Goal: Task Accomplishment & Management: Manage account settings

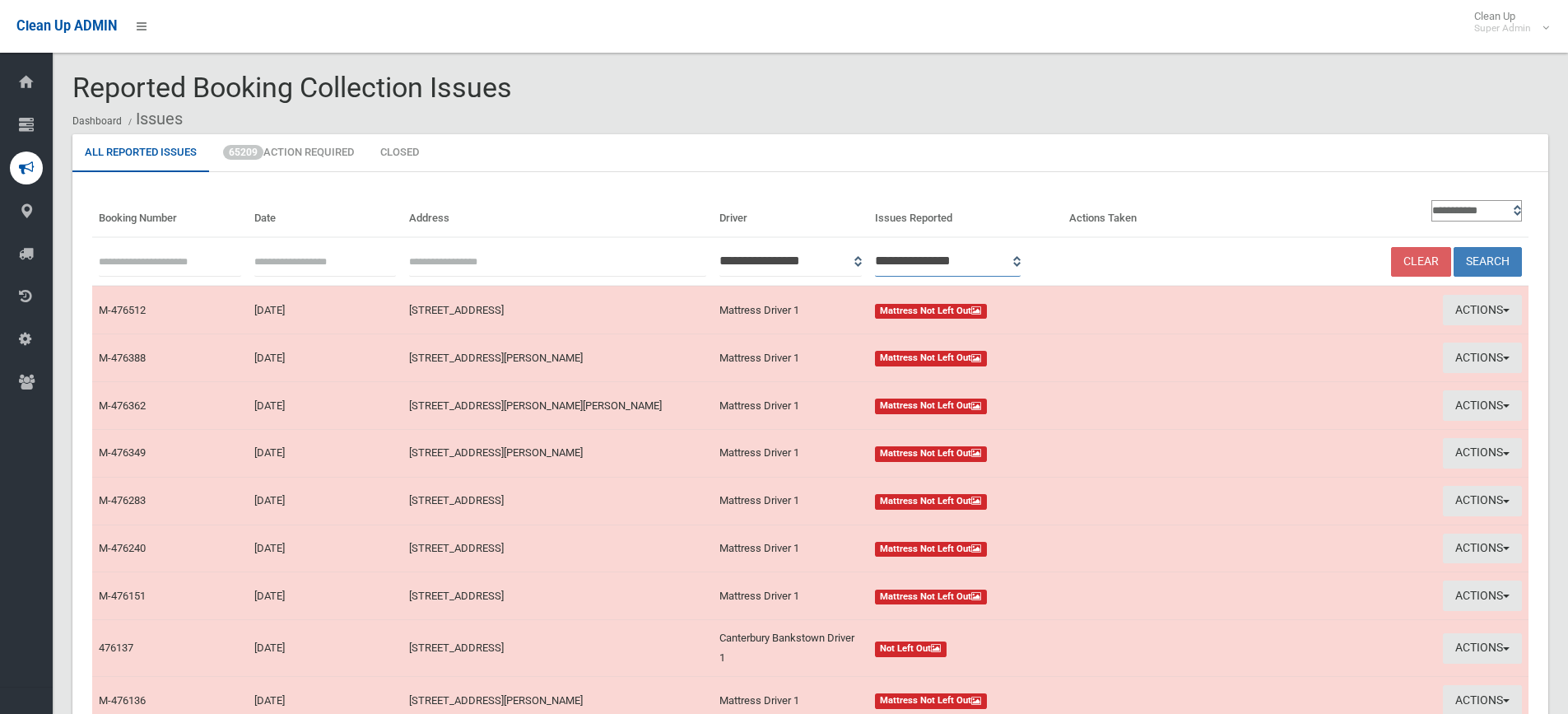
click at [1021, 261] on select "**********" at bounding box center [949, 262] width 147 height 30
select select "*"
click at [897, 247] on select "**********" at bounding box center [949, 262] width 147 height 30
click at [1517, 213] on select "**********" at bounding box center [1476, 210] width 91 height 21
select select "**"
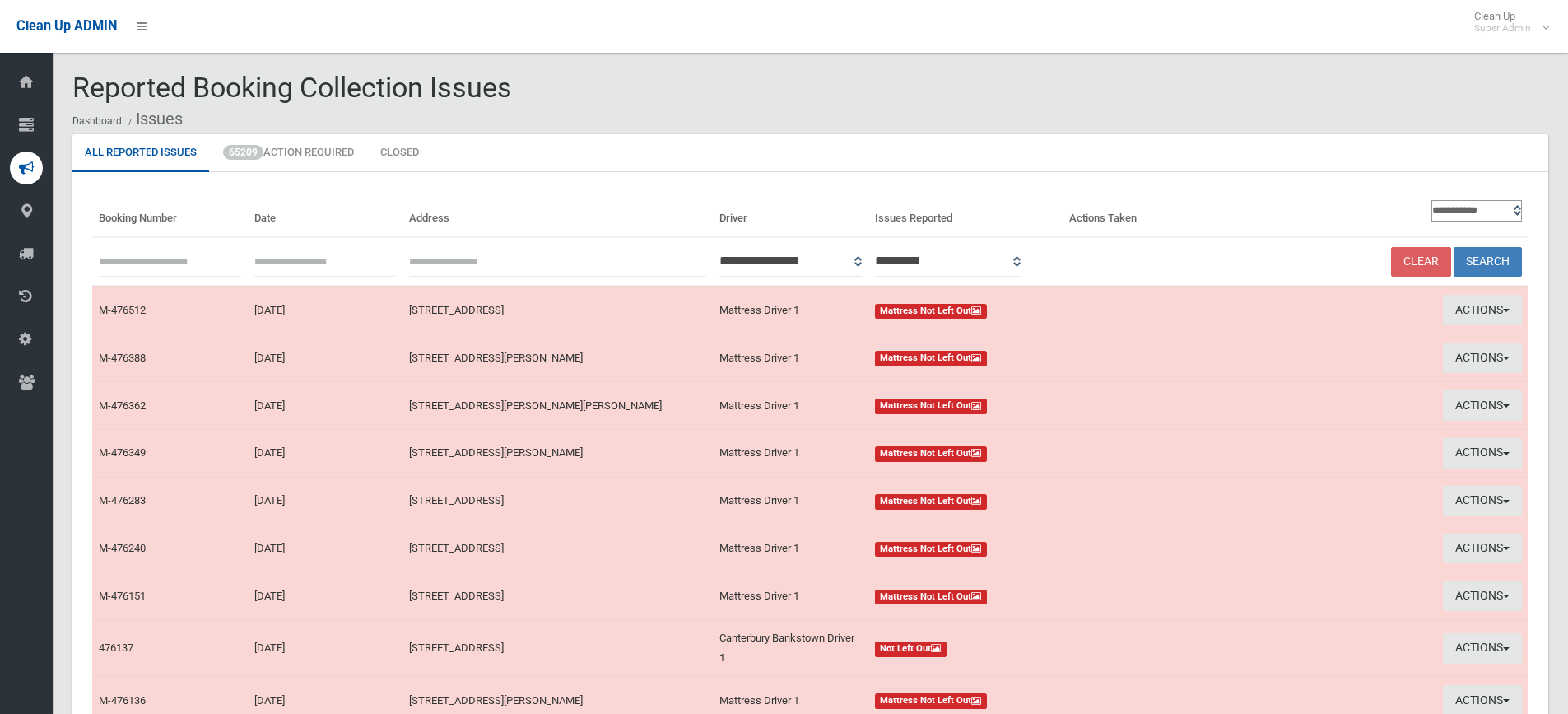
click at [1431, 200] on select "**********" at bounding box center [1476, 210] width 91 height 21
click at [1485, 263] on button "Search" at bounding box center [1488, 262] width 68 height 30
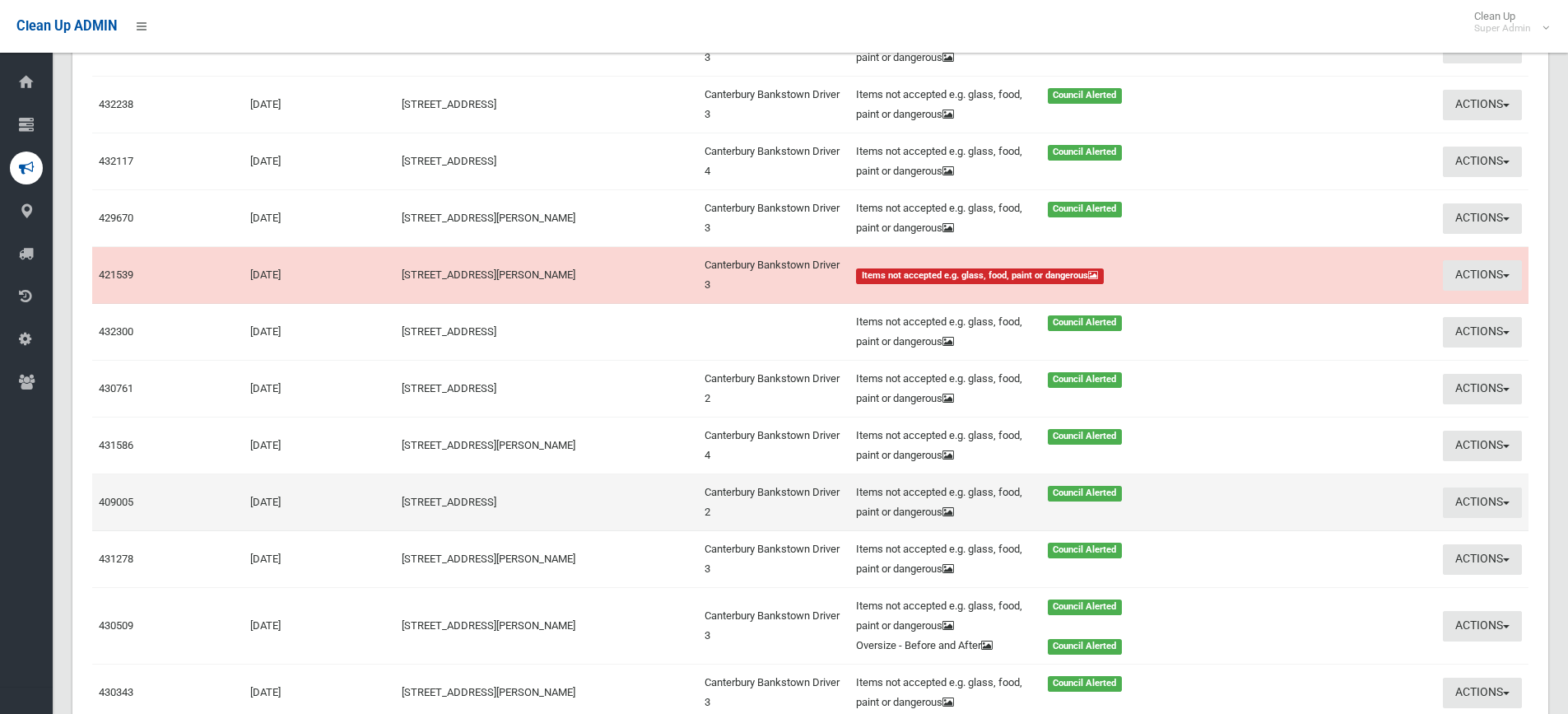
scroll to position [1565, 0]
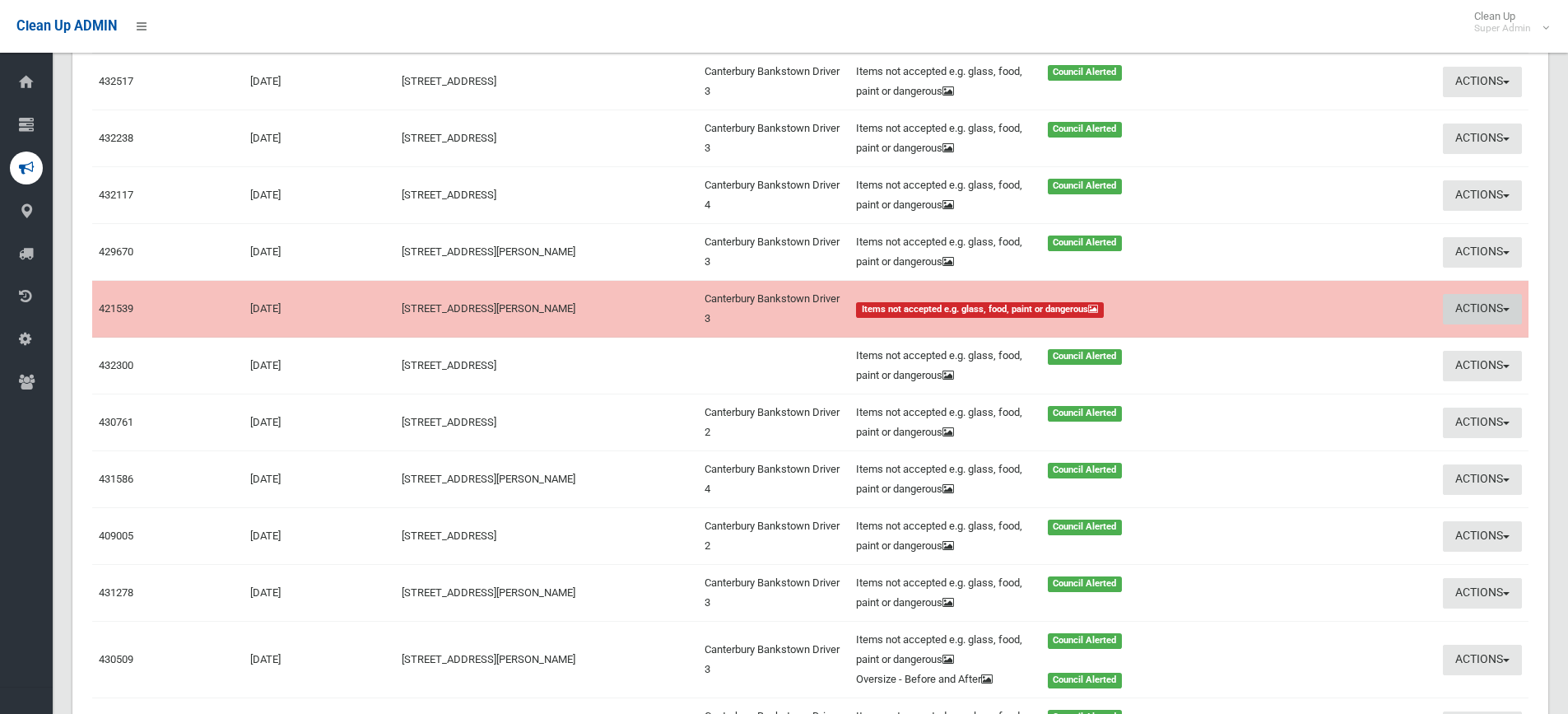
click at [1471, 308] on button "Actions" at bounding box center [1482, 309] width 79 height 30
click at [1294, 341] on link "View Booking" at bounding box center [1331, 344] width 196 height 28
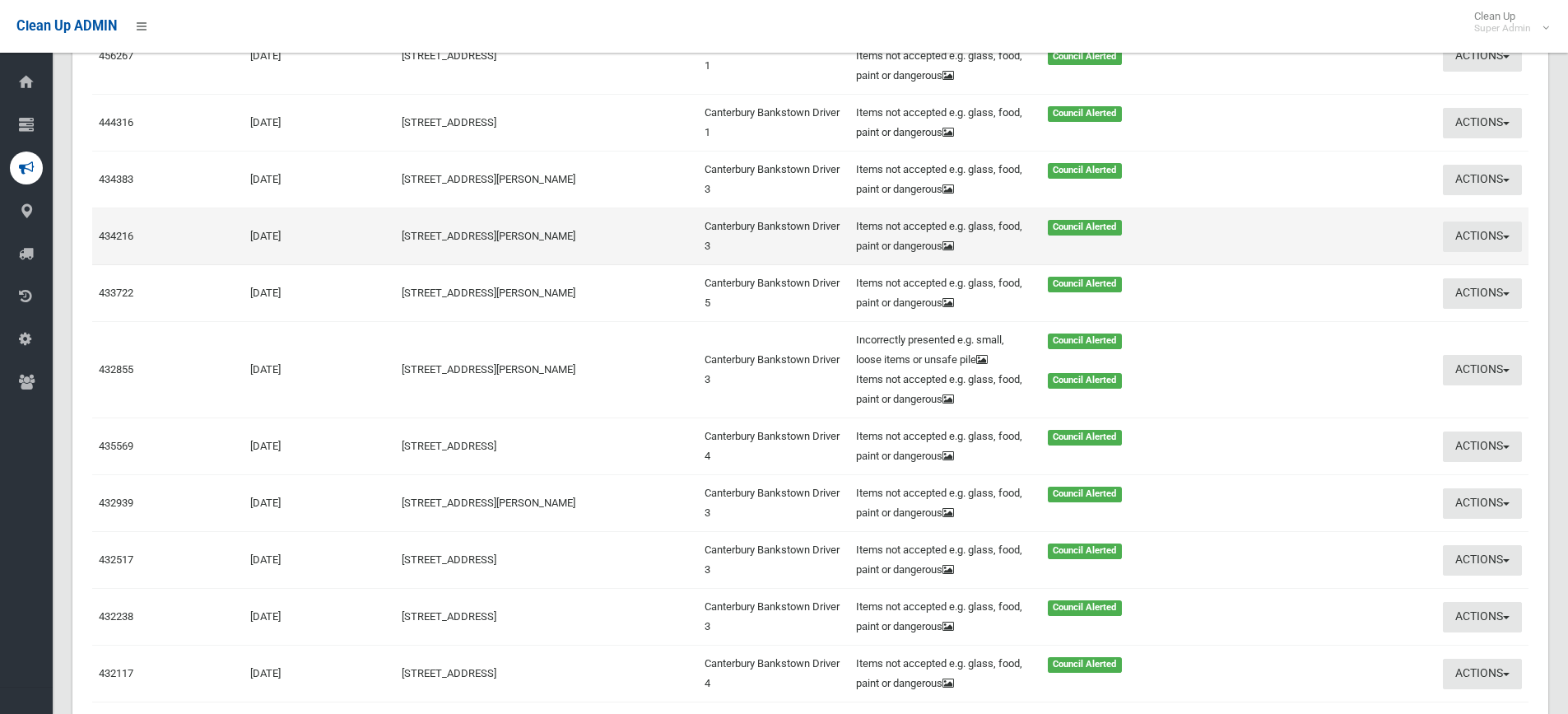
scroll to position [749, 0]
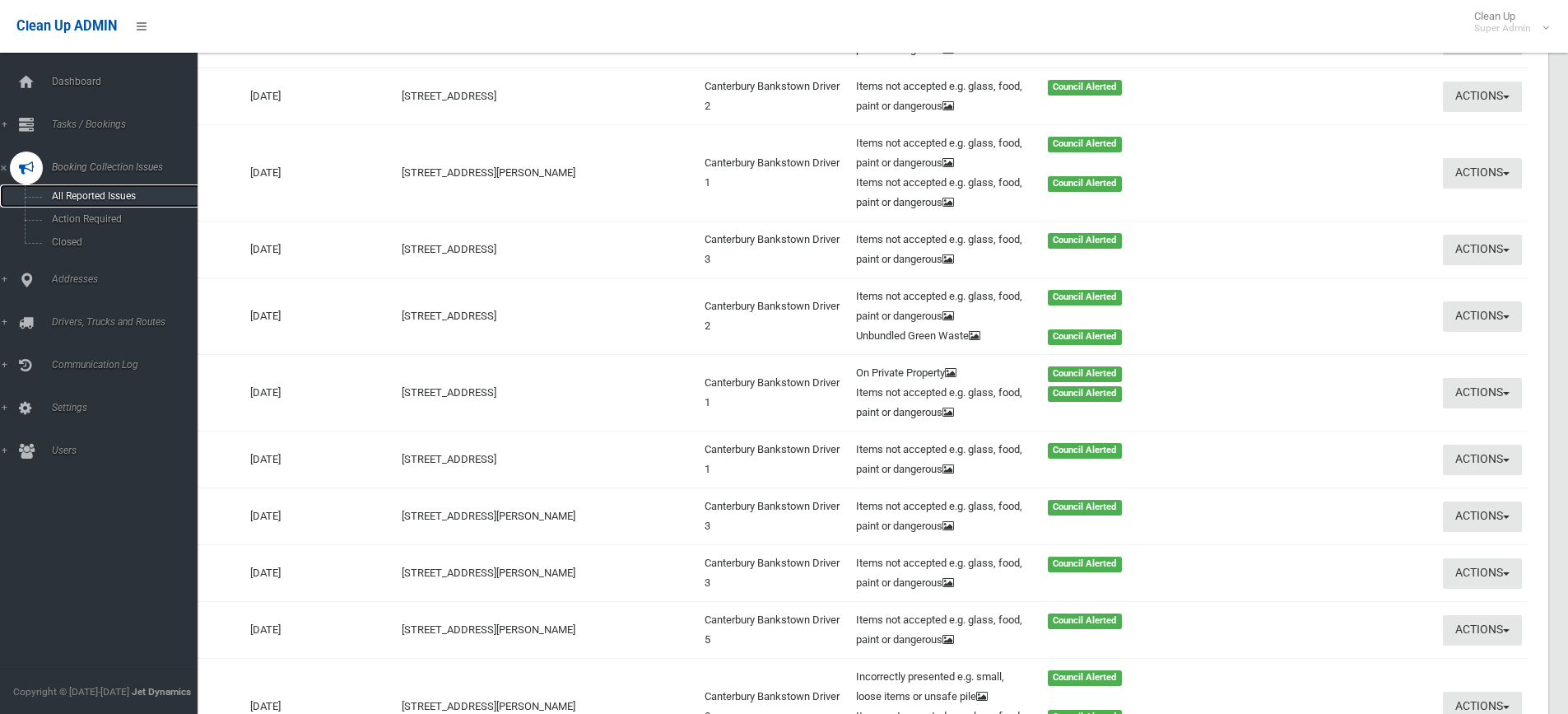
click at [99, 190] on span "All Reported Issues" at bounding box center [121, 195] width 149 height 11
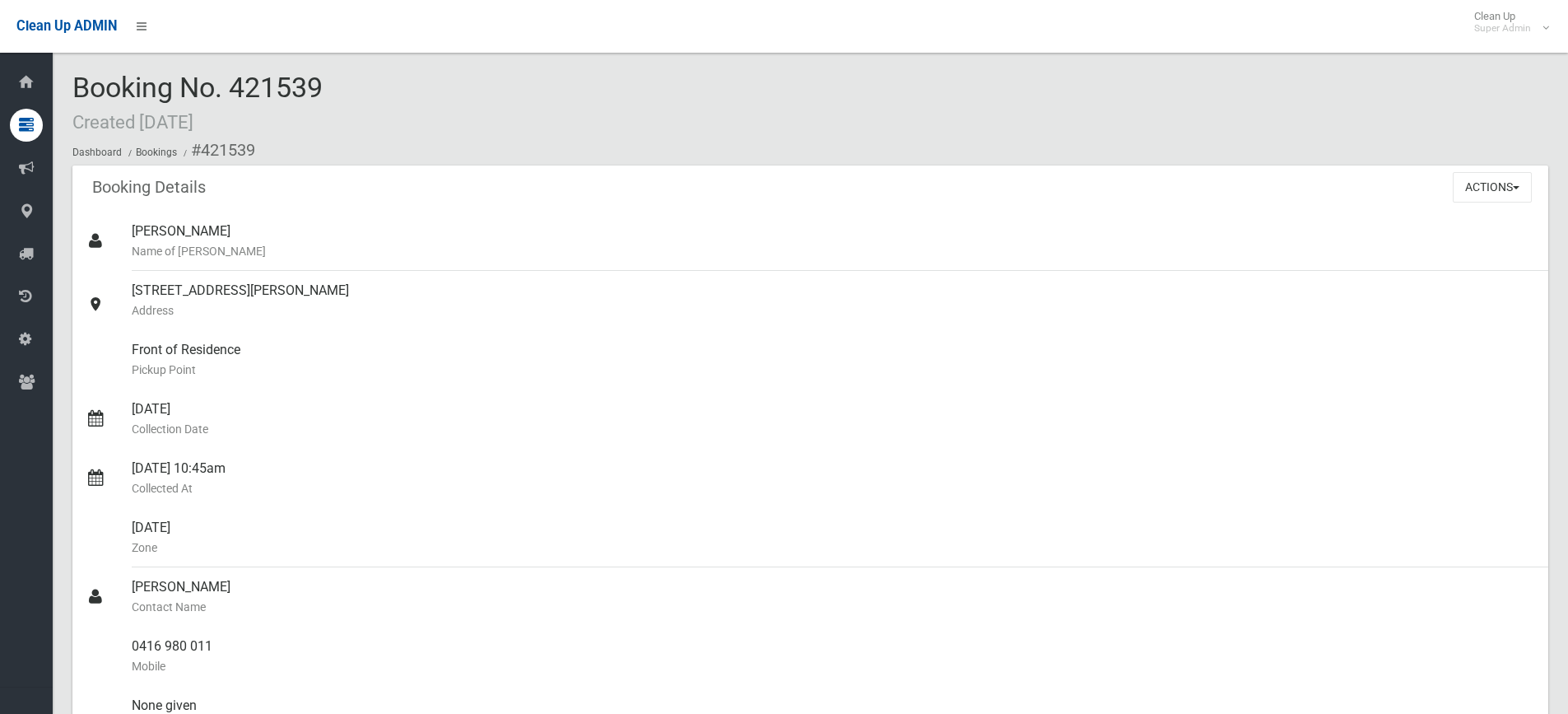
drag, startPoint x: 235, startPoint y: 87, endPoint x: 322, endPoint y: 87, distance: 87.0
click at [322, 87] on span "Booking No. 421539 Created 14/11/2024" at bounding box center [197, 103] width 250 height 65
copy span "421539"
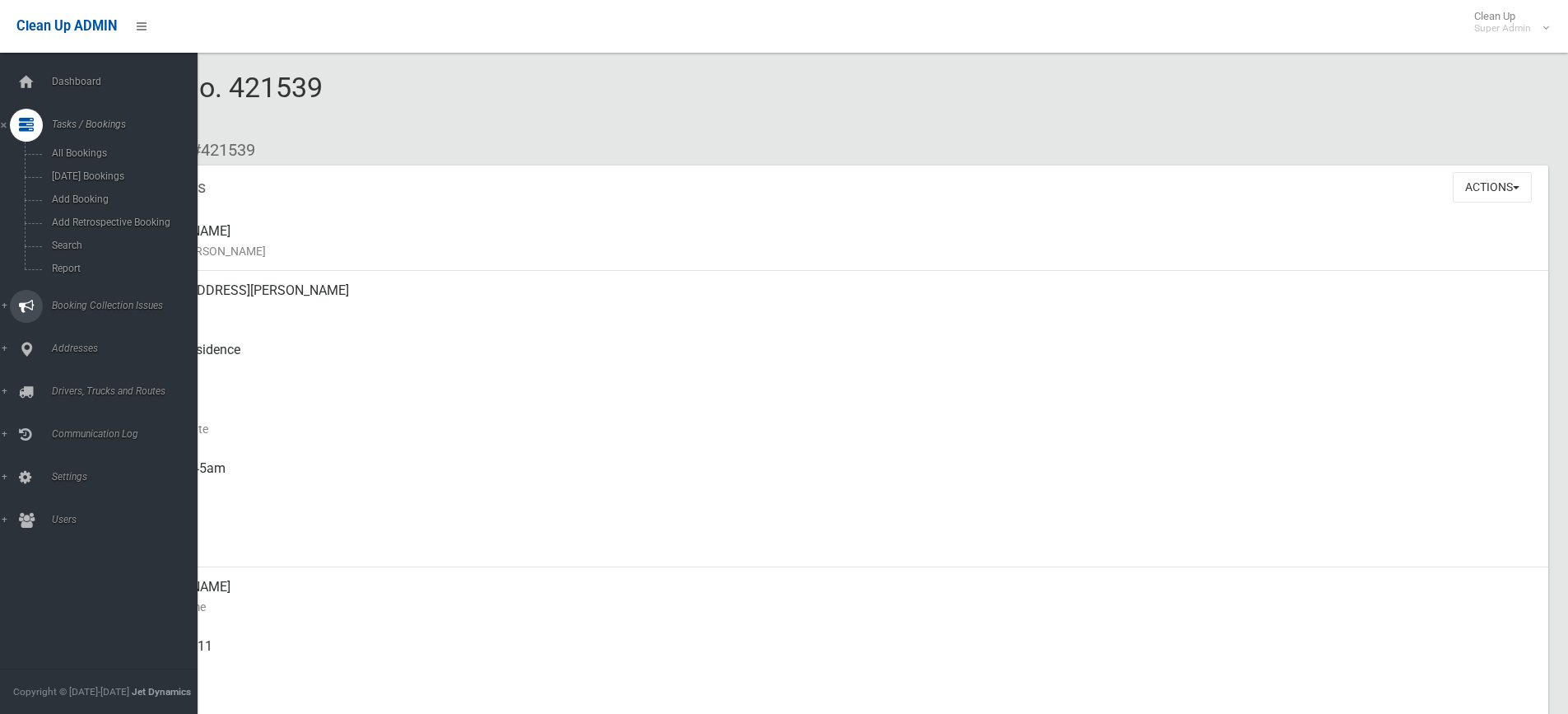
click at [71, 302] on span "Booking Collection Issues" at bounding box center [128, 305] width 163 height 11
click at [106, 187] on link "All Reported Issues" at bounding box center [105, 196] width 210 height 23
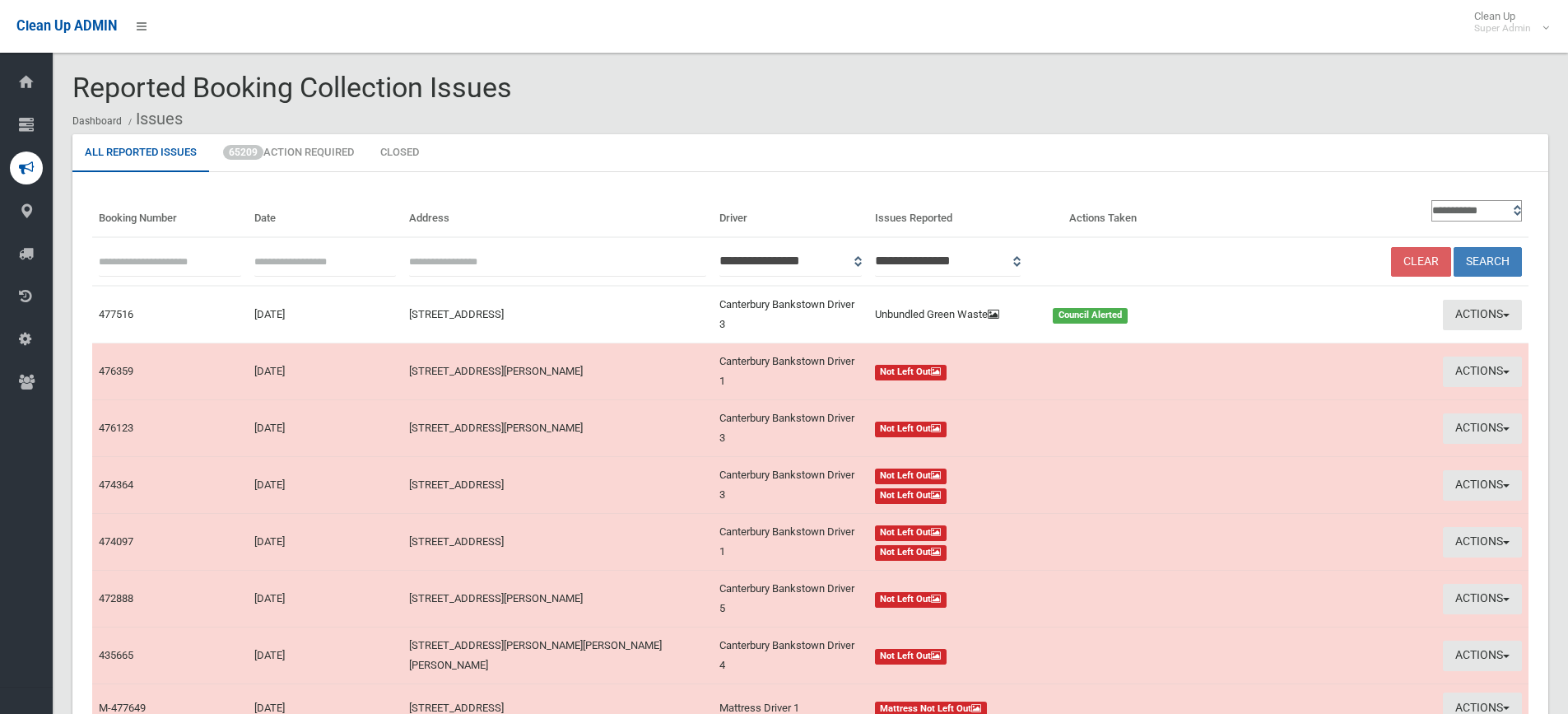
paste input "******"
type input "******"
click at [1491, 259] on button "Search" at bounding box center [1488, 262] width 68 height 30
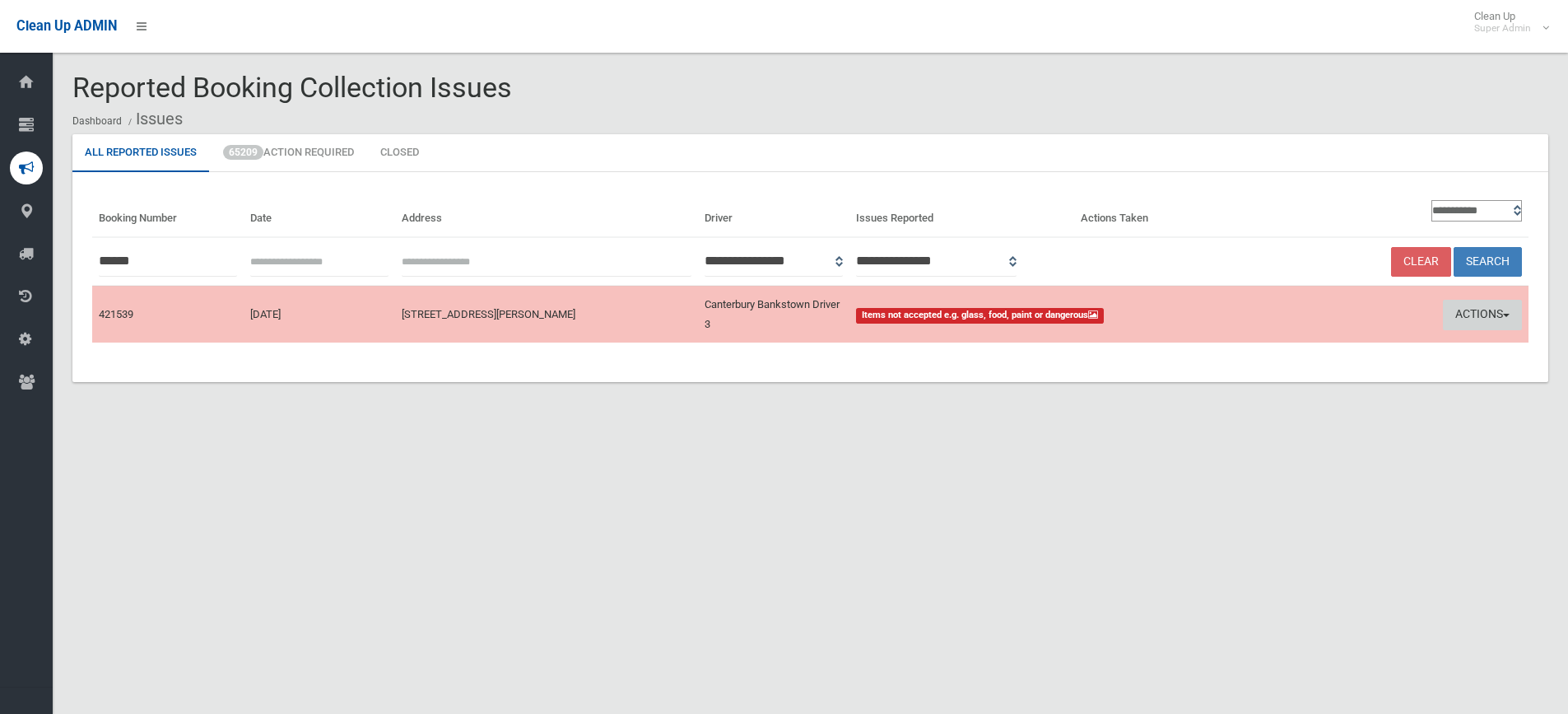
click at [1480, 309] on button "Actions" at bounding box center [1482, 315] width 79 height 30
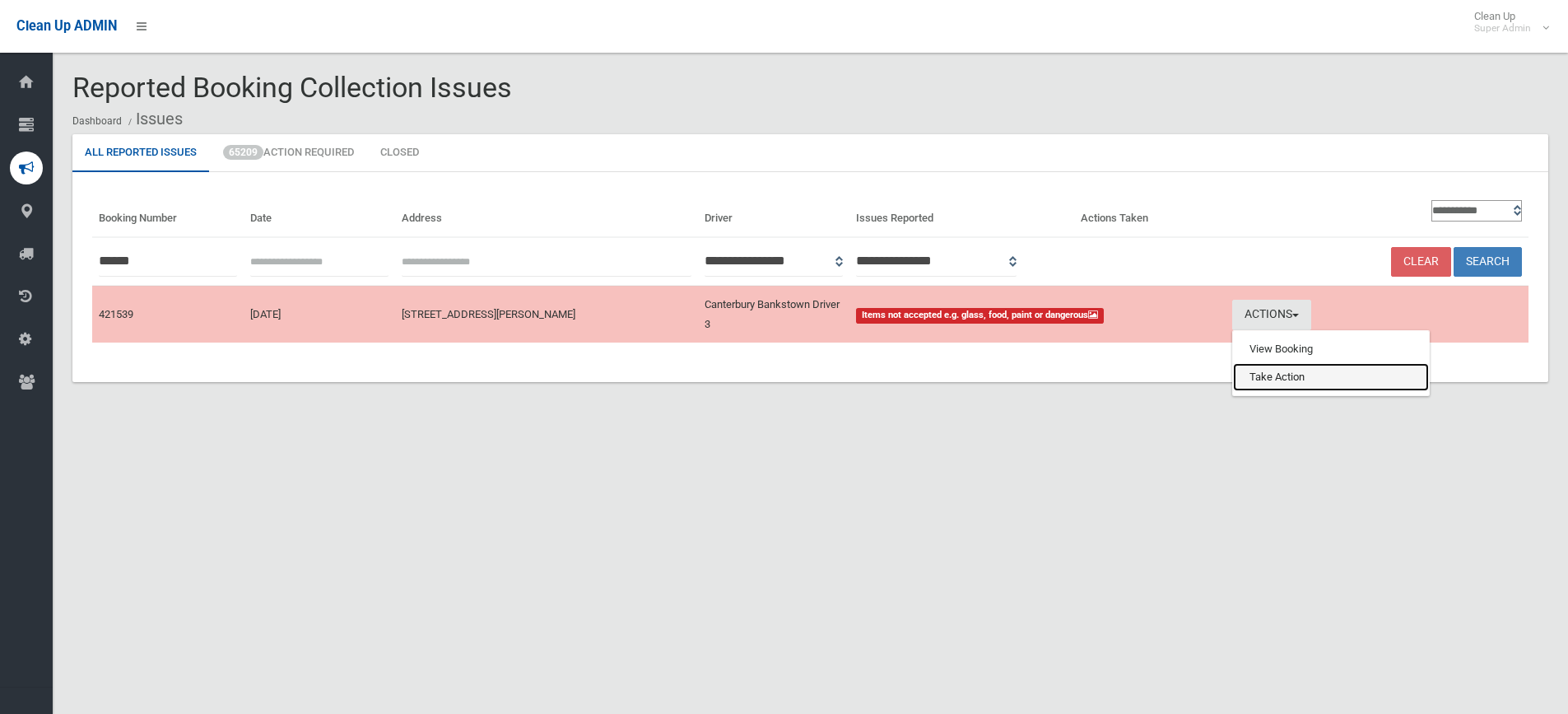
click at [1269, 380] on link "Take Action" at bounding box center [1331, 377] width 196 height 28
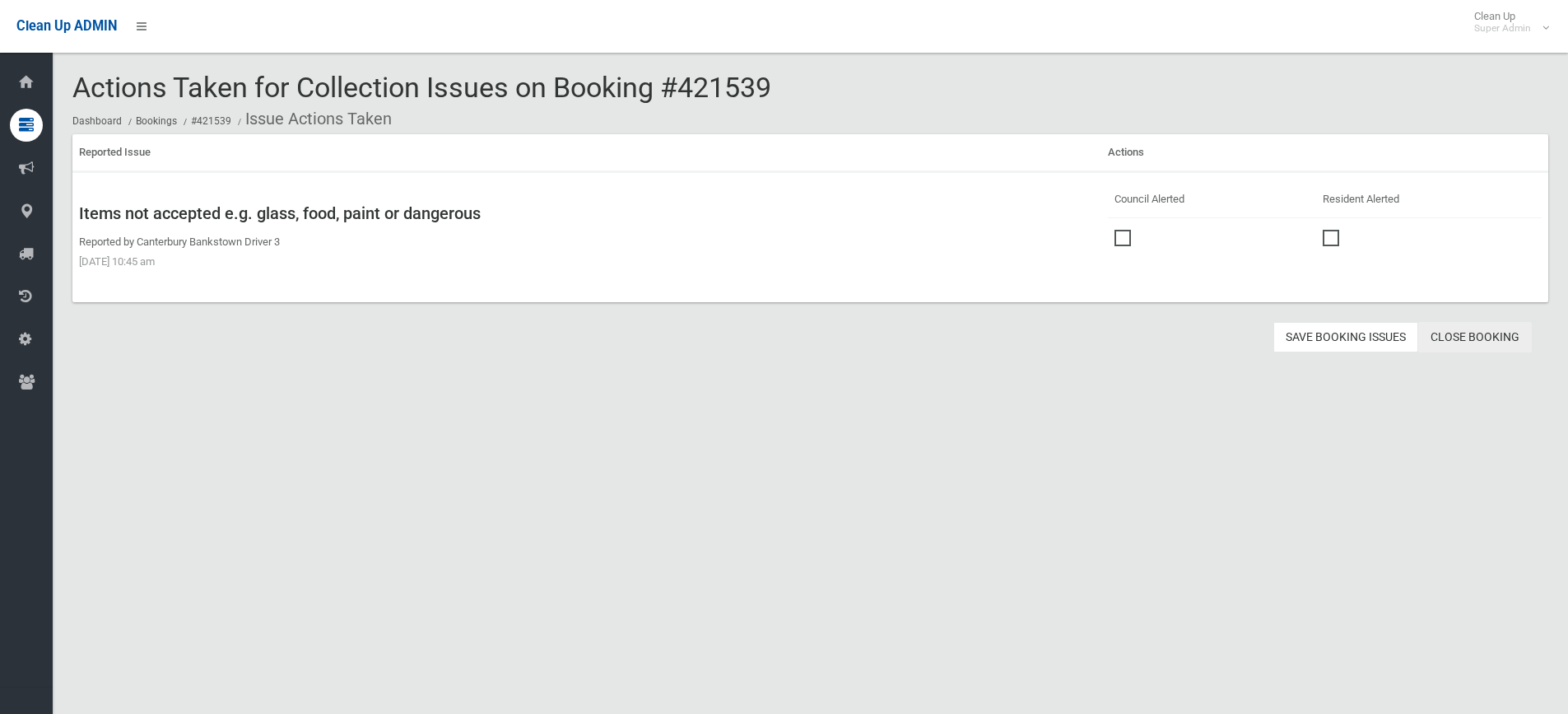
click at [1481, 334] on link "Close Booking" at bounding box center [1475, 337] width 114 height 30
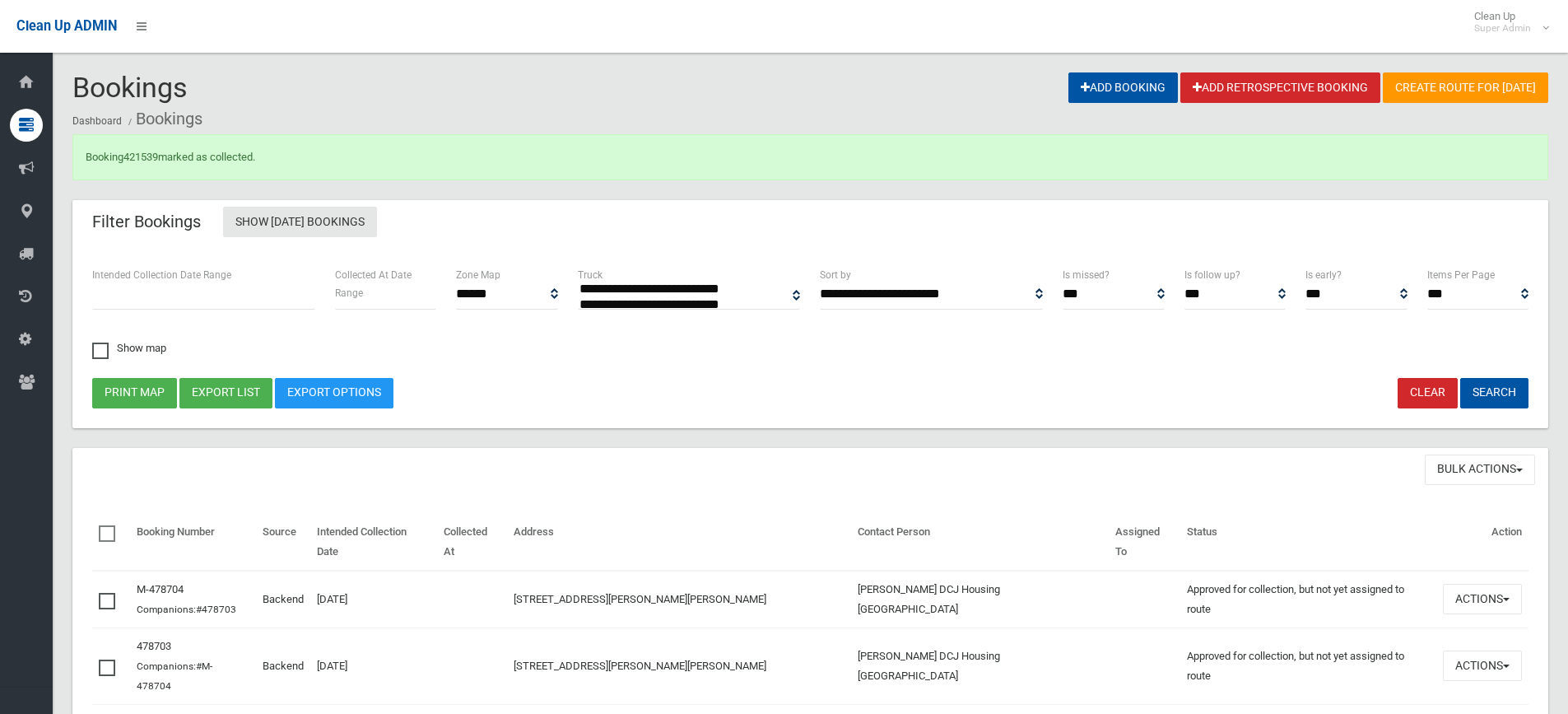
select select
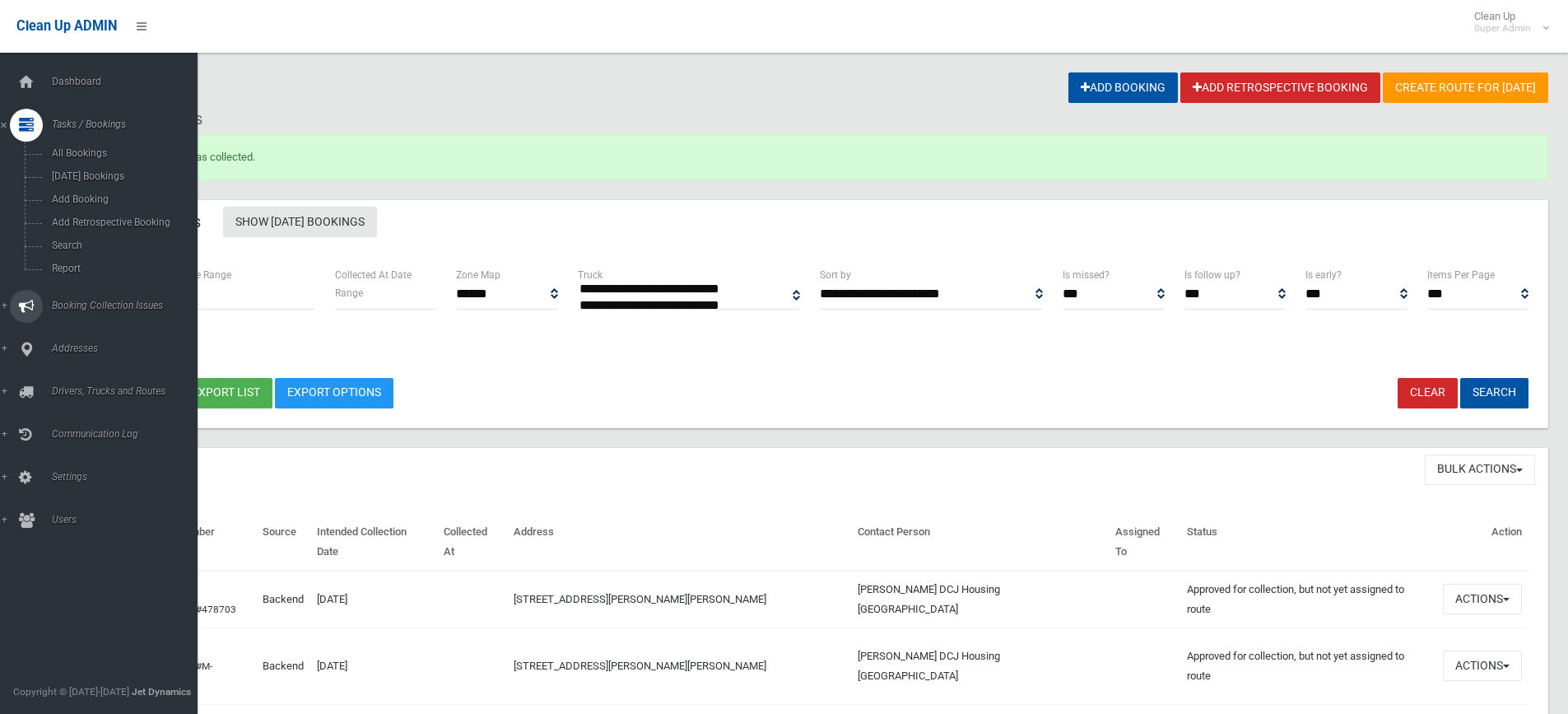
click at [95, 304] on span "Booking Collection Issues" at bounding box center [128, 305] width 163 height 11
click at [110, 194] on span "All Reported Issues" at bounding box center [121, 195] width 149 height 11
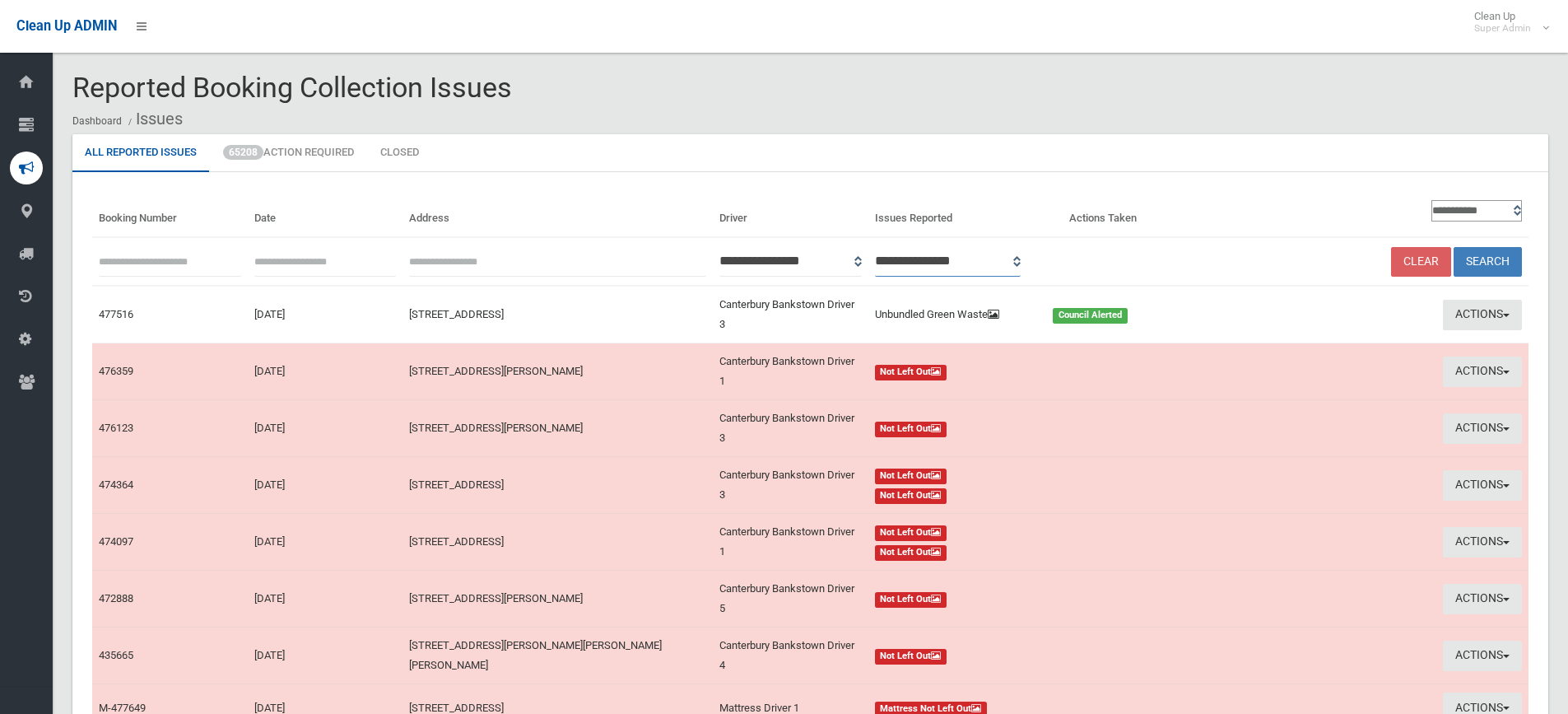
click at [1021, 260] on select "**********" at bounding box center [949, 262] width 147 height 30
select select "*"
click at [897, 247] on select "**********" at bounding box center [949, 262] width 147 height 30
click at [1516, 211] on select "**********" at bounding box center [1476, 210] width 91 height 21
select select "**"
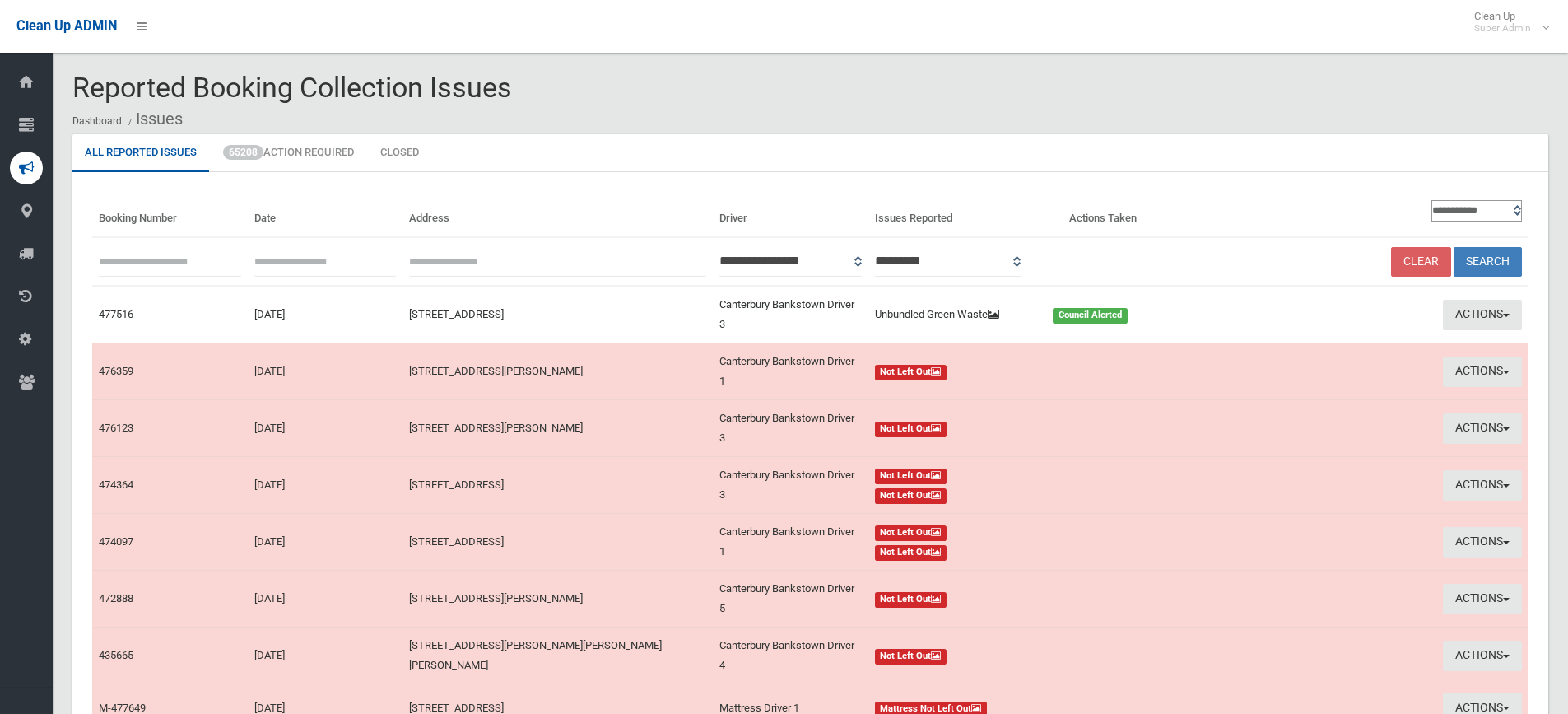
click at [1431, 200] on select "**********" at bounding box center [1476, 210] width 91 height 21
click at [1484, 260] on button "Search" at bounding box center [1488, 262] width 68 height 30
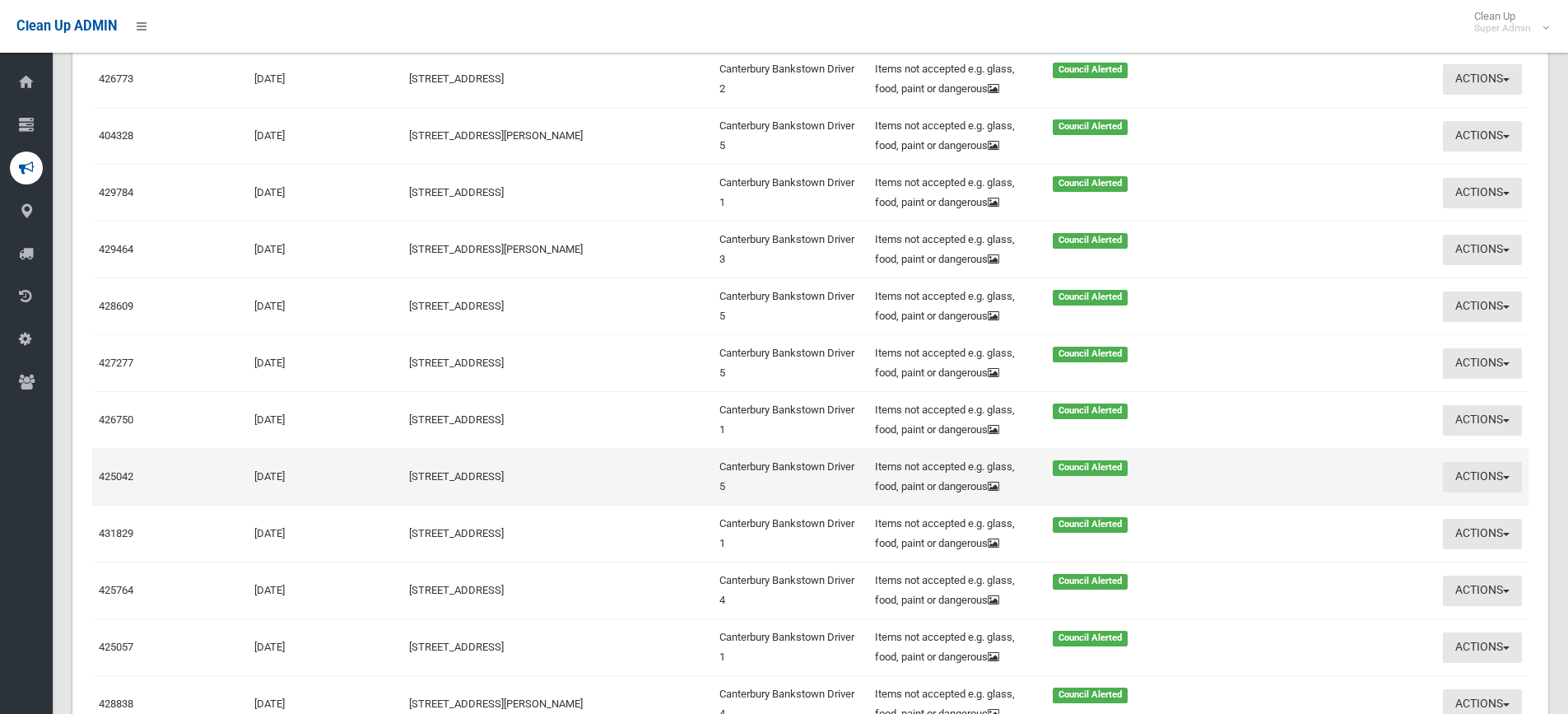
scroll to position [2746, 0]
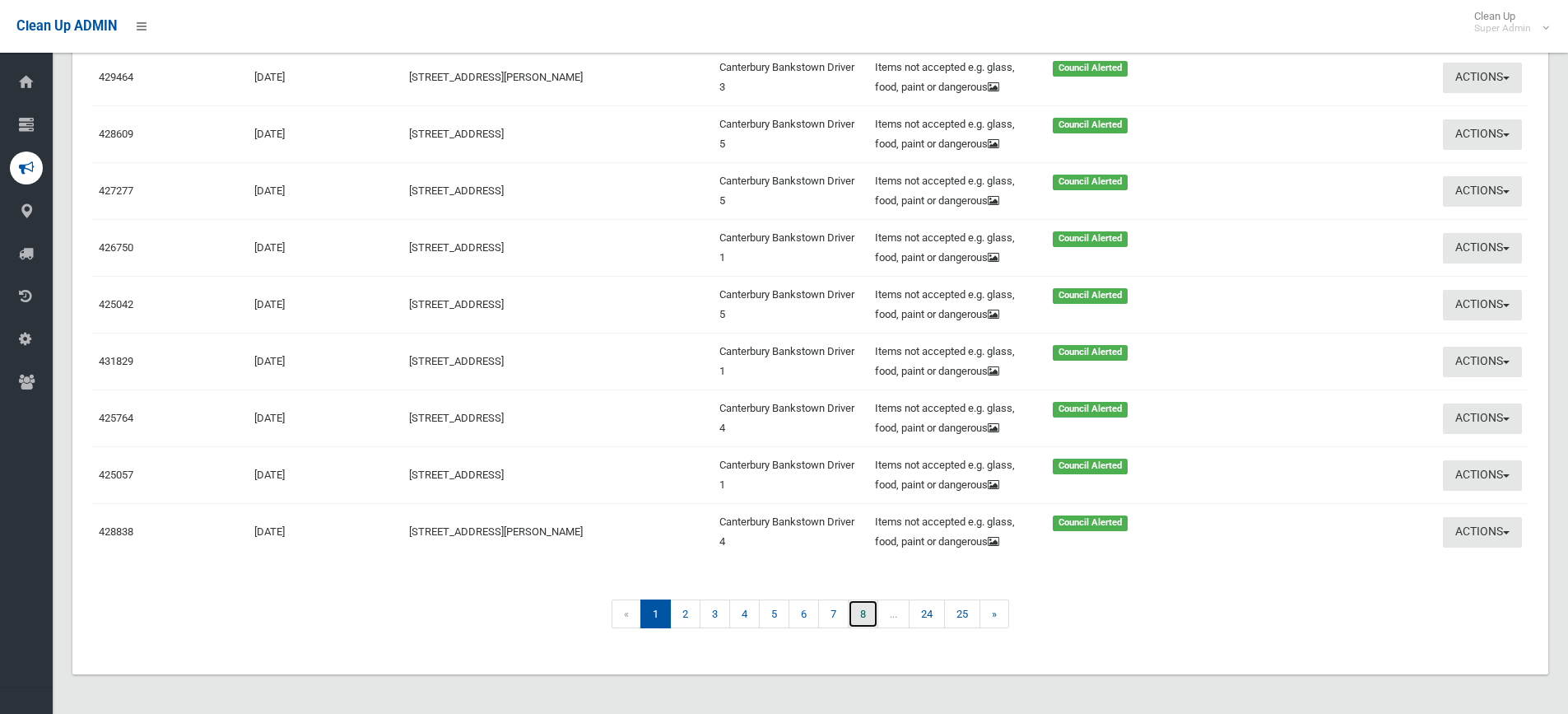
click at [861, 613] on link "8" at bounding box center [863, 613] width 30 height 29
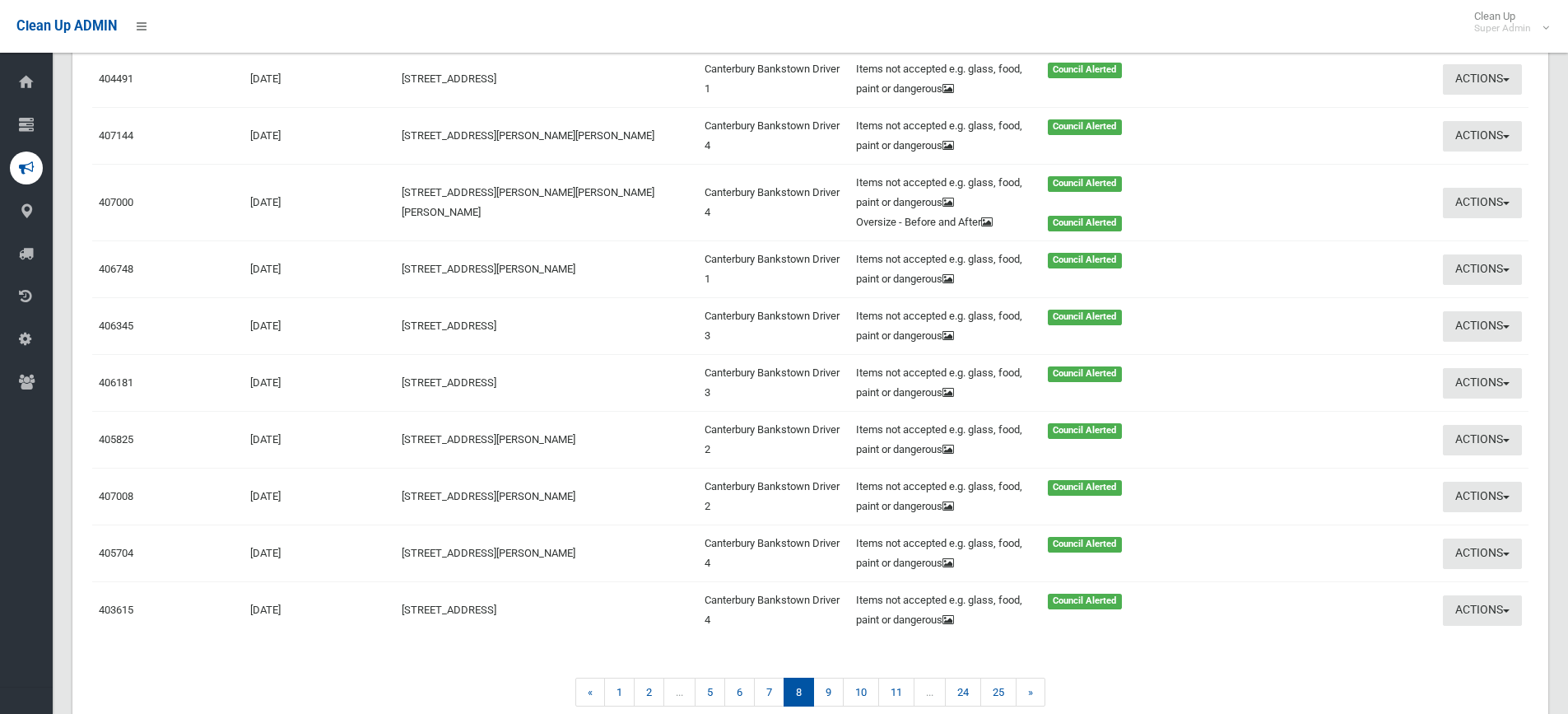
scroll to position [2717, 0]
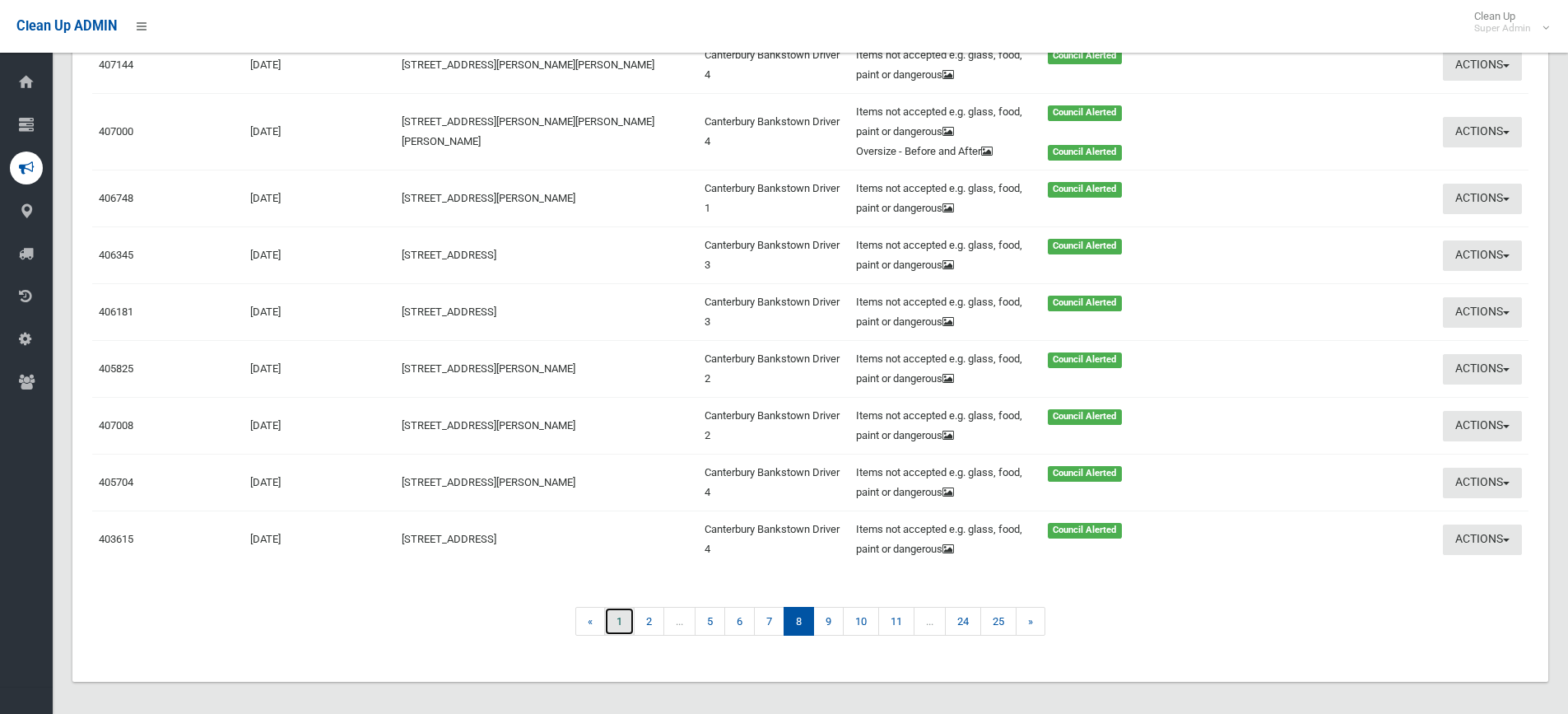
click at [616, 621] on link "1" at bounding box center [619, 621] width 30 height 29
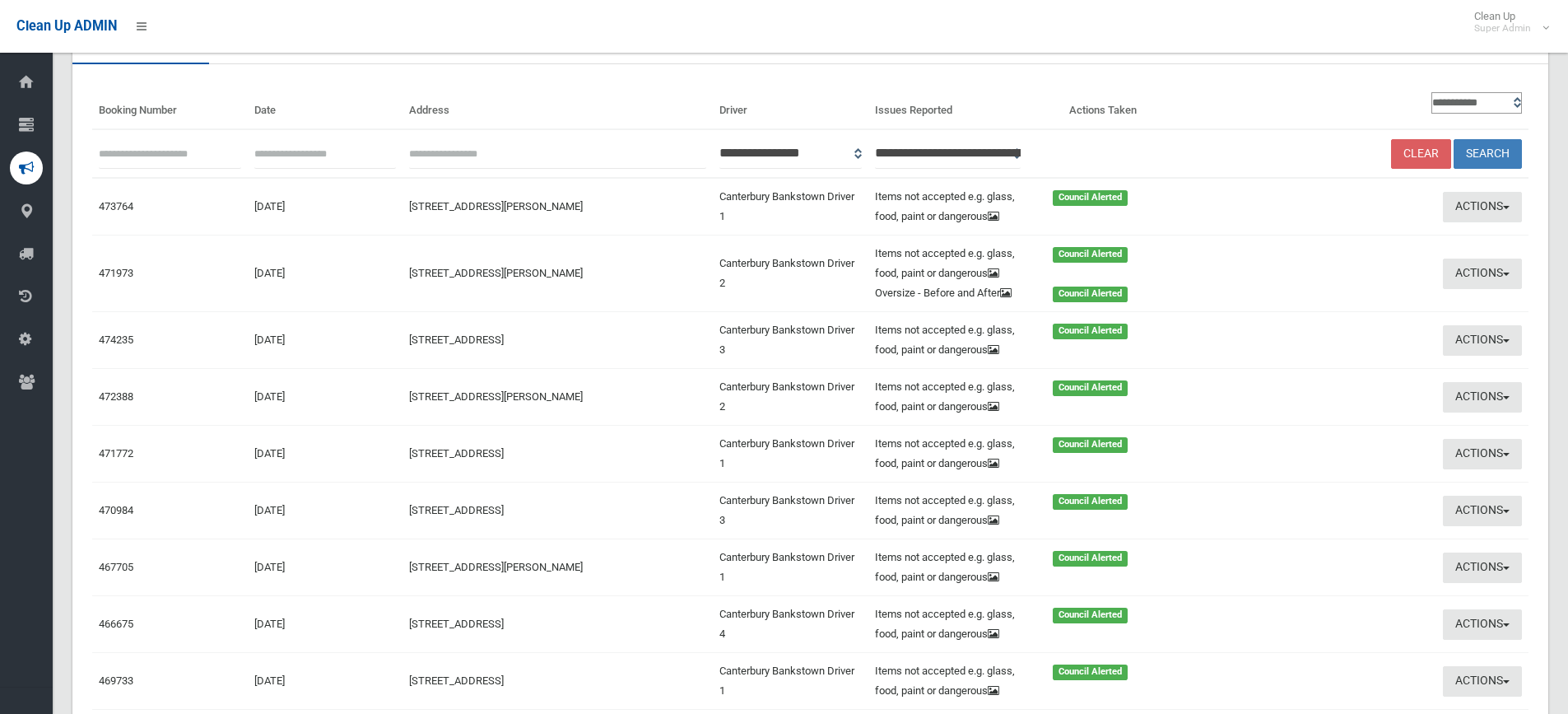
scroll to position [82, 0]
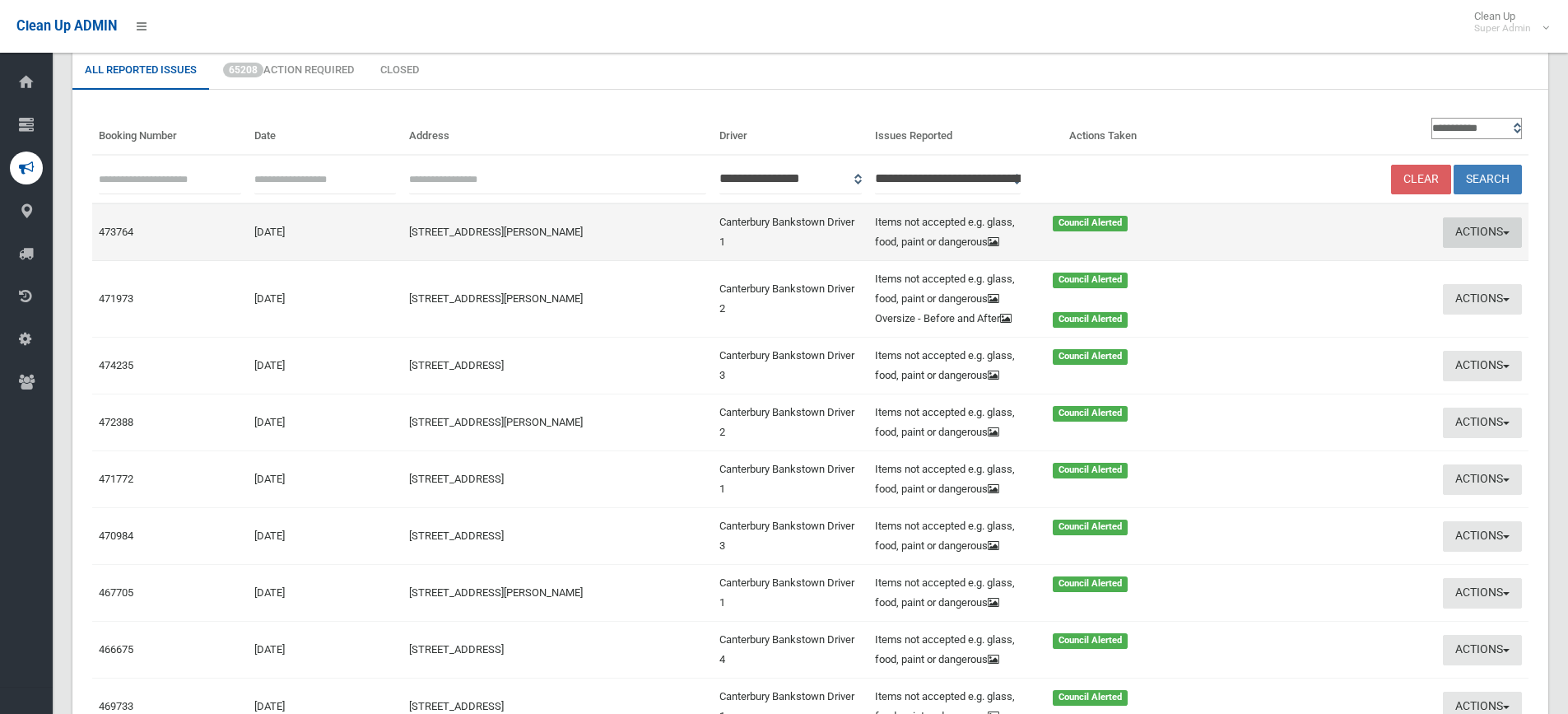
click at [1488, 230] on button "Actions" at bounding box center [1482, 232] width 79 height 30
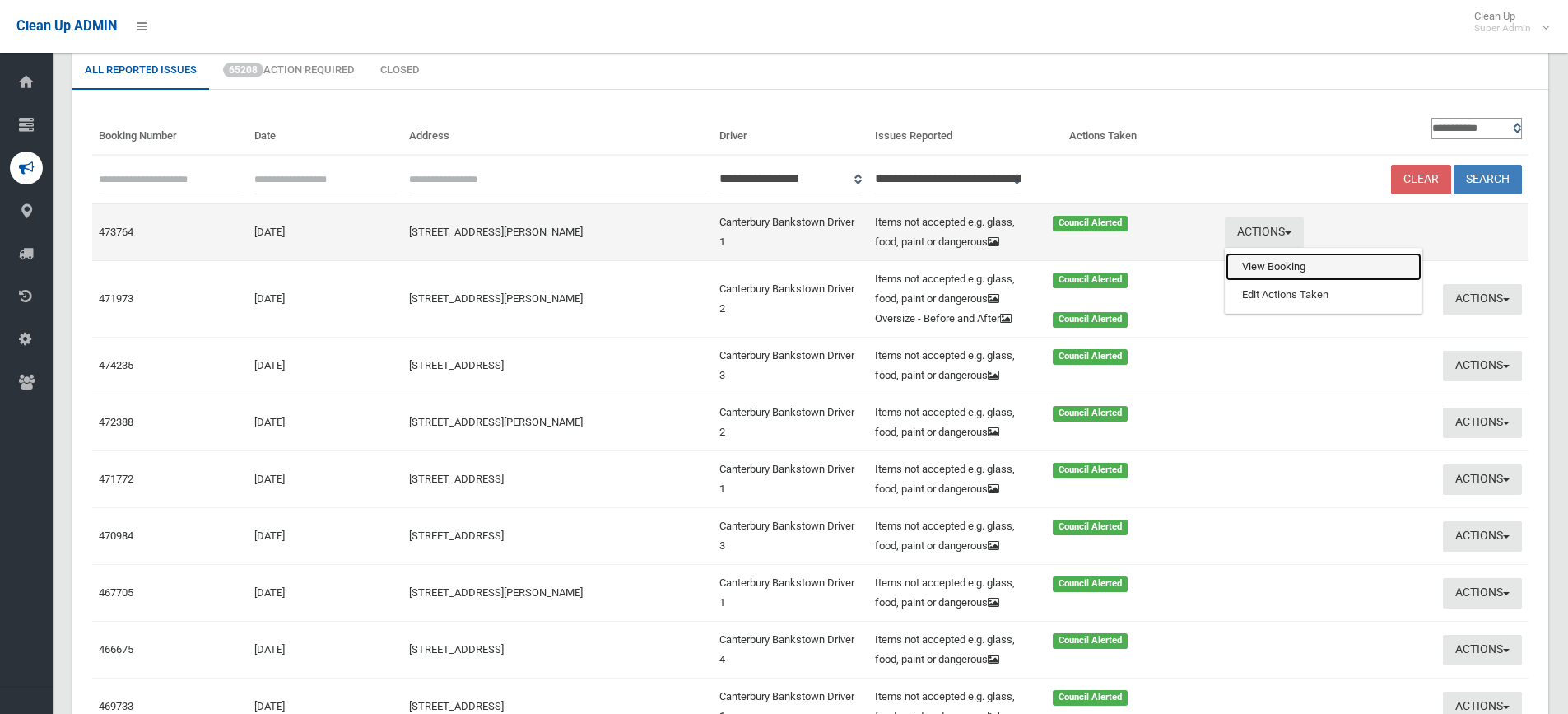
click at [1296, 272] on link "View Booking" at bounding box center [1324, 267] width 196 height 28
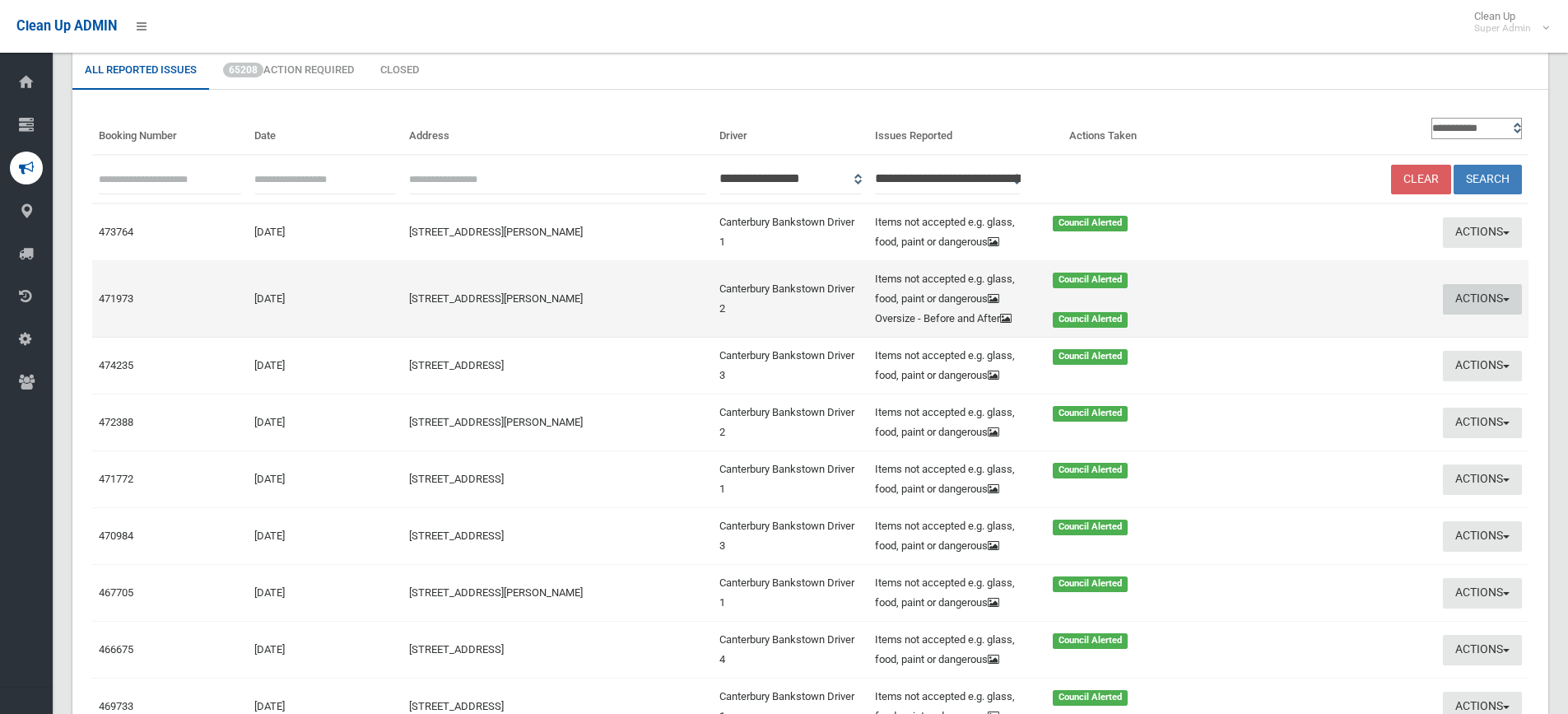
click at [1478, 293] on button "Actions" at bounding box center [1482, 299] width 79 height 30
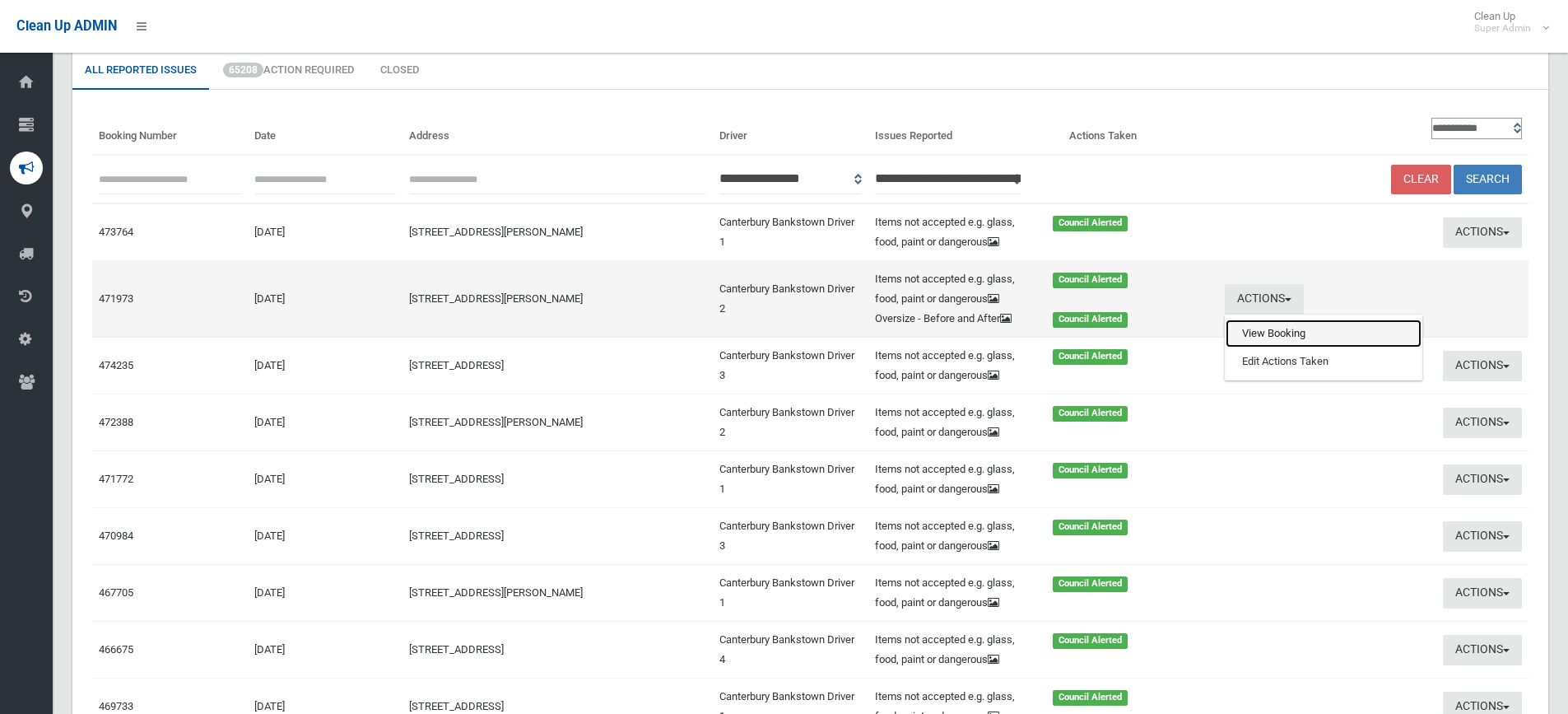
click at [1291, 327] on link "View Booking" at bounding box center [1324, 334] width 196 height 28
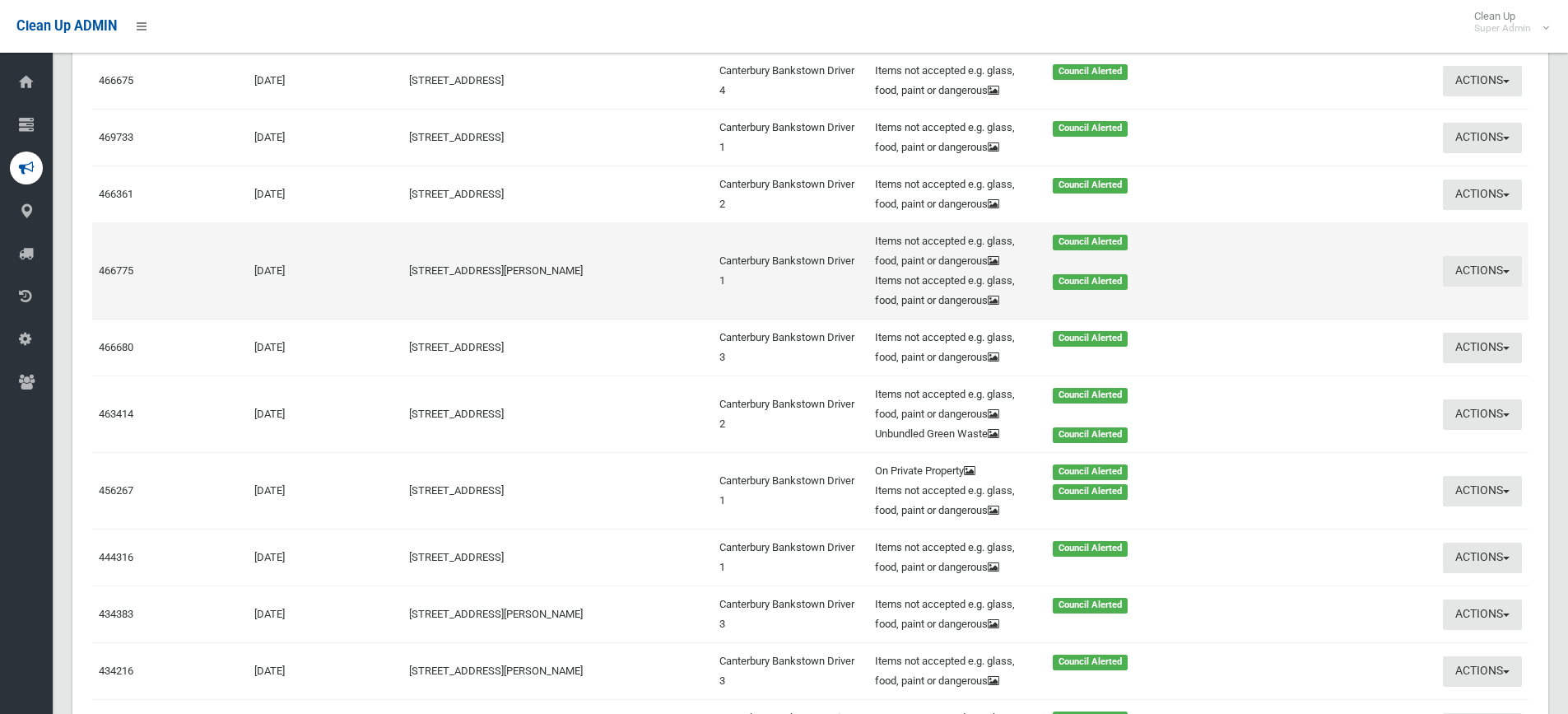
scroll to position [658, 0]
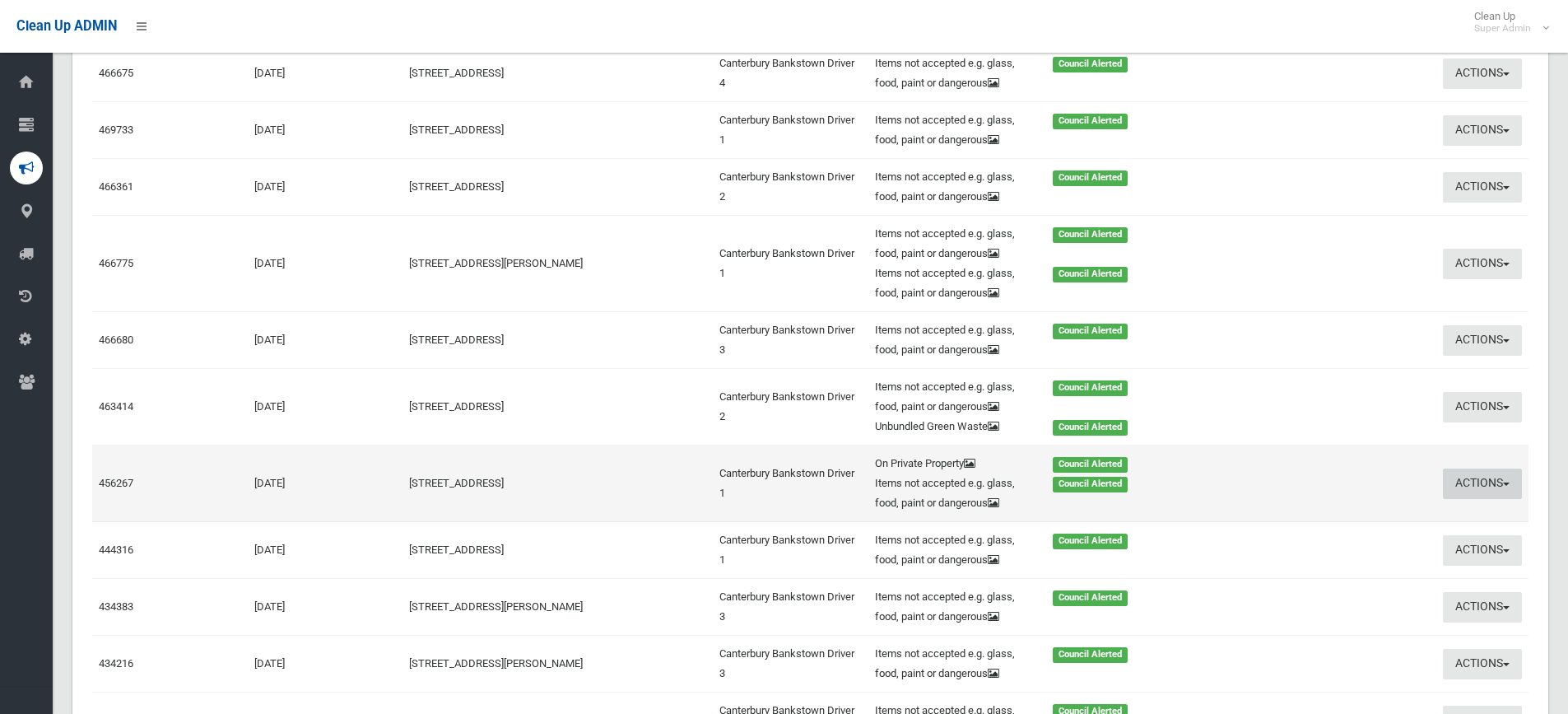
click at [1477, 477] on button "Actions" at bounding box center [1482, 483] width 79 height 30
click at [1280, 510] on link "View Booking" at bounding box center [1324, 518] width 196 height 28
click at [1477, 478] on button "Actions" at bounding box center [1482, 483] width 79 height 30
click at [1264, 514] on link "View Booking" at bounding box center [1324, 518] width 196 height 28
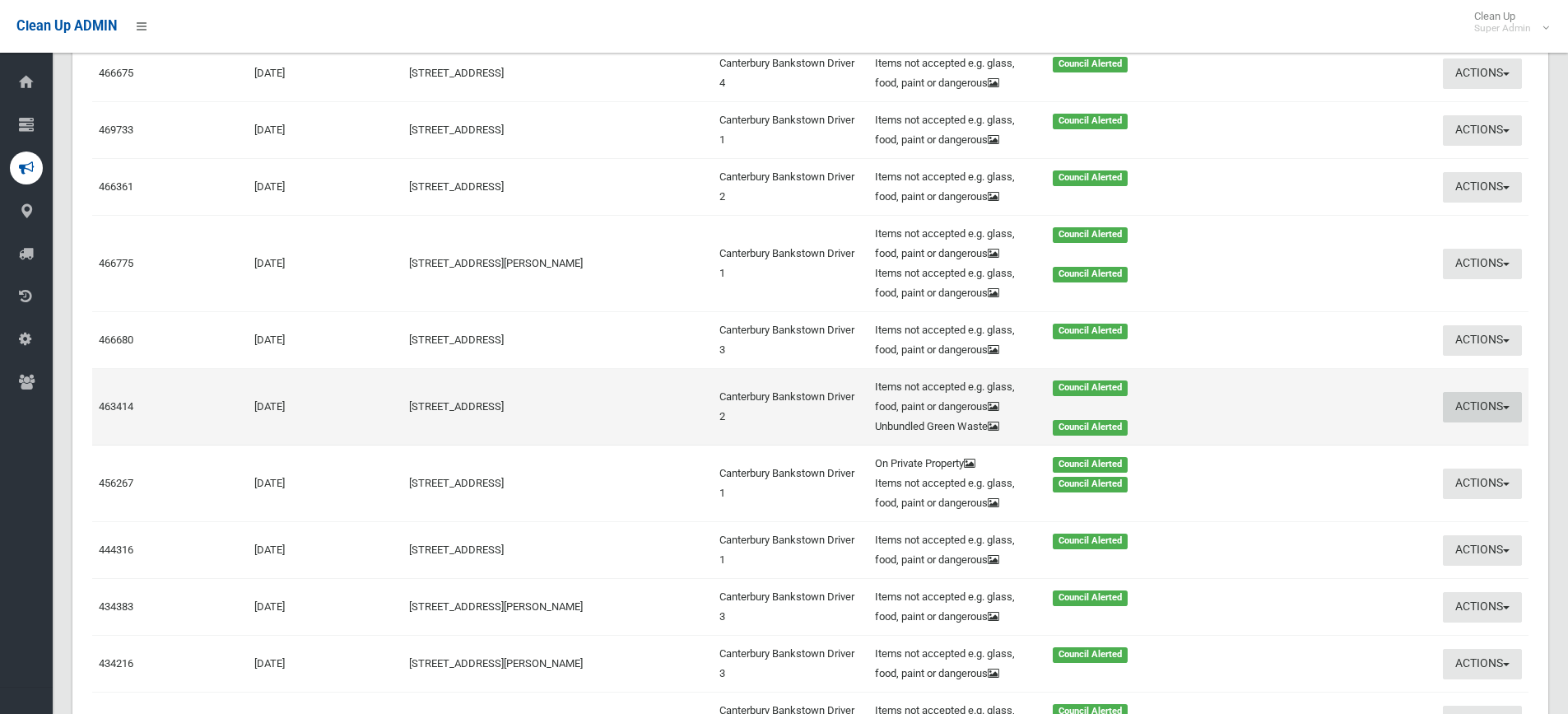
click at [1481, 402] on button "Actions" at bounding box center [1482, 407] width 79 height 30
click at [1306, 443] on link "View Booking" at bounding box center [1324, 442] width 196 height 28
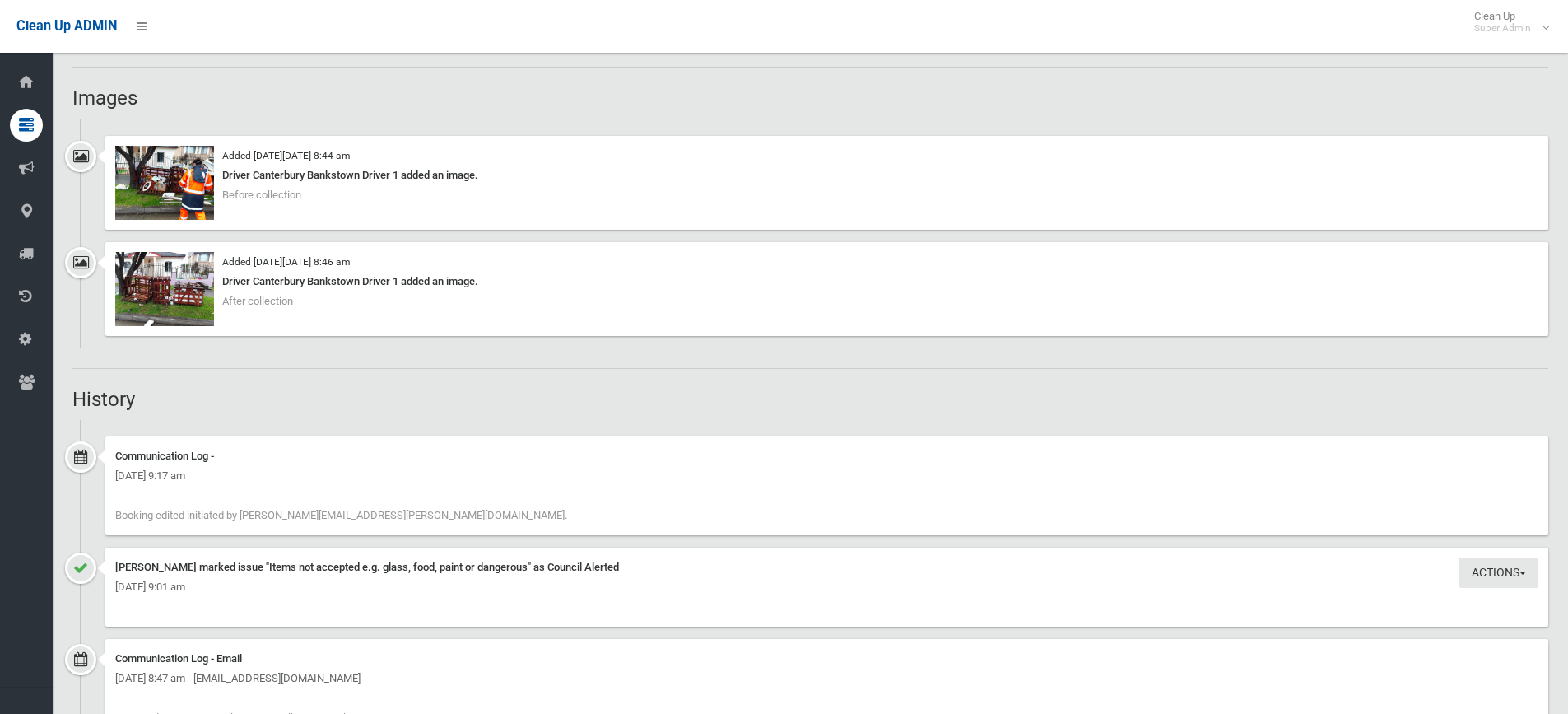
scroll to position [1205, 0]
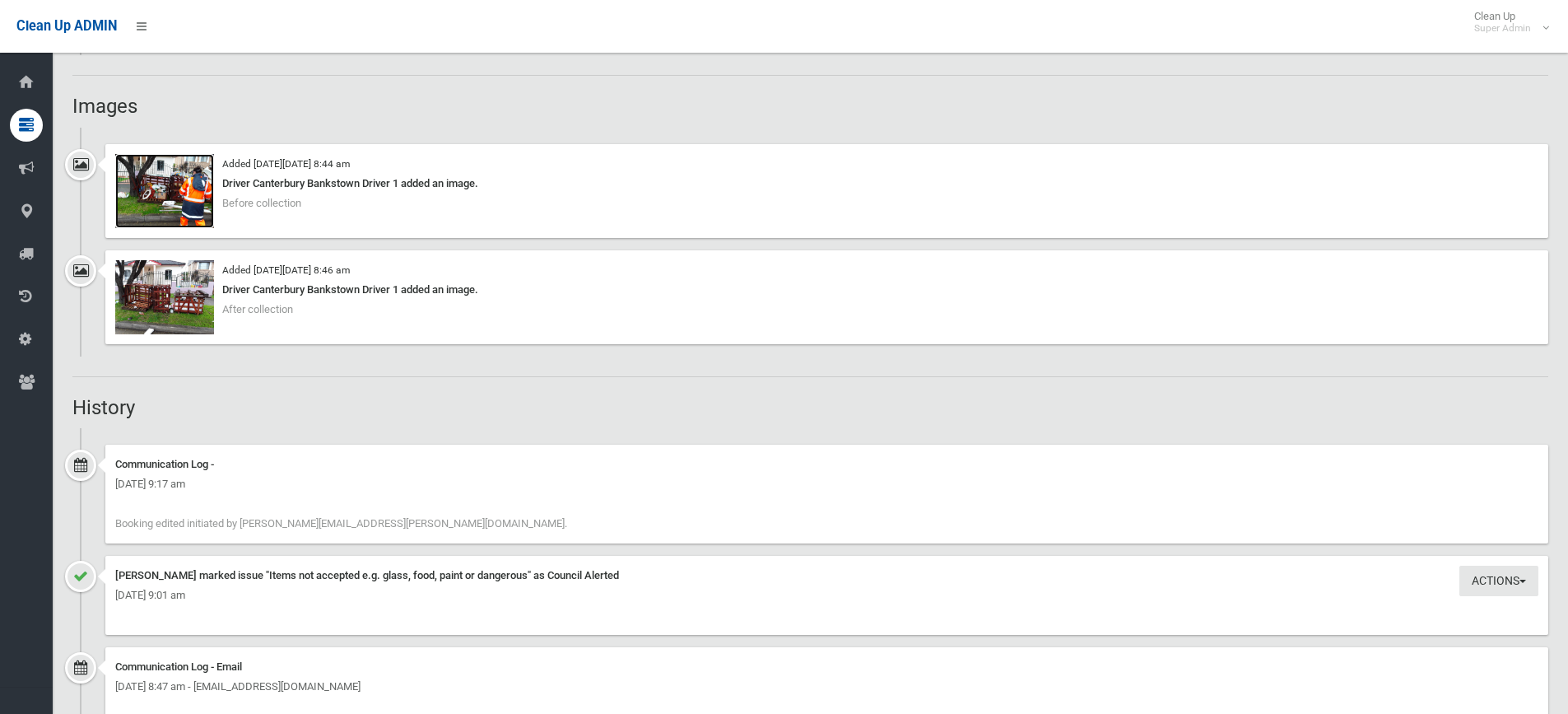
click at [163, 198] on img at bounding box center [164, 191] width 99 height 74
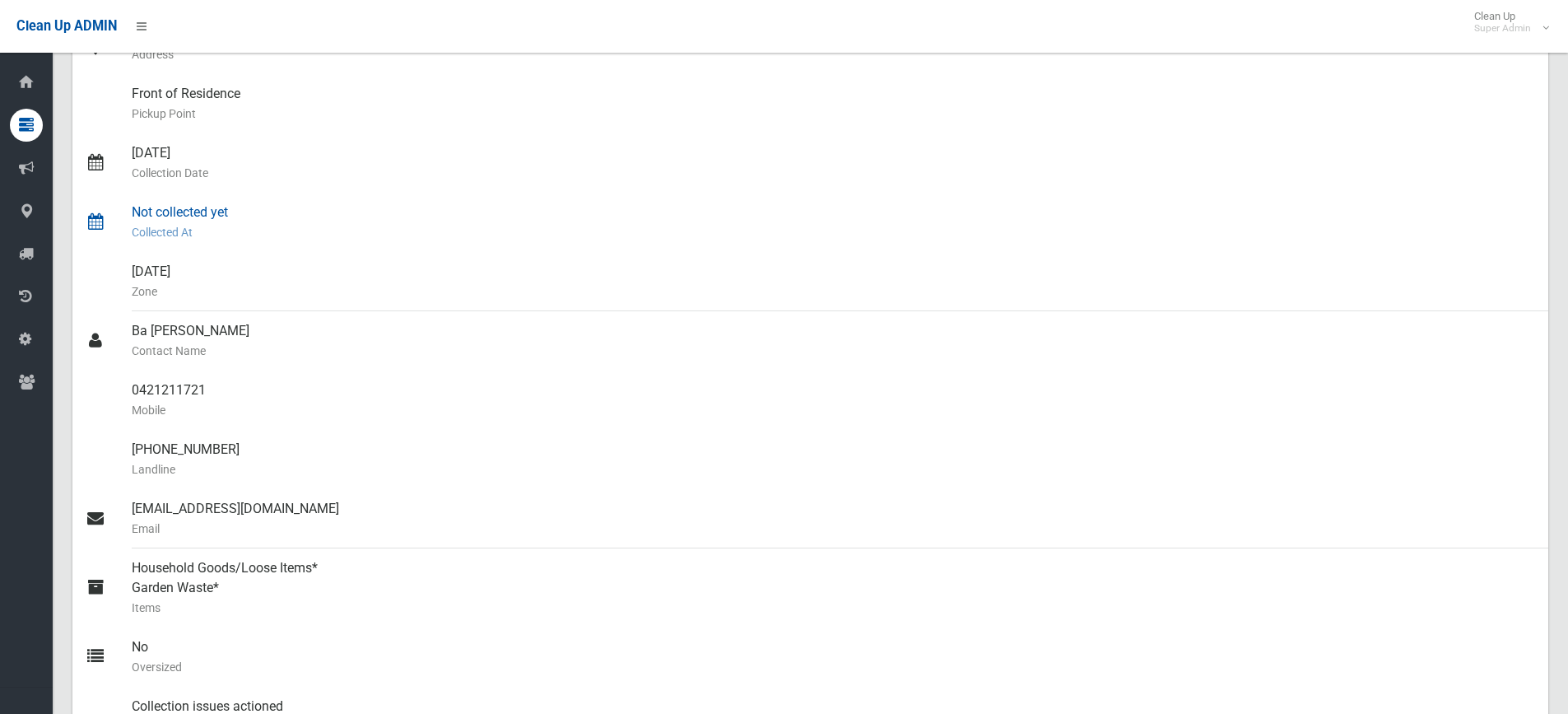
scroll to position [0, 0]
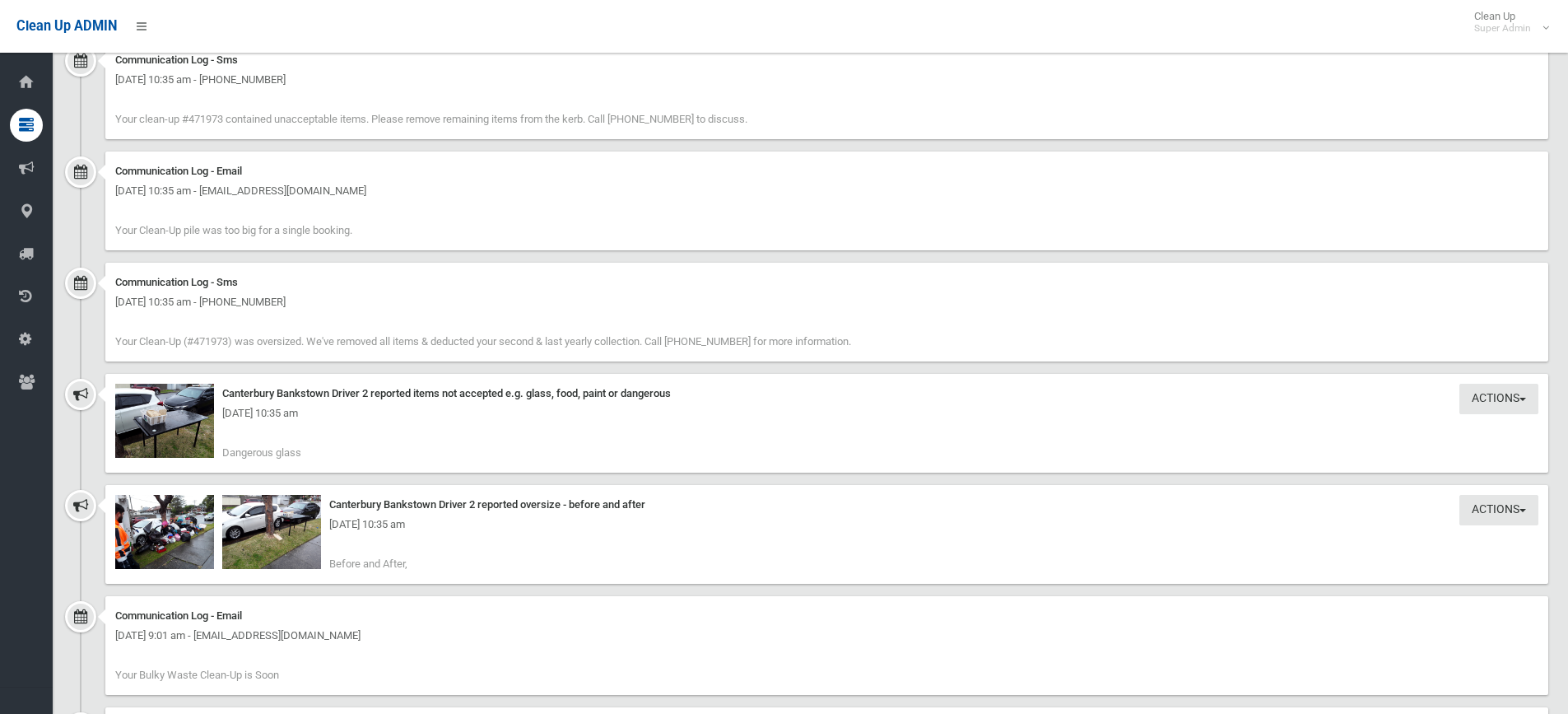
scroll to position [2141, 0]
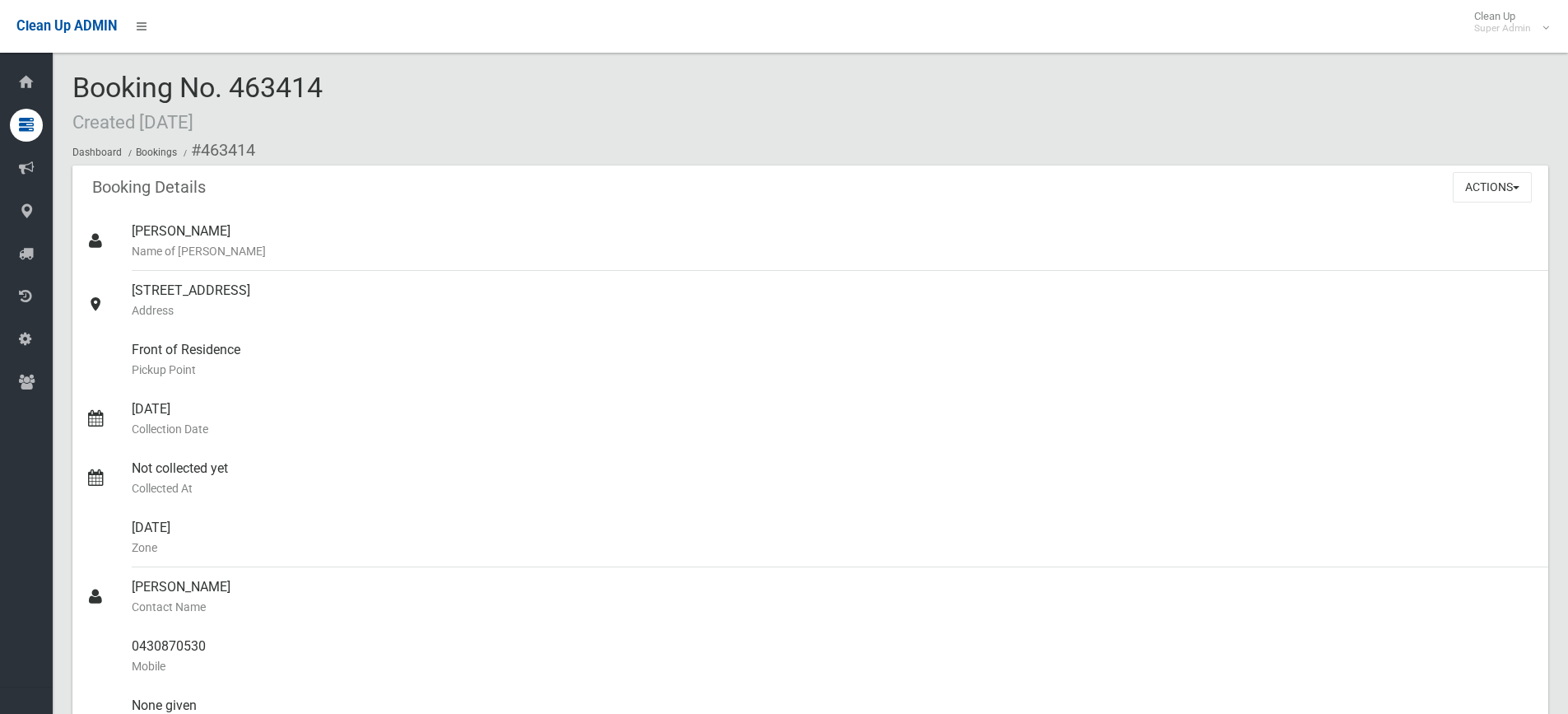
drag, startPoint x: 232, startPoint y: 85, endPoint x: 330, endPoint y: 89, distance: 98.1
click at [330, 89] on div "Booking No. 463414 Created 16/05/2025 Dashboard Bookings #463414" at bounding box center [810, 118] width 1476 height 93
copy span "463414"
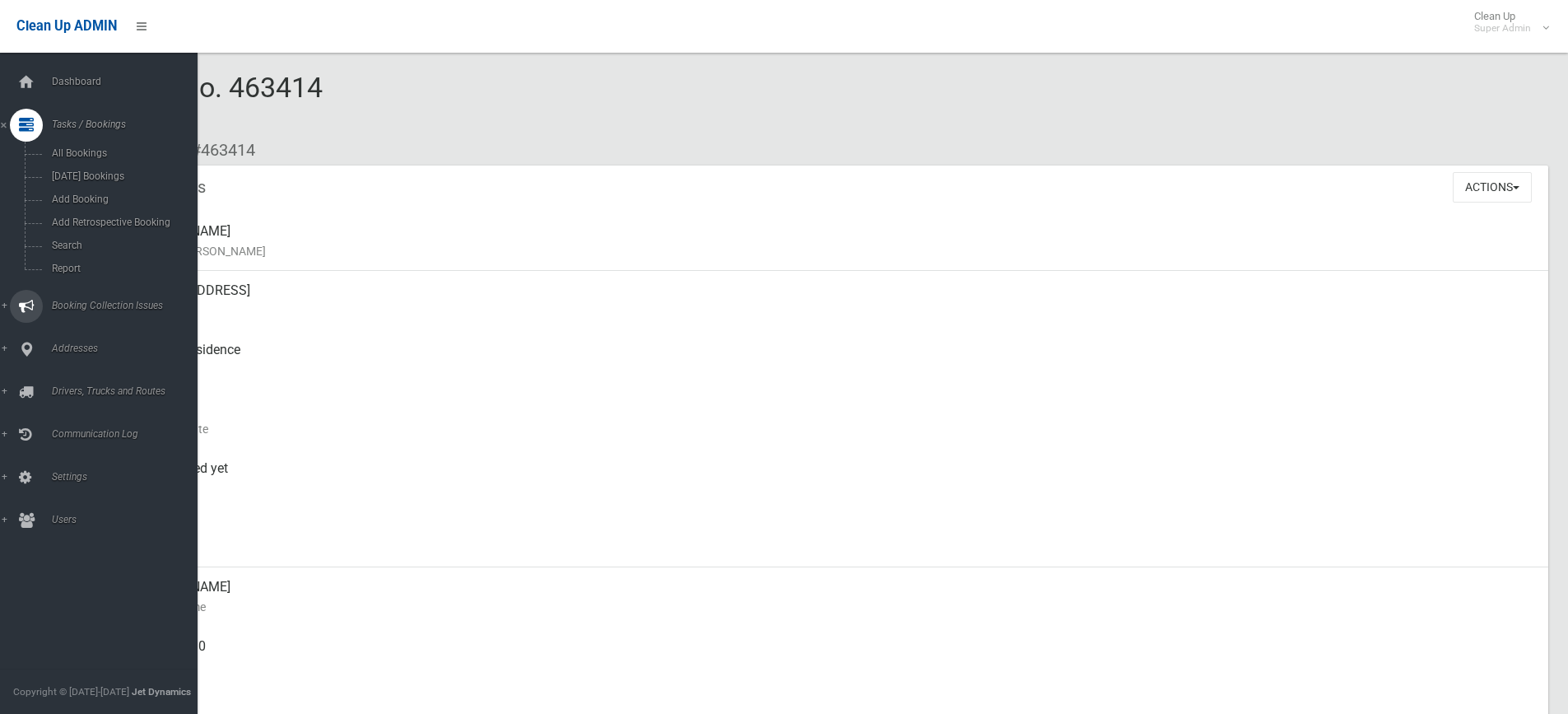
click at [67, 303] on span "Booking Collection Issues" at bounding box center [128, 305] width 163 height 11
click at [90, 191] on span "All Reported Issues" at bounding box center [121, 195] width 149 height 11
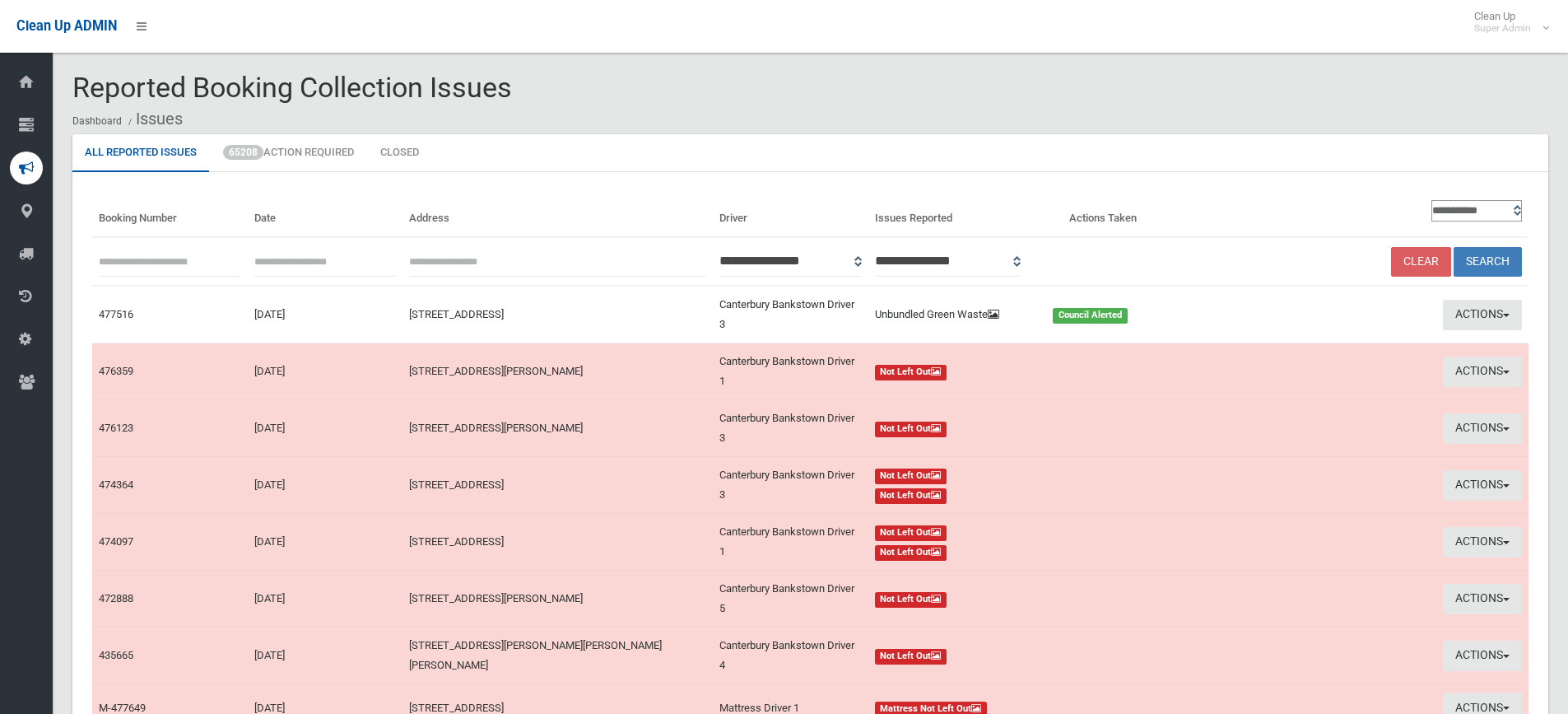
paste input "******"
type input "******"
click at [1488, 259] on button "Search" at bounding box center [1488, 262] width 68 height 30
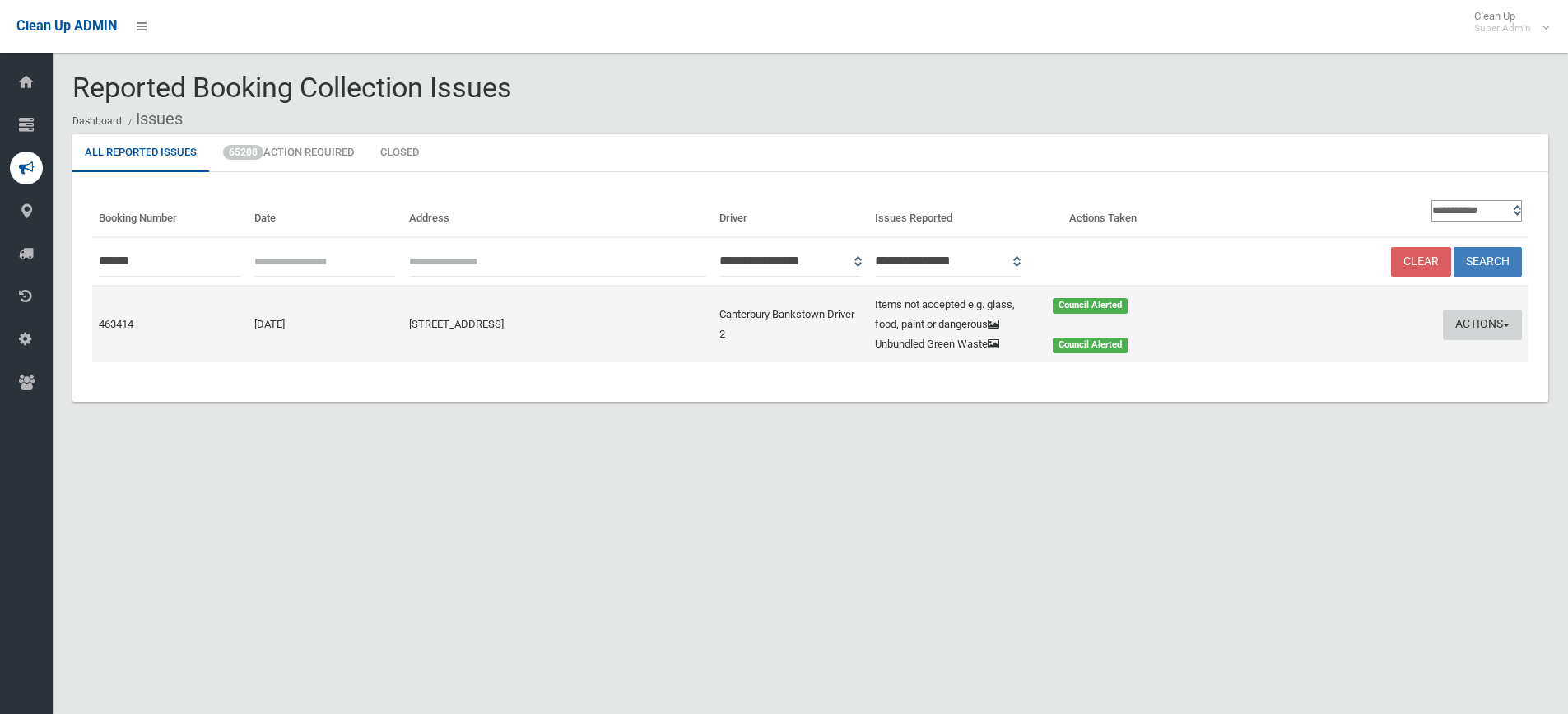
click at [1478, 321] on button "Actions" at bounding box center [1482, 324] width 79 height 30
click at [1286, 388] on link "Edit Actions Taken" at bounding box center [1324, 387] width 196 height 28
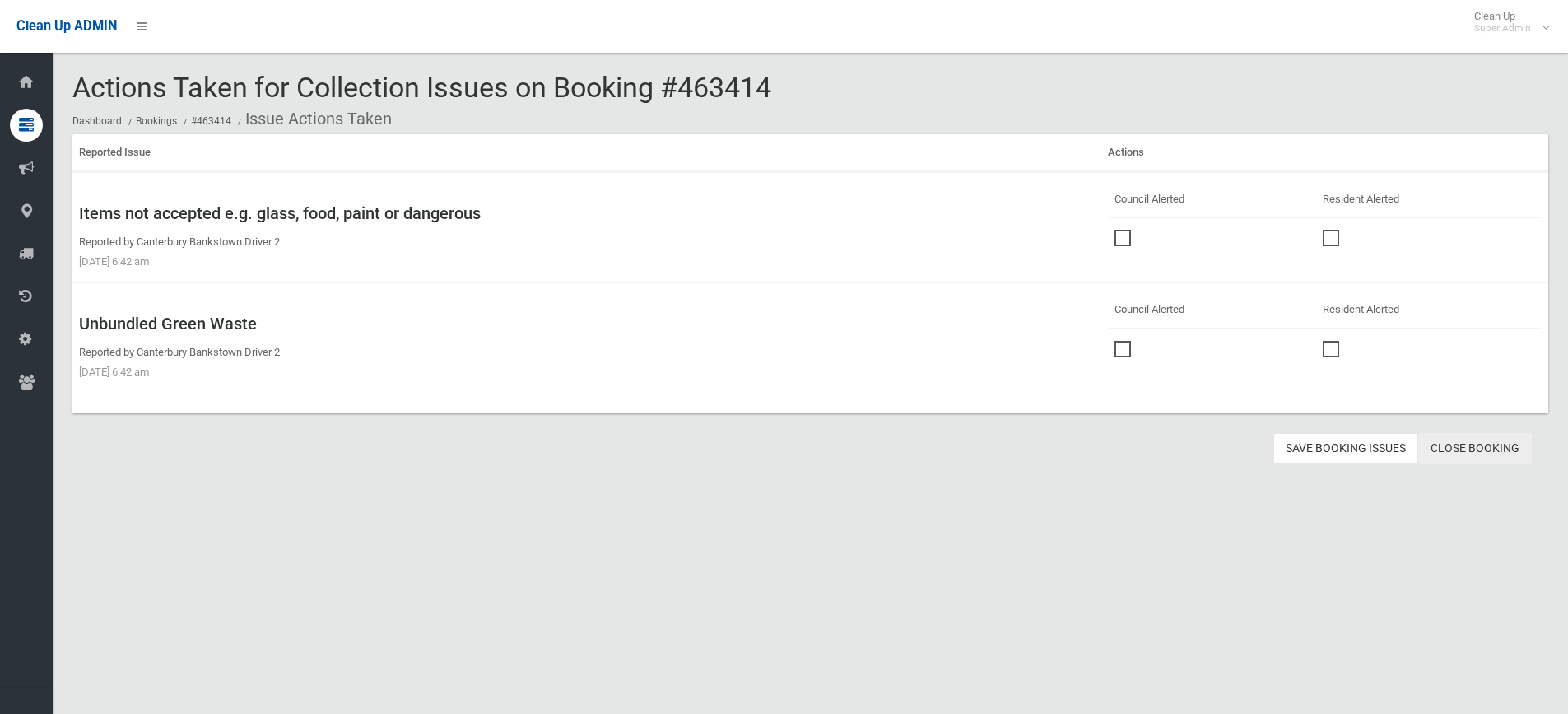
click at [1472, 441] on link "Close Booking" at bounding box center [1475, 448] width 114 height 30
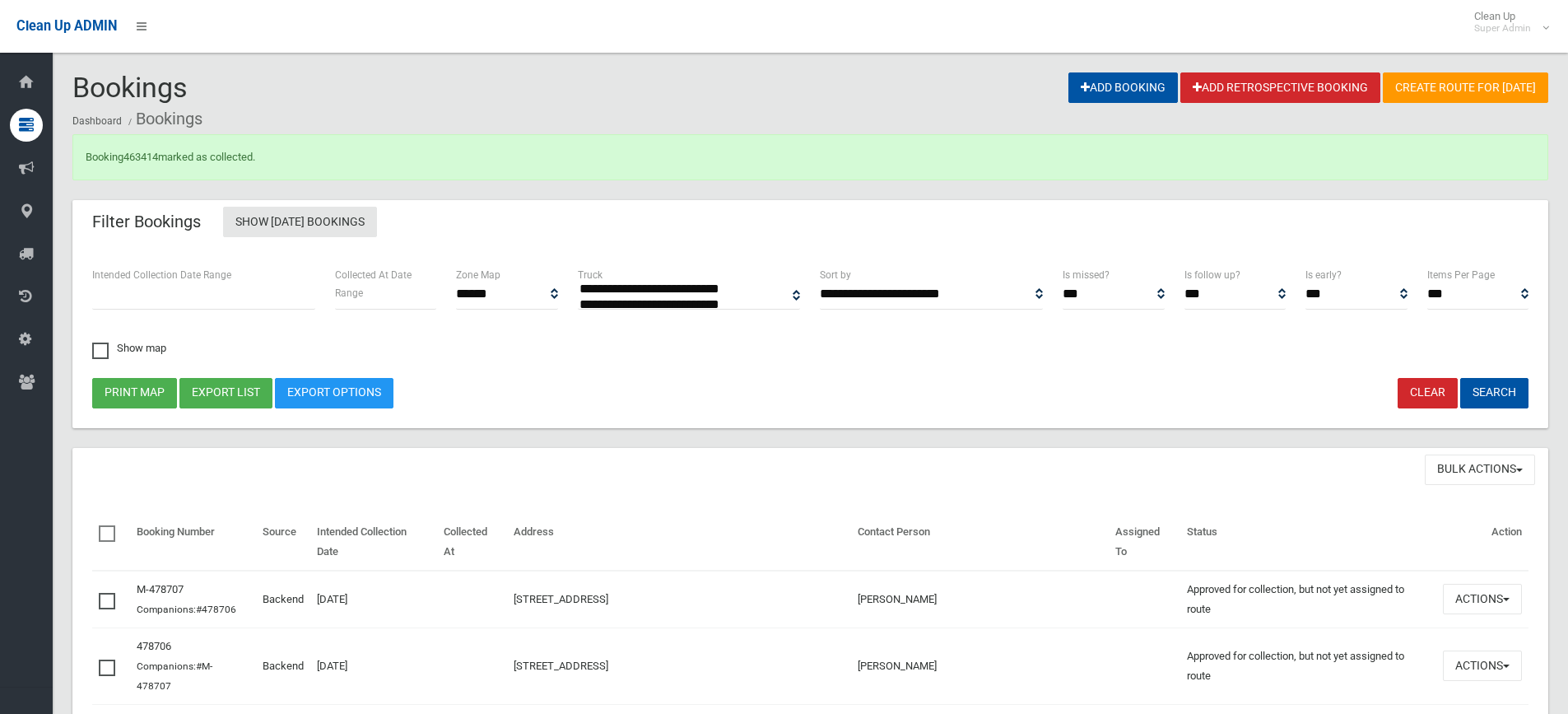
select select
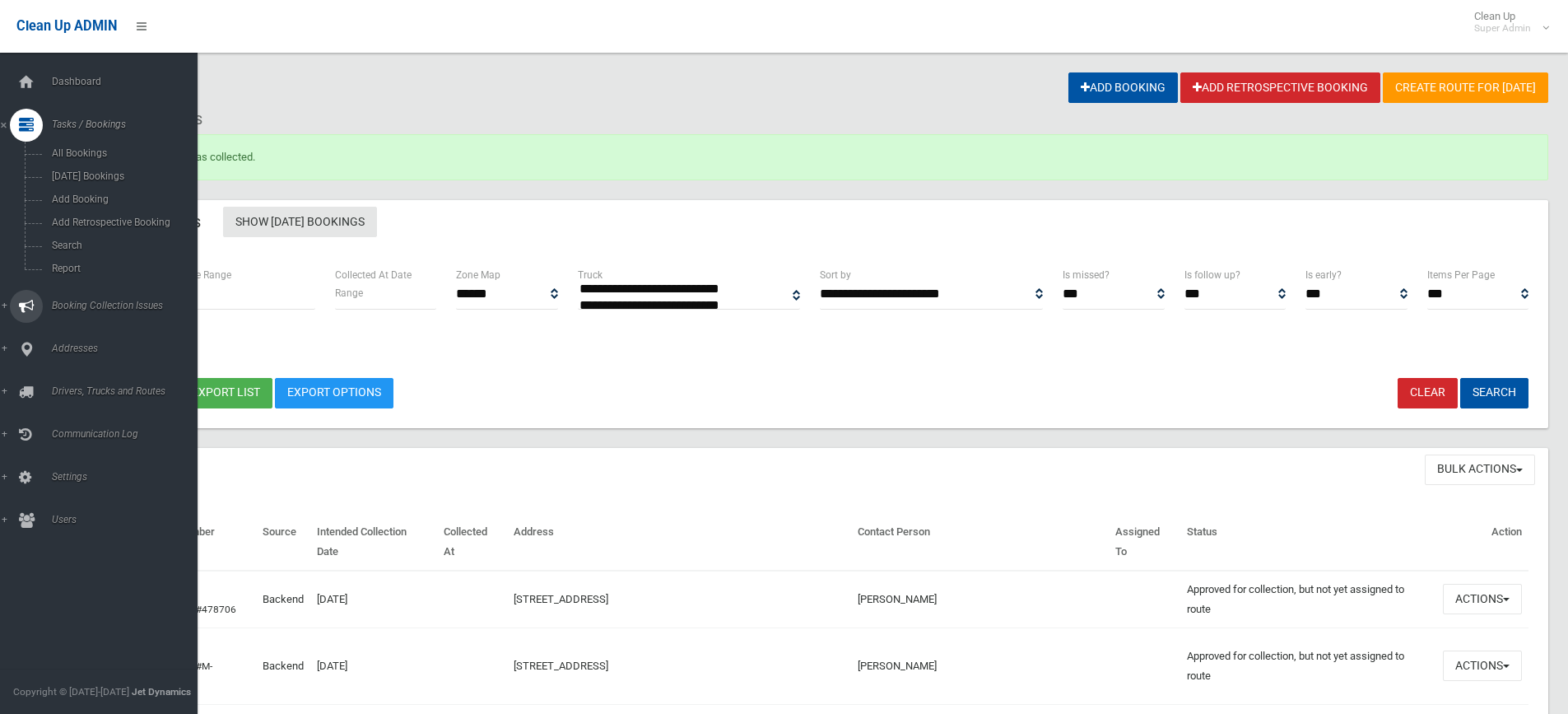
click at [80, 303] on span "Booking Collection Issues" at bounding box center [128, 305] width 163 height 11
click at [102, 191] on span "All Reported Issues" at bounding box center [121, 195] width 149 height 11
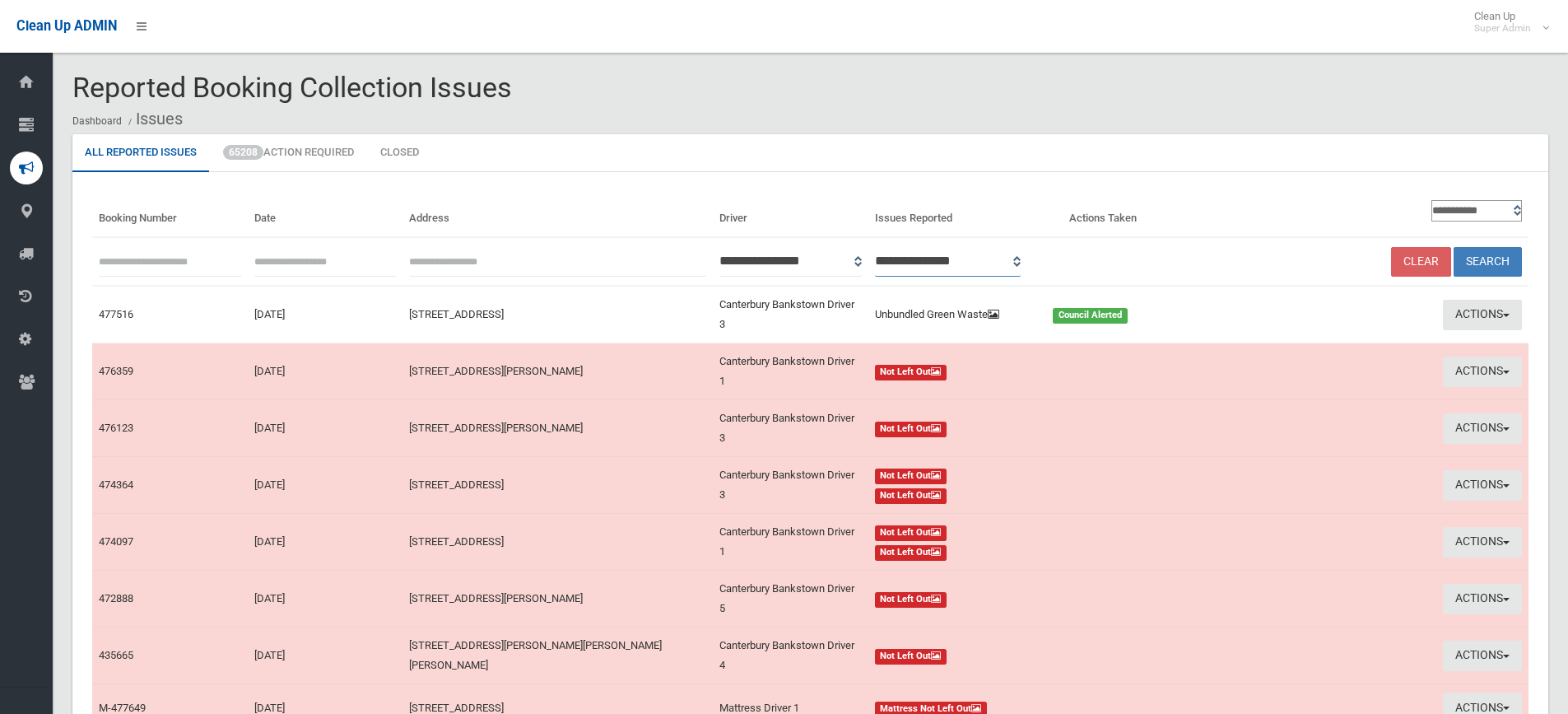
click at [1021, 260] on select "**********" at bounding box center [949, 262] width 147 height 30
select select "*"
click at [897, 247] on select "**********" at bounding box center [949, 262] width 147 height 30
click at [1488, 258] on button "Search" at bounding box center [1488, 262] width 68 height 30
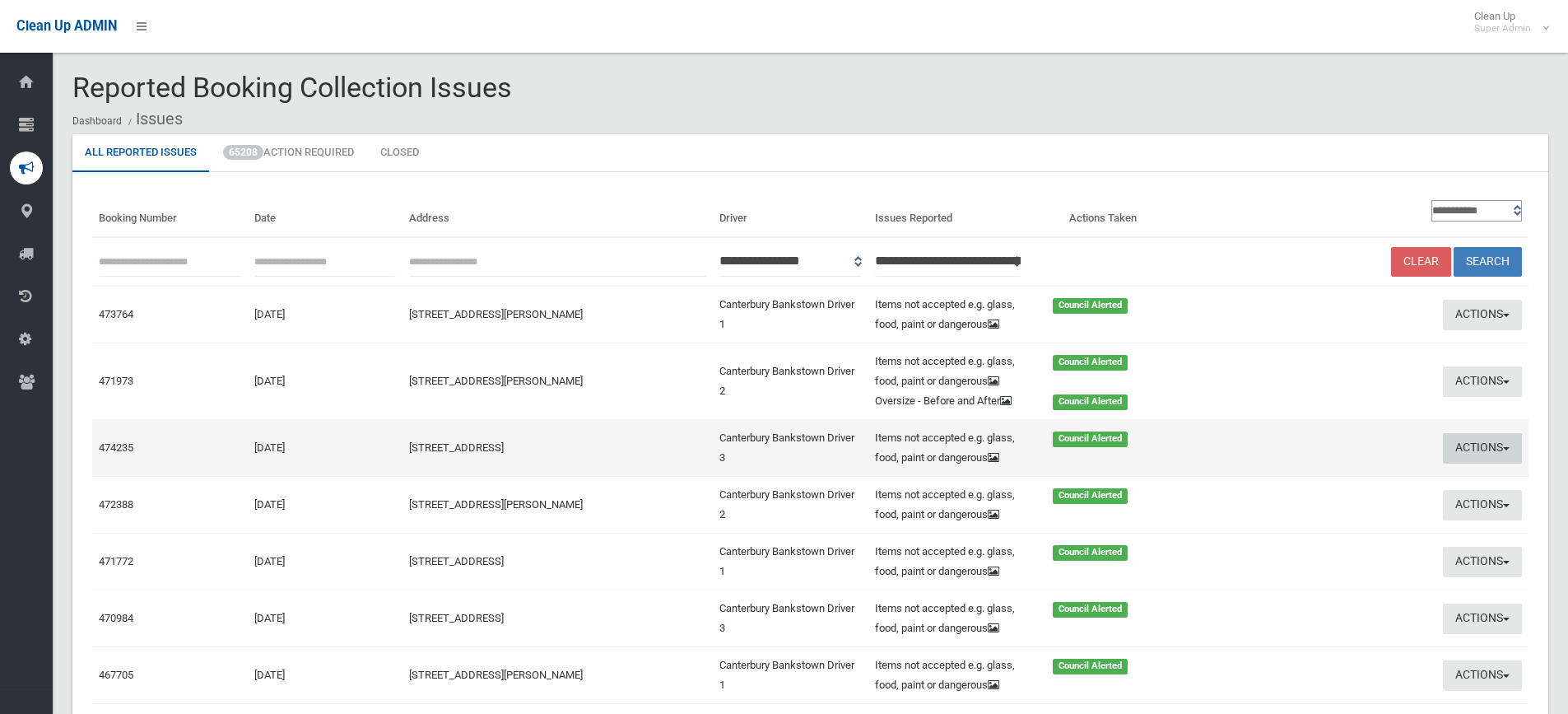
click at [1456, 441] on button "Actions" at bounding box center [1482, 448] width 79 height 30
click at [1288, 475] on link "View Booking" at bounding box center [1324, 482] width 196 height 28
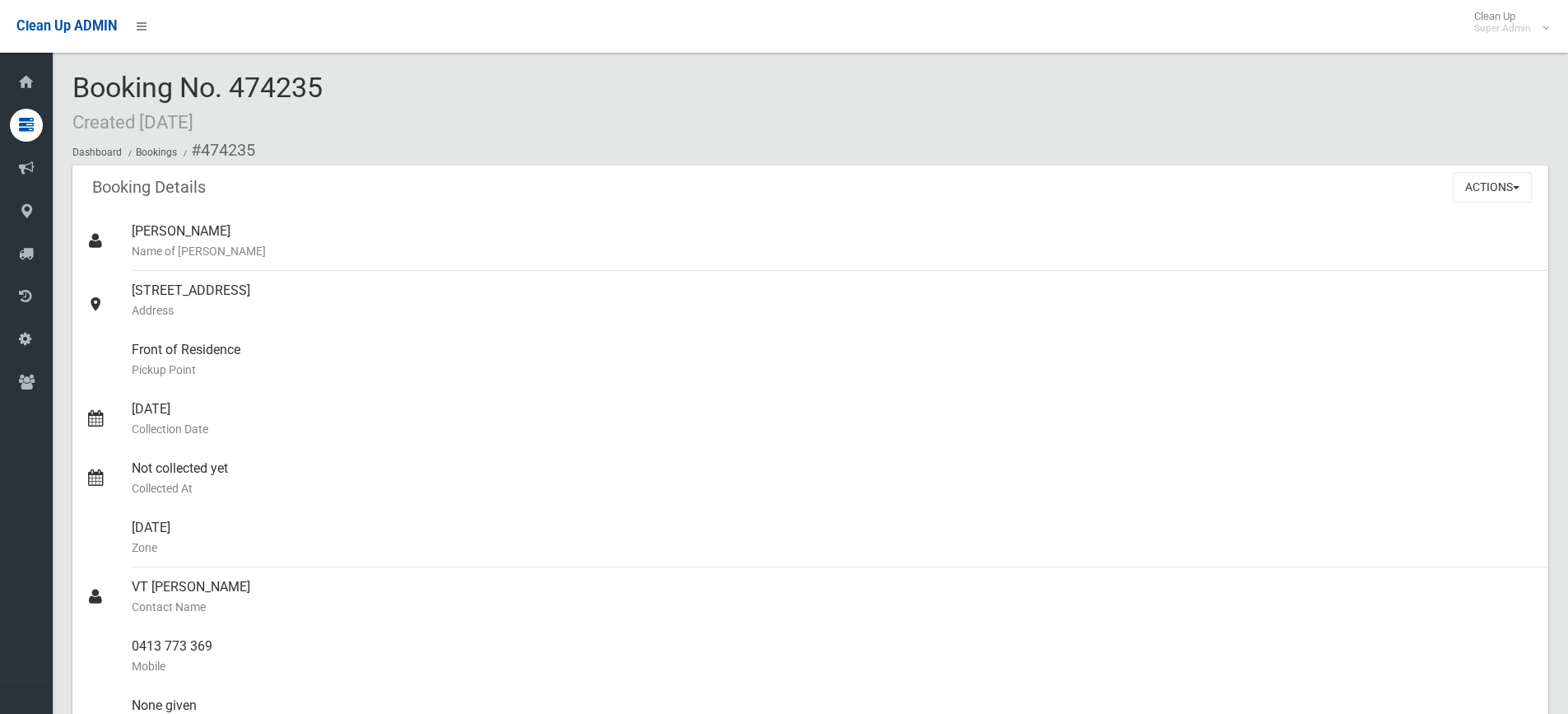
drag, startPoint x: 246, startPoint y: 88, endPoint x: 335, endPoint y: 88, distance: 89.0
click at [335, 88] on div "Booking No. 474235 Created 17/07/2025 Dashboard Bookings #474235" at bounding box center [810, 118] width 1476 height 93
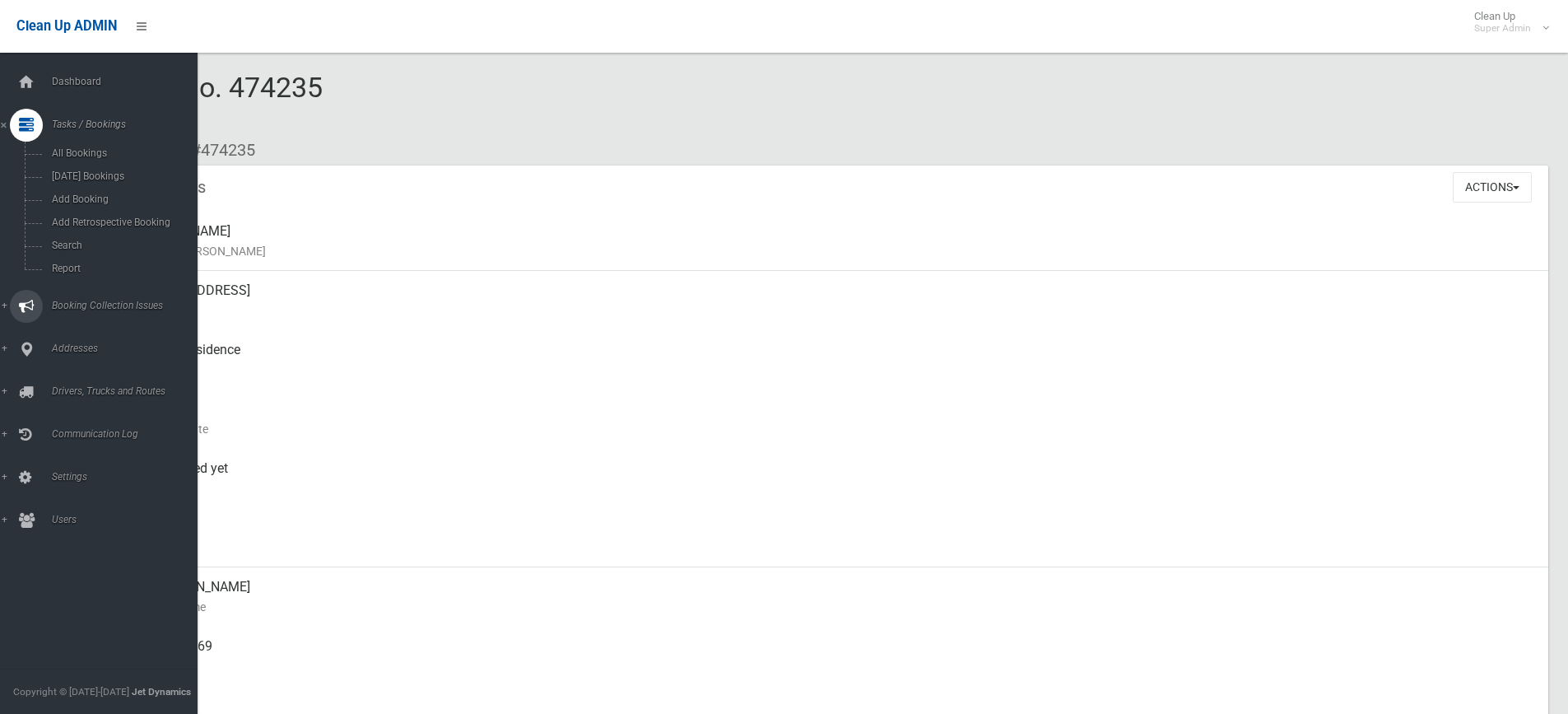
click at [95, 299] on link "Booking Collection Issues" at bounding box center [105, 306] width 210 height 33
click at [112, 194] on span "All Reported Issues" at bounding box center [121, 195] width 149 height 11
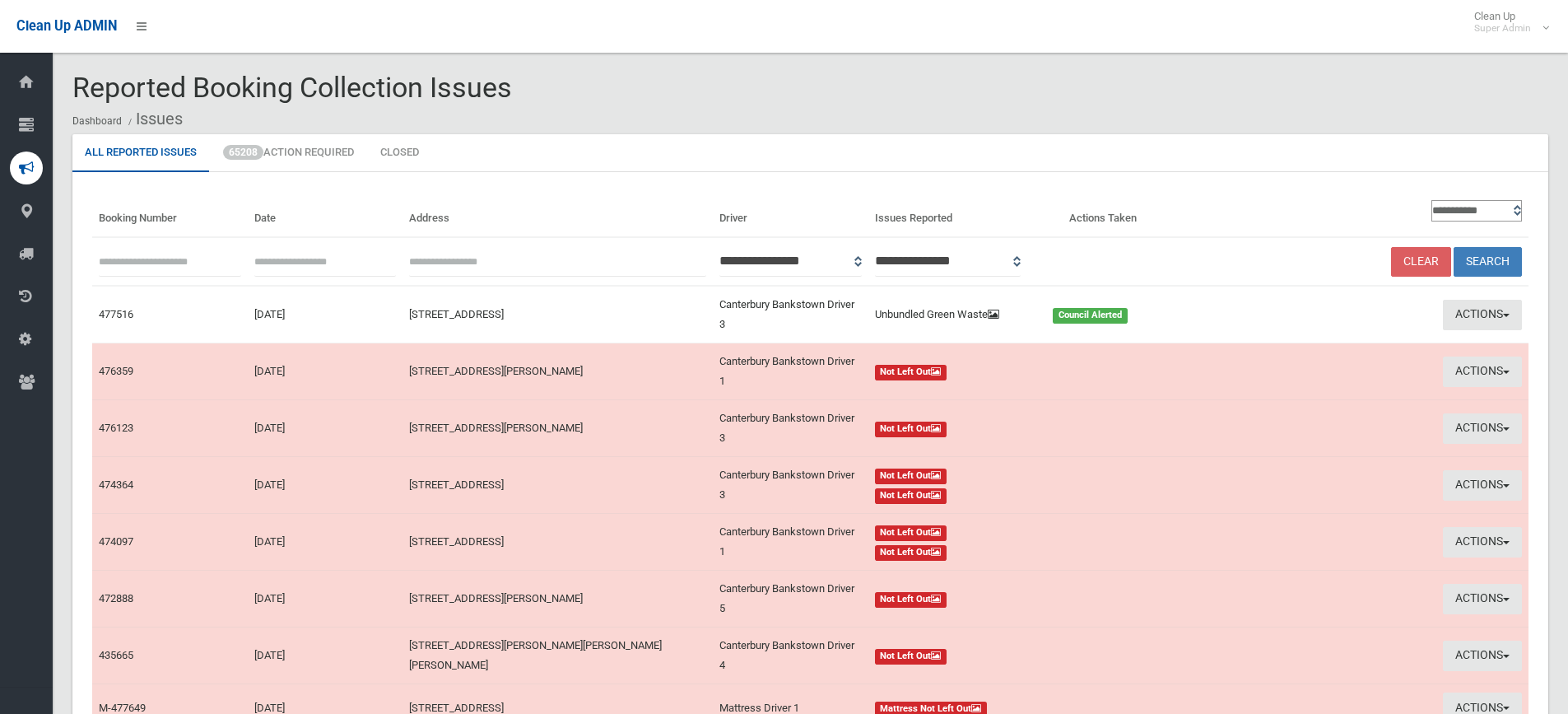
paste input "******"
type input "******"
click at [1505, 257] on button "Search" at bounding box center [1488, 262] width 68 height 30
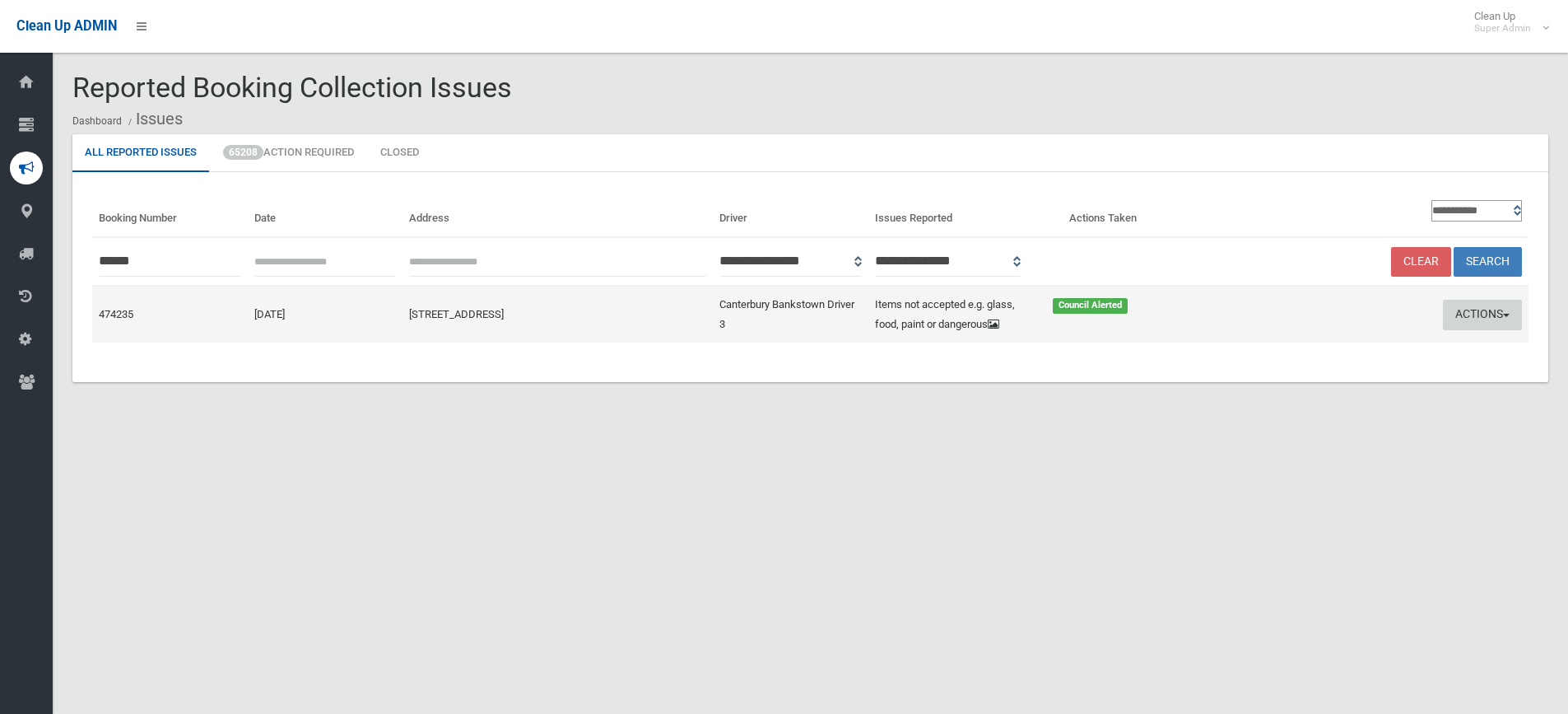
click at [1469, 318] on button "Actions" at bounding box center [1482, 315] width 79 height 30
click at [1306, 388] on link "Edit Actions Taken" at bounding box center [1324, 377] width 196 height 28
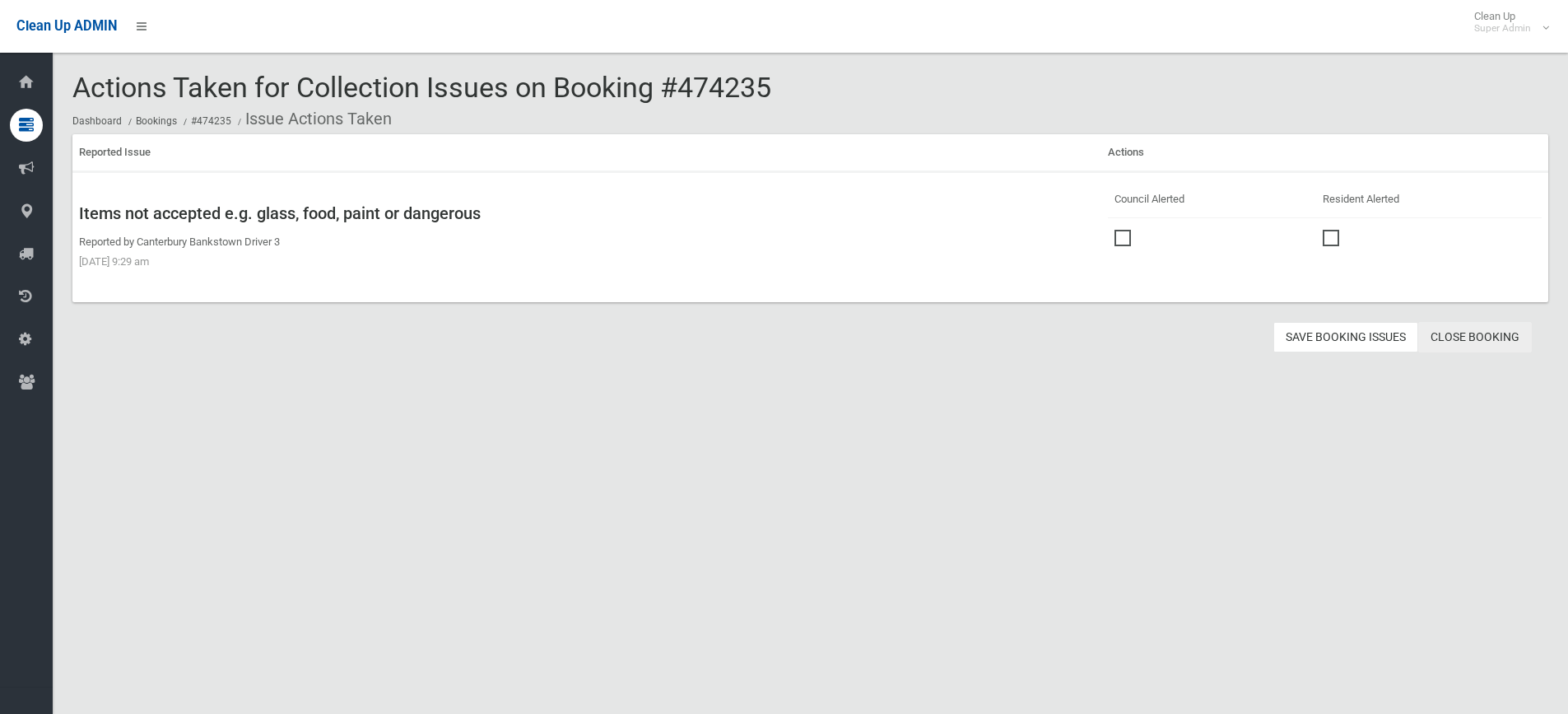
click at [1484, 337] on link "Close Booking" at bounding box center [1475, 337] width 114 height 30
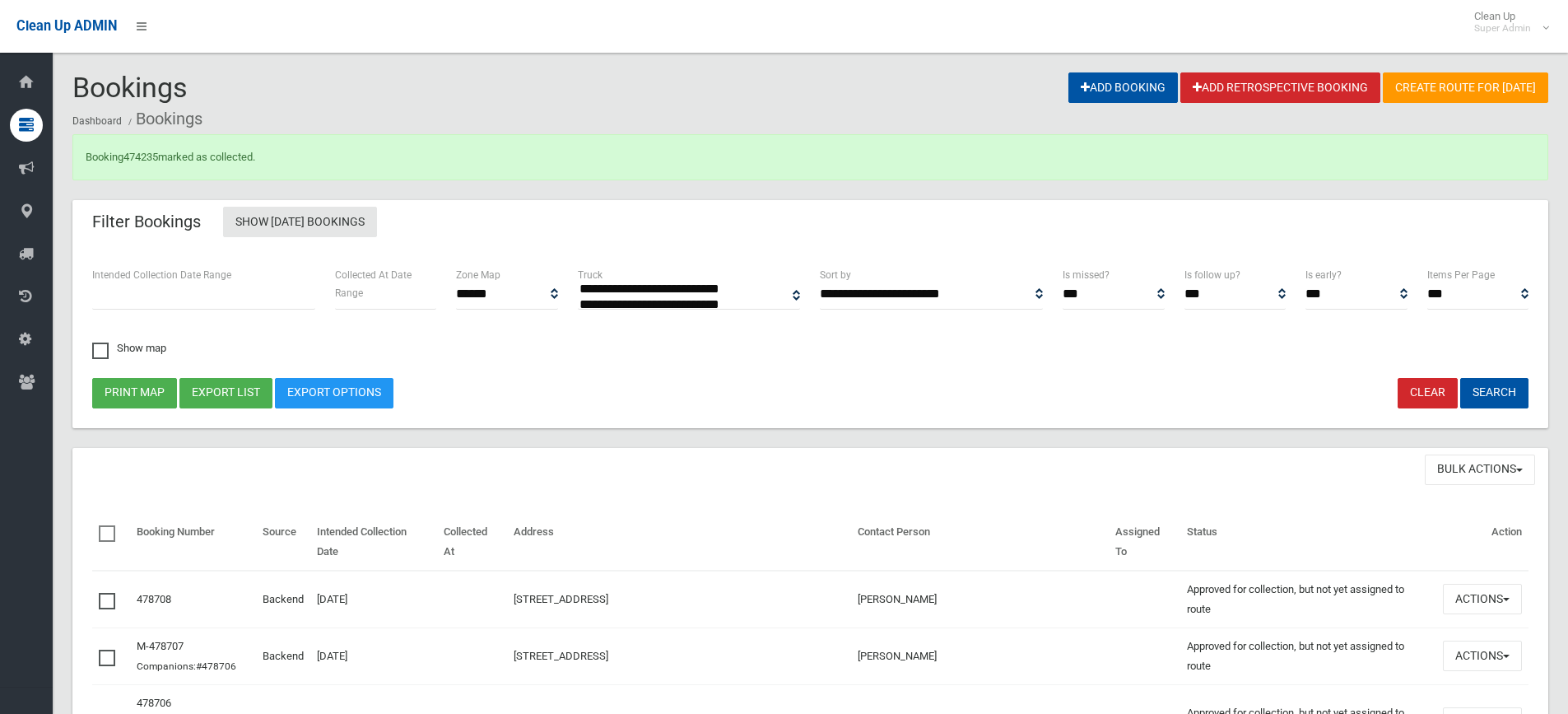
select select
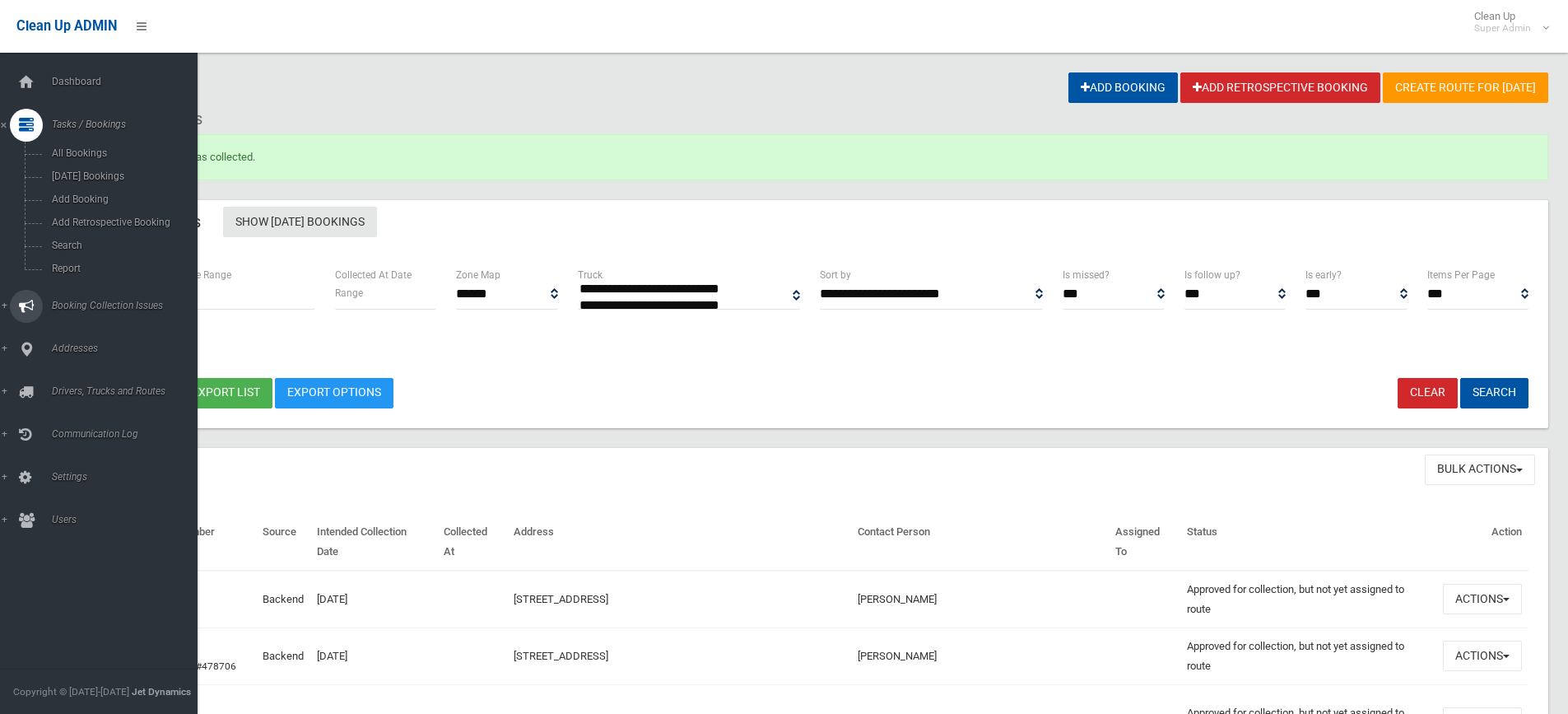
click at [78, 303] on span "Booking Collection Issues" at bounding box center [128, 305] width 163 height 11
click at [83, 196] on span "All Reported Issues" at bounding box center [121, 195] width 149 height 11
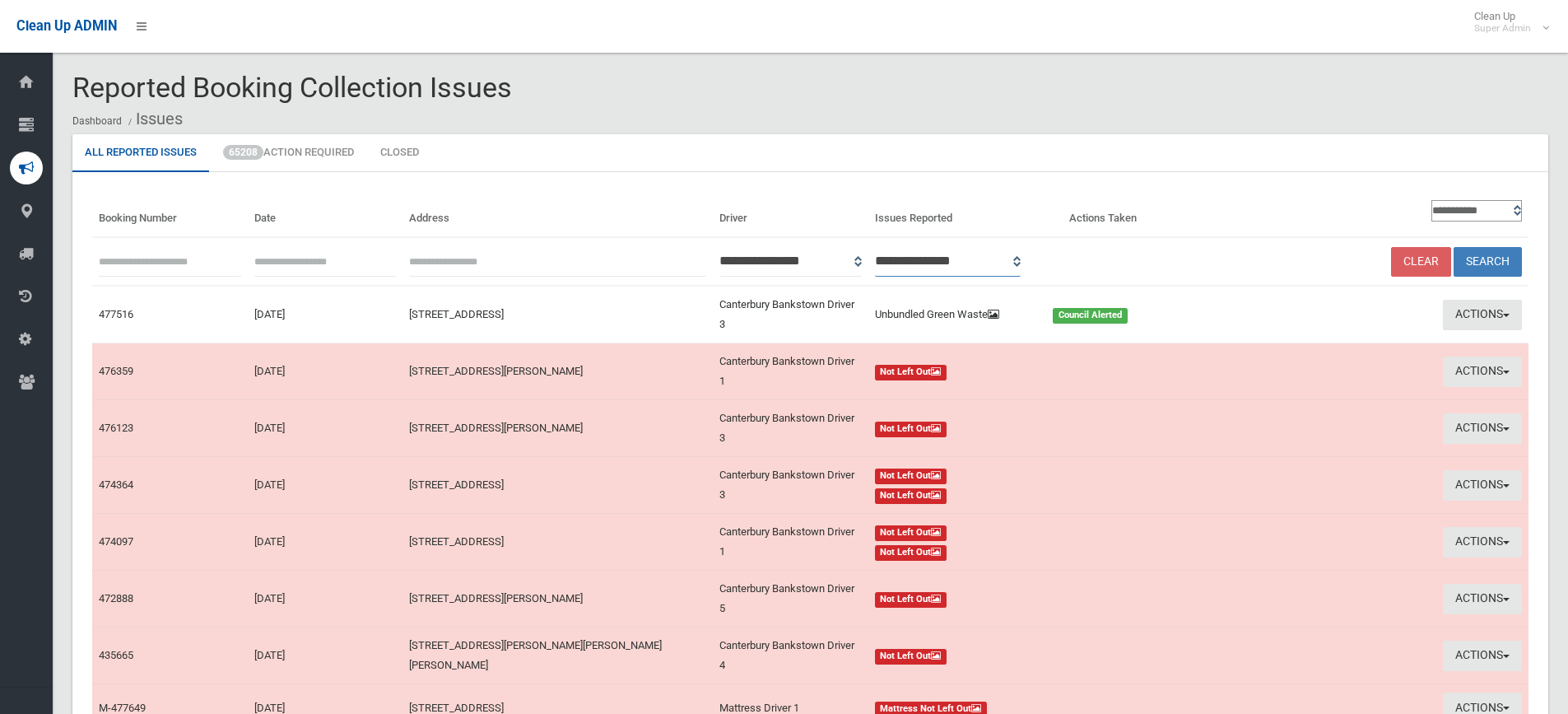
click at [1021, 261] on select "**********" at bounding box center [949, 262] width 147 height 30
select select "*"
click at [897, 247] on select "**********" at bounding box center [949, 262] width 147 height 30
click at [1507, 260] on button "Search" at bounding box center [1488, 262] width 68 height 30
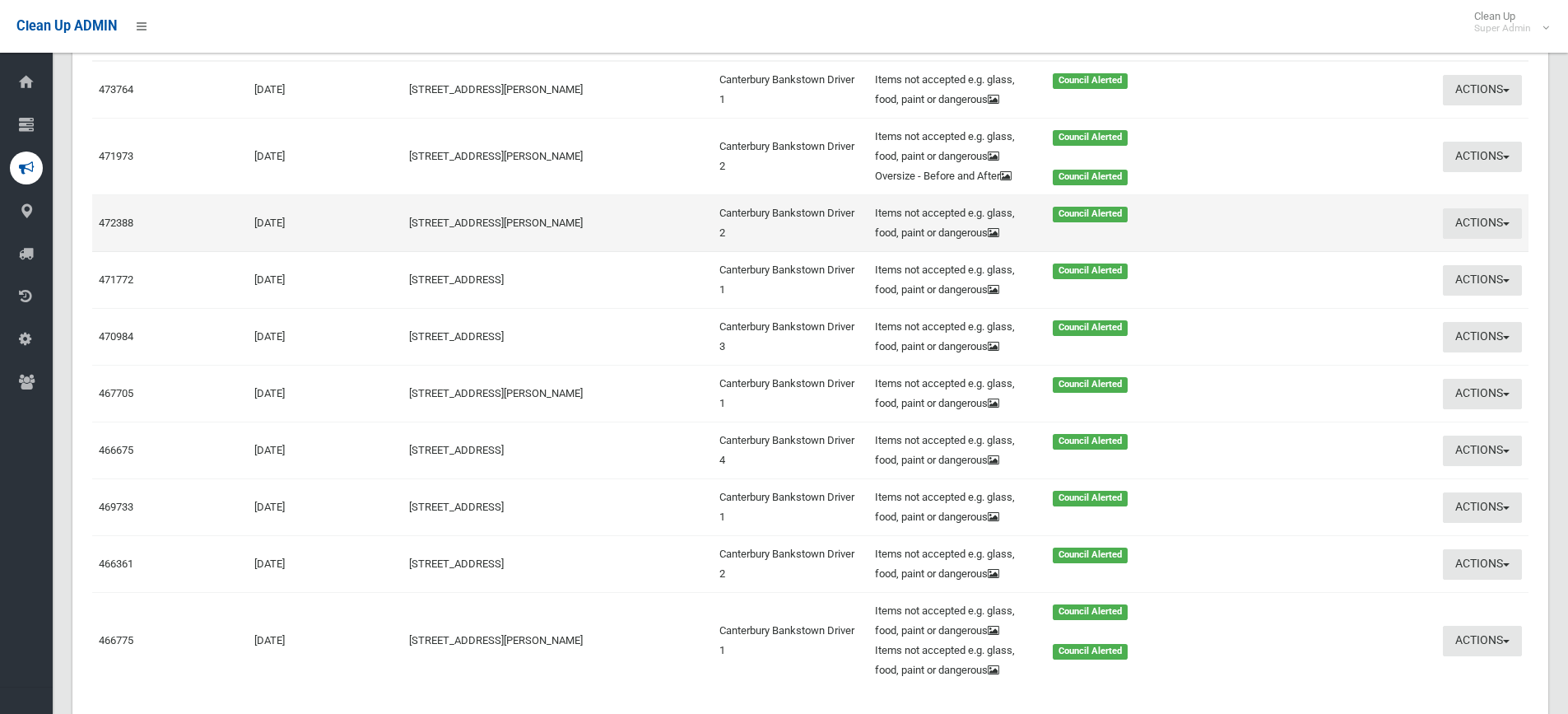
scroll to position [247, 0]
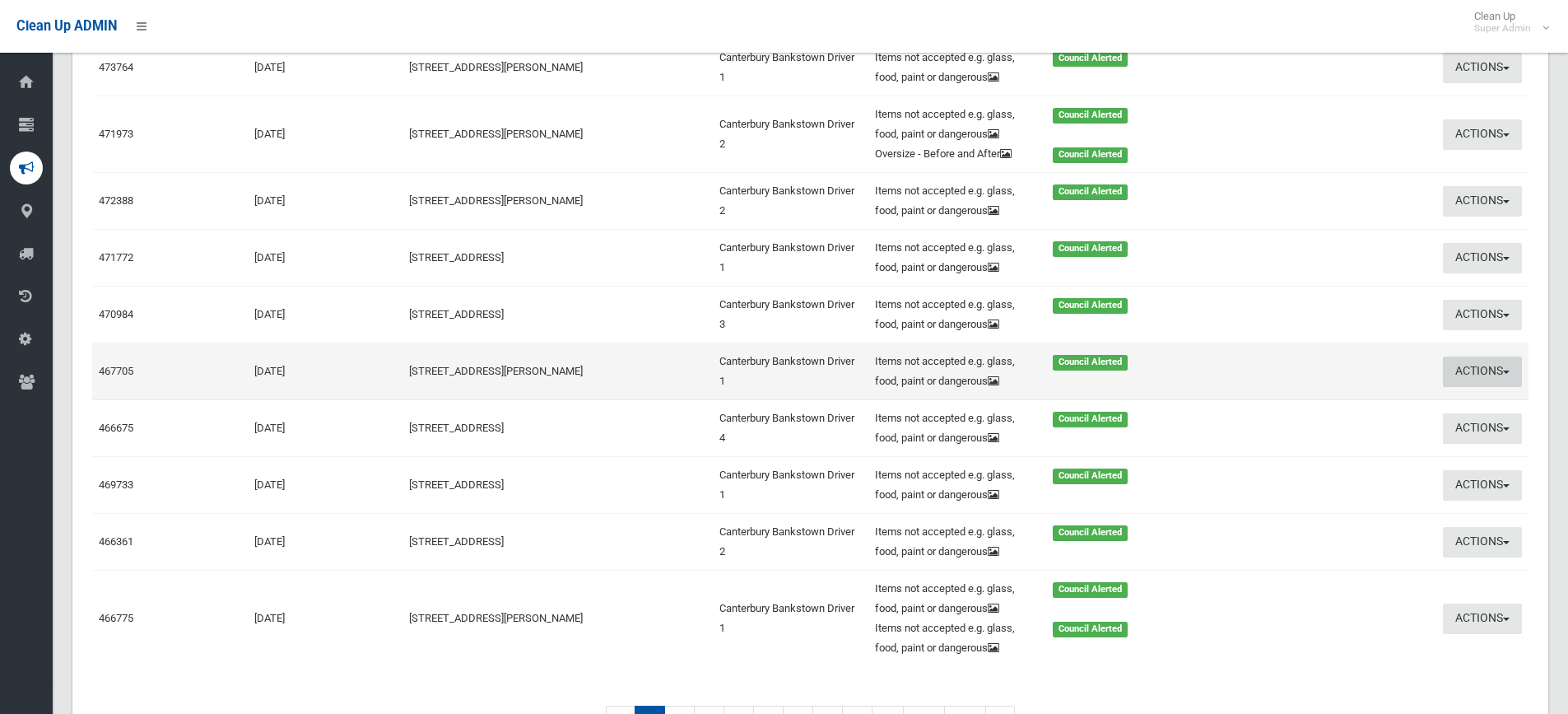
click at [1458, 370] on button "Actions" at bounding box center [1482, 371] width 79 height 30
click at [1312, 406] on link "View Booking" at bounding box center [1324, 406] width 196 height 28
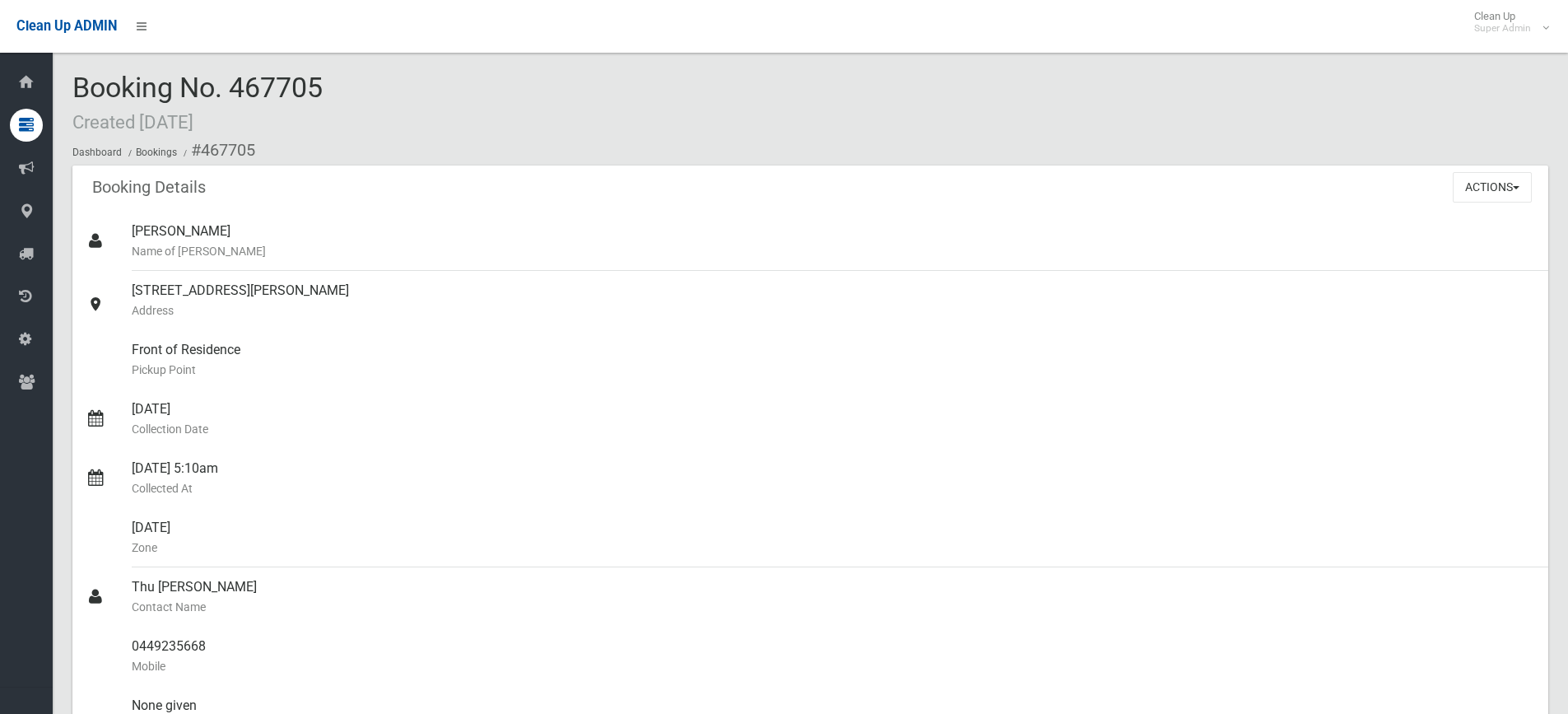
drag, startPoint x: 236, startPoint y: 82, endPoint x: 299, endPoint y: 89, distance: 63.4
click at [358, 89] on div "Booking No. 467705 Created [DATE] Dashboard Bookings #467705" at bounding box center [810, 118] width 1476 height 93
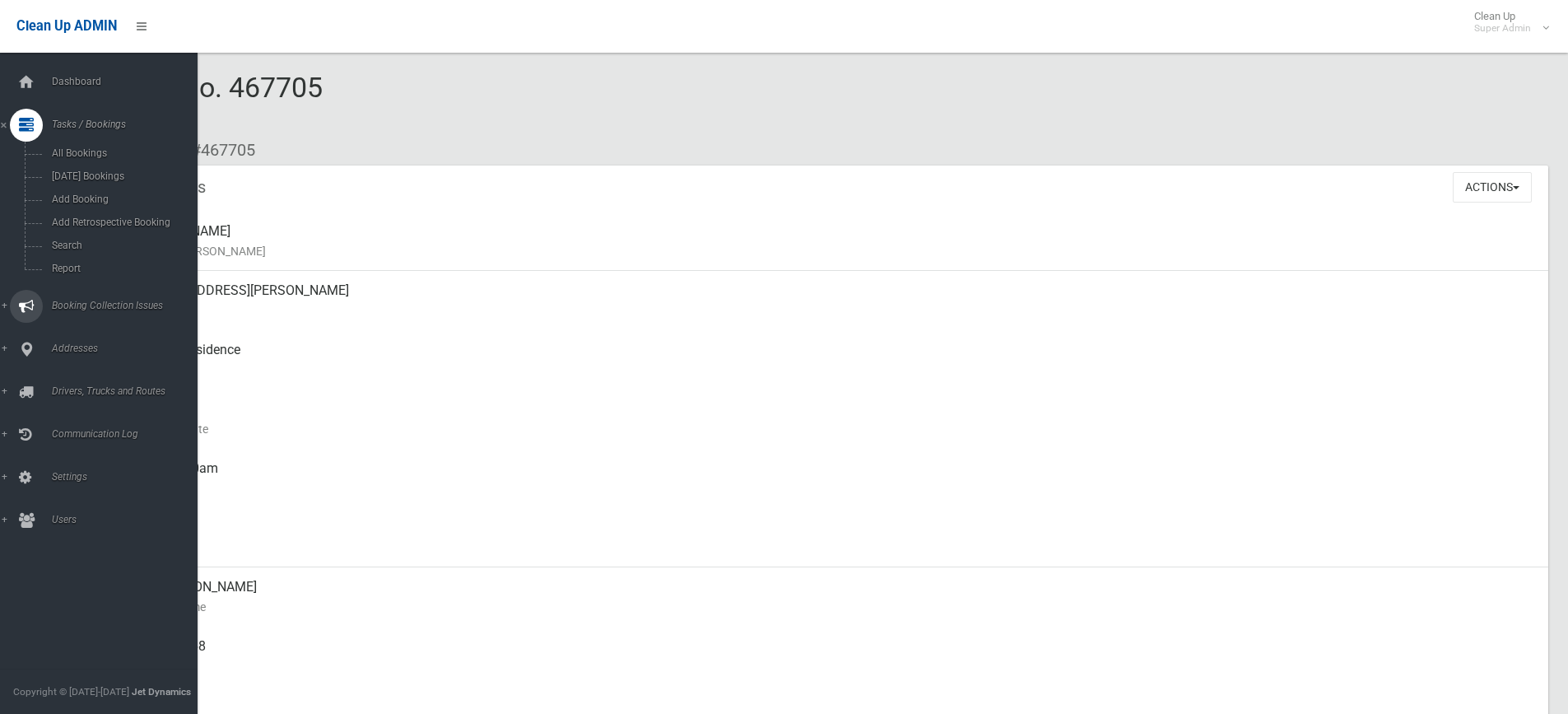
click at [87, 300] on span "Booking Collection Issues" at bounding box center [128, 305] width 163 height 11
click at [96, 194] on span "All Reported Issues" at bounding box center [121, 195] width 149 height 11
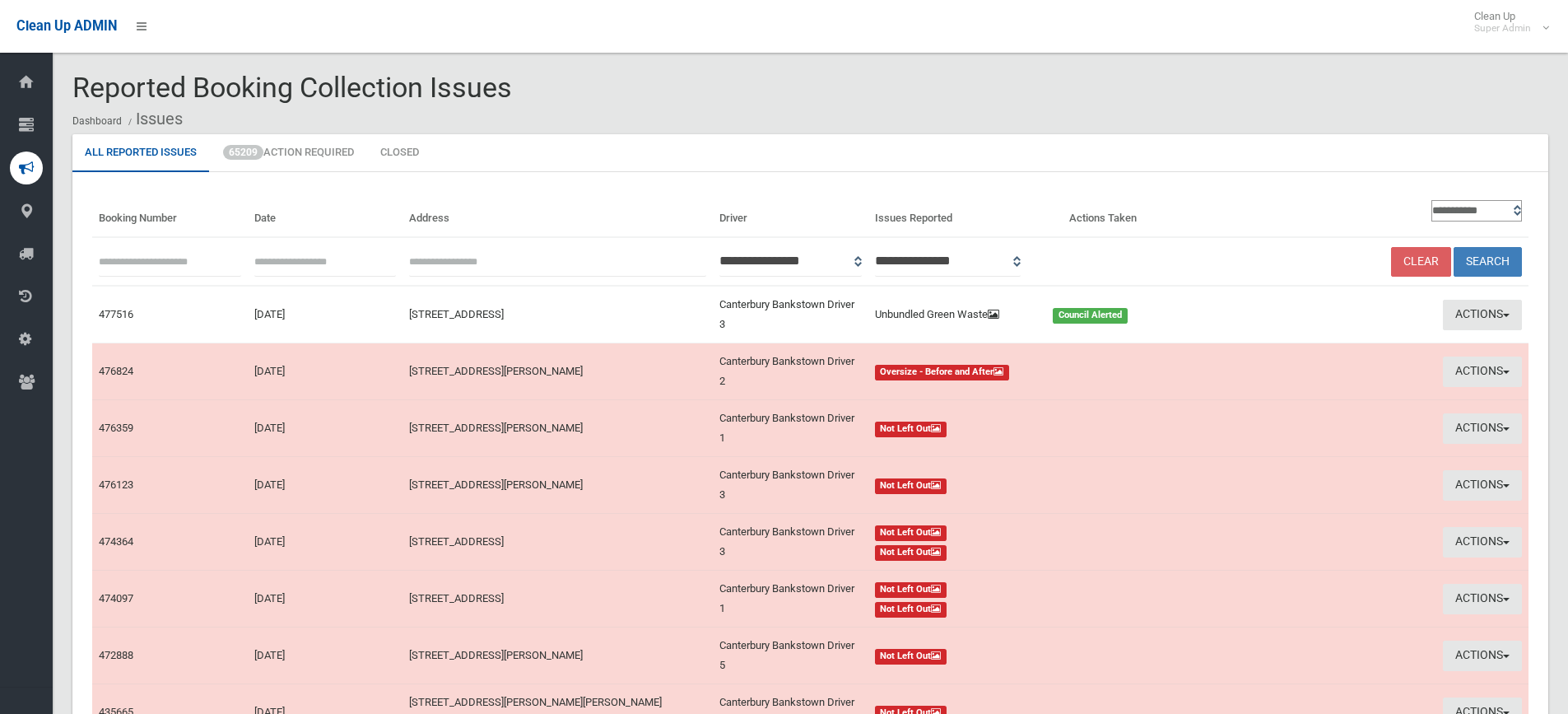
paste input "******"
type input "******"
click at [1488, 259] on button "Search" at bounding box center [1488, 262] width 68 height 30
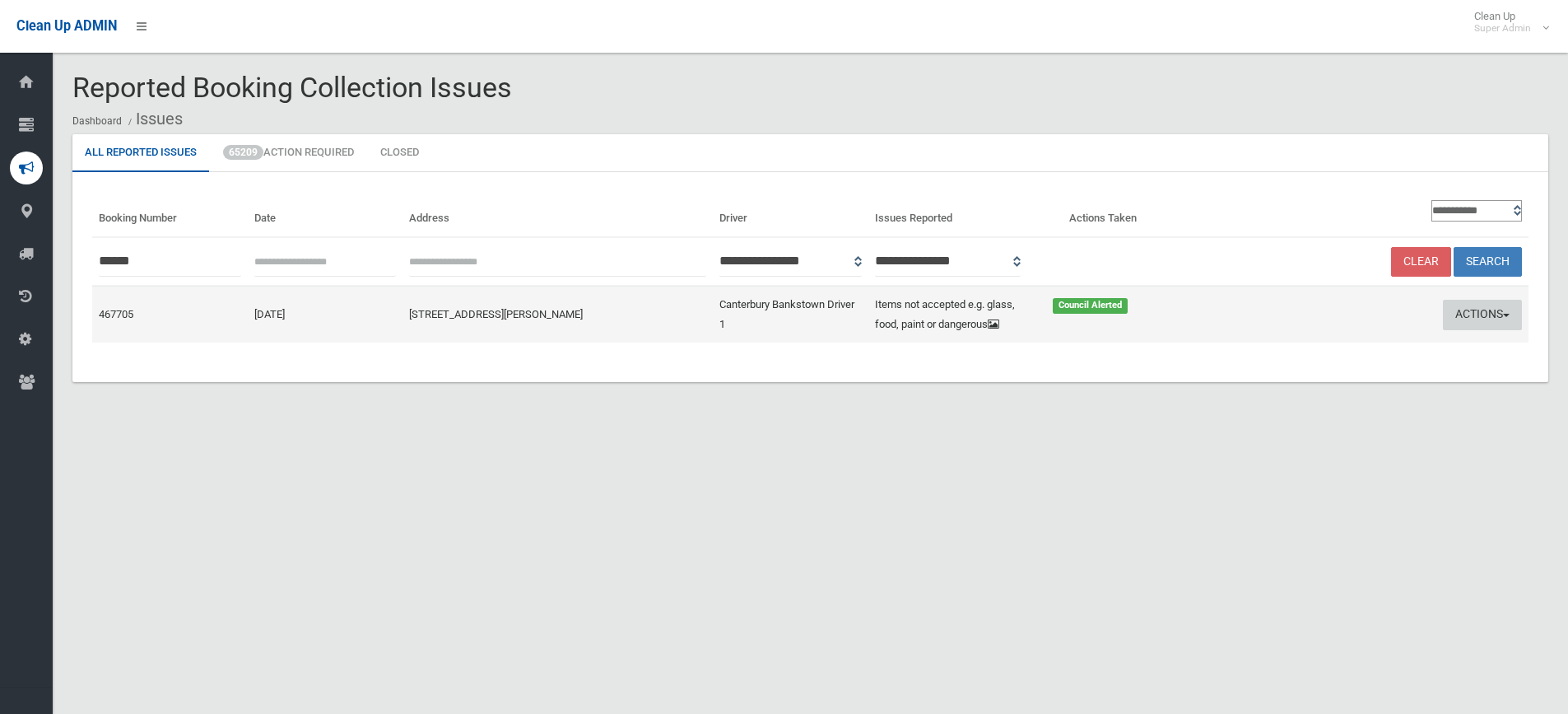
click at [1471, 315] on button "Actions" at bounding box center [1482, 315] width 79 height 30
click at [1311, 379] on link "Edit Actions Taken" at bounding box center [1324, 377] width 196 height 28
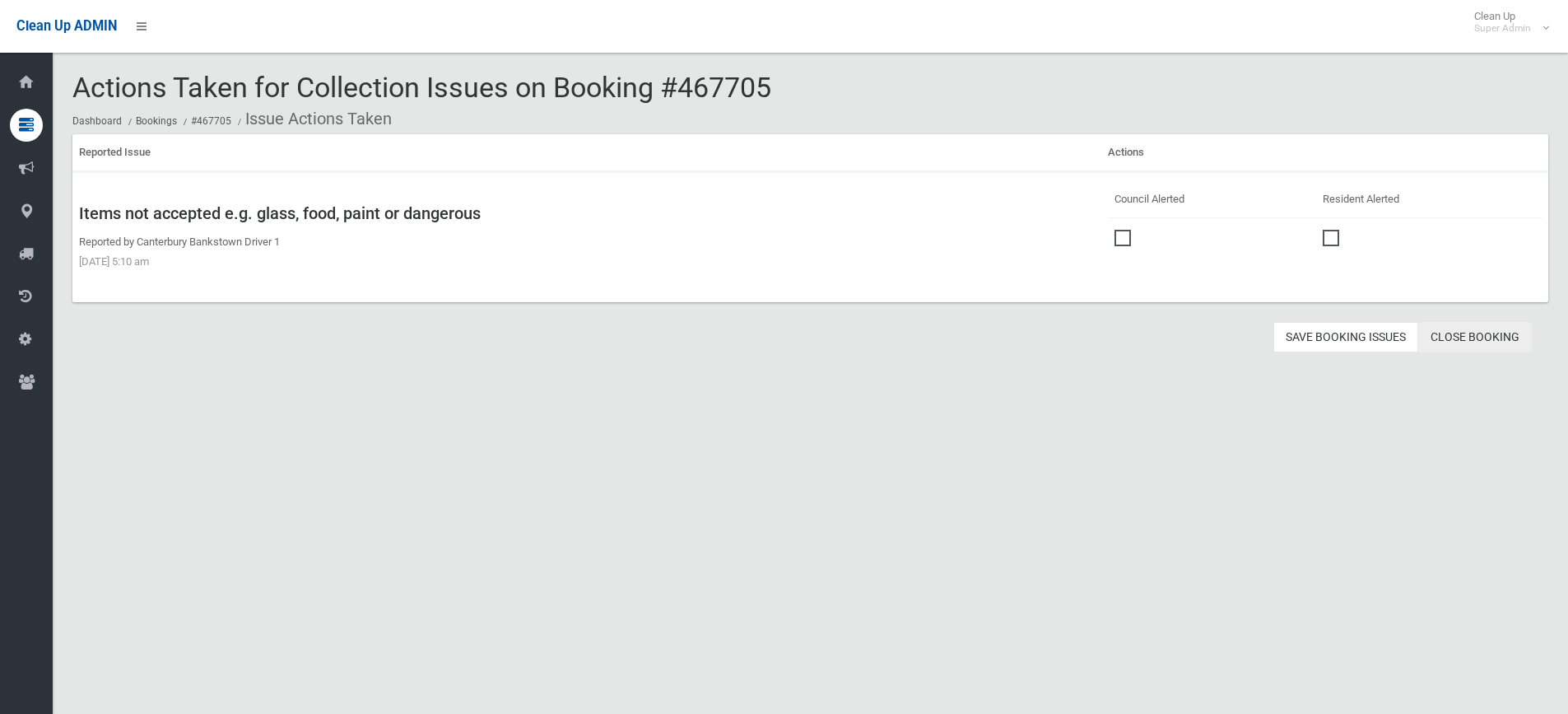
click at [1484, 332] on link "Close Booking" at bounding box center [1475, 337] width 114 height 30
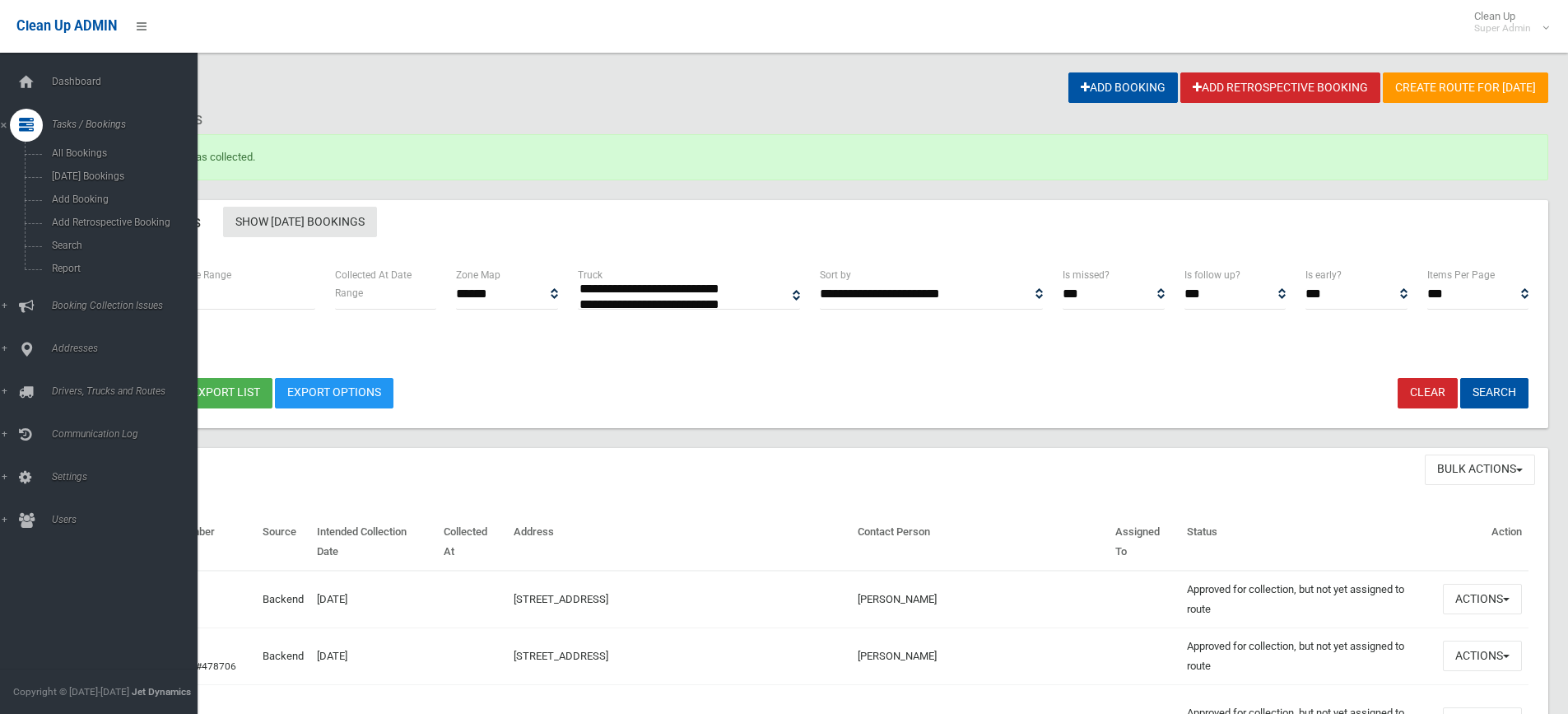
select select
click at [91, 301] on span "Booking Collection Issues" at bounding box center [128, 305] width 163 height 11
click at [106, 190] on span "All Reported Issues" at bounding box center [121, 195] width 149 height 11
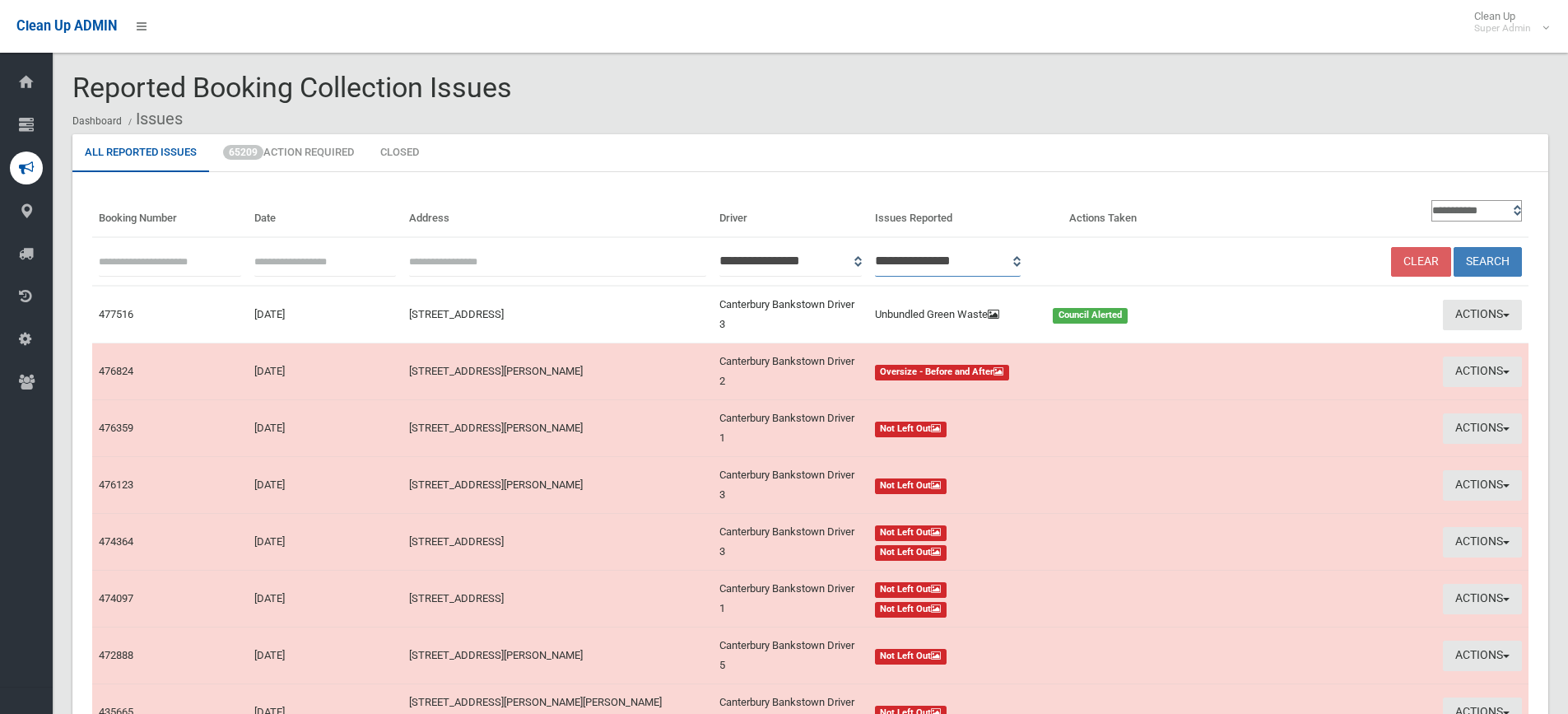
drag, startPoint x: 1037, startPoint y: 259, endPoint x: 1038, endPoint y: 272, distance: 13.0
click at [1021, 259] on select "**********" at bounding box center [949, 262] width 147 height 30
select select "*"
click at [897, 247] on select "**********" at bounding box center [949, 262] width 147 height 30
click at [1509, 252] on button "Search" at bounding box center [1488, 262] width 68 height 30
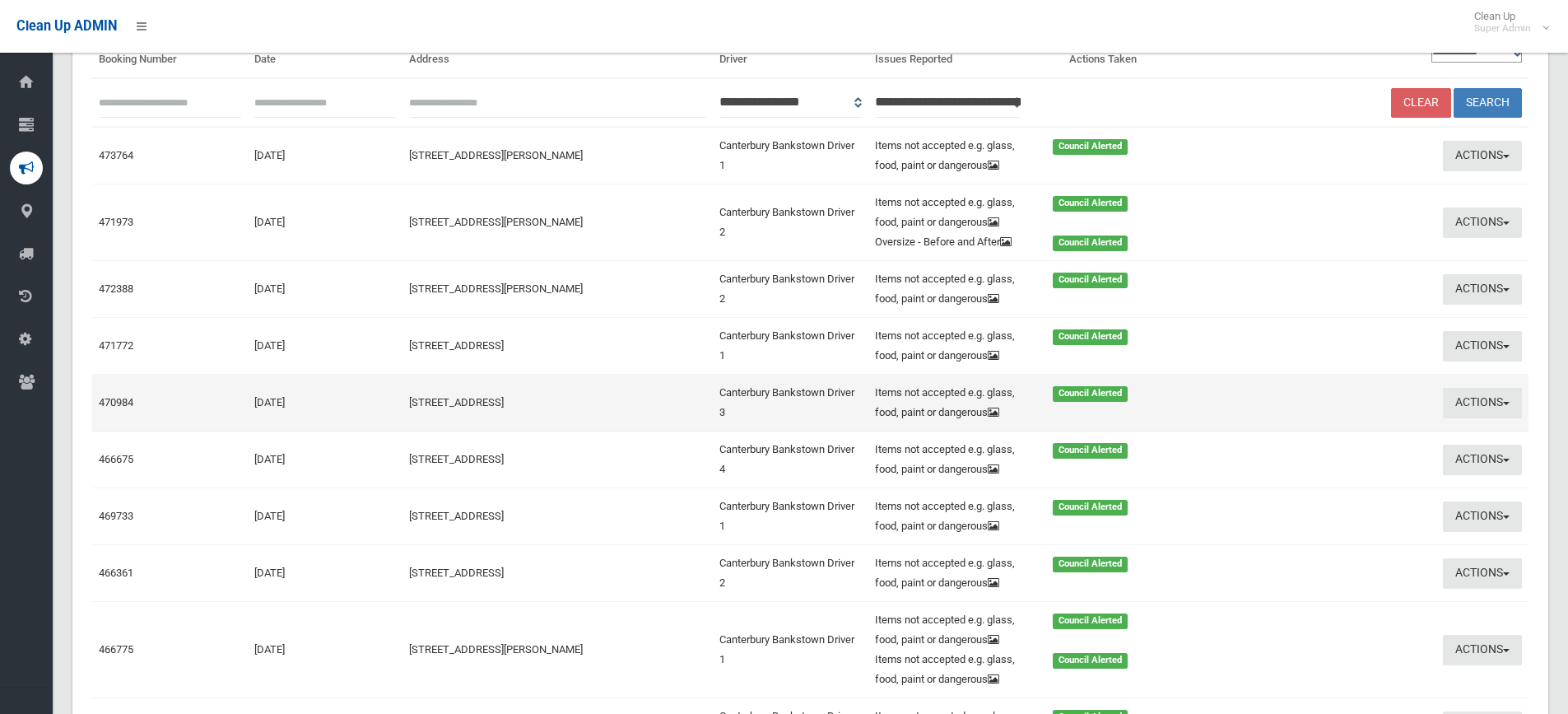
scroll to position [164, 0]
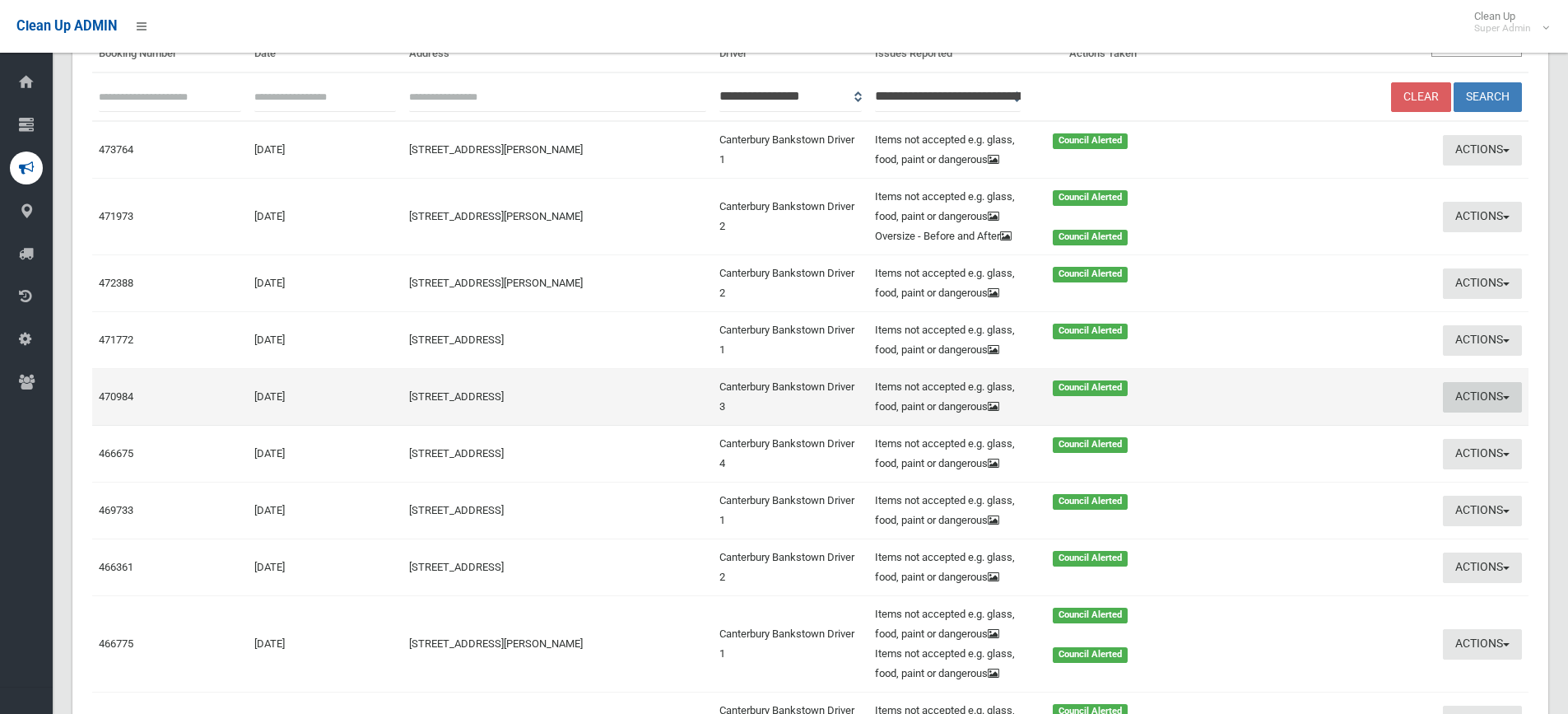
click at [1459, 392] on button "Actions" at bounding box center [1482, 397] width 79 height 30
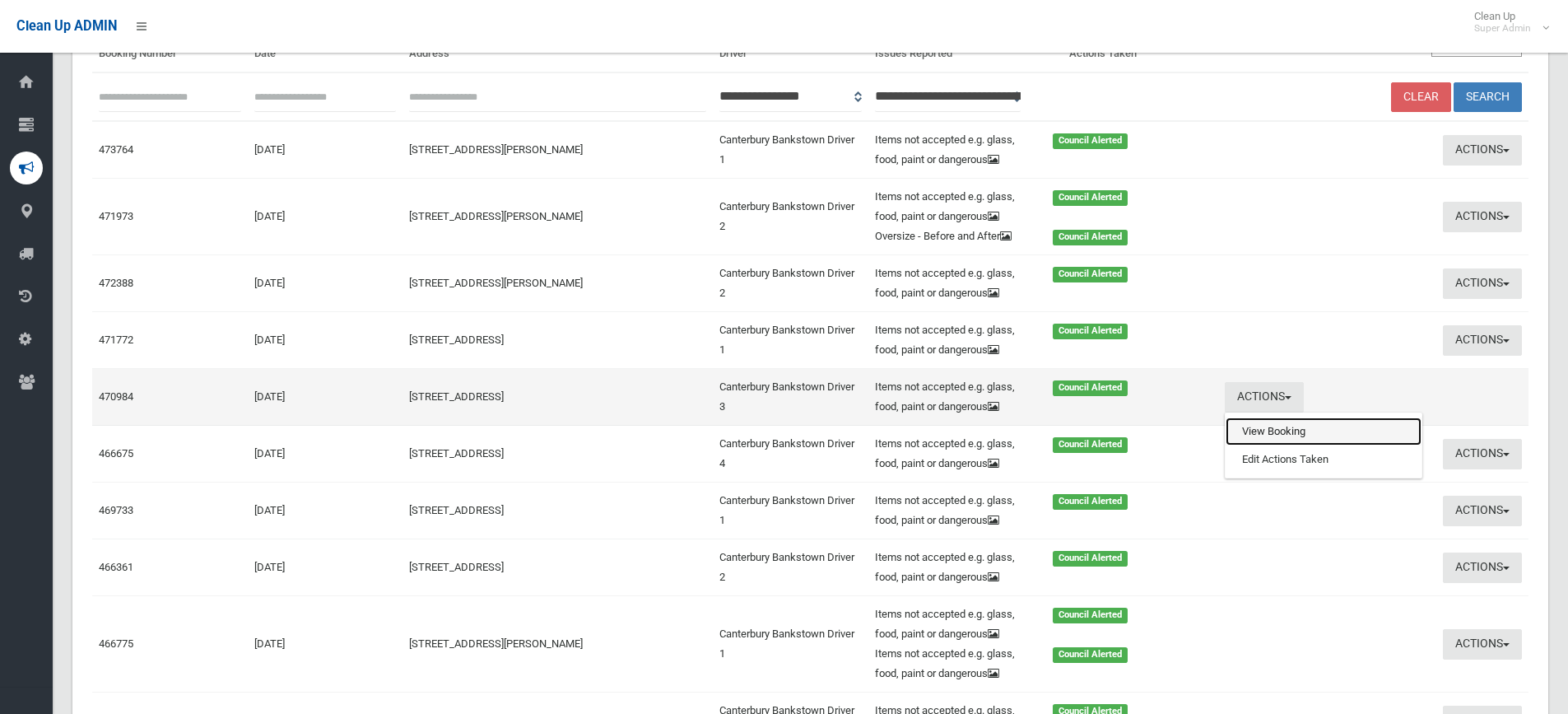
click at [1292, 431] on link "View Booking" at bounding box center [1324, 431] width 196 height 28
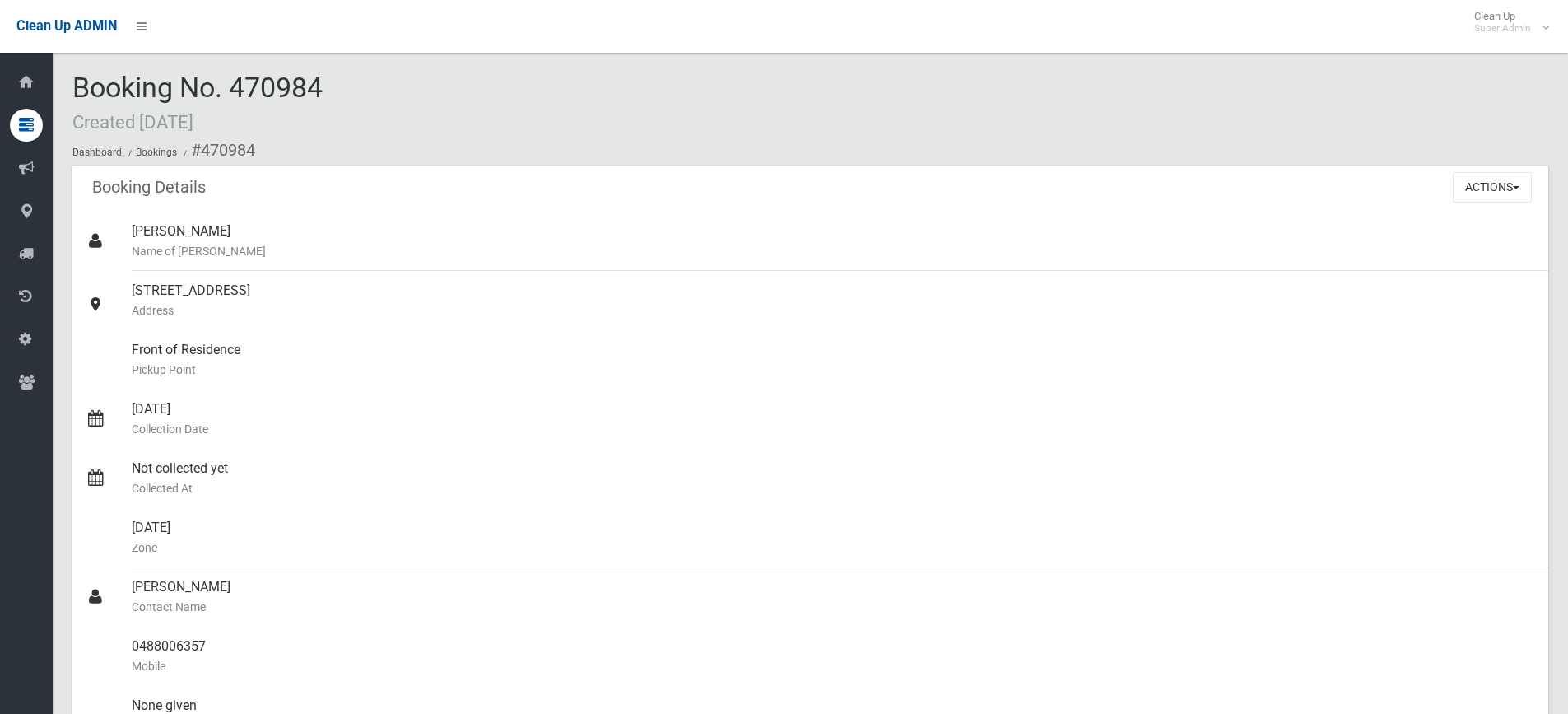
drag, startPoint x: 231, startPoint y: 81, endPoint x: 296, endPoint y: 91, distance: 65.8
click at [358, 93] on div "Booking No. 470984 Created 29/06/2025 Dashboard Bookings #470984" at bounding box center [810, 118] width 1476 height 93
copy span "470984"
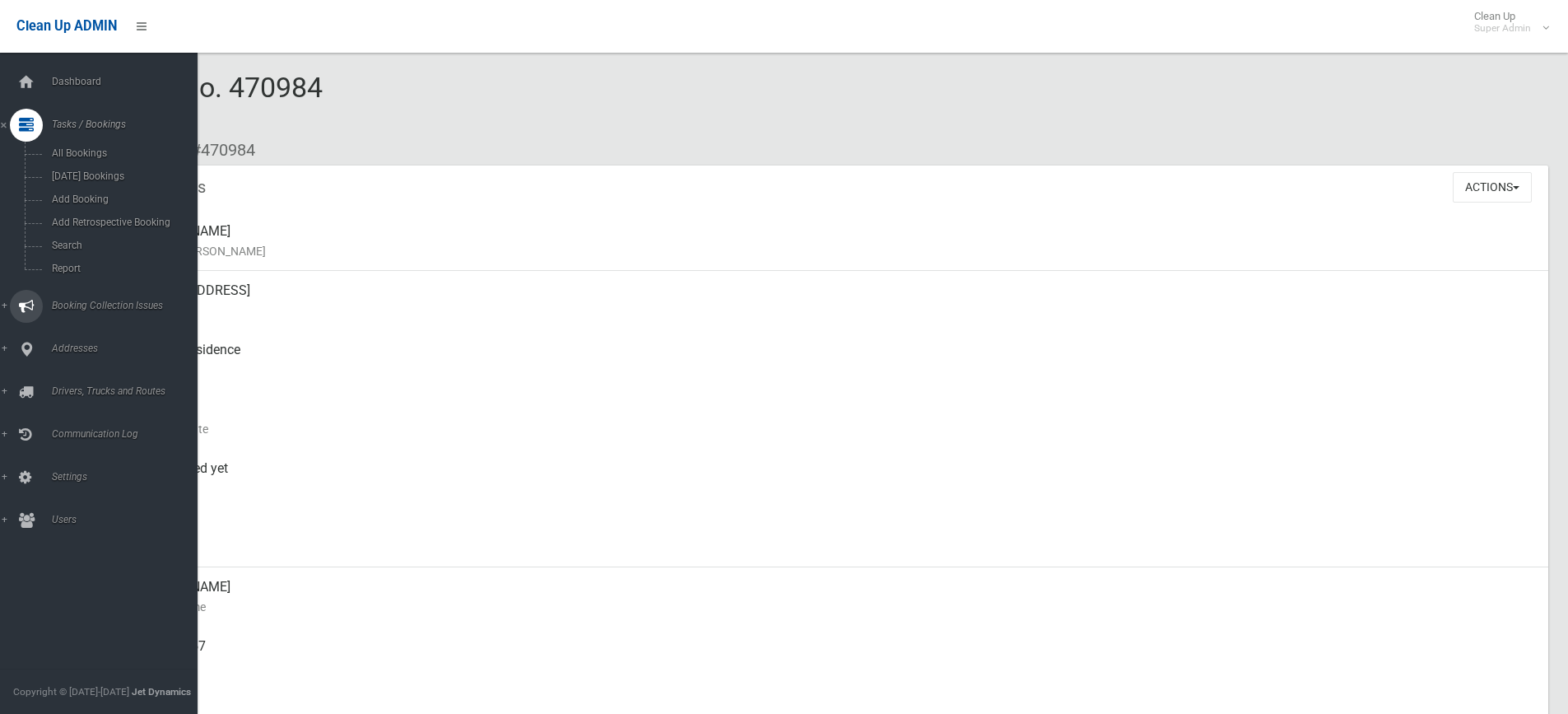
click at [87, 299] on link "Booking Collection Issues" at bounding box center [105, 306] width 210 height 33
click at [99, 190] on span "All Reported Issues" at bounding box center [121, 195] width 149 height 11
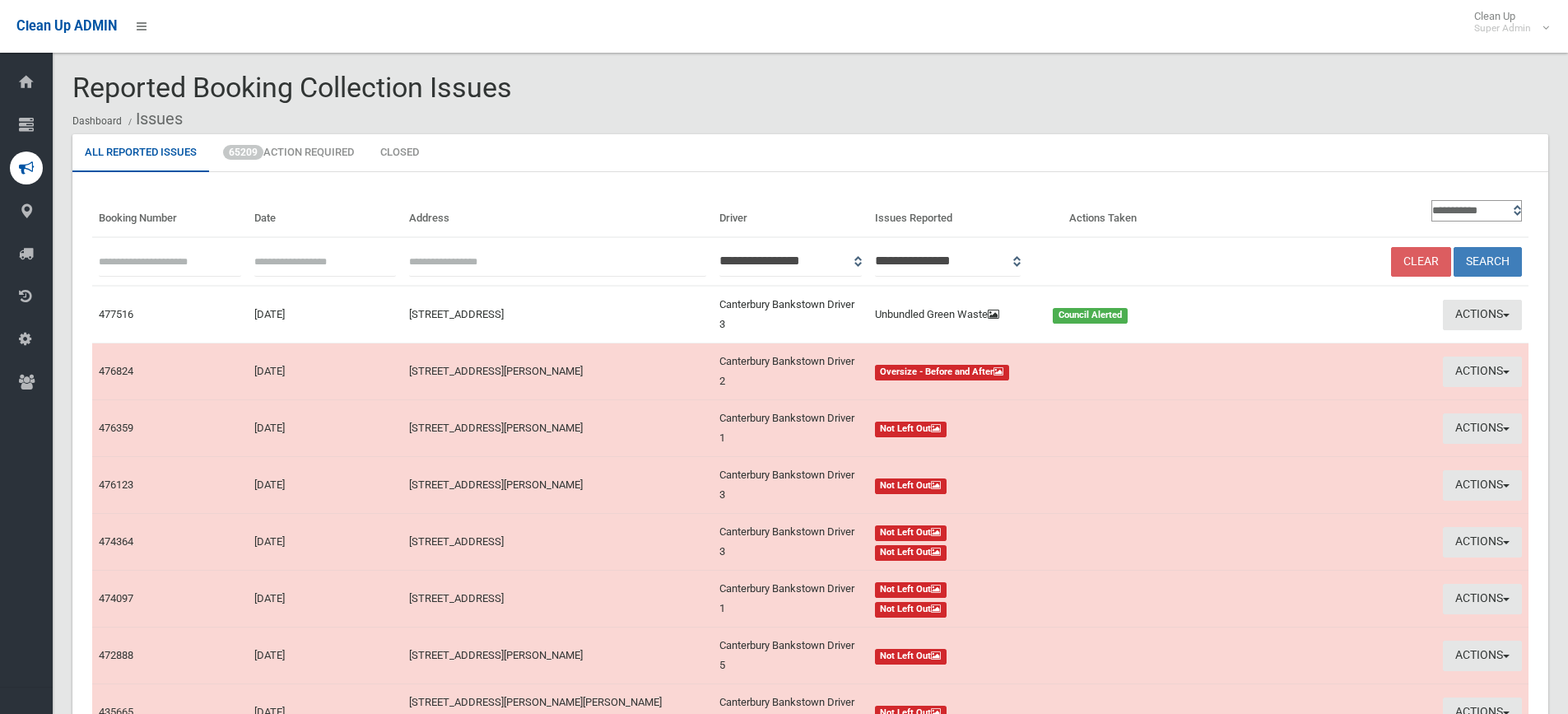
paste input "******"
type input "******"
click at [1496, 253] on button "Search" at bounding box center [1488, 262] width 68 height 30
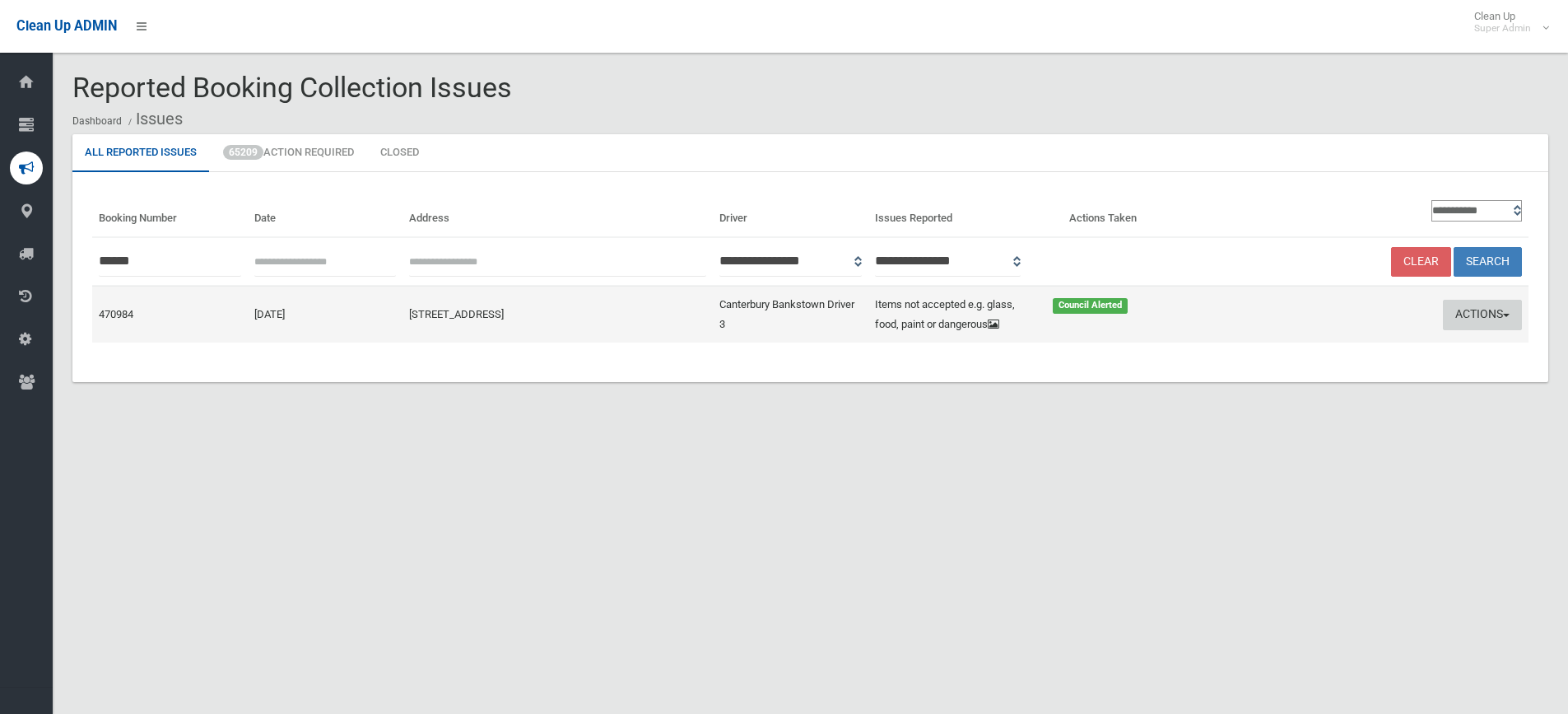
click at [1490, 310] on button "Actions" at bounding box center [1482, 315] width 79 height 30
click at [1308, 384] on link "Edit Actions Taken" at bounding box center [1324, 377] width 196 height 28
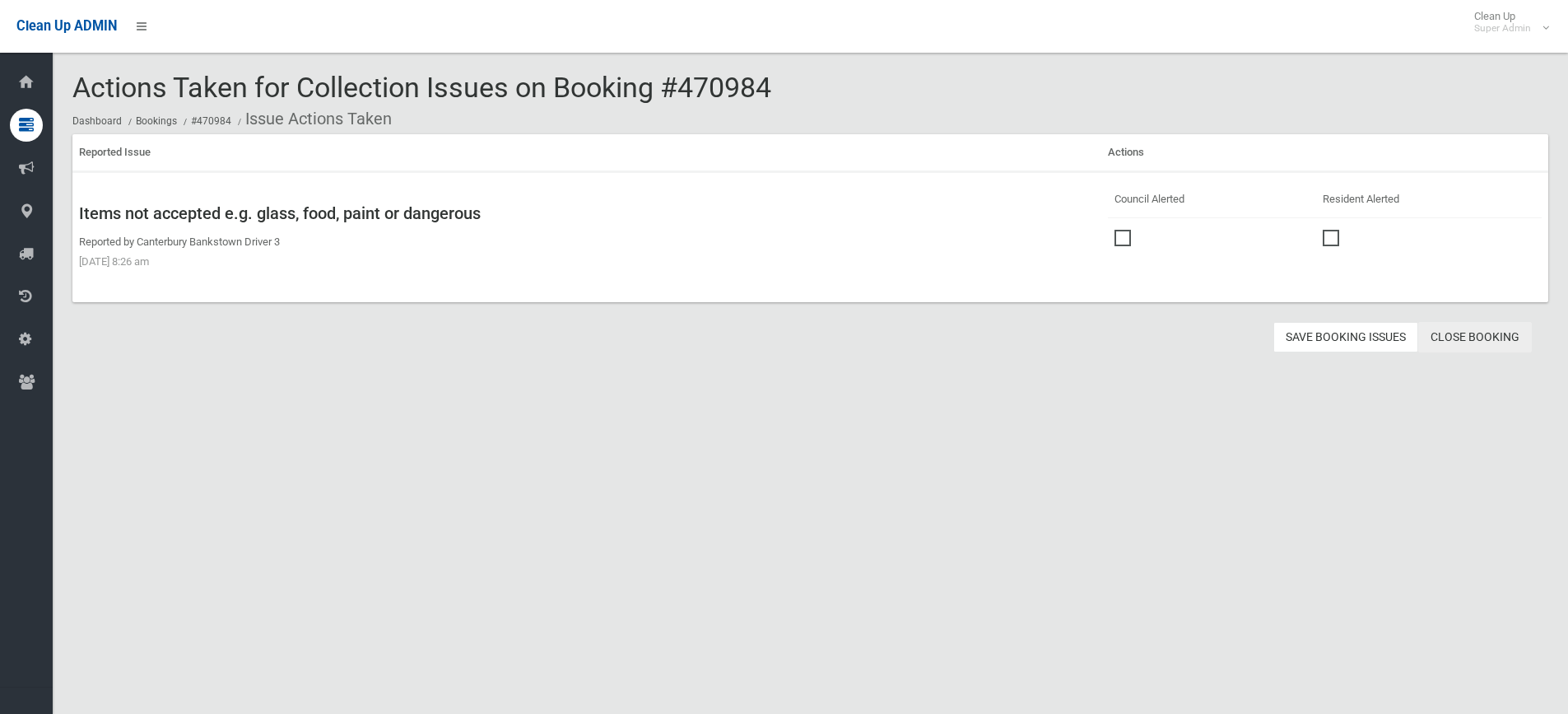
click at [1479, 338] on link "Close Booking" at bounding box center [1475, 337] width 114 height 30
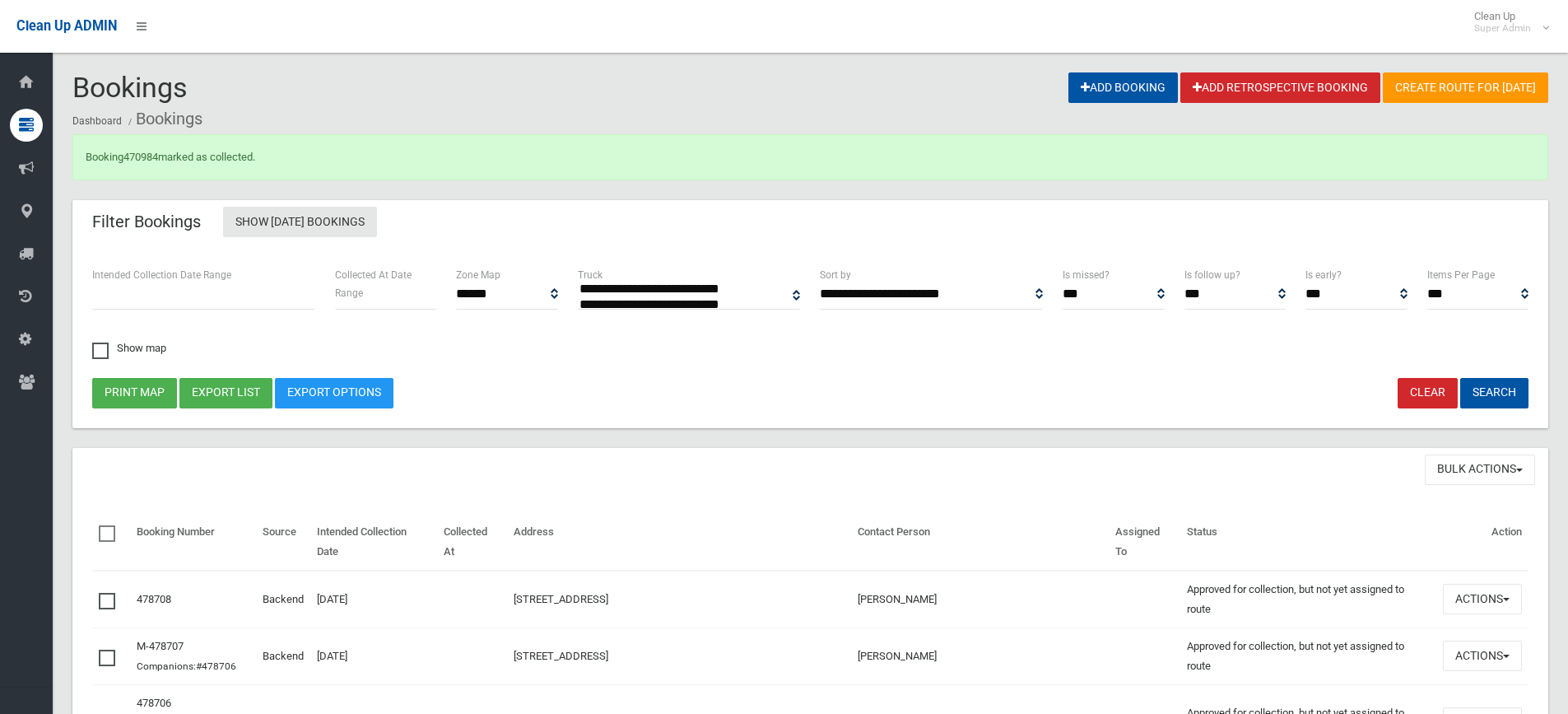
select select
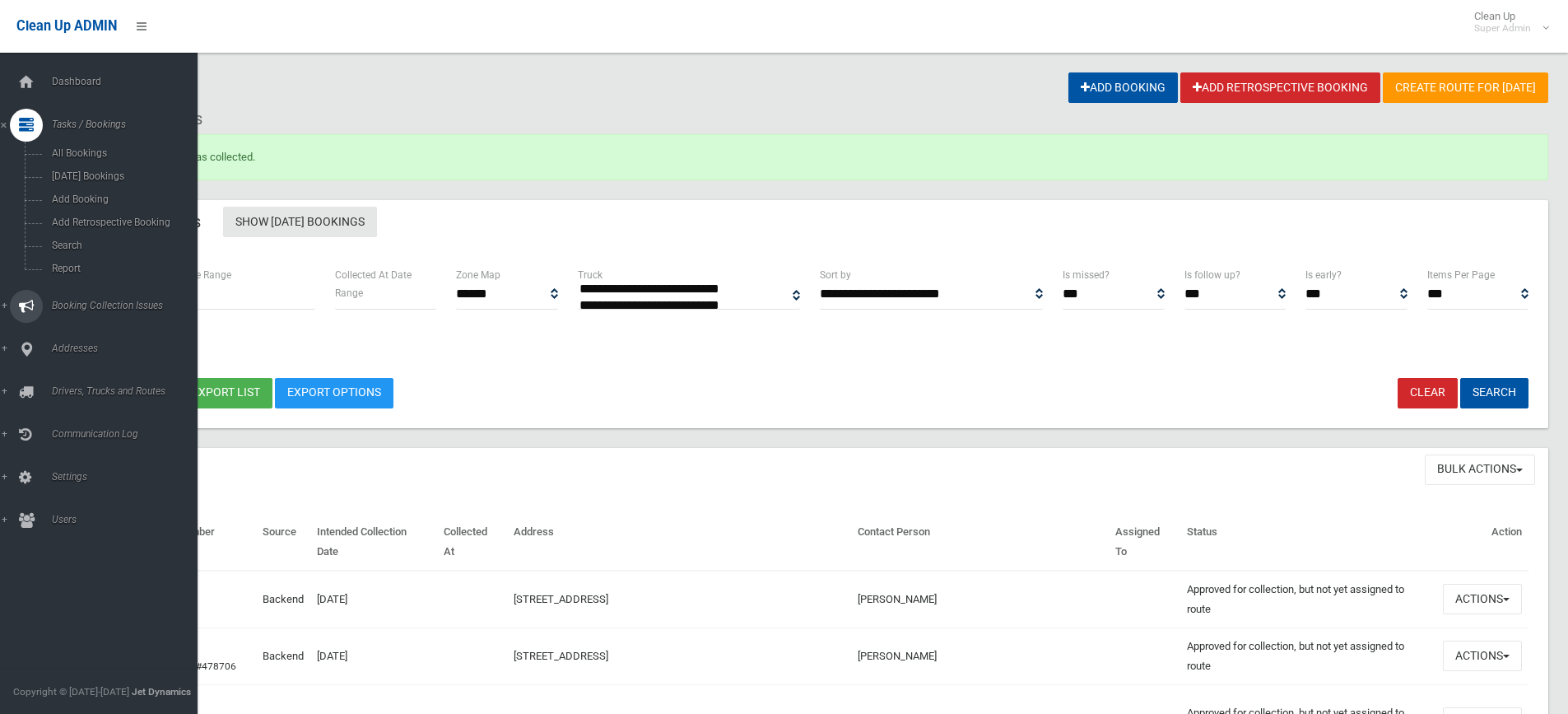
click at [81, 299] on link "Booking Collection Issues" at bounding box center [105, 306] width 210 height 33
click at [109, 187] on link "All Reported Issues" at bounding box center [105, 196] width 210 height 23
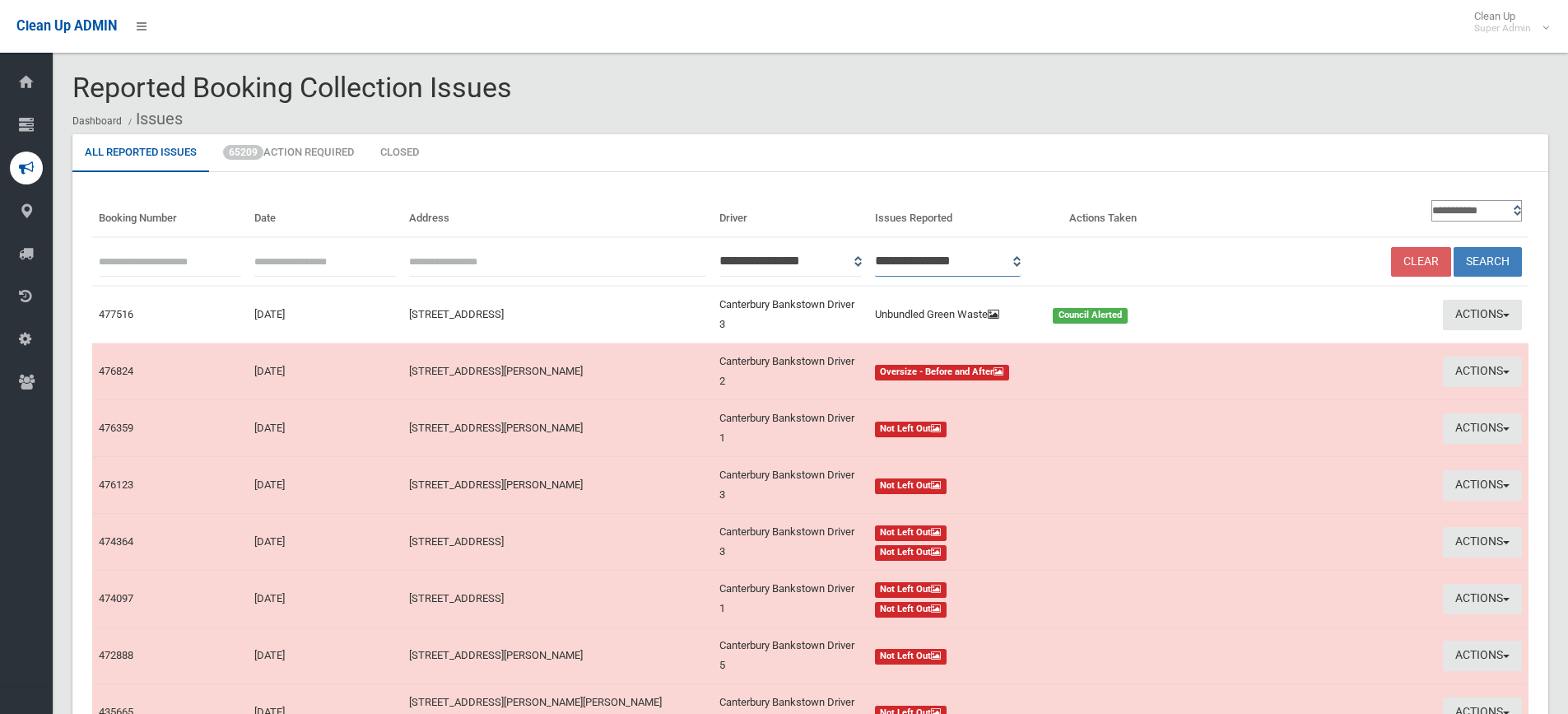
click at [1021, 262] on select "**********" at bounding box center [949, 262] width 147 height 30
select select "*"
click at [897, 247] on select "**********" at bounding box center [949, 262] width 147 height 30
click at [1494, 261] on button "Search" at bounding box center [1488, 262] width 68 height 30
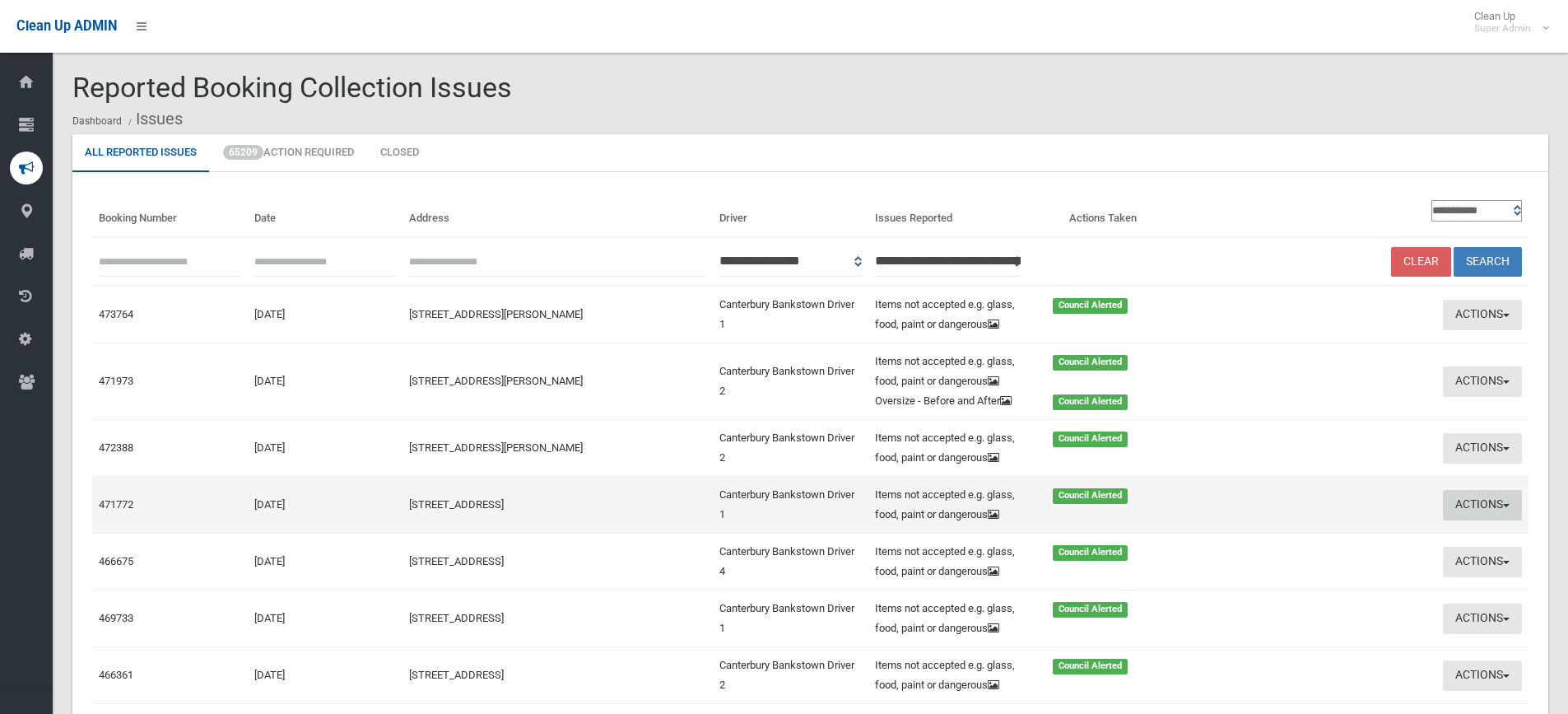
click at [1466, 498] on button "Actions" at bounding box center [1482, 505] width 79 height 30
click at [1293, 531] on link "View Booking" at bounding box center [1324, 540] width 196 height 28
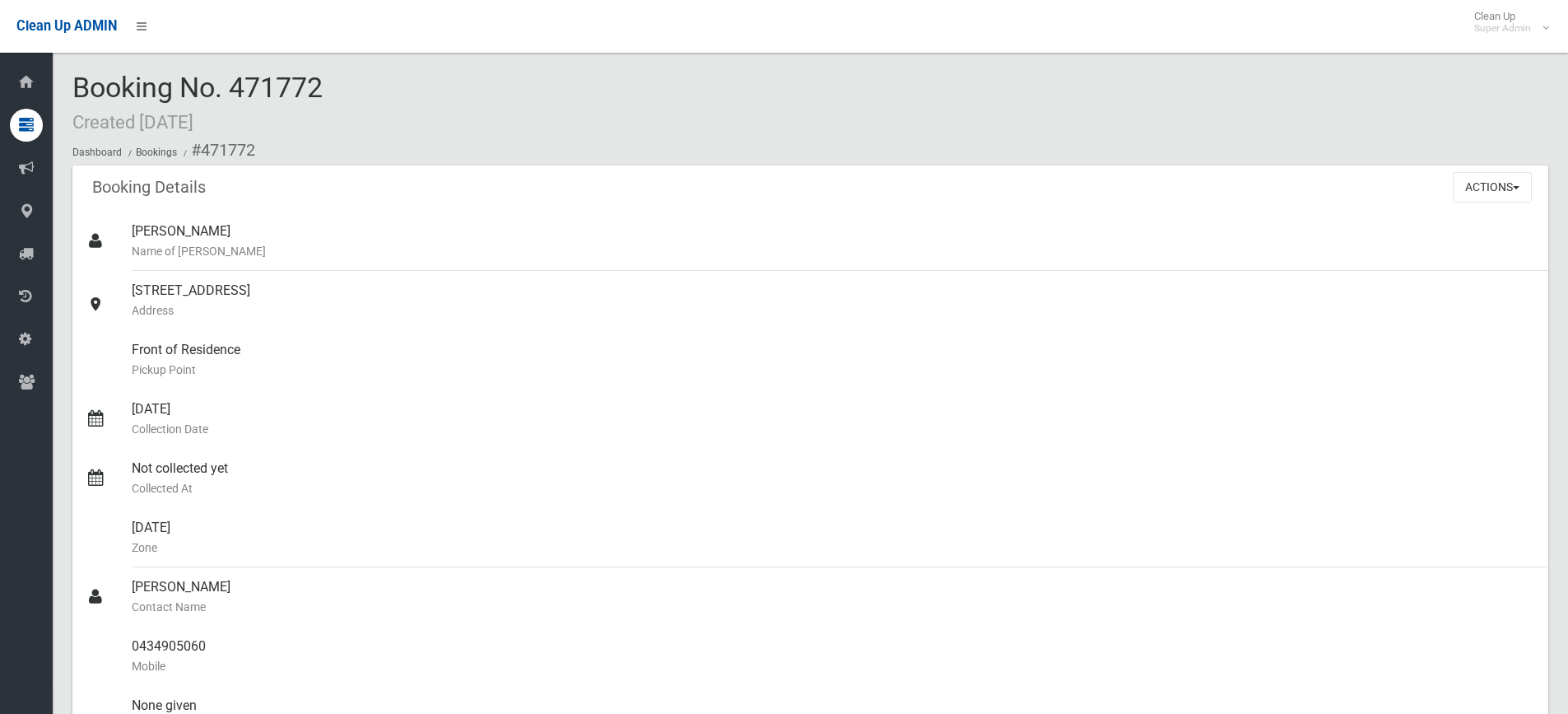
drag, startPoint x: 248, startPoint y: 87, endPoint x: 347, endPoint y: 82, distance: 99.1
click at [347, 82] on div "Booking No. 471772 Created 03/07/2025 Dashboard Bookings #471772" at bounding box center [810, 118] width 1476 height 93
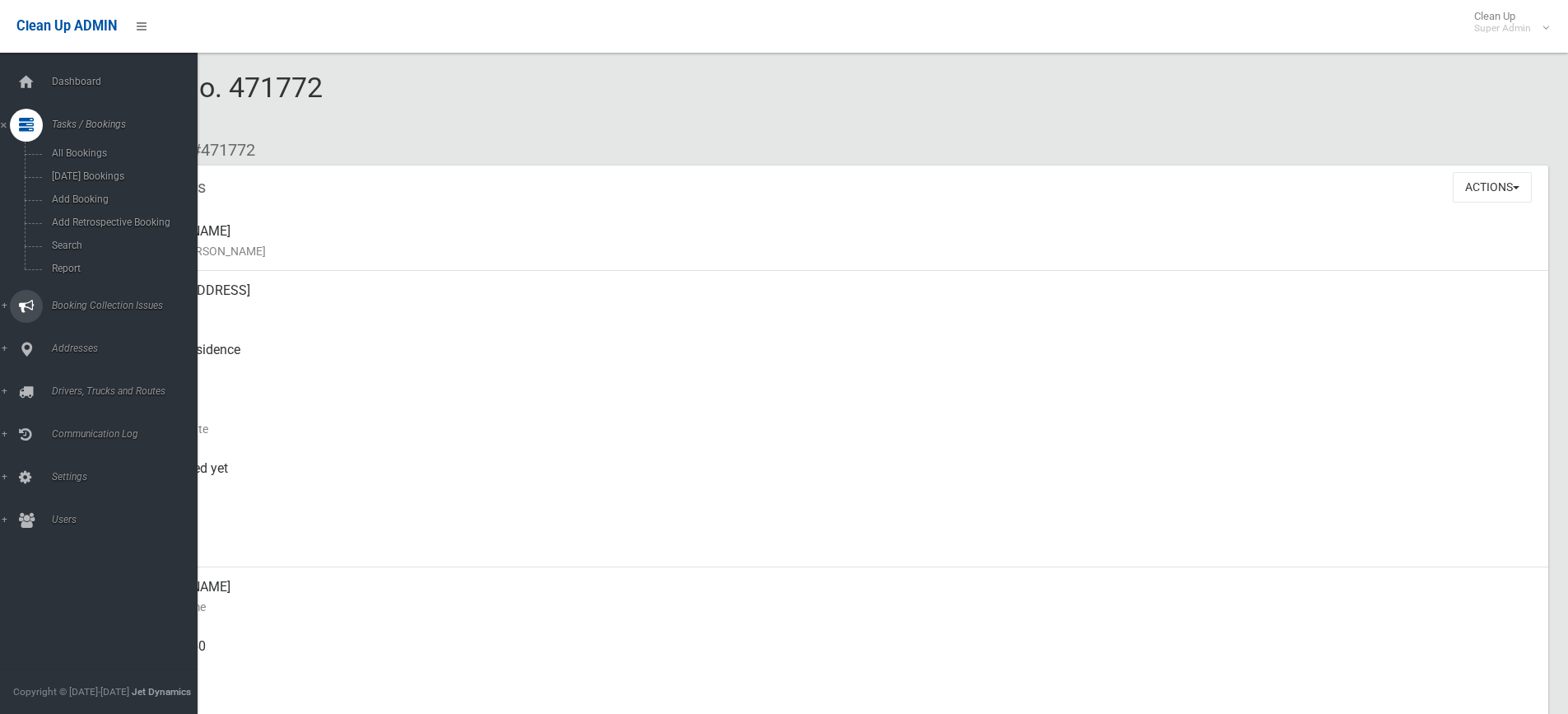
click at [103, 296] on link "Booking Collection Issues" at bounding box center [105, 306] width 210 height 33
click at [106, 187] on link "All Reported Issues" at bounding box center [105, 196] width 210 height 23
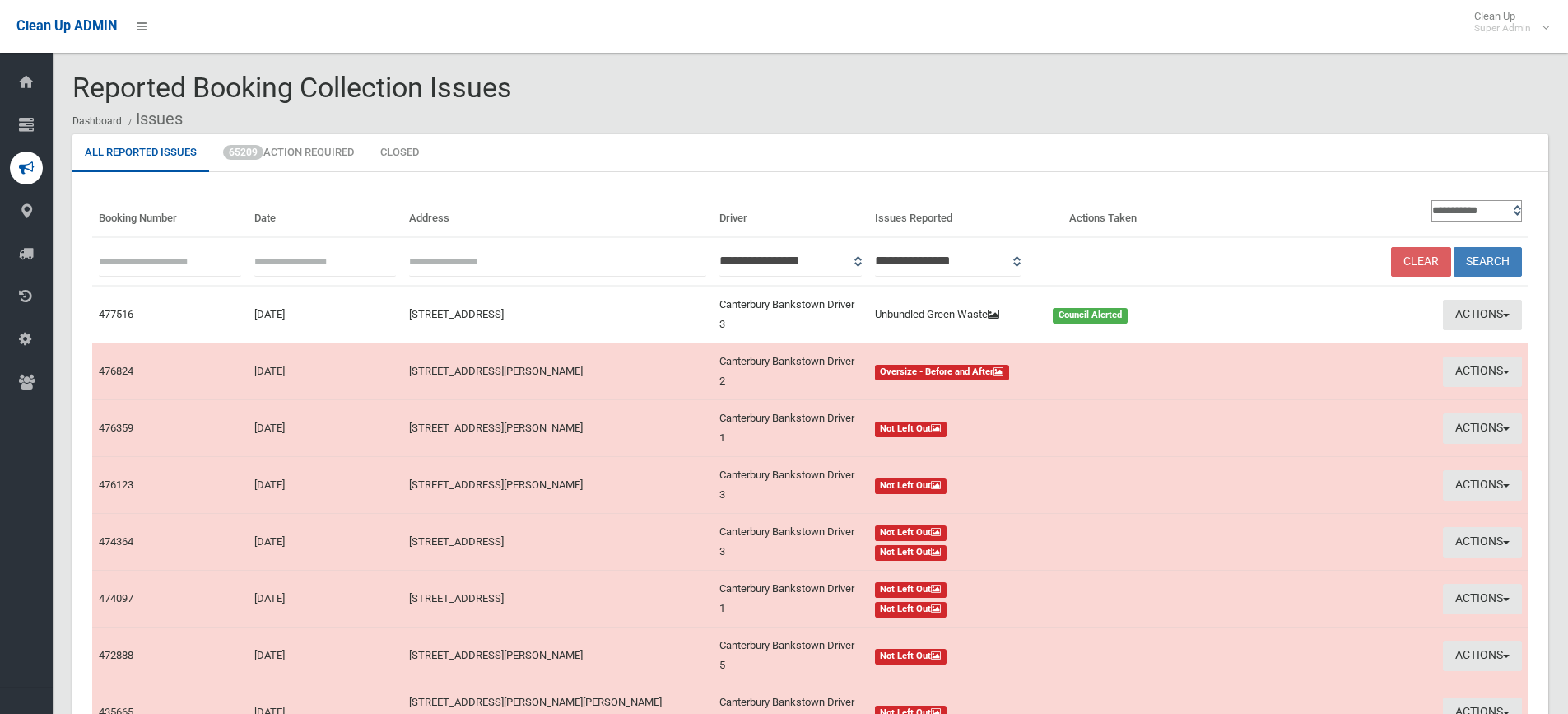
paste input "******"
type input "******"
click at [1496, 262] on button "Search" at bounding box center [1488, 262] width 68 height 30
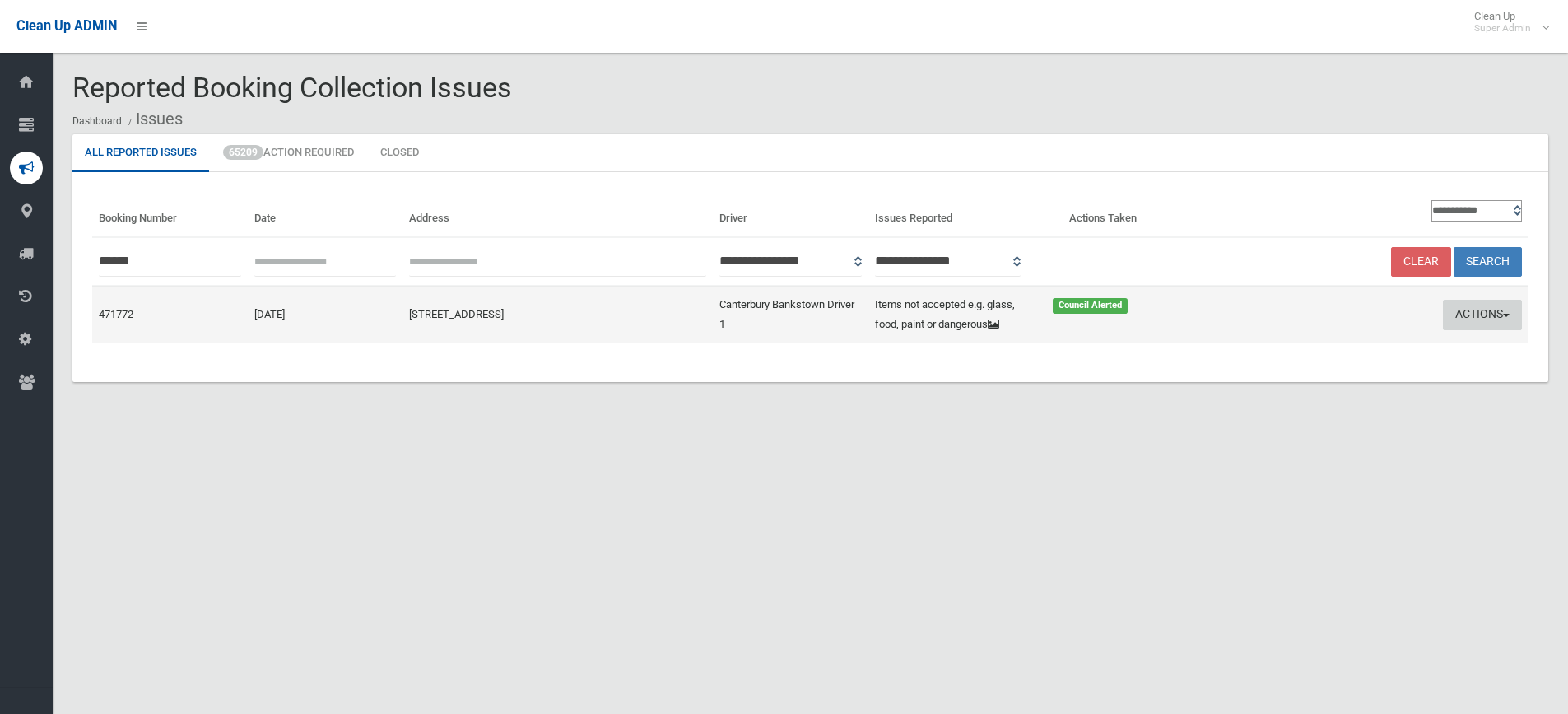
click at [1462, 309] on button "Actions" at bounding box center [1482, 315] width 79 height 30
click at [1311, 382] on link "Edit Actions Taken" at bounding box center [1324, 377] width 196 height 28
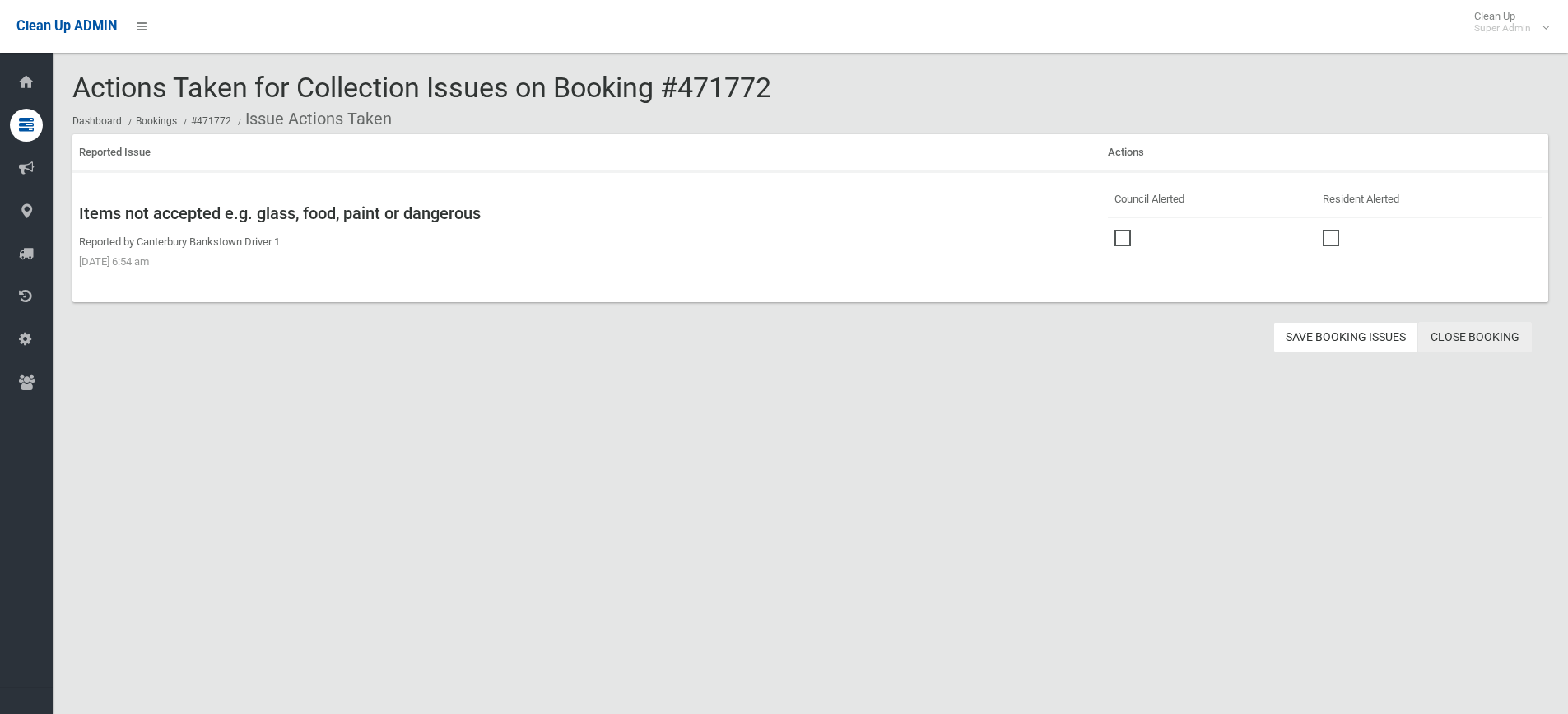
click at [1489, 336] on link "Close Booking" at bounding box center [1475, 337] width 114 height 30
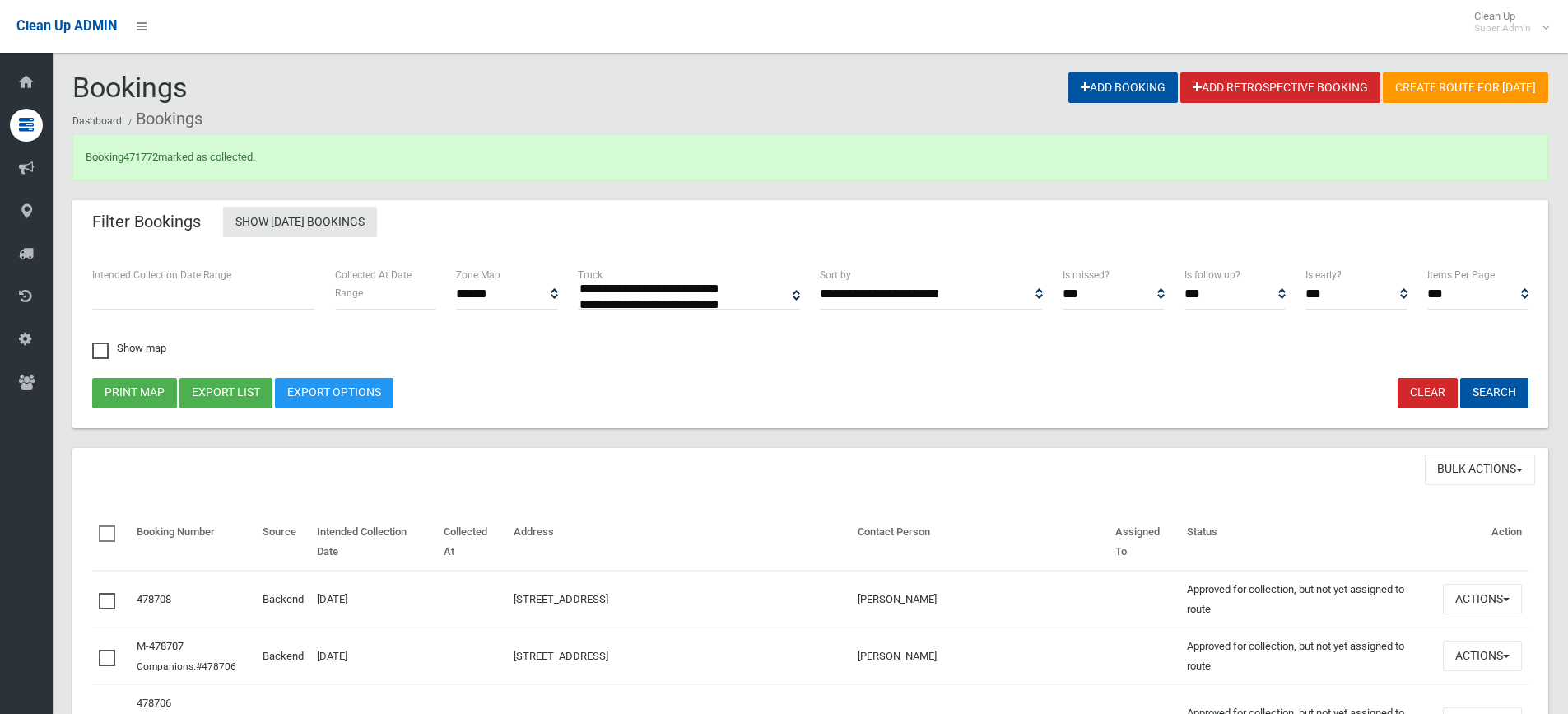
select select
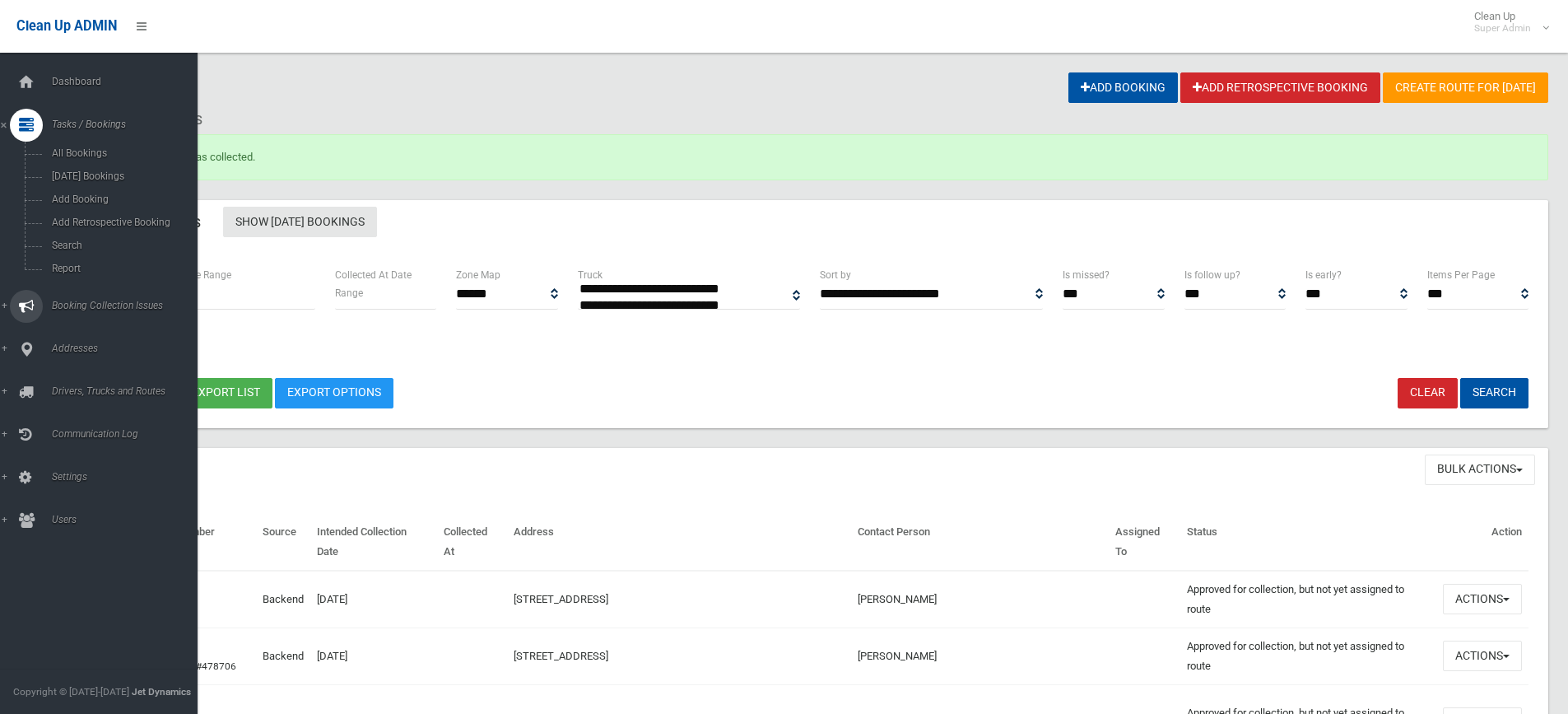
click at [102, 304] on span "Booking Collection Issues" at bounding box center [128, 305] width 163 height 11
click at [106, 189] on link "All Reported Issues" at bounding box center [105, 196] width 210 height 23
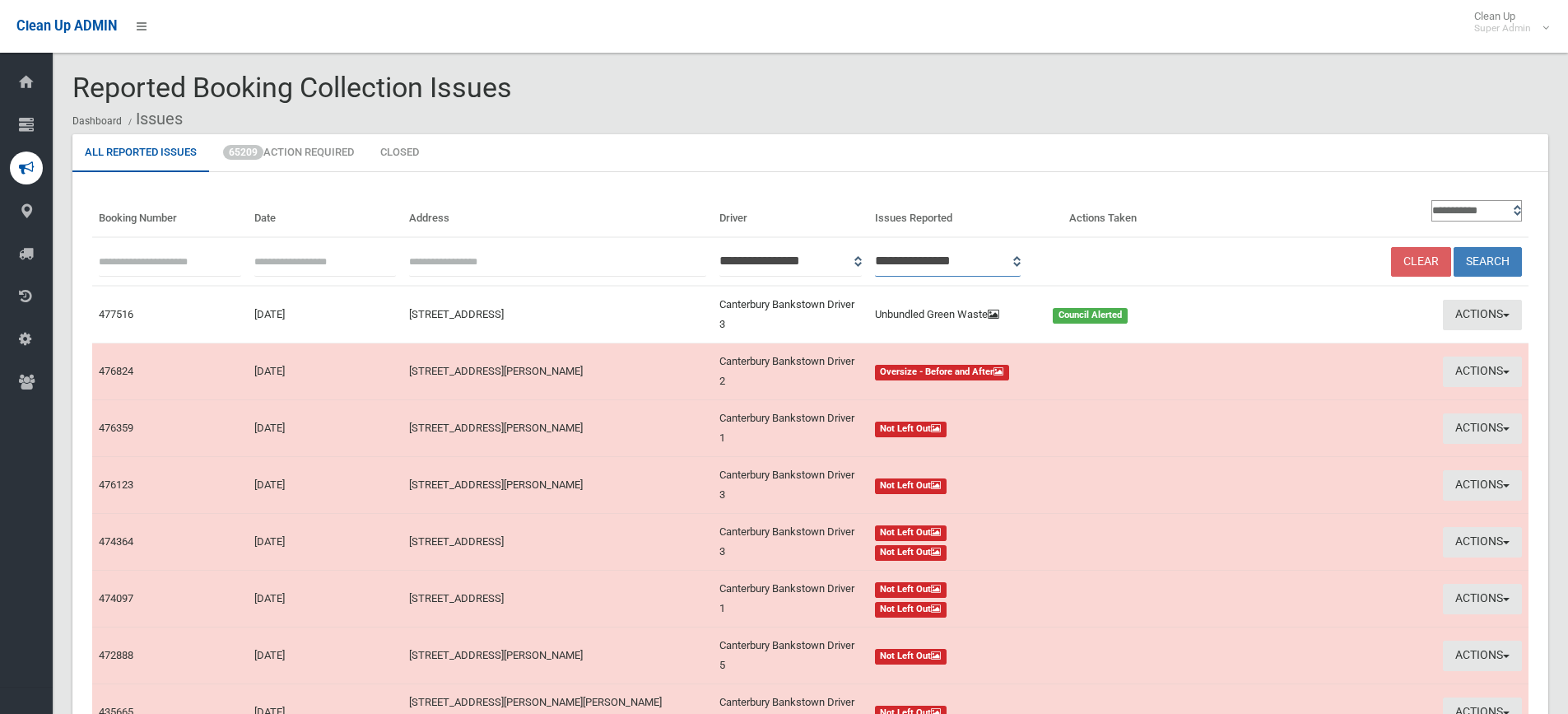
click at [1021, 263] on select "**********" at bounding box center [949, 262] width 147 height 30
select select "*"
click at [897, 247] on select "**********" at bounding box center [949, 262] width 147 height 30
click at [1492, 260] on button "Search" at bounding box center [1488, 262] width 68 height 30
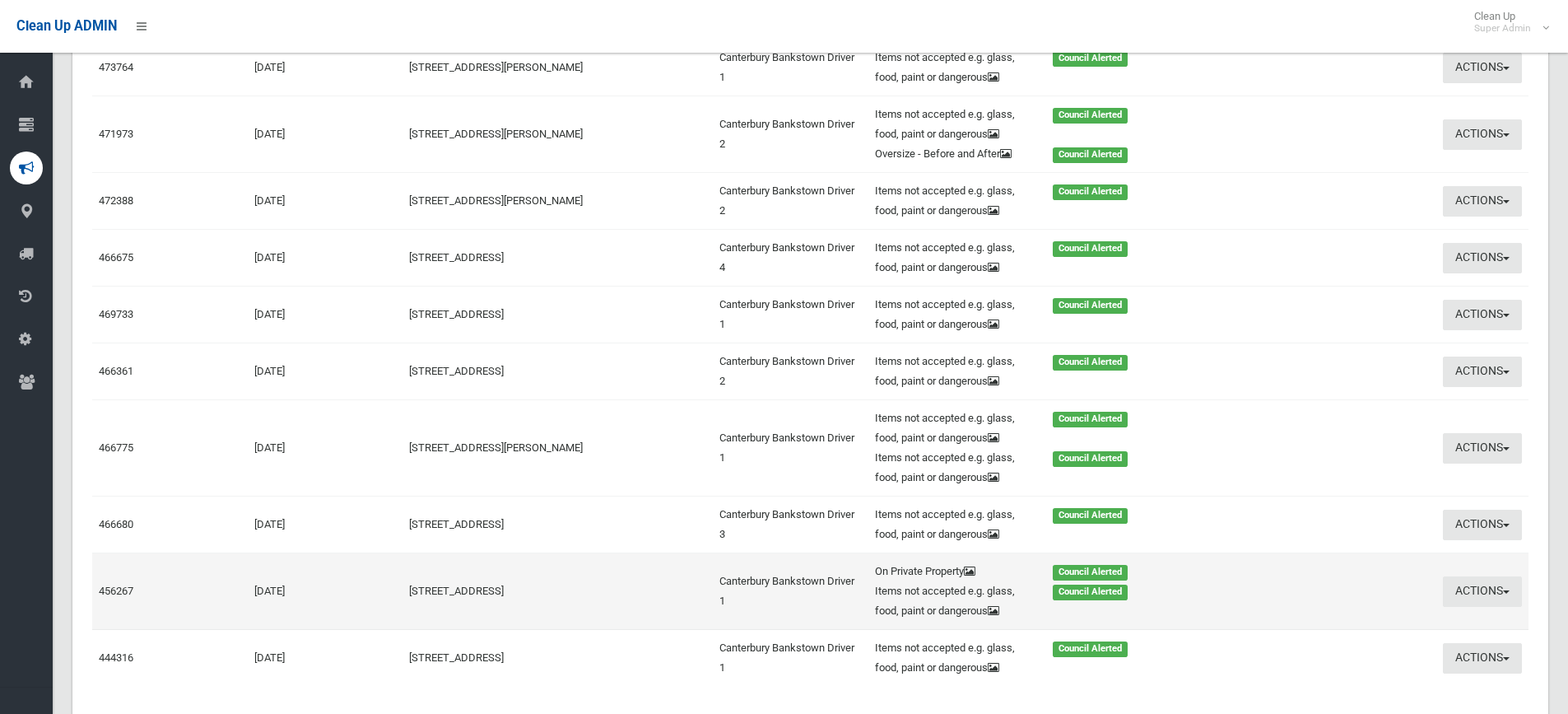
scroll to position [330, 0]
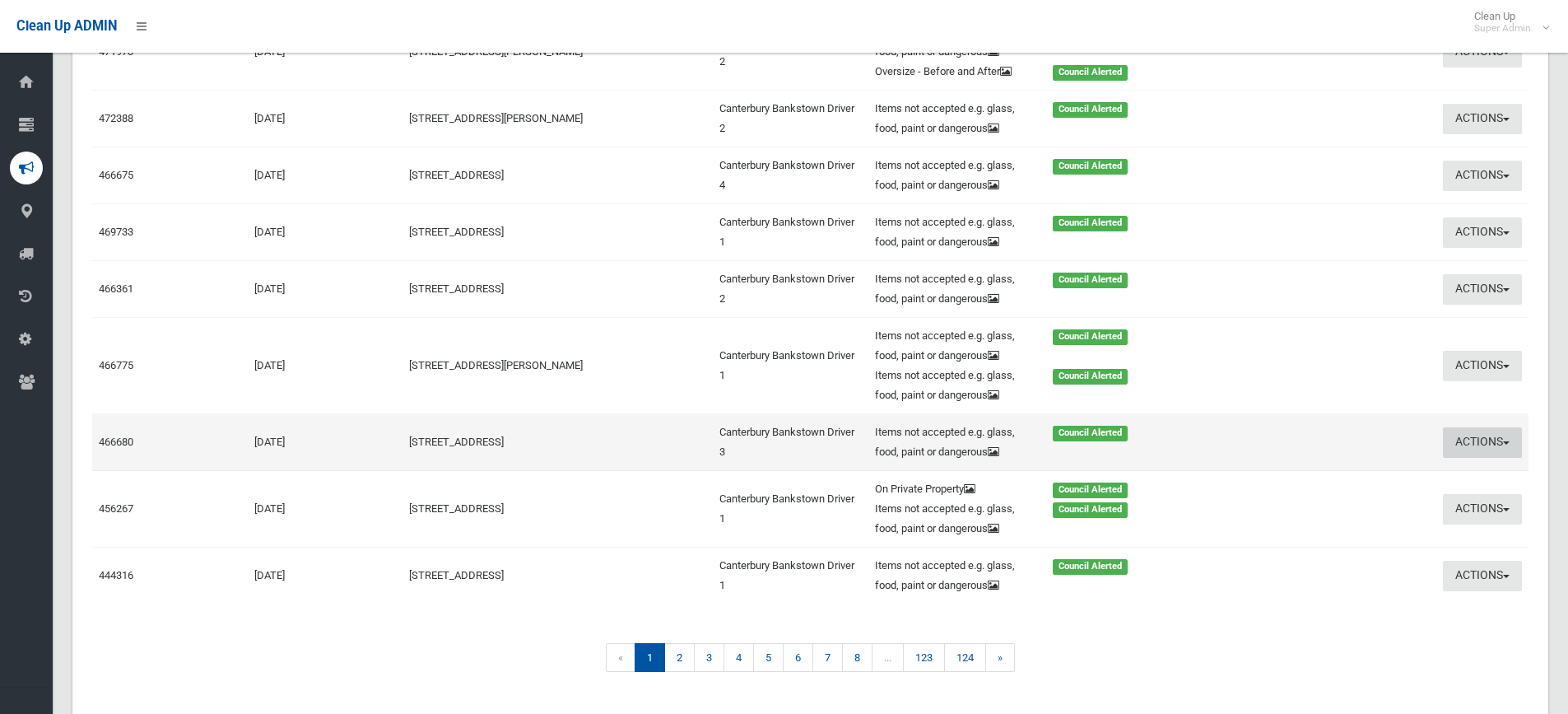
click at [1467, 437] on button "Actions" at bounding box center [1482, 443] width 79 height 30
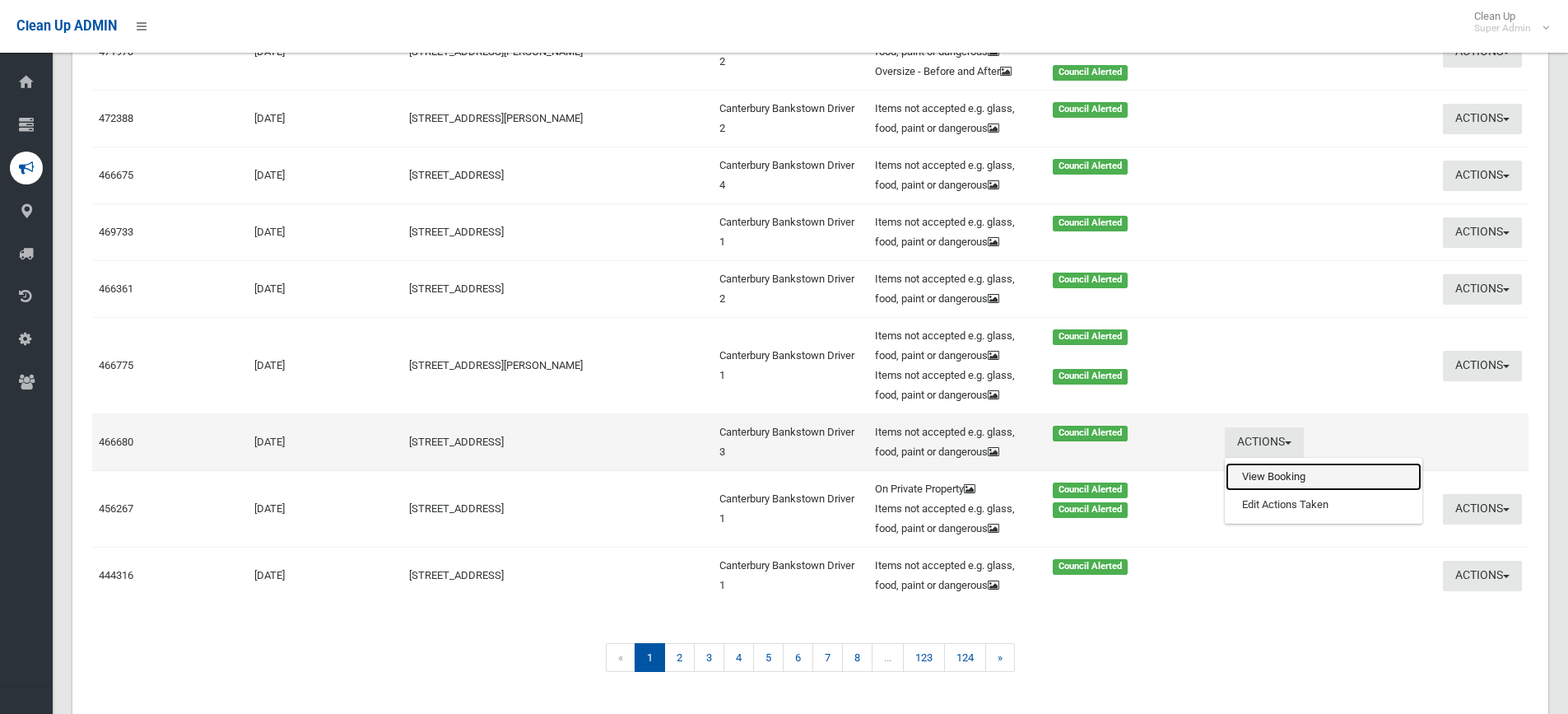
click at [1276, 472] on link "View Booking" at bounding box center [1324, 477] width 196 height 28
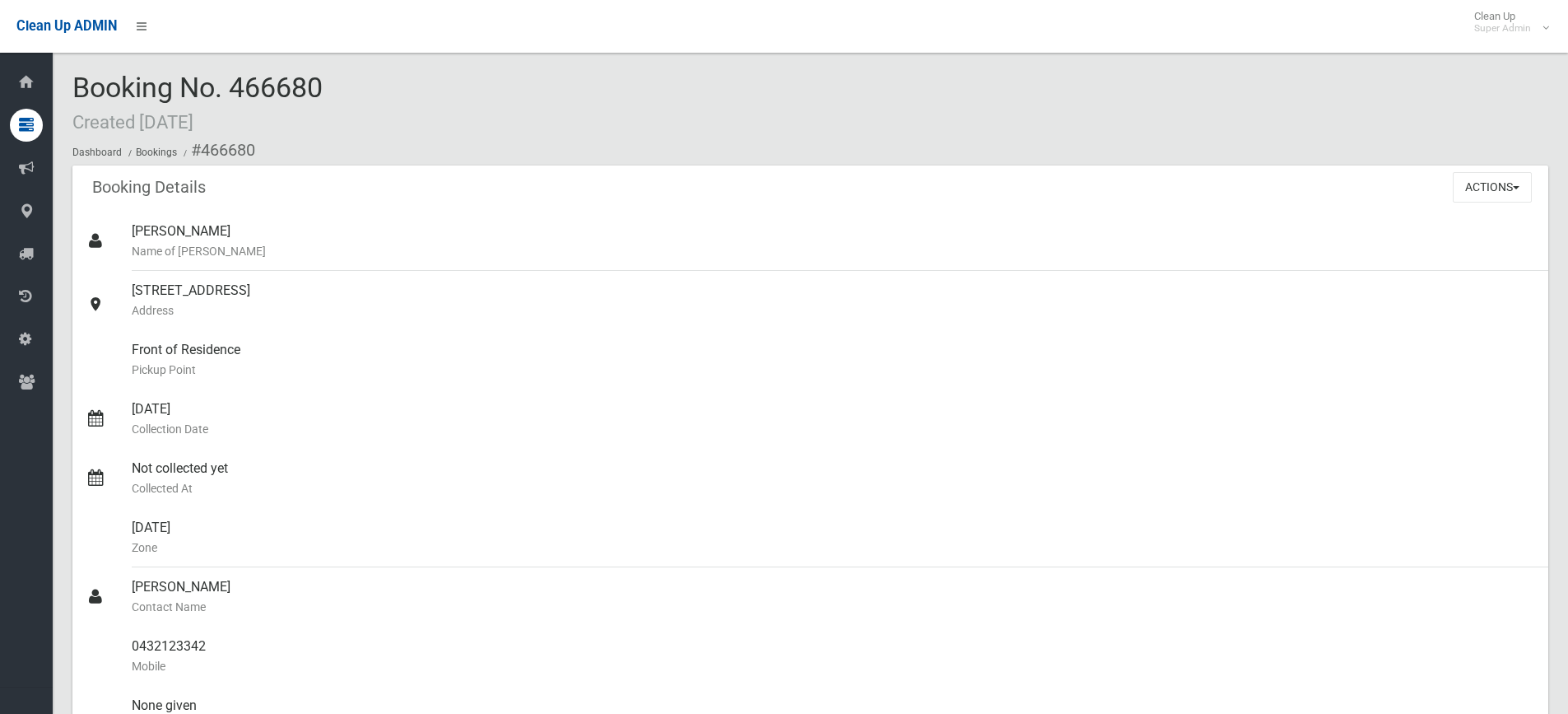
drag, startPoint x: 253, startPoint y: 87, endPoint x: 342, endPoint y: 84, distance: 89.1
click at [342, 84] on div "Booking No. 466680 Created [DATE] Dashboard Bookings #466680" at bounding box center [810, 118] width 1476 height 93
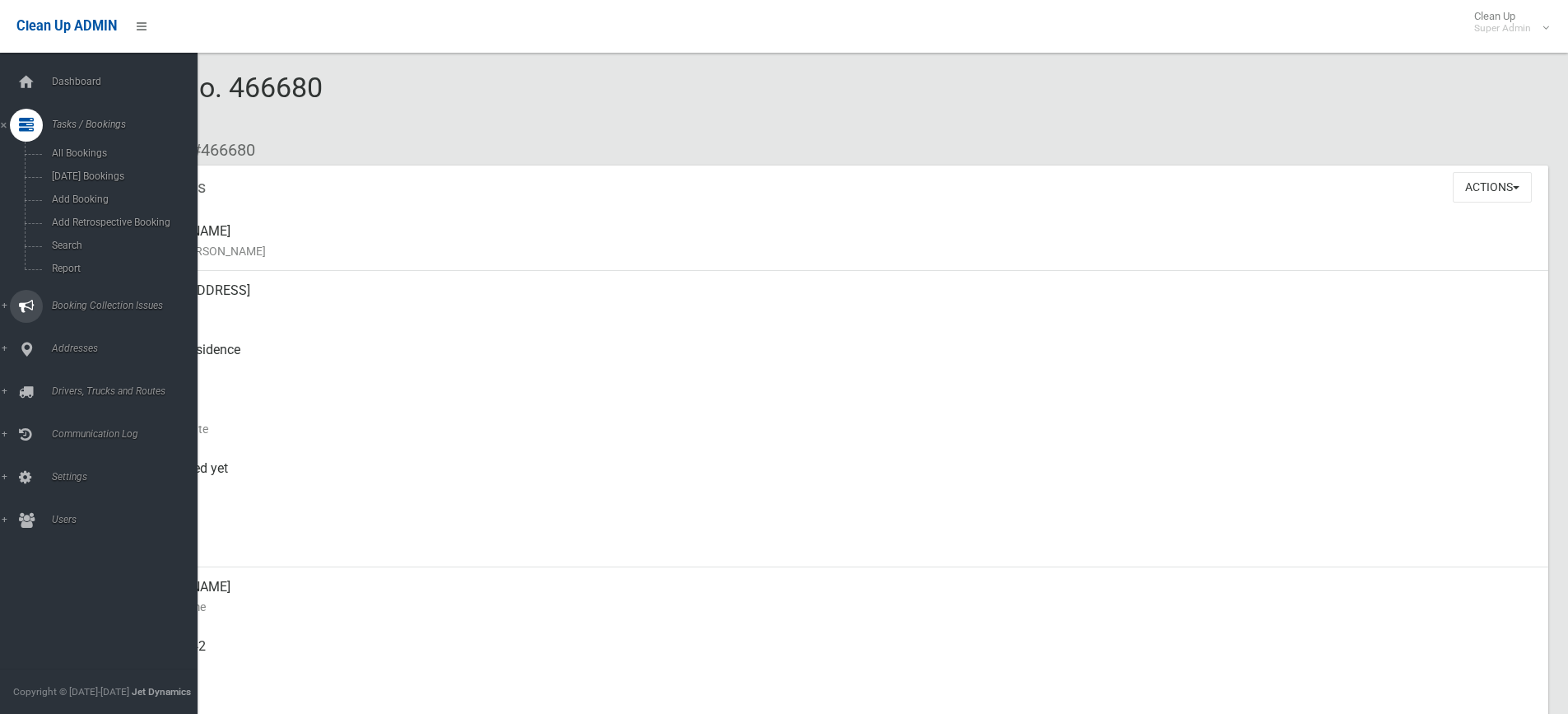
click at [96, 301] on span "Booking Collection Issues" at bounding box center [128, 305] width 163 height 11
click at [102, 186] on link "All Reported Issues" at bounding box center [105, 196] width 210 height 23
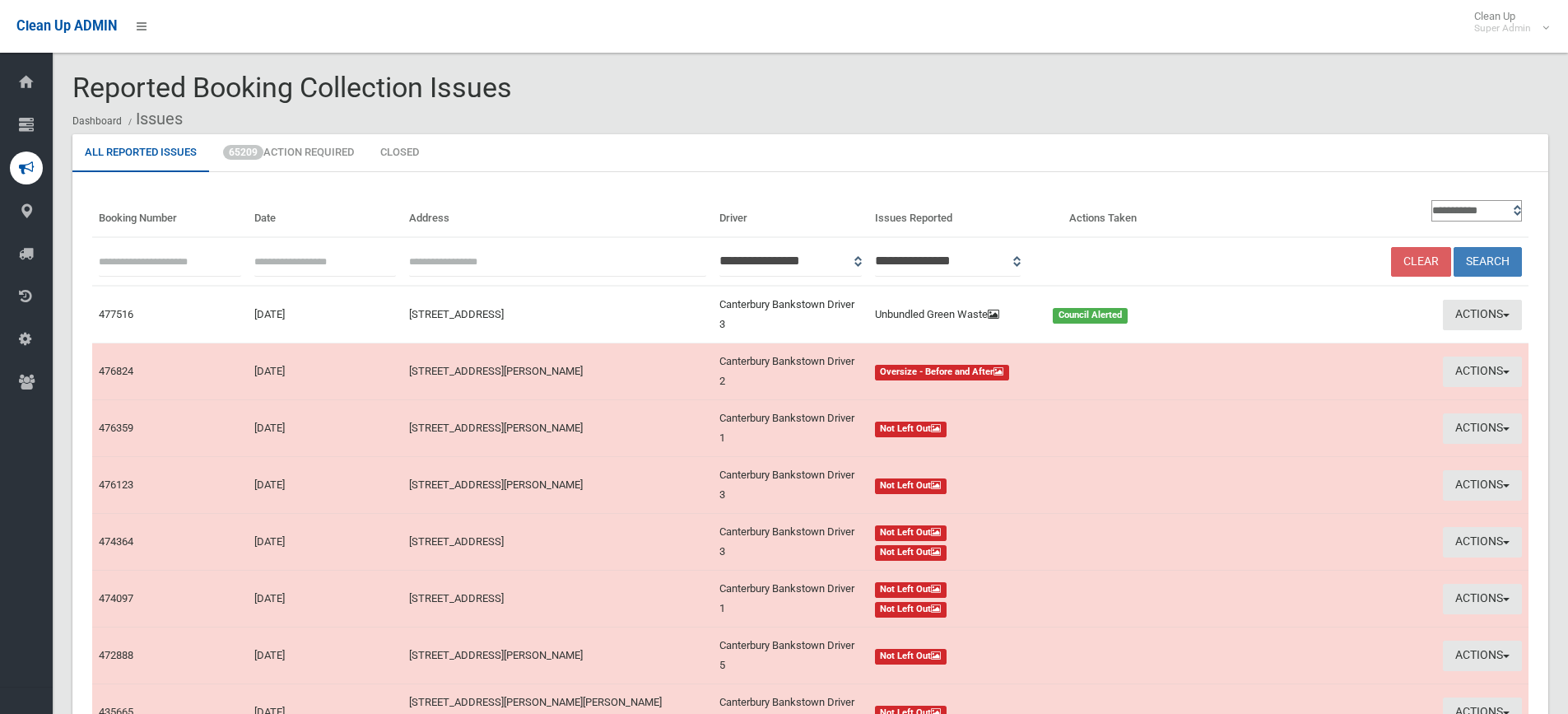
paste input "******"
type input "******"
click at [1479, 255] on button "Search" at bounding box center [1488, 262] width 68 height 30
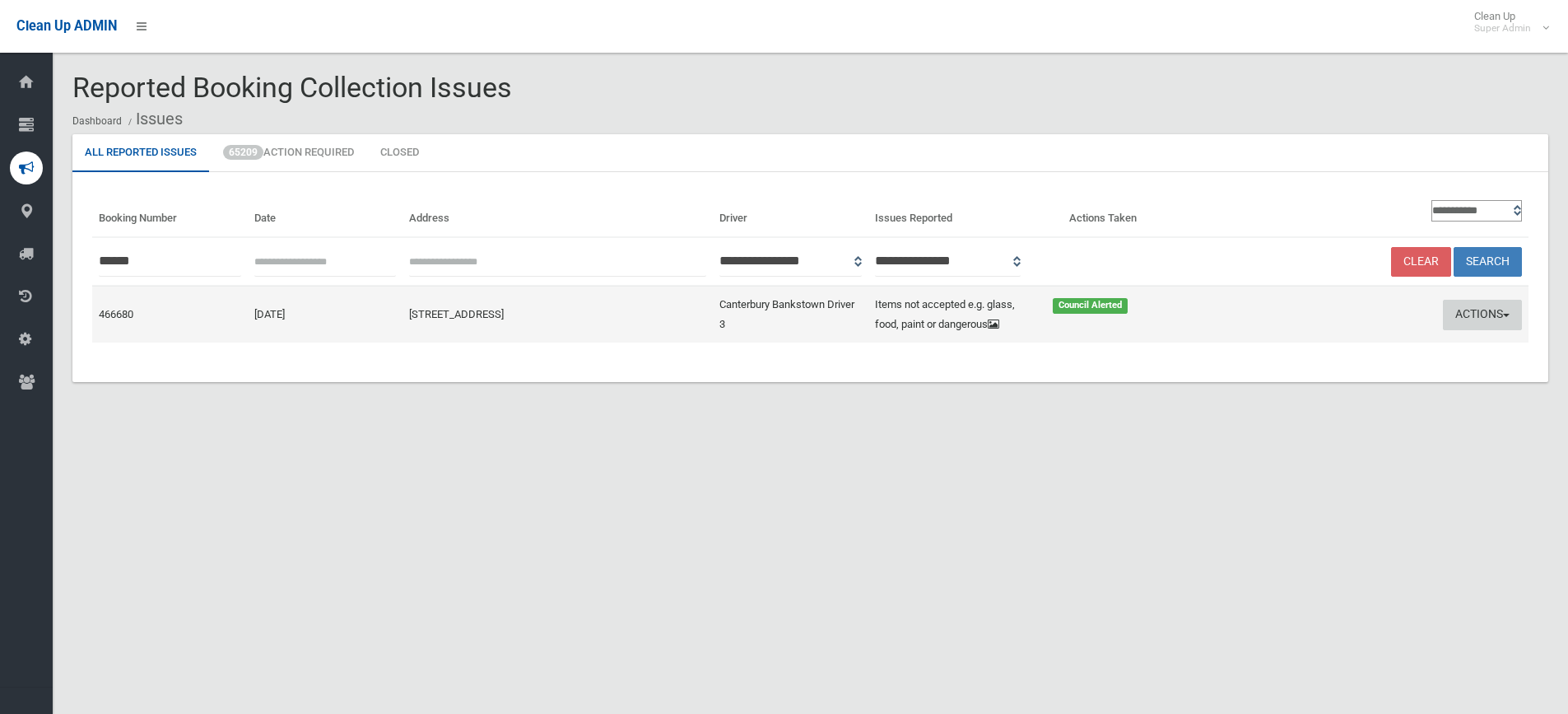
click at [1481, 310] on button "Actions" at bounding box center [1482, 315] width 79 height 30
click at [1293, 385] on link "Edit Actions Taken" at bounding box center [1324, 377] width 196 height 28
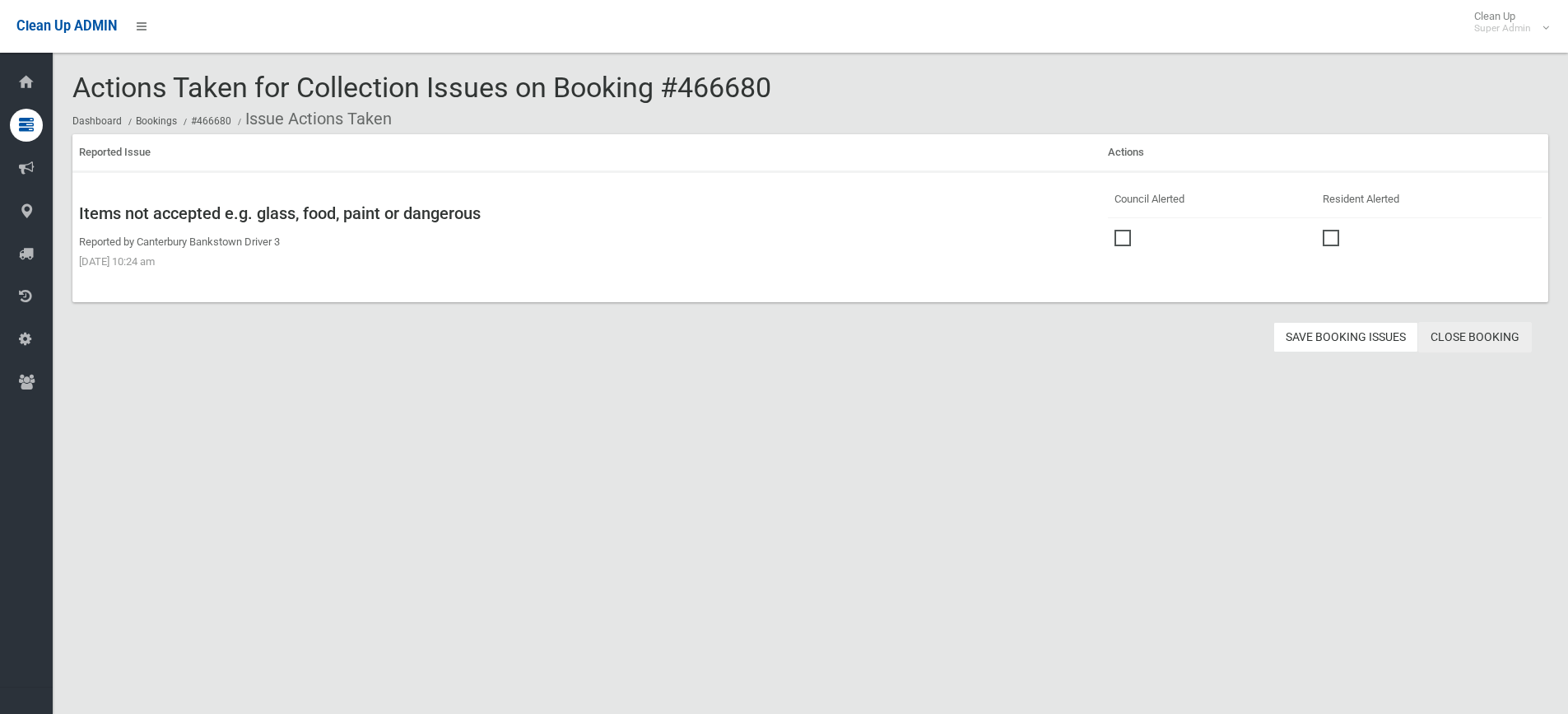
click at [1491, 329] on link "Close Booking" at bounding box center [1475, 337] width 114 height 30
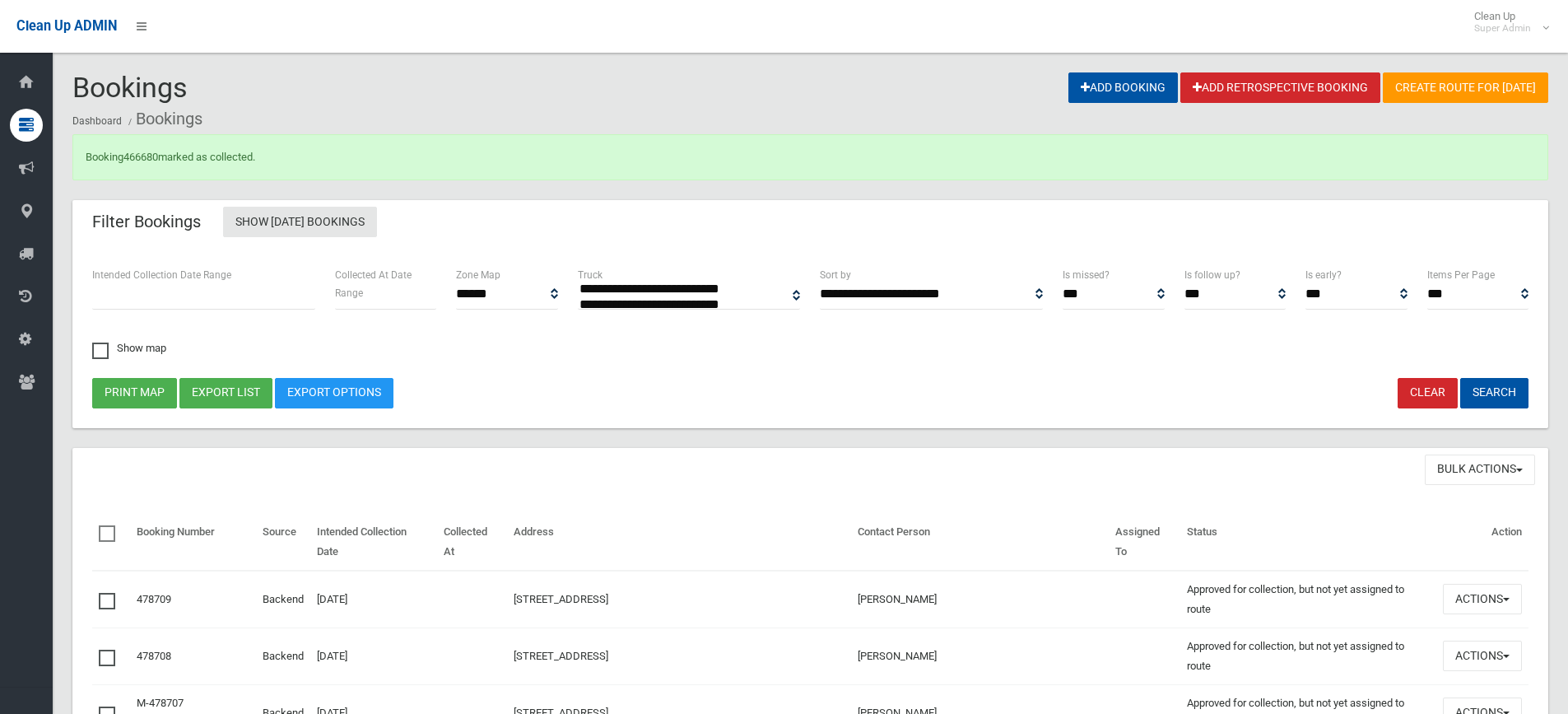
select select
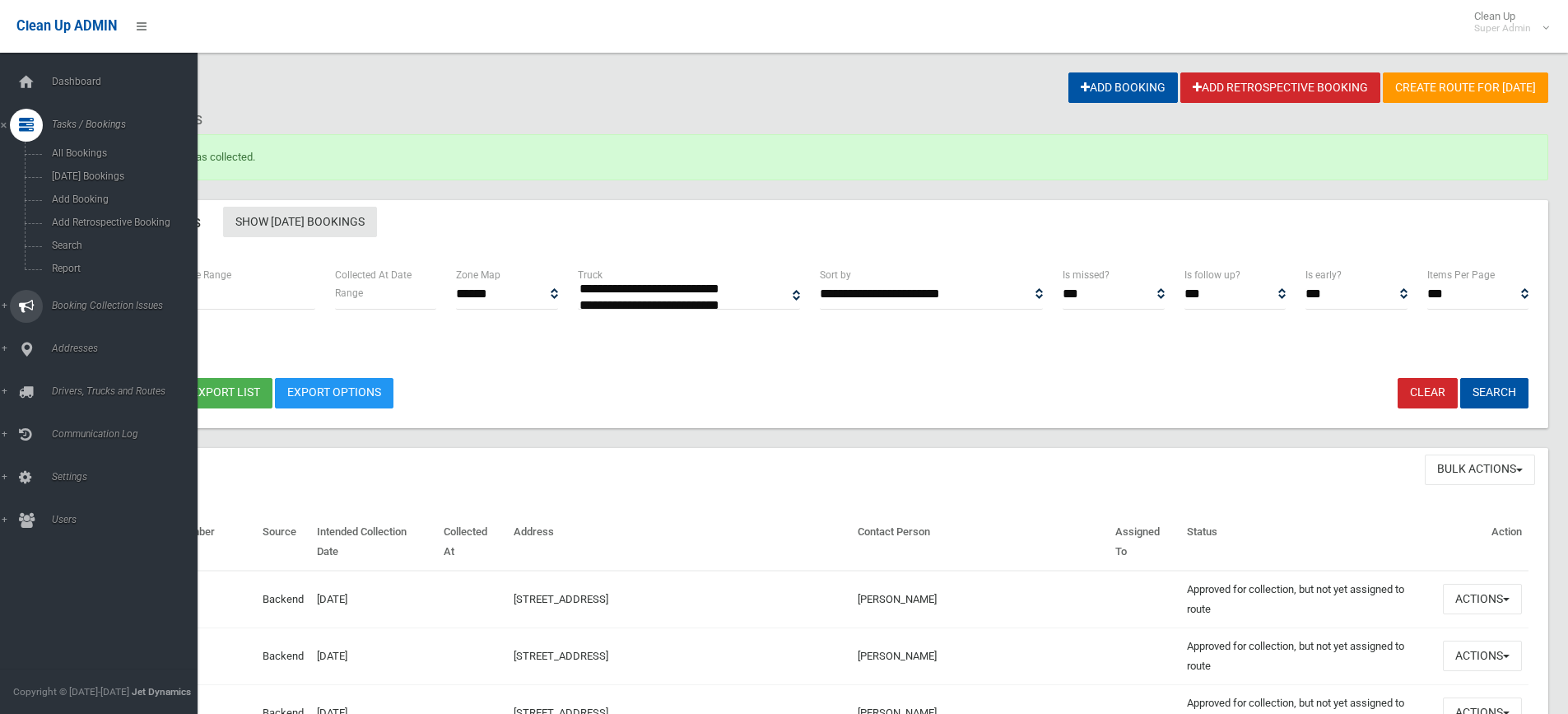
click at [77, 299] on link "Booking Collection Issues" at bounding box center [105, 306] width 210 height 33
click at [95, 193] on span "All Reported Issues" at bounding box center [121, 195] width 149 height 11
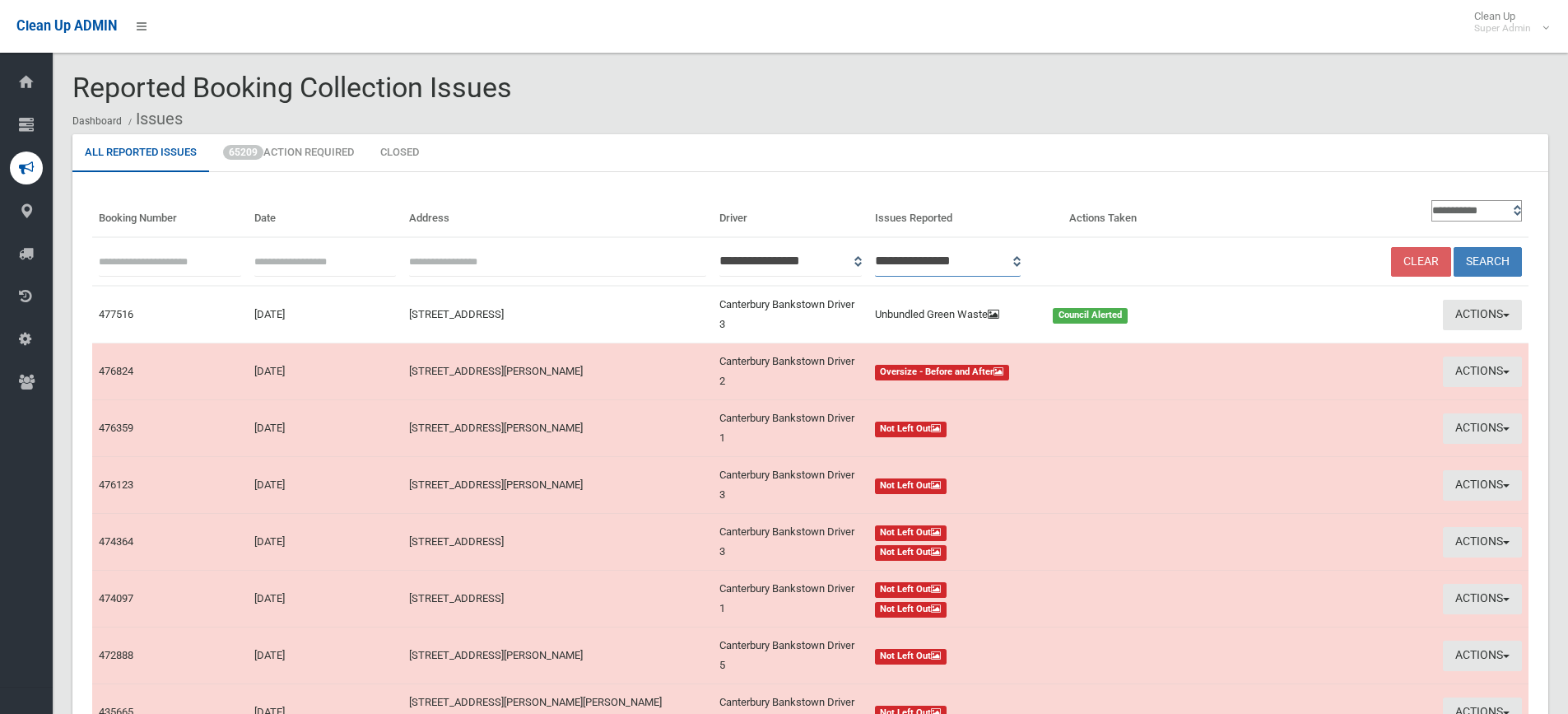
click at [1021, 261] on select "**********" at bounding box center [949, 262] width 147 height 30
select select "*"
click at [897, 247] on select "**********" at bounding box center [949, 262] width 147 height 30
click at [1496, 260] on button "Search" at bounding box center [1488, 262] width 68 height 30
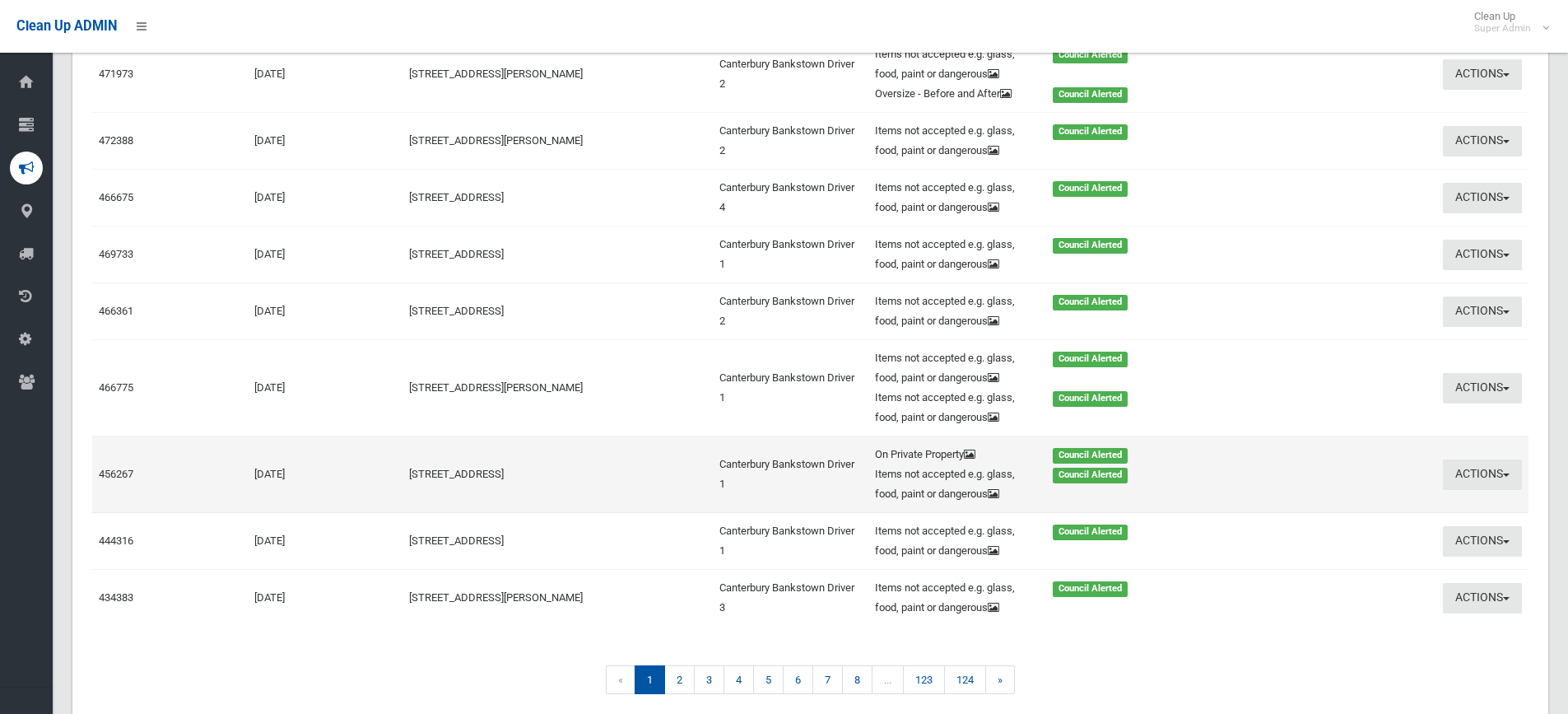
scroll to position [330, 0]
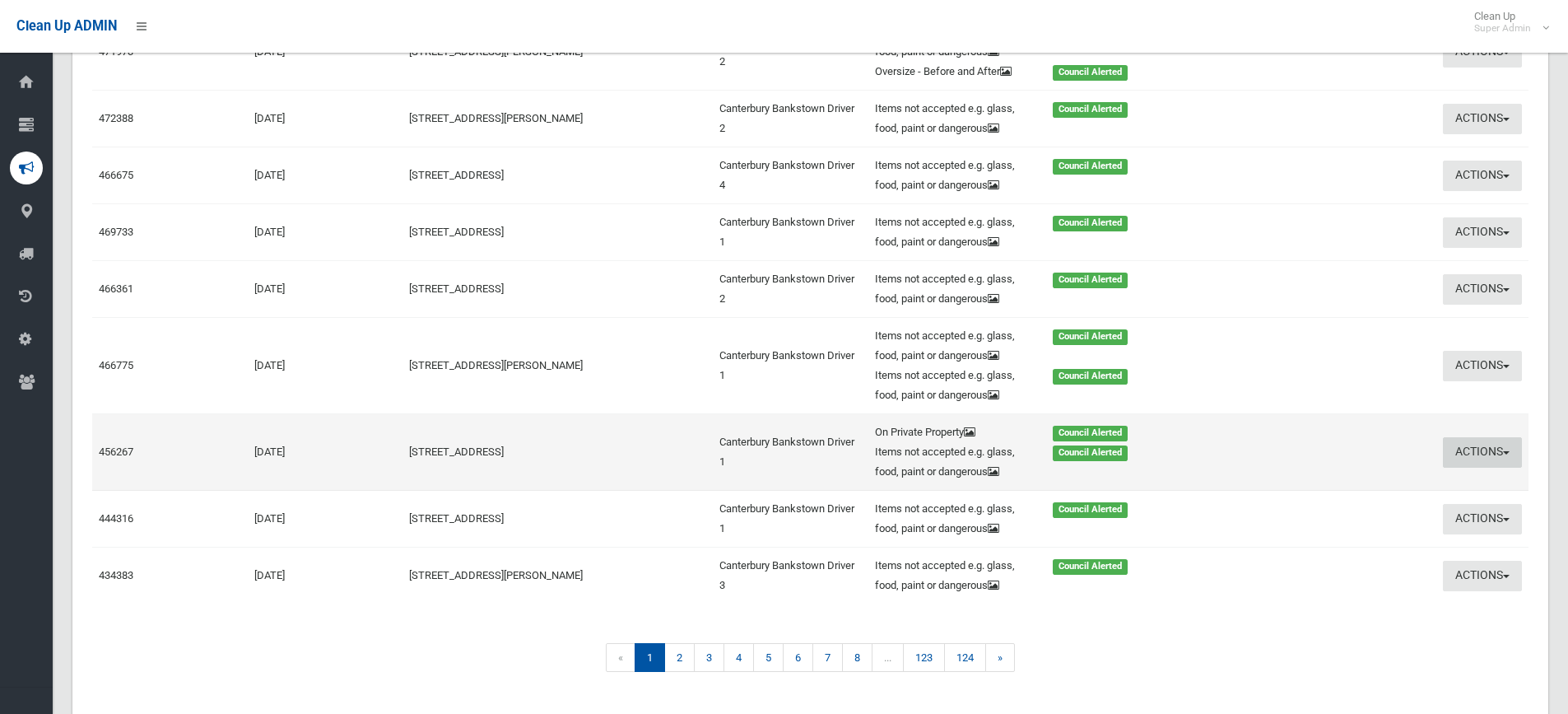
click at [1473, 444] on button "Actions" at bounding box center [1482, 452] width 79 height 30
click at [1295, 480] on link "View Booking" at bounding box center [1324, 487] width 196 height 28
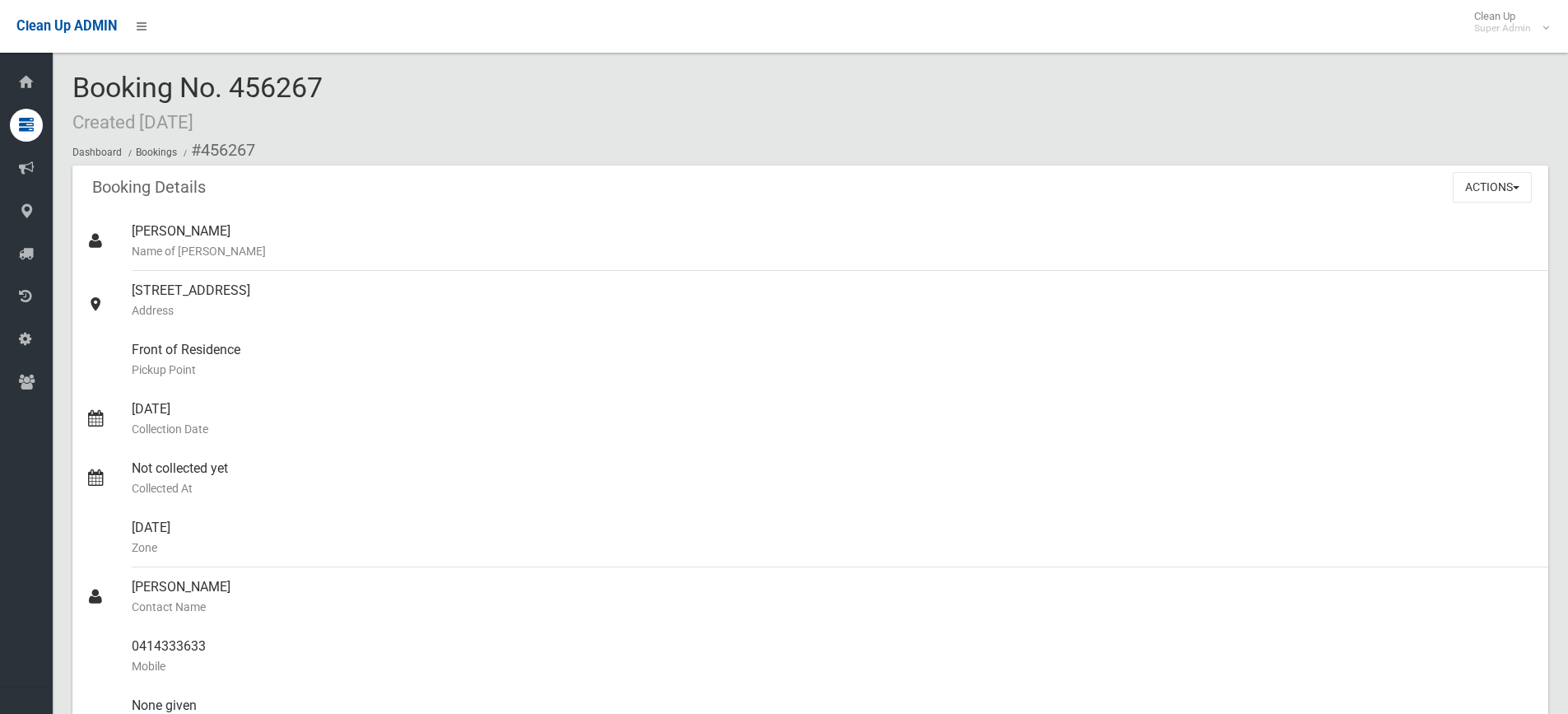
drag, startPoint x: 236, startPoint y: 84, endPoint x: 328, endPoint y: 84, distance: 92.0
click at [328, 84] on div "Booking No. 456267 Created [DATE] Dashboard Bookings #456267" at bounding box center [810, 118] width 1476 height 93
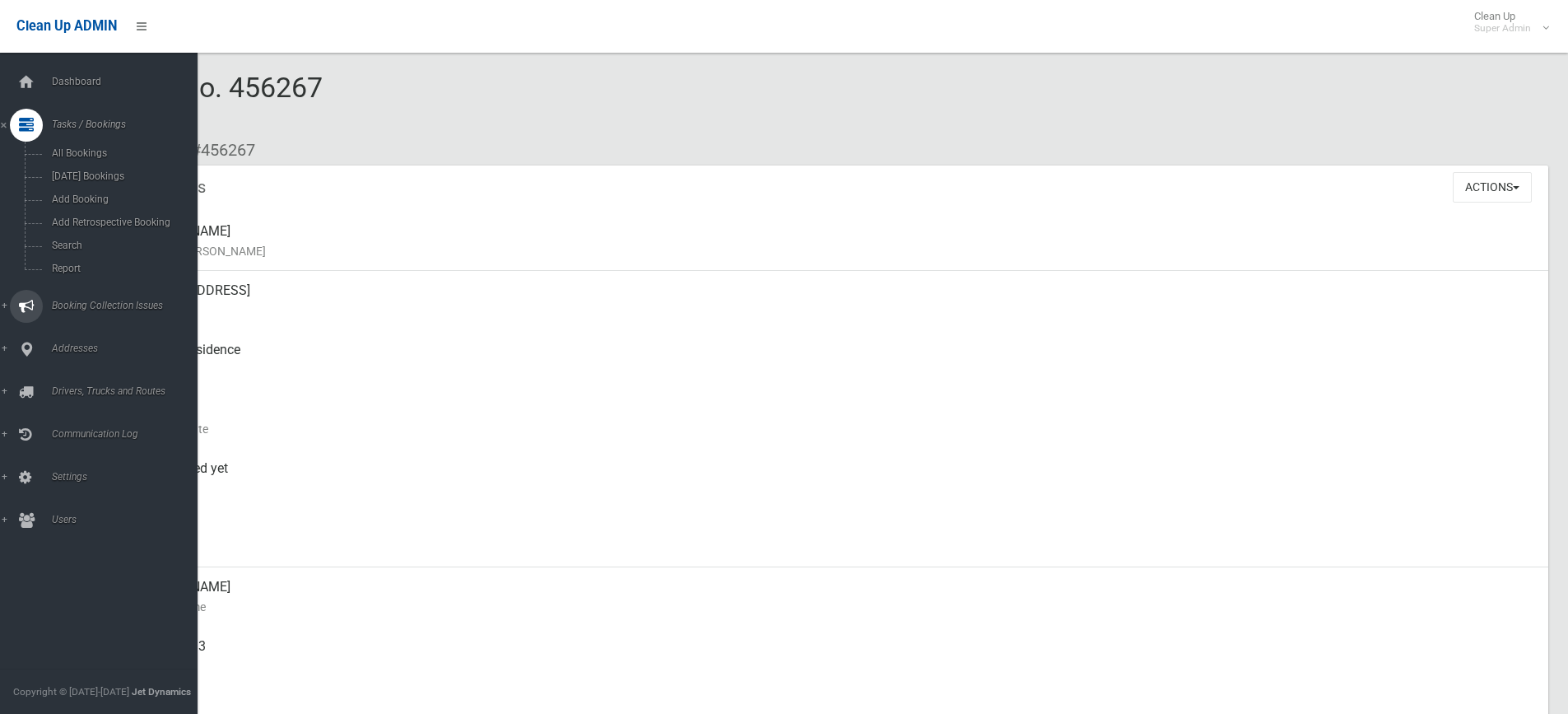
click at [85, 302] on span "Booking Collection Issues" at bounding box center [128, 305] width 163 height 11
click at [117, 199] on span "All Reported Issues" at bounding box center [121, 195] width 149 height 11
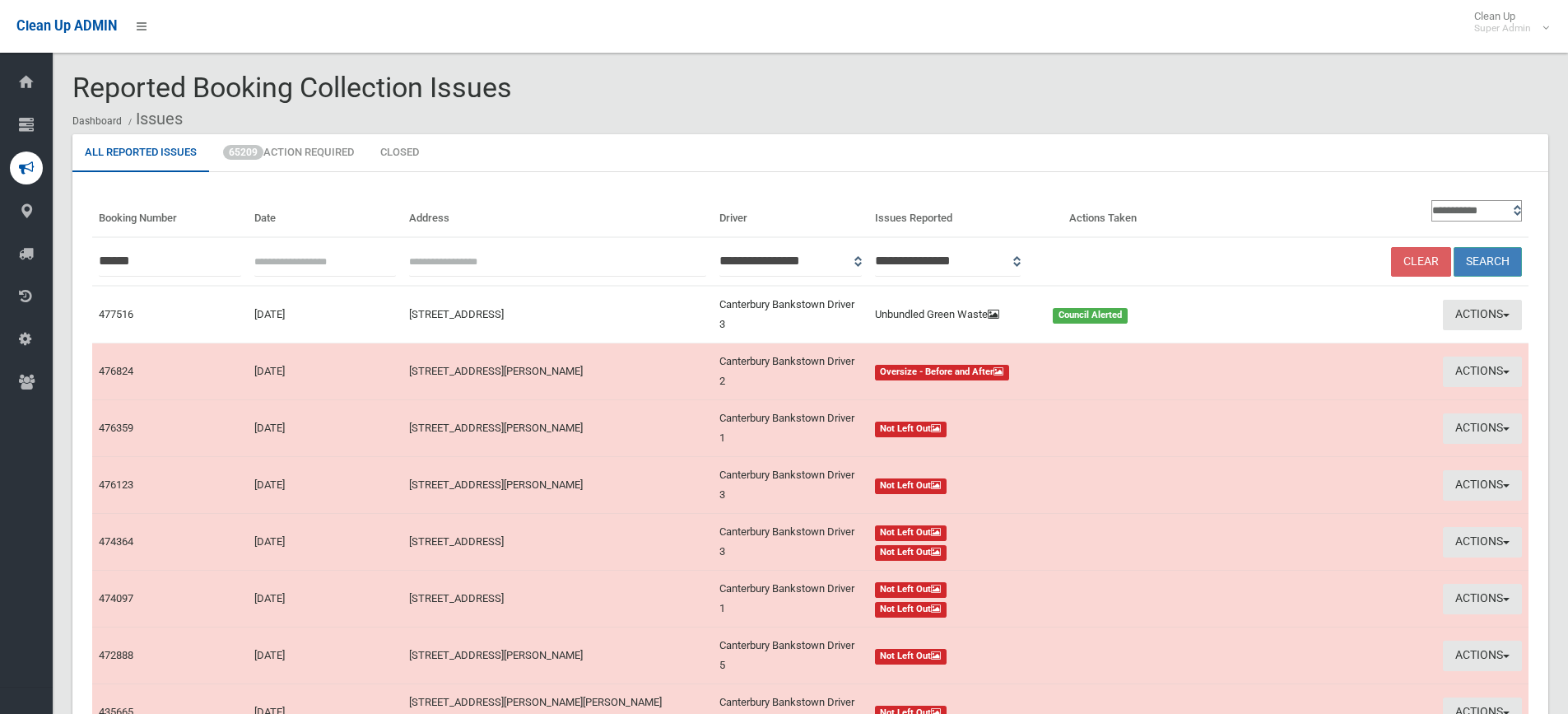
type input "******"
click at [1496, 260] on button "Search" at bounding box center [1488, 262] width 68 height 30
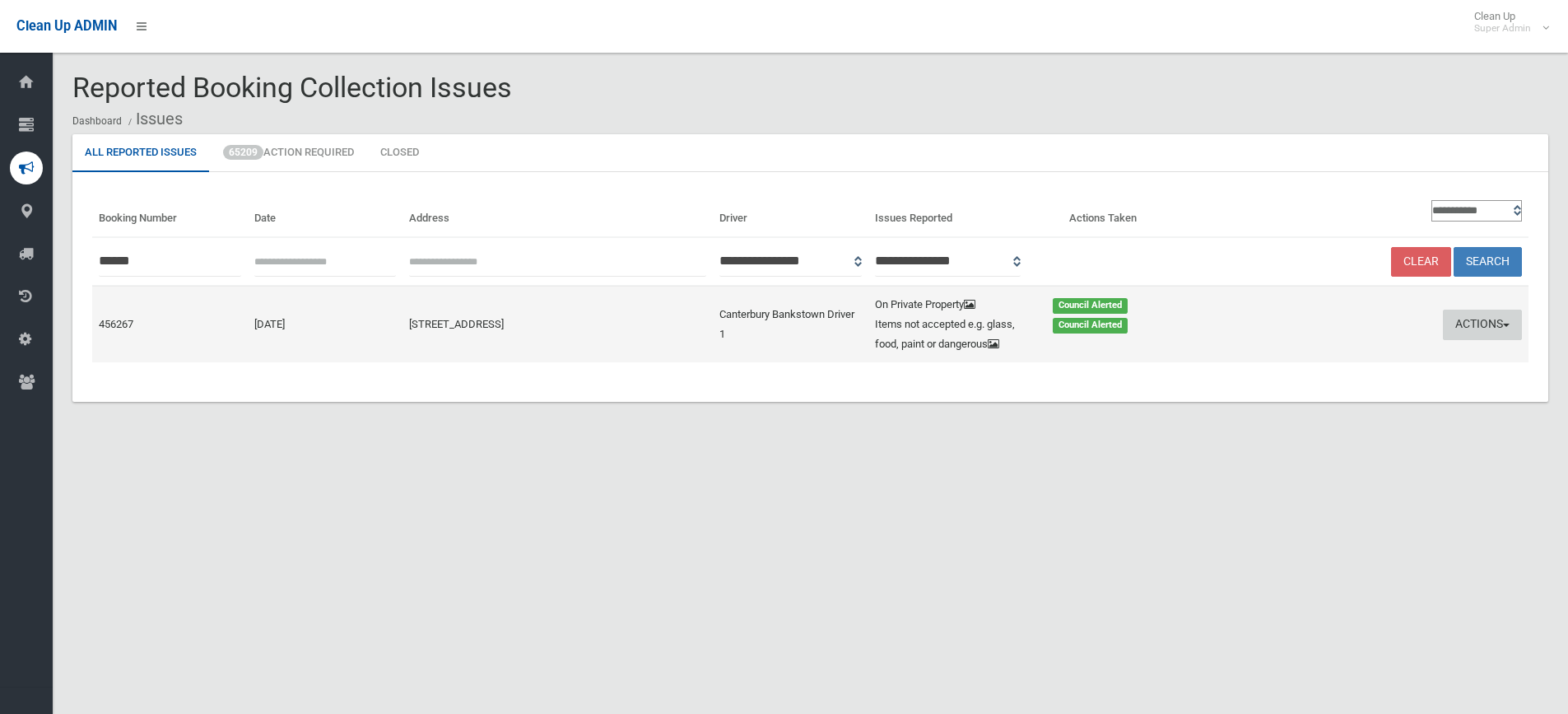
click at [1471, 321] on button "Actions" at bounding box center [1482, 324] width 79 height 30
click at [1295, 396] on link "Edit Actions Taken" at bounding box center [1324, 387] width 196 height 28
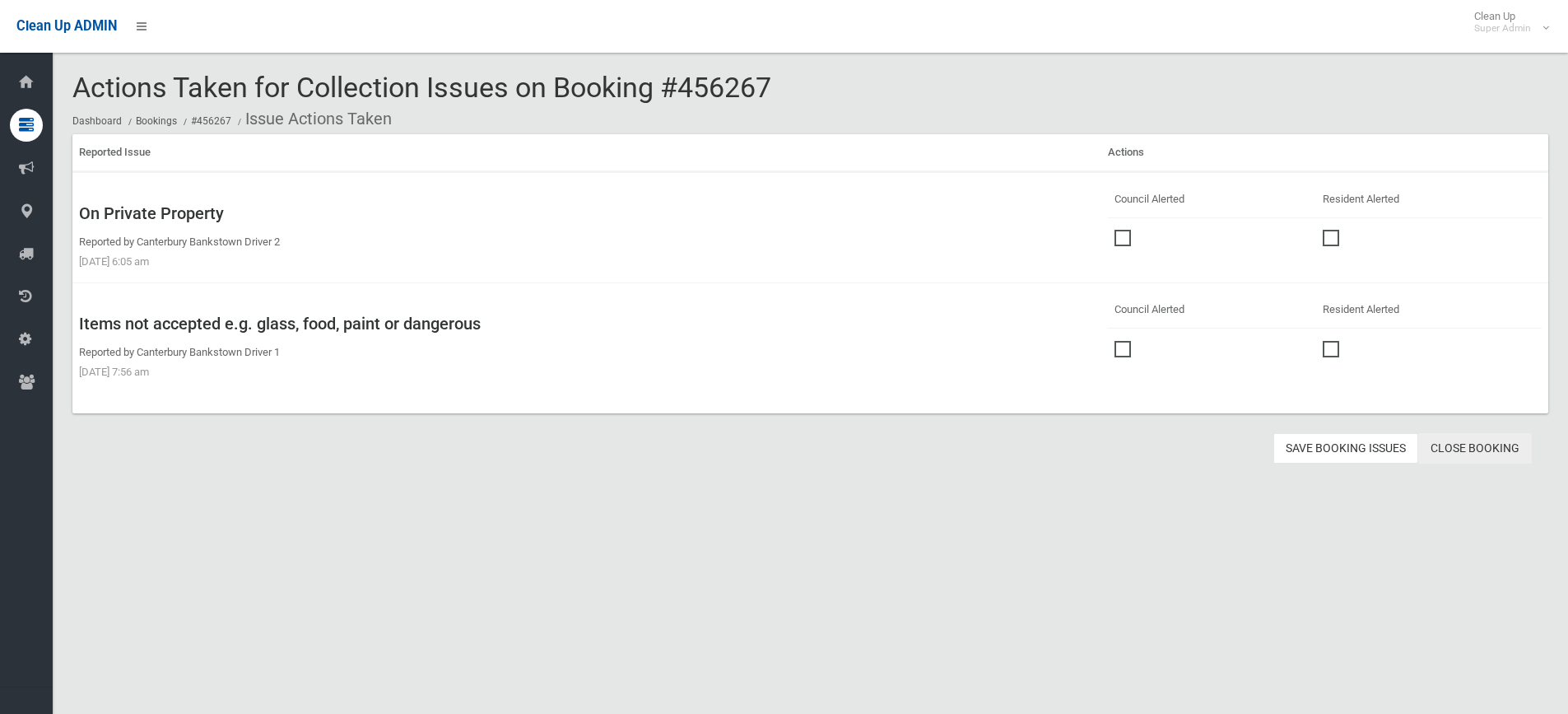
click at [1474, 443] on link "Close Booking" at bounding box center [1475, 448] width 114 height 30
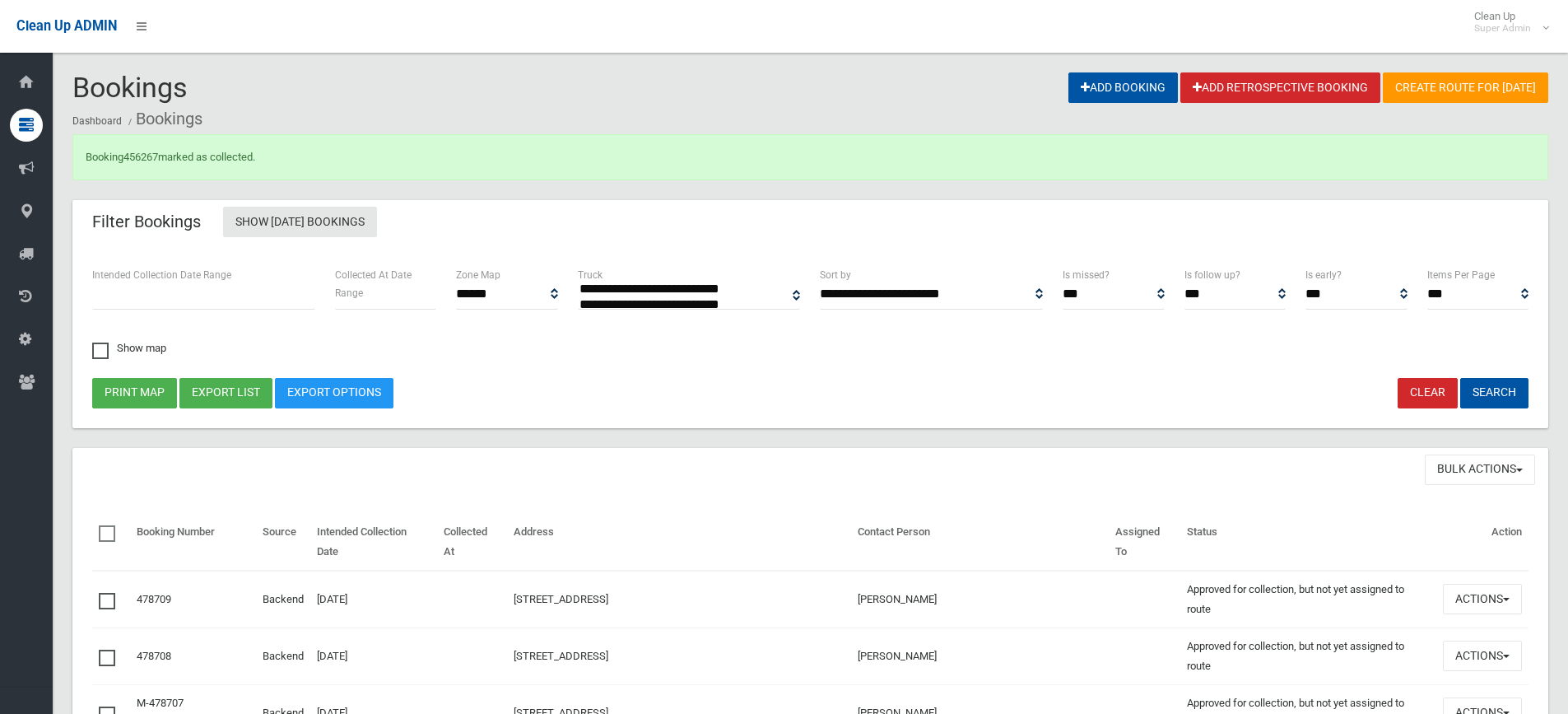
select select
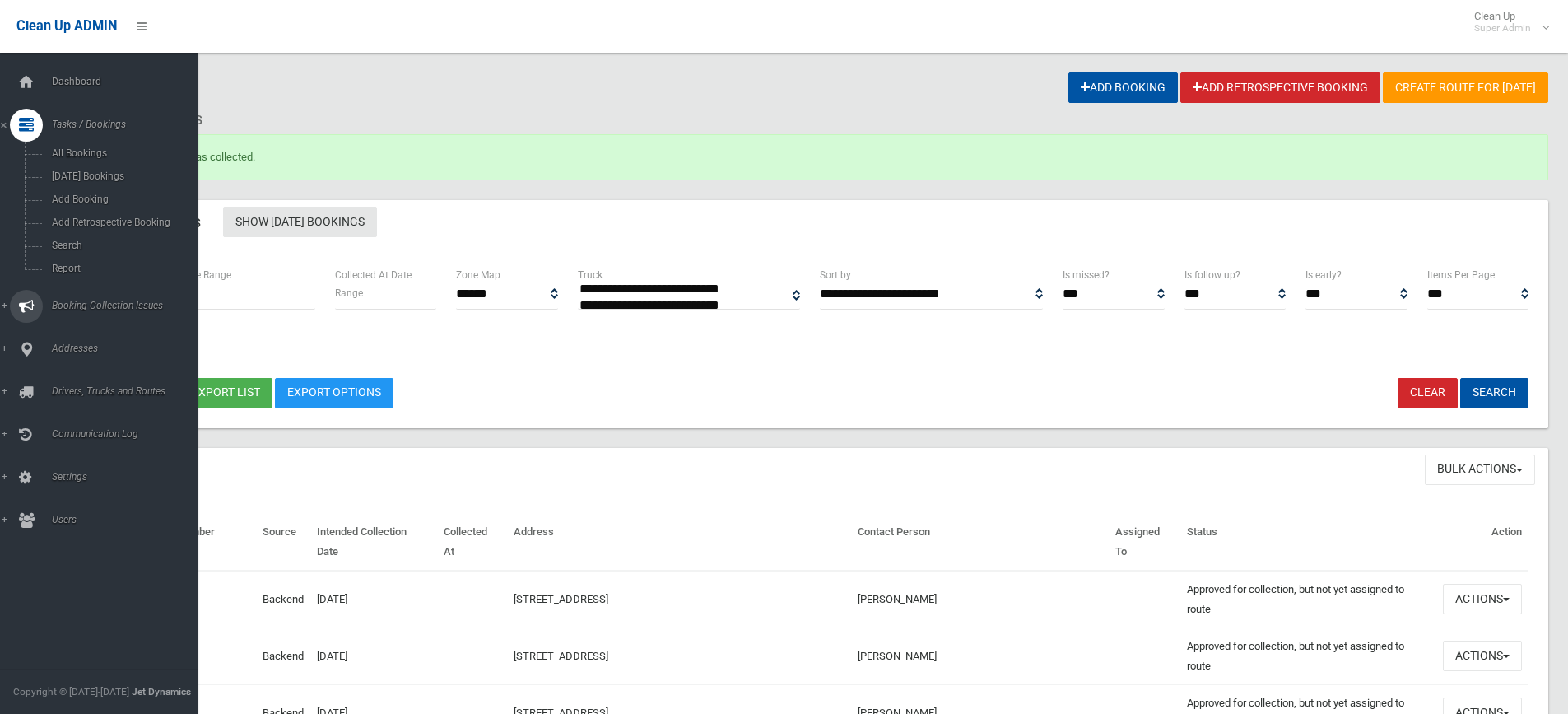
click at [110, 304] on span "Booking Collection Issues" at bounding box center [128, 305] width 163 height 11
click at [99, 186] on li "Booking Collection Issues All Reported Issues Action Required Closed" at bounding box center [105, 202] width 210 height 103
click at [88, 167] on span "Booking Collection Issues" at bounding box center [128, 167] width 163 height 11
click at [95, 195] on span "All Reported Issues" at bounding box center [121, 195] width 149 height 11
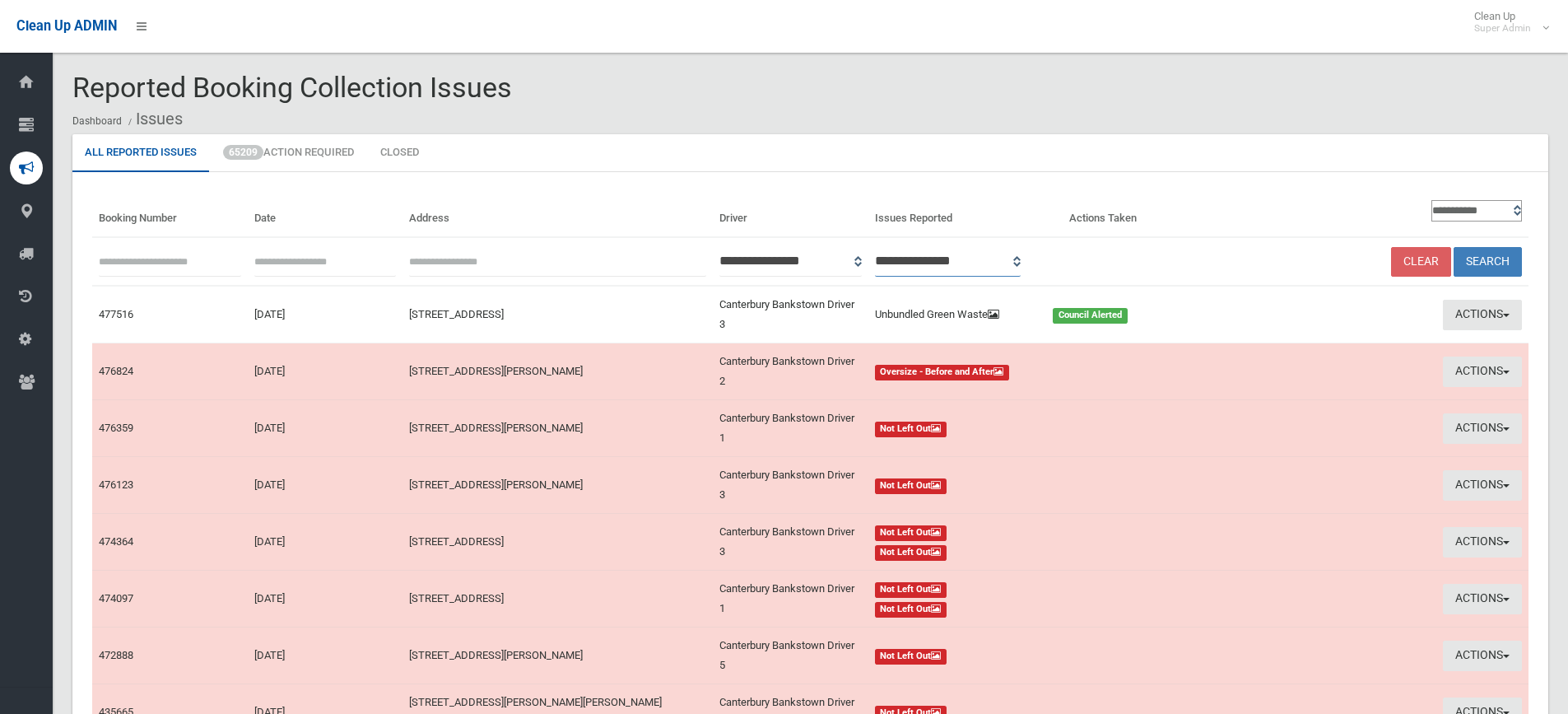
click at [1021, 260] on select "**********" at bounding box center [949, 262] width 147 height 30
select select "*"
click at [897, 247] on select "**********" at bounding box center [949, 262] width 147 height 30
click at [1497, 257] on button "Search" at bounding box center [1488, 262] width 68 height 30
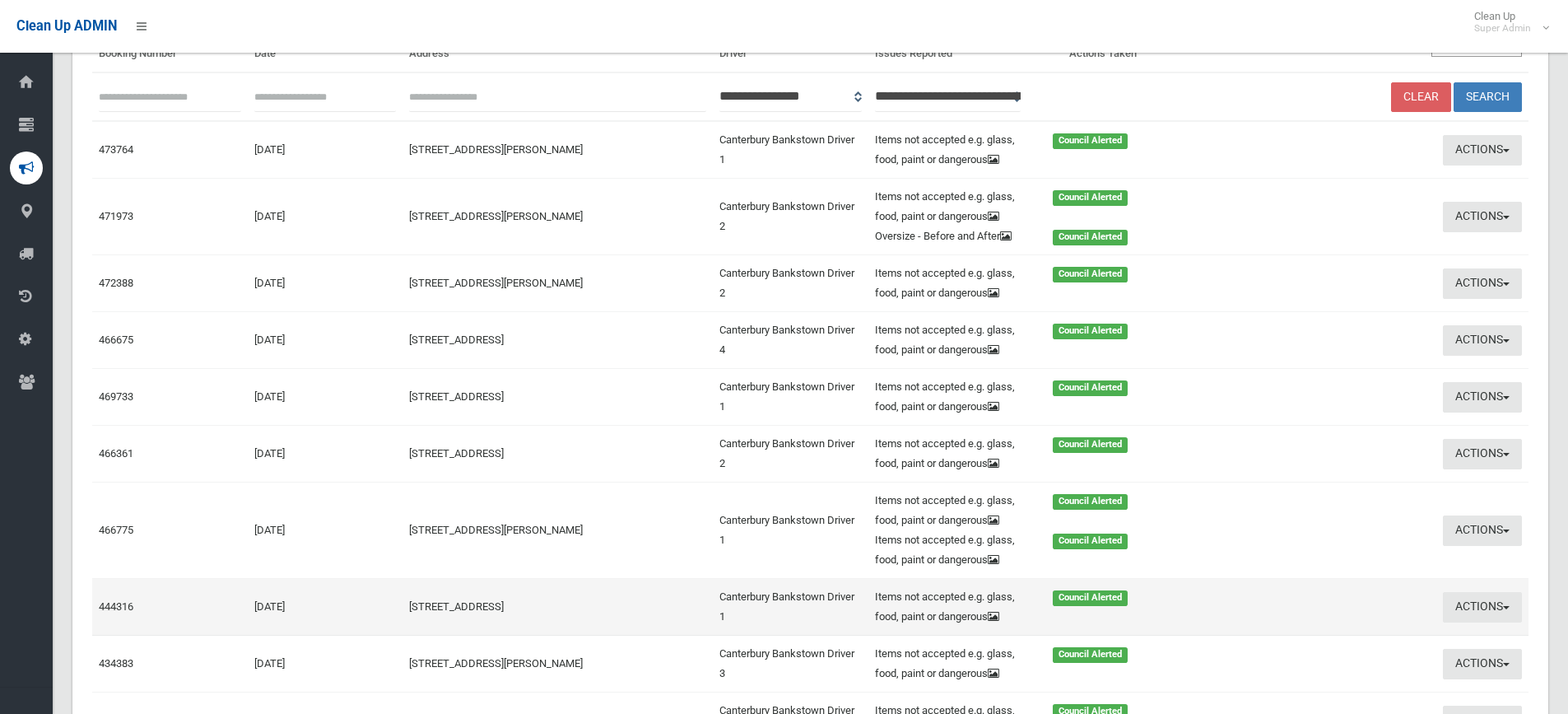
scroll to position [247, 0]
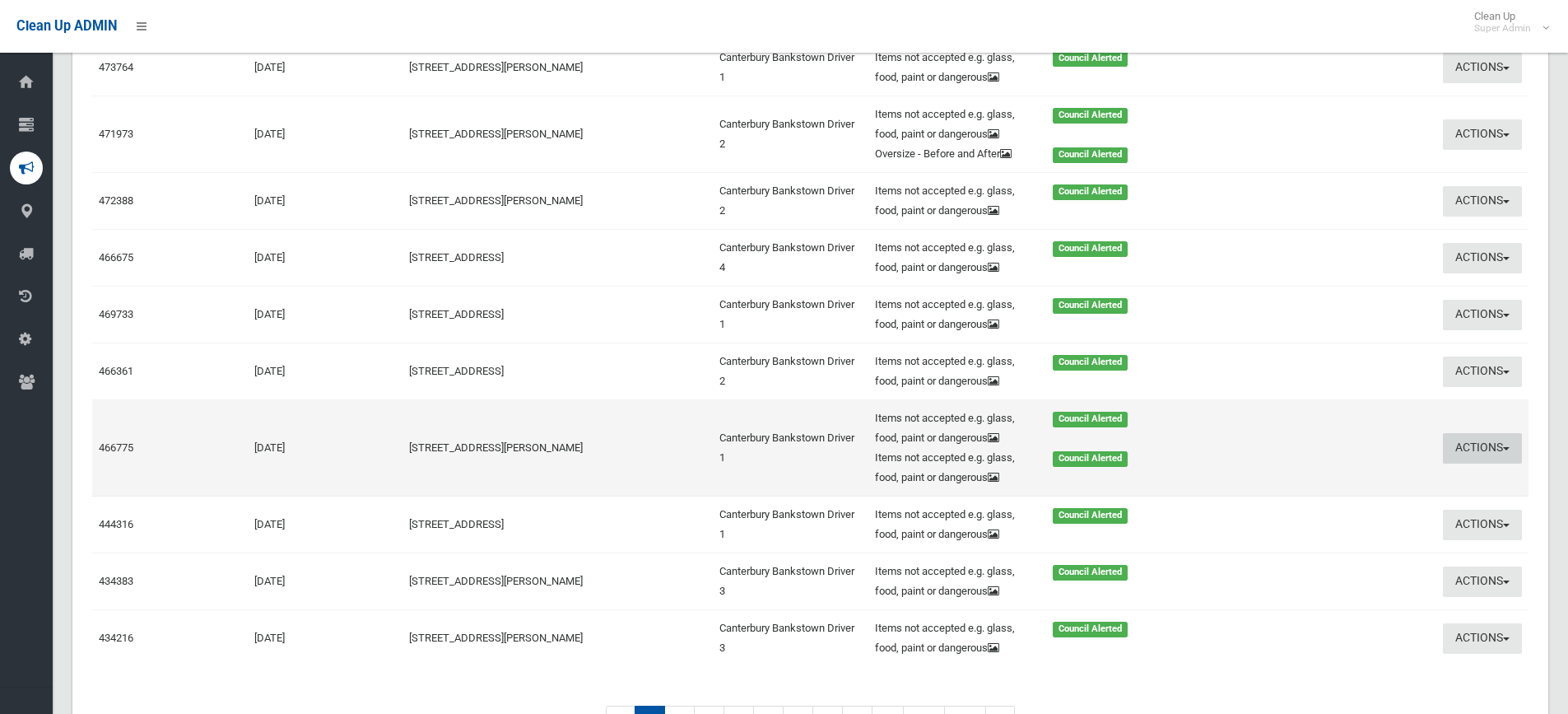
click at [1474, 443] on button "Actions" at bounding box center [1482, 448] width 79 height 30
click at [1284, 481] on link "View Booking" at bounding box center [1324, 482] width 196 height 28
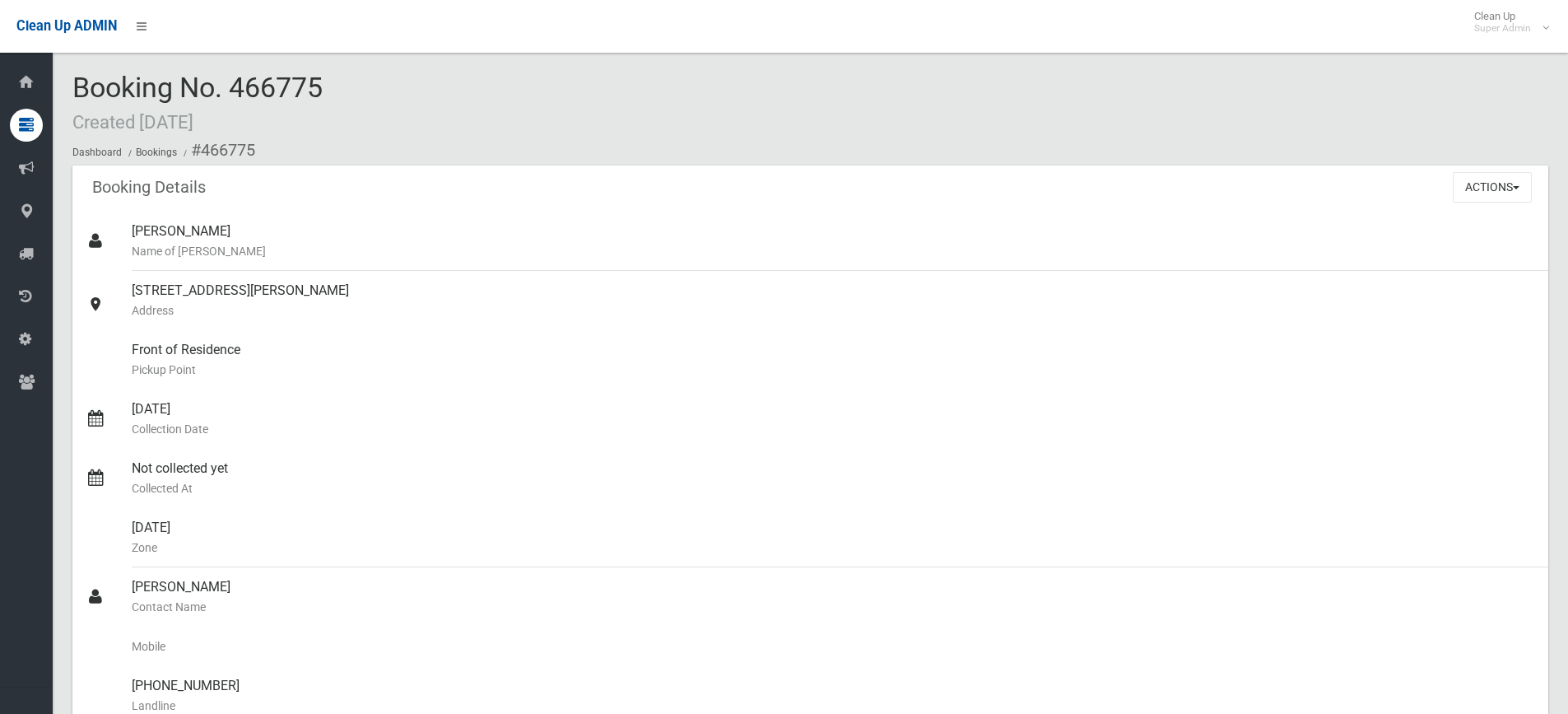
drag, startPoint x: 239, startPoint y: 87, endPoint x: 284, endPoint y: 87, distance: 45.0
click at [341, 85] on div "Booking No. 466775 Created [DATE] Dashboard Bookings #466775" at bounding box center [810, 118] width 1476 height 93
drag, startPoint x: 230, startPoint y: 86, endPoint x: 356, endPoint y: 86, distance: 126.0
click at [356, 86] on div "Booking No. 466775 Created [DATE] Dashboard Bookings #466775" at bounding box center [810, 118] width 1476 height 93
copy span "466775"
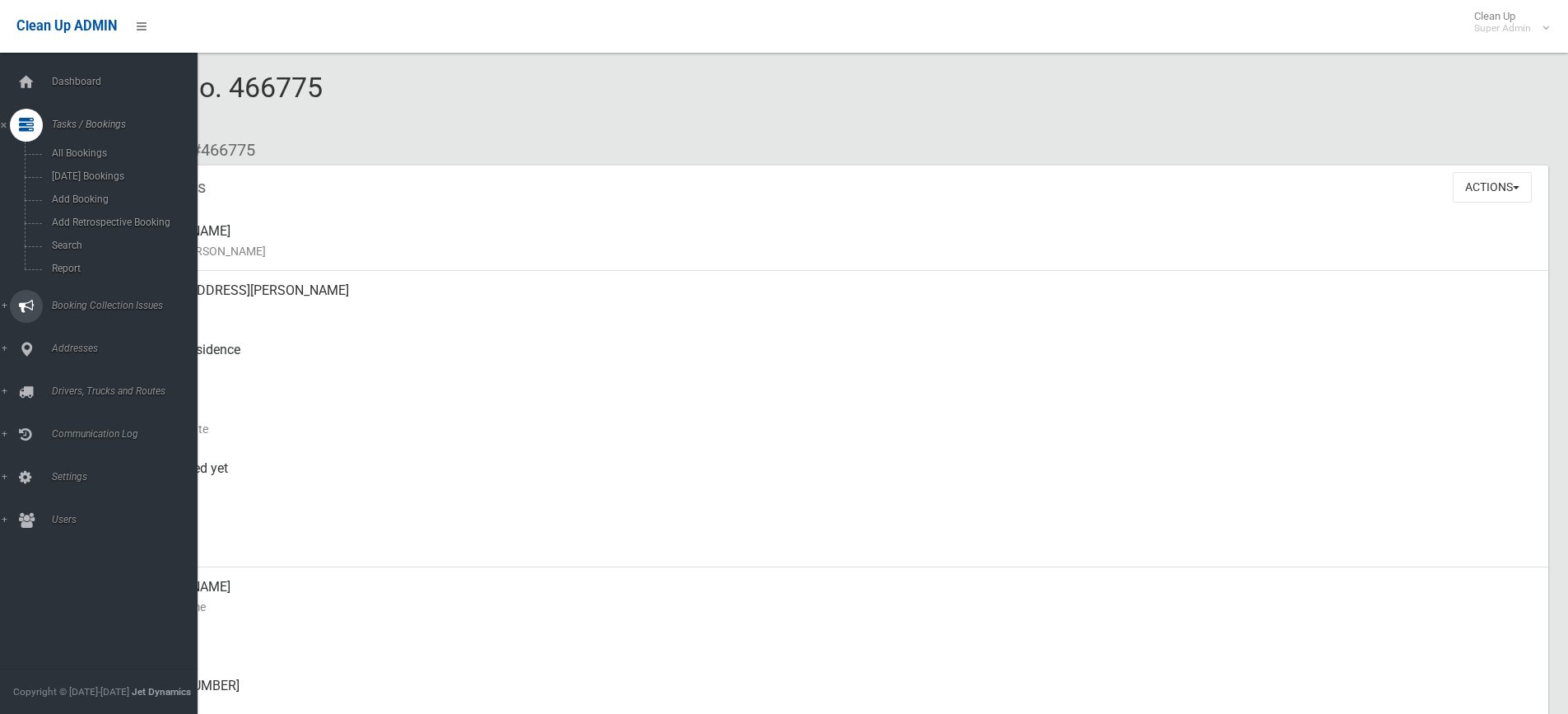
click at [86, 302] on span "Booking Collection Issues" at bounding box center [128, 305] width 163 height 11
click at [88, 197] on span "All Reported Issues" at bounding box center [121, 195] width 149 height 11
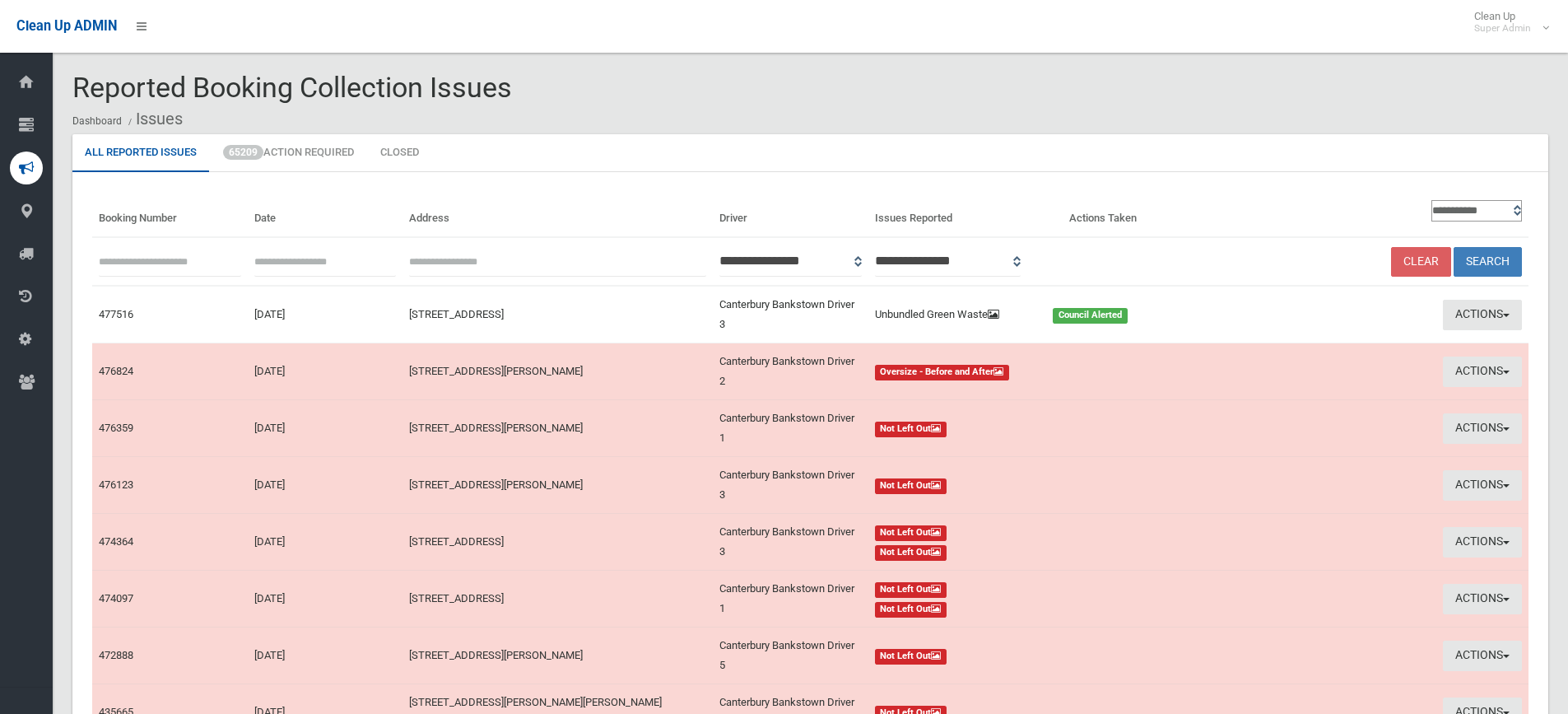
paste input "******"
type input "******"
click at [1484, 260] on button "Search" at bounding box center [1488, 262] width 68 height 30
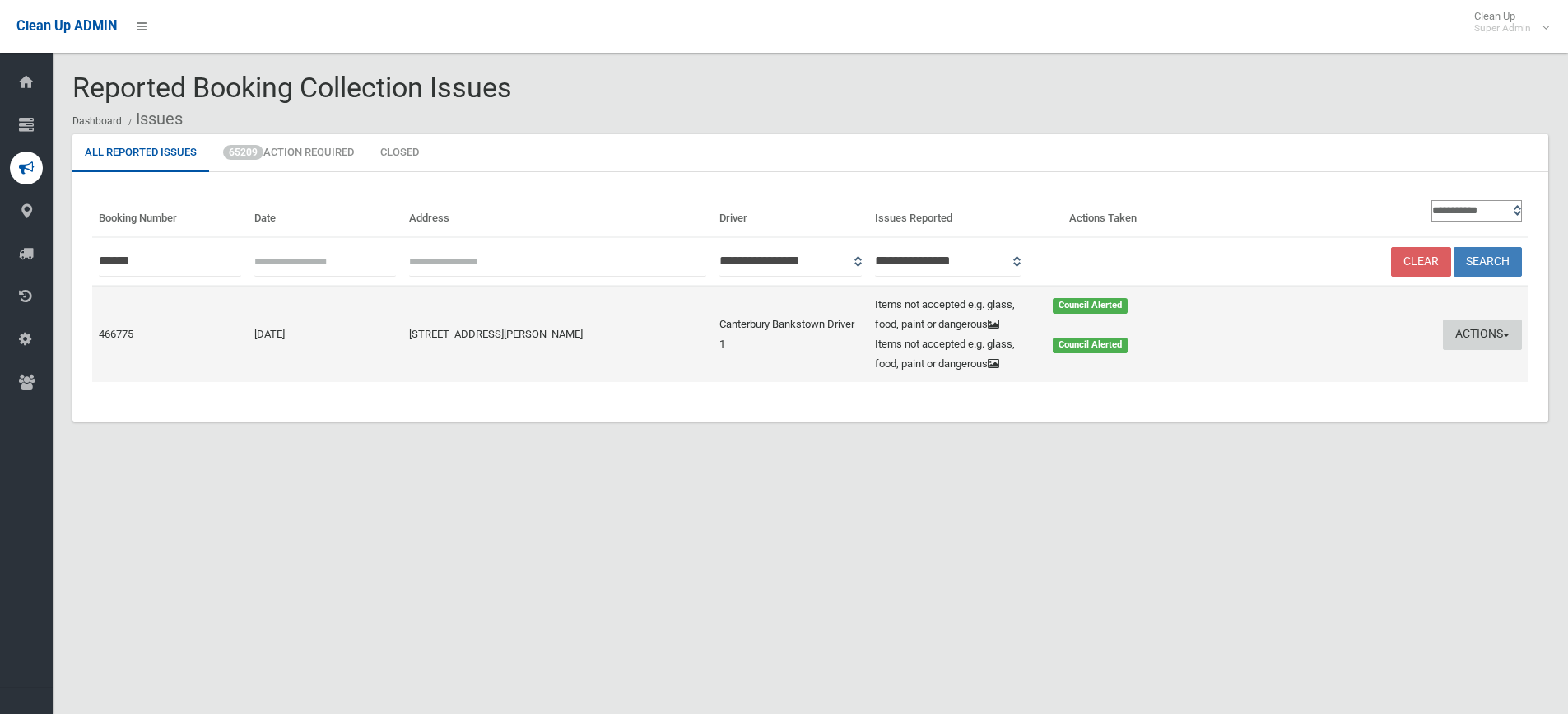
click at [1483, 328] on button "Actions" at bounding box center [1482, 335] width 79 height 30
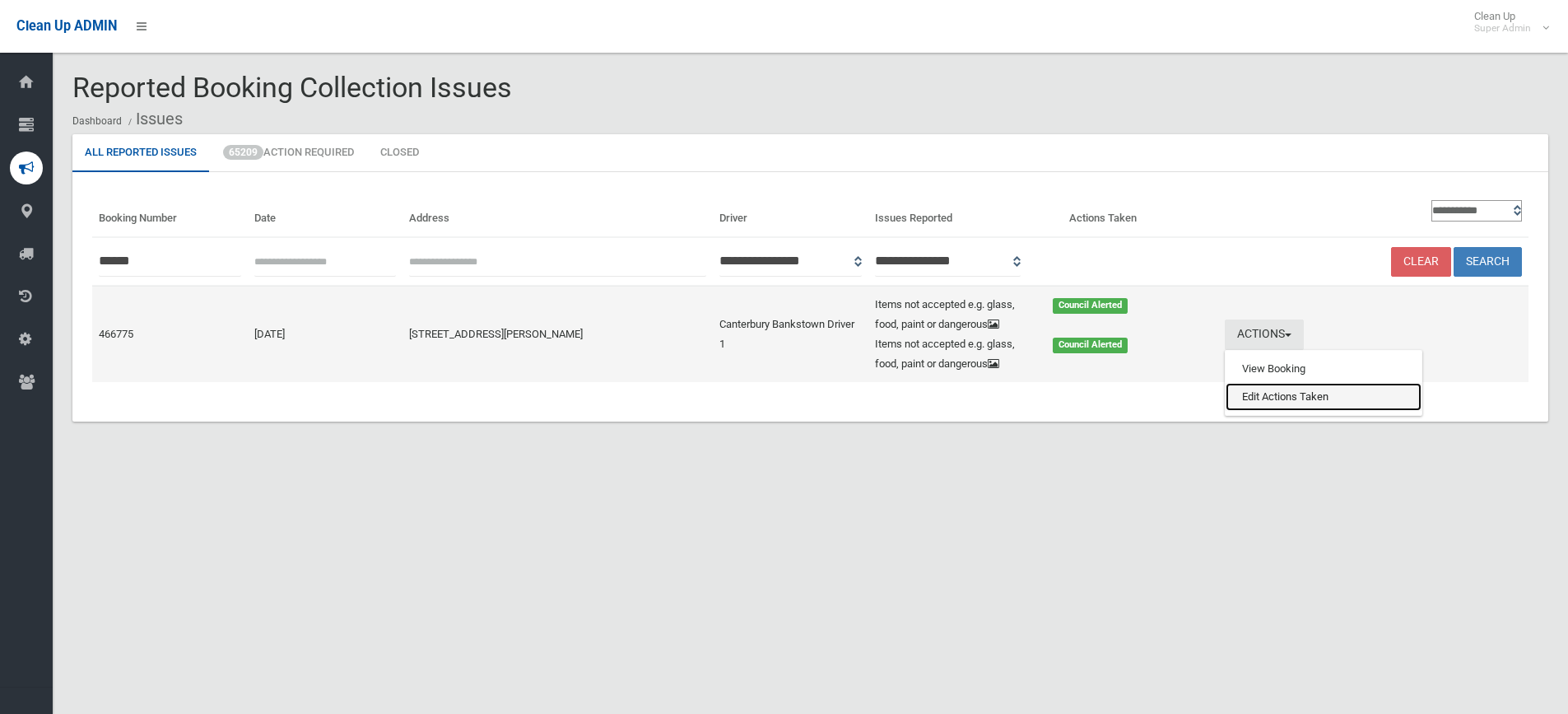
click at [1294, 392] on link "Edit Actions Taken" at bounding box center [1324, 397] width 196 height 28
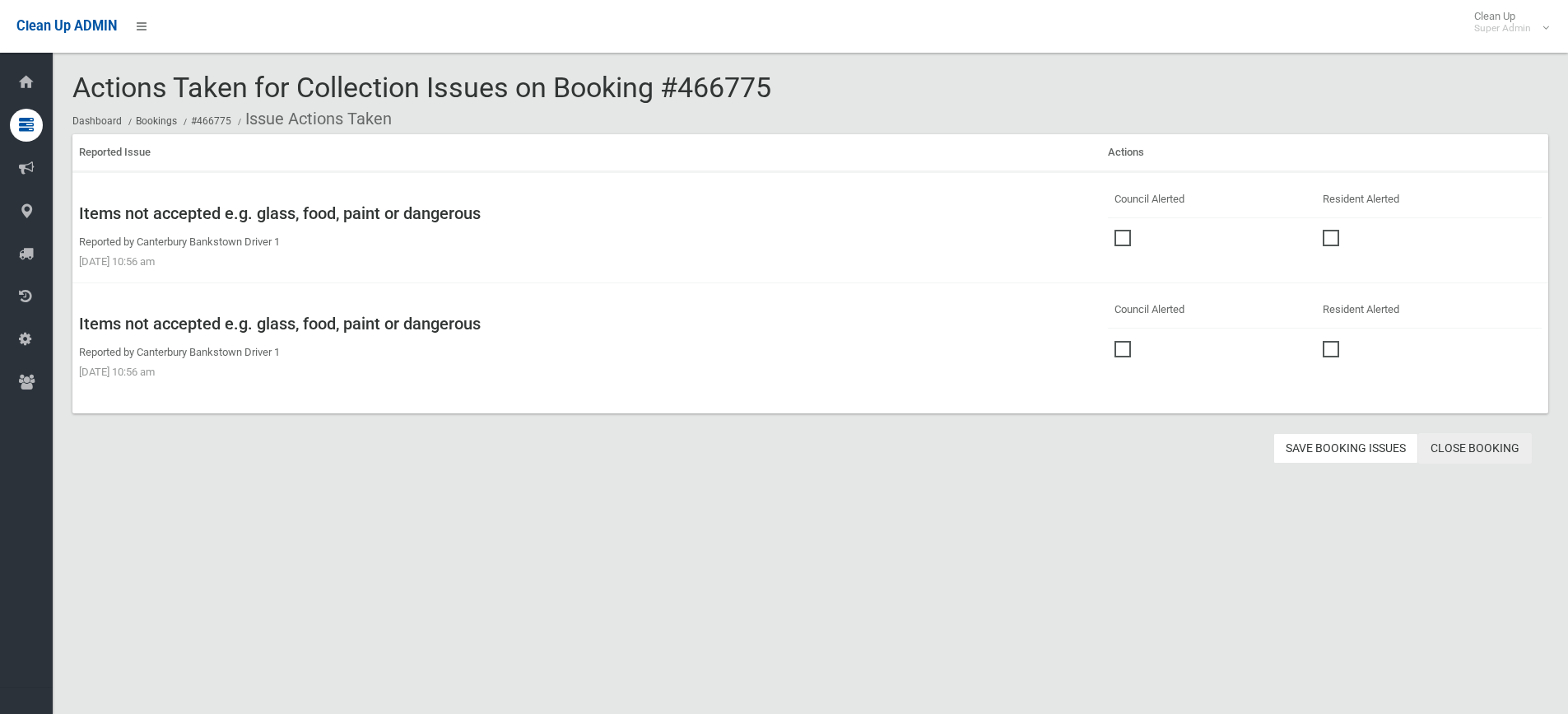
click at [1481, 444] on link "Close Booking" at bounding box center [1475, 448] width 114 height 30
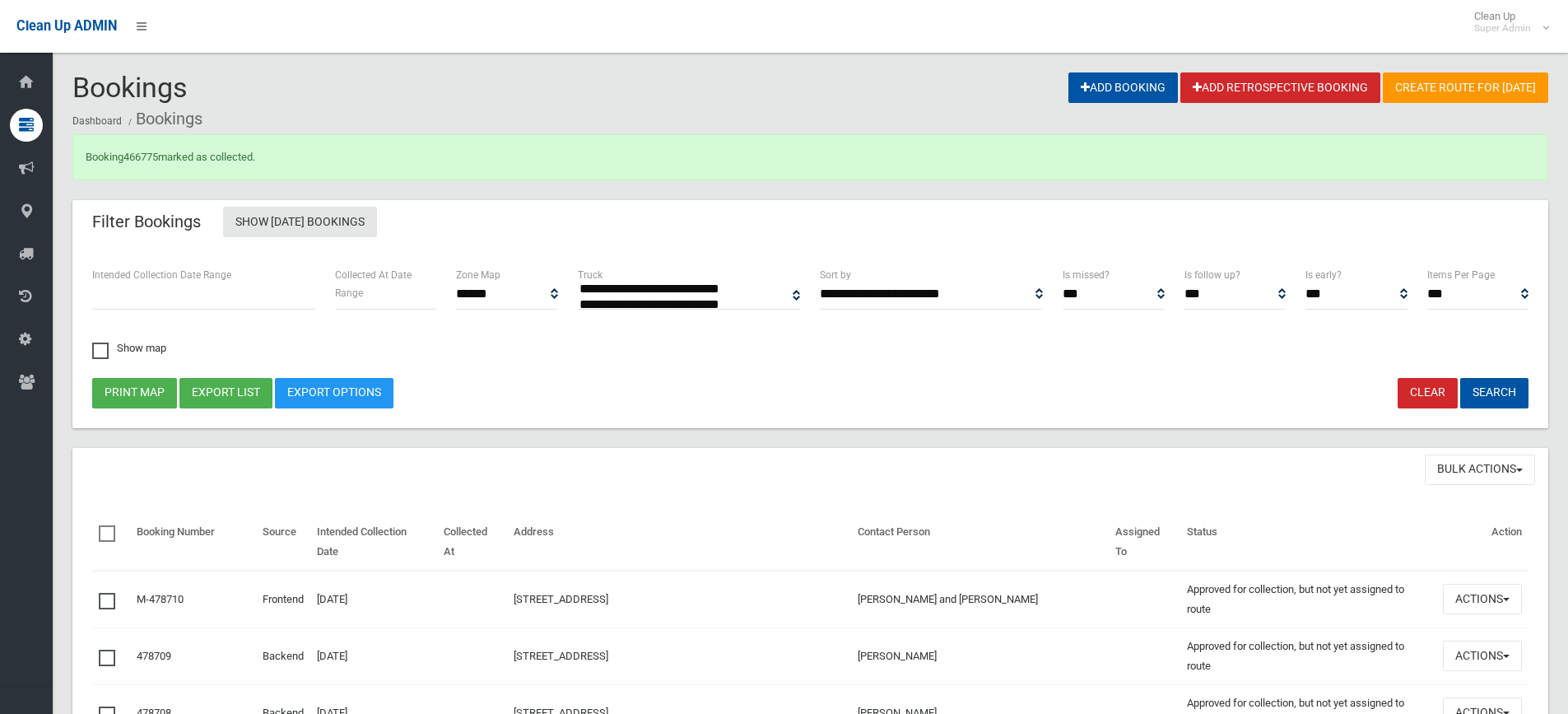
select select
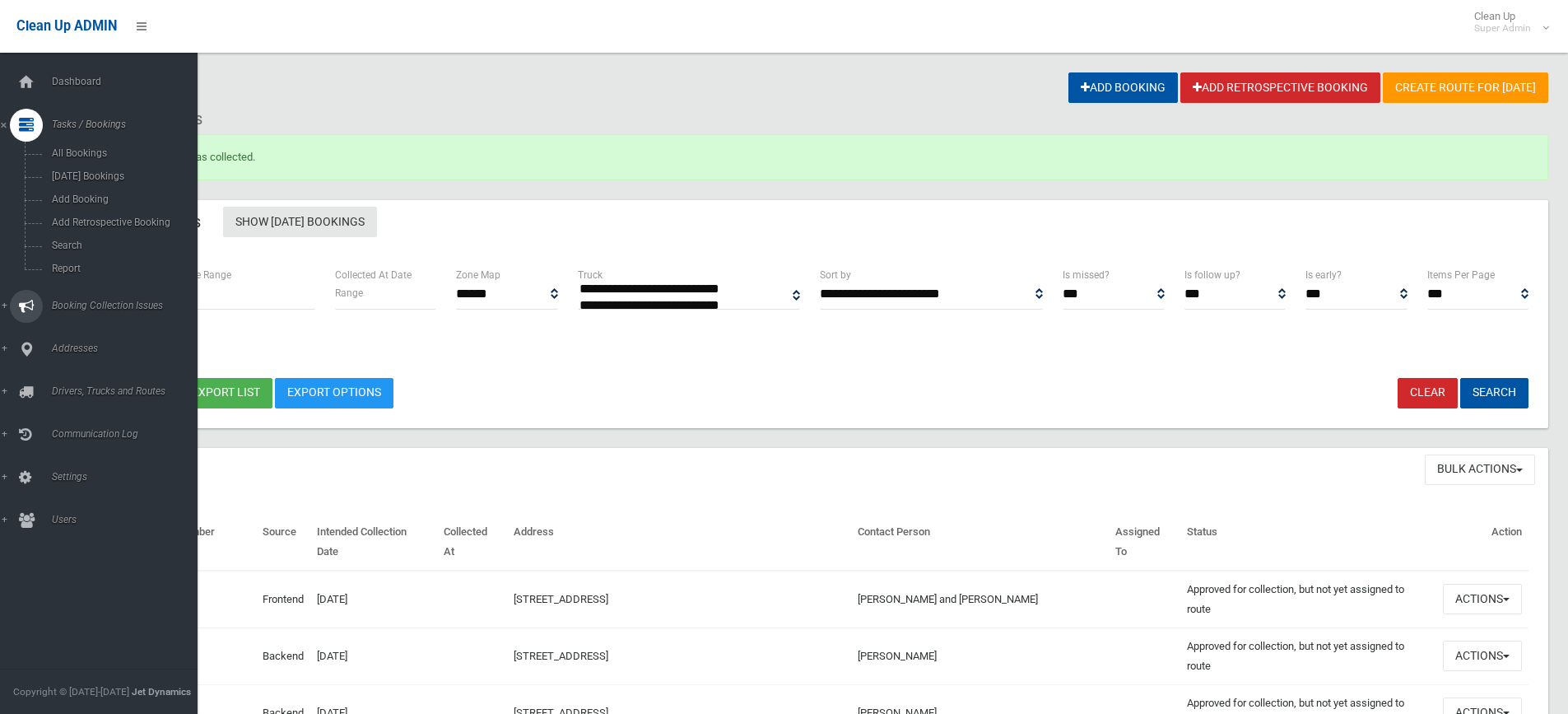
click at [95, 298] on link "Booking Collection Issues" at bounding box center [105, 306] width 210 height 33
click at [97, 194] on span "All Reported Issues" at bounding box center [121, 195] width 149 height 11
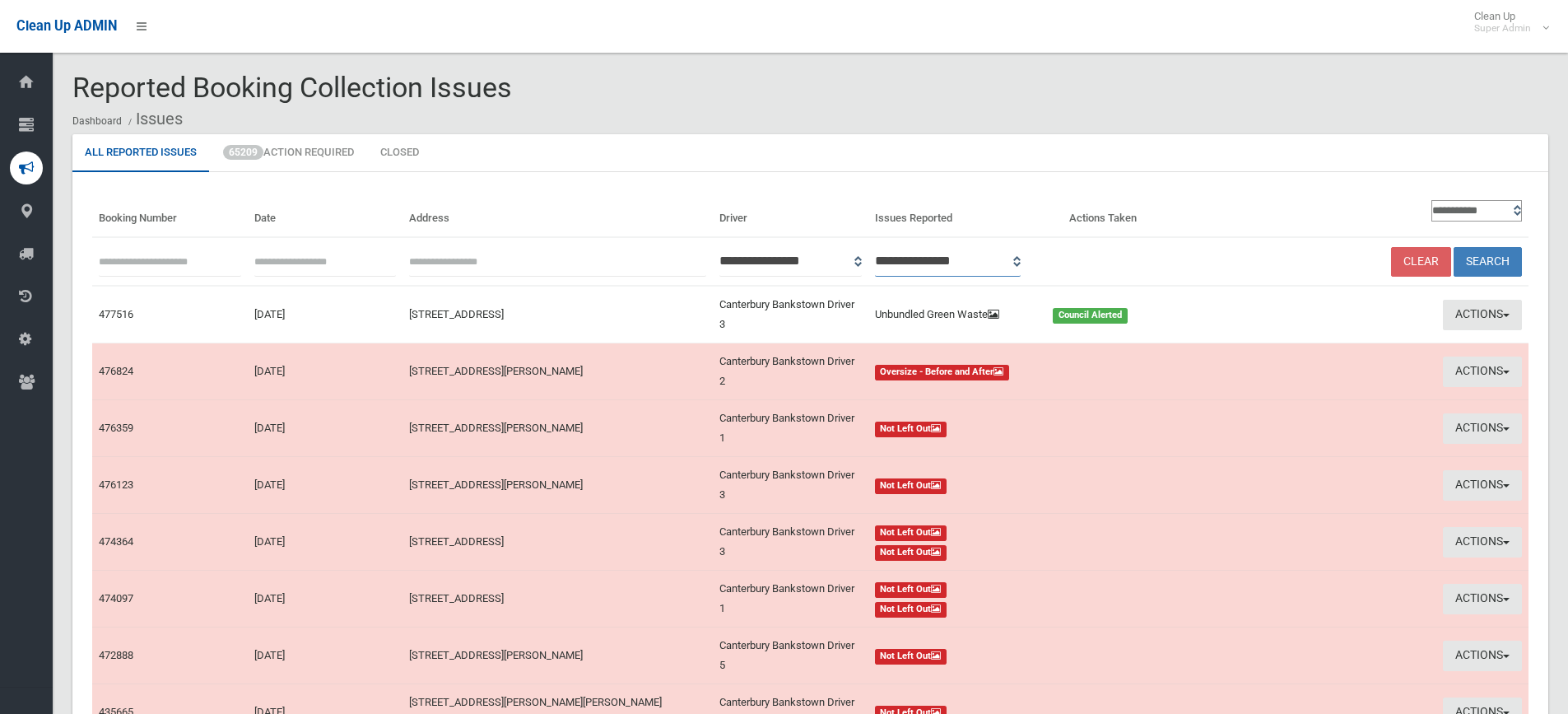
click at [1021, 260] on select "**********" at bounding box center [949, 262] width 147 height 30
select select "*"
click at [897, 247] on select "**********" at bounding box center [949, 262] width 147 height 30
click at [1493, 261] on button "Search" at bounding box center [1488, 262] width 68 height 30
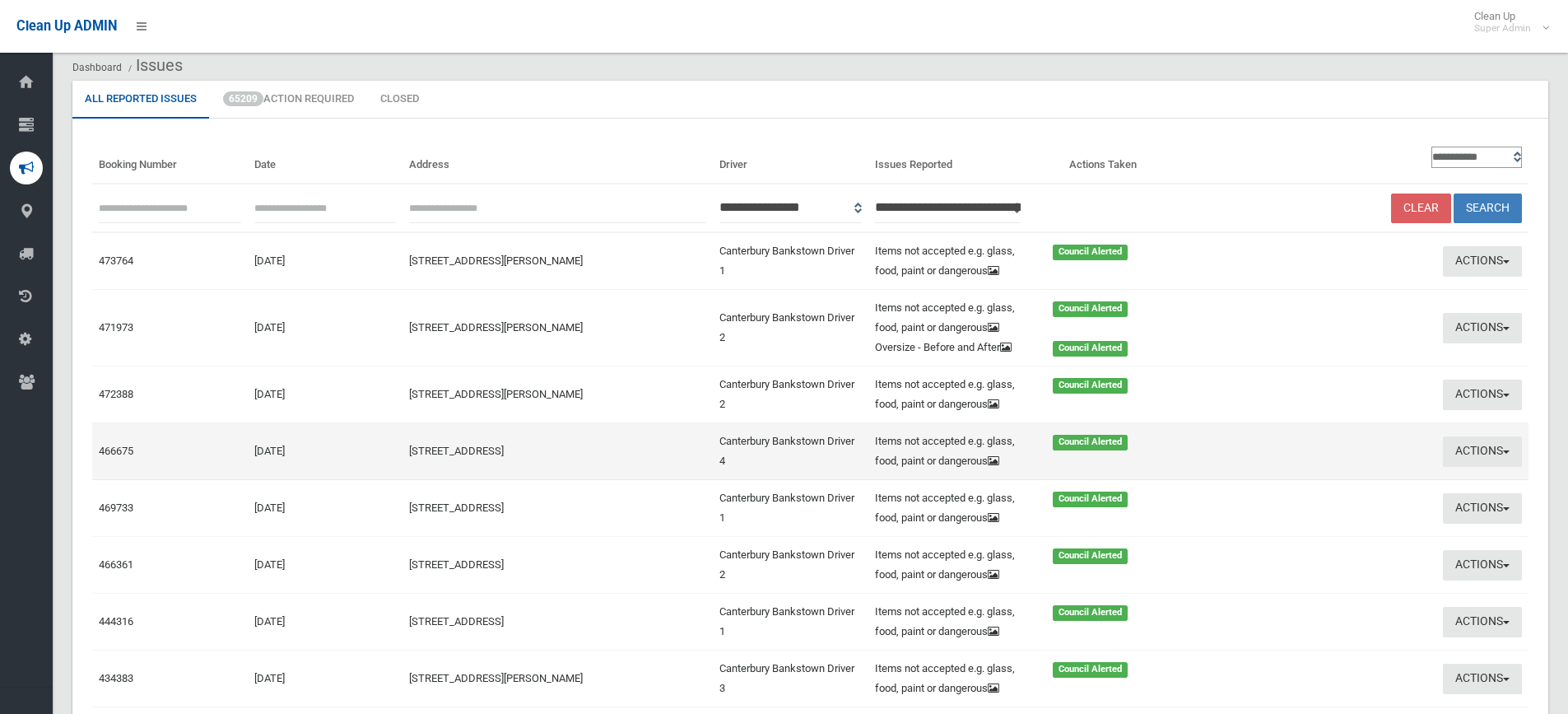
scroll to position [82, 0]
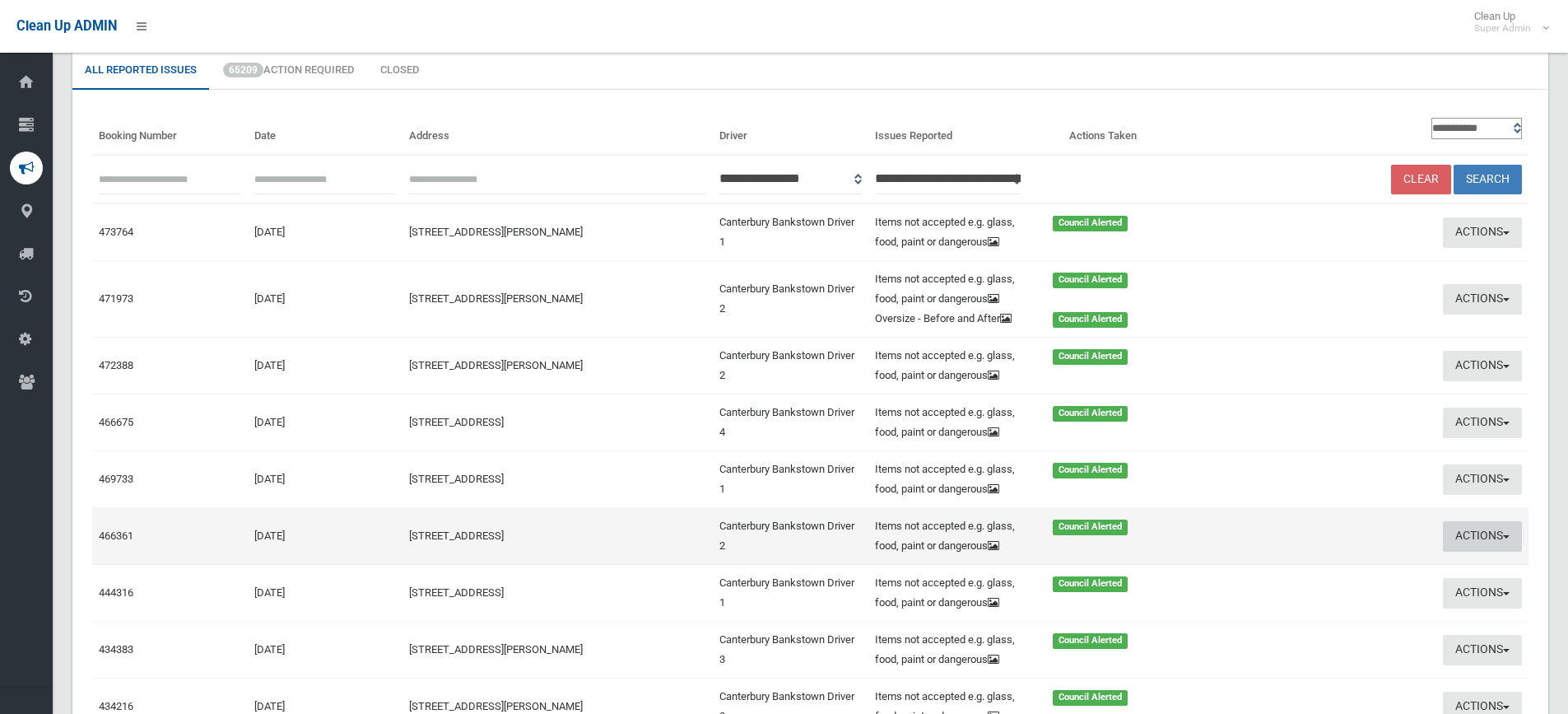
click at [1481, 526] on button "Actions" at bounding box center [1482, 536] width 79 height 30
click at [1299, 571] on link "View Booking" at bounding box center [1324, 571] width 196 height 28
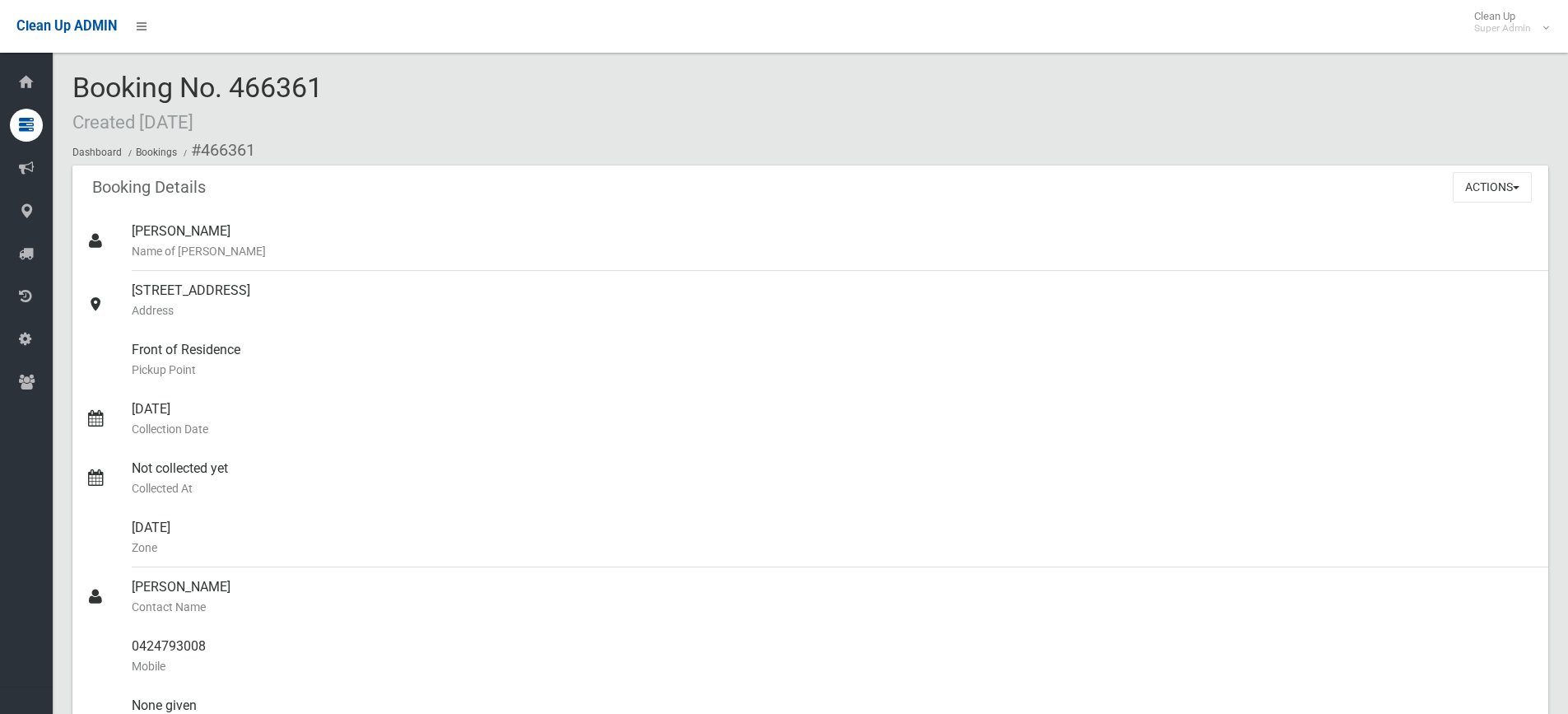
drag, startPoint x: 235, startPoint y: 85, endPoint x: 297, endPoint y: 85, distance: 62.0
click at [332, 88] on div "Booking No. 466361 Created 02/06/2025 Dashboard Bookings #466361" at bounding box center [810, 118] width 1476 height 93
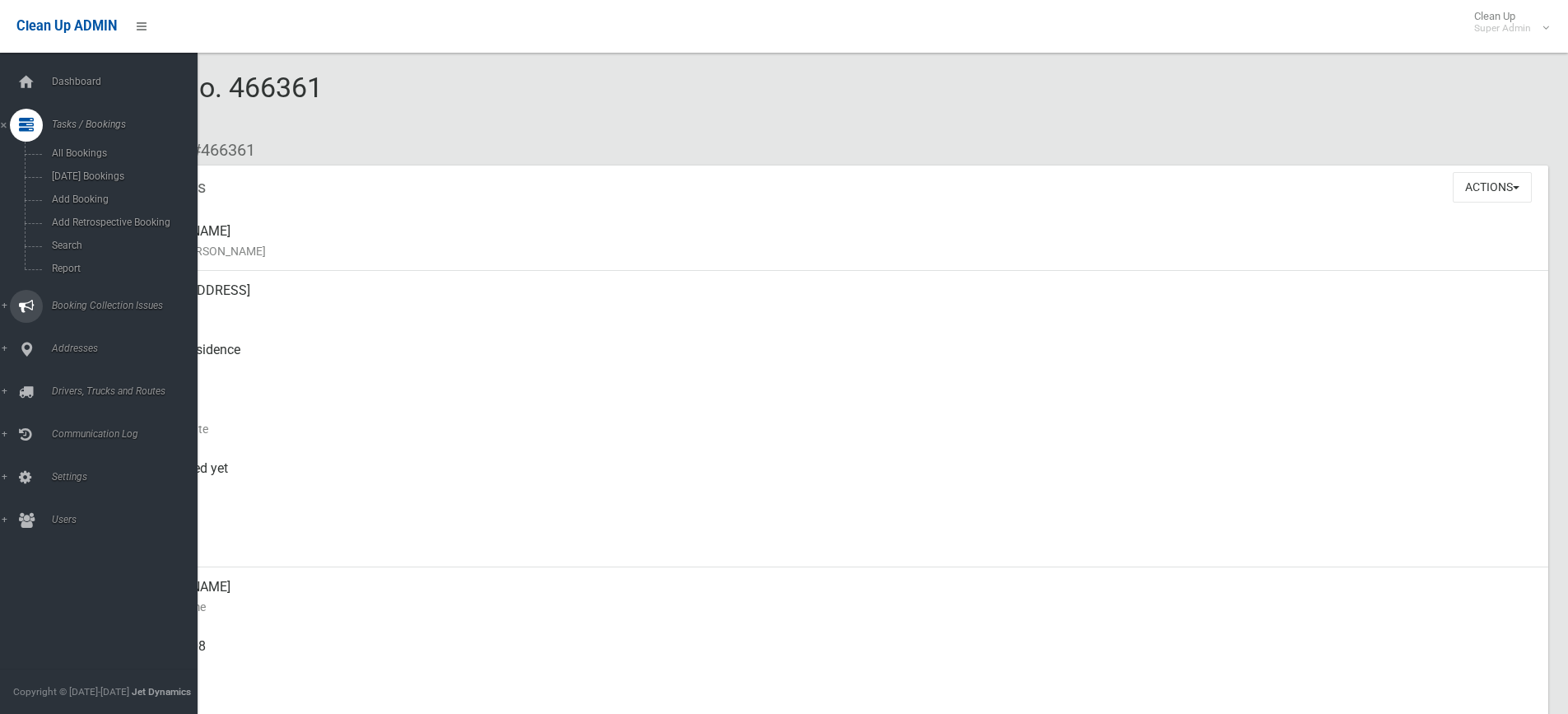
click at [91, 302] on span "Booking Collection Issues" at bounding box center [128, 305] width 163 height 11
click at [96, 196] on span "All Reported Issues" at bounding box center [121, 195] width 149 height 11
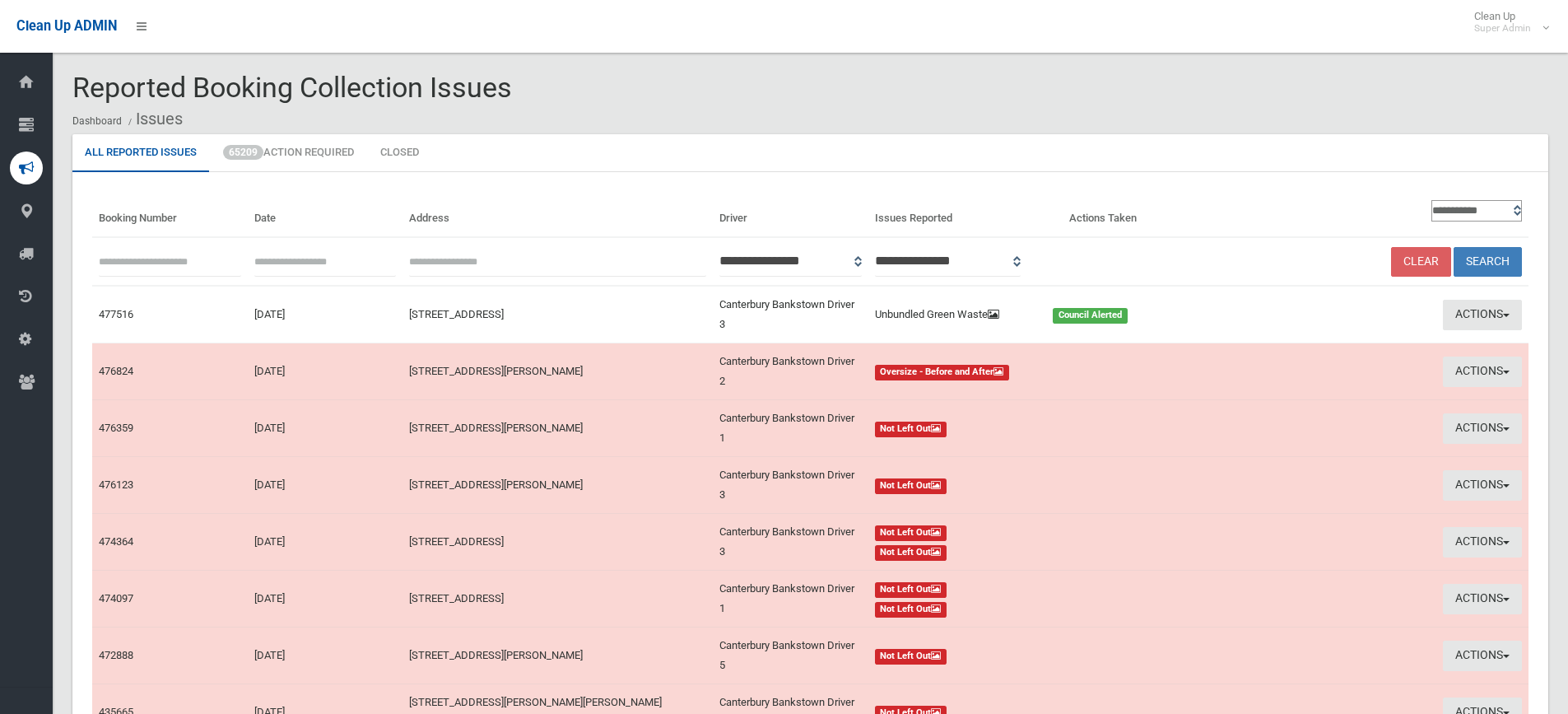
paste input "******"
type input "******"
click at [1491, 257] on button "Search" at bounding box center [1488, 262] width 68 height 30
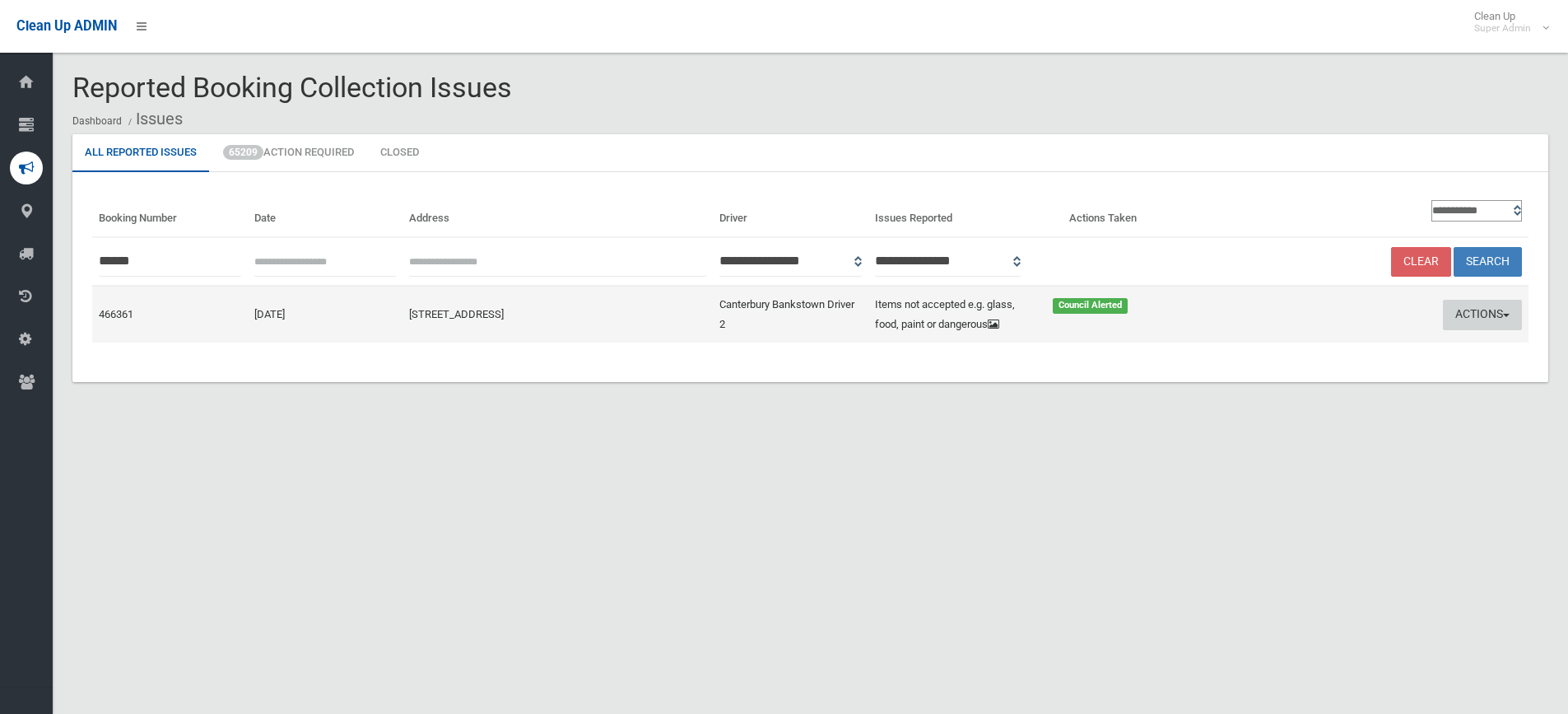
click at [1469, 302] on button "Actions" at bounding box center [1482, 315] width 79 height 30
click at [1278, 375] on link "Edit Actions Taken" at bounding box center [1324, 377] width 196 height 28
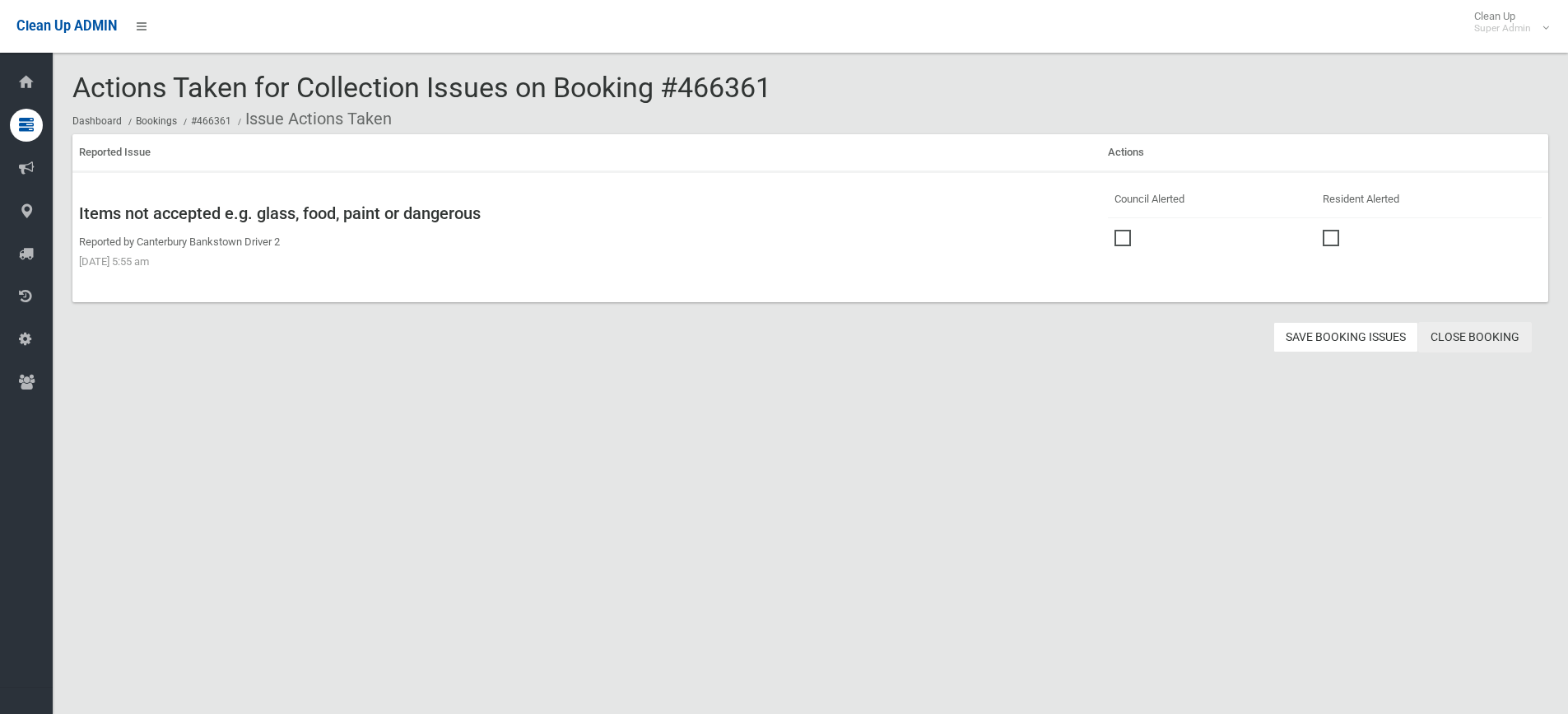
click at [1488, 335] on link "Close Booking" at bounding box center [1475, 337] width 114 height 30
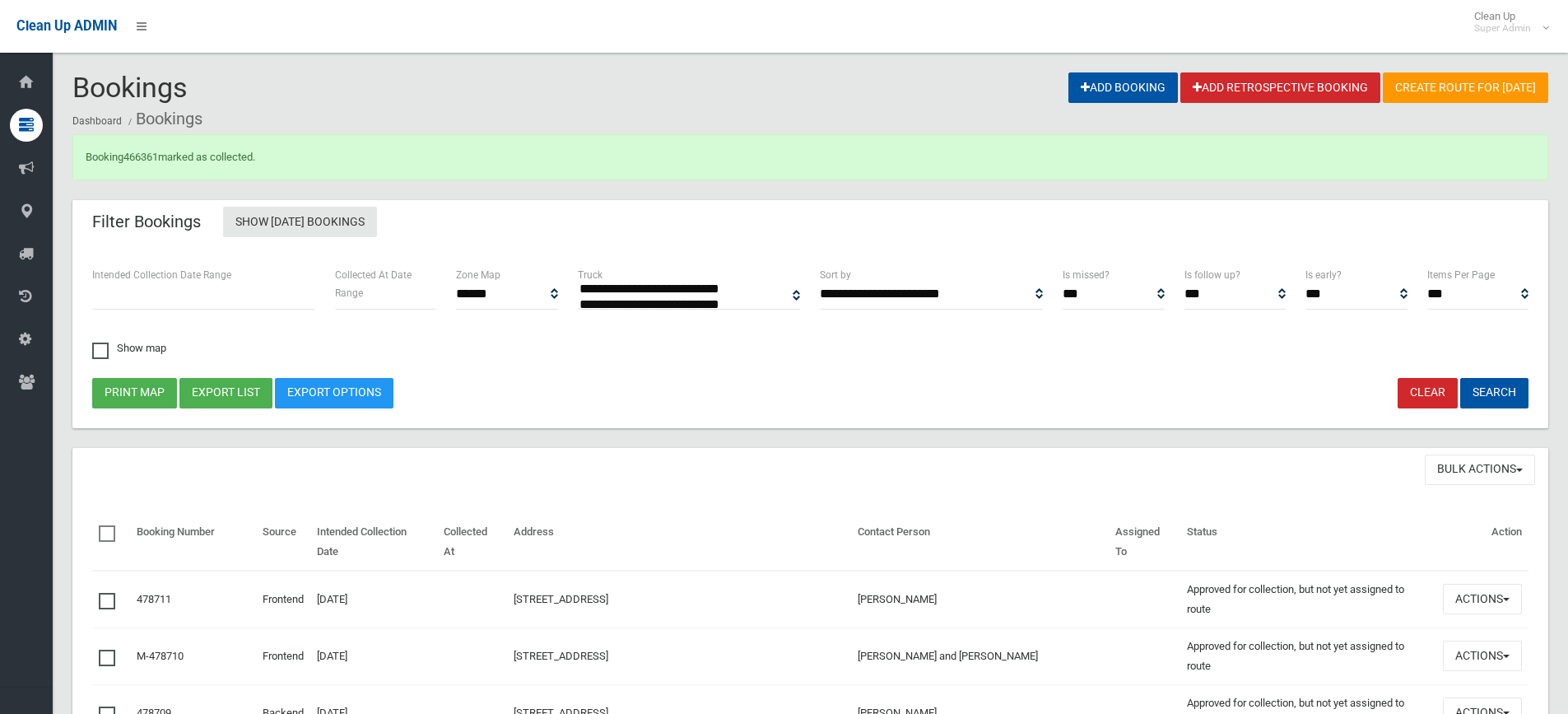
select select
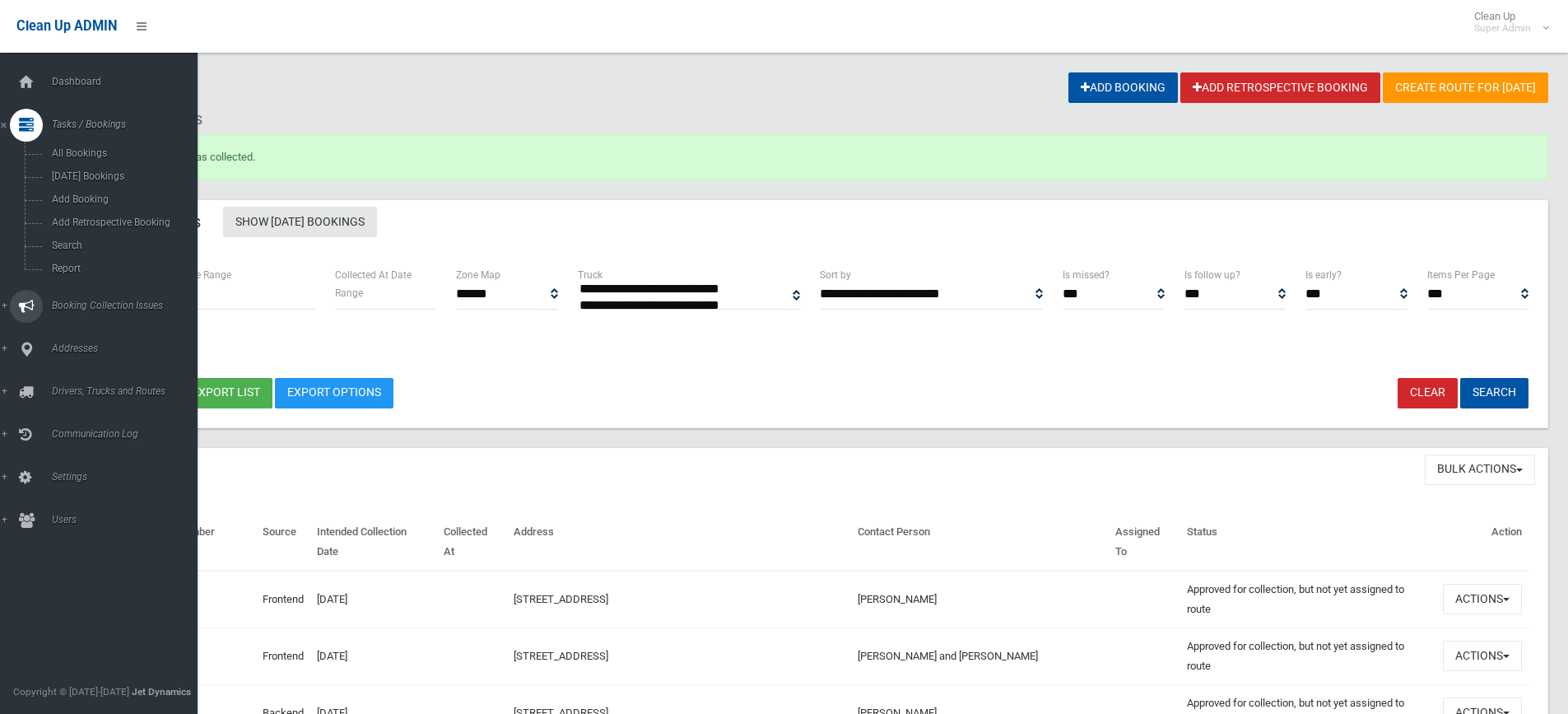
click at [79, 302] on span "Booking Collection Issues" at bounding box center [128, 305] width 163 height 11
click at [102, 200] on span "All Reported Issues" at bounding box center [121, 195] width 149 height 11
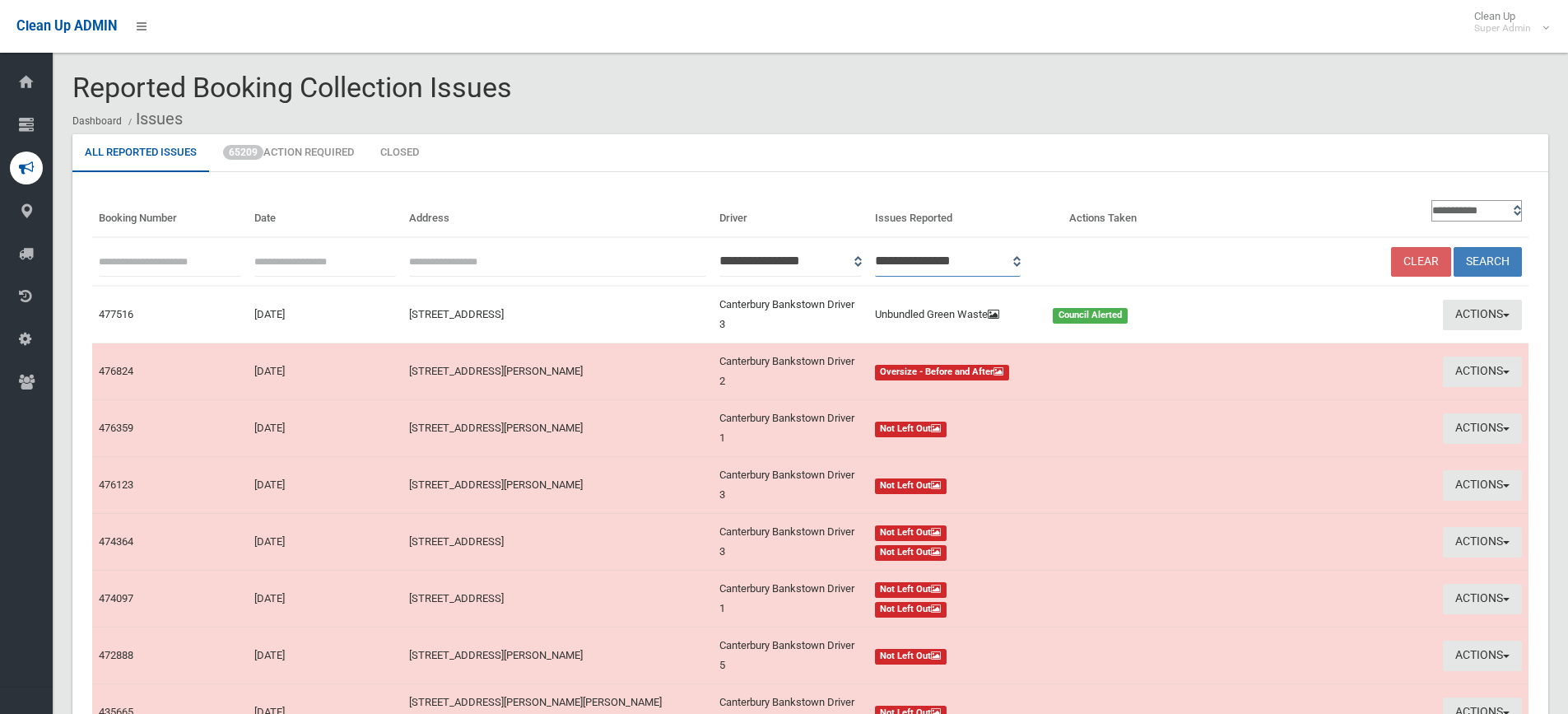
click at [1021, 257] on select "**********" at bounding box center [949, 262] width 147 height 30
select select "*"
click at [897, 247] on select "**********" at bounding box center [949, 262] width 147 height 30
click at [1497, 254] on button "Search" at bounding box center [1488, 262] width 68 height 30
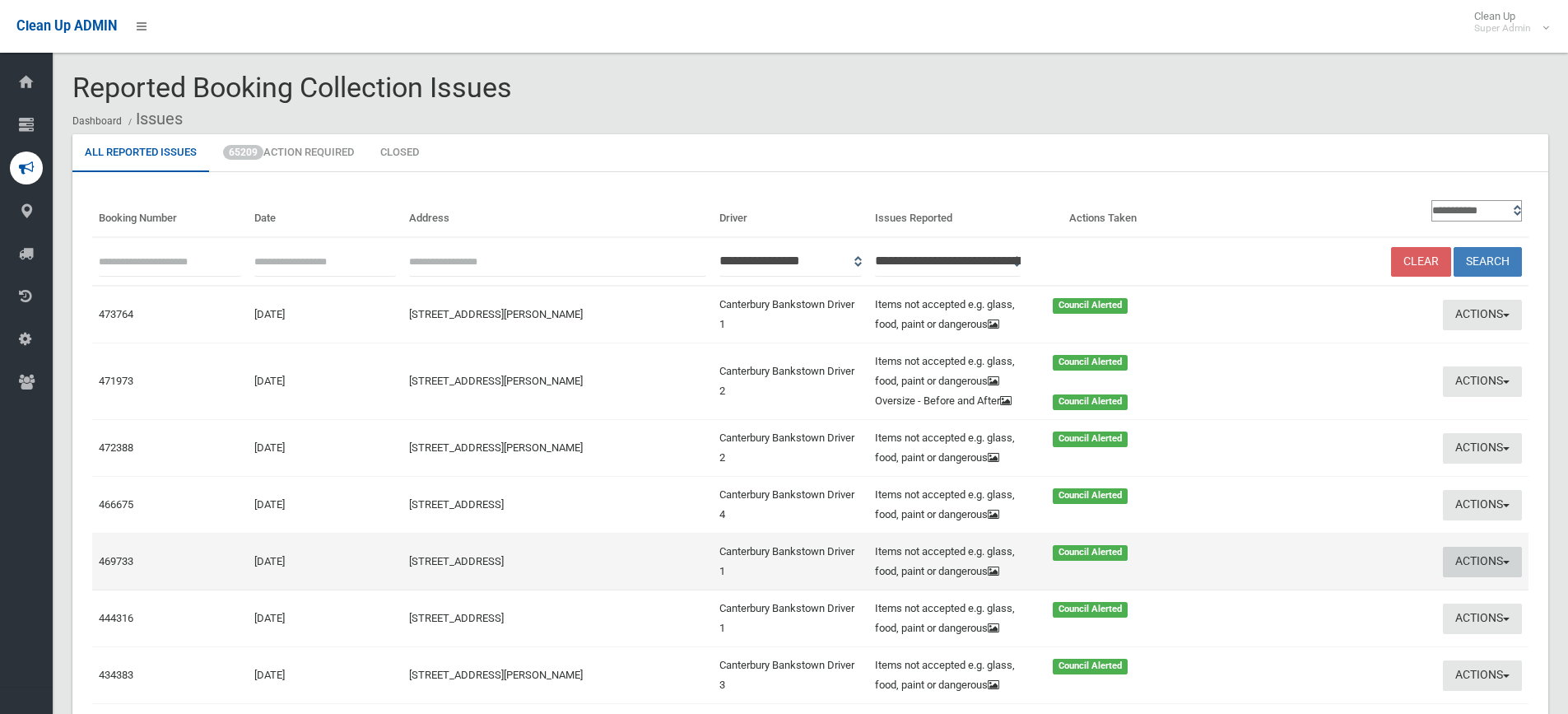
click at [1466, 557] on button "Actions" at bounding box center [1482, 562] width 79 height 30
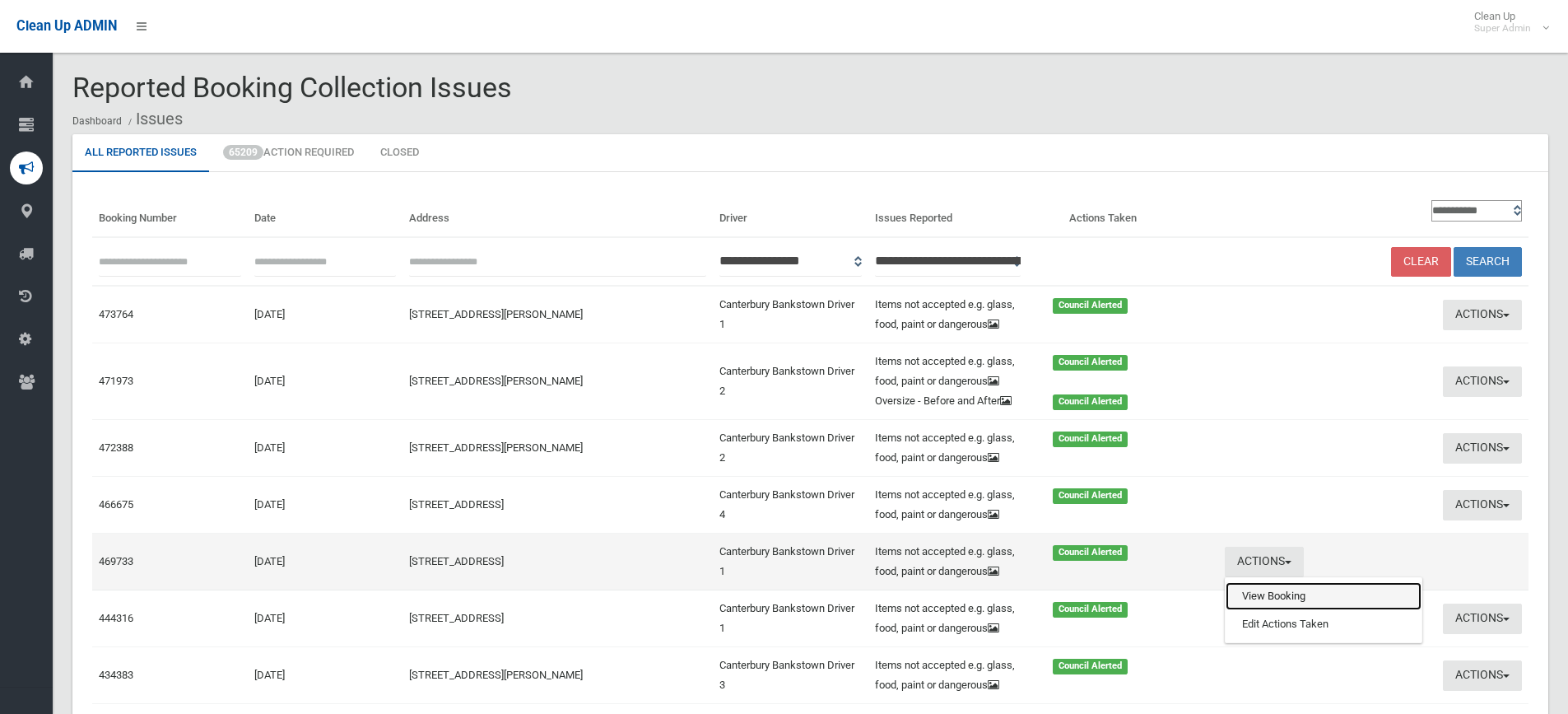
click at [1250, 595] on link "View Booking" at bounding box center [1324, 596] width 196 height 28
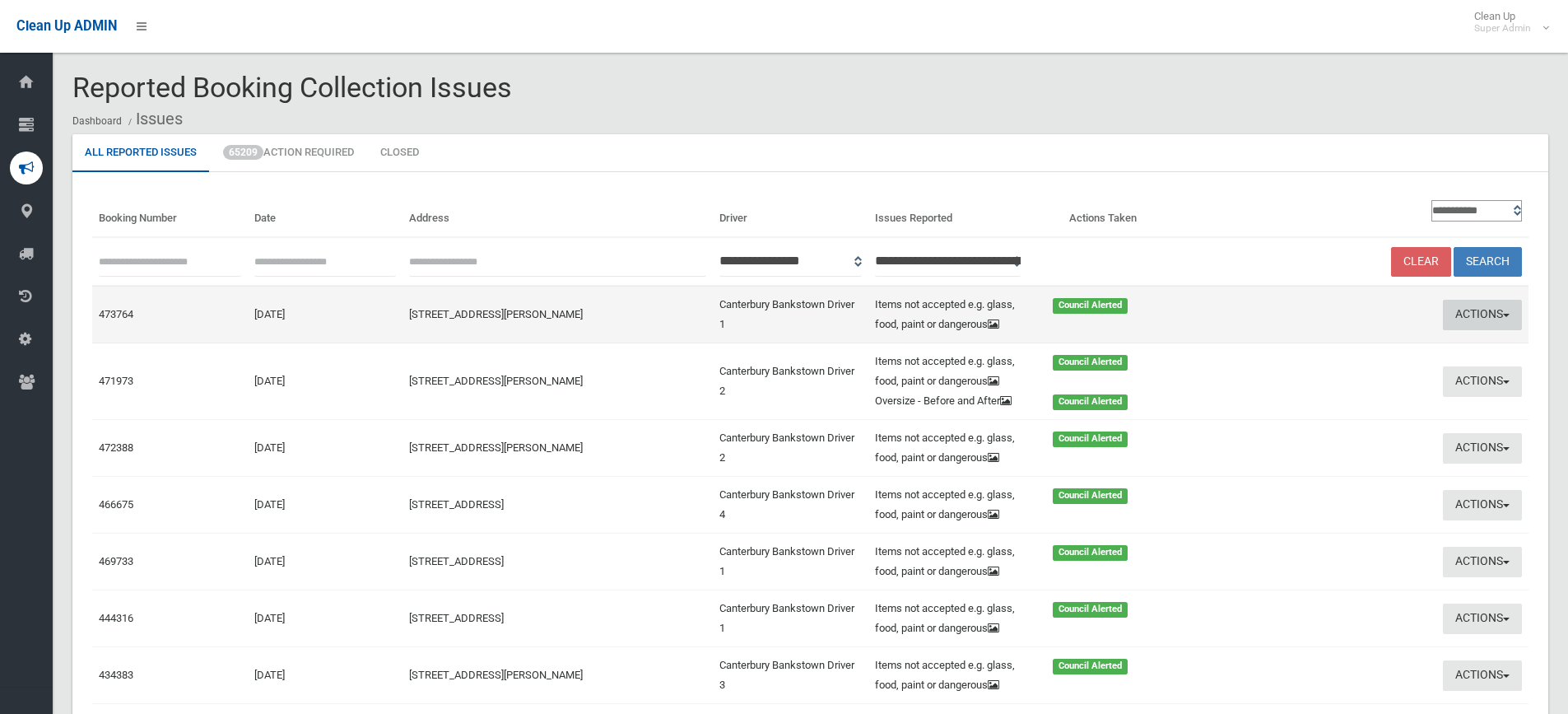
click at [1488, 307] on button "Actions" at bounding box center [1482, 315] width 79 height 30
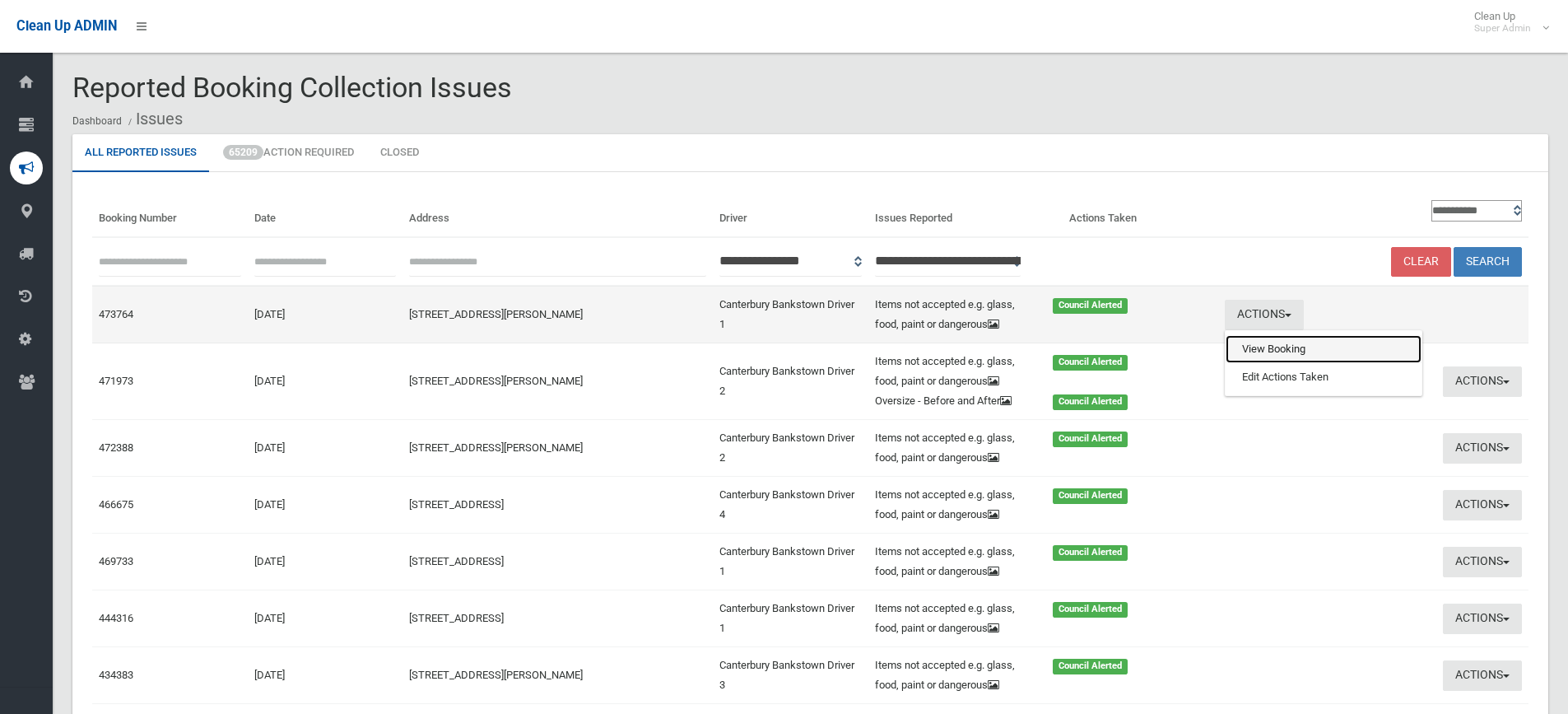
click at [1229, 345] on link "View Booking" at bounding box center [1324, 349] width 196 height 28
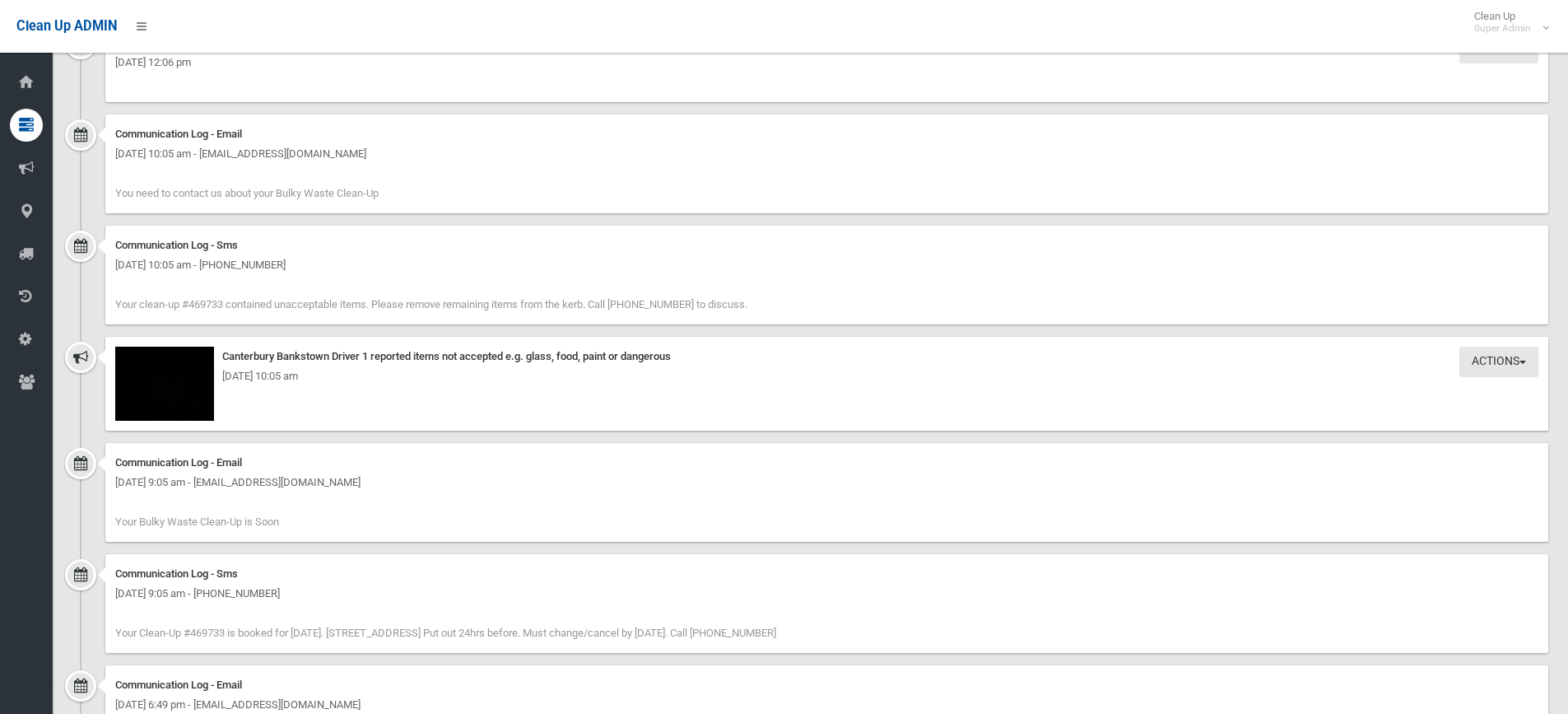
scroll to position [1400, 0]
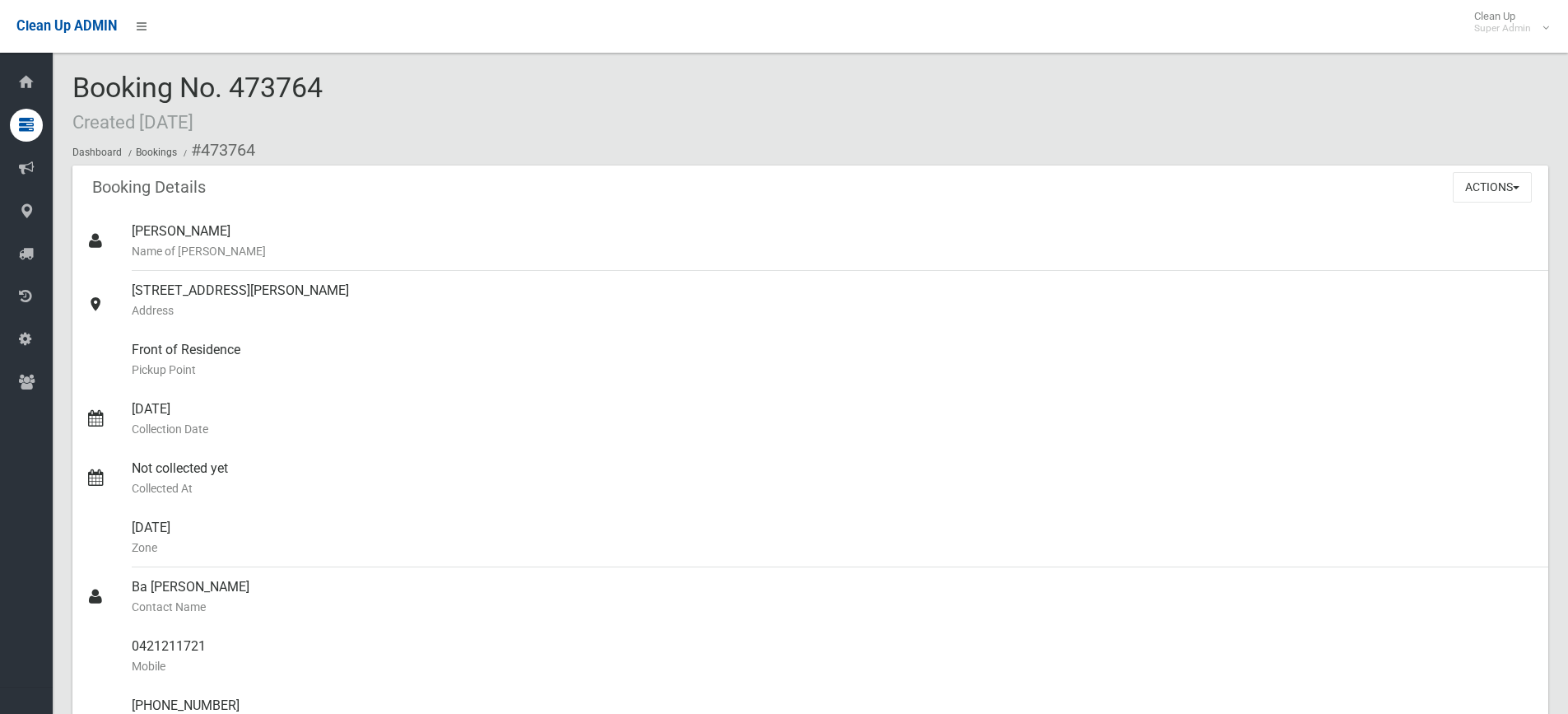
drag, startPoint x: 236, startPoint y: 84, endPoint x: 323, endPoint y: 80, distance: 87.1
click at [322, 80] on span "Booking No. 473764 Created [DATE]" at bounding box center [197, 103] width 250 height 65
copy span "473764"
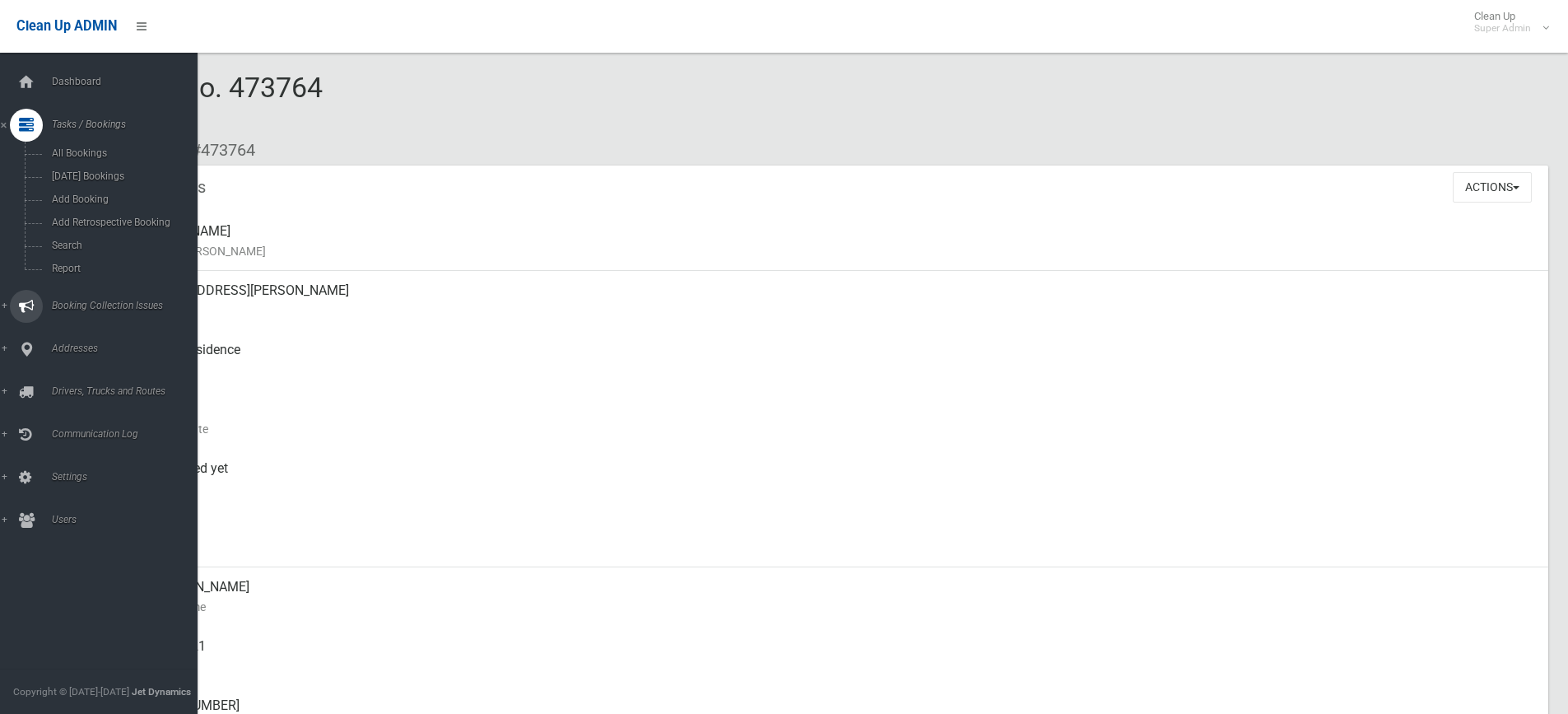
click at [95, 304] on span "Booking Collection Issues" at bounding box center [128, 305] width 163 height 11
click at [87, 194] on span "All Reported Issues" at bounding box center [121, 195] width 149 height 11
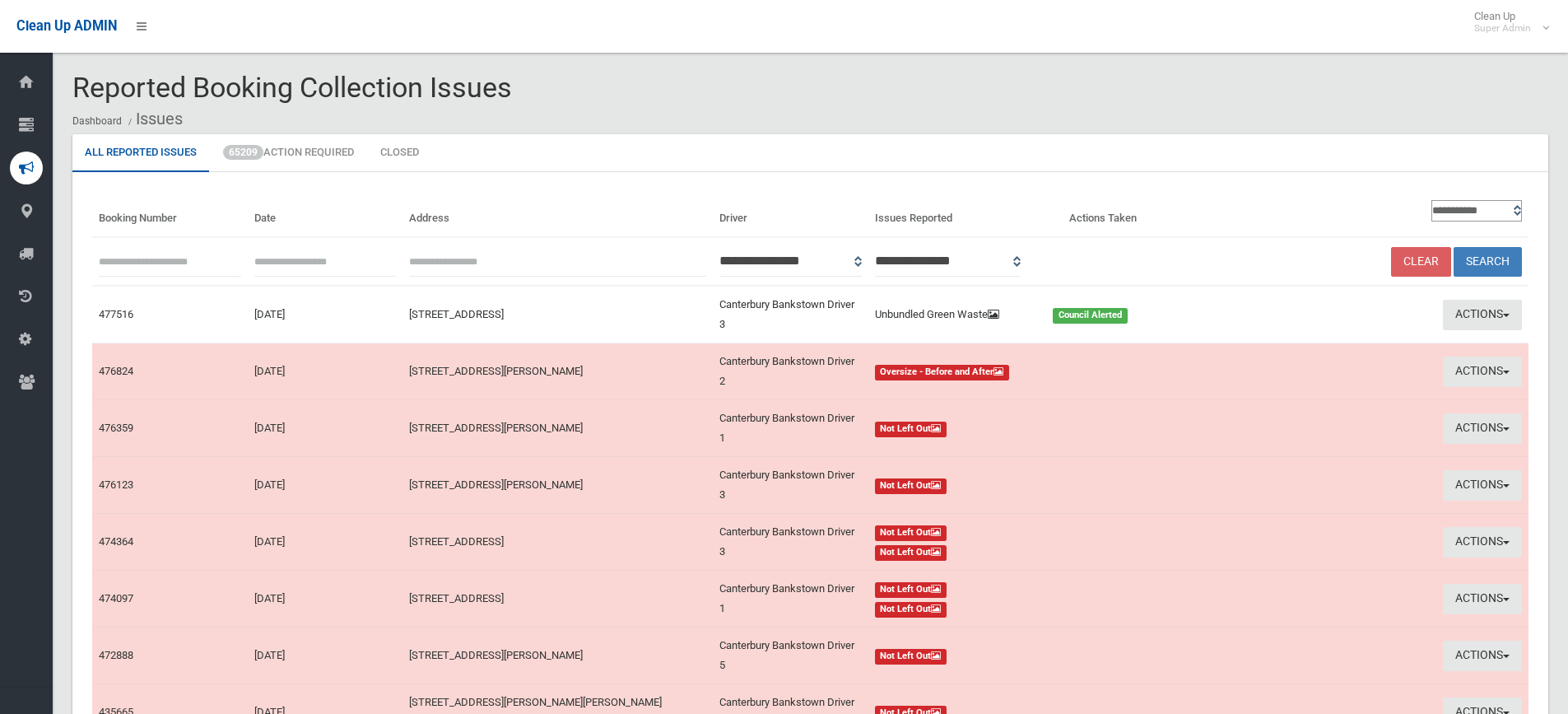
paste input "******"
type input "******"
click at [1495, 256] on button "Search" at bounding box center [1488, 262] width 68 height 30
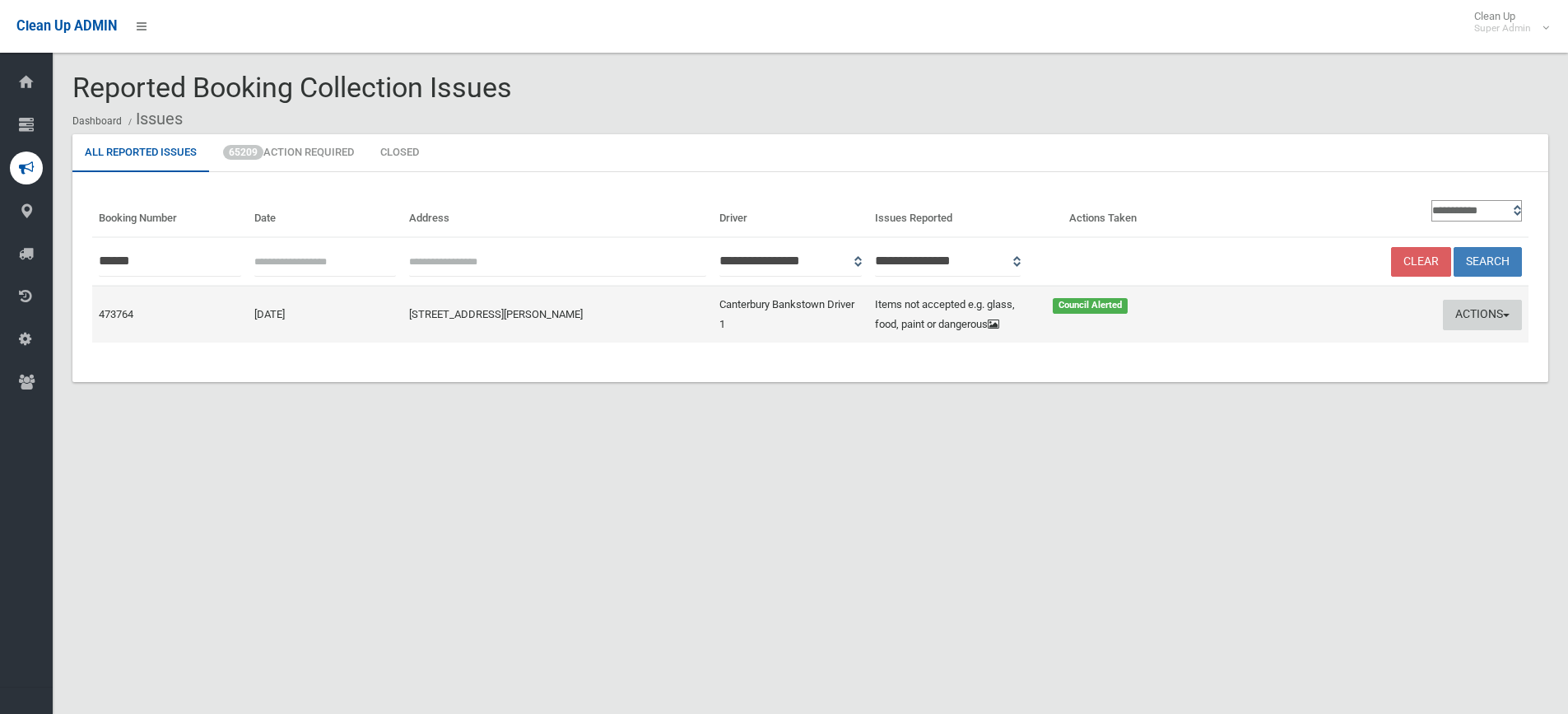
click at [1476, 310] on button "Actions" at bounding box center [1482, 315] width 79 height 30
click at [1306, 375] on link "Edit Actions Taken" at bounding box center [1324, 377] width 196 height 28
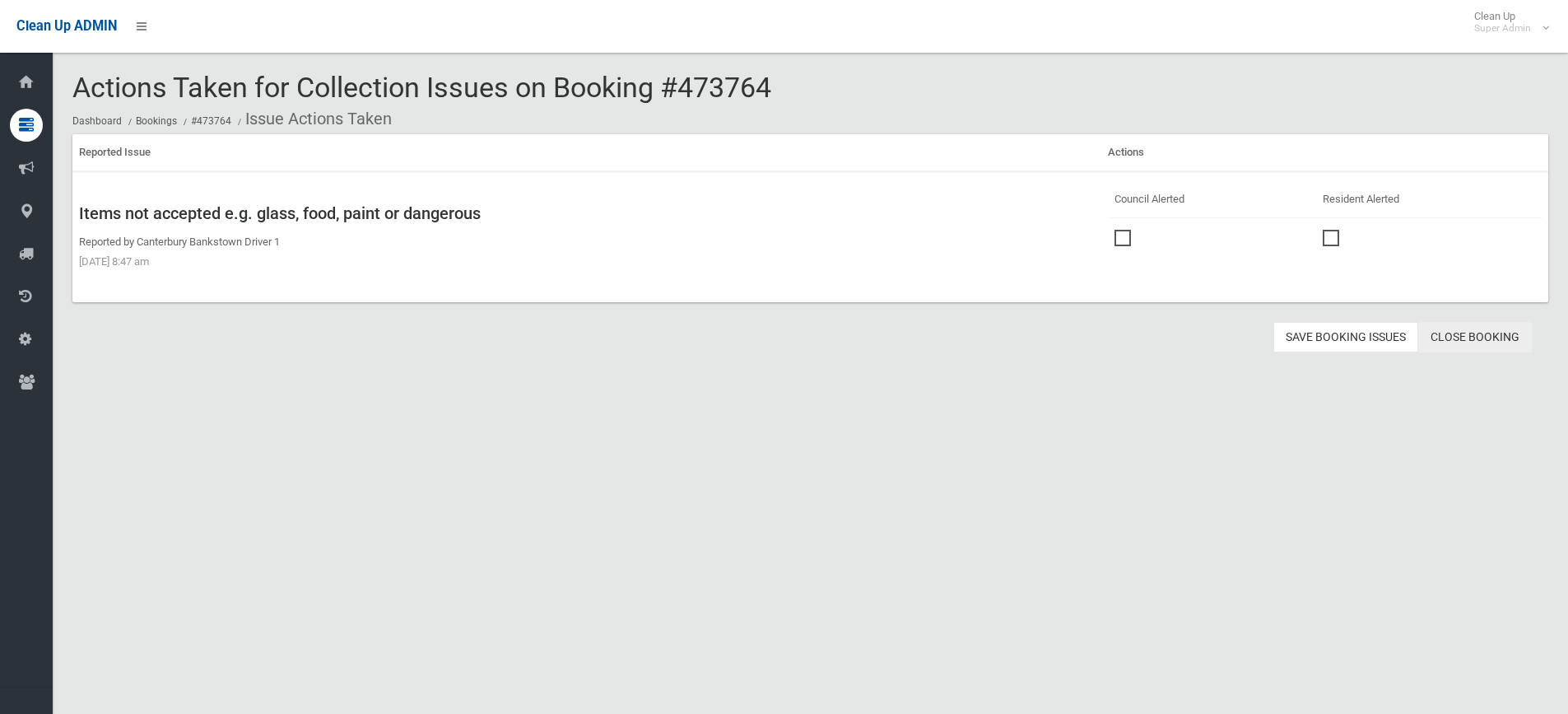
click at [1494, 338] on link "Close Booking" at bounding box center [1475, 337] width 114 height 30
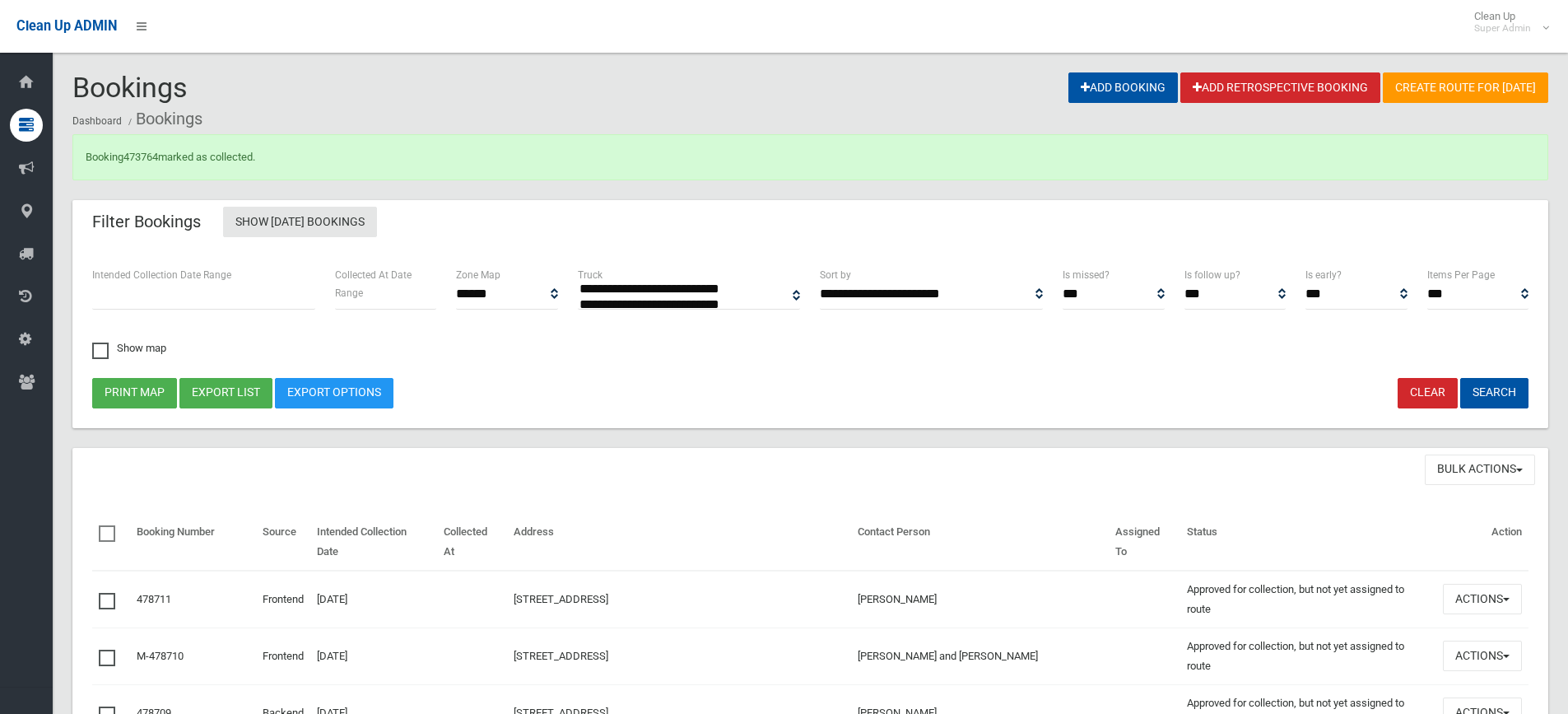
select select
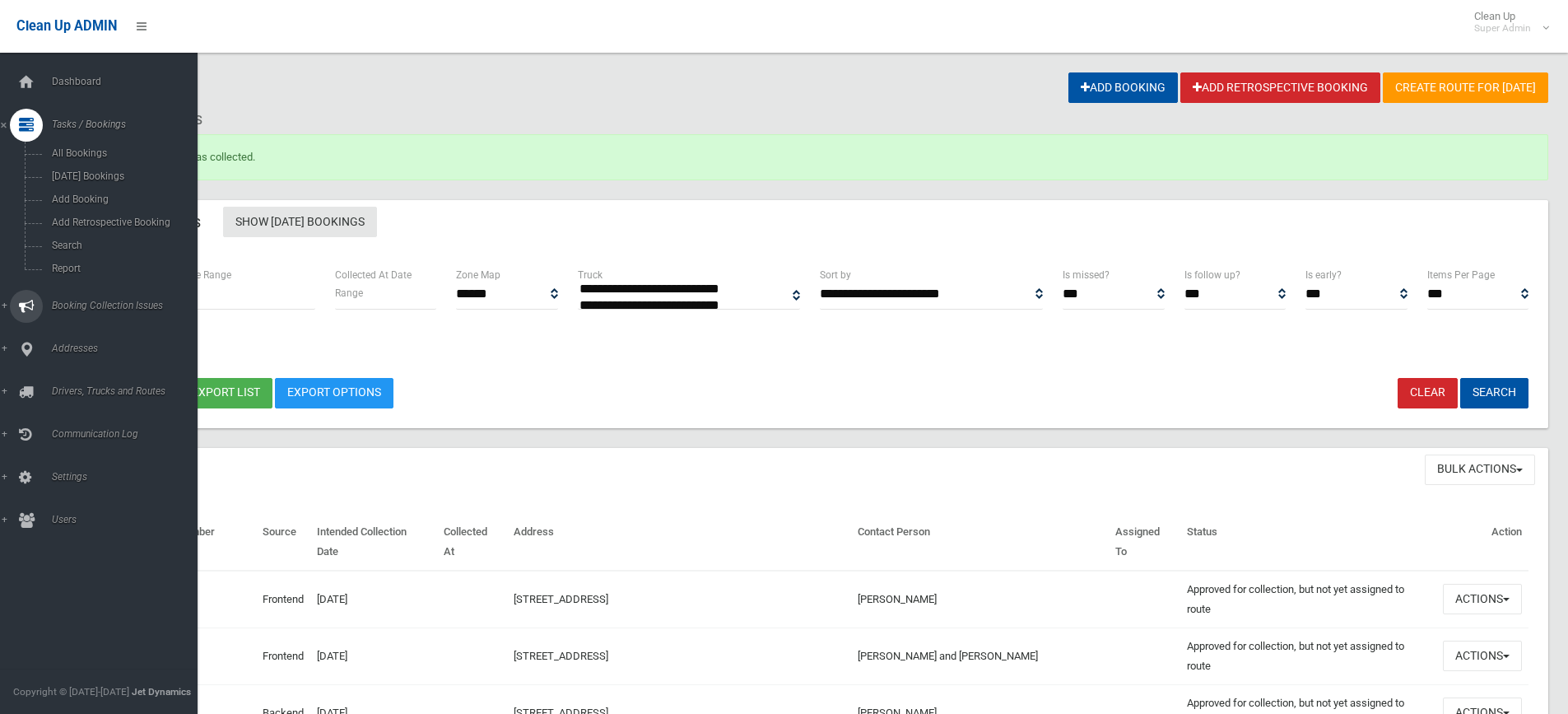
click at [87, 304] on span "Booking Collection Issues" at bounding box center [128, 305] width 163 height 11
click at [102, 189] on link "All Reported Issues" at bounding box center [105, 196] width 210 height 23
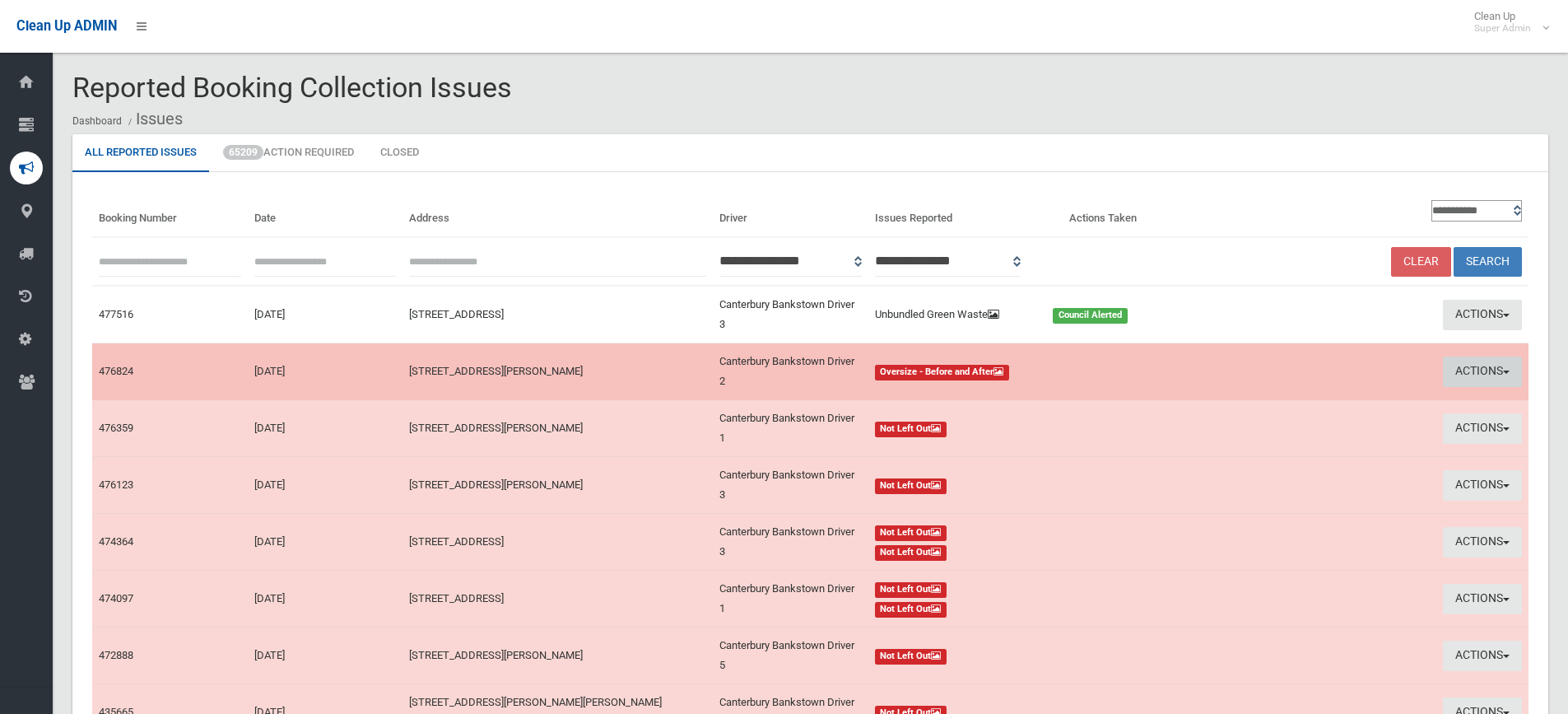
click at [1501, 370] on button "Actions" at bounding box center [1482, 371] width 79 height 30
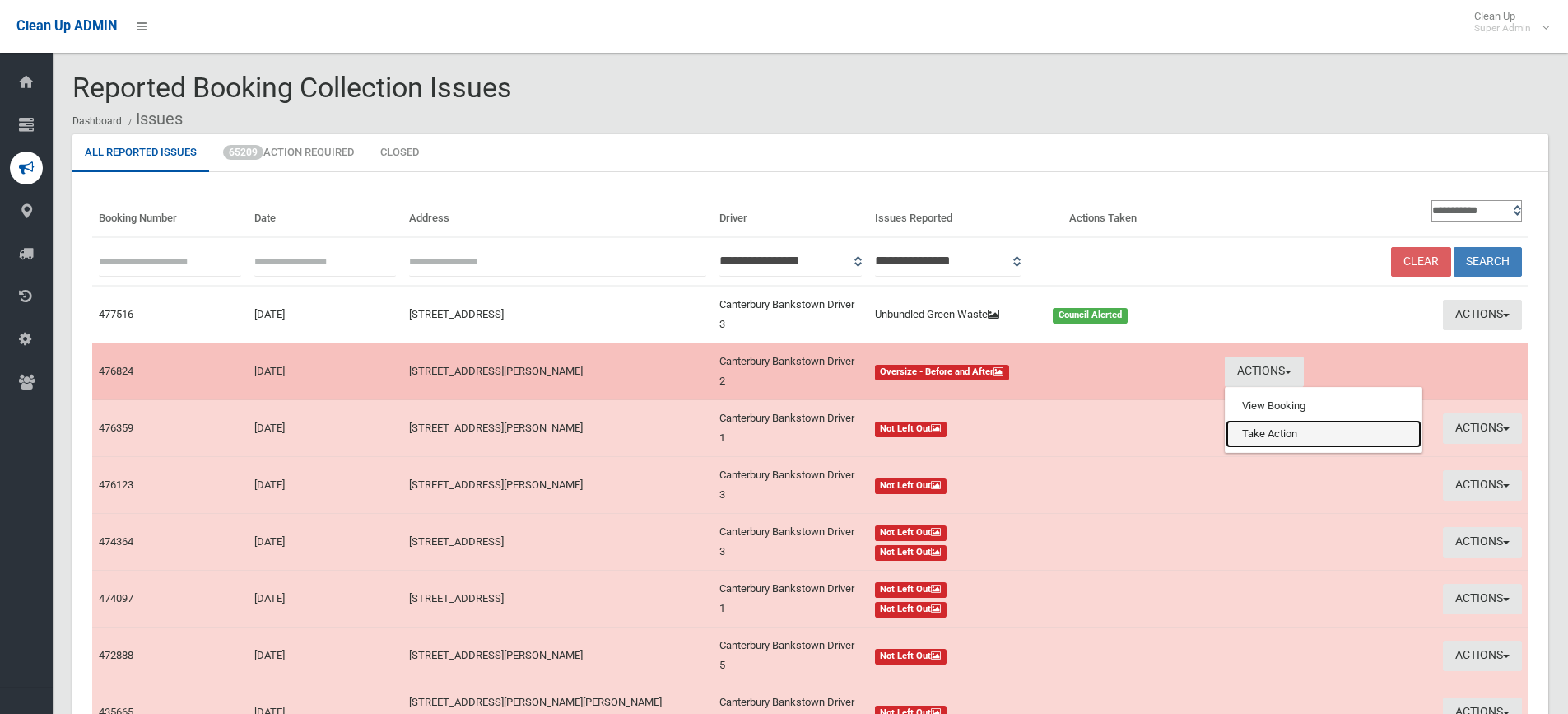
click at [1264, 429] on link "Take Action" at bounding box center [1324, 434] width 196 height 28
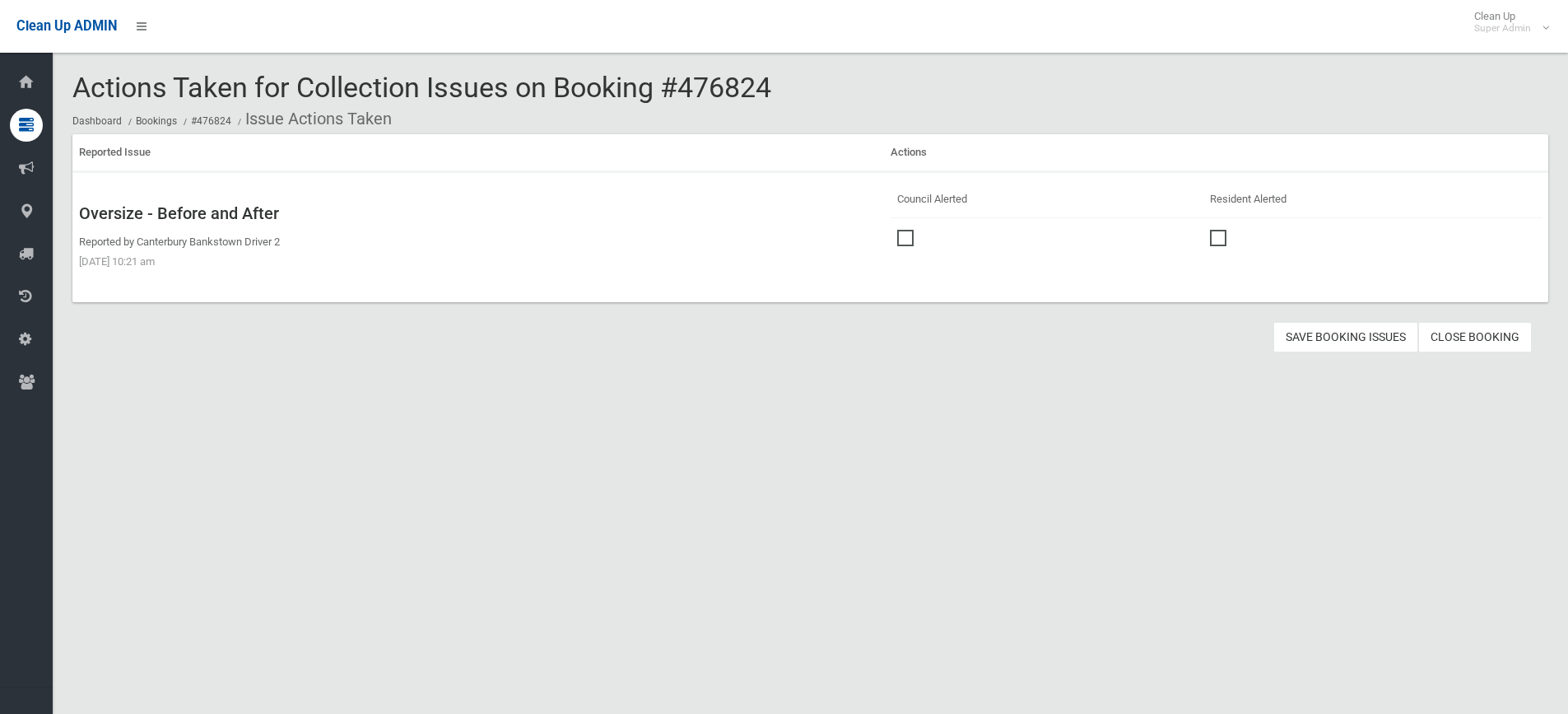
drag, startPoint x: 900, startPoint y: 238, endPoint x: 1085, endPoint y: 276, distance: 188.9
click at [905, 230] on span at bounding box center [910, 230] width 25 height 0
click at [1346, 332] on button "Save Booking Issues" at bounding box center [1346, 337] width 145 height 30
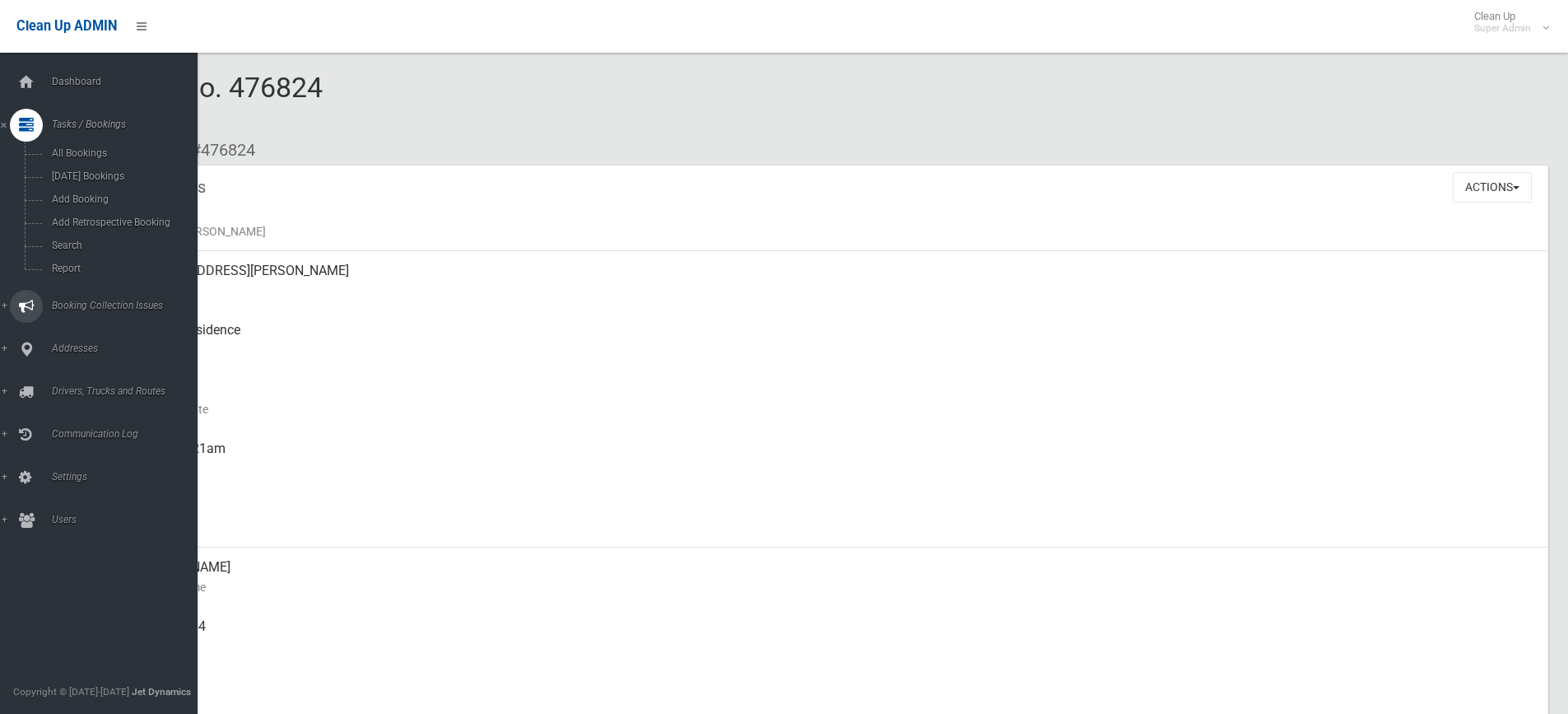
click at [89, 302] on span "Booking Collection Issues" at bounding box center [128, 305] width 163 height 11
click at [100, 192] on span "All Reported Issues" at bounding box center [121, 195] width 149 height 11
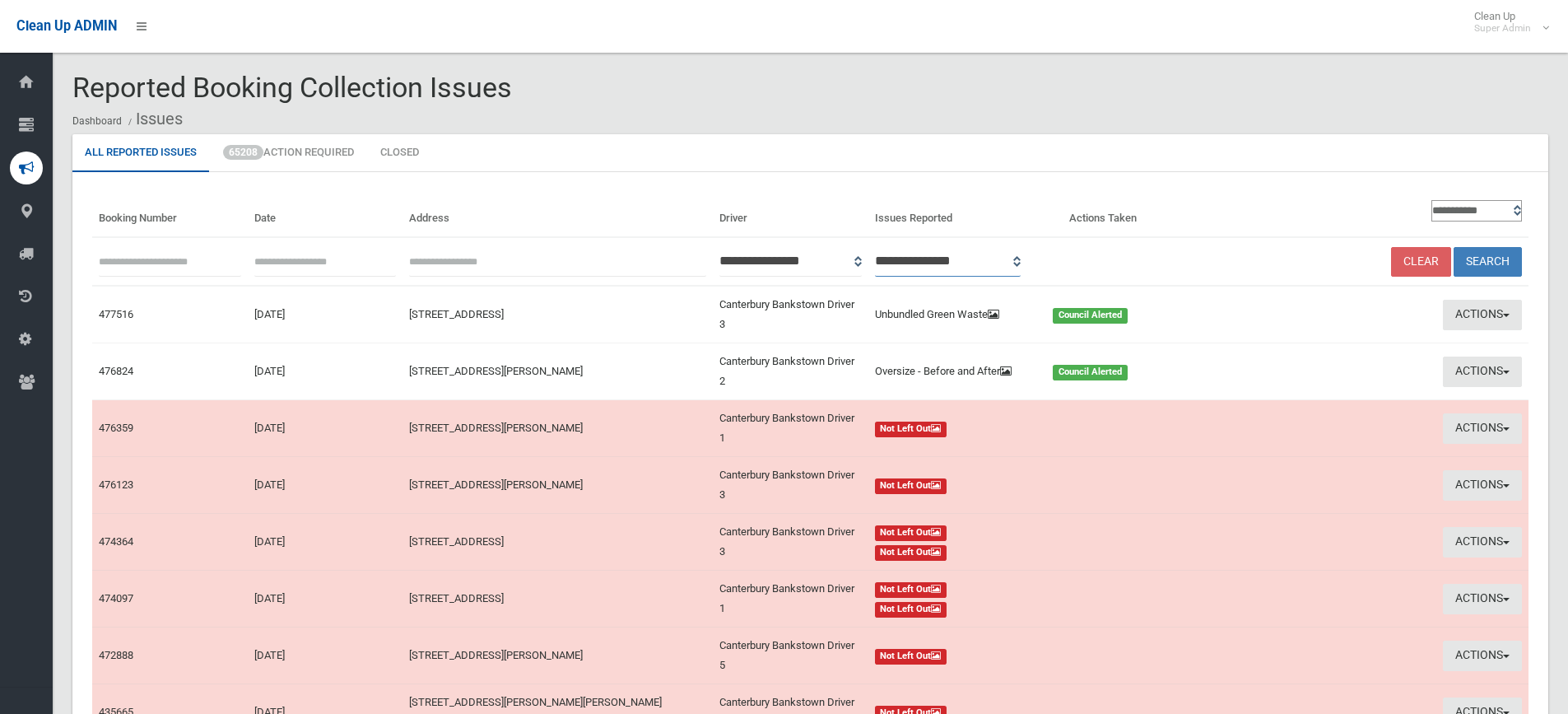
click at [1021, 262] on select "**********" at bounding box center [949, 262] width 147 height 30
select select "*"
click at [897, 247] on select "**********" at bounding box center [949, 262] width 147 height 30
click at [1500, 259] on button "Search" at bounding box center [1488, 262] width 68 height 30
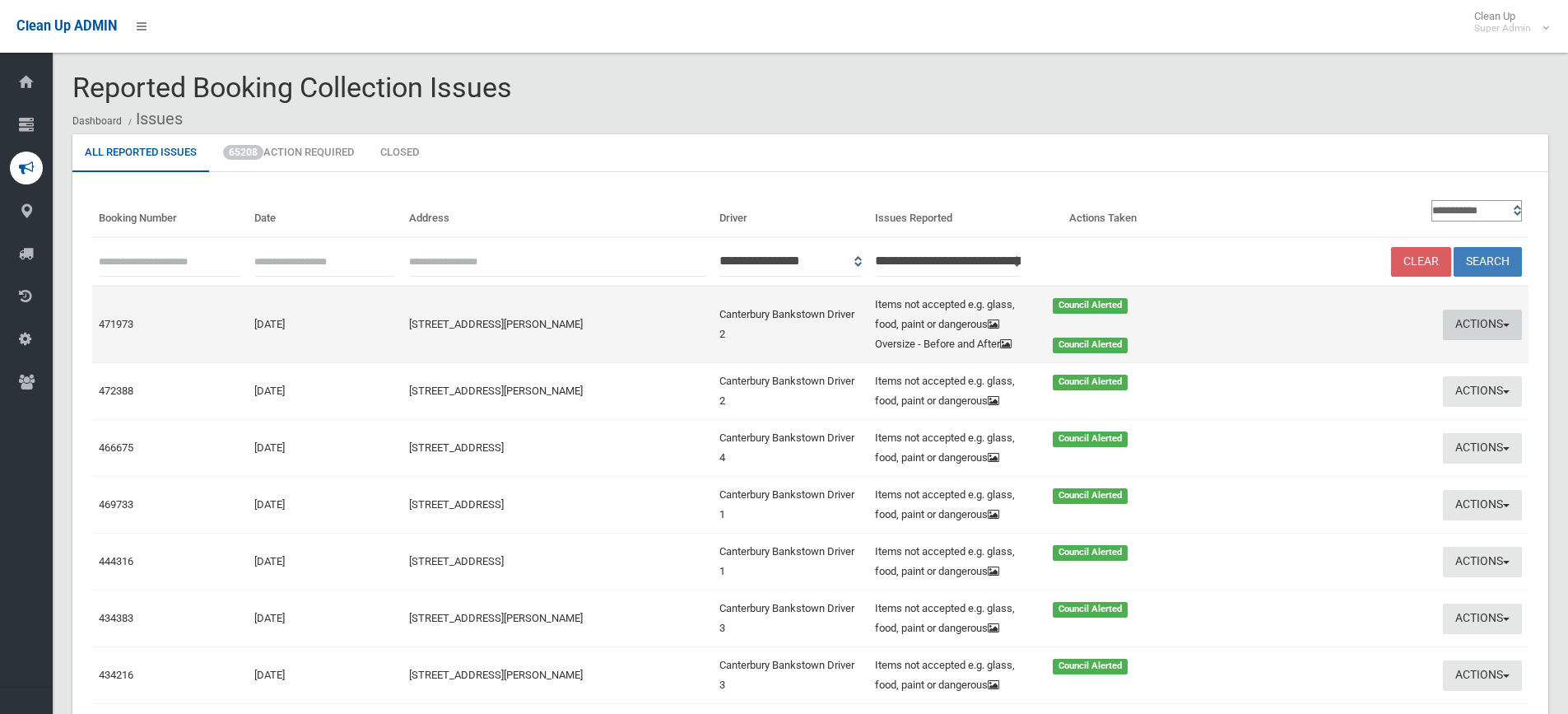
click at [1488, 319] on button "Actions" at bounding box center [1482, 324] width 79 height 30
click at [1291, 355] on link "View Booking" at bounding box center [1324, 359] width 196 height 28
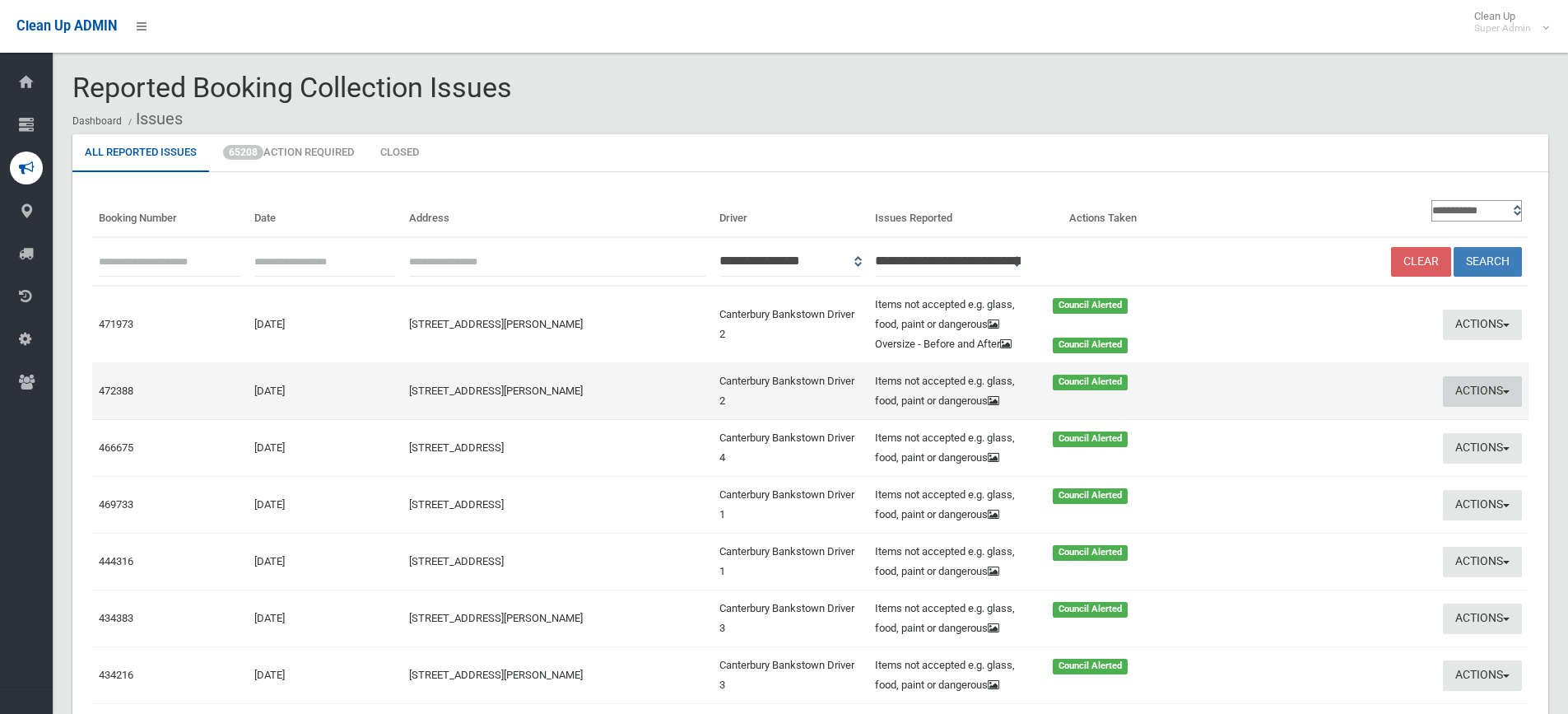
click at [1484, 389] on button "Actions" at bounding box center [1482, 391] width 79 height 30
click at [1272, 429] on link "View Booking" at bounding box center [1324, 426] width 196 height 28
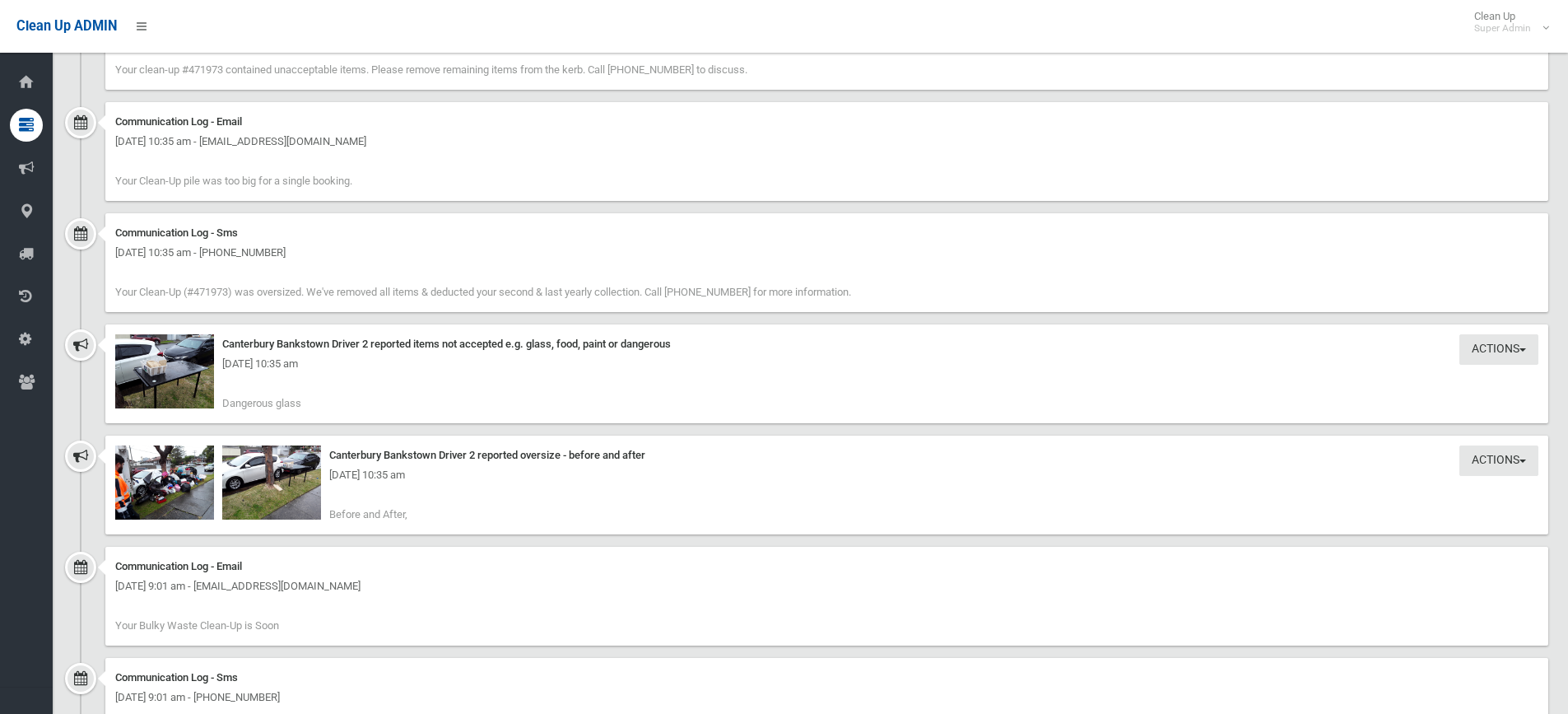
scroll to position [2223, 0]
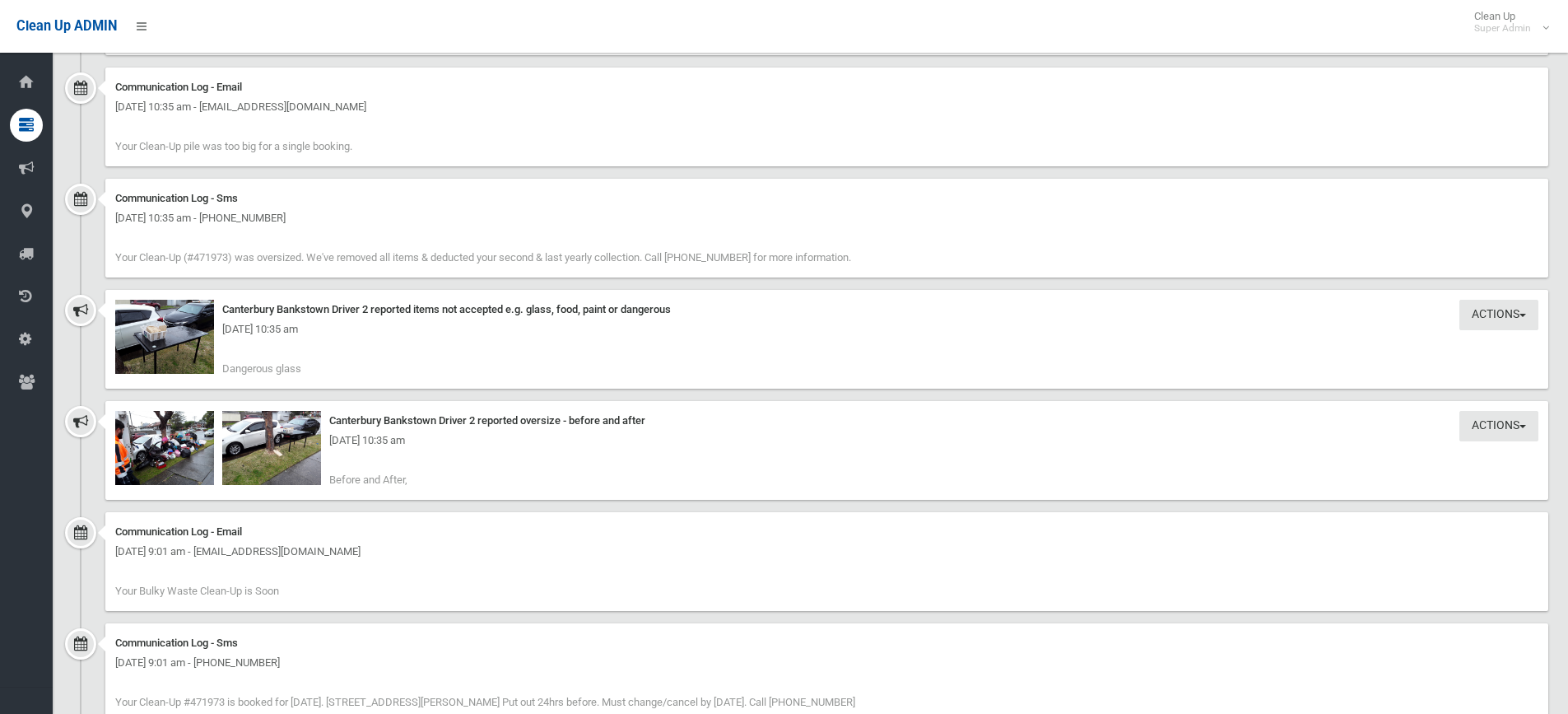
click at [285, 450] on div "[DATE] 10:35 am" at bounding box center [826, 440] width 1423 height 19
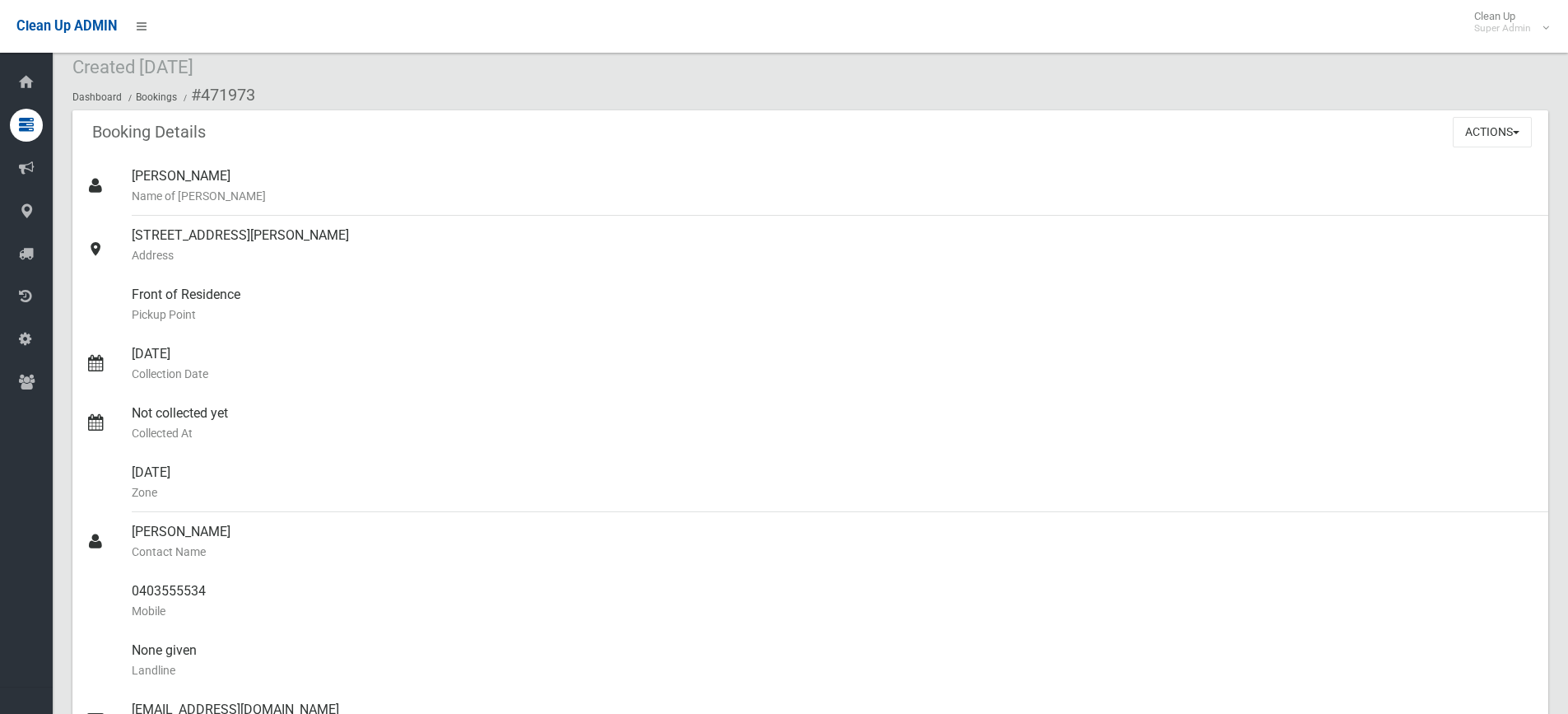
scroll to position [0, 0]
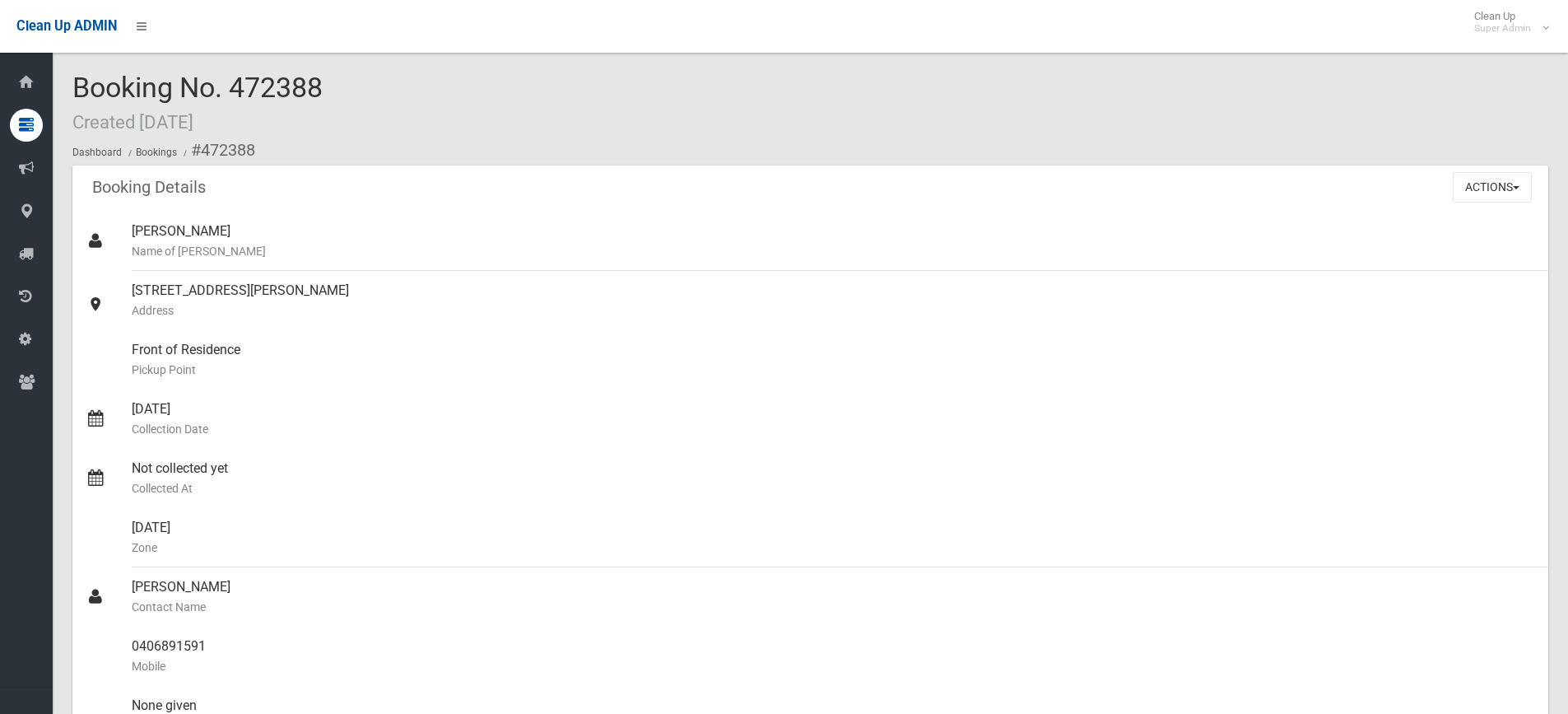
drag, startPoint x: 237, startPoint y: 90, endPoint x: 347, endPoint y: 86, distance: 110.1
click at [347, 86] on div "Booking No. 472388 Created 07/07/2025 Dashboard Bookings #472388" at bounding box center [810, 118] width 1476 height 93
copy span "472388"
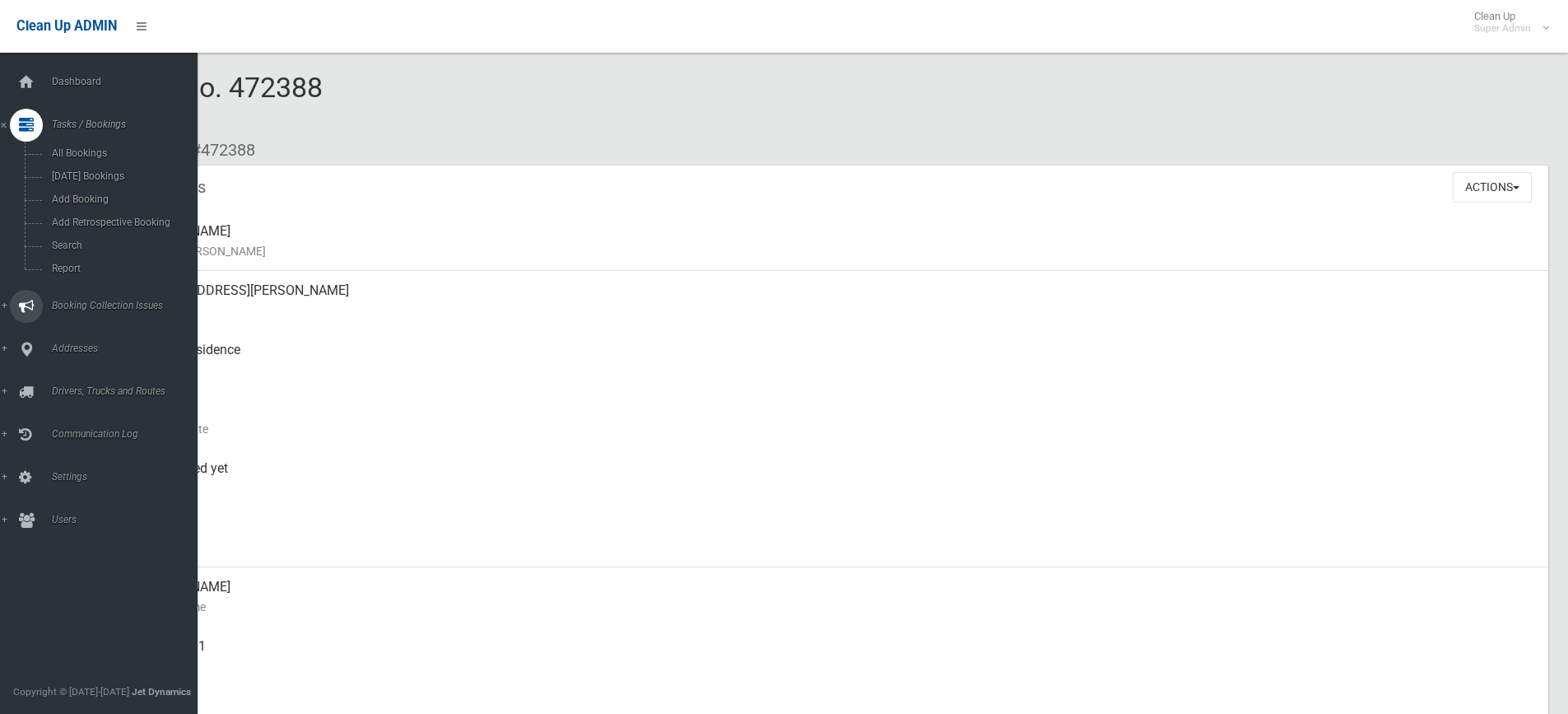
click at [73, 305] on span "Booking Collection Issues" at bounding box center [128, 305] width 163 height 11
click at [82, 194] on span "All Reported Issues" at bounding box center [121, 195] width 149 height 11
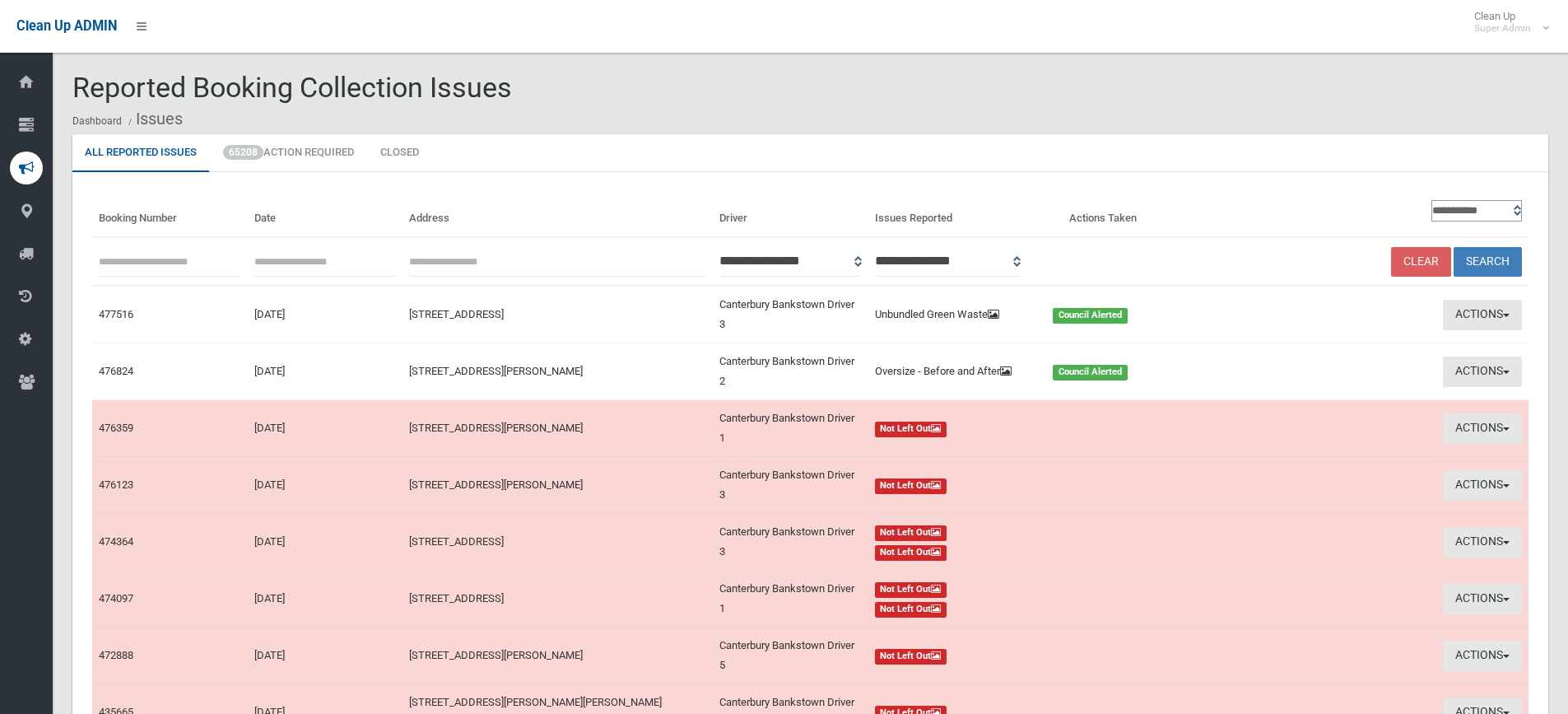
paste input "******"
type input "******"
click at [1494, 260] on button "Search" at bounding box center [1488, 262] width 68 height 30
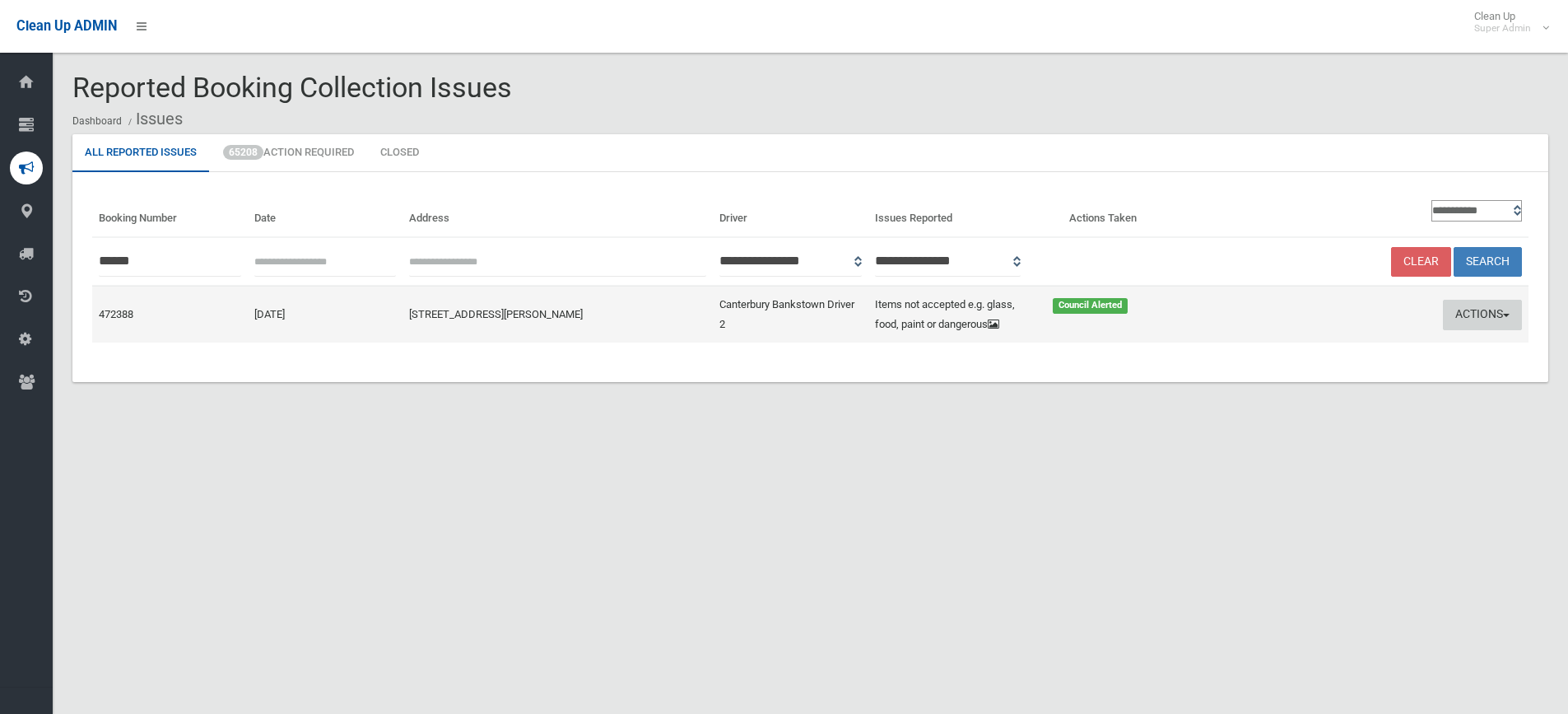
click at [1466, 318] on button "Actions" at bounding box center [1482, 315] width 79 height 30
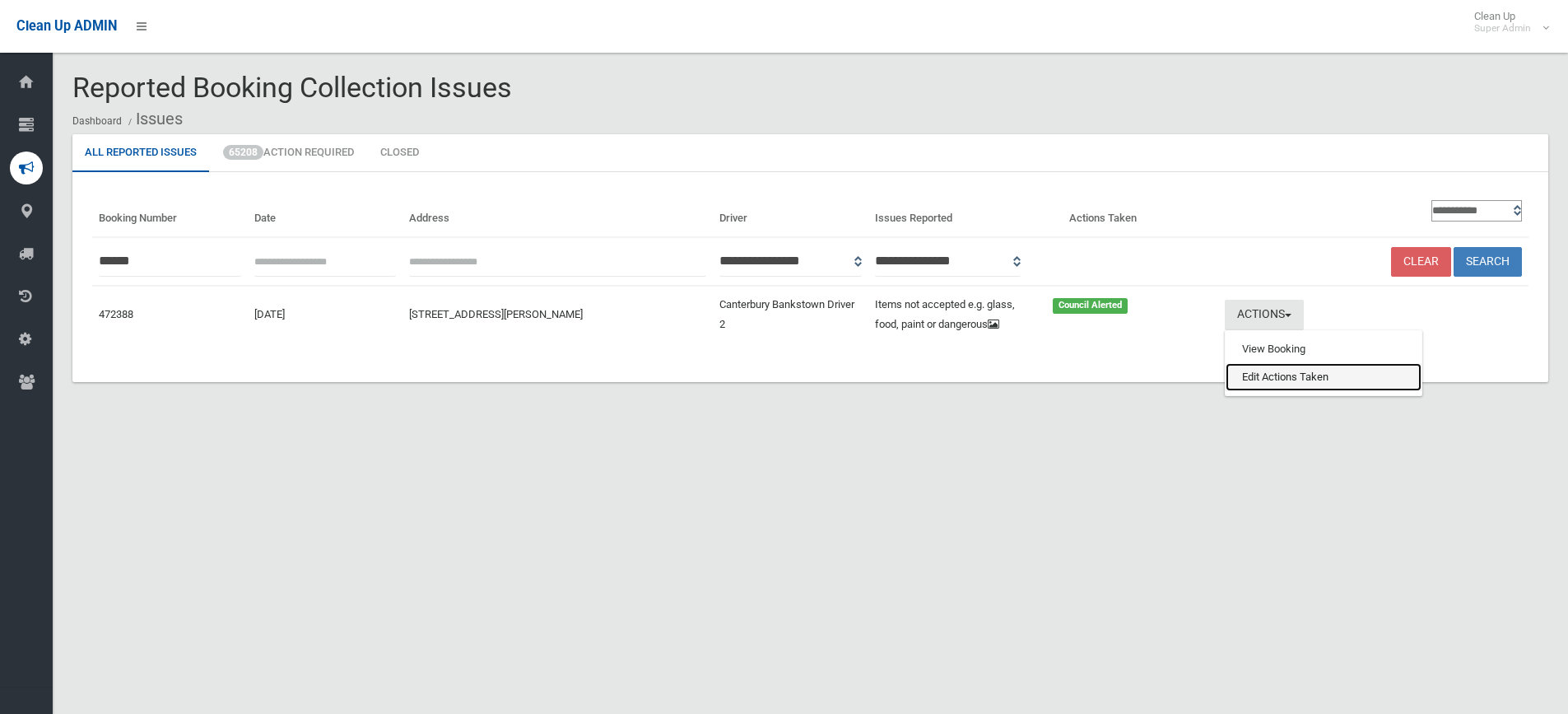
click at [1303, 372] on link "Edit Actions Taken" at bounding box center [1324, 377] width 196 height 28
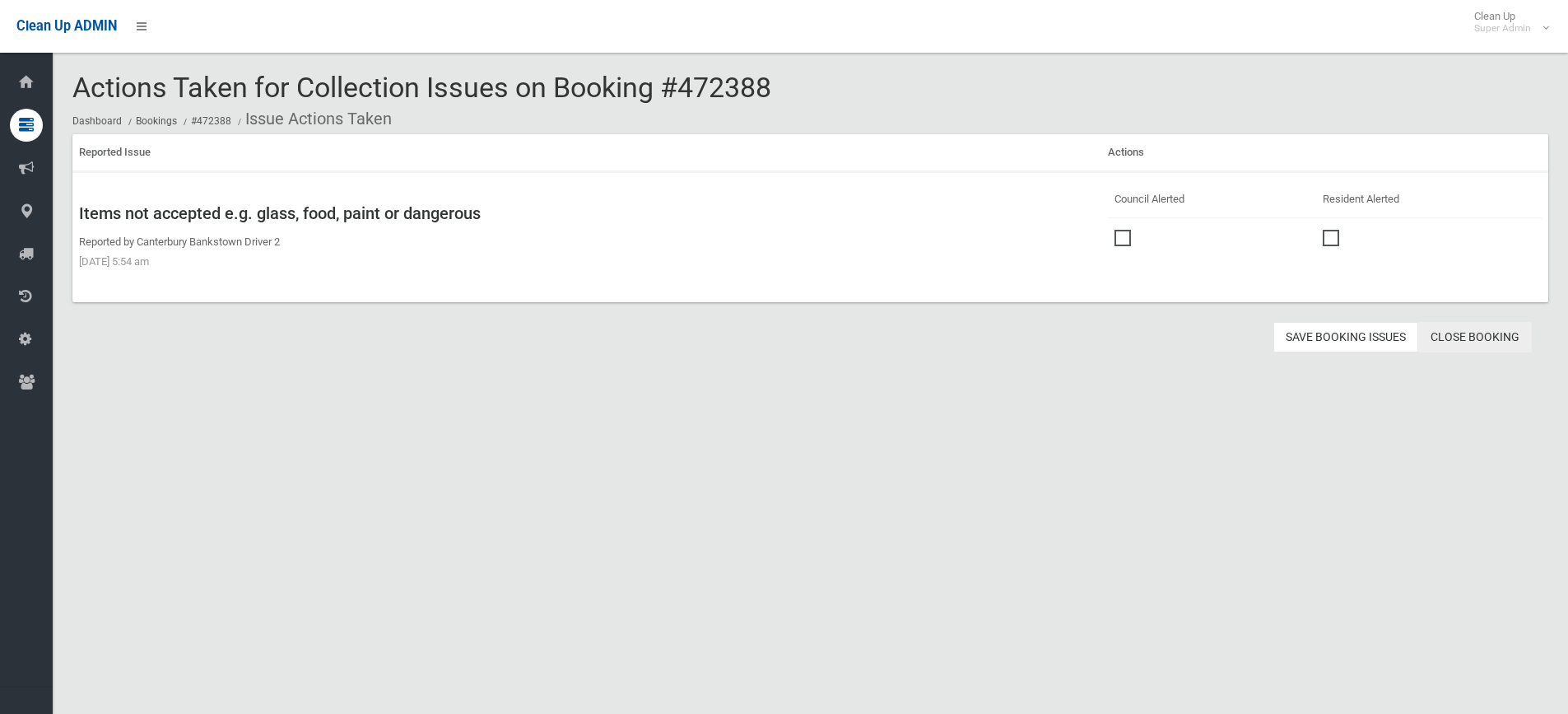
click at [1481, 338] on link "Close Booking" at bounding box center [1475, 337] width 114 height 30
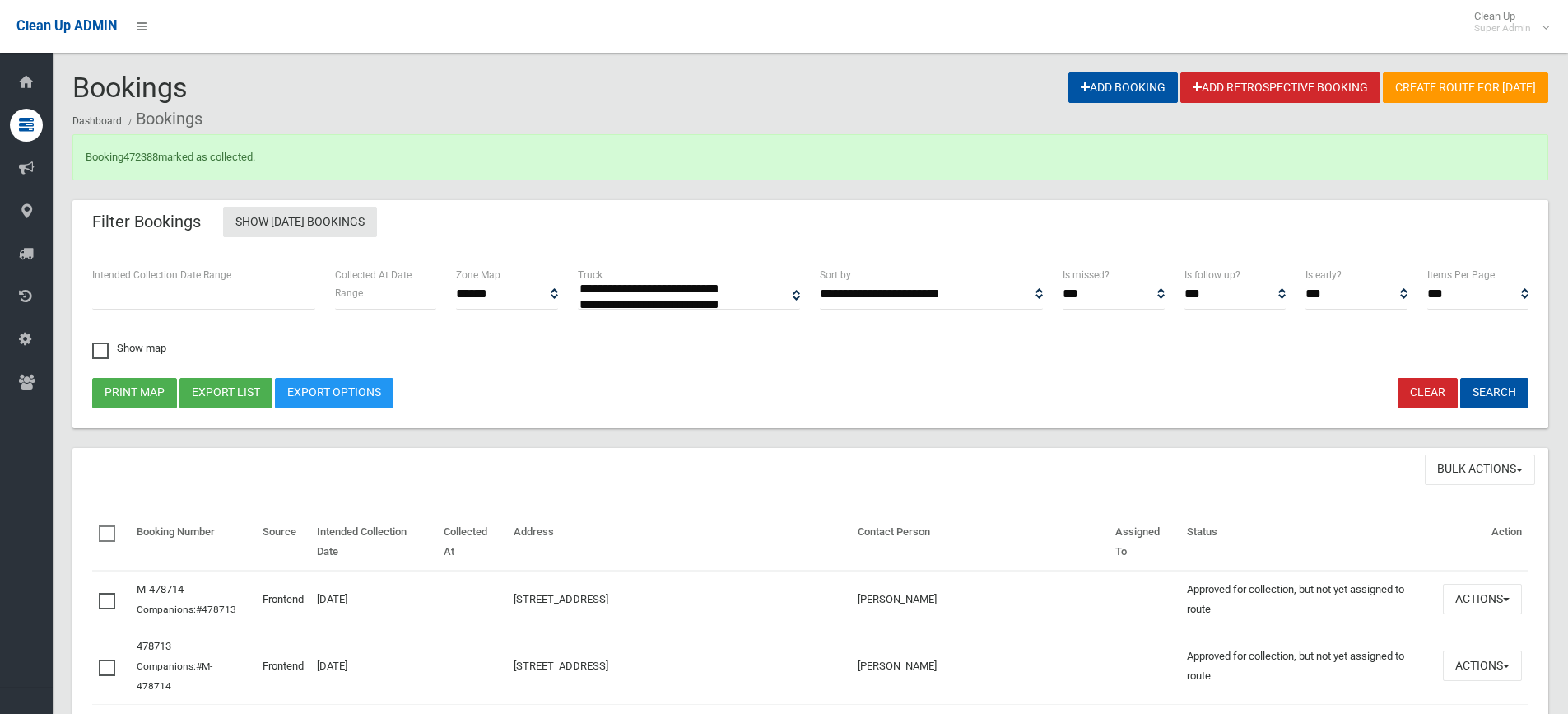
select select
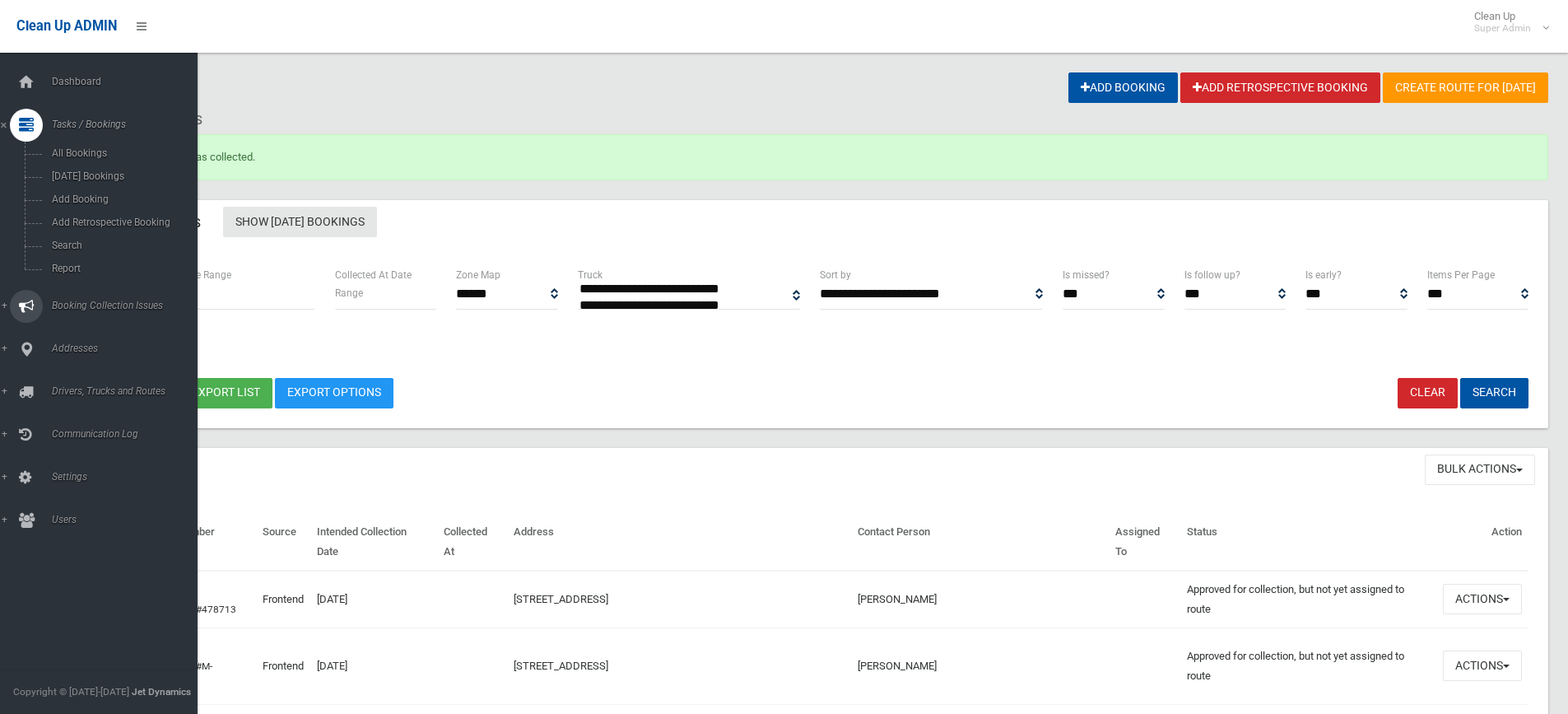
click at [79, 307] on span "Booking Collection Issues" at bounding box center [128, 305] width 163 height 11
click at [102, 200] on span "All Reported Issues" at bounding box center [121, 195] width 149 height 11
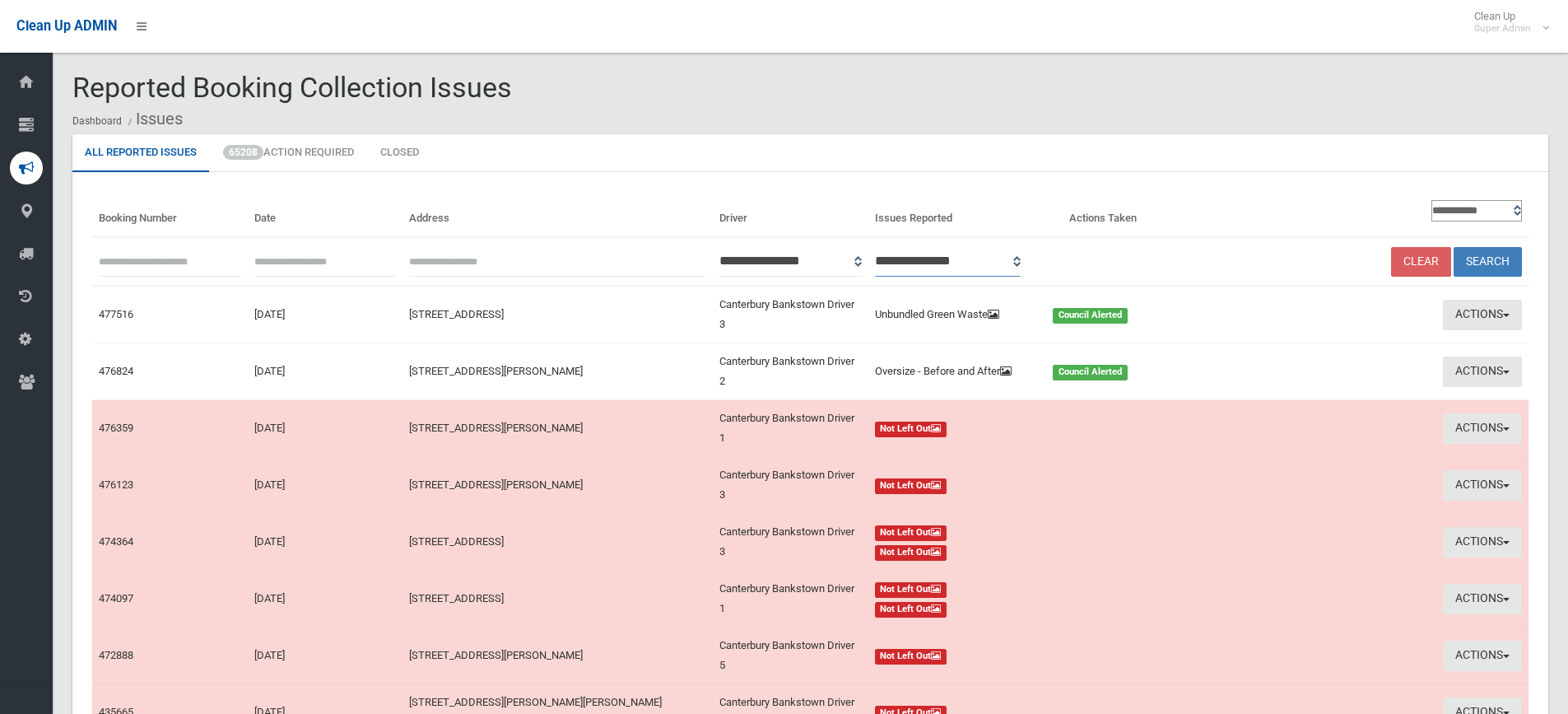
click at [1021, 264] on select "**********" at bounding box center [949, 262] width 147 height 30
select select "*"
click at [897, 247] on select "**********" at bounding box center [949, 262] width 147 height 30
click at [1492, 264] on button "Search" at bounding box center [1488, 262] width 68 height 30
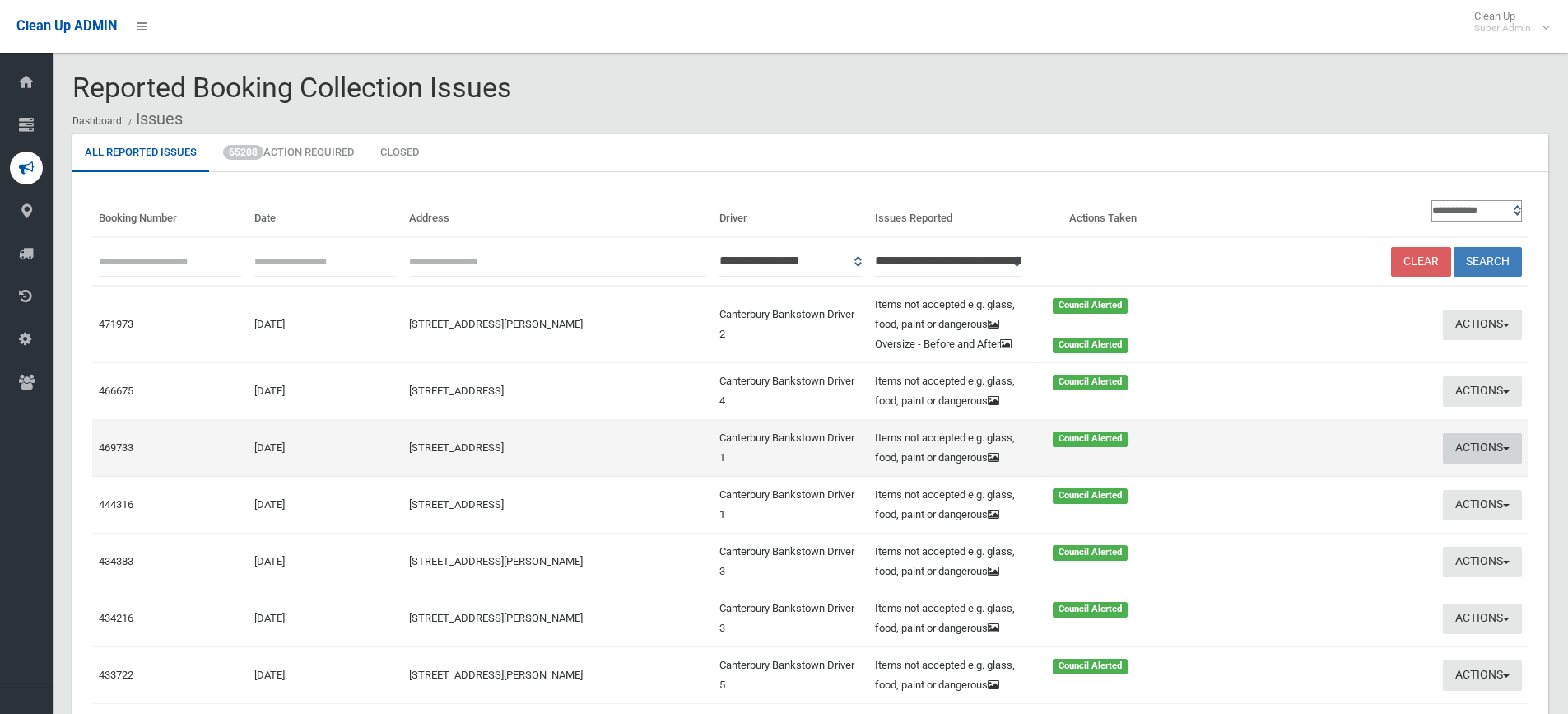
click at [1473, 443] on button "Actions" at bounding box center [1482, 448] width 79 height 30
click at [1274, 484] on link "View Booking" at bounding box center [1324, 482] width 196 height 28
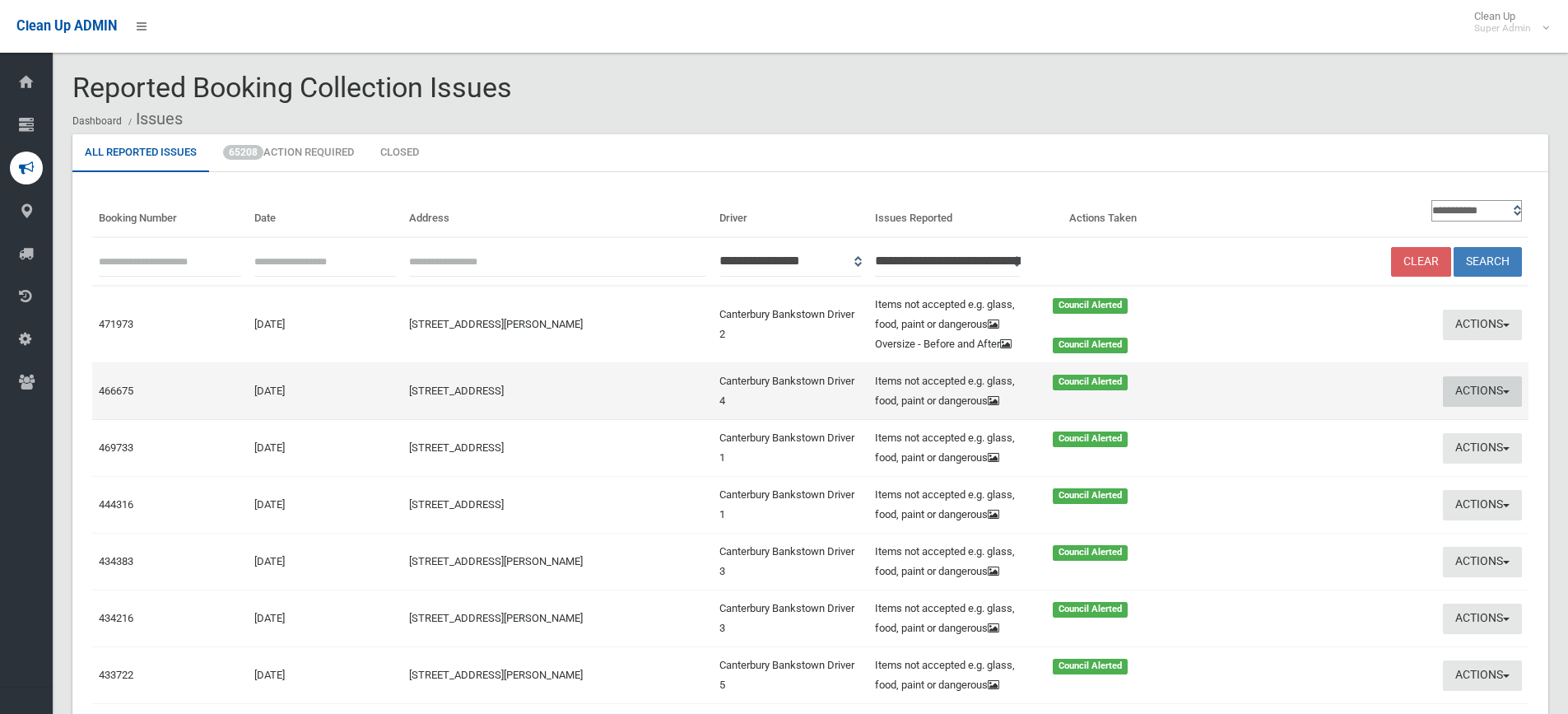
click at [1477, 390] on button "Actions" at bounding box center [1482, 391] width 79 height 30
click at [1285, 420] on link "View Booking" at bounding box center [1324, 426] width 196 height 28
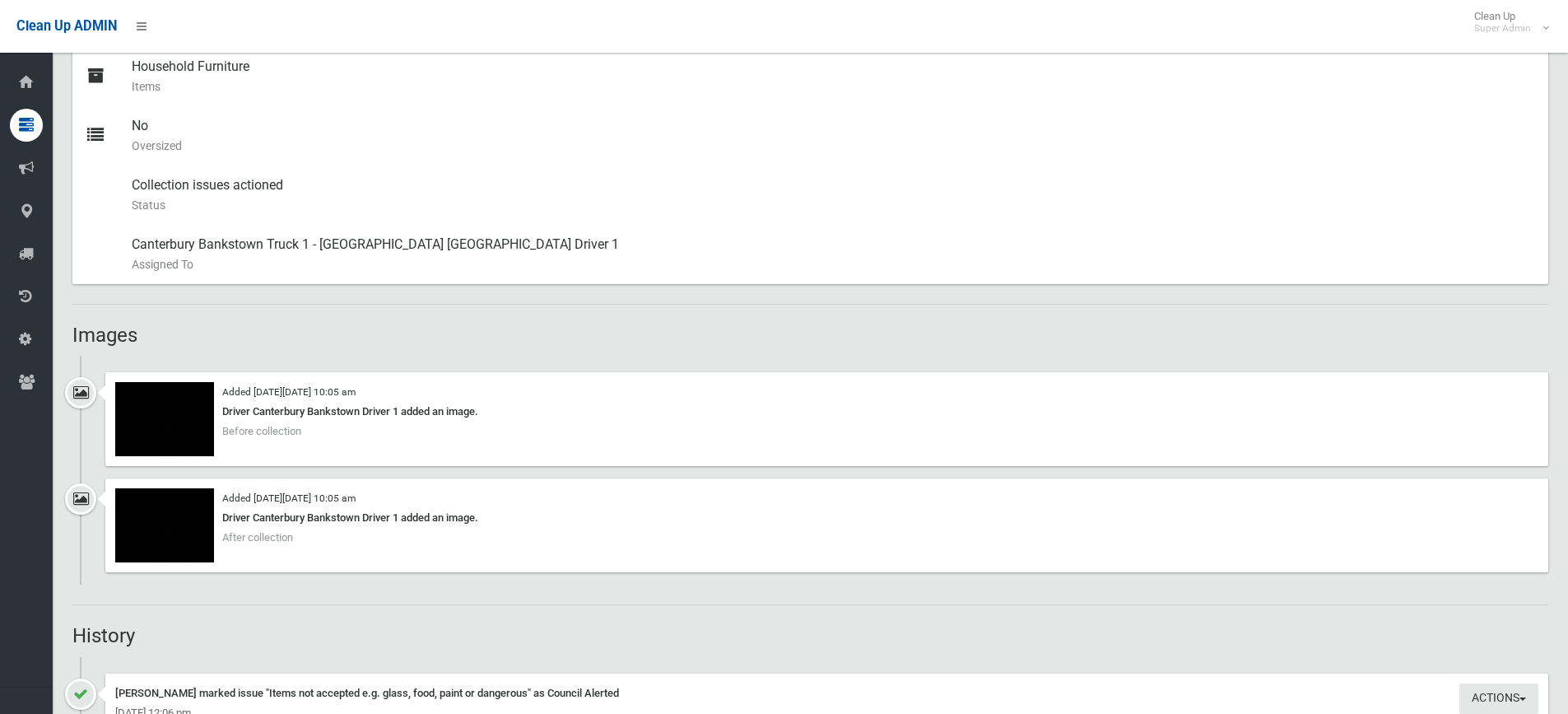
scroll to position [824, 0]
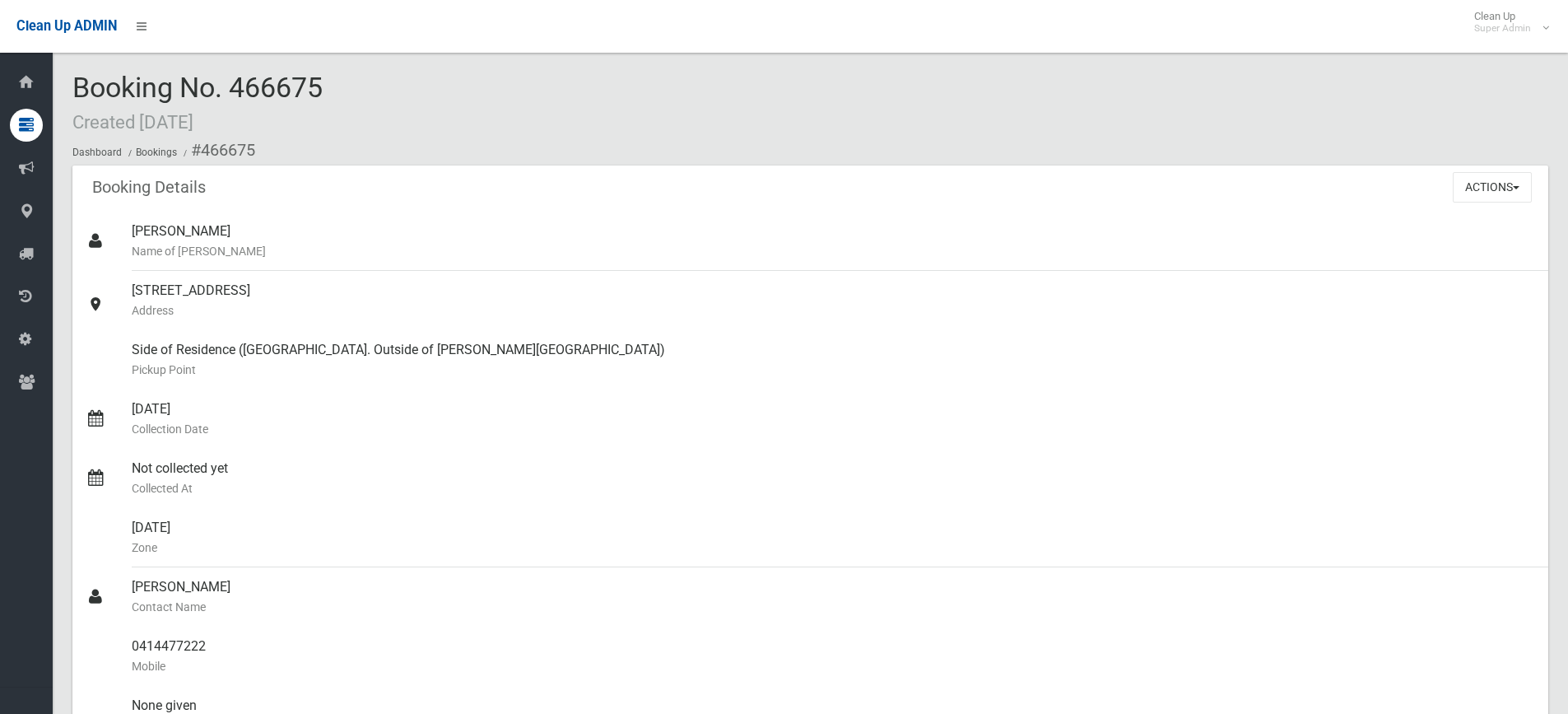
drag, startPoint x: 237, startPoint y: 79, endPoint x: 273, endPoint y: 85, distance: 36.5
click at [377, 85] on div "Booking No. 466675 Created [DATE] Dashboard Bookings #466675" at bounding box center [810, 118] width 1476 height 93
copy span "466675"
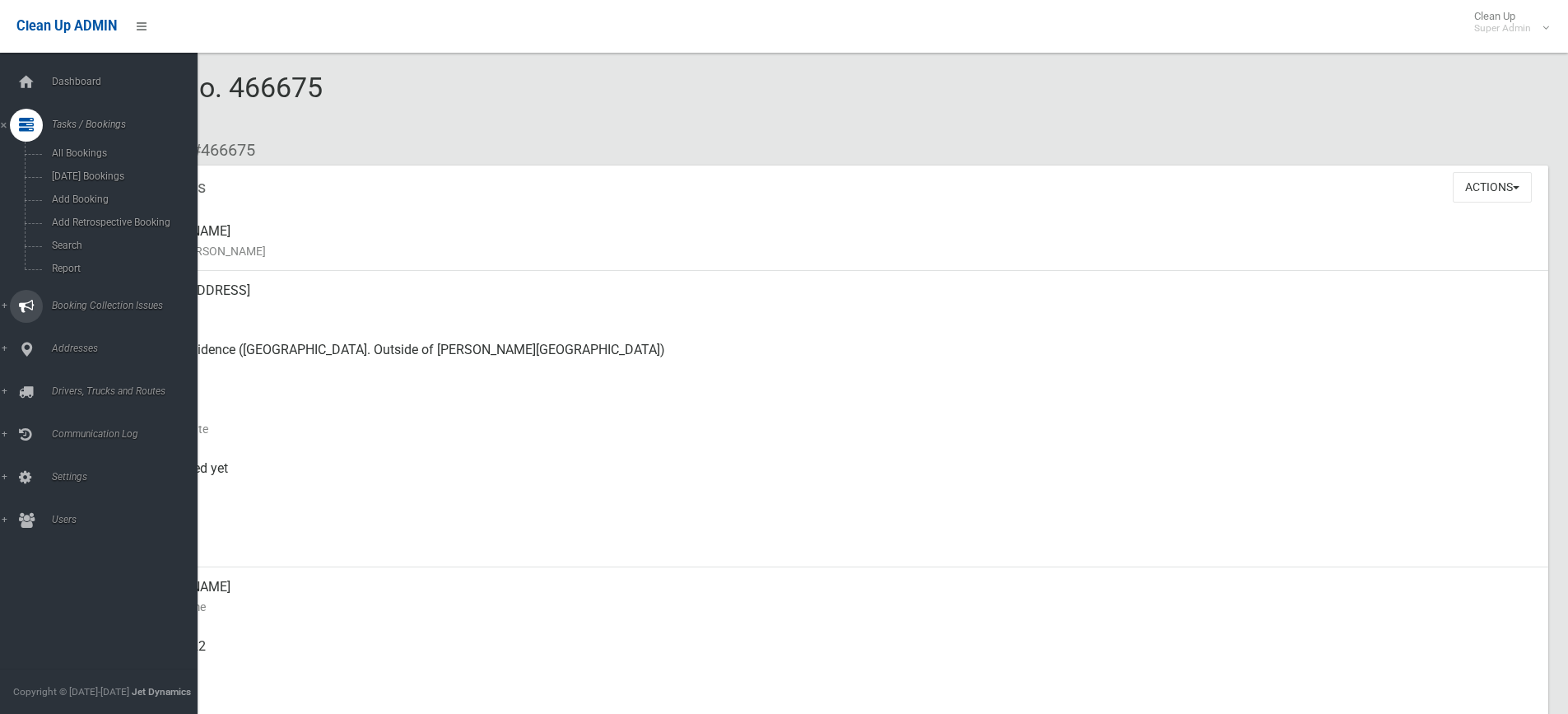
click at [70, 304] on span "Booking Collection Issues" at bounding box center [128, 305] width 163 height 11
click at [92, 180] on link "Booking Collection Issues" at bounding box center [105, 167] width 210 height 33
click at [93, 168] on span "Booking Collection Issues" at bounding box center [128, 167] width 163 height 11
click at [89, 194] on span "All Reported Issues" at bounding box center [121, 195] width 149 height 11
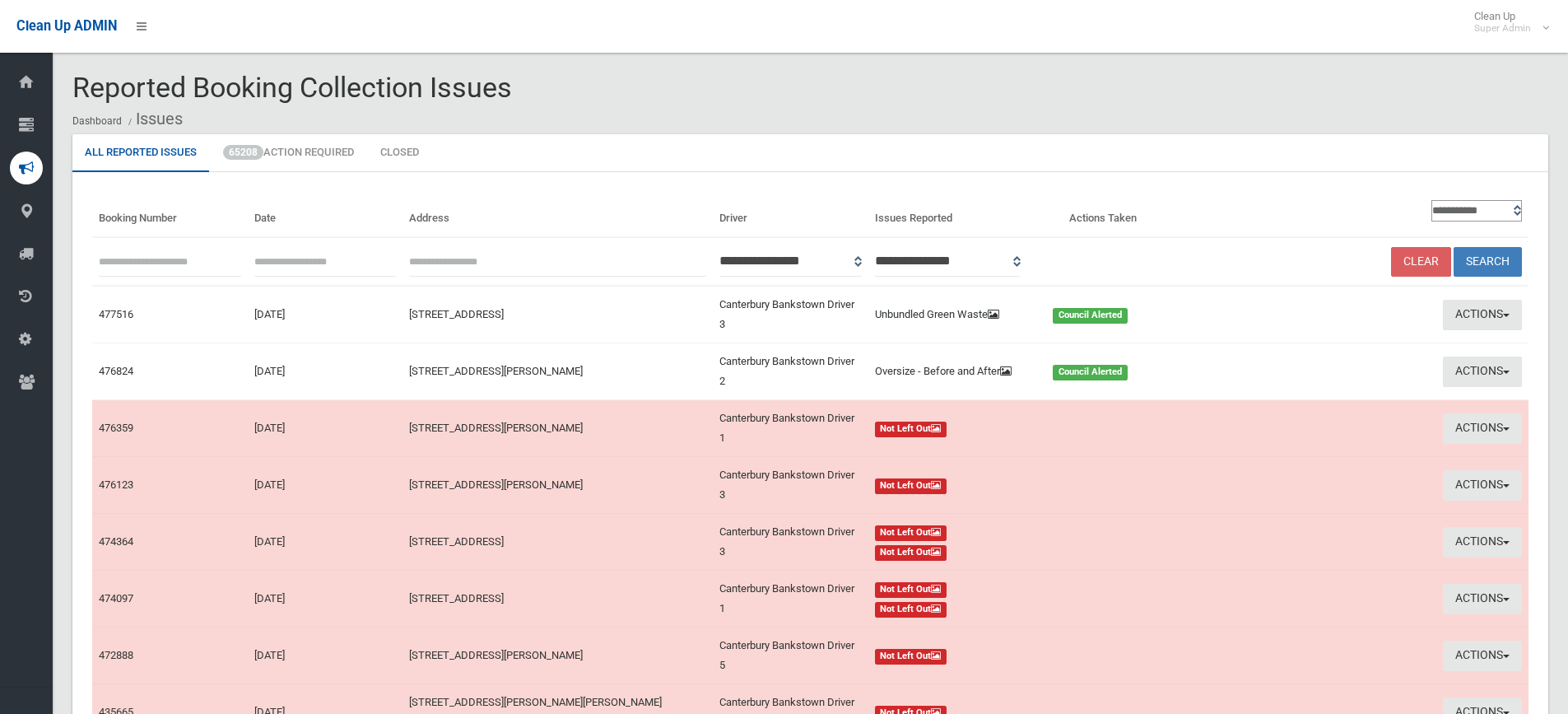
paste input "******"
type input "******"
click at [1487, 253] on button "Search" at bounding box center [1488, 262] width 68 height 30
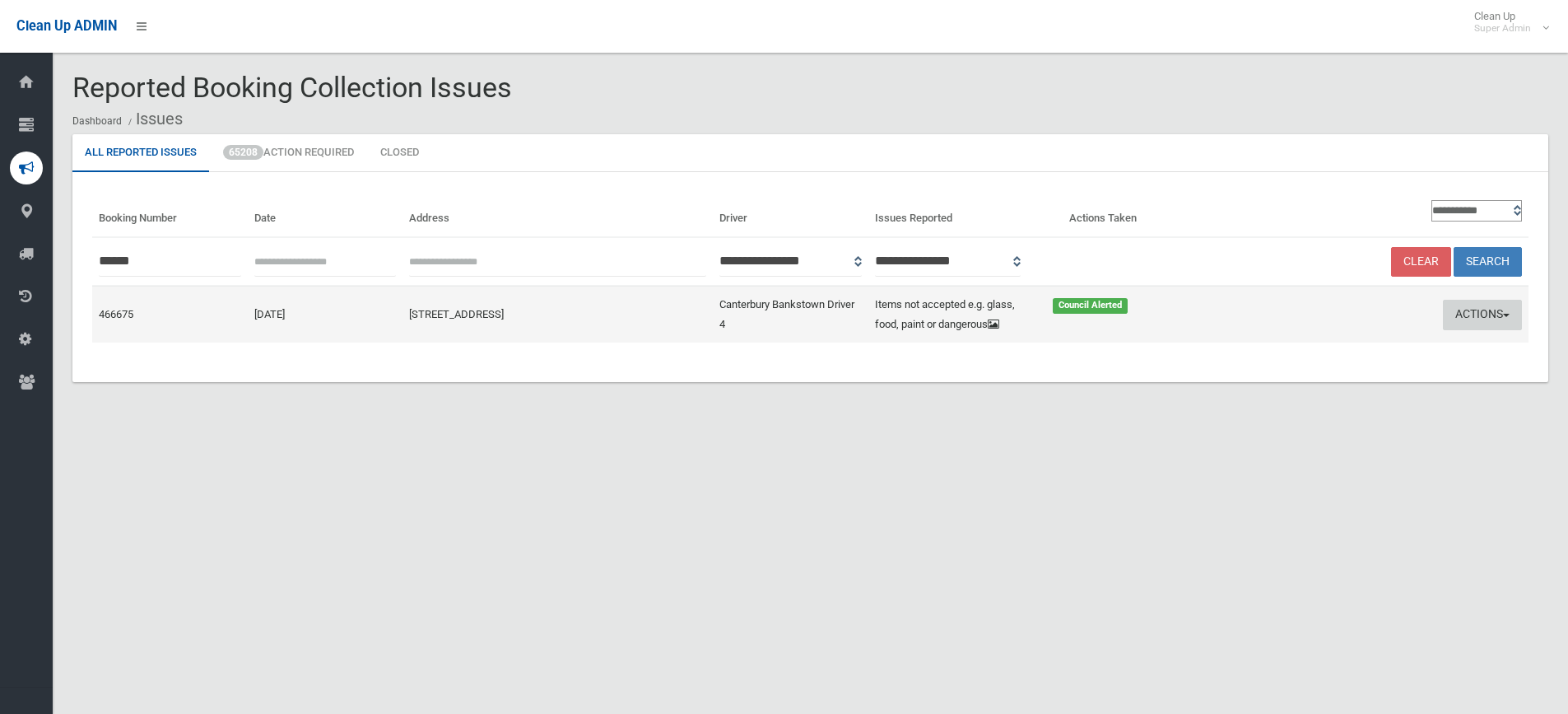
drag, startPoint x: 1496, startPoint y: 309, endPoint x: 1488, endPoint y: 314, distance: 9.4
click at [1493, 312] on button "Actions" at bounding box center [1482, 315] width 79 height 30
click at [1279, 384] on link "Edit Actions Taken" at bounding box center [1324, 377] width 196 height 28
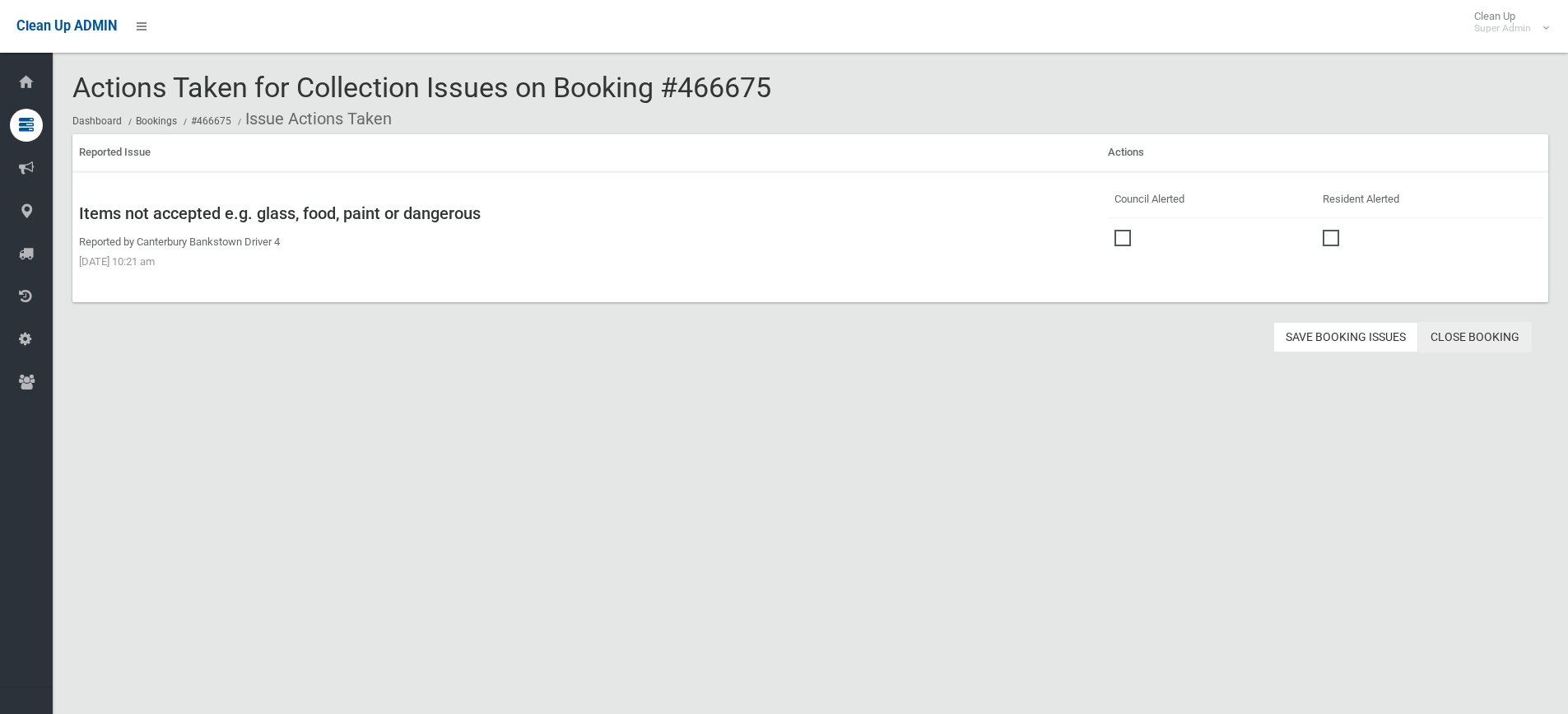
click at [1492, 336] on link "Close Booking" at bounding box center [1475, 337] width 114 height 30
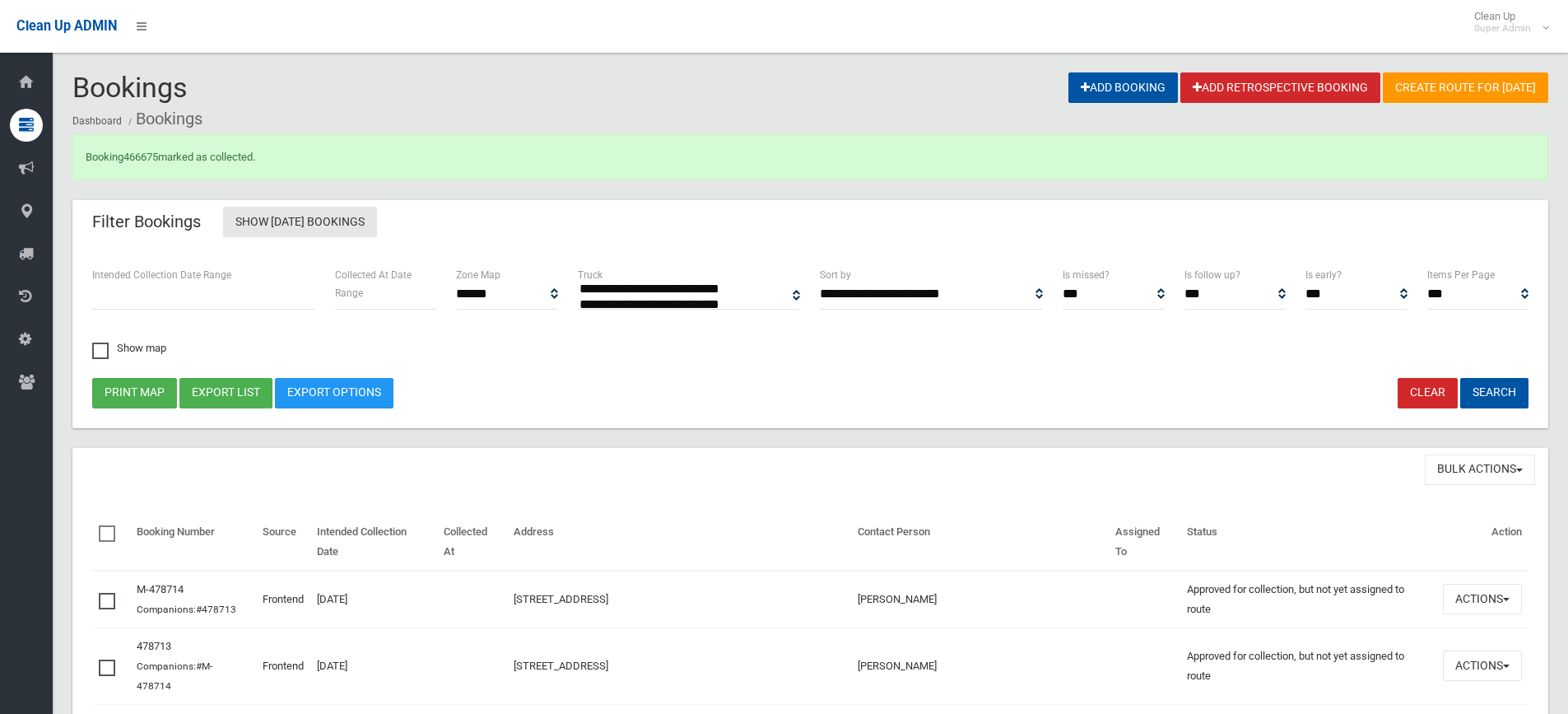
select select
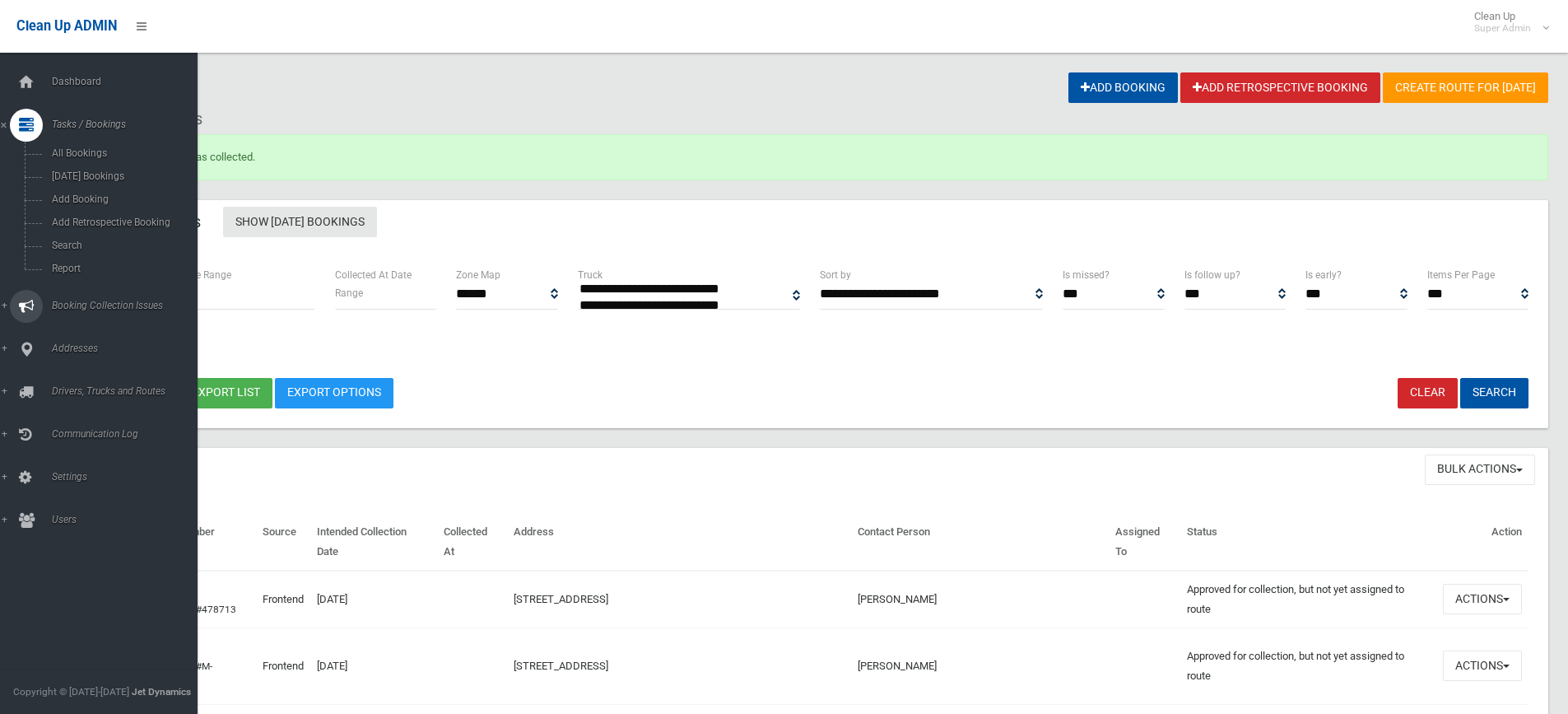
click at [85, 304] on span "Booking Collection Issues" at bounding box center [128, 305] width 163 height 11
click at [101, 194] on span "All Reported Issues" at bounding box center [121, 195] width 149 height 11
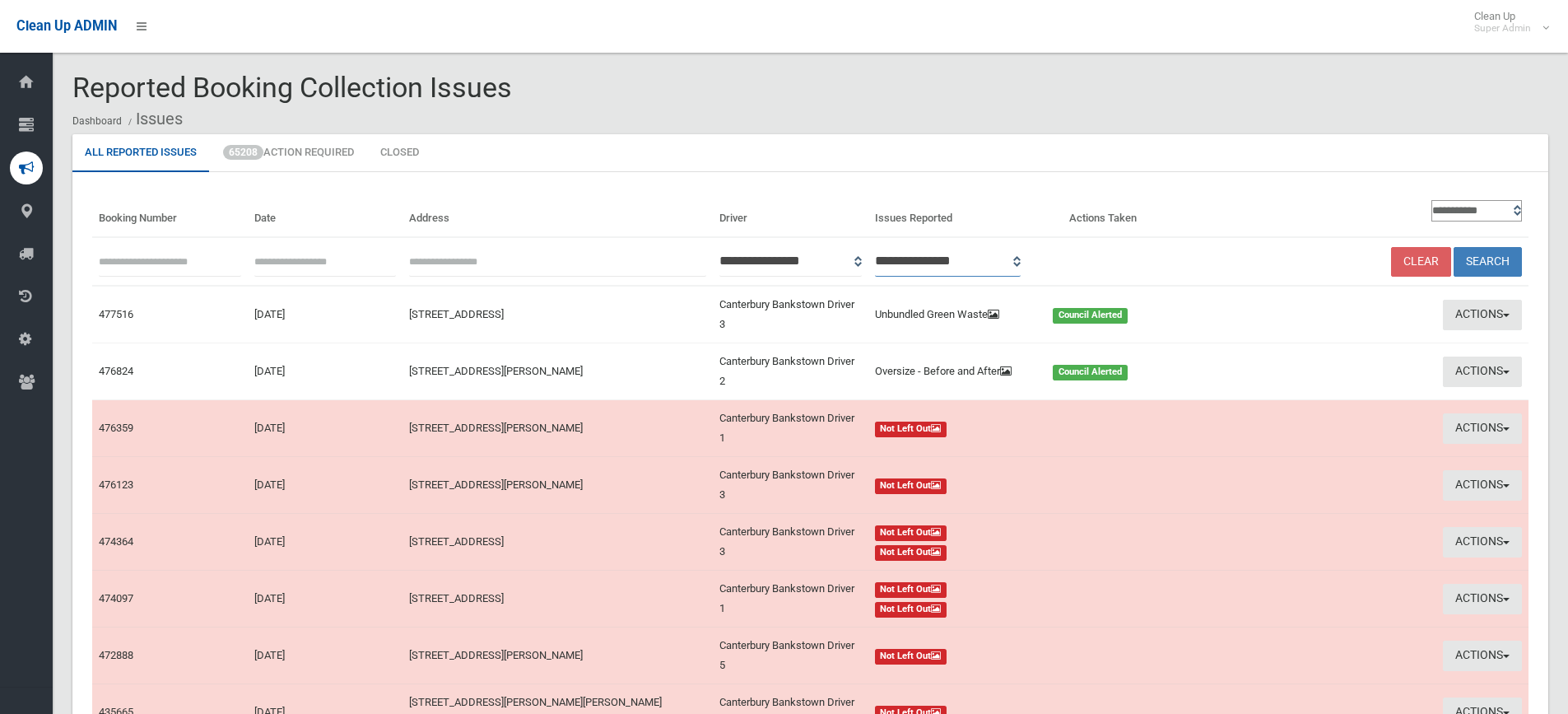
click at [1021, 263] on select "**********" at bounding box center [949, 262] width 147 height 30
select select "*"
click at [897, 247] on select "**********" at bounding box center [949, 262] width 147 height 30
click at [1508, 257] on button "Search" at bounding box center [1488, 262] width 68 height 30
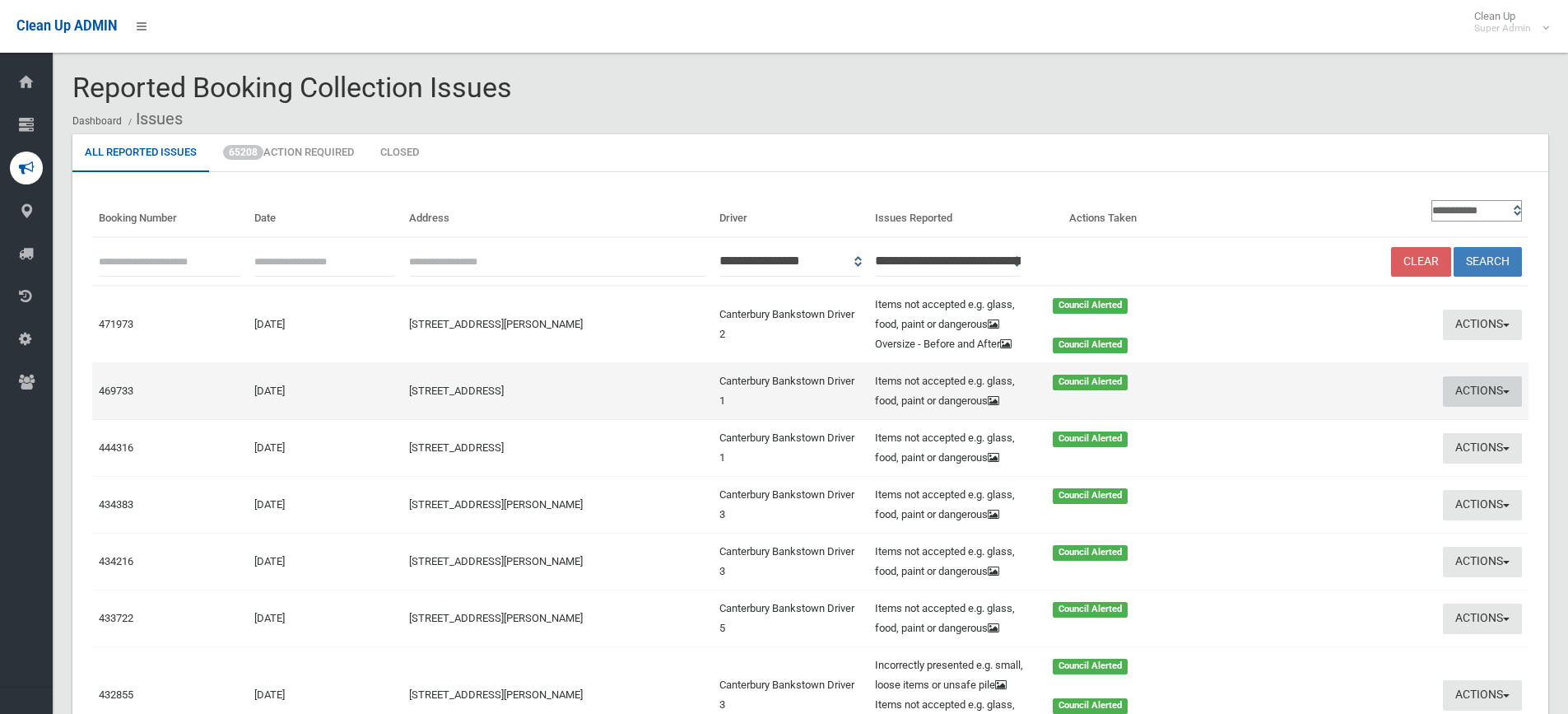
click at [1495, 386] on button "Actions" at bounding box center [1482, 391] width 79 height 30
click at [1291, 428] on link "View Booking" at bounding box center [1324, 426] width 196 height 28
click at [1479, 386] on button "Actions" at bounding box center [1482, 391] width 79 height 30
click at [1279, 426] on link "View Booking" at bounding box center [1324, 426] width 196 height 28
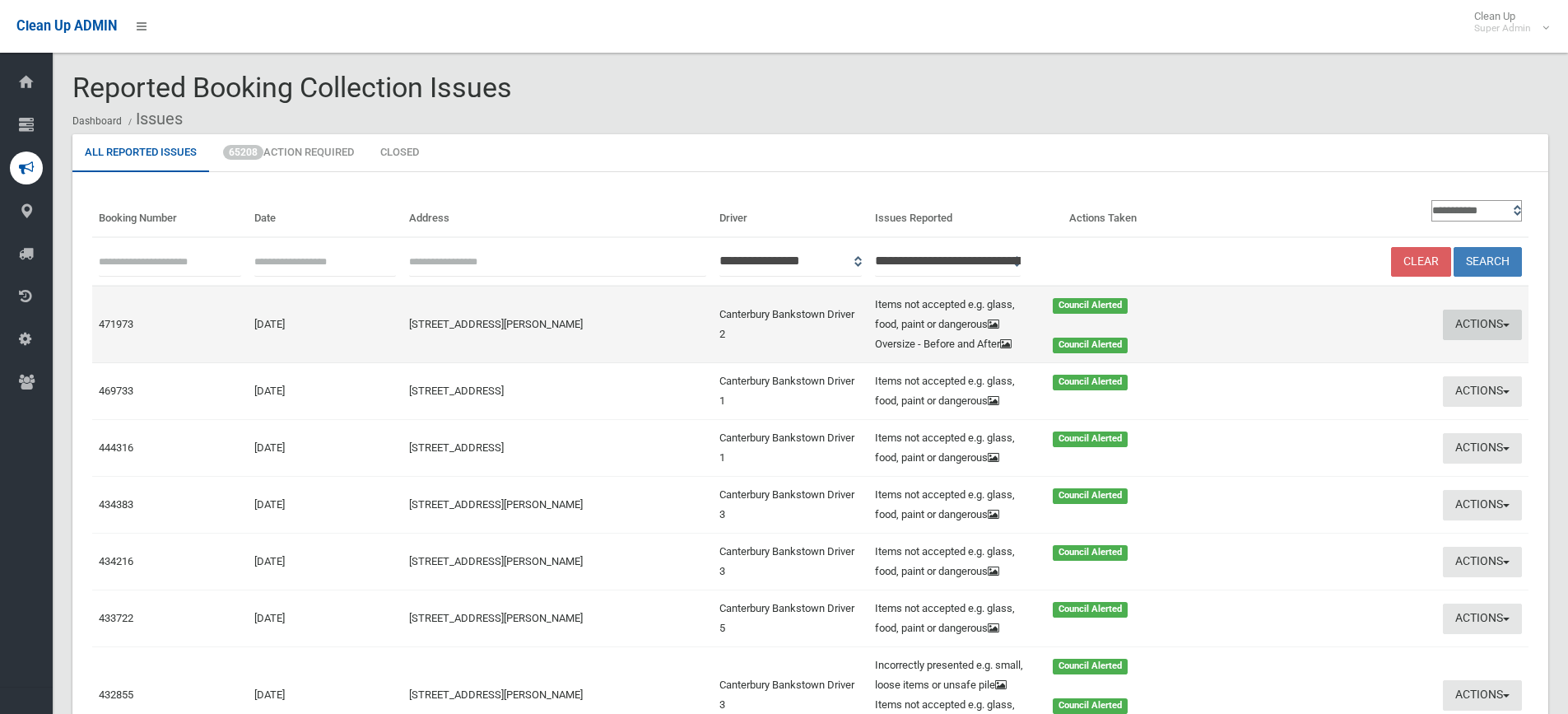
click at [1479, 317] on button "Actions" at bounding box center [1482, 324] width 79 height 30
click at [1279, 357] on link "View Booking" at bounding box center [1324, 359] width 196 height 28
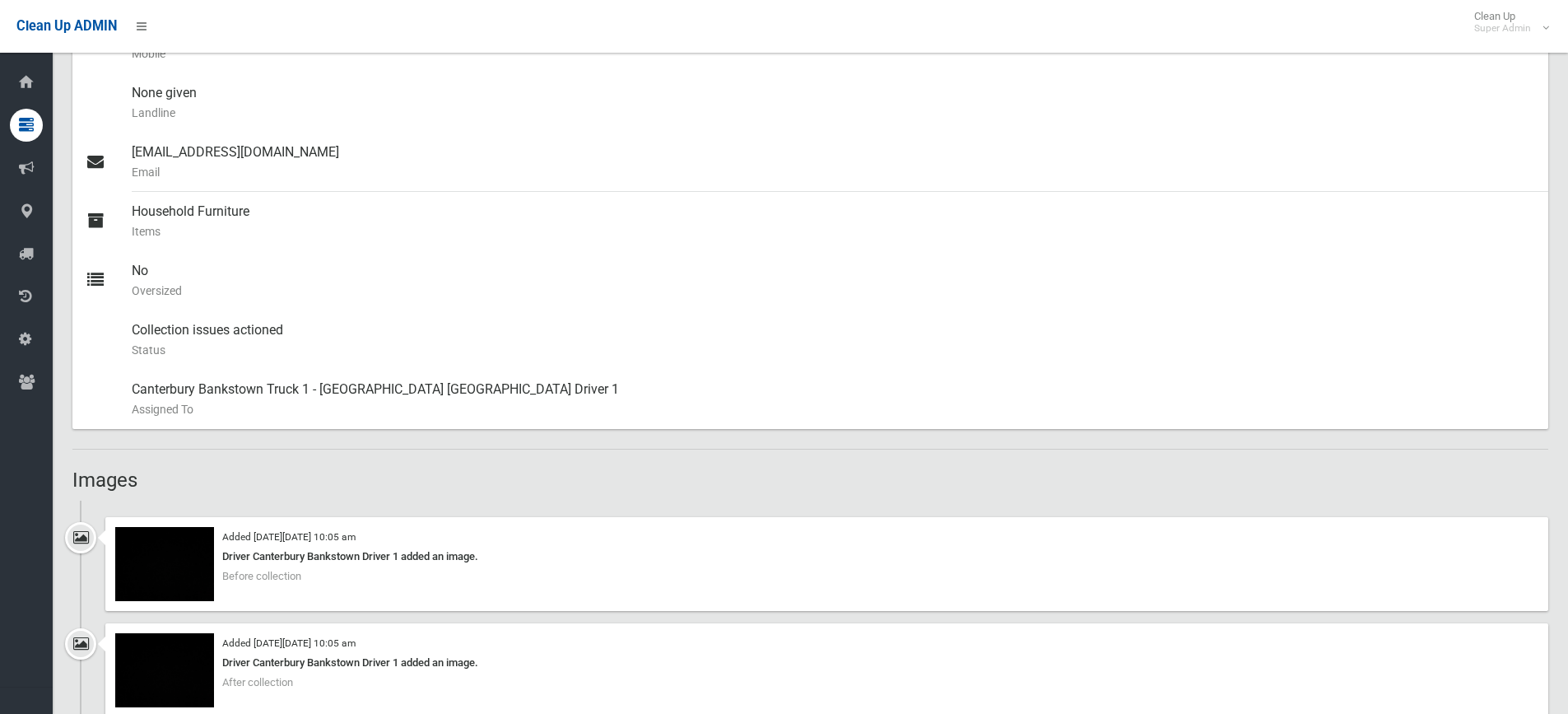
scroll to position [110, 0]
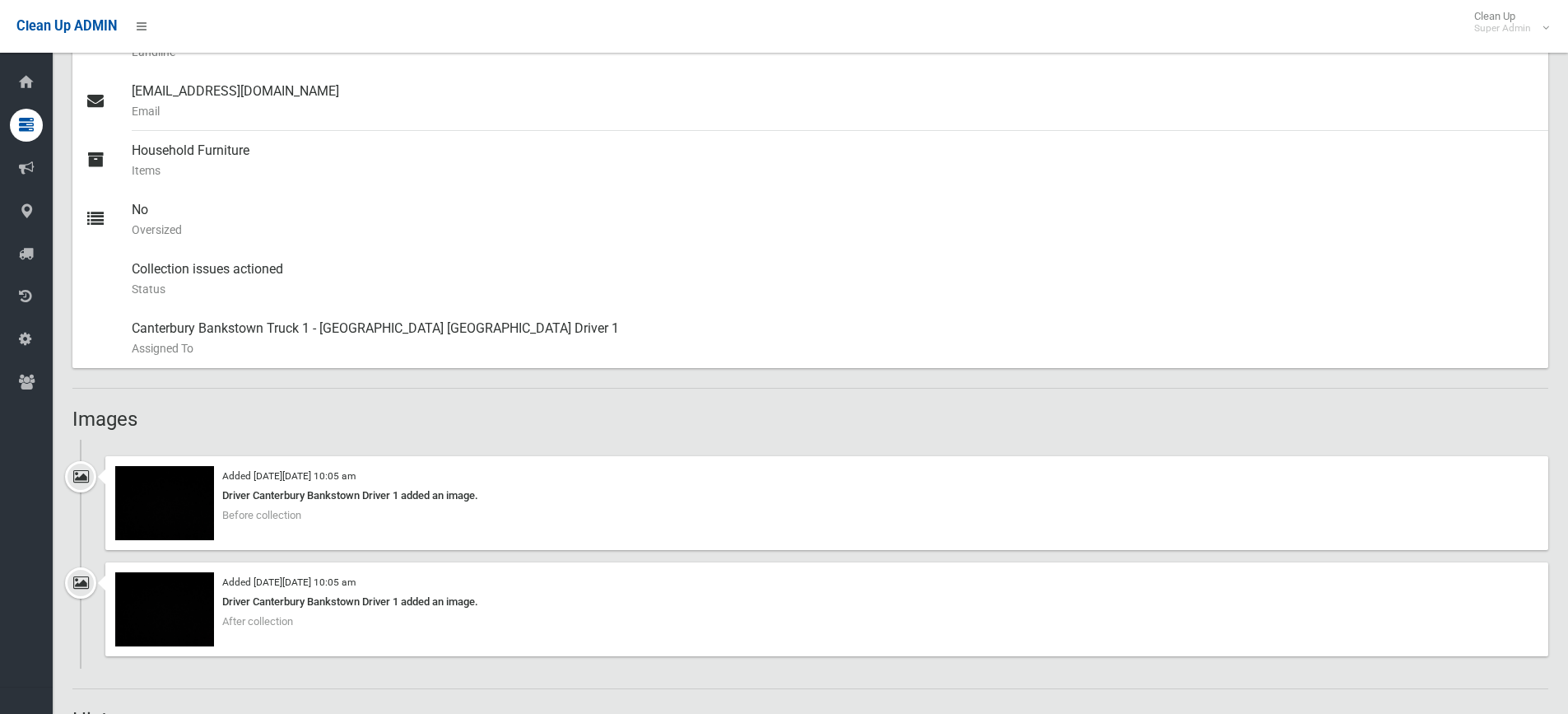
scroll to position [906, 0]
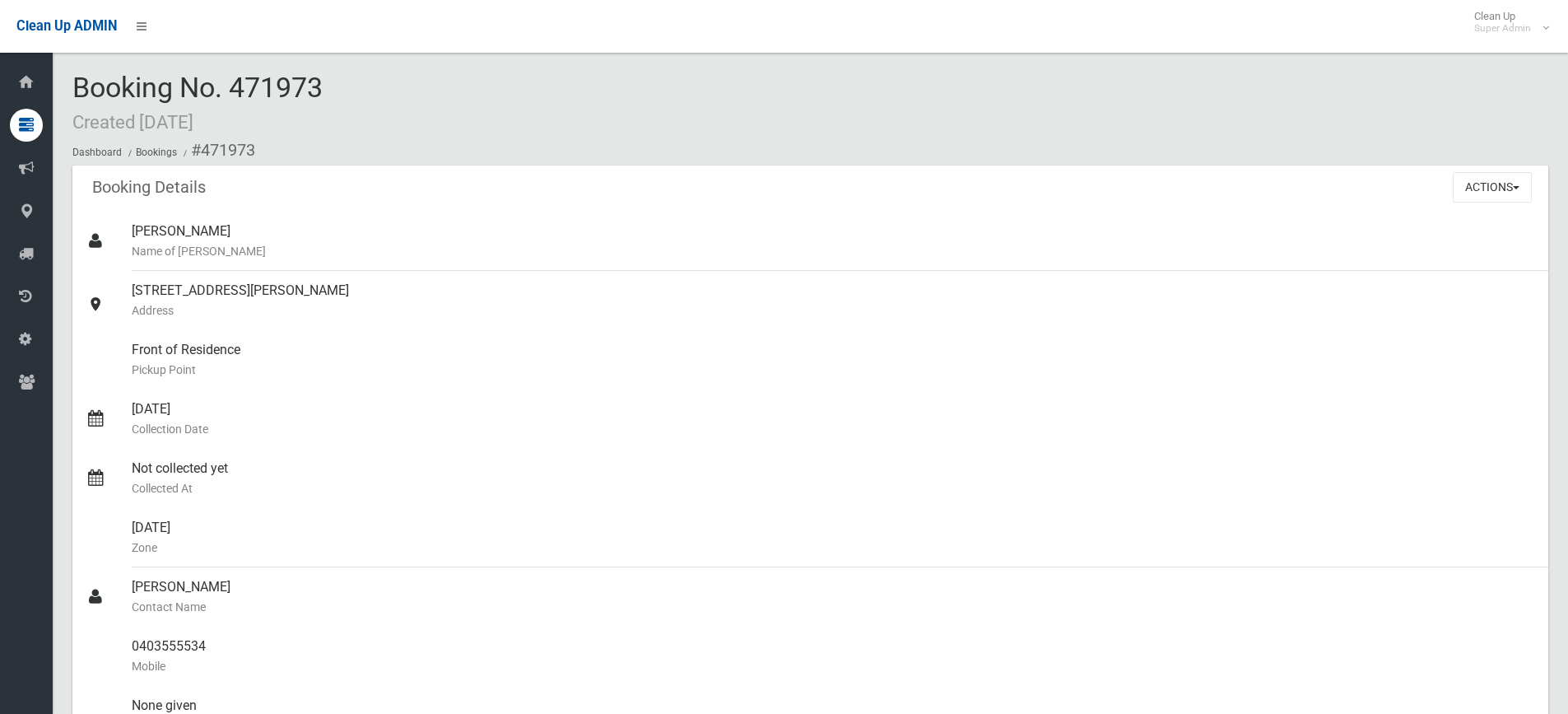
drag, startPoint x: 234, startPoint y: 87, endPoint x: 324, endPoint y: 89, distance: 90.0
click at [329, 88] on div "Booking No. 471973 Created 05/07/2025 Dashboard Bookings #471973" at bounding box center [810, 118] width 1476 height 93
copy span "471973"
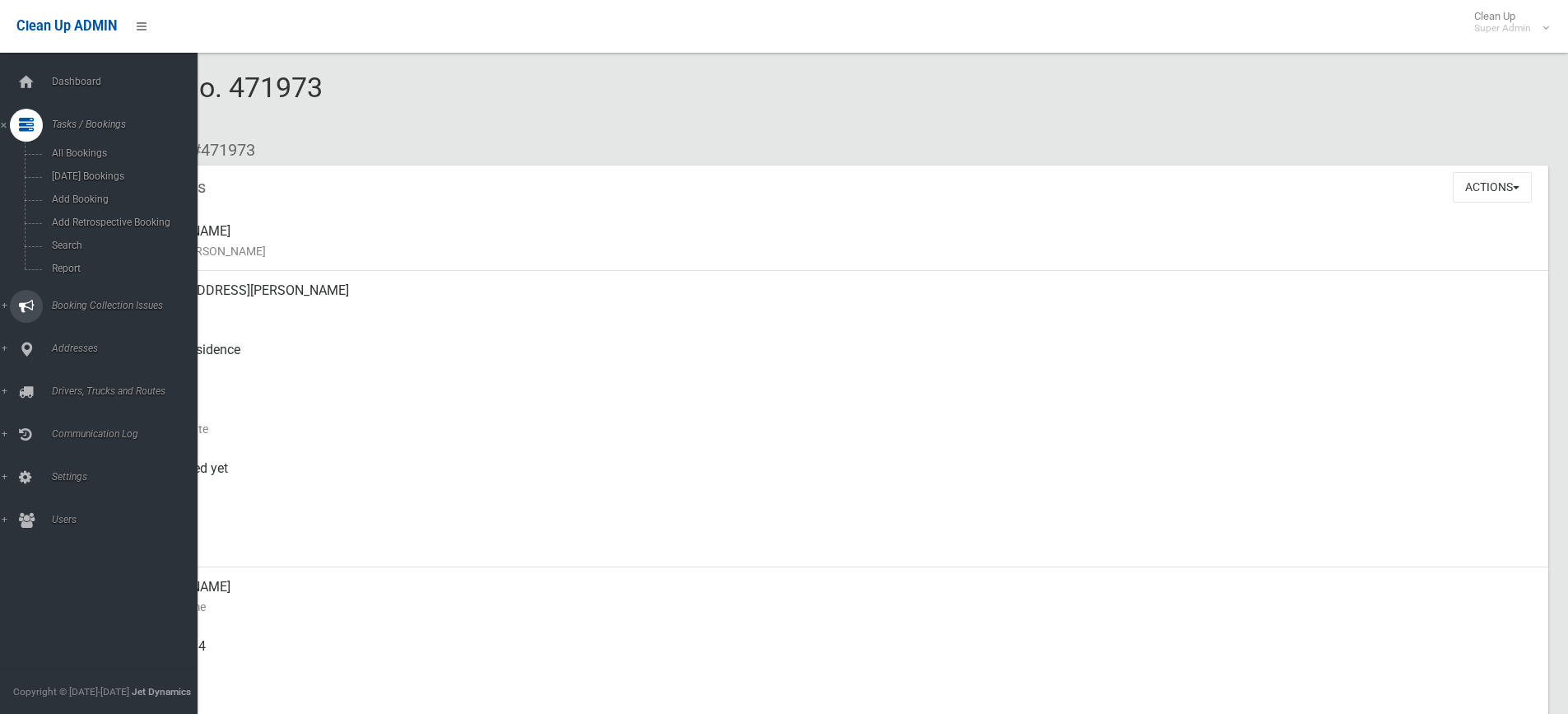
click at [85, 304] on span "Booking Collection Issues" at bounding box center [128, 305] width 163 height 11
click at [90, 194] on span "All Reported Issues" at bounding box center [121, 195] width 149 height 11
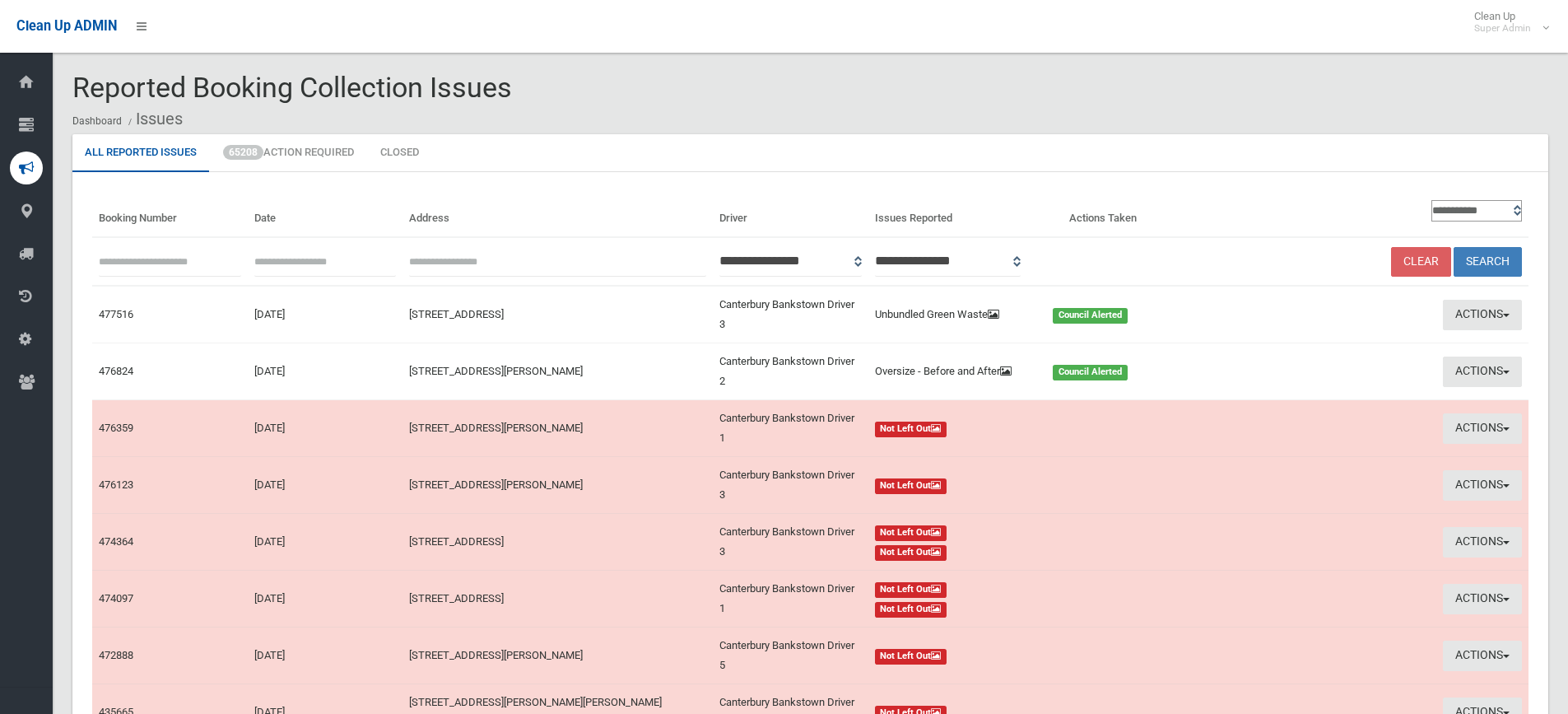
paste input "******"
type input "******"
click at [1488, 261] on button "Search" at bounding box center [1488, 262] width 68 height 30
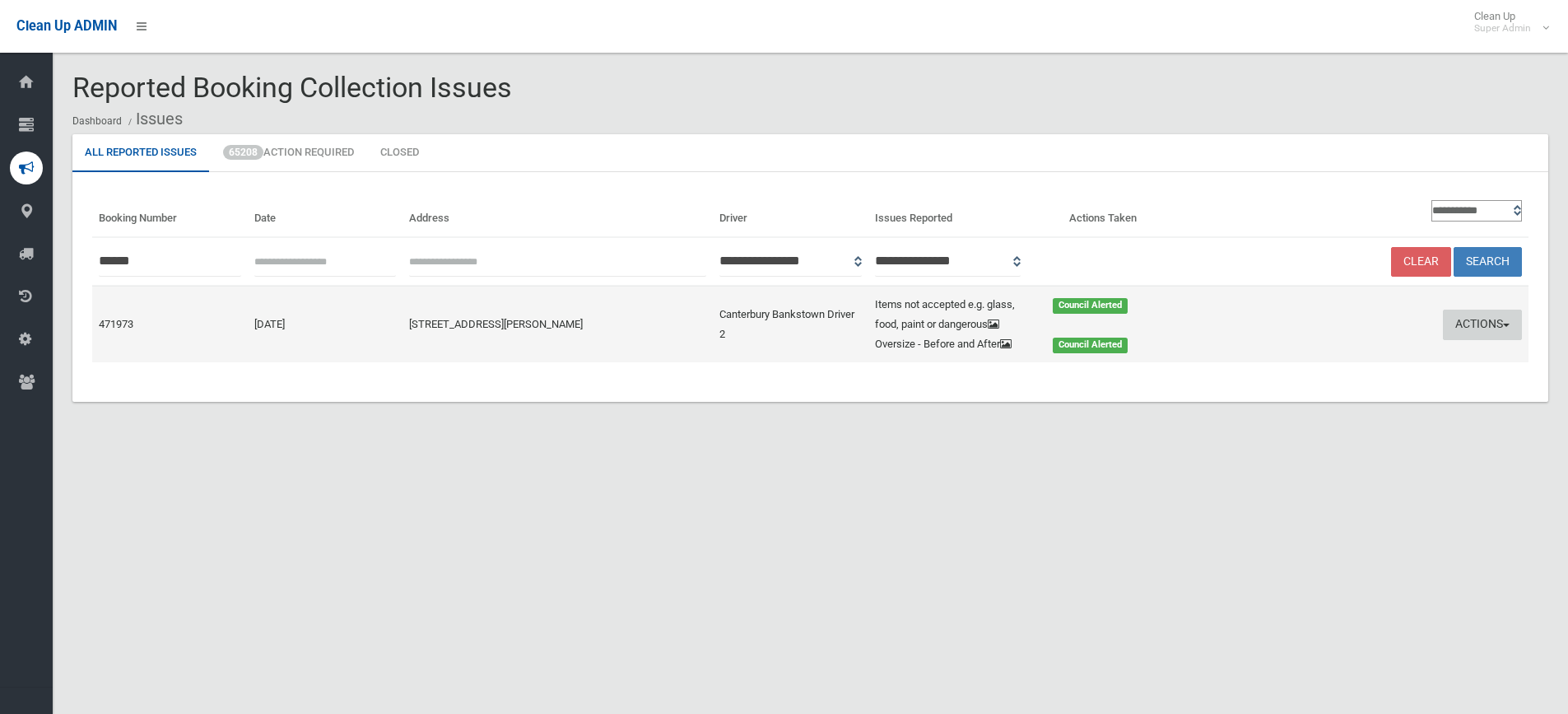
click at [1488, 316] on button "Actions" at bounding box center [1482, 324] width 79 height 30
click at [1286, 388] on link "Edit Actions Taken" at bounding box center [1324, 387] width 196 height 28
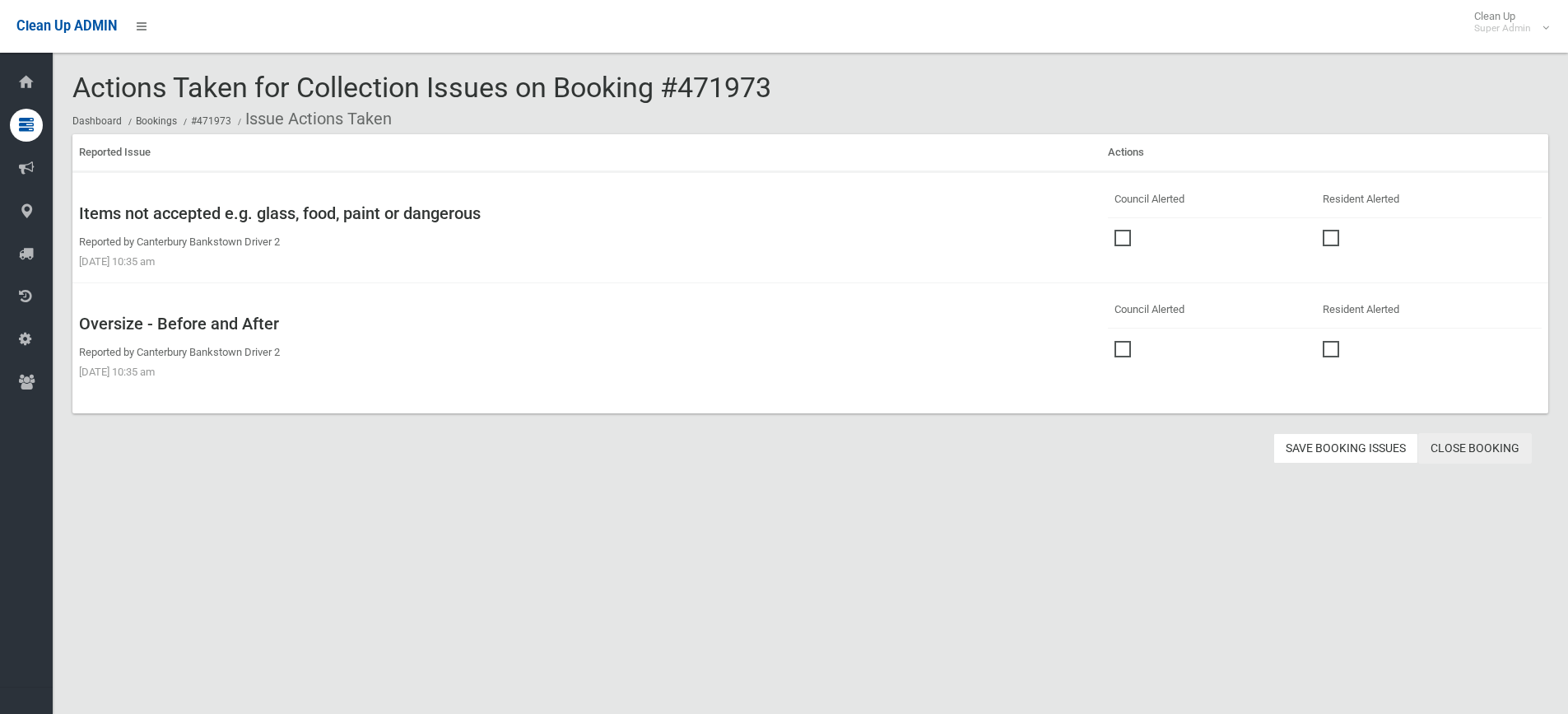
click at [1495, 444] on link "Close Booking" at bounding box center [1475, 448] width 114 height 30
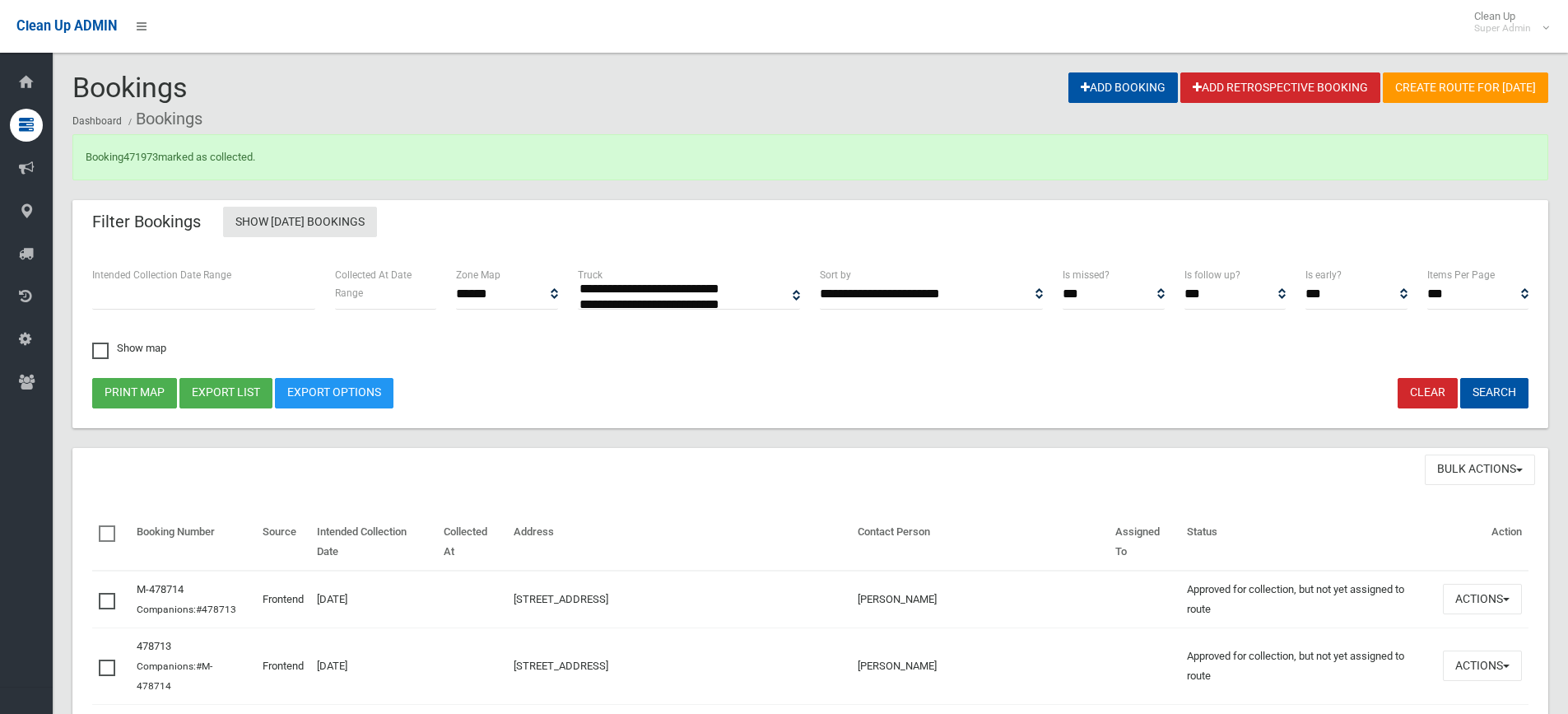
select select
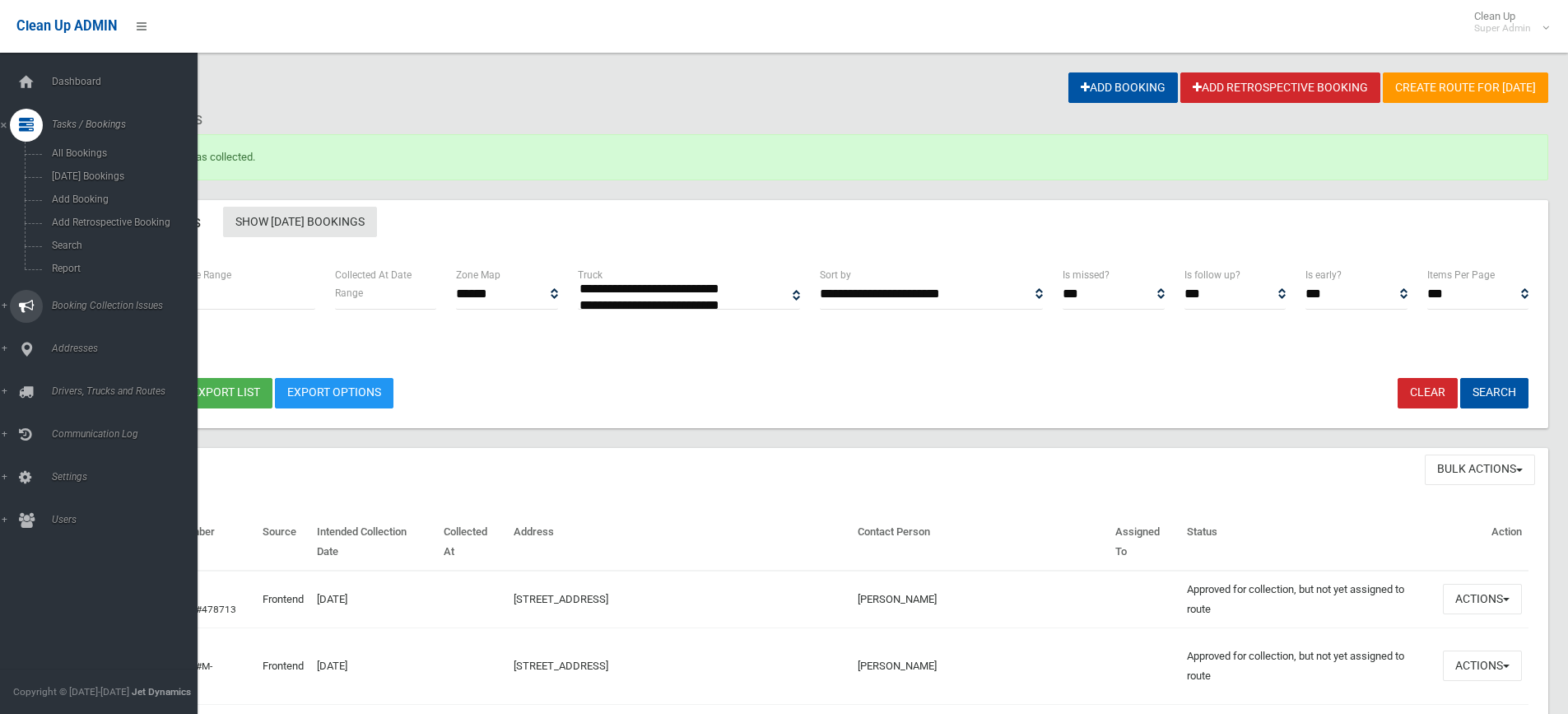
click at [95, 300] on span "Booking Collection Issues" at bounding box center [128, 305] width 163 height 11
click at [107, 185] on link "All Reported Issues" at bounding box center [105, 196] width 210 height 23
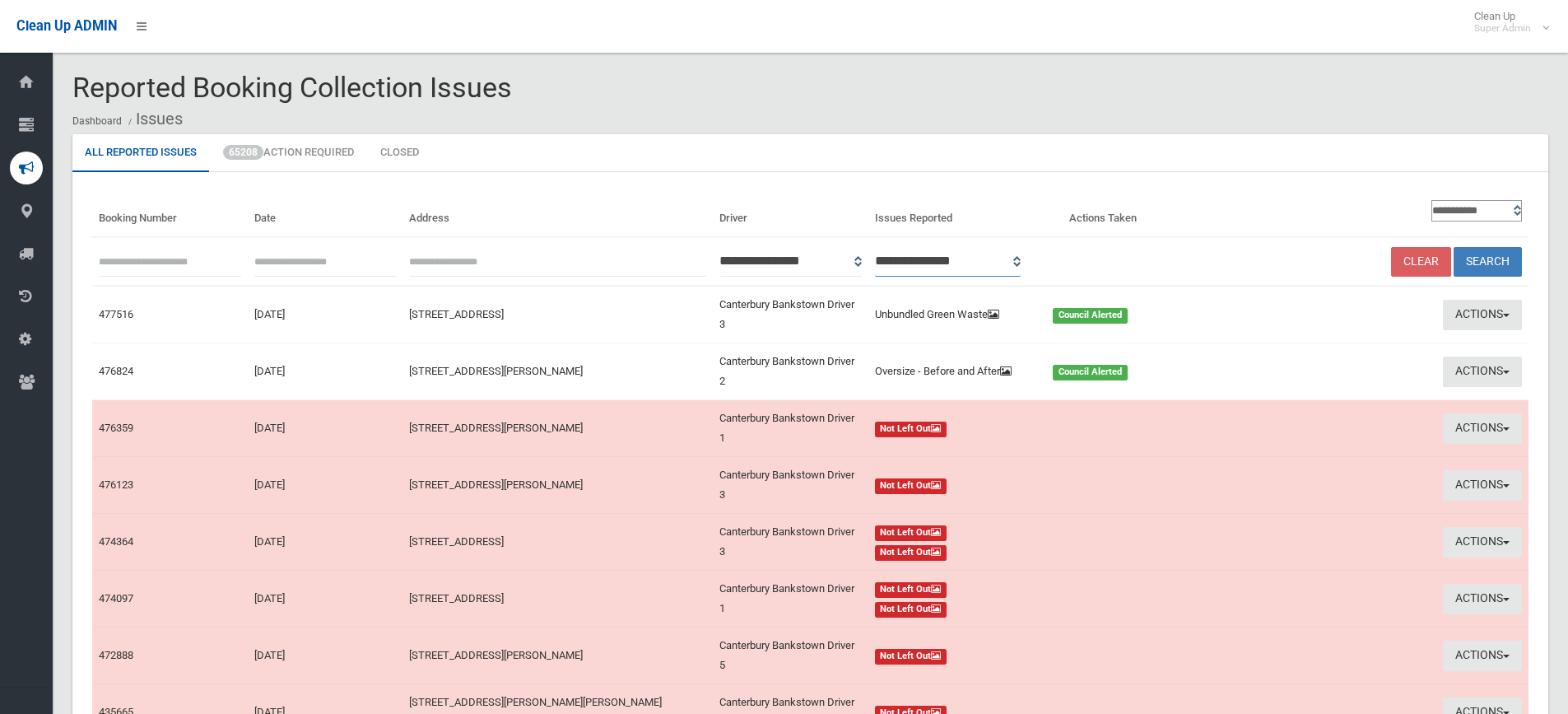
click at [1021, 260] on select "**********" at bounding box center [949, 262] width 147 height 30
select select "*"
click at [897, 247] on select "**********" at bounding box center [949, 262] width 147 height 30
click at [1480, 254] on button "Search" at bounding box center [1488, 262] width 68 height 30
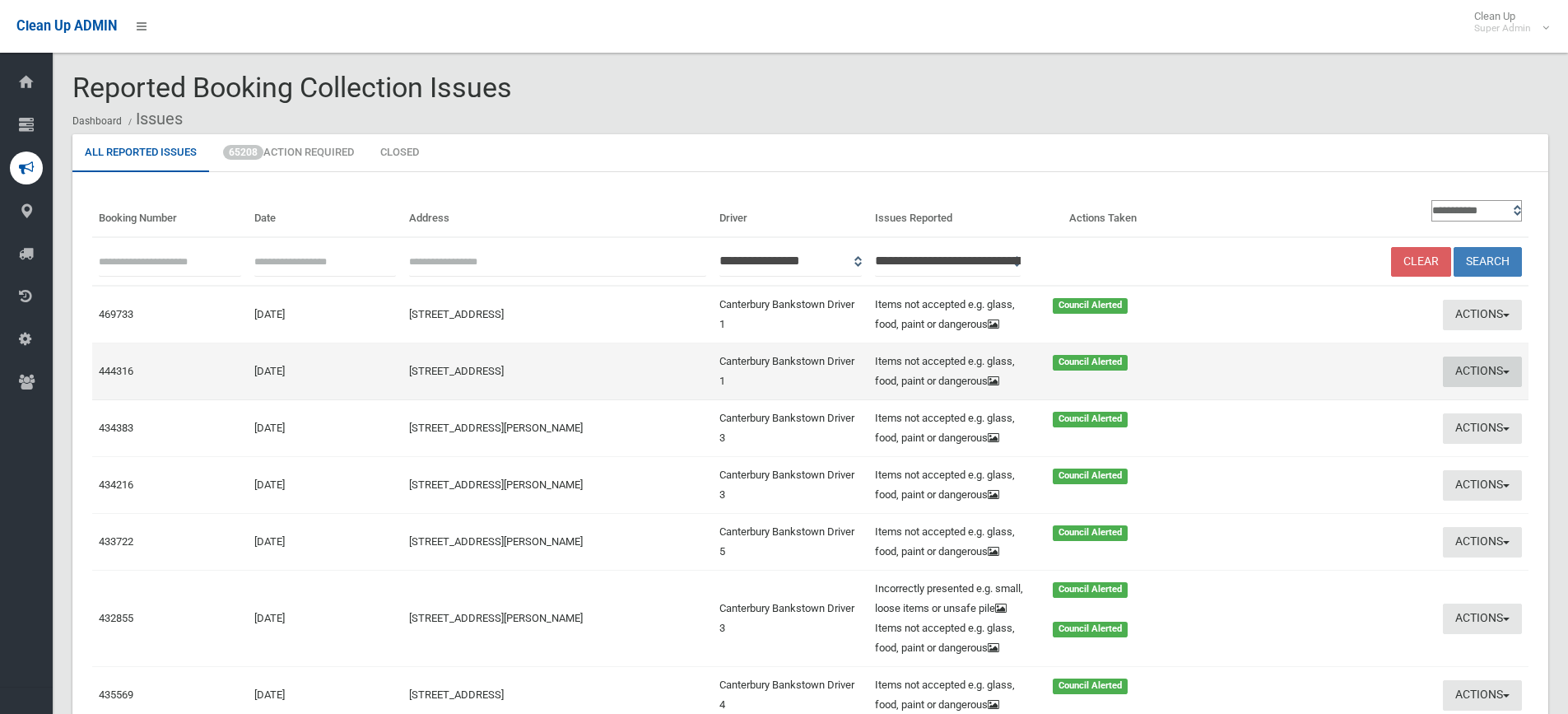
click at [1488, 368] on button "Actions" at bounding box center [1482, 371] width 79 height 30
click at [1284, 401] on link "View Booking" at bounding box center [1324, 406] width 196 height 28
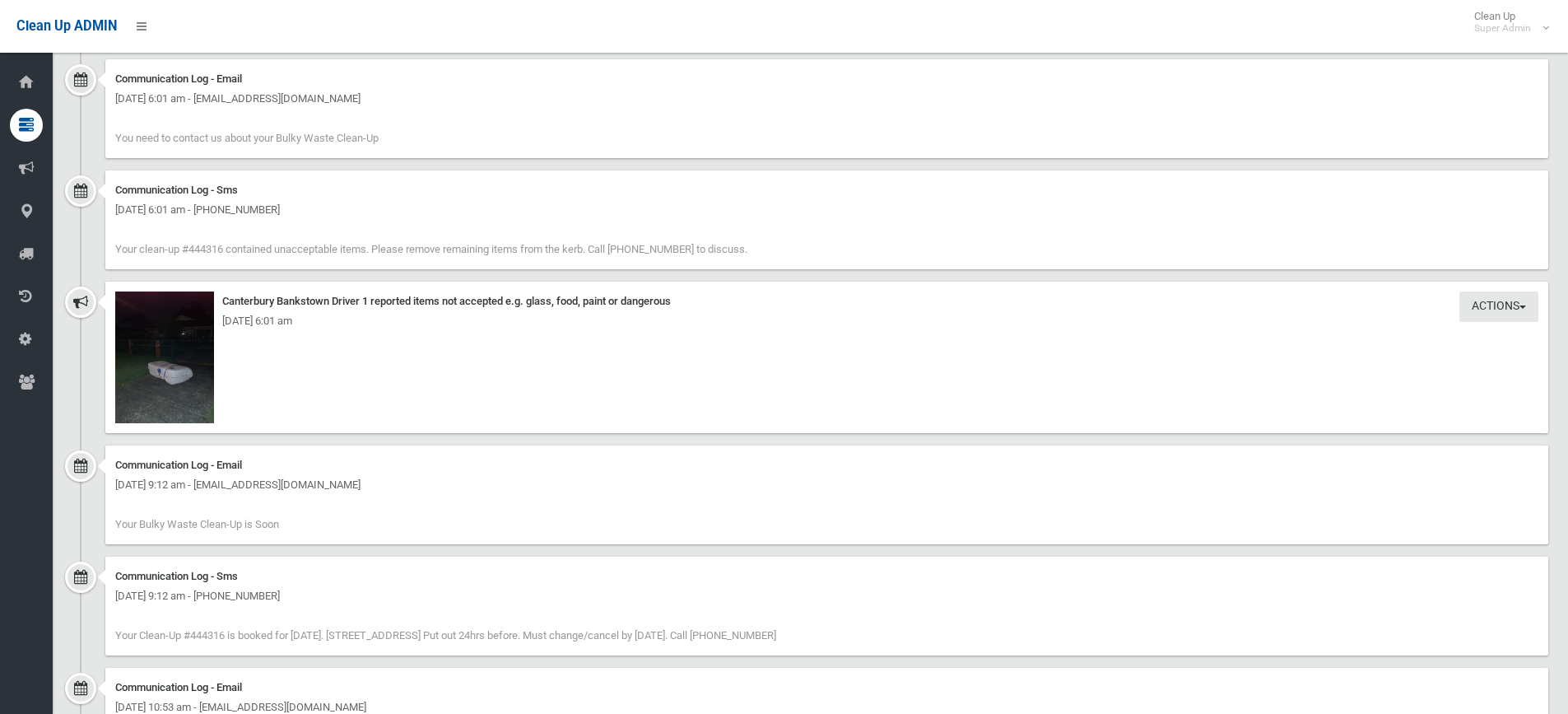
scroll to position [1647, 0]
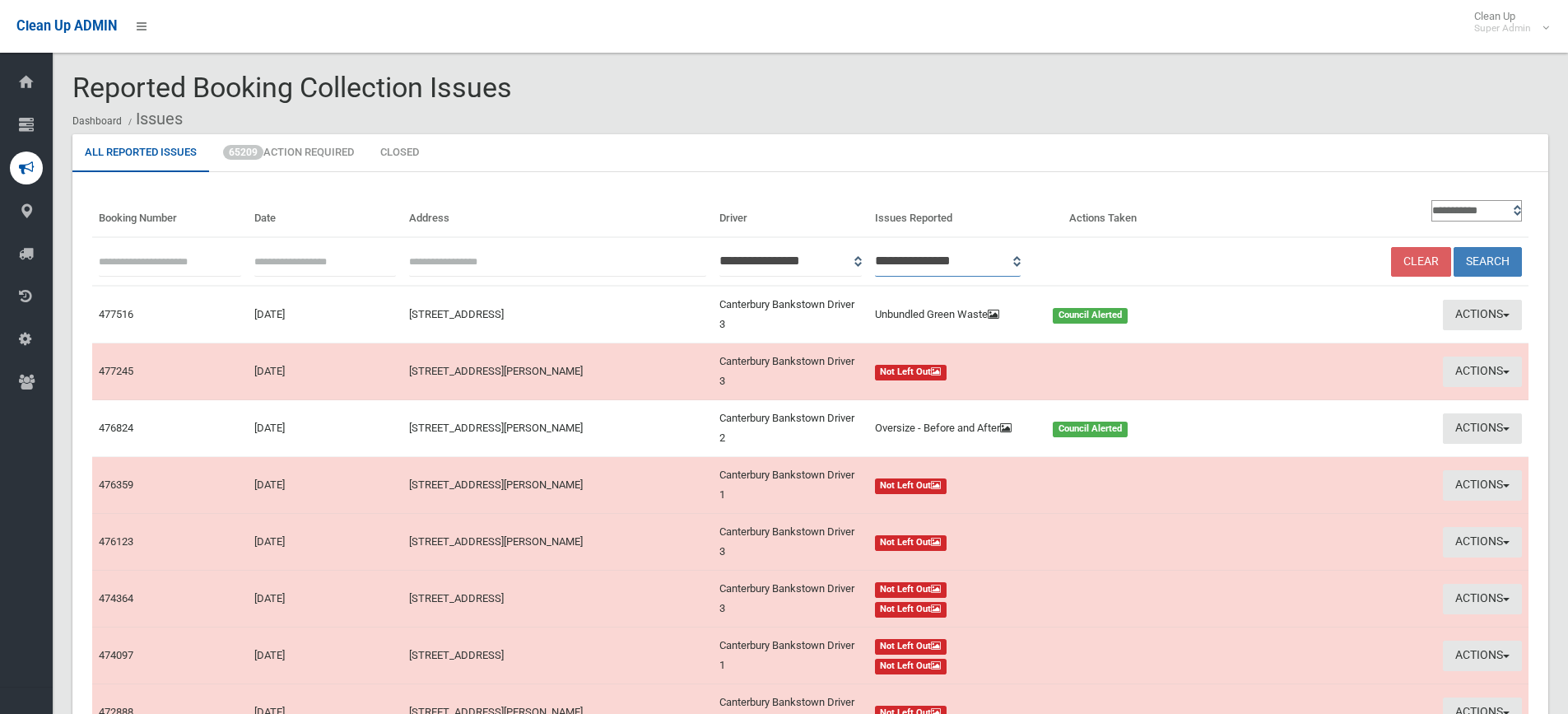
click at [1021, 261] on select "**********" at bounding box center [949, 262] width 147 height 30
select select "*"
click at [897, 247] on select "**********" at bounding box center [949, 262] width 147 height 30
click at [1488, 260] on button "Search" at bounding box center [1488, 262] width 68 height 30
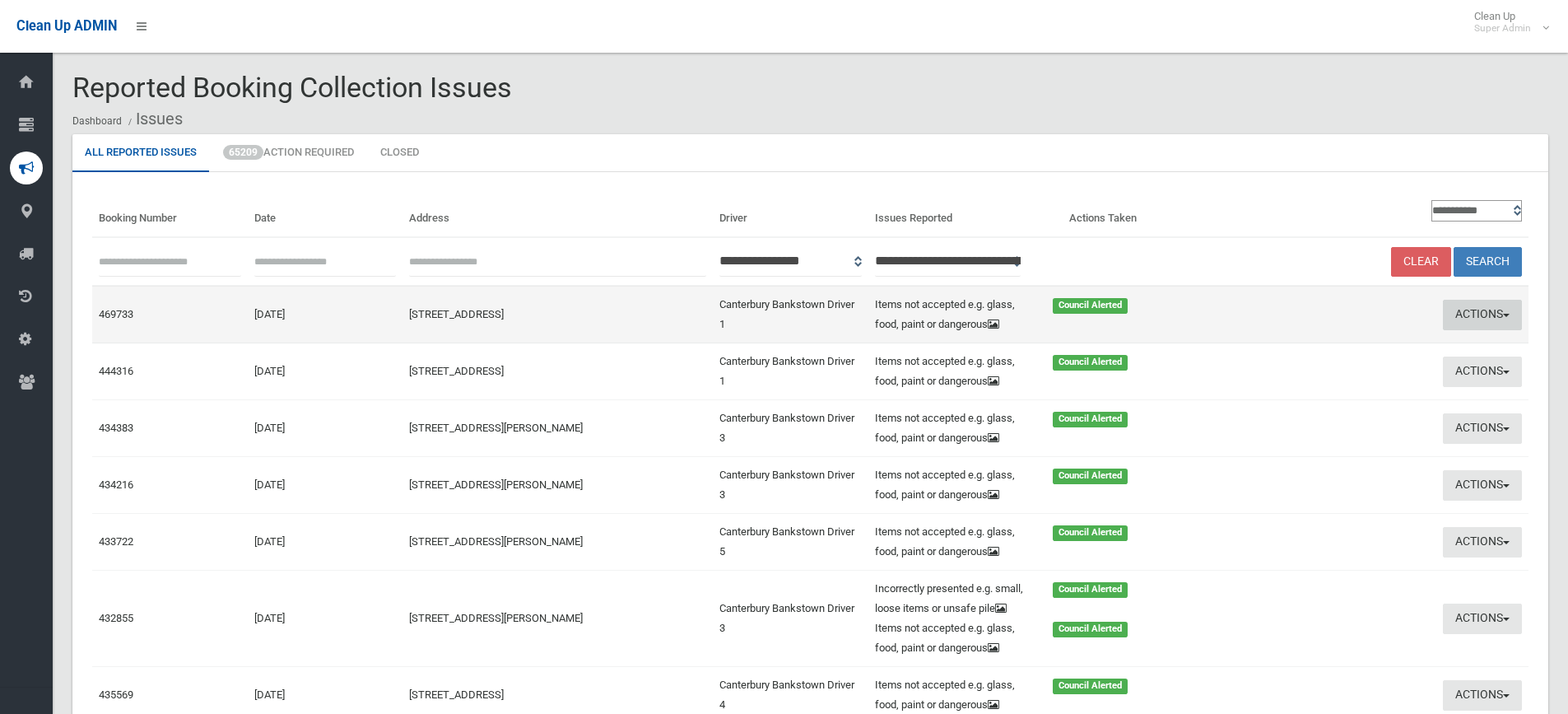
click at [1467, 310] on button "Actions" at bounding box center [1482, 315] width 79 height 30
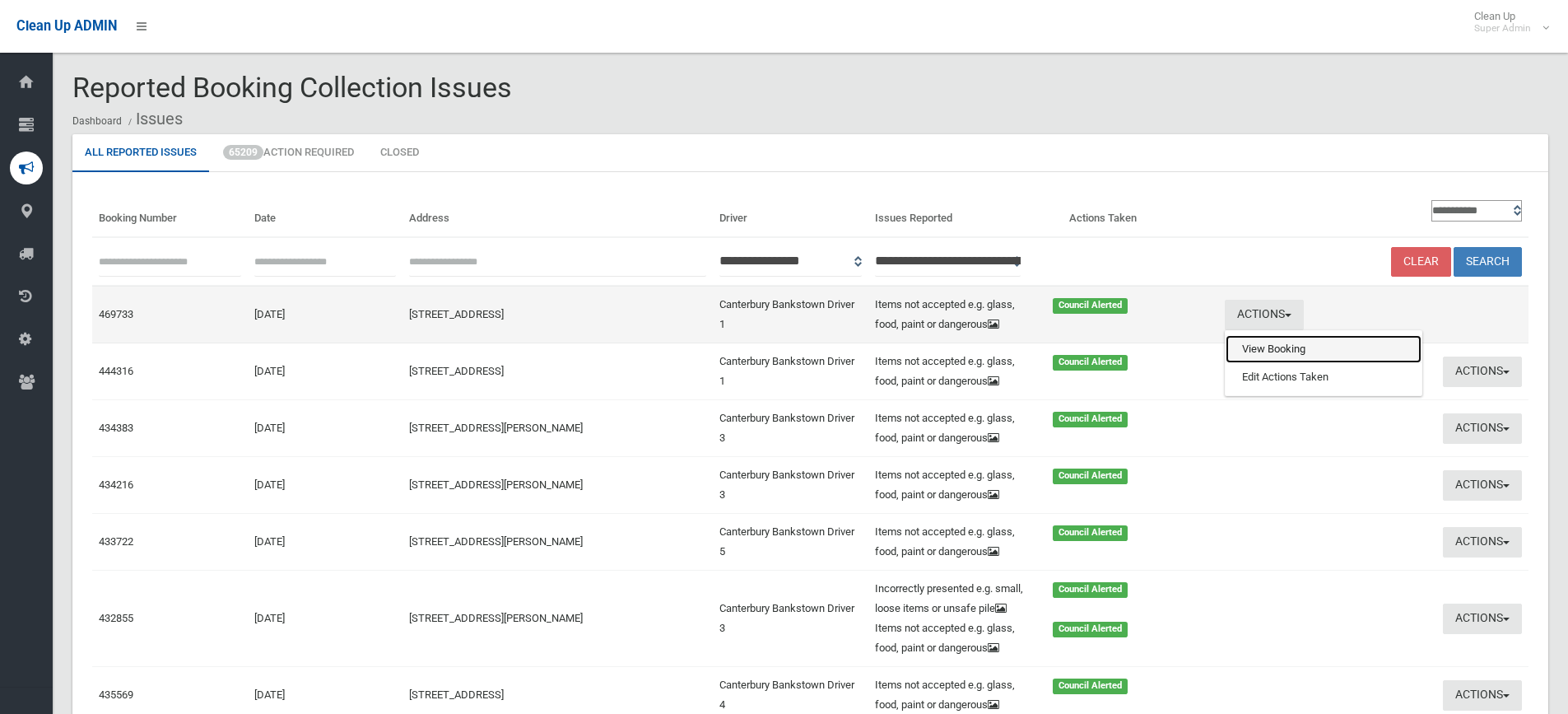
click at [1269, 351] on link "View Booking" at bounding box center [1324, 349] width 196 height 28
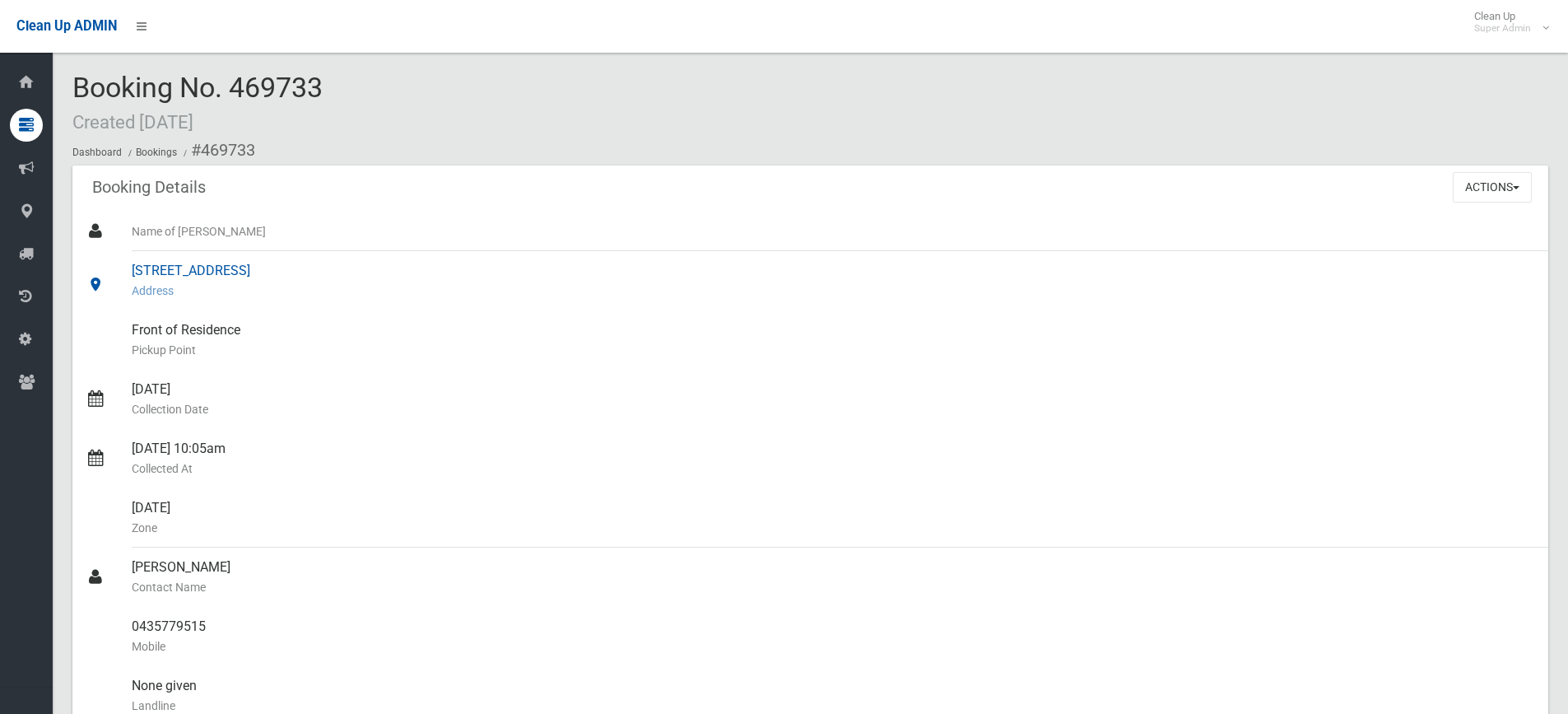
drag, startPoint x: 132, startPoint y: 270, endPoint x: 301, endPoint y: 273, distance: 169.0
click at [301, 273] on div "[STREET_ADDRESS] Address" at bounding box center [833, 280] width 1404 height 59
click at [366, 396] on div "[DATE] Collection Date" at bounding box center [833, 399] width 1404 height 59
drag, startPoint x: 236, startPoint y: 87, endPoint x: 326, endPoint y: 88, distance: 90.0
click at [326, 88] on div "Booking No. 469733 Created [DATE] Dashboard Bookings #469733" at bounding box center [810, 118] width 1476 height 93
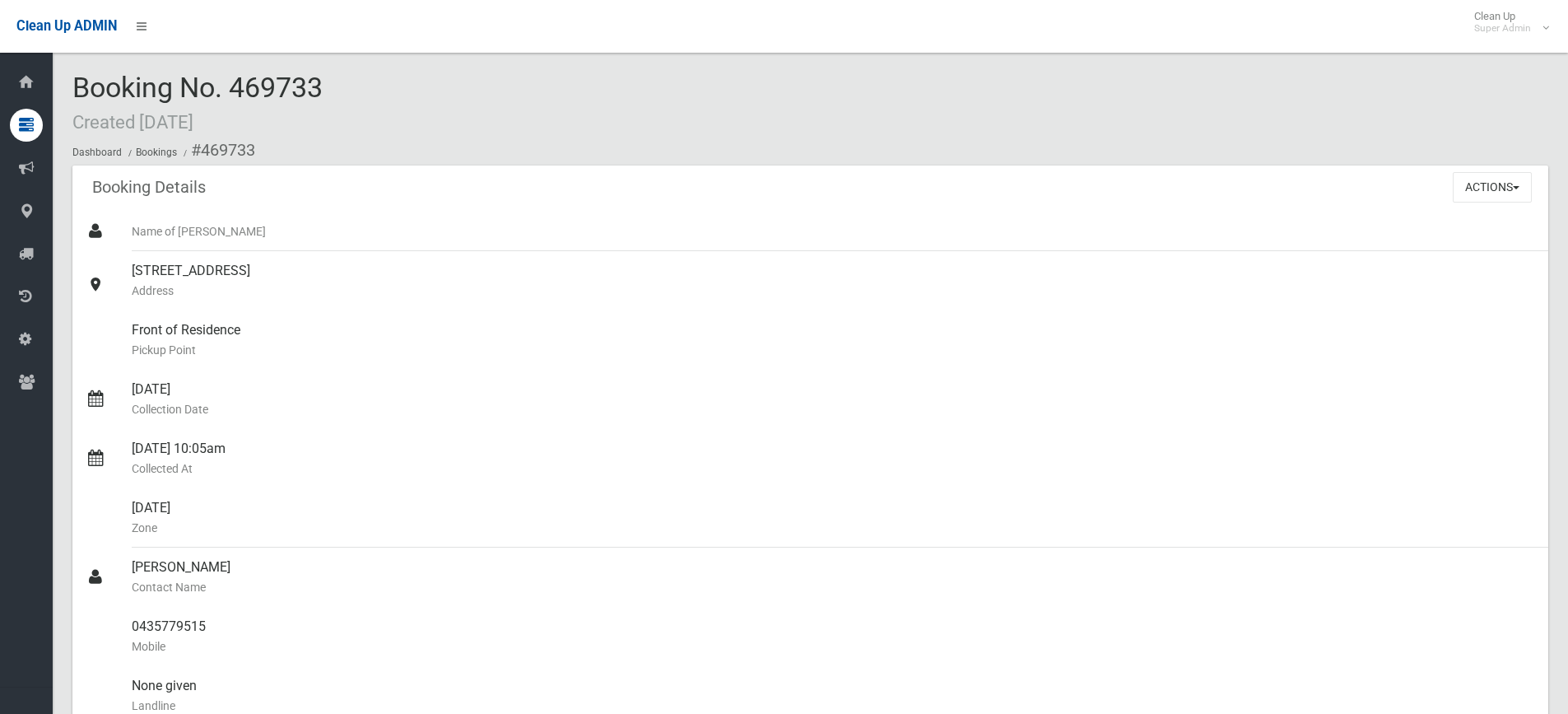
copy span "469733"
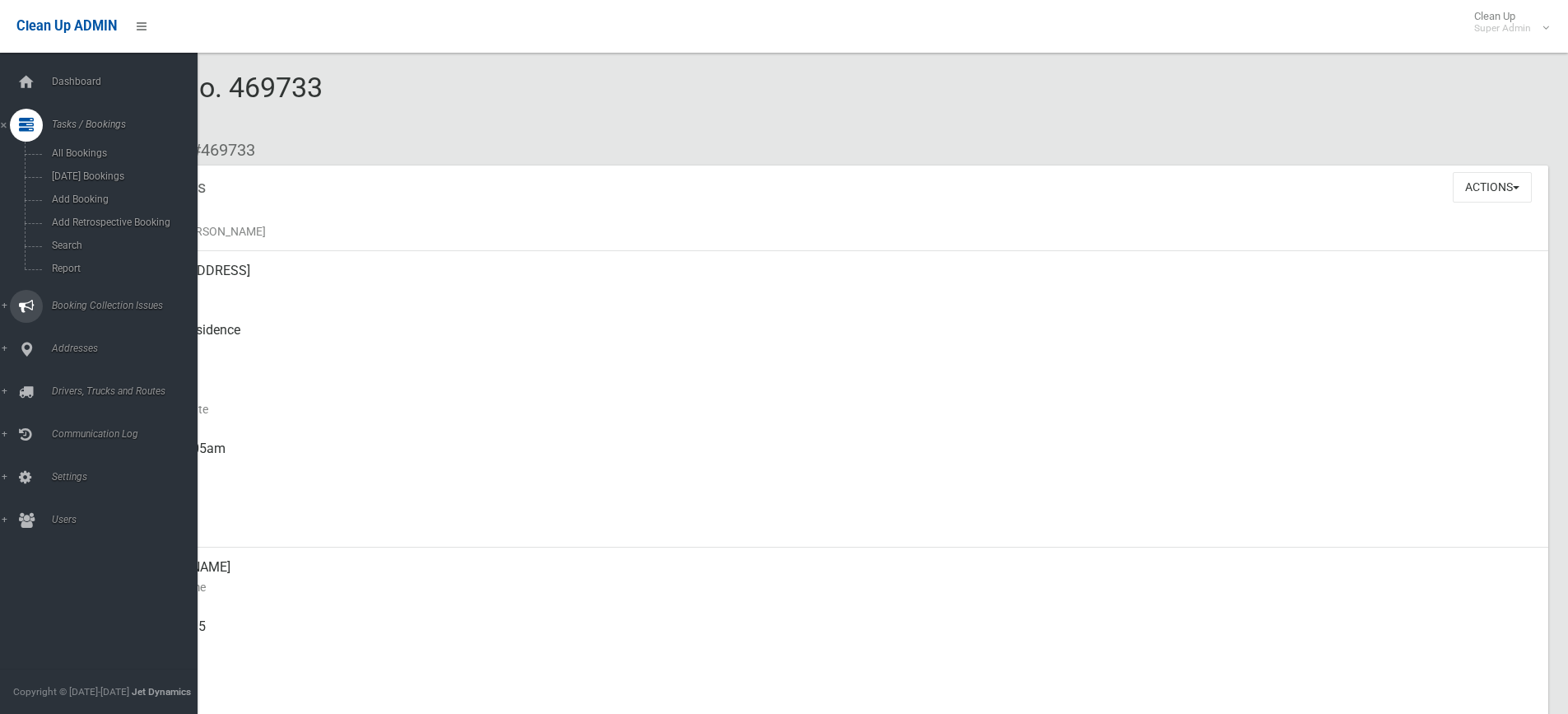
click at [77, 302] on span "Booking Collection Issues" at bounding box center [128, 305] width 163 height 11
click at [101, 195] on span "All Reported Issues" at bounding box center [121, 195] width 149 height 11
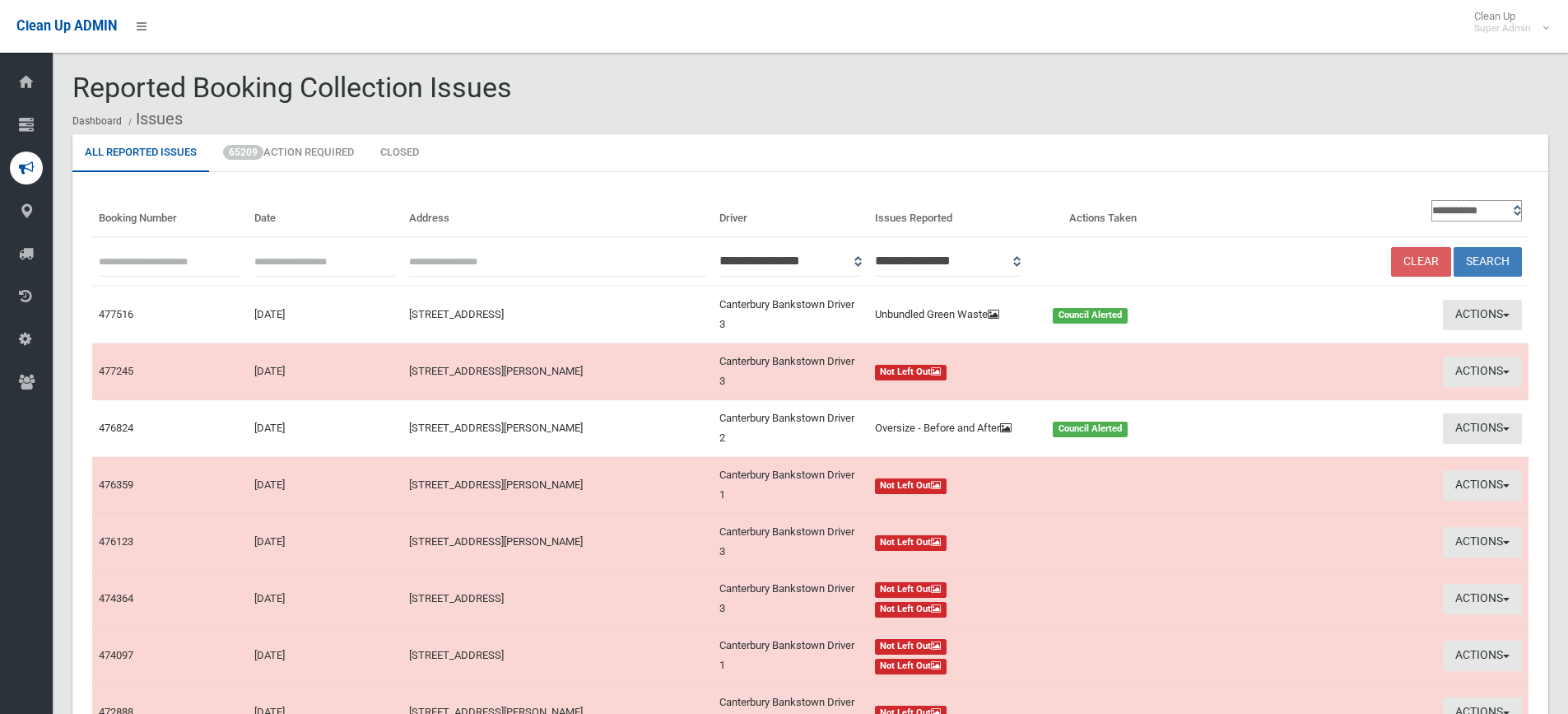
paste input "******"
type input "******"
click at [1481, 255] on button "Search" at bounding box center [1488, 262] width 68 height 30
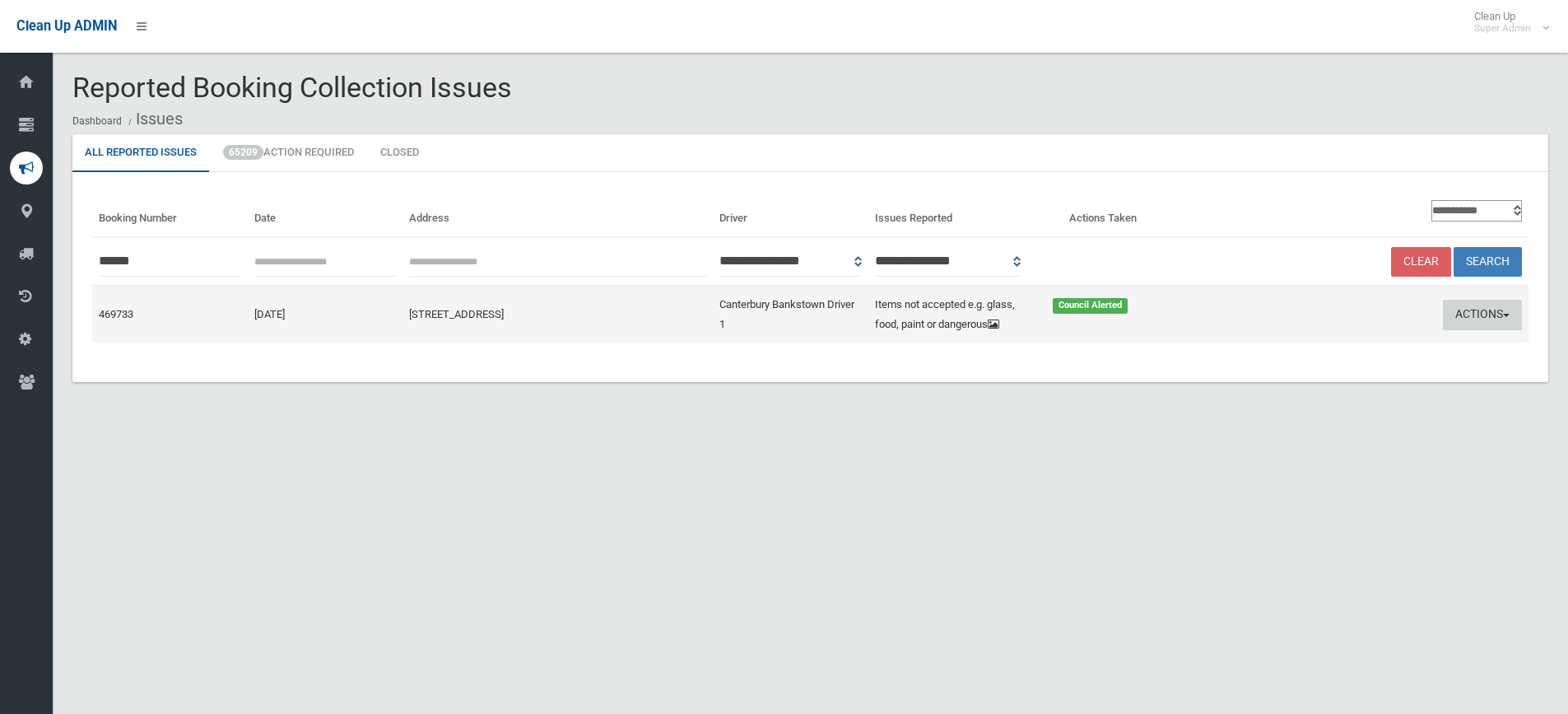
click at [1466, 315] on button "Actions" at bounding box center [1482, 315] width 79 height 30
click at [1256, 372] on link "Edit Actions Taken" at bounding box center [1324, 377] width 196 height 28
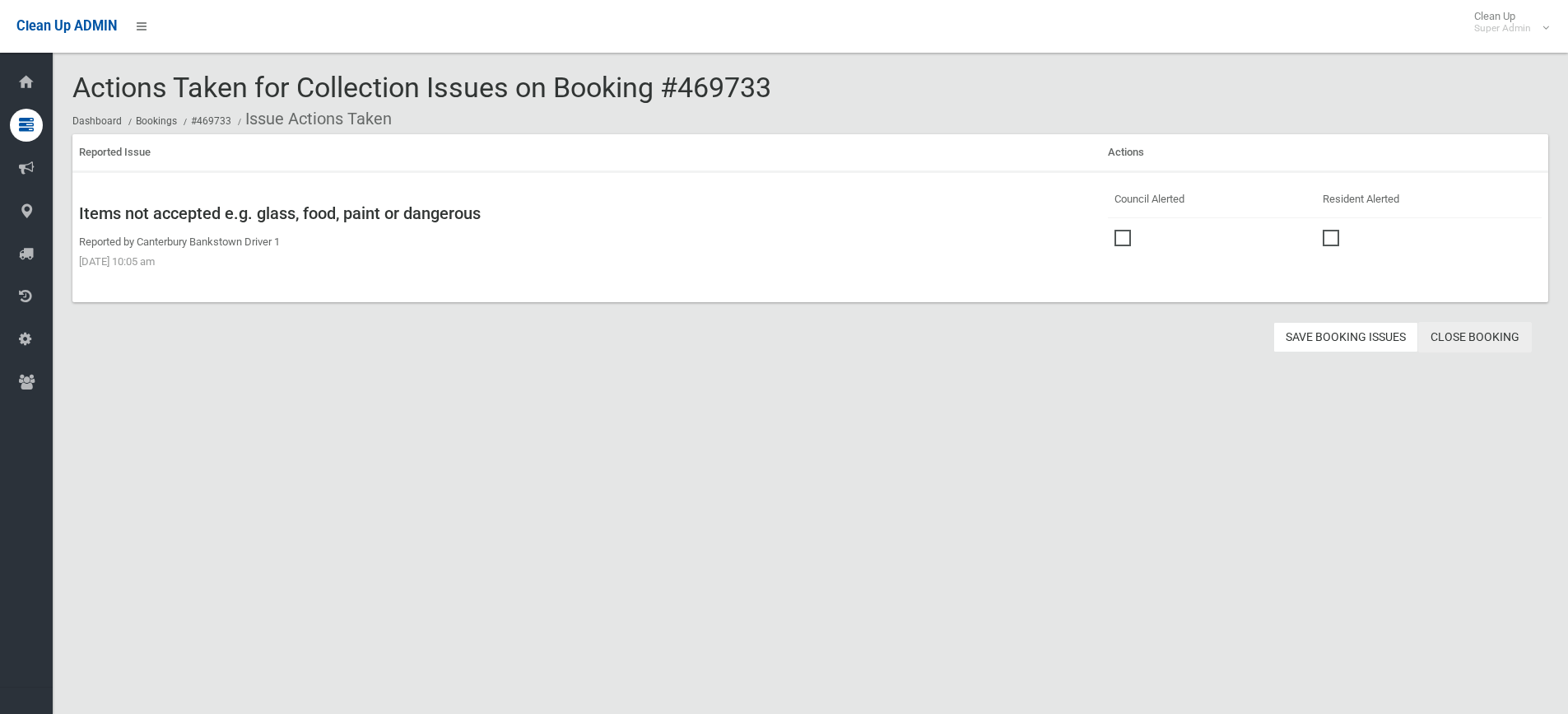
click at [1473, 334] on link "Close Booking" at bounding box center [1475, 337] width 114 height 30
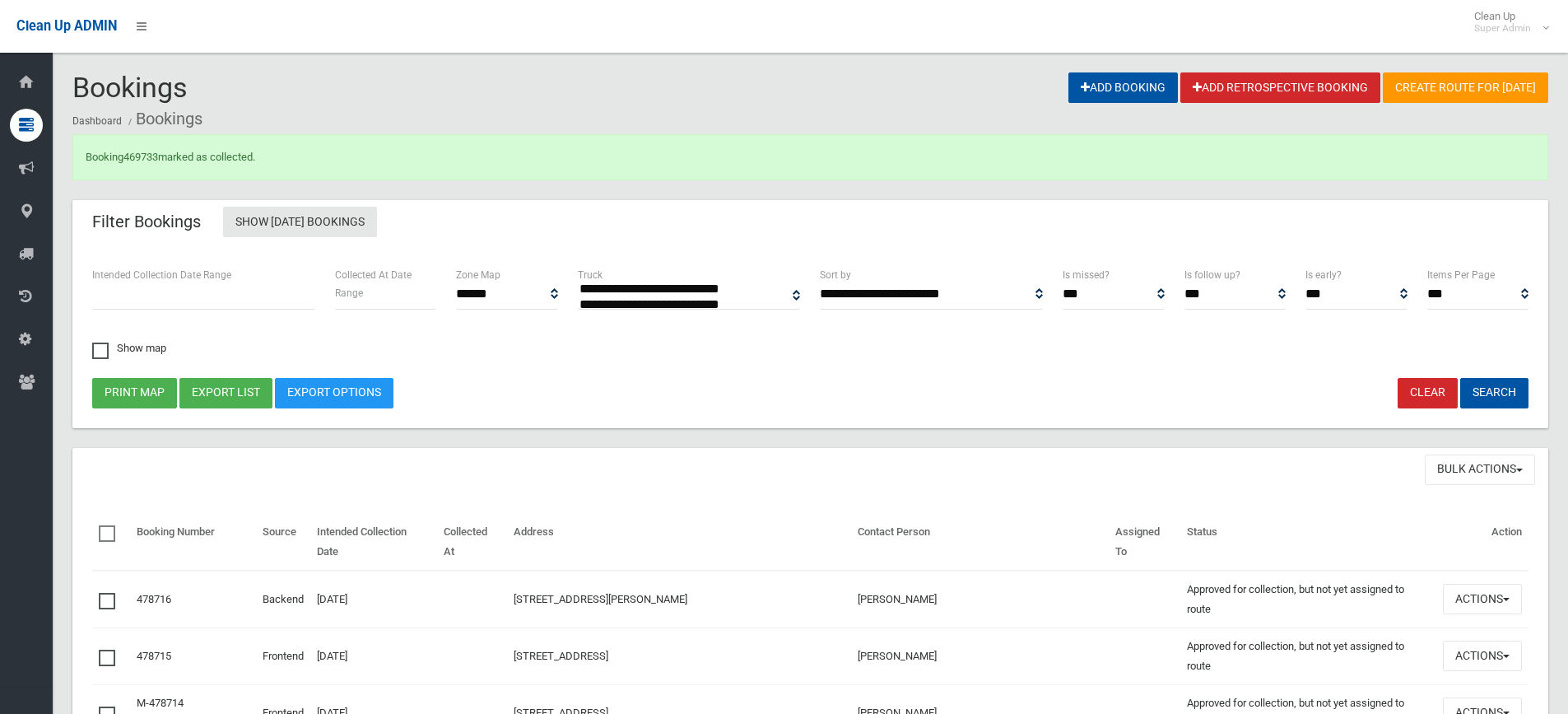
select select
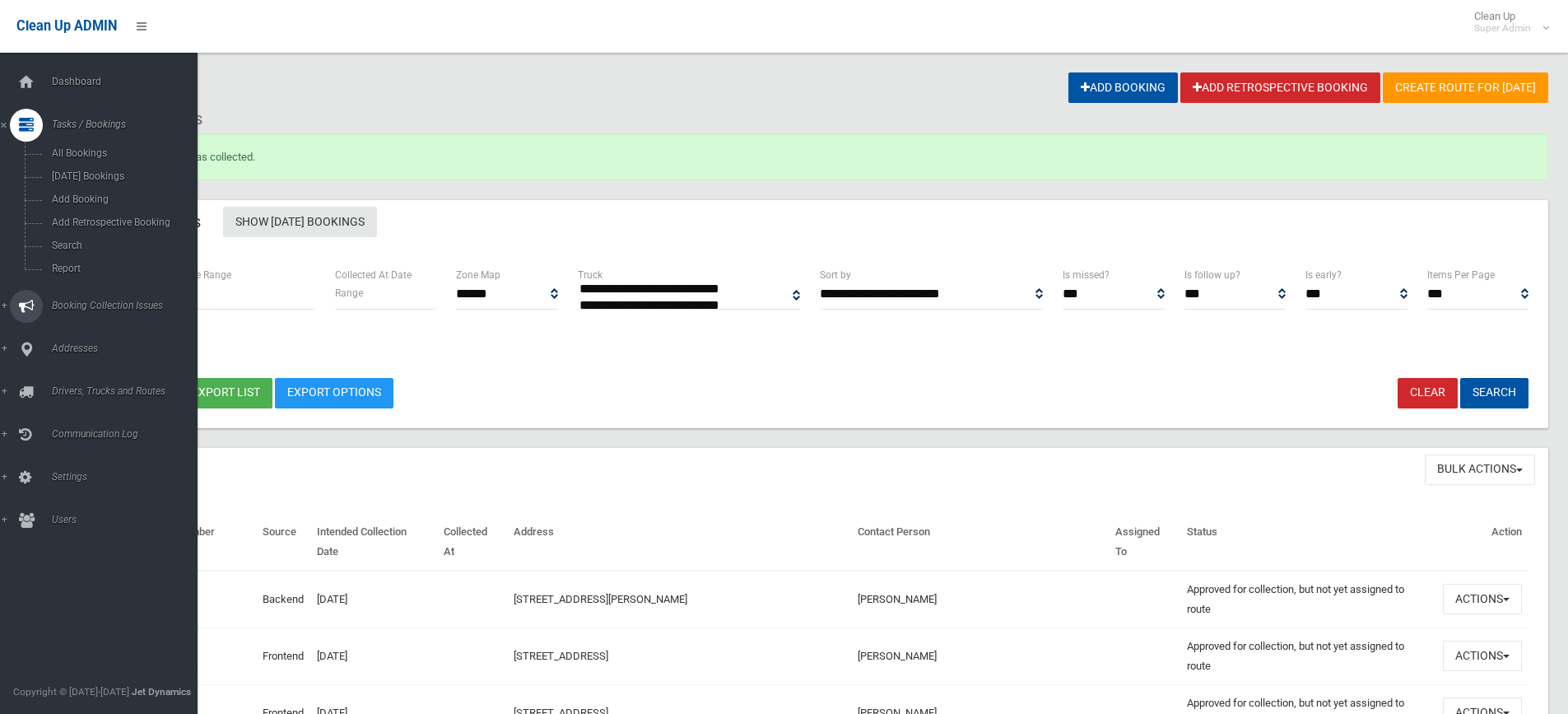
click at [89, 302] on span "Booking Collection Issues" at bounding box center [128, 305] width 163 height 11
click at [87, 190] on span "All Reported Issues" at bounding box center [121, 195] width 149 height 11
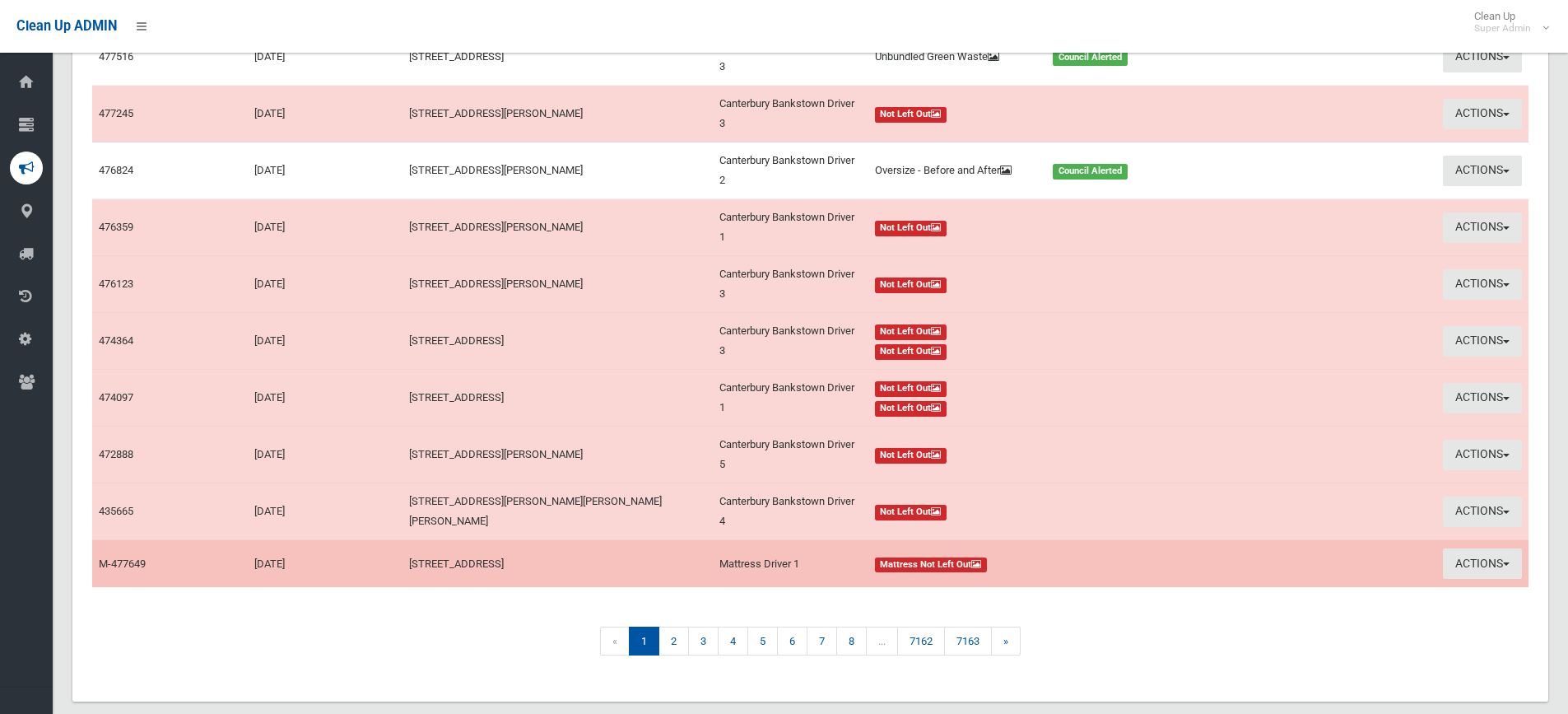
scroll to position [285, 0]
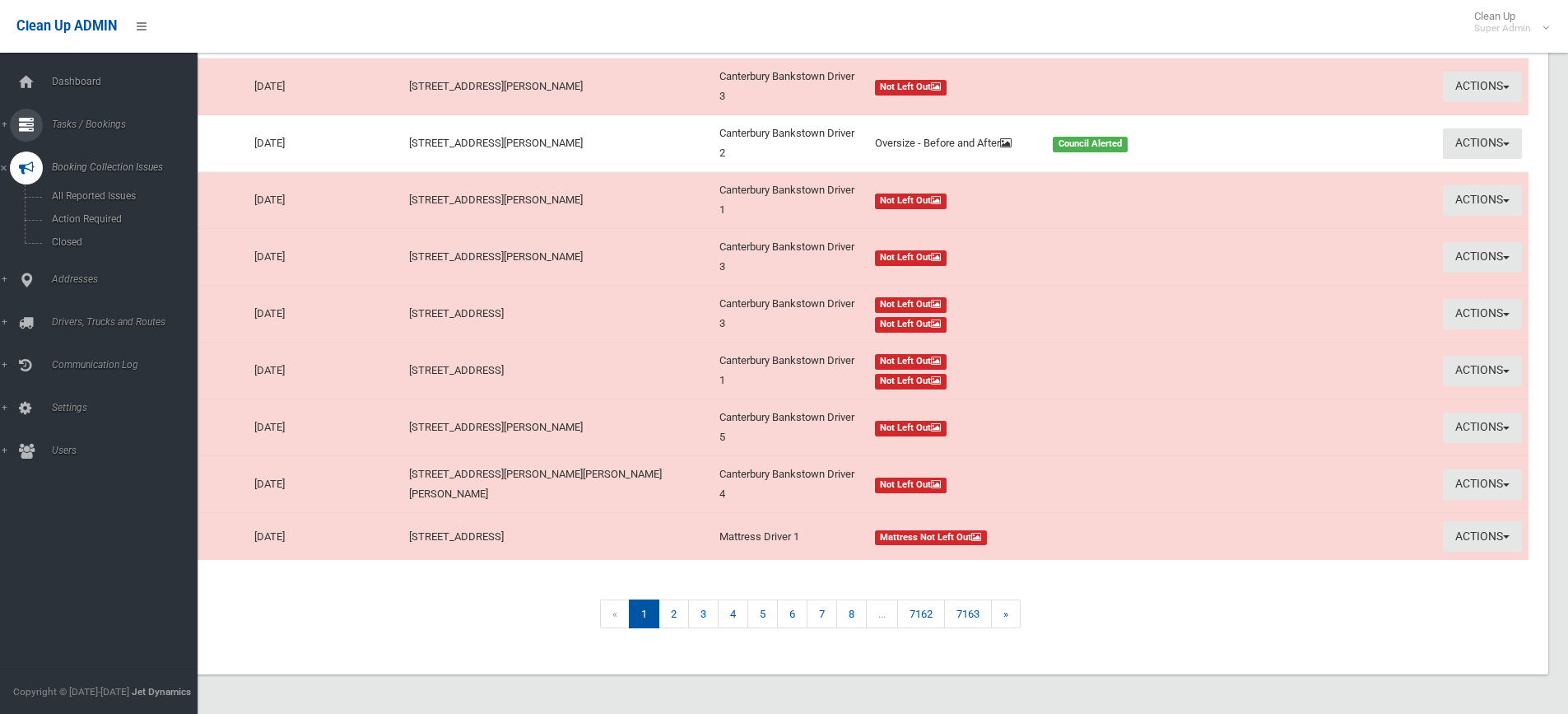
click at [96, 121] on span "Tasks / Bookings" at bounding box center [128, 124] width 163 height 11
click at [57, 247] on span "Search" at bounding box center [121, 245] width 149 height 11
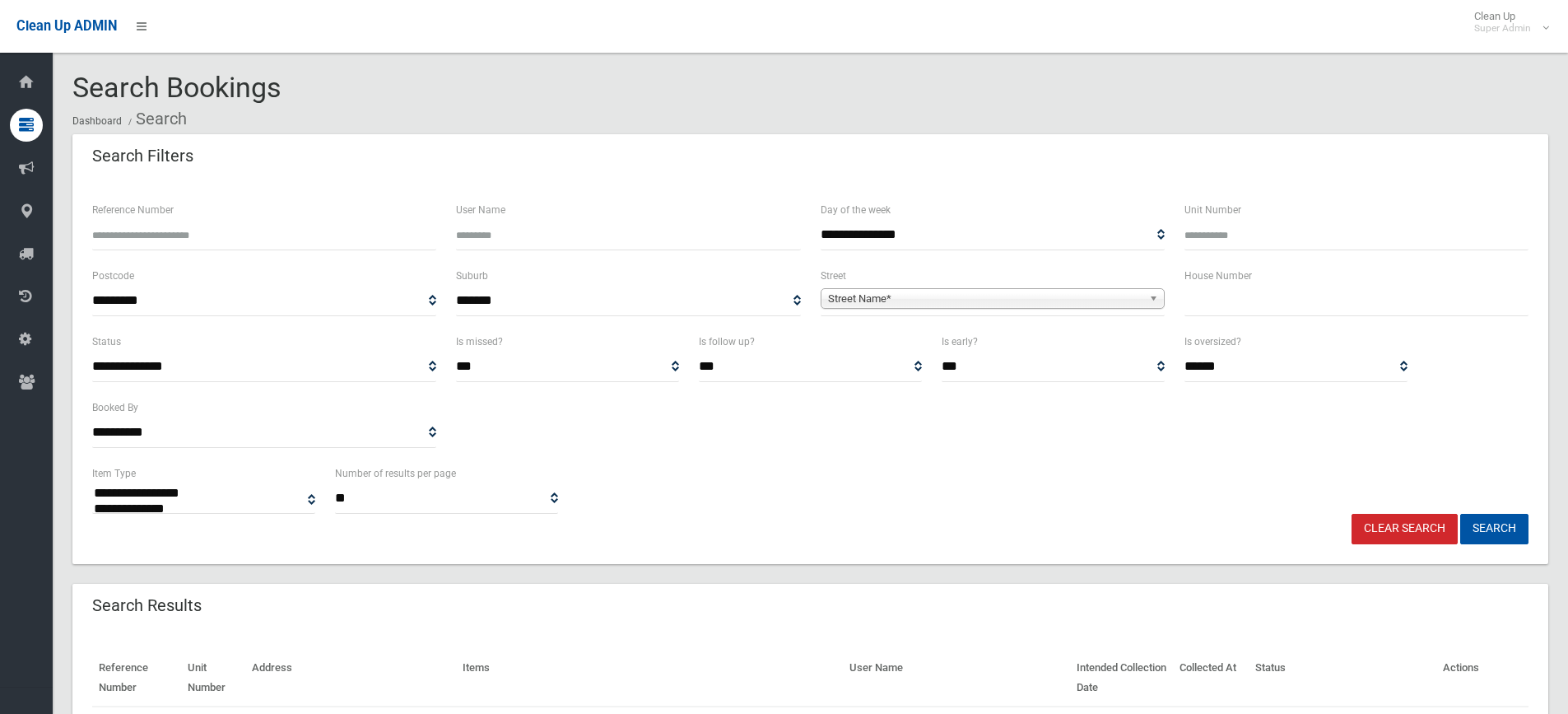
select select
click at [166, 234] on input "Reference Number" at bounding box center [264, 235] width 345 height 30
type input "******"
click at [1460, 513] on button "Search" at bounding box center [1494, 528] width 68 height 30
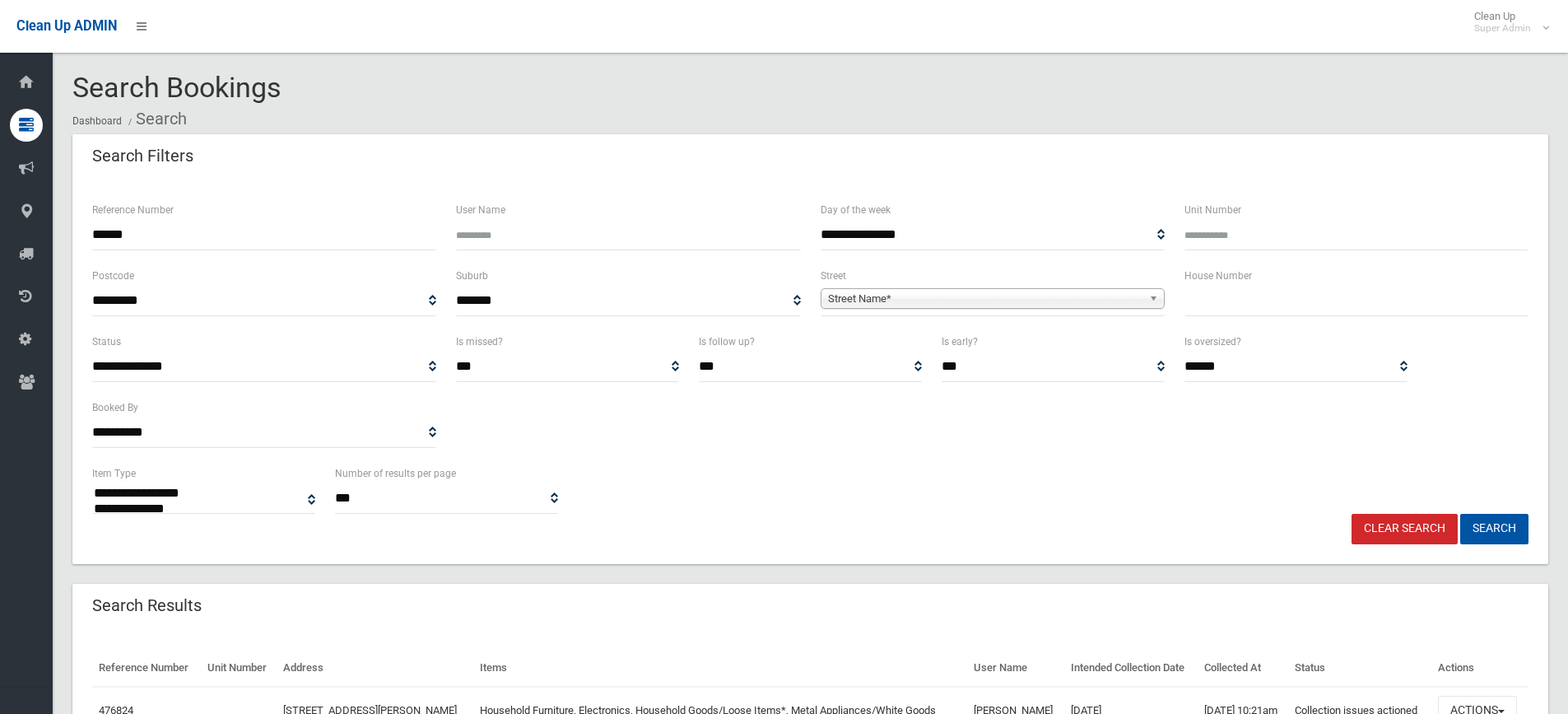
select select
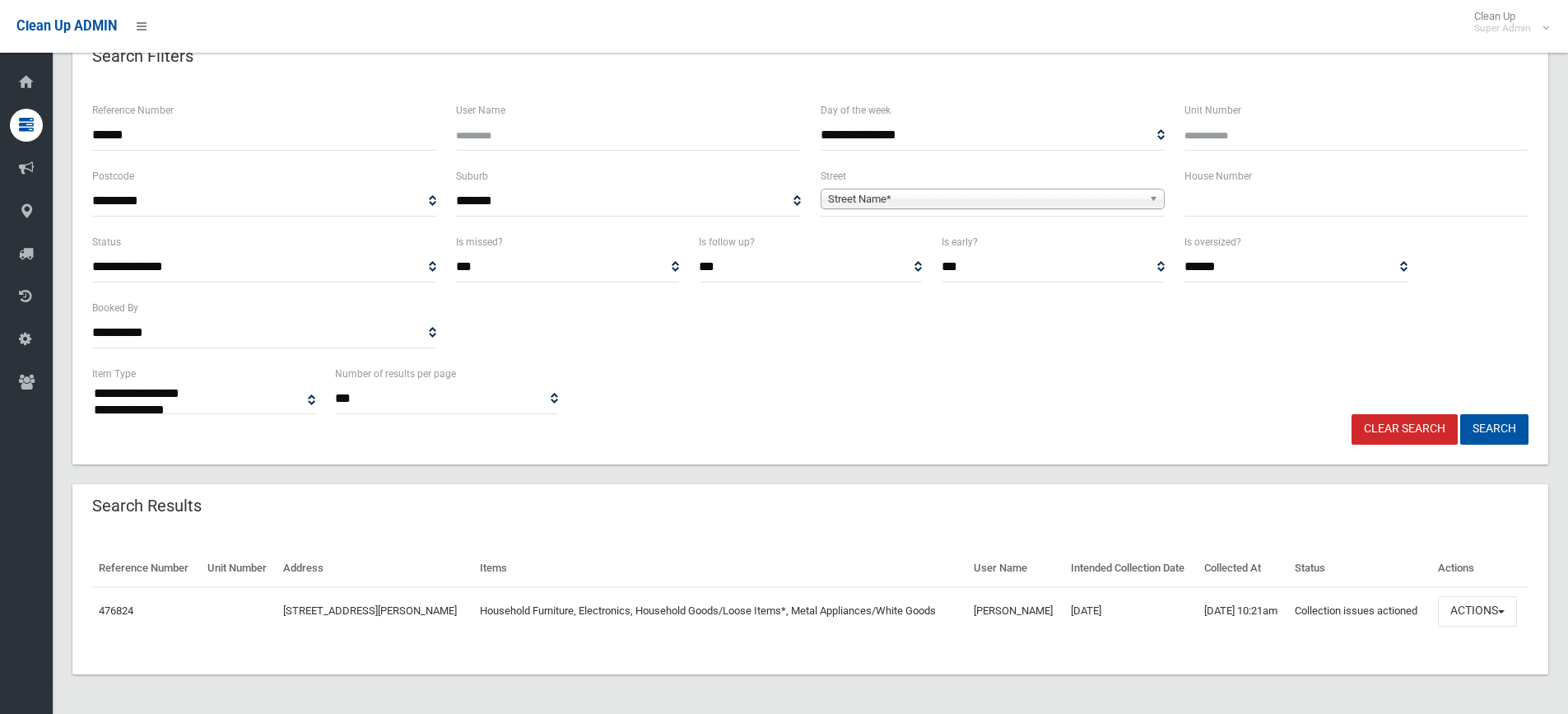
scroll to position [100, 0]
click at [1465, 612] on button "Actions" at bounding box center [1477, 611] width 79 height 30
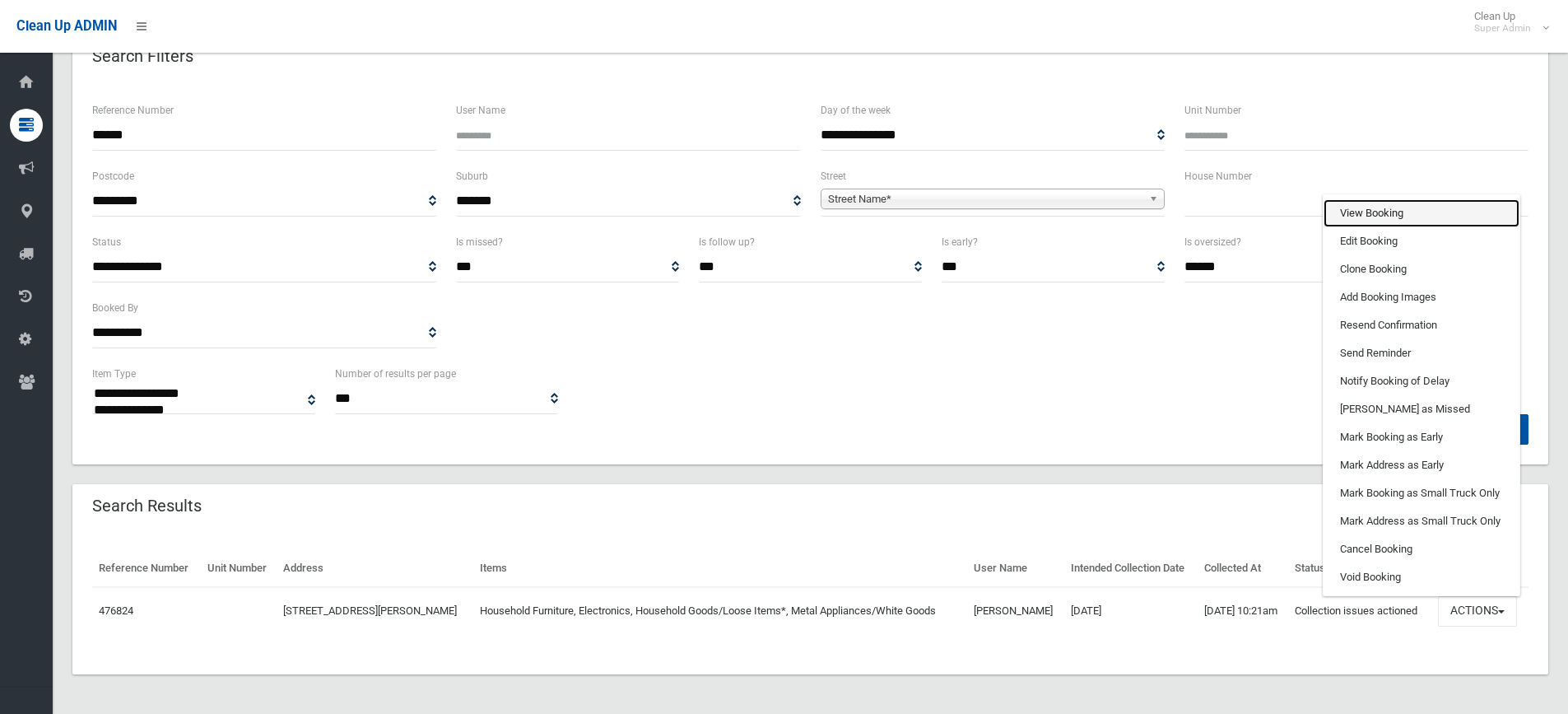
click at [1358, 209] on link "View Booking" at bounding box center [1421, 214] width 196 height 28
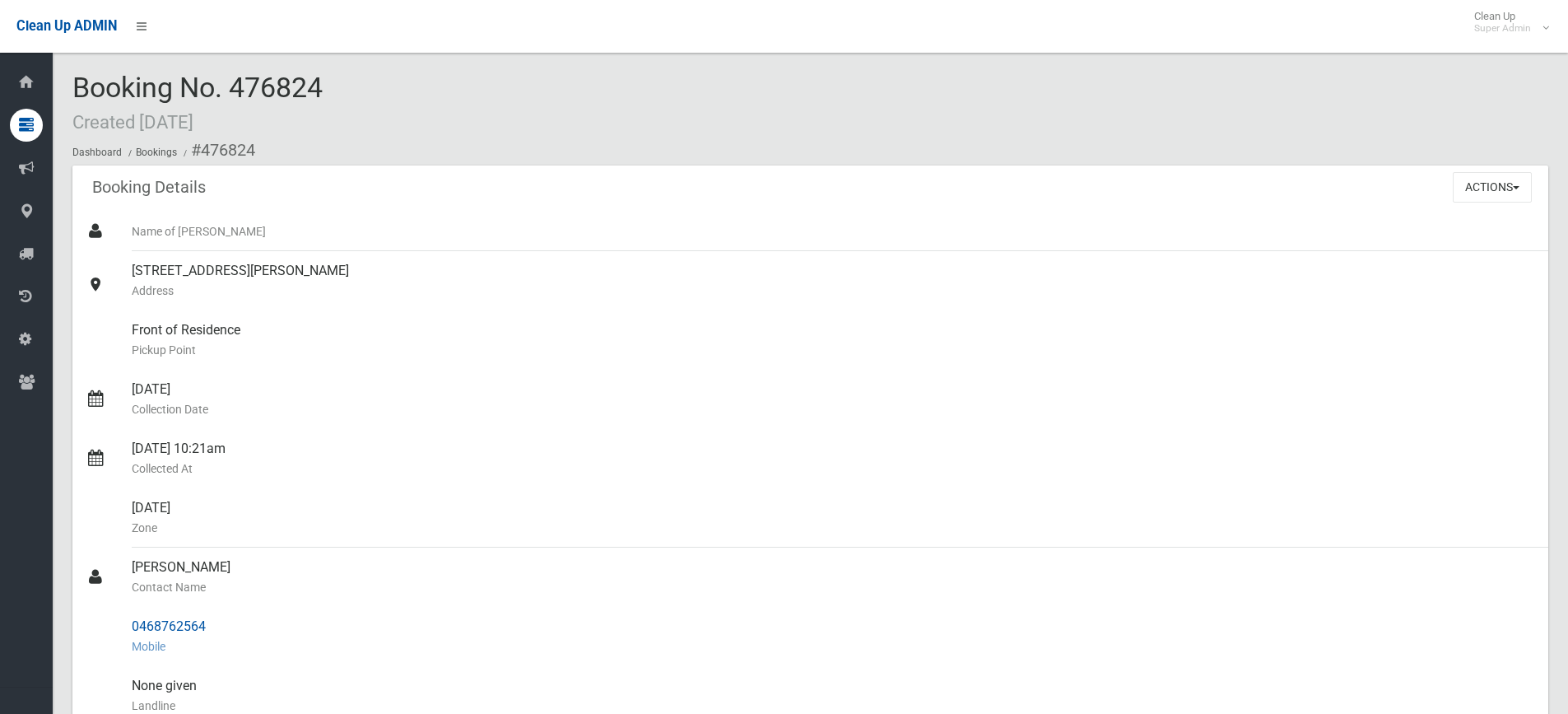
drag, startPoint x: 132, startPoint y: 566, endPoint x: 213, endPoint y: 628, distance: 102.0
click at [213, 628] on ul "Name of Booker 146 Woods Road, YAGOONA NSW 2199 Address Front of Residence Pick…" at bounding box center [810, 646] width 1476 height 870
copy ul "Afra Tabassum Contact Name 0468762564"
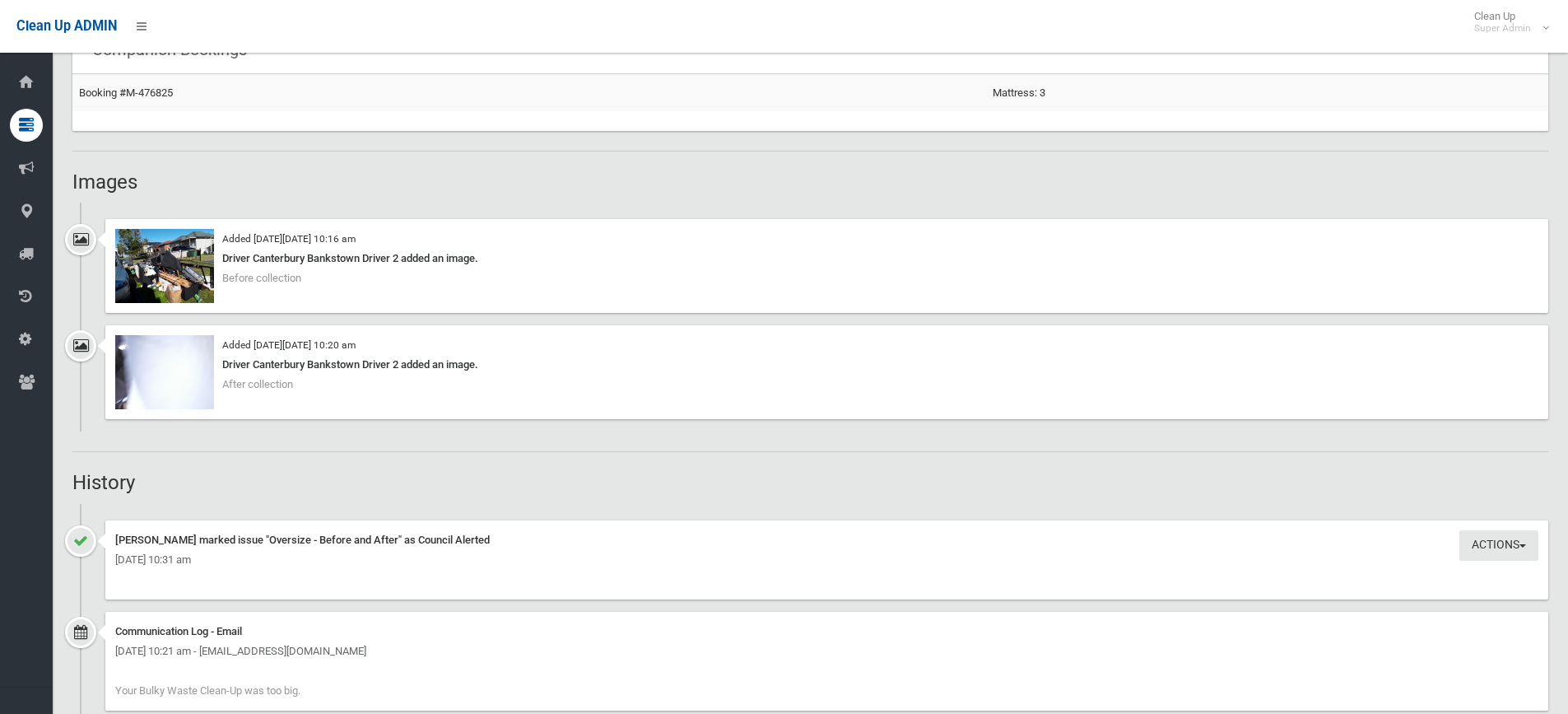
scroll to position [1482, 0]
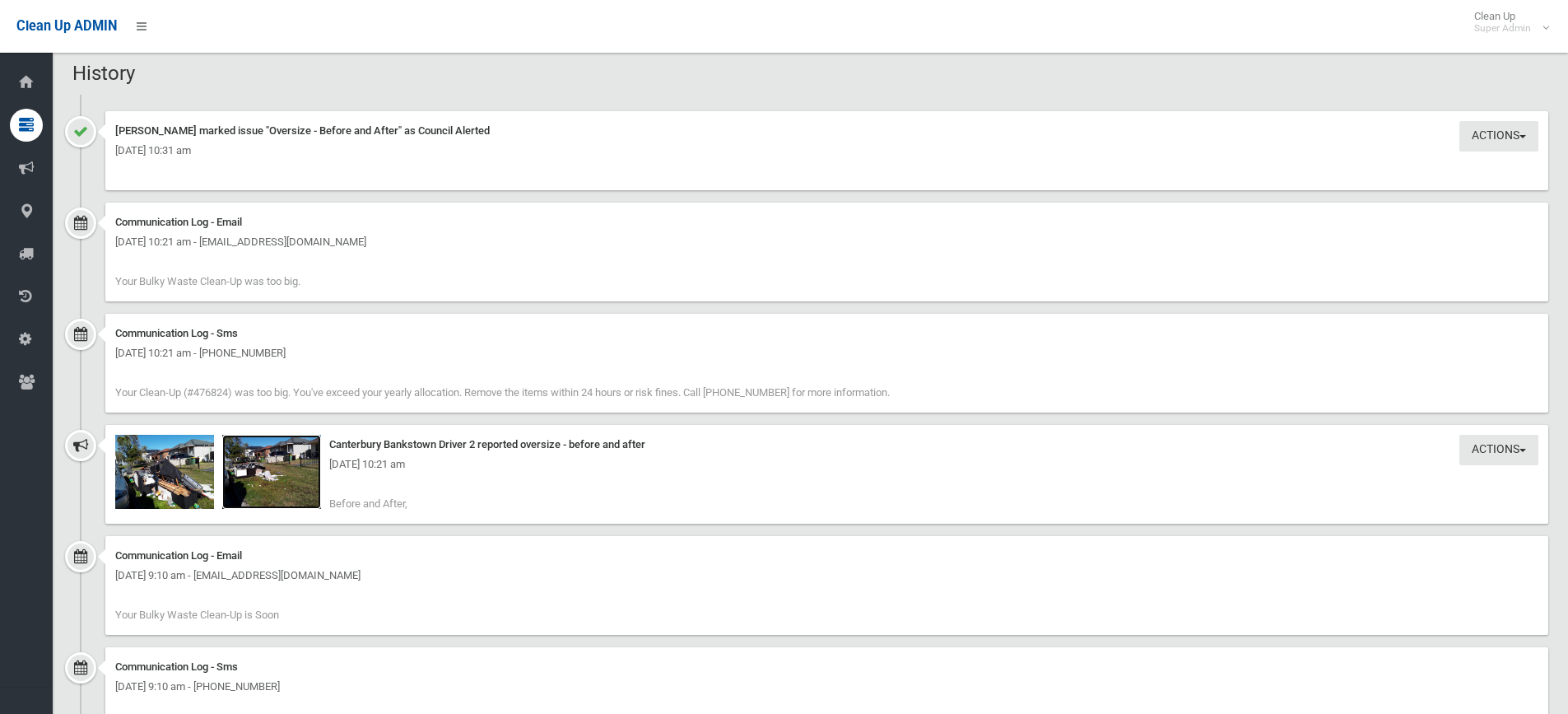
click at [261, 486] on img at bounding box center [272, 472] width 99 height 74
click at [176, 474] on div "Tuesday 12th August 2025 - 10:21 am" at bounding box center [826, 464] width 1423 height 19
click at [173, 485] on img at bounding box center [164, 472] width 99 height 74
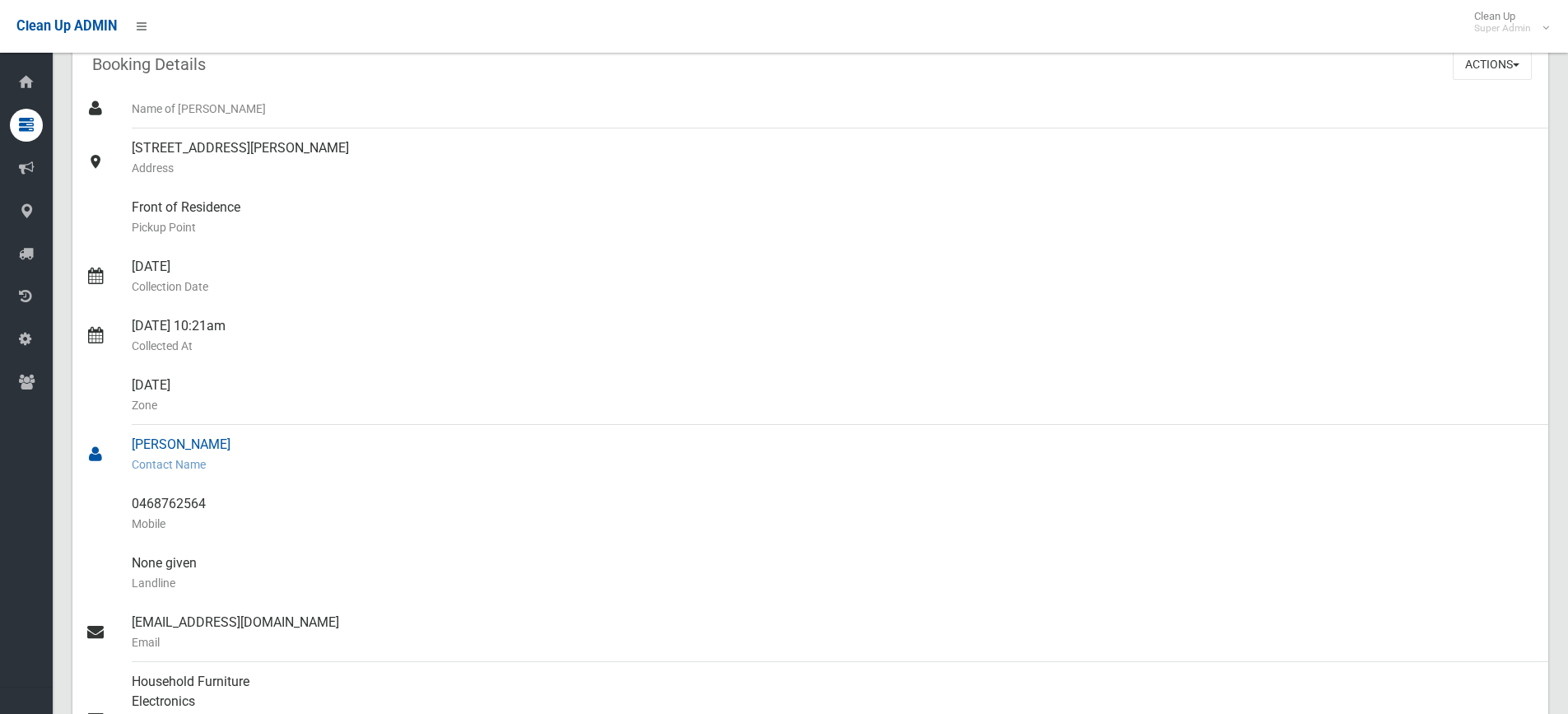
scroll to position [0, 0]
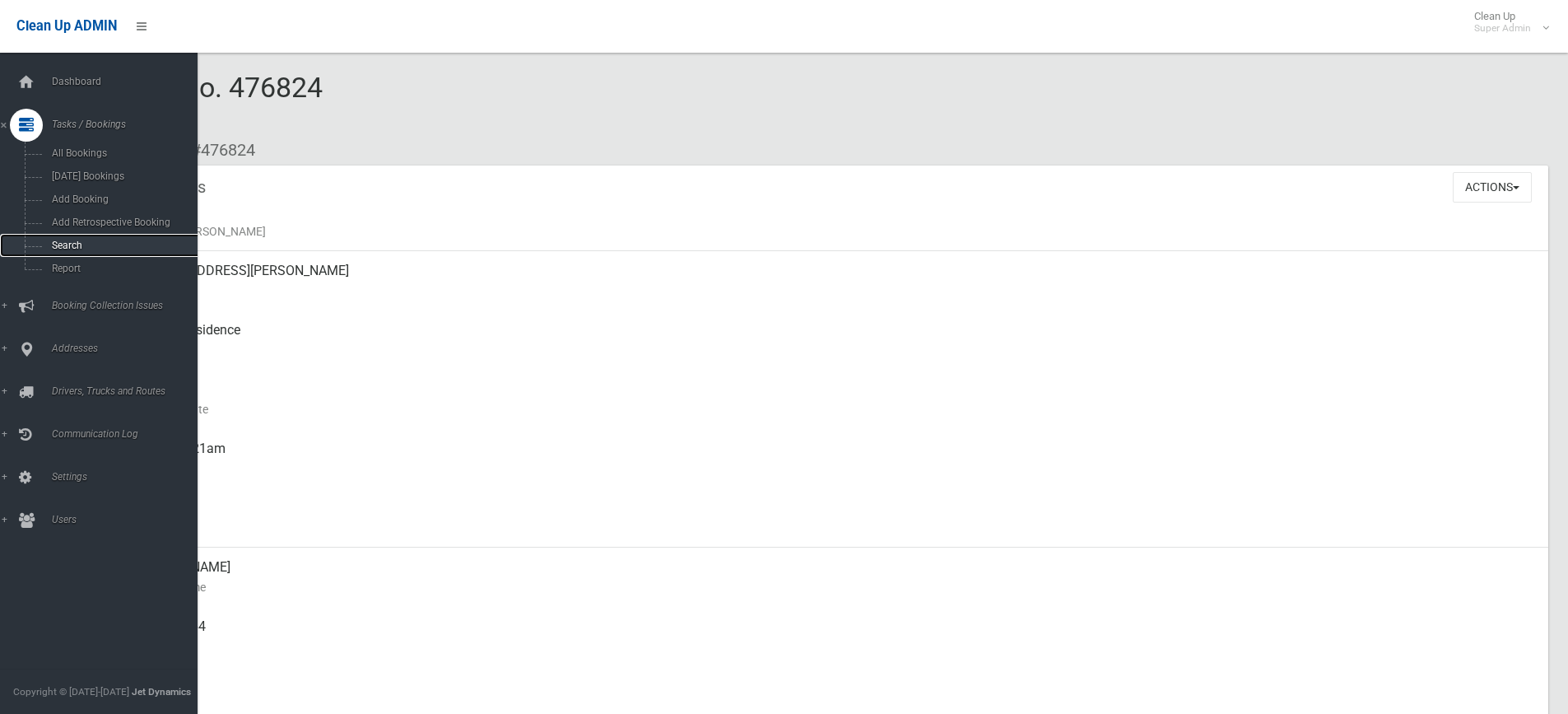
click at [72, 236] on link "Search" at bounding box center [105, 246] width 210 height 23
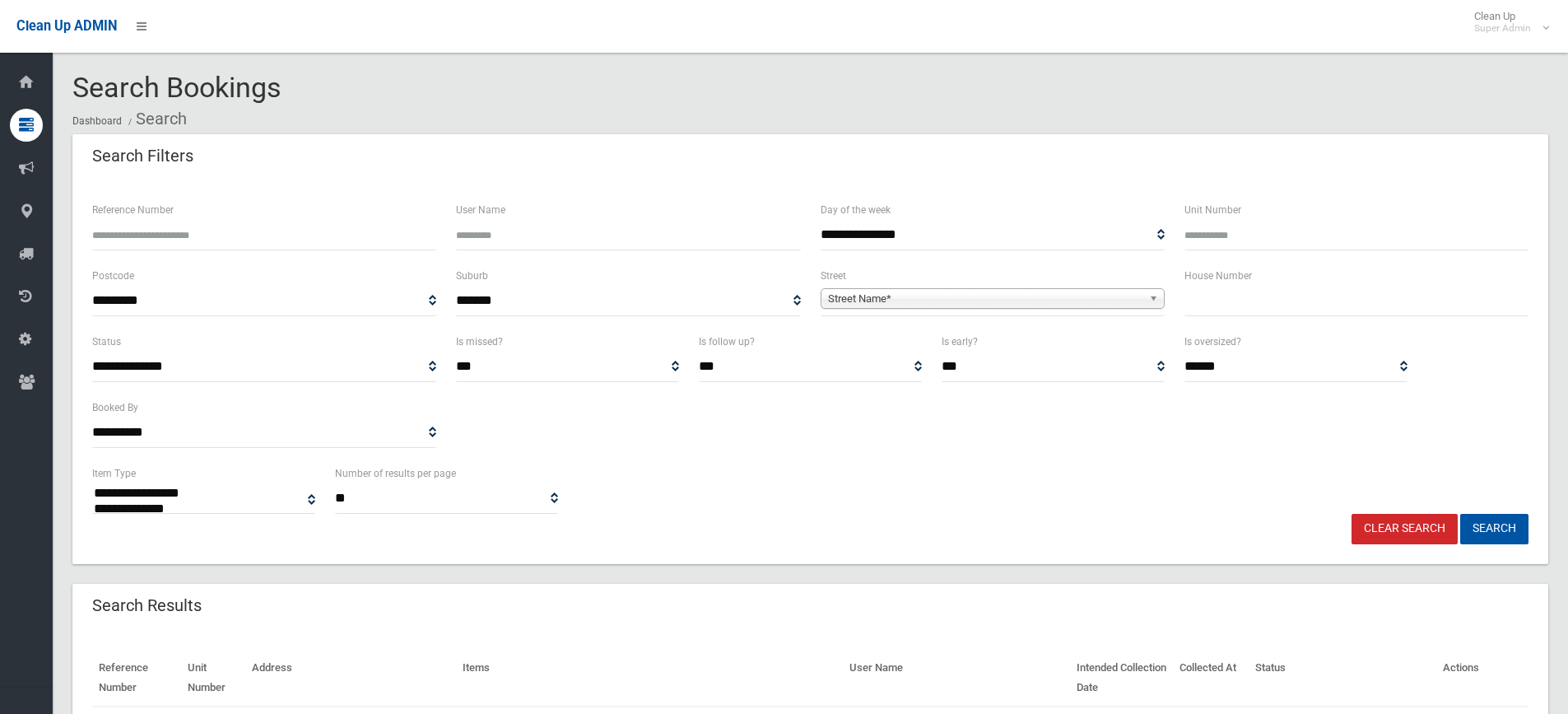
select select
click at [1217, 304] on input "text" at bounding box center [1357, 300] width 345 height 30
type input "***"
click at [915, 297] on span "Street Name*" at bounding box center [985, 299] width 314 height 19
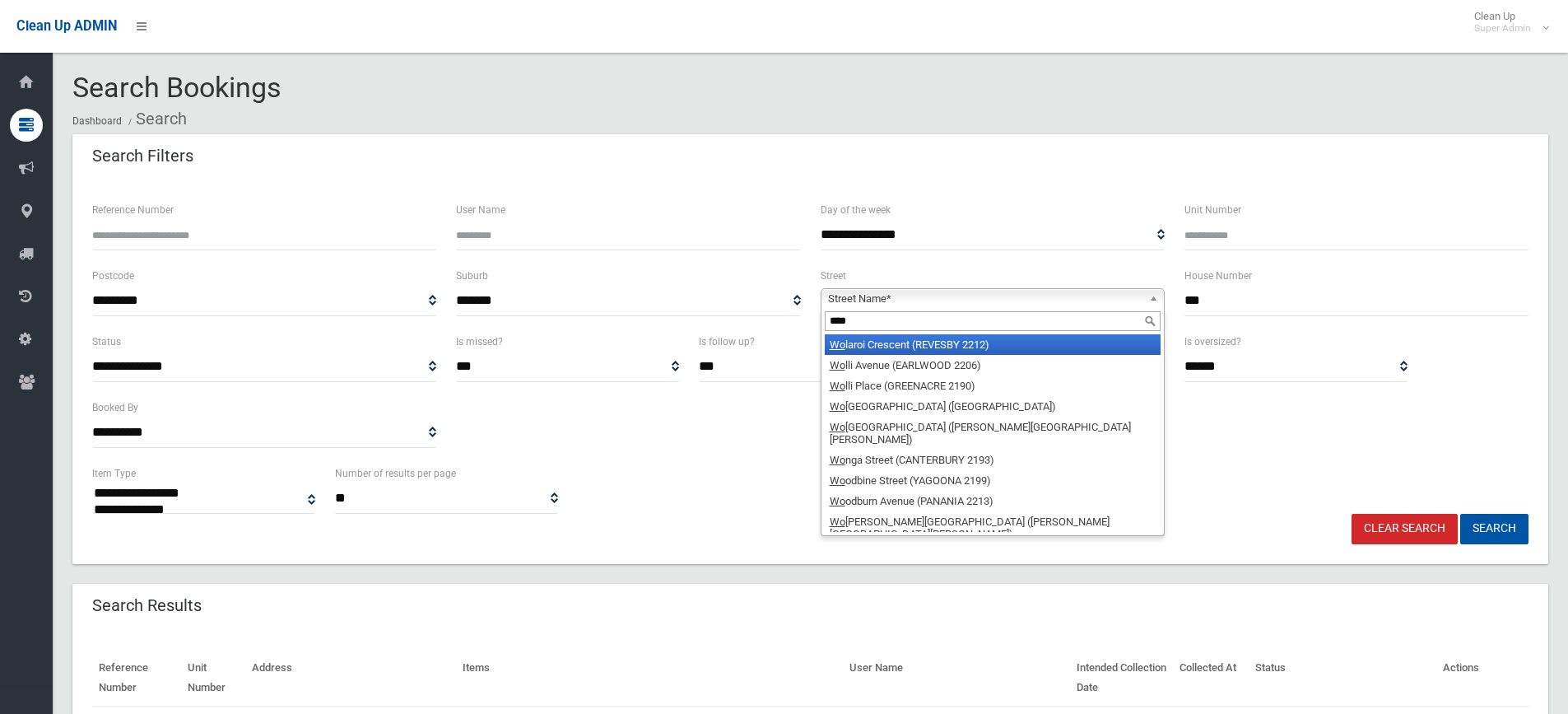
type input "*****"
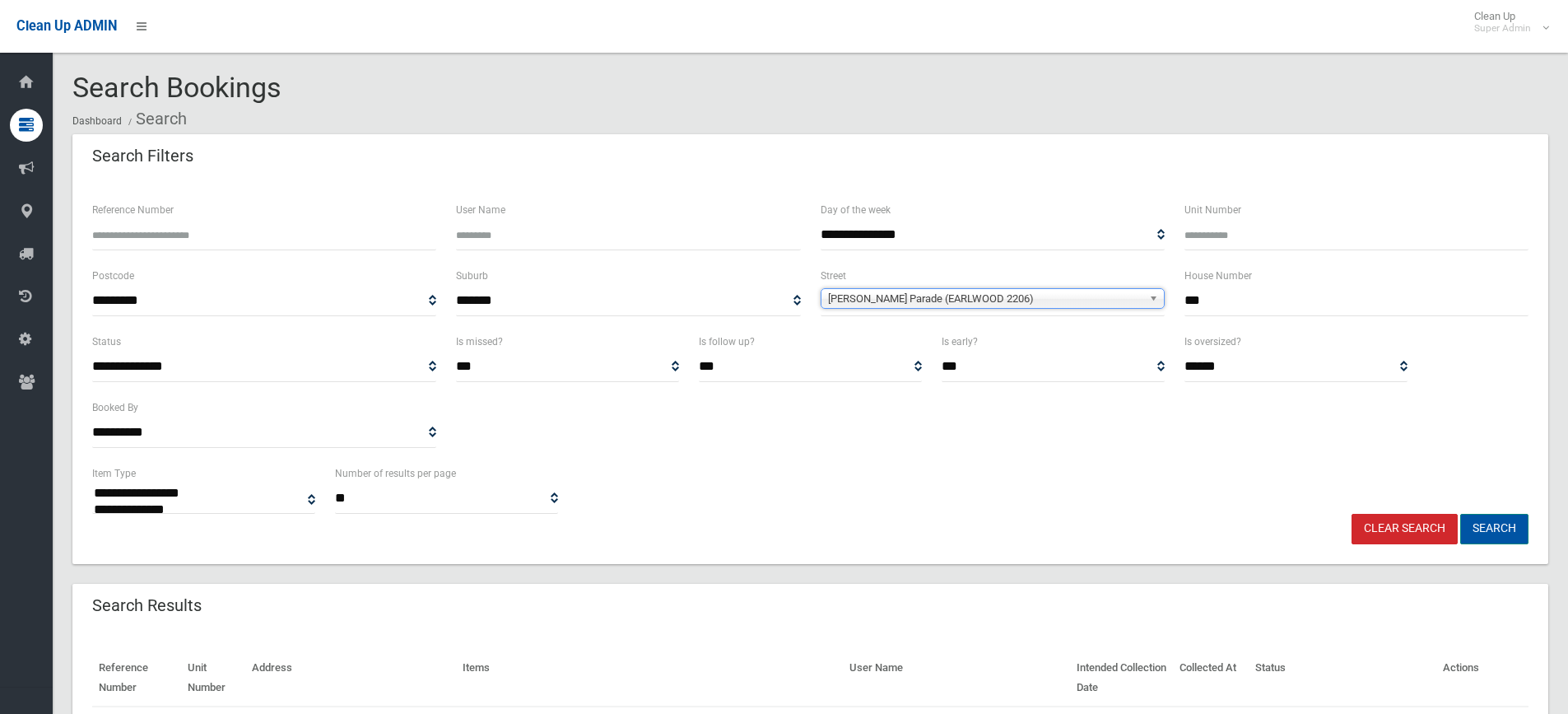
click at [1504, 526] on button "Search" at bounding box center [1494, 528] width 68 height 30
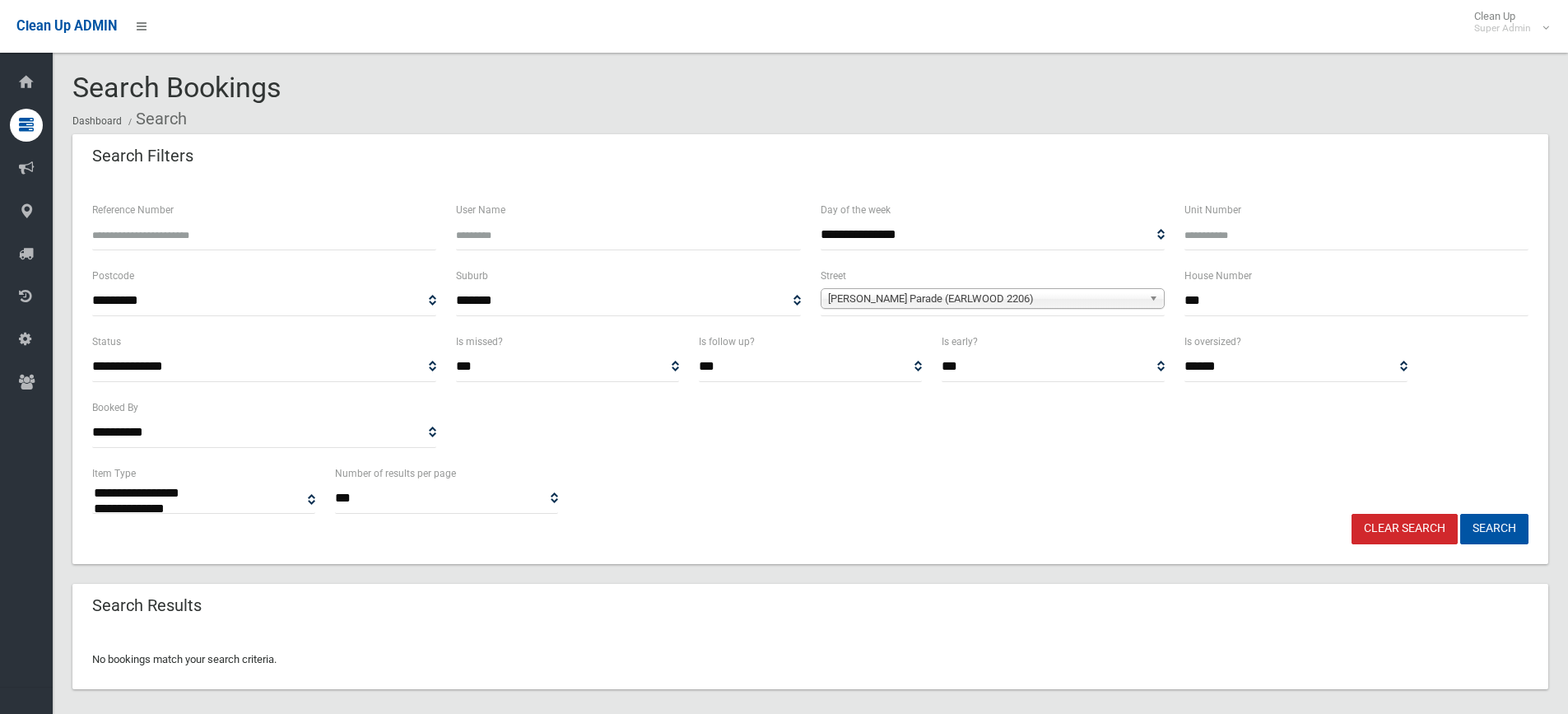
select select
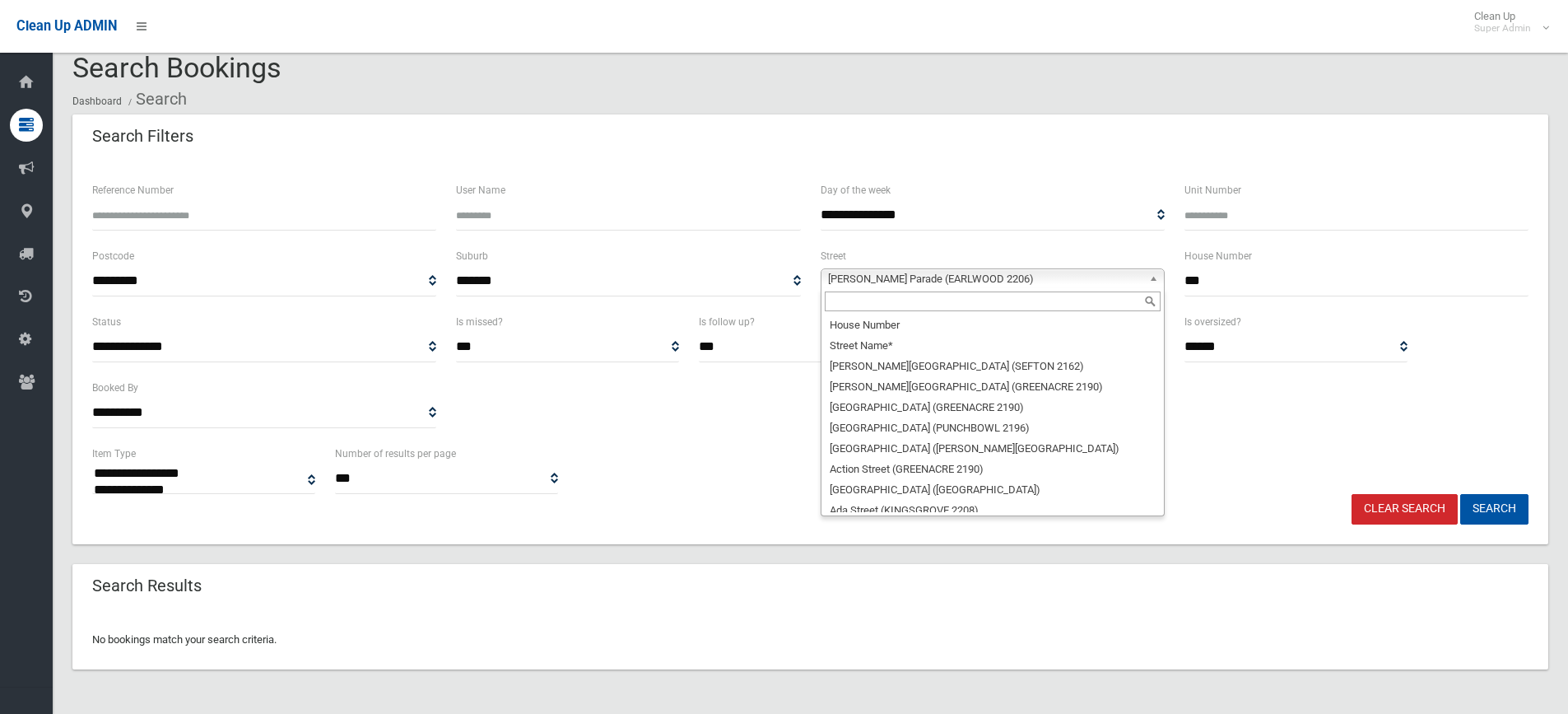
click at [924, 280] on span "[PERSON_NAME] Parade (EARLWOOD 2206)" at bounding box center [985, 279] width 314 height 19
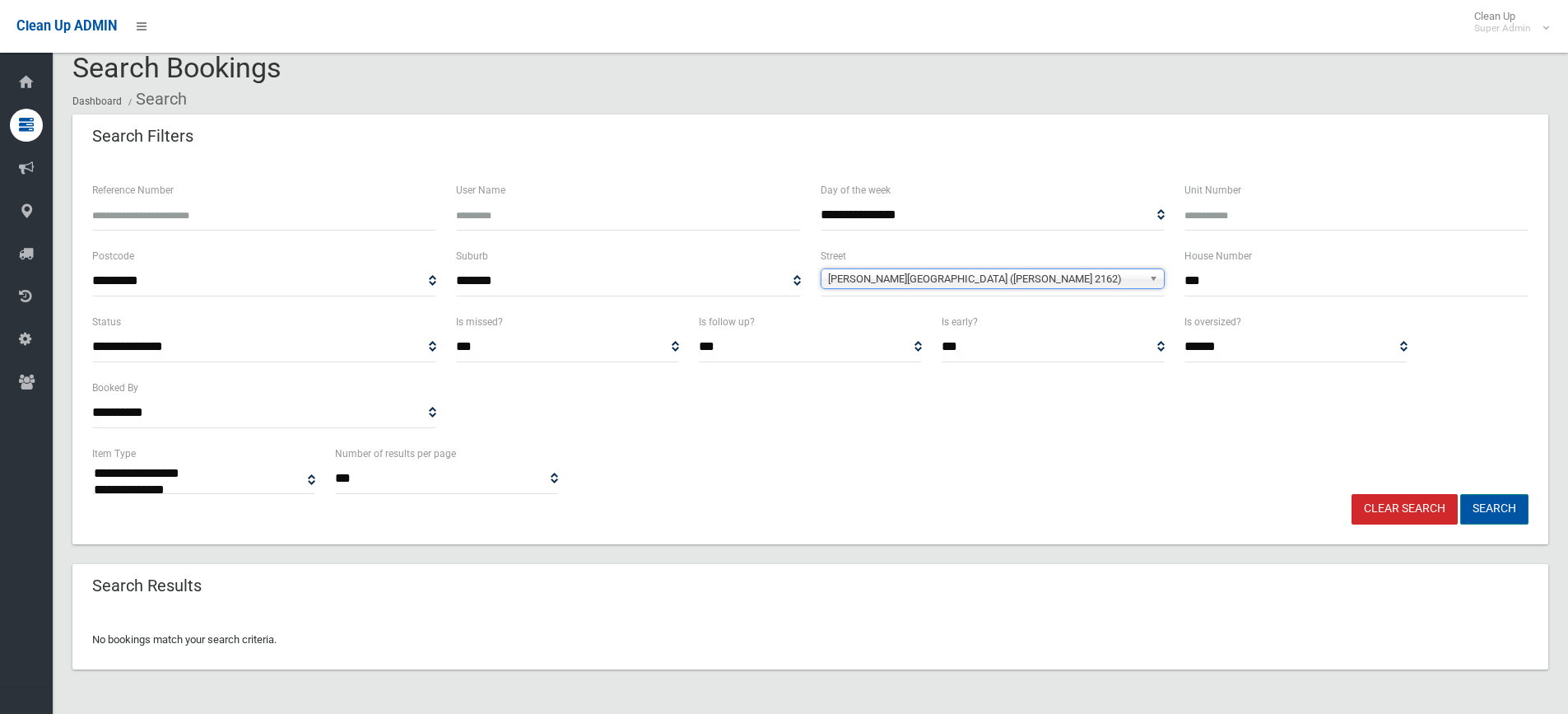
click at [1497, 507] on button "Search" at bounding box center [1494, 509] width 68 height 30
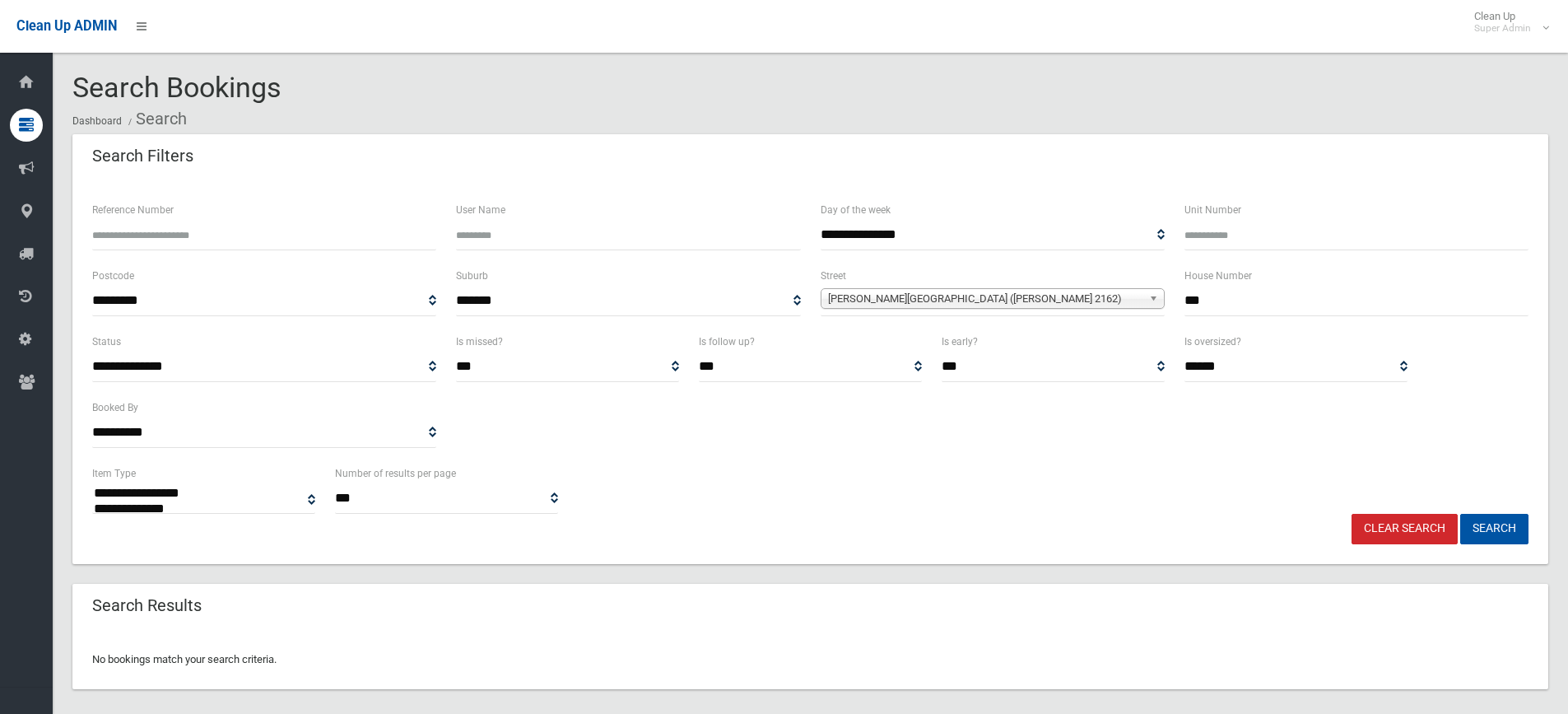
select select
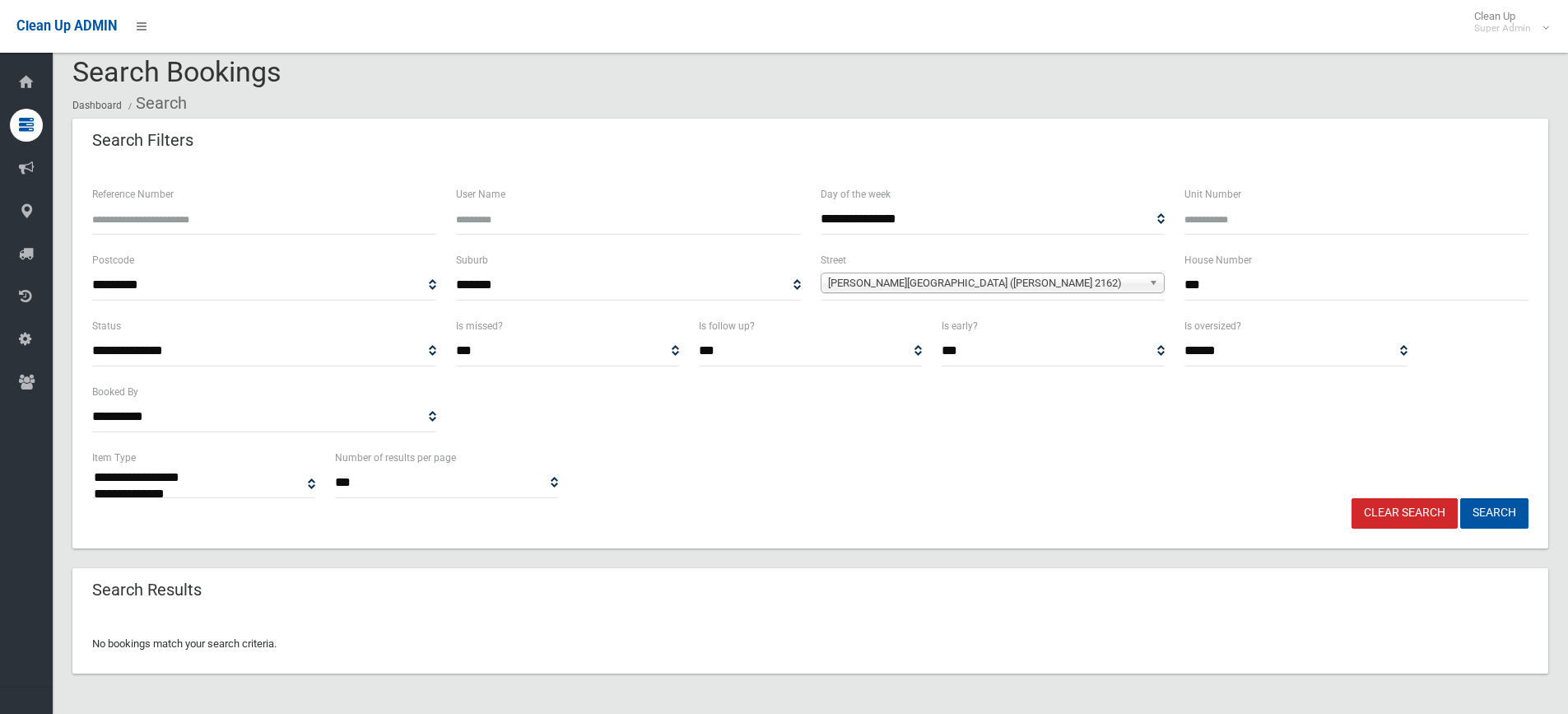
scroll to position [19, 0]
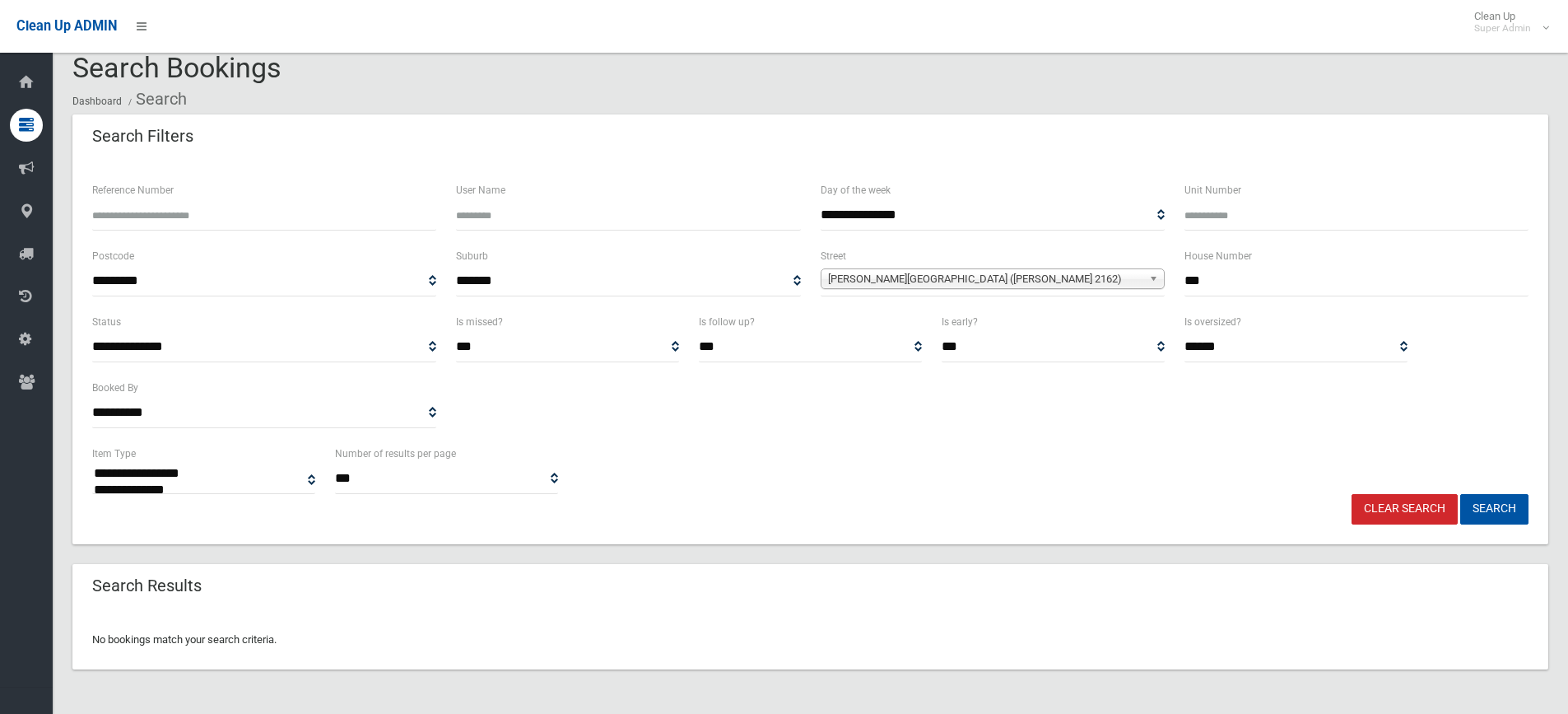
click at [898, 276] on span "Woods Road (SEFTON 2162)" at bounding box center [985, 279] width 314 height 19
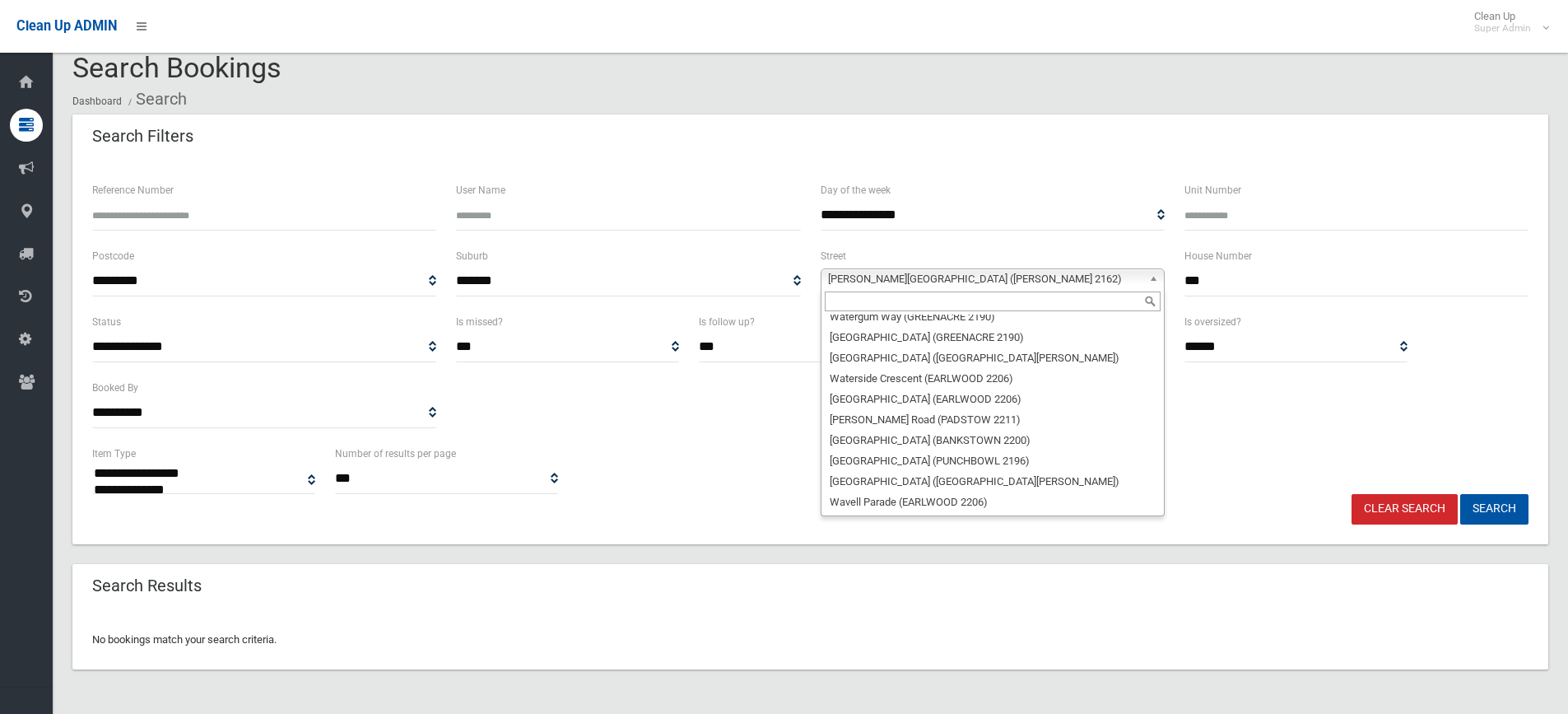
scroll to position [47018, 0]
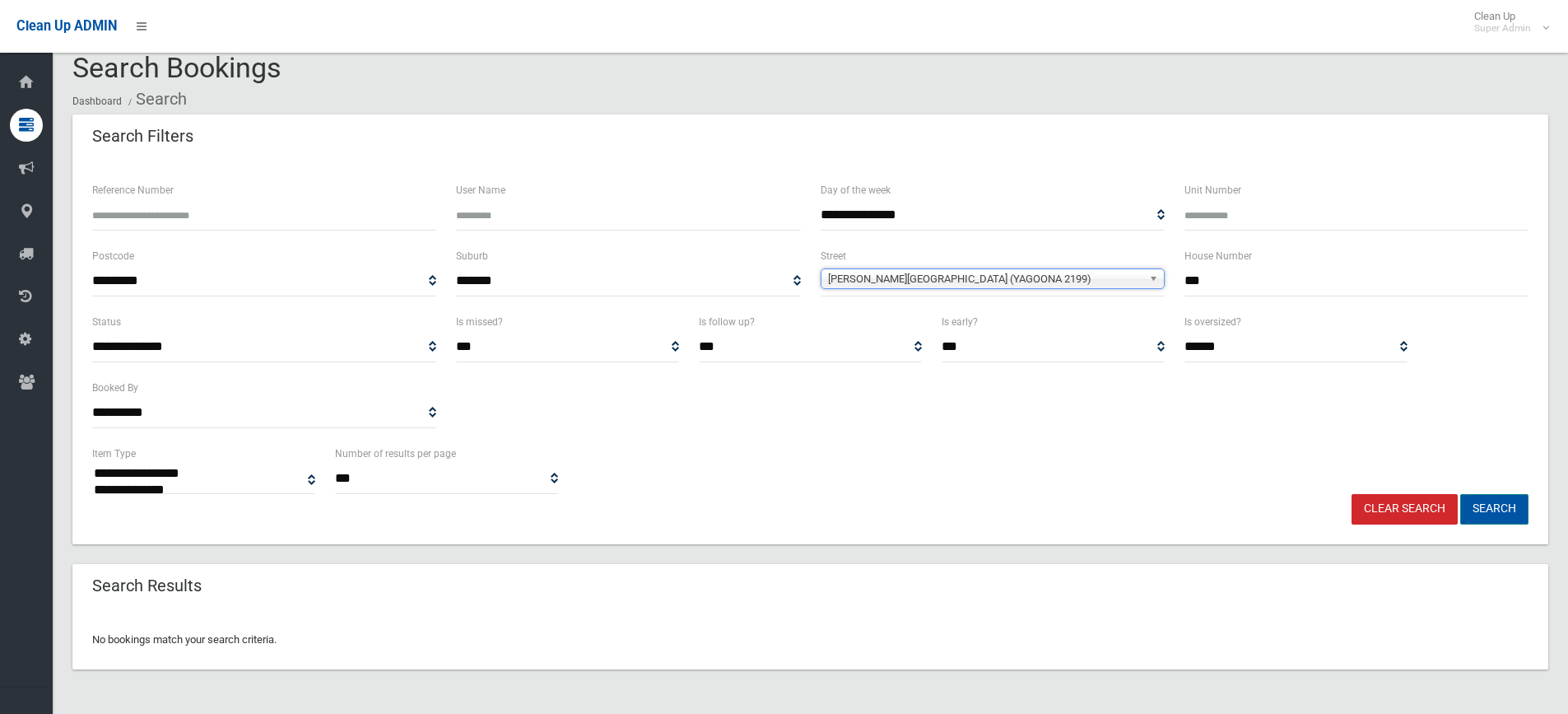
click at [1504, 504] on button "Search" at bounding box center [1494, 509] width 68 height 30
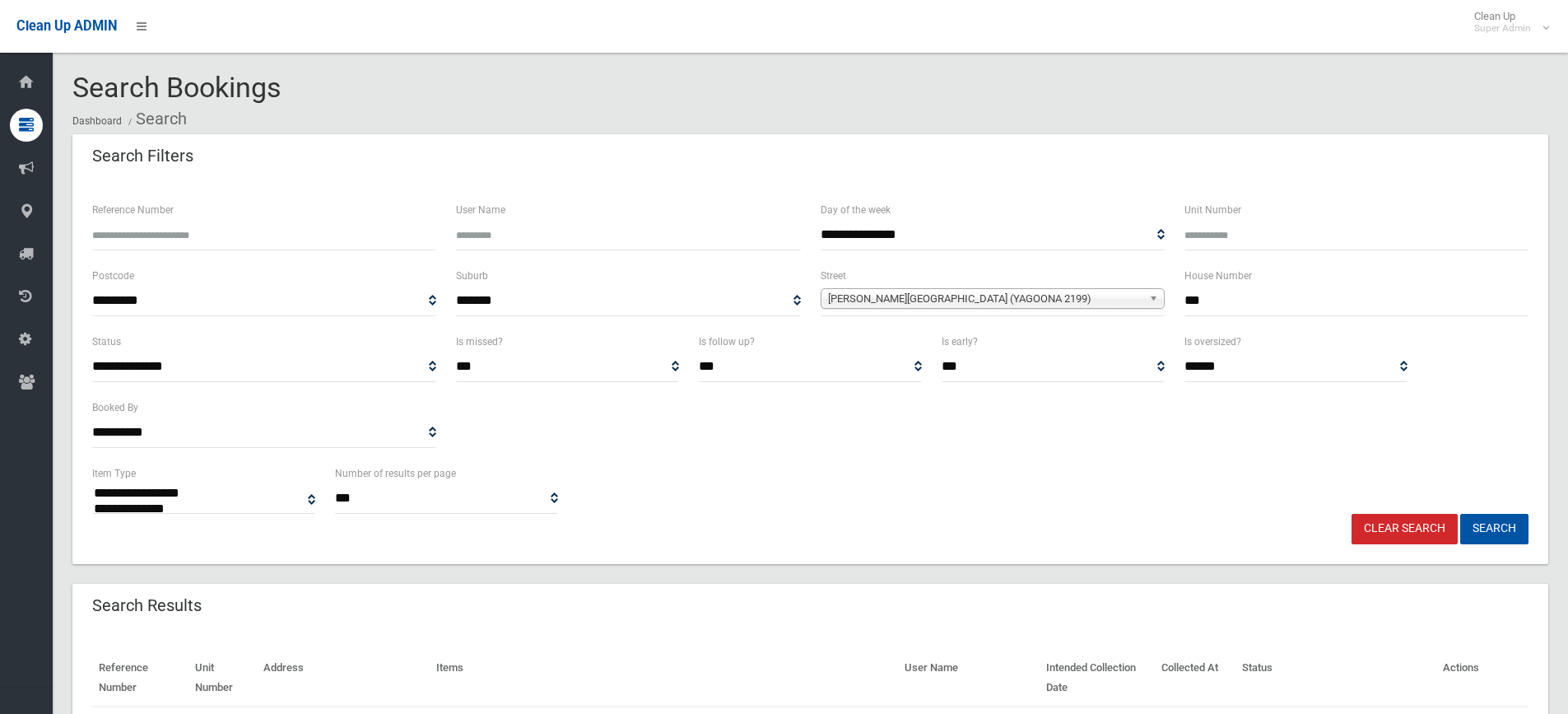
select select
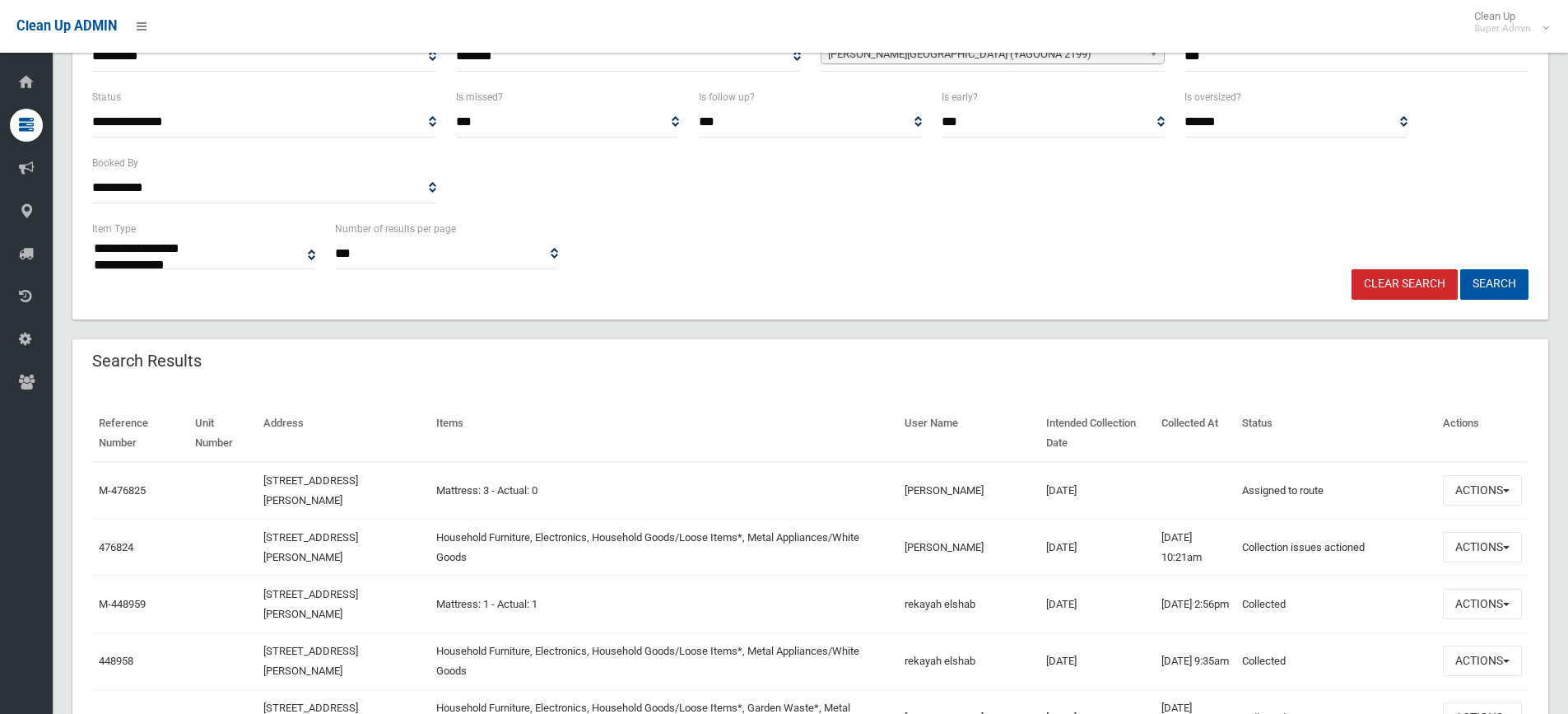
scroll to position [412, 0]
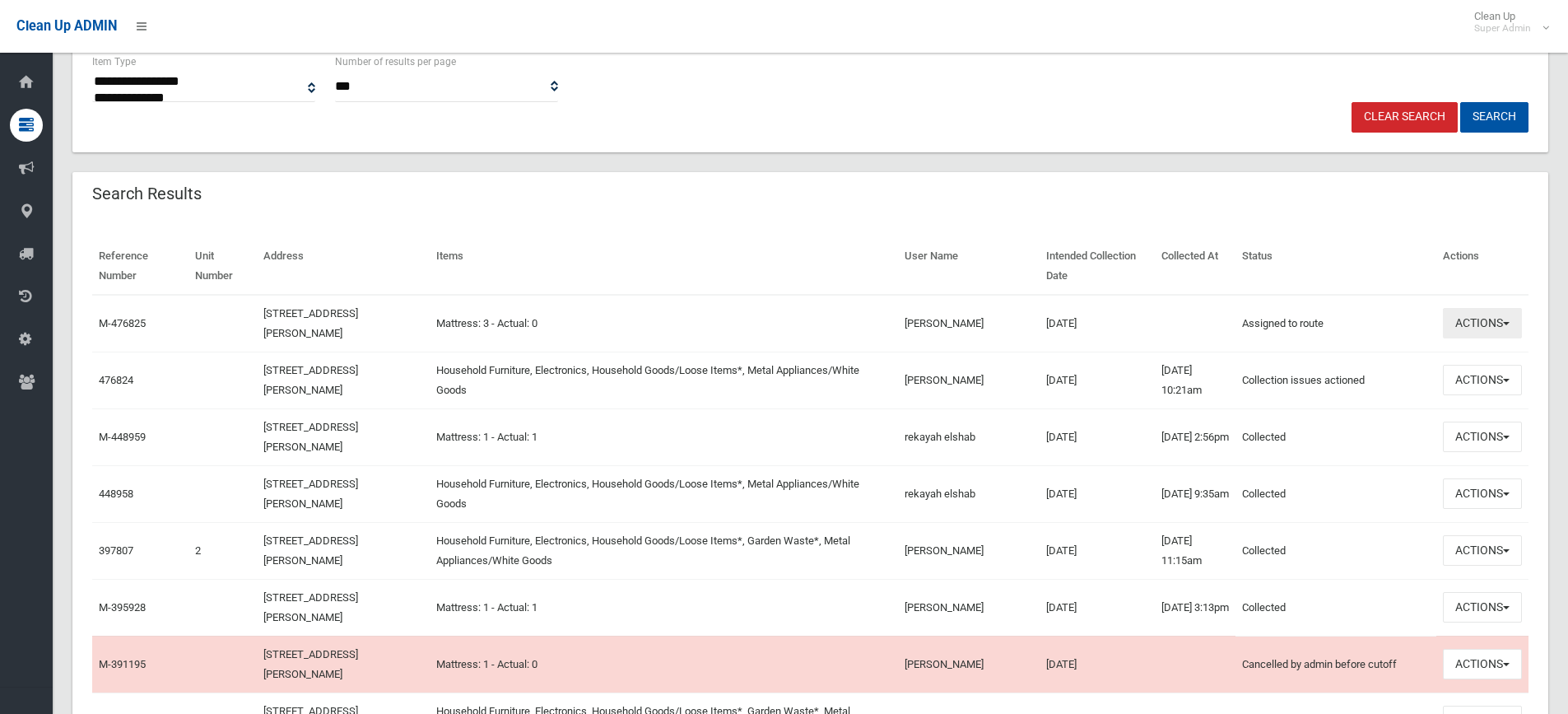
click at [1478, 324] on button "Actions" at bounding box center [1482, 323] width 79 height 30
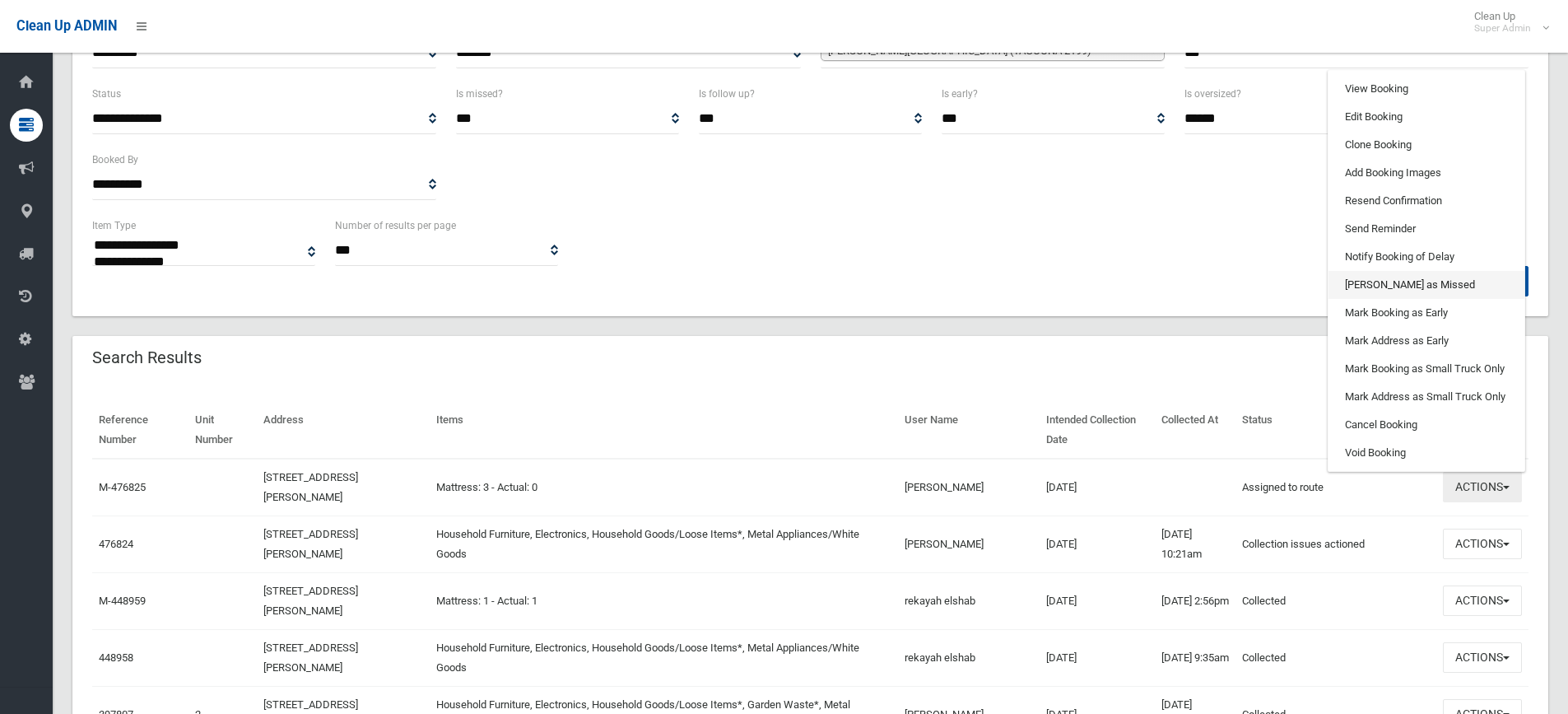
scroll to position [247, 0]
click at [1363, 81] on link "View Booking" at bounding box center [1427, 90] width 196 height 28
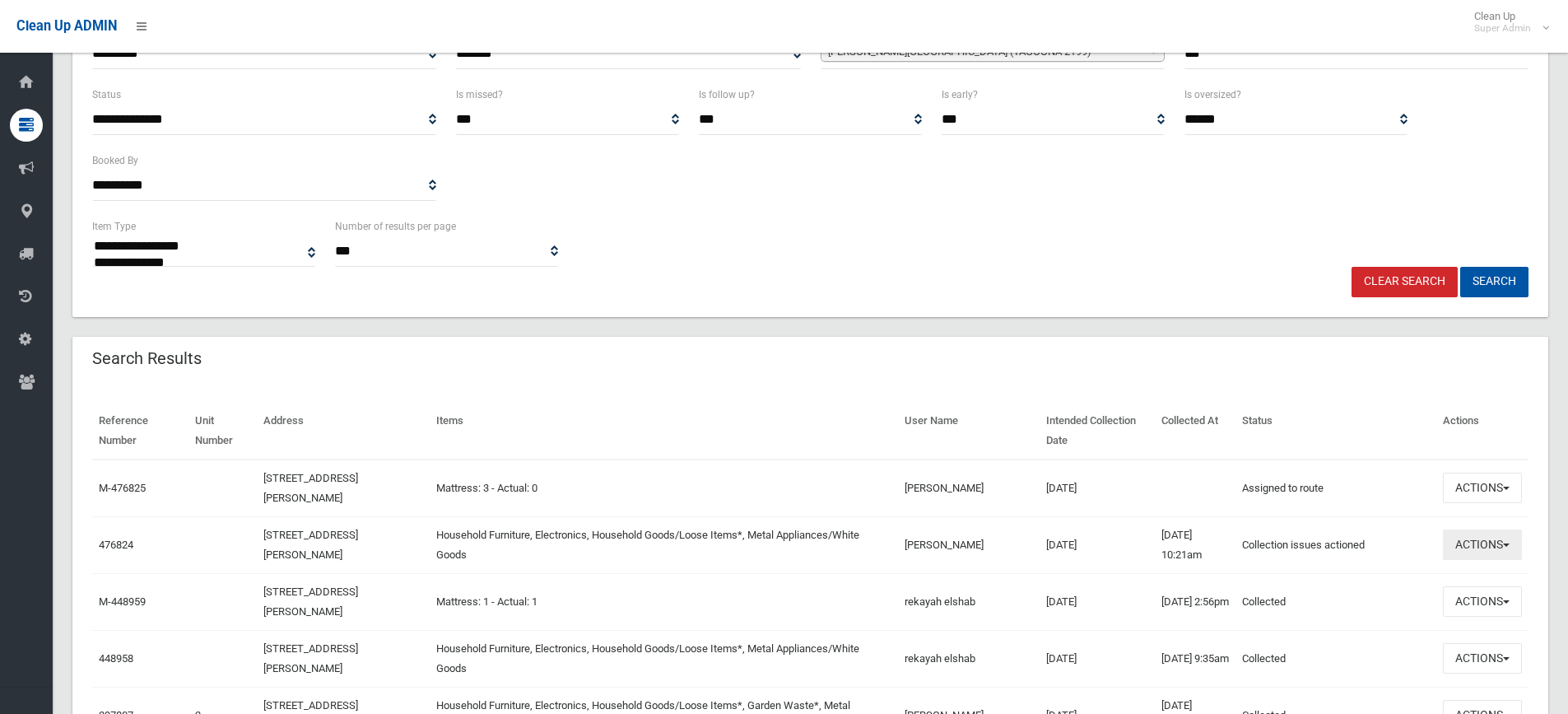
click at [1466, 543] on button "Actions" at bounding box center [1482, 544] width 79 height 30
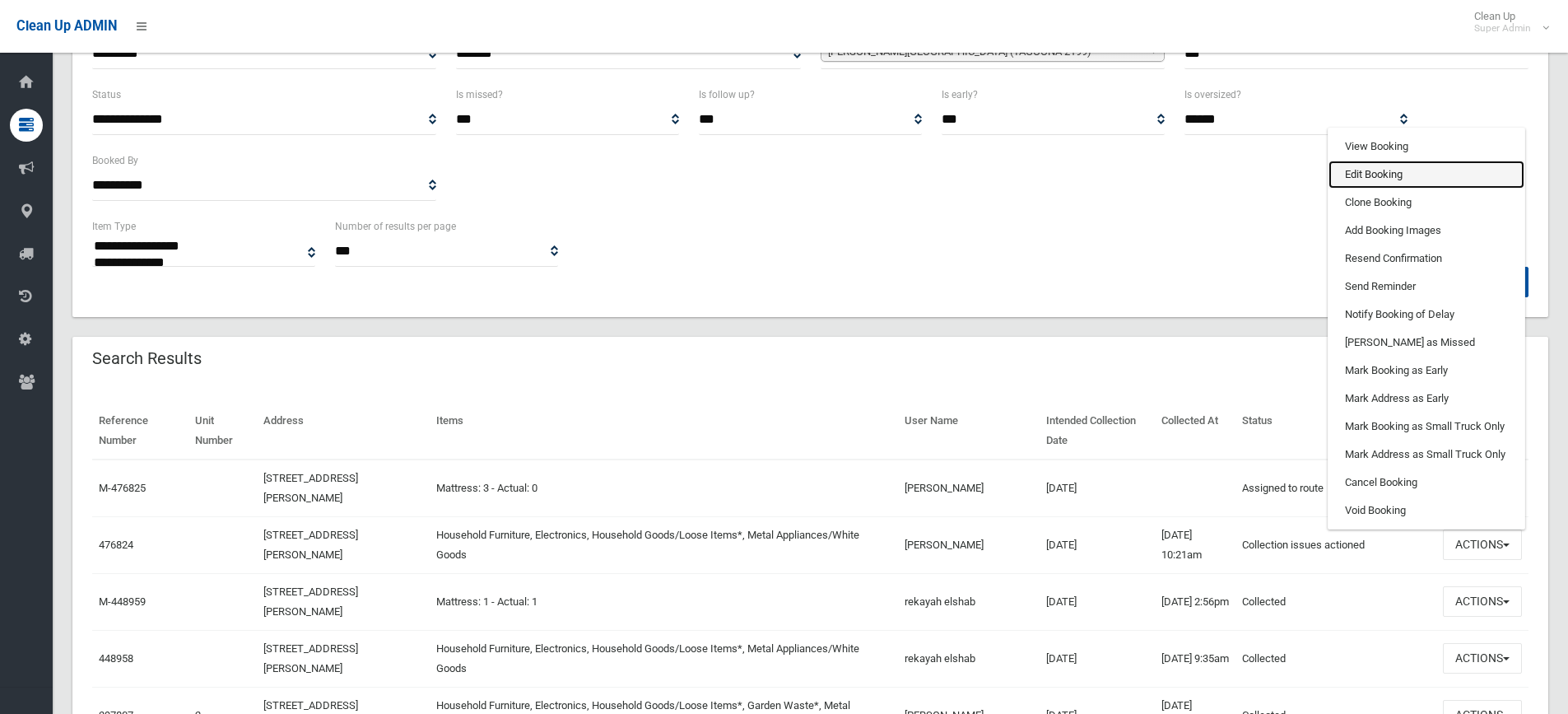
click at [1375, 163] on link "Edit Booking" at bounding box center [1427, 175] width 196 height 28
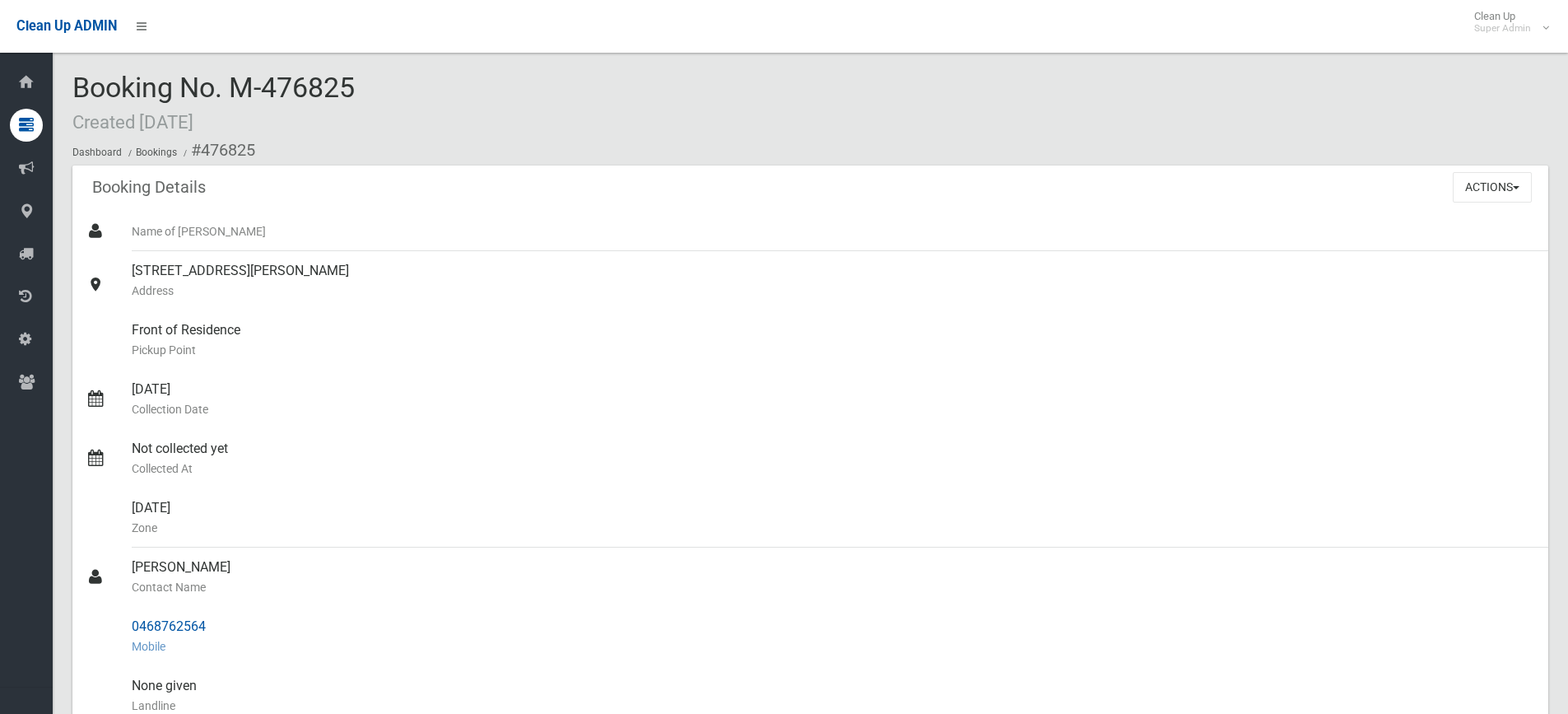
drag, startPoint x: 134, startPoint y: 627, endPoint x: 211, endPoint y: 622, distance: 77.2
click at [216, 622] on div "0468762564 Mobile" at bounding box center [833, 636] width 1404 height 59
copy div "0468762564"
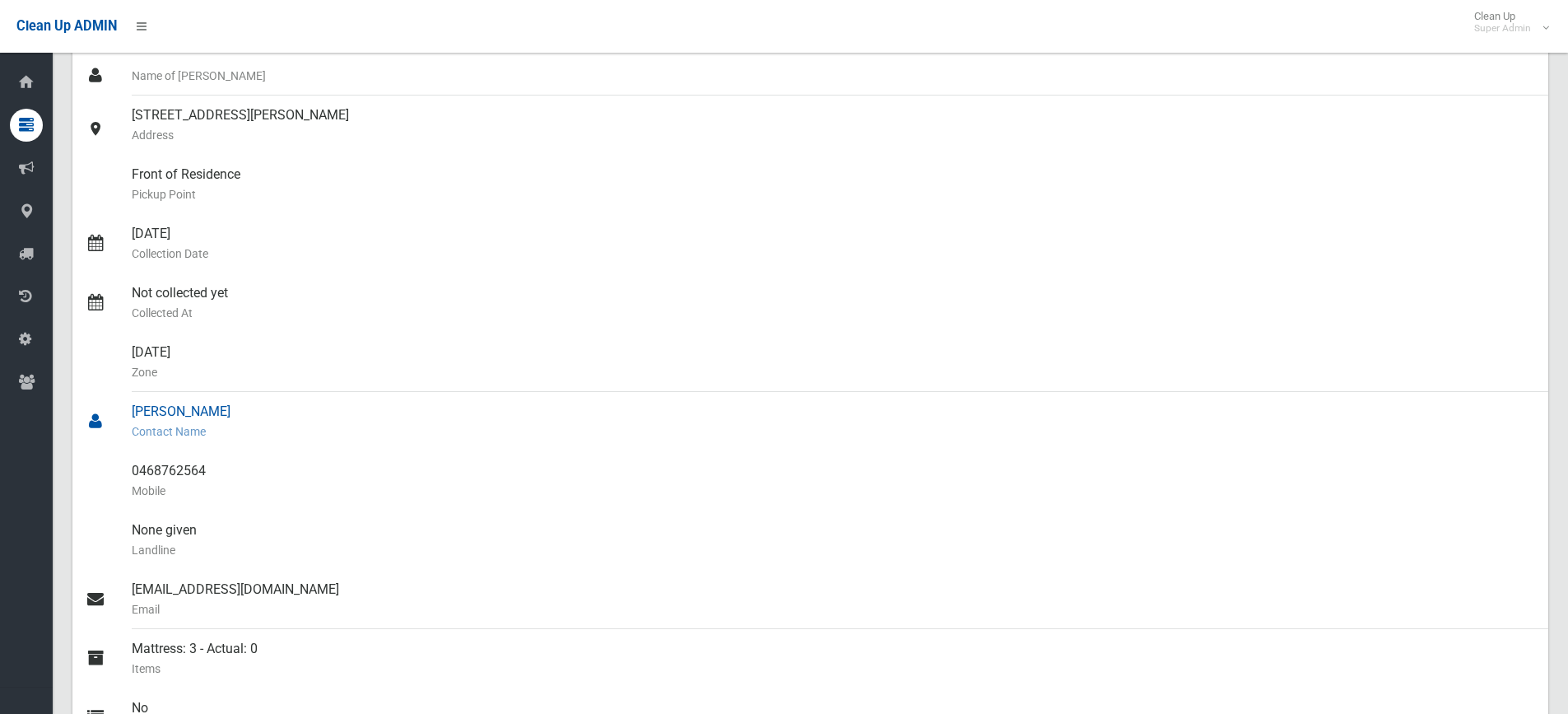
scroll to position [164, 0]
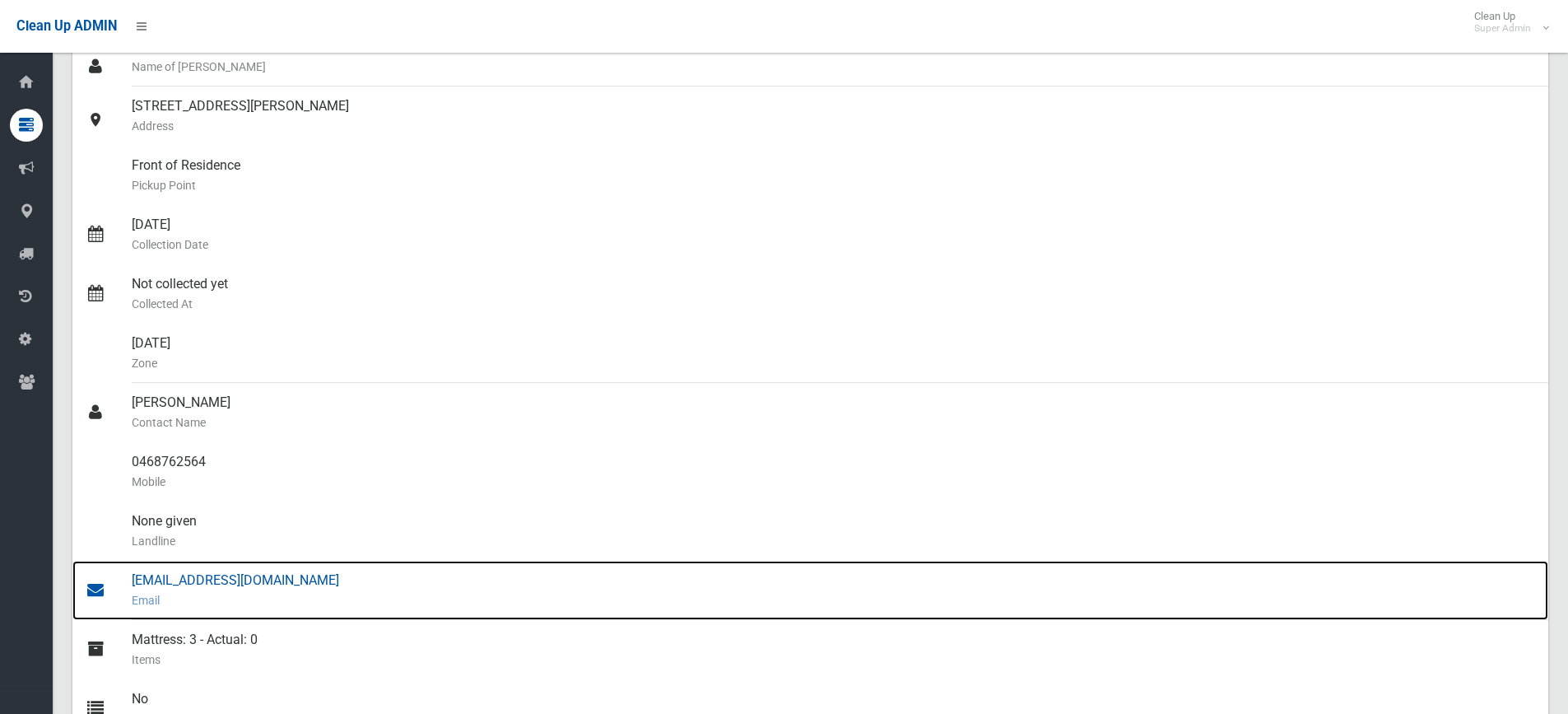
click at [213, 580] on div "[EMAIL_ADDRESS][DOMAIN_NAME] Email" at bounding box center [833, 590] width 1404 height 59
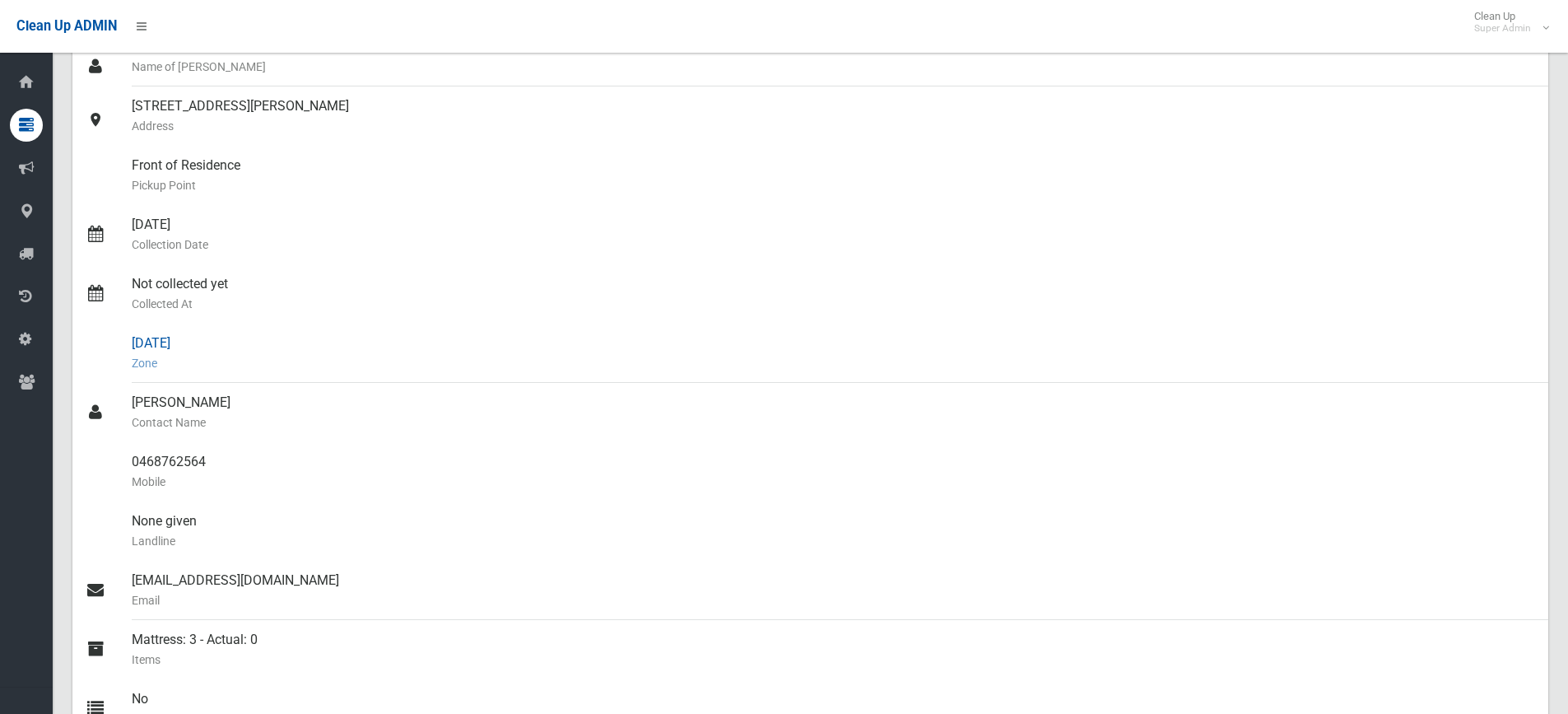
scroll to position [0, 0]
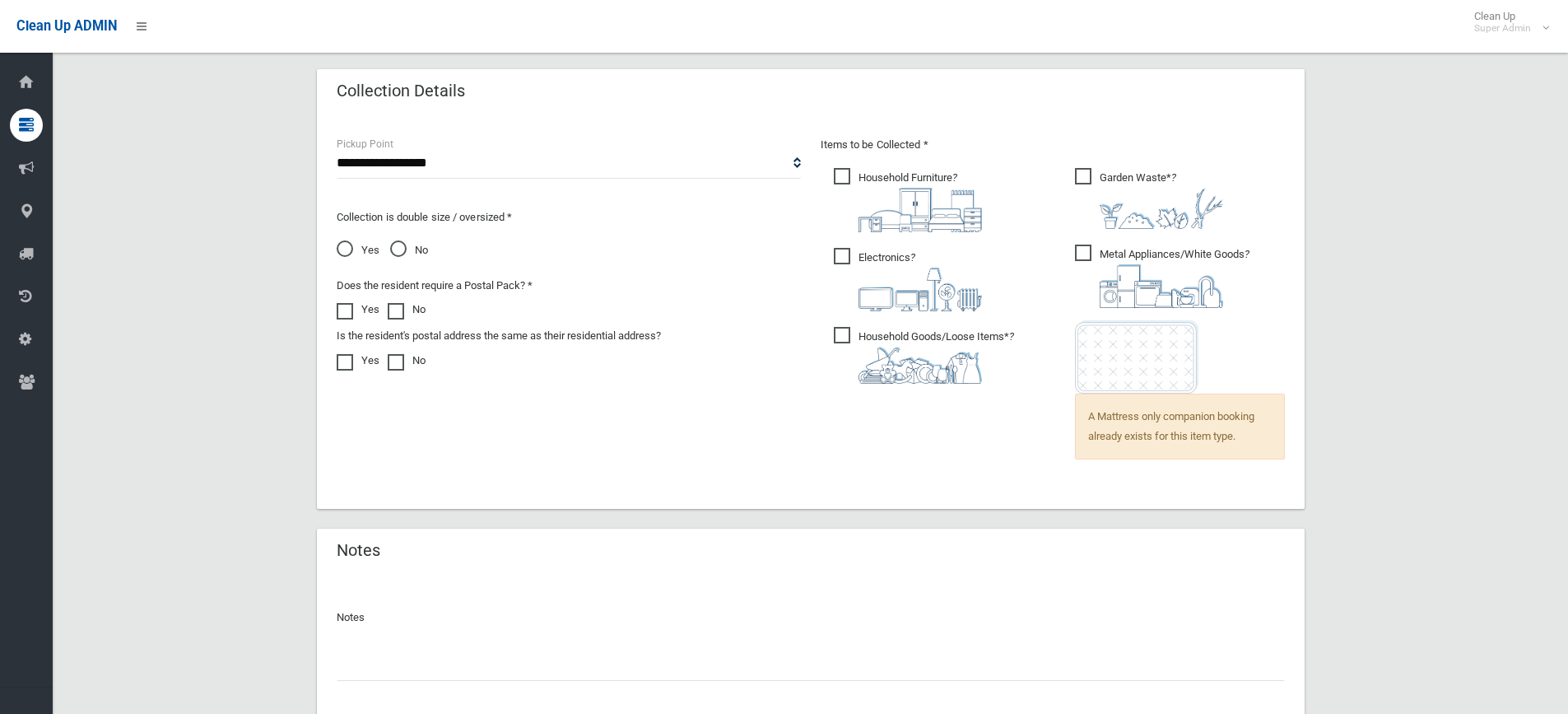
scroll to position [1181, 0]
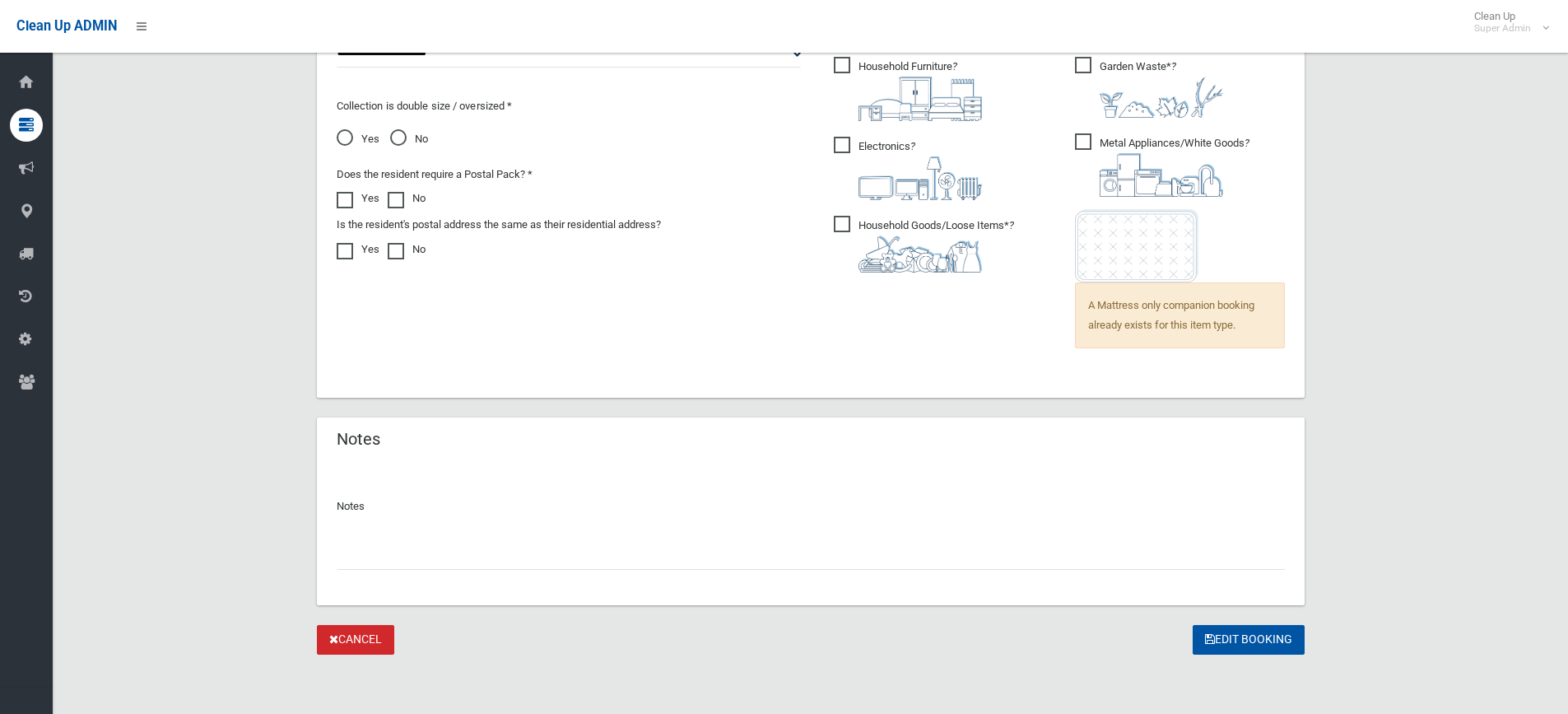
click at [370, 562] on input "text" at bounding box center [810, 554] width 948 height 30
paste input "*******"
click at [337, 555] on input "*******" at bounding box center [810, 554] width 948 height 30
click at [431, 555] on input "*********" at bounding box center [810, 554] width 948 height 30
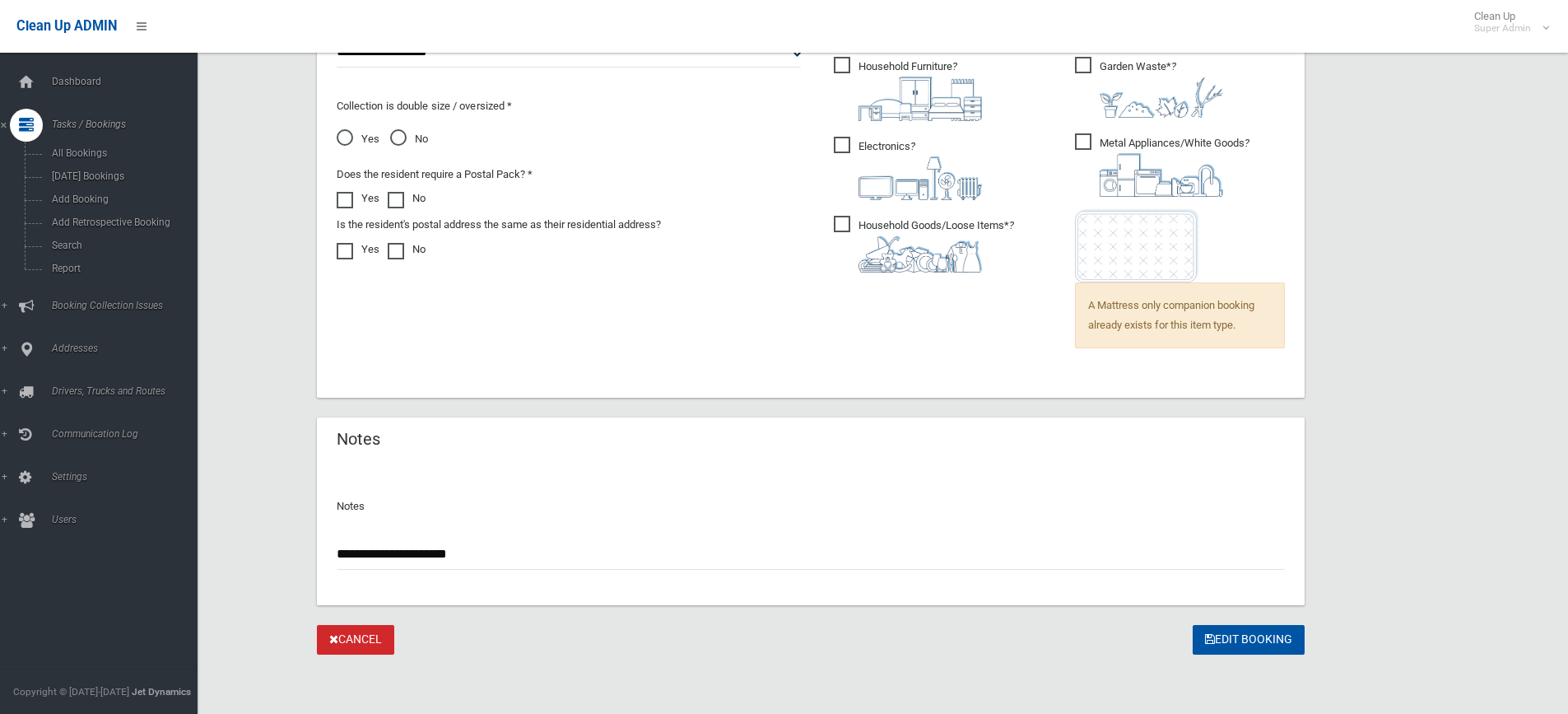
type input "**********"
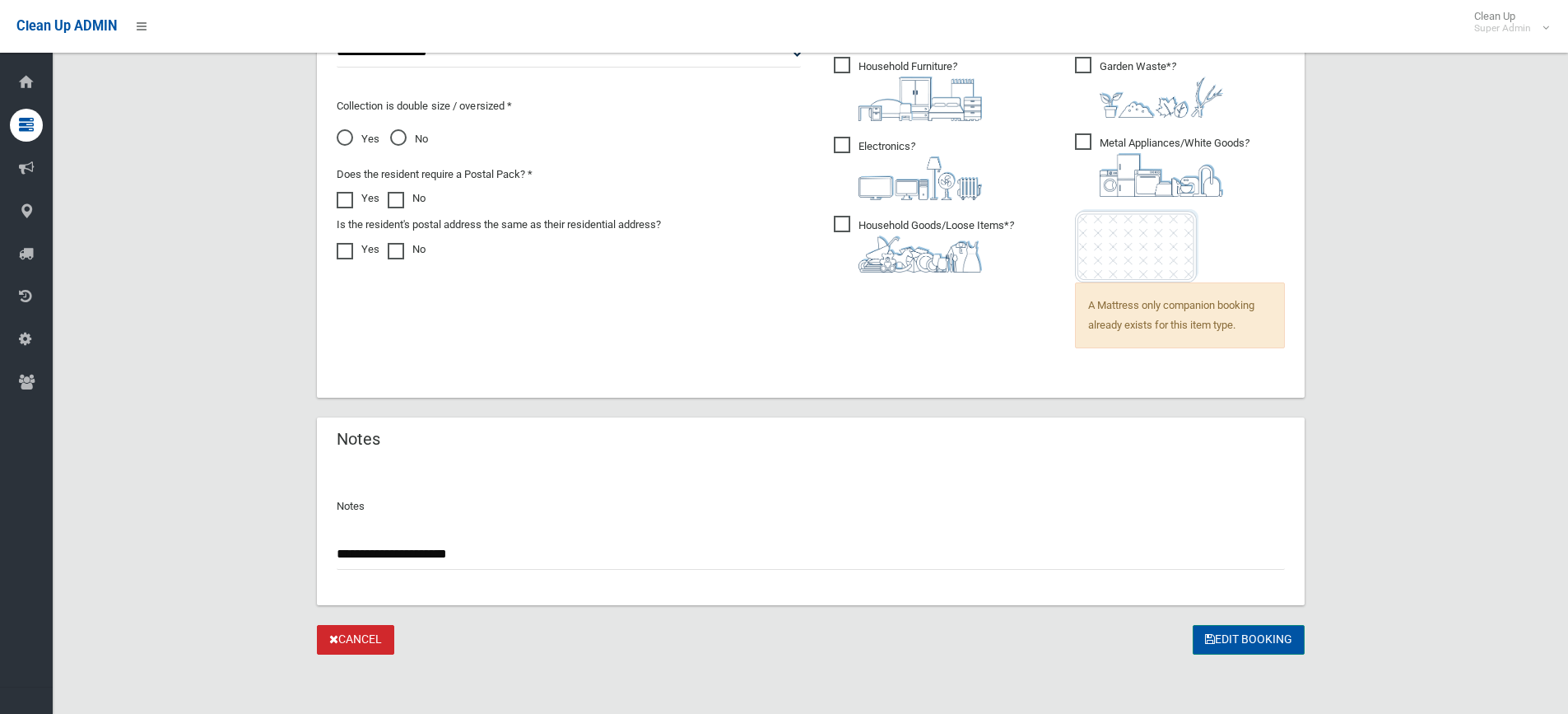
click at [1241, 634] on button "Edit Booking" at bounding box center [1248, 640] width 112 height 30
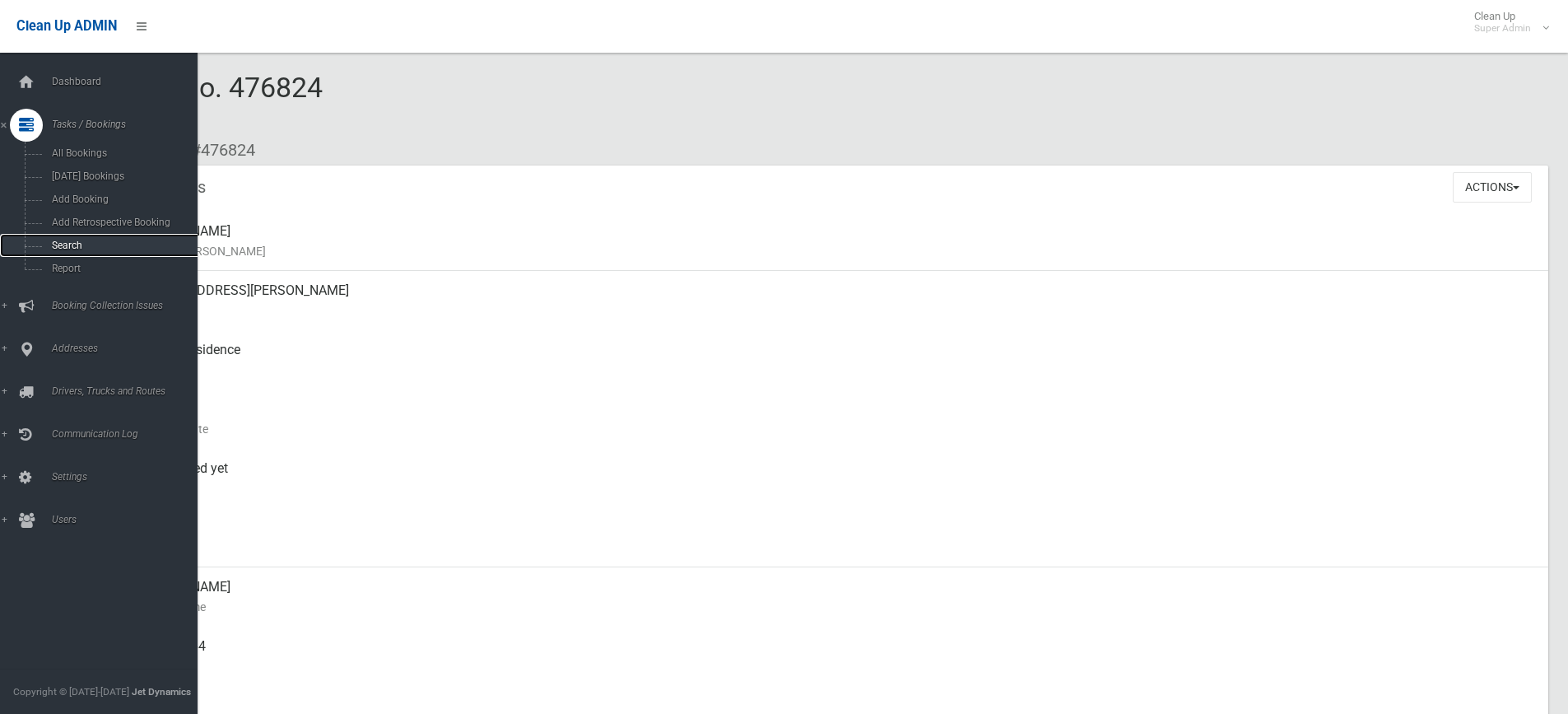
click at [65, 239] on link "Search" at bounding box center [105, 246] width 210 height 23
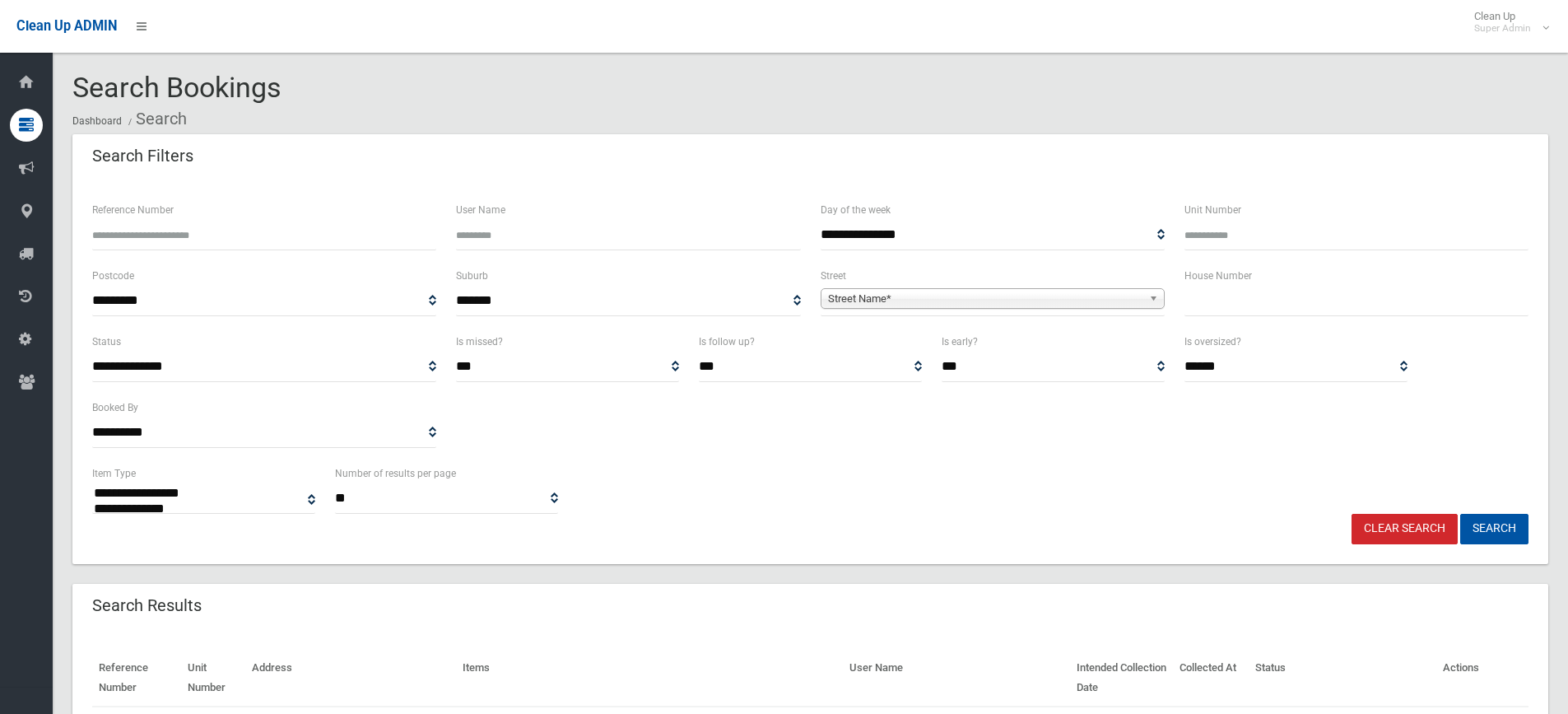
select select
click at [1223, 296] on input "text" at bounding box center [1357, 300] width 345 height 30
type input "***"
click at [852, 302] on span "Street Name*" at bounding box center [985, 299] width 314 height 19
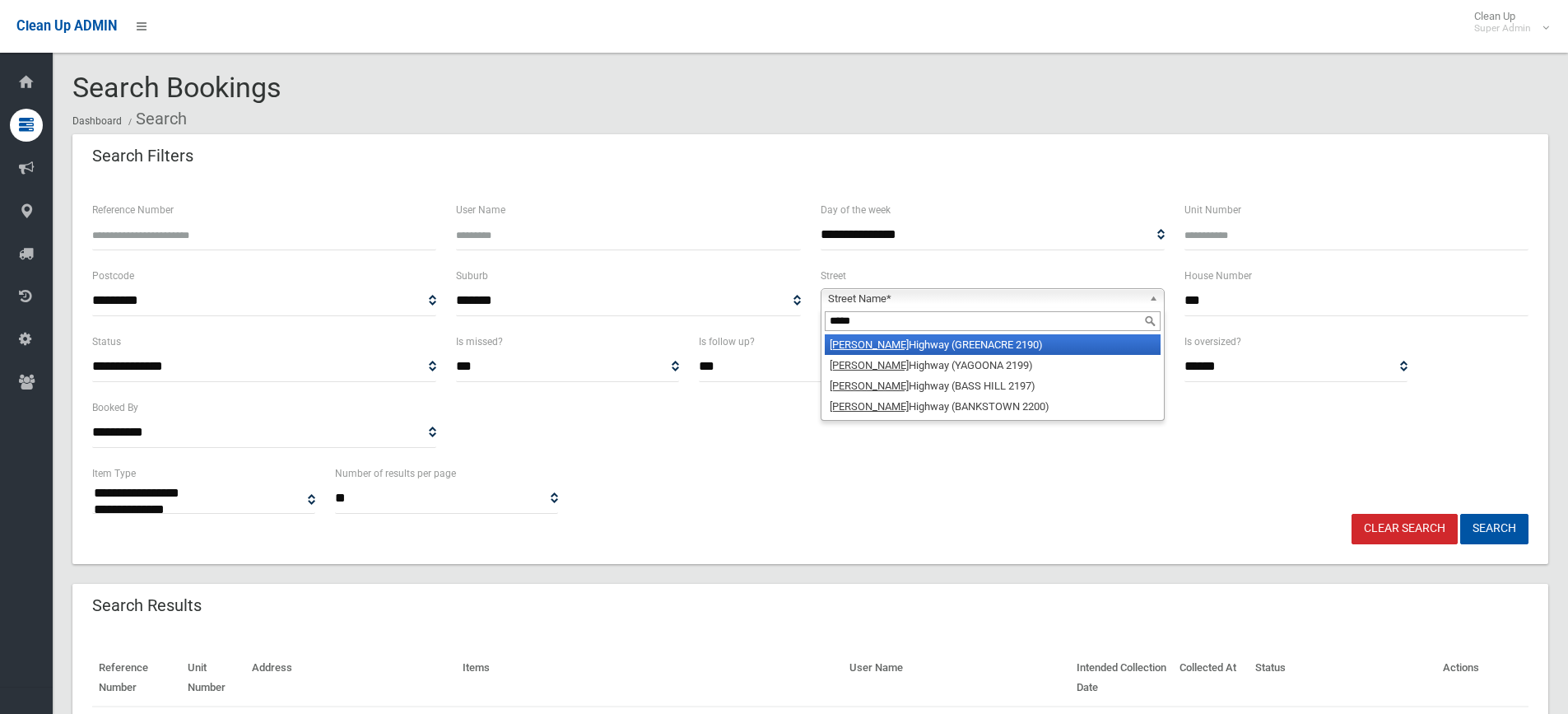
type input "****"
click at [890, 343] on li "[PERSON_NAME][GEOGRAPHIC_DATA] (GREENACRE 2190)" at bounding box center [993, 344] width 336 height 20
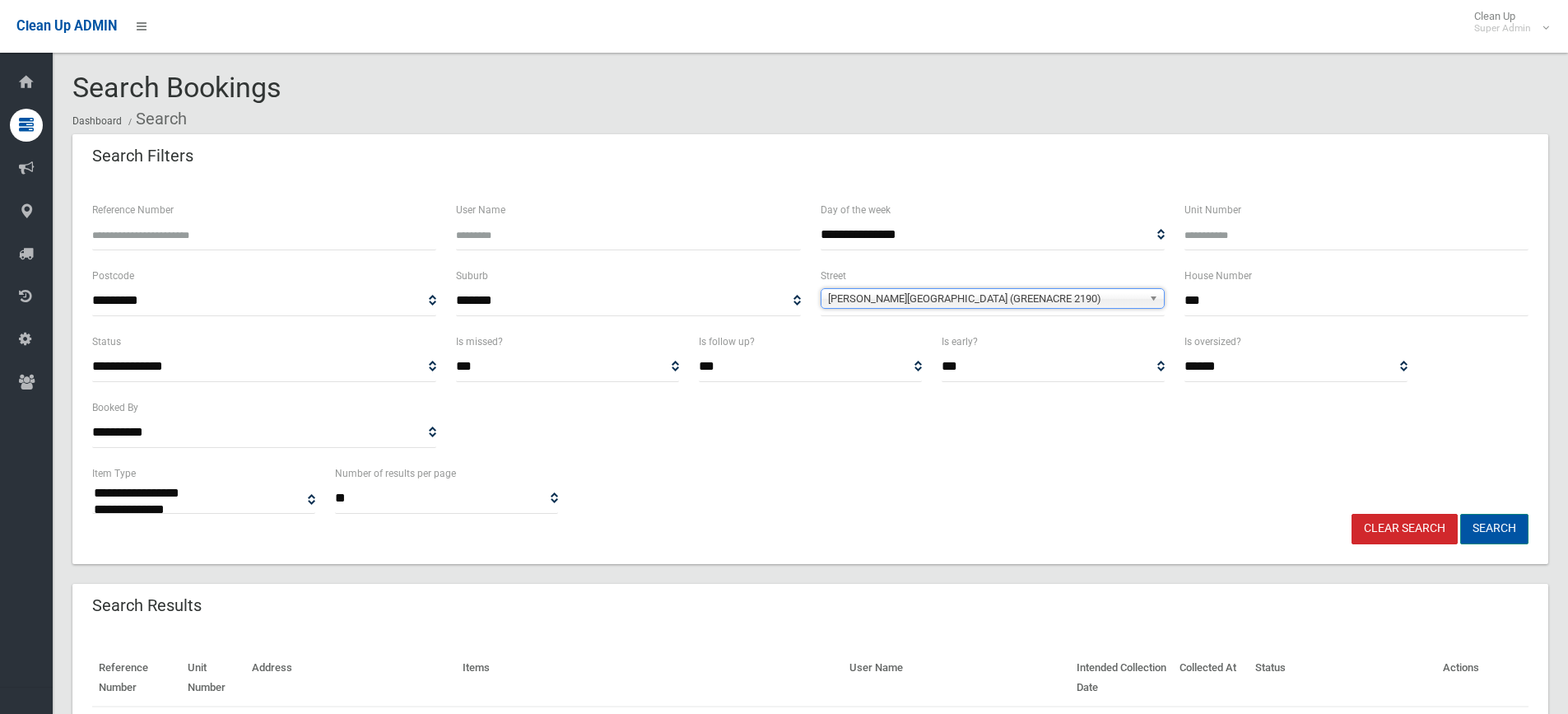
click at [1507, 525] on button "Search" at bounding box center [1494, 528] width 68 height 30
select select
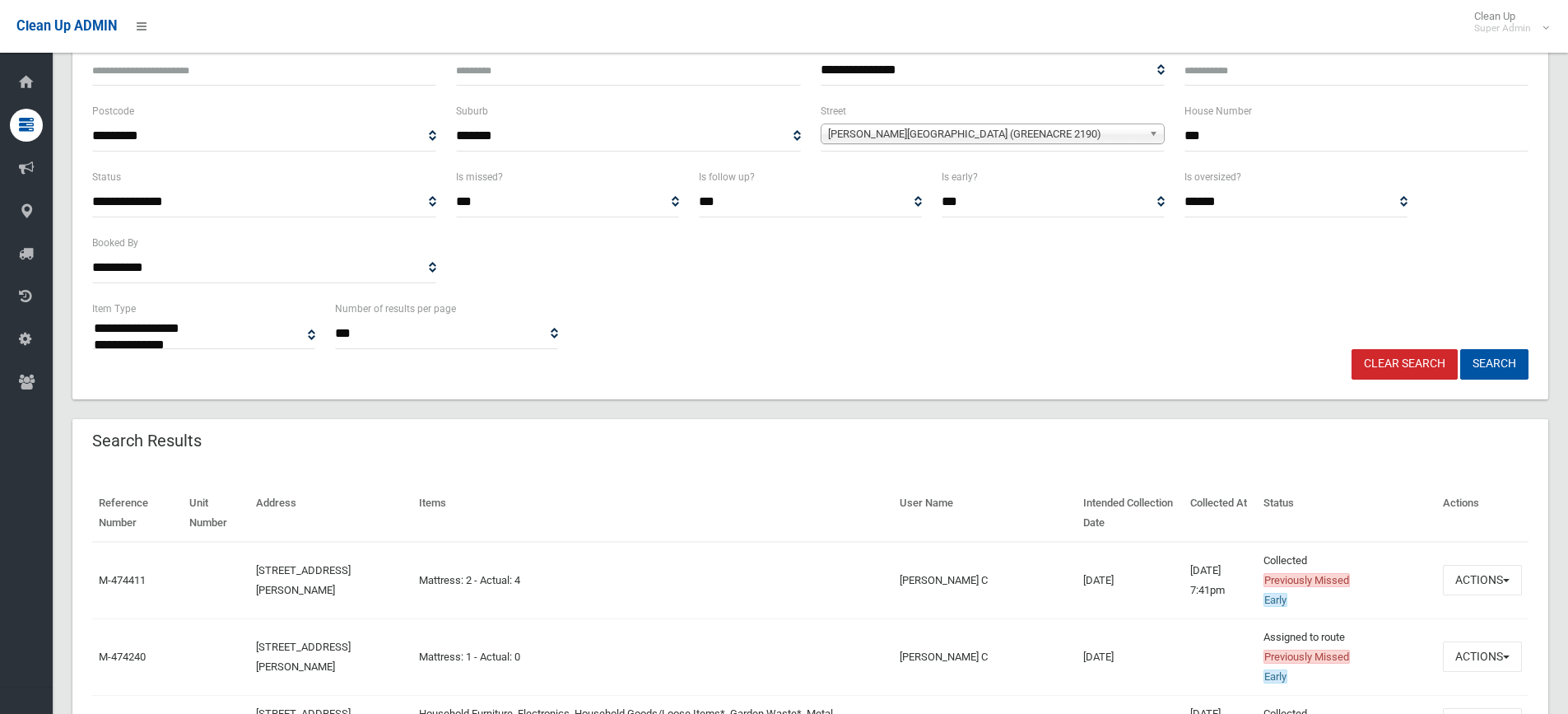
scroll to position [247, 0]
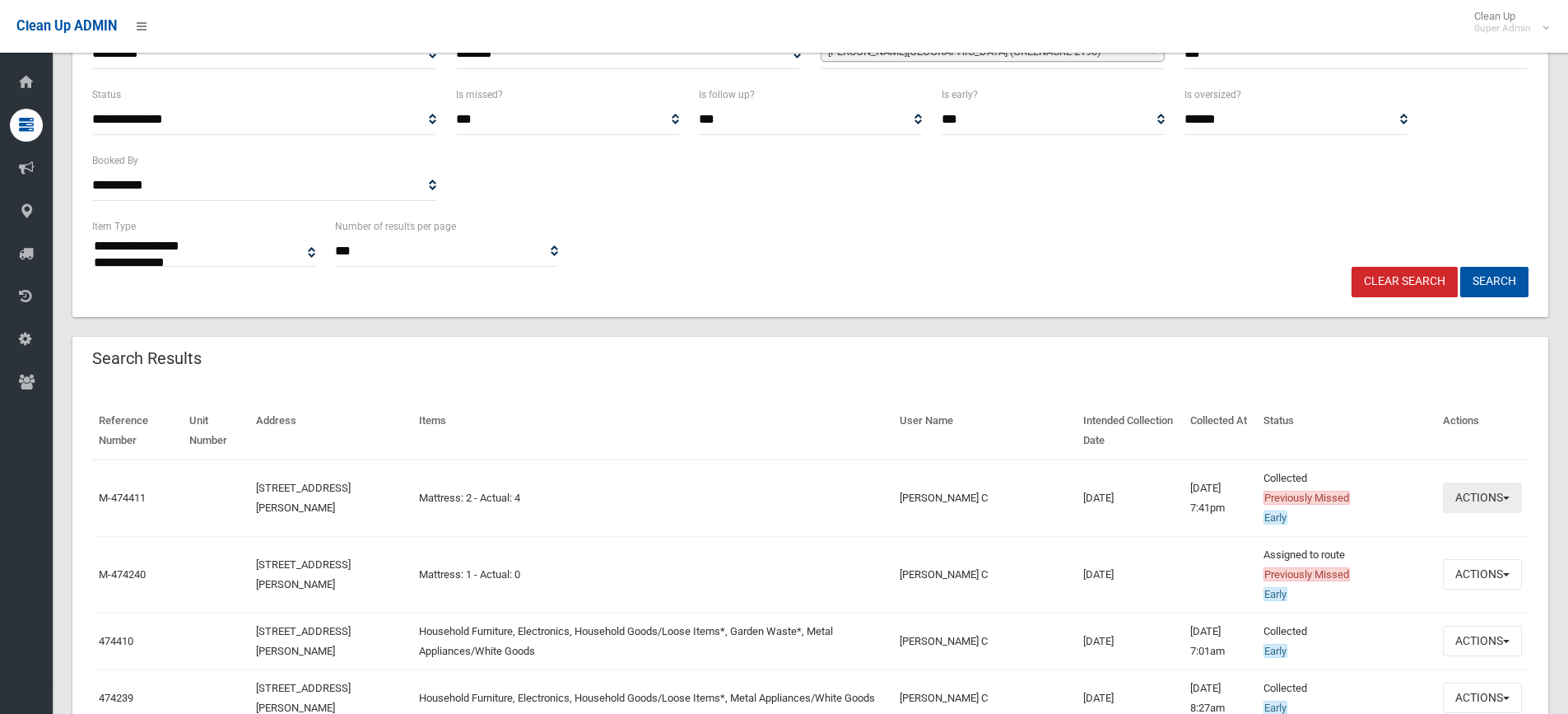
click at [1475, 491] on button "Actions" at bounding box center [1482, 498] width 79 height 30
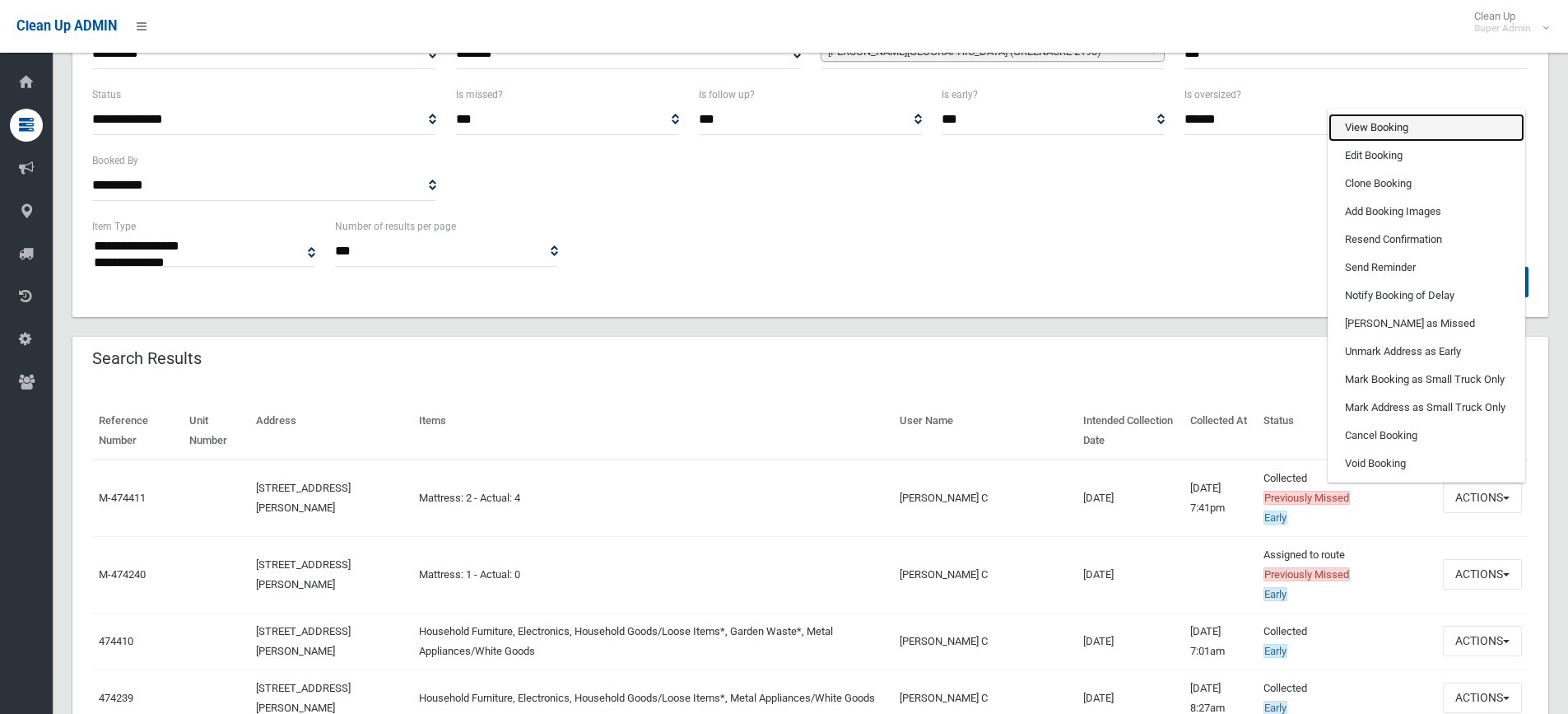
click at [1367, 115] on link "View Booking" at bounding box center [1427, 128] width 196 height 28
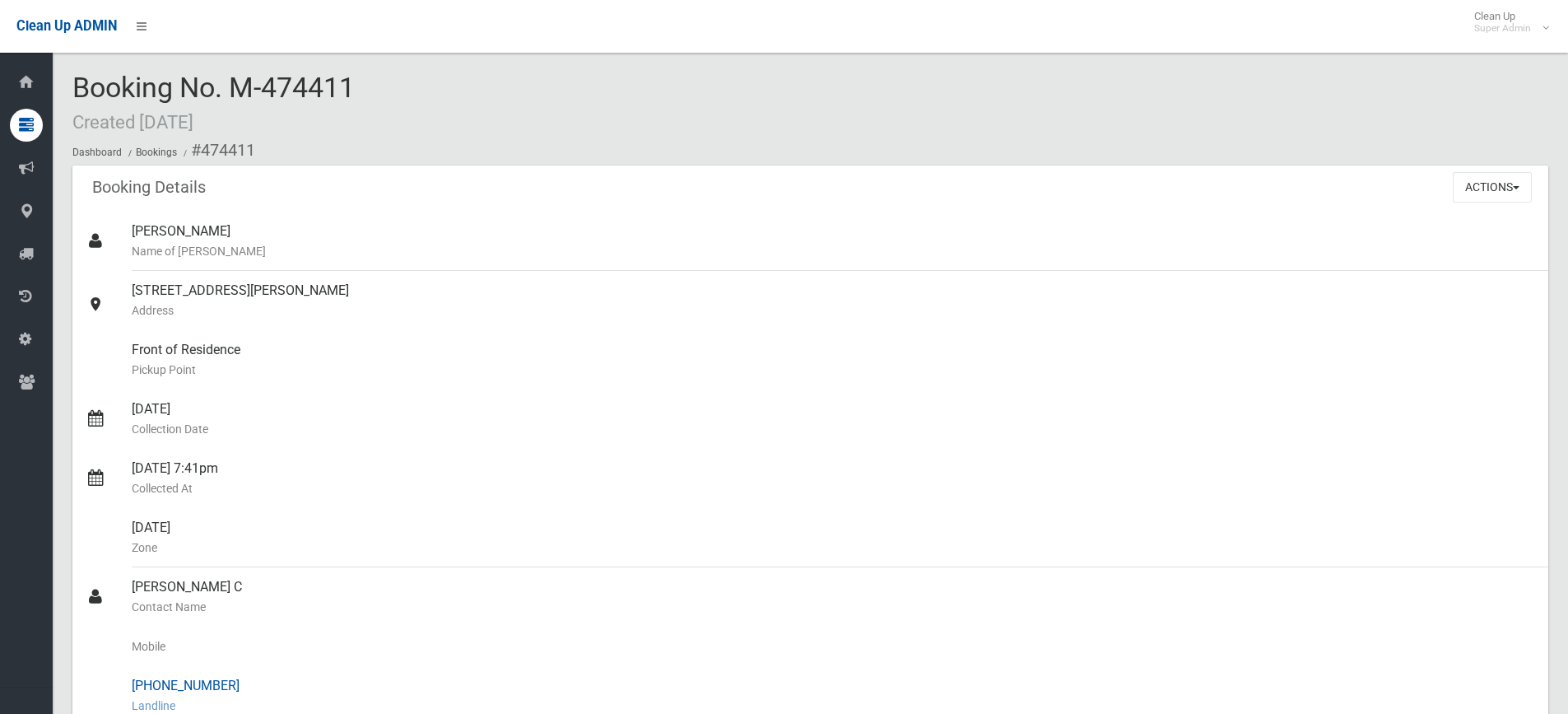
drag, startPoint x: 157, startPoint y: 682, endPoint x: 205, endPoint y: 687, distance: 48.3
click at [240, 683] on div "[PHONE_NUMBER] Landline" at bounding box center [833, 695] width 1404 height 59
copy div "8880 1040"
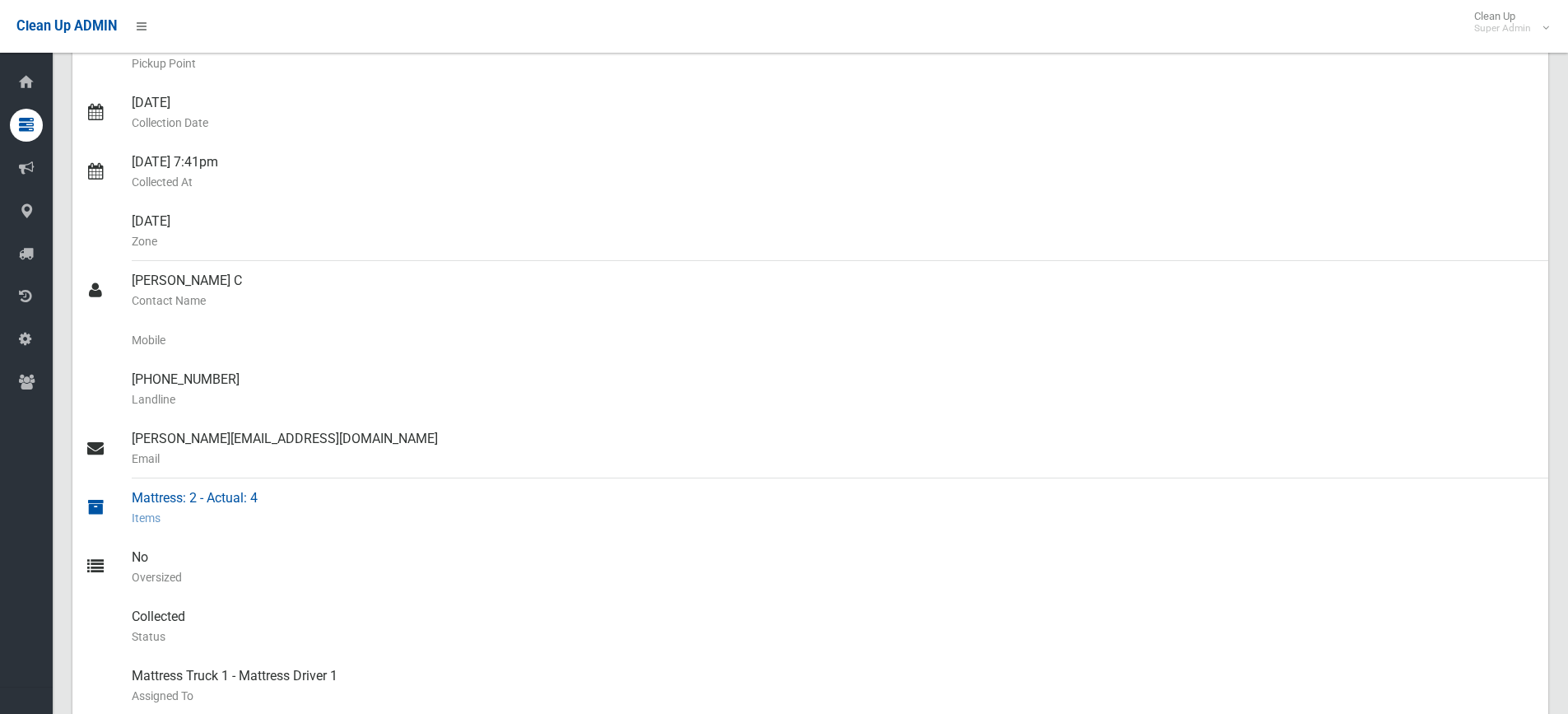
scroll to position [330, 0]
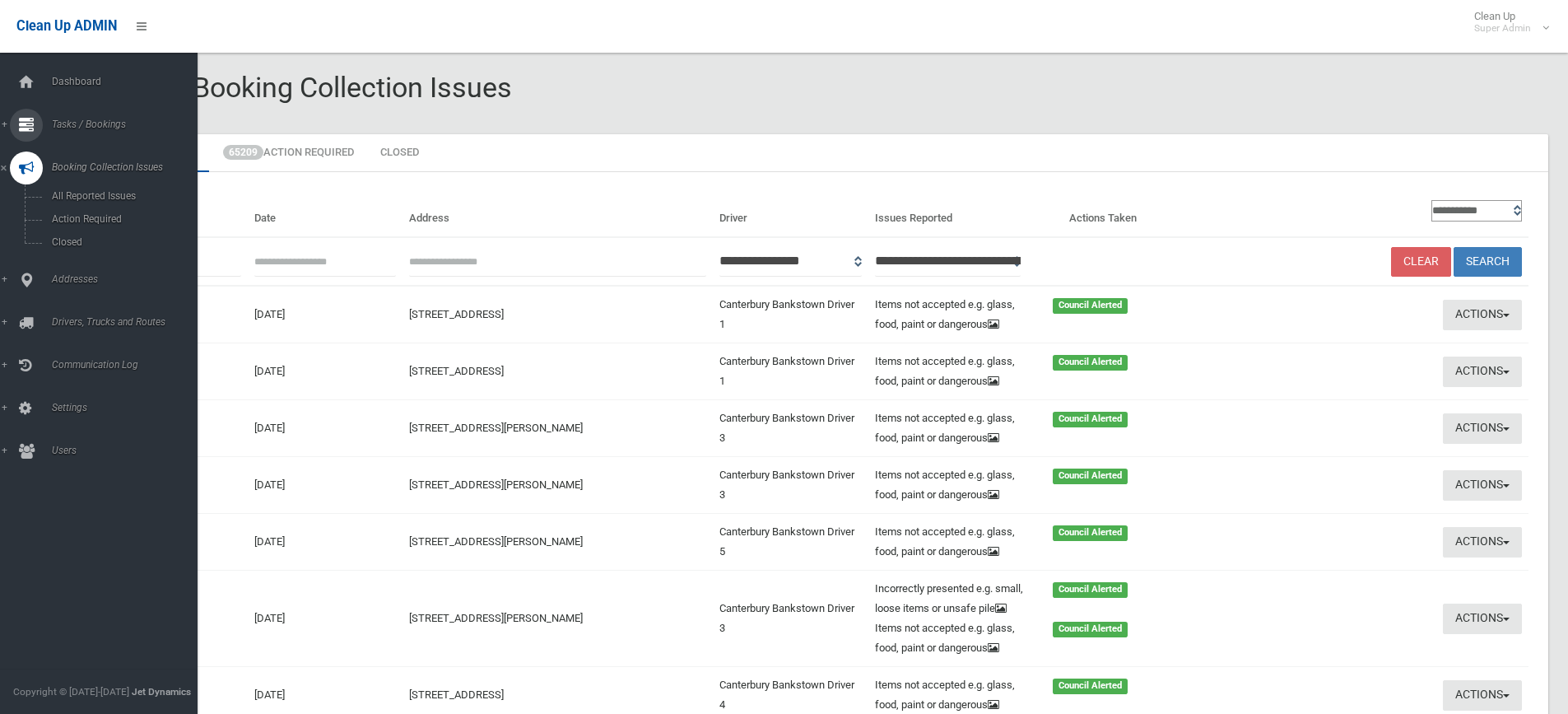
click at [74, 121] on span "Tasks / Bookings" at bounding box center [128, 124] width 163 height 11
click at [64, 247] on span "Search" at bounding box center [121, 245] width 149 height 11
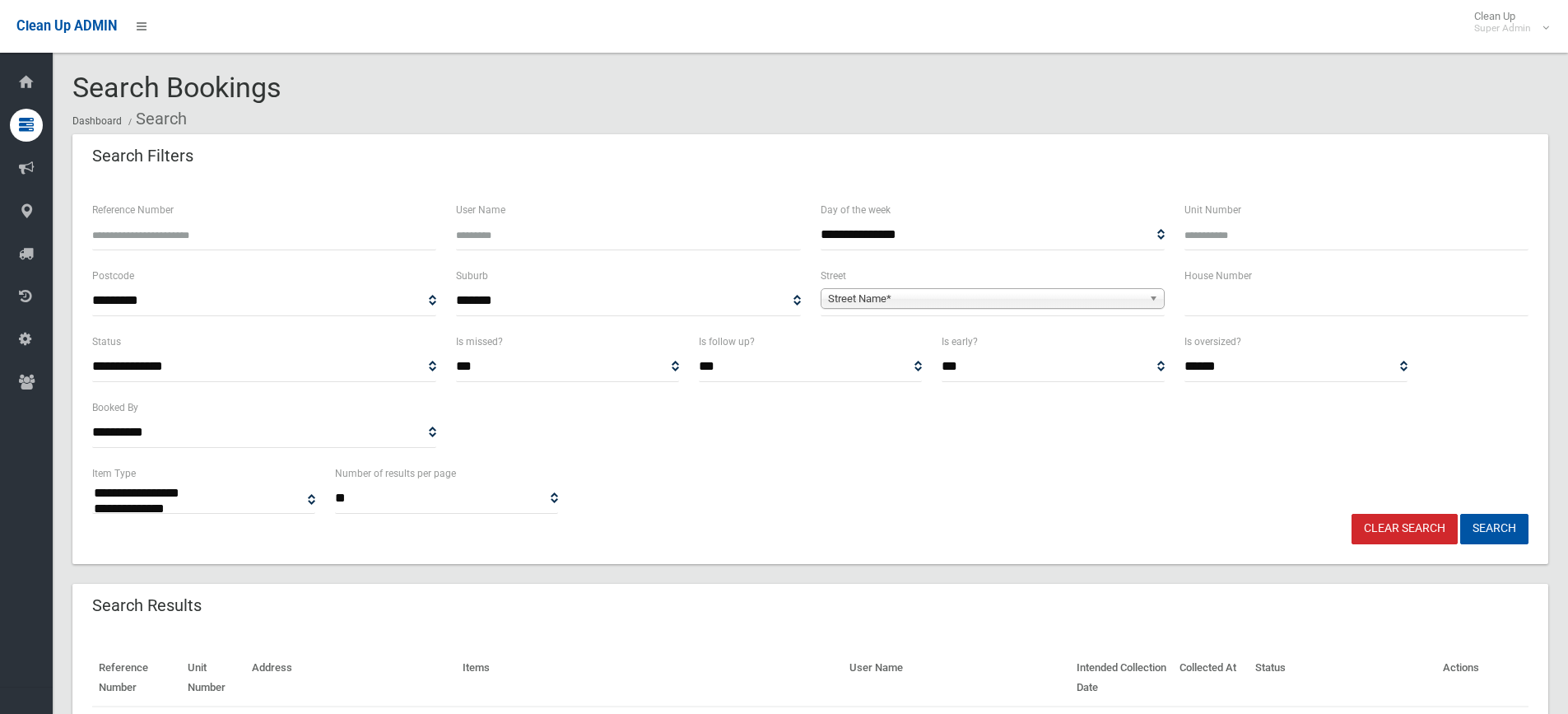
select select
click at [231, 236] on input "Reference Number" at bounding box center [264, 235] width 345 height 30
type input "******"
click at [1460, 513] on button "Search" at bounding box center [1494, 528] width 68 height 30
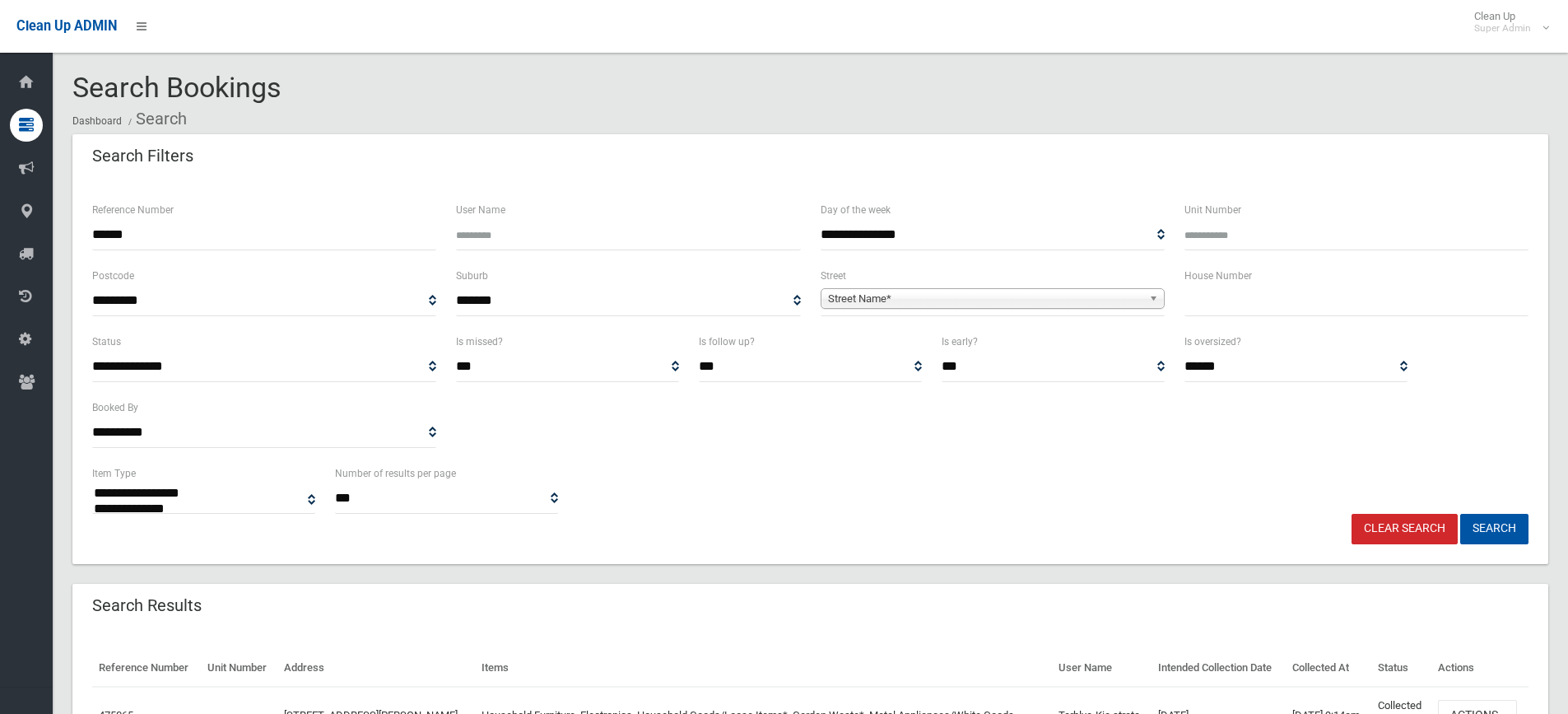
select select
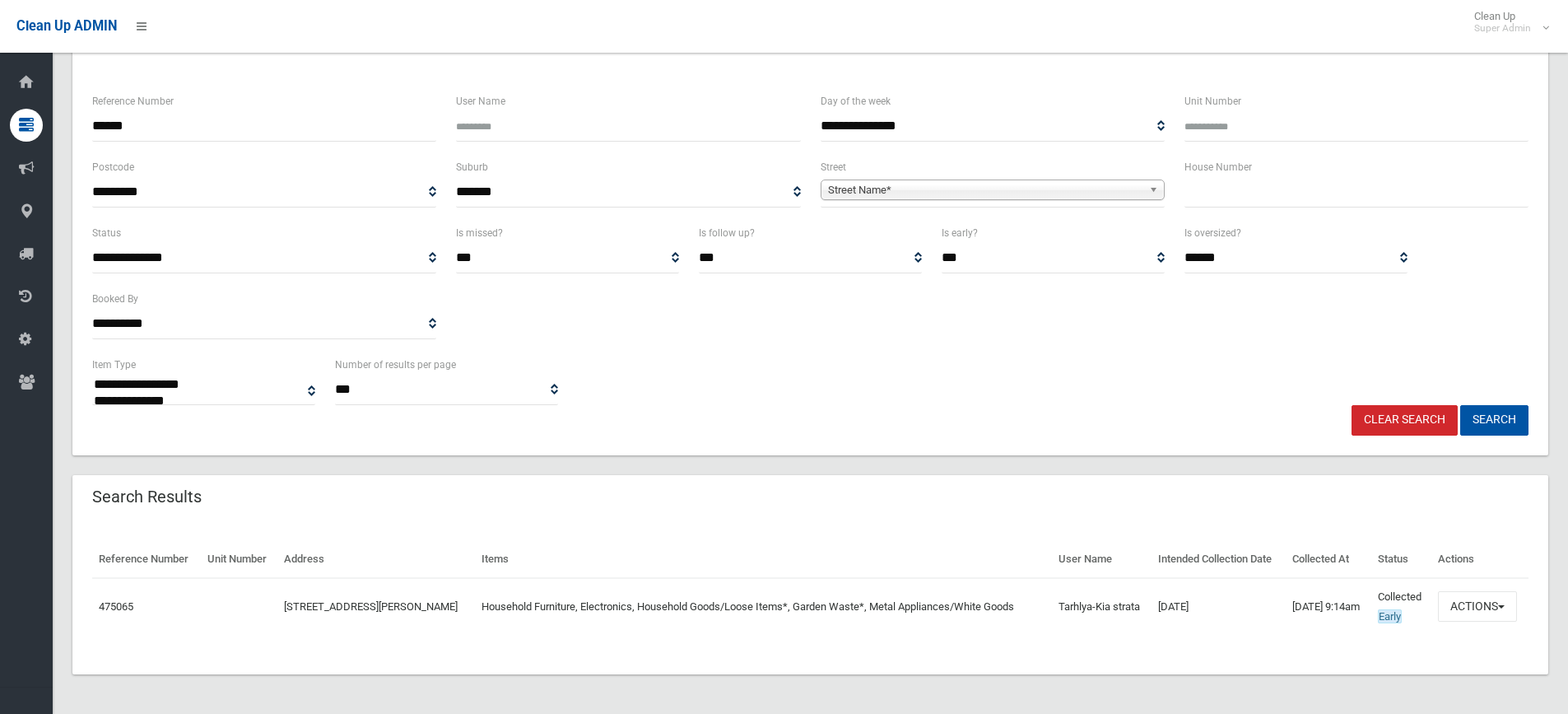
scroll to position [128, 0]
click at [1474, 595] on button "Actions" at bounding box center [1477, 606] width 79 height 30
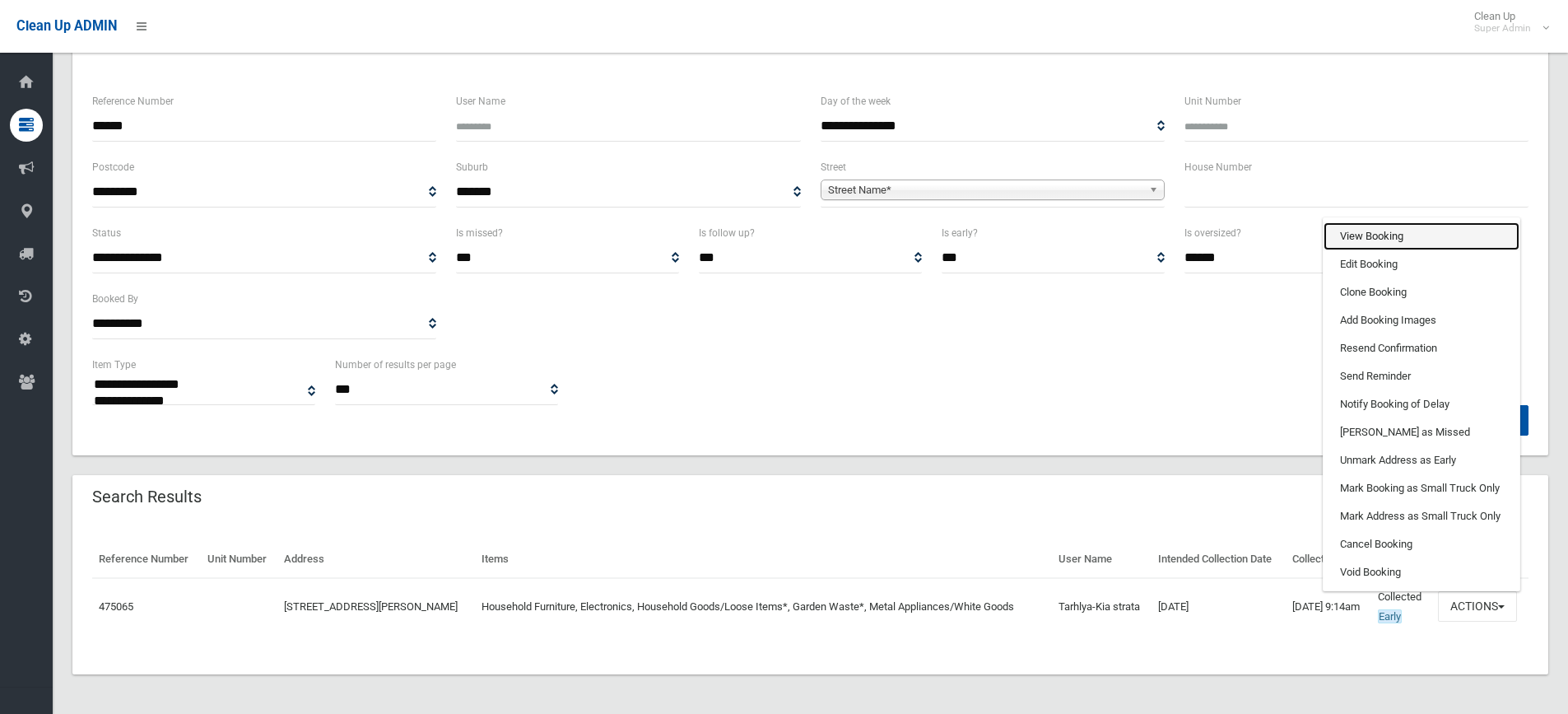
click at [1362, 224] on link "View Booking" at bounding box center [1421, 237] width 196 height 28
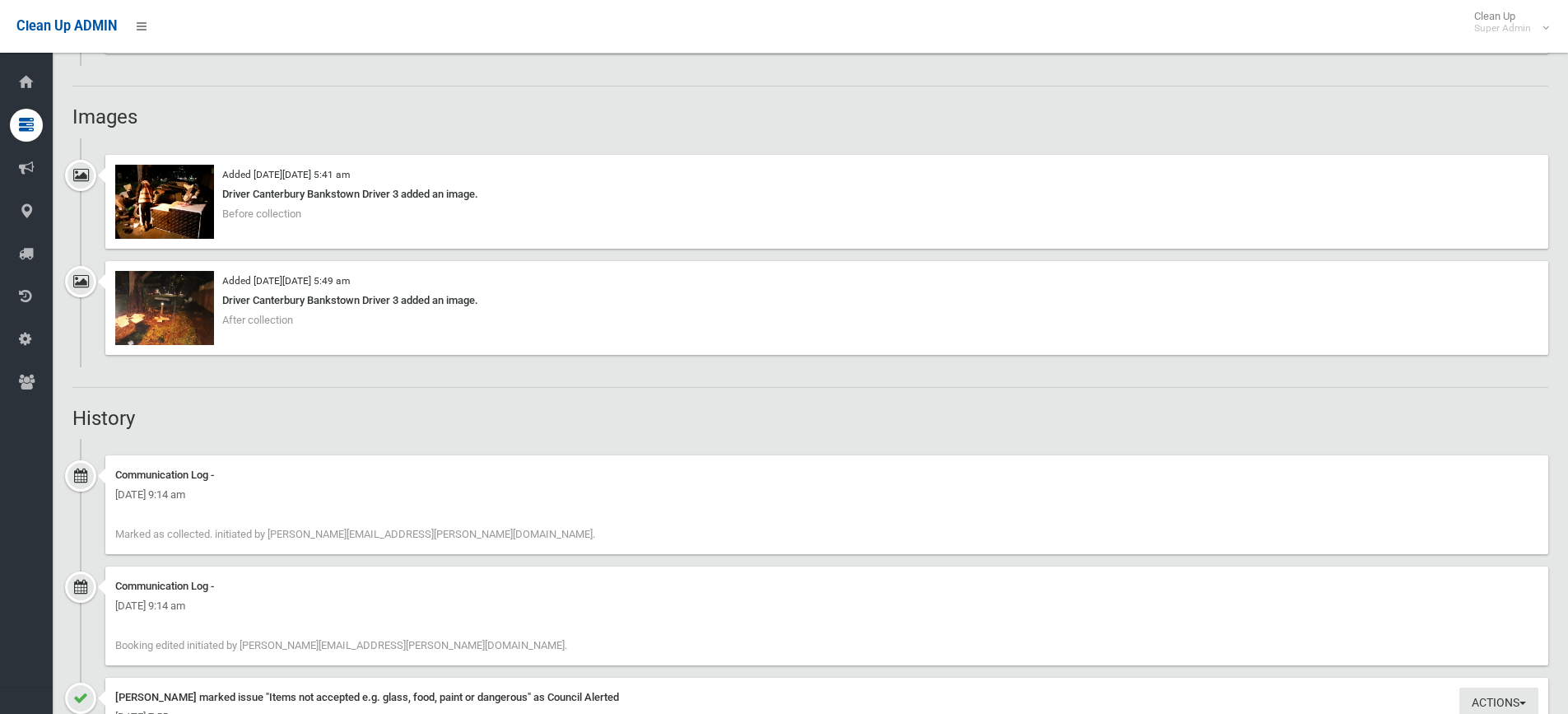
scroll to position [1400, 0]
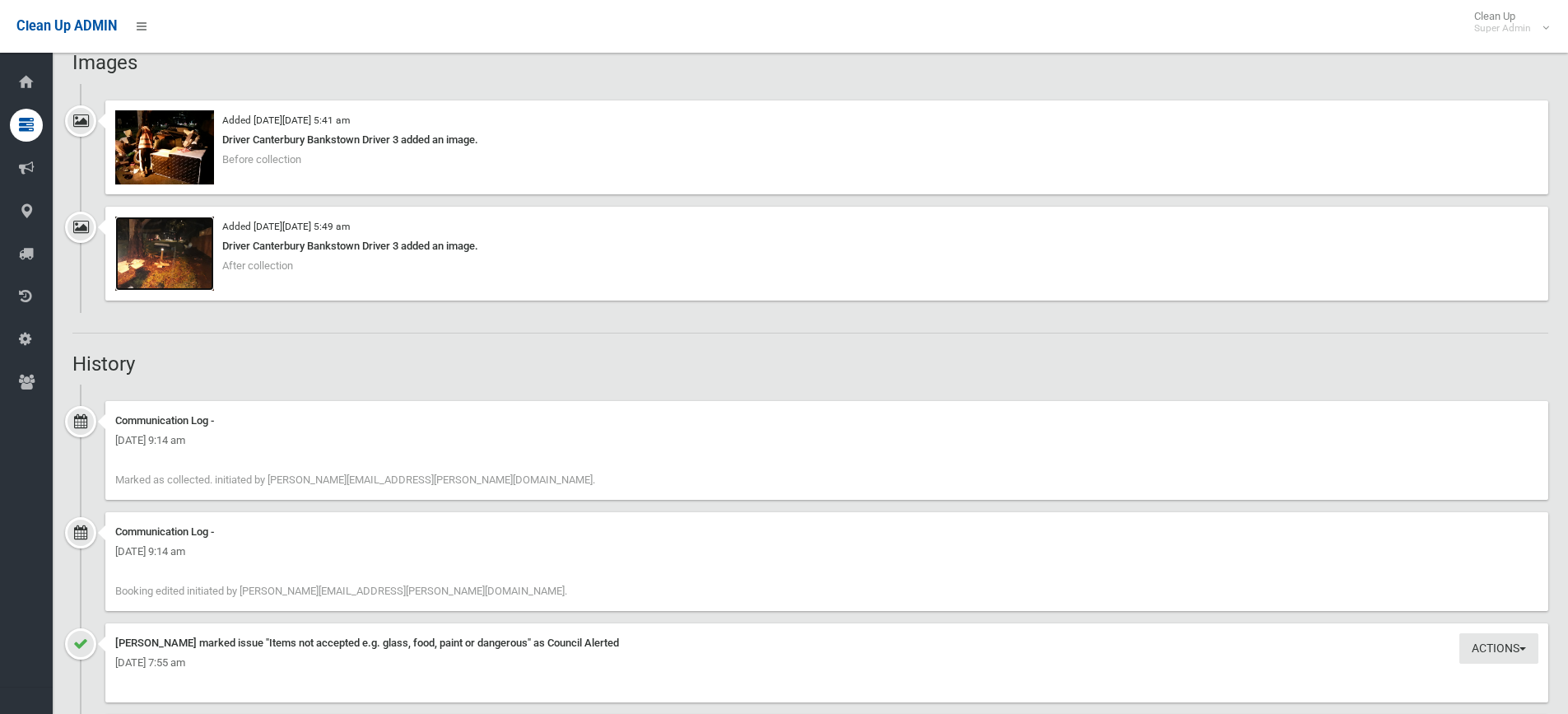
click at [159, 266] on img at bounding box center [164, 254] width 99 height 74
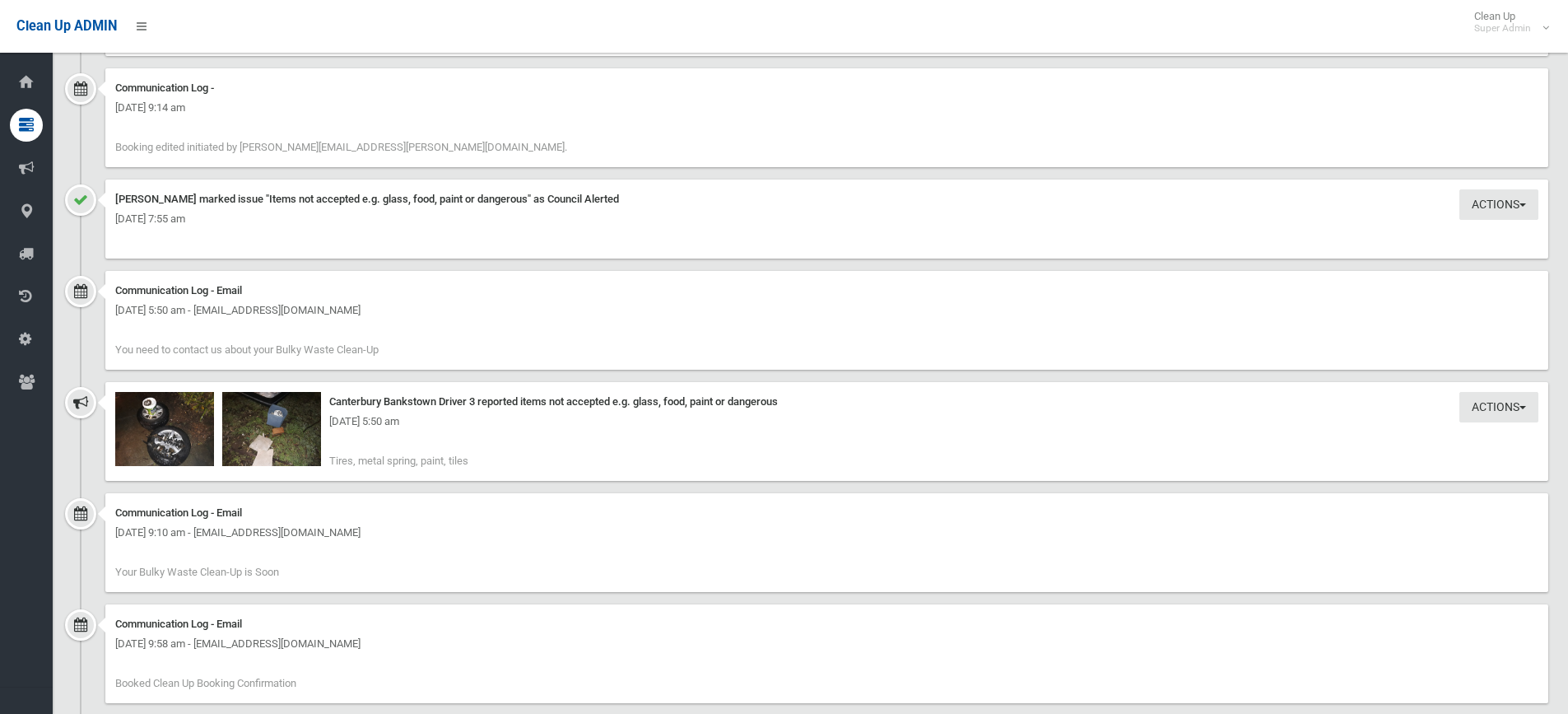
scroll to position [1894, 0]
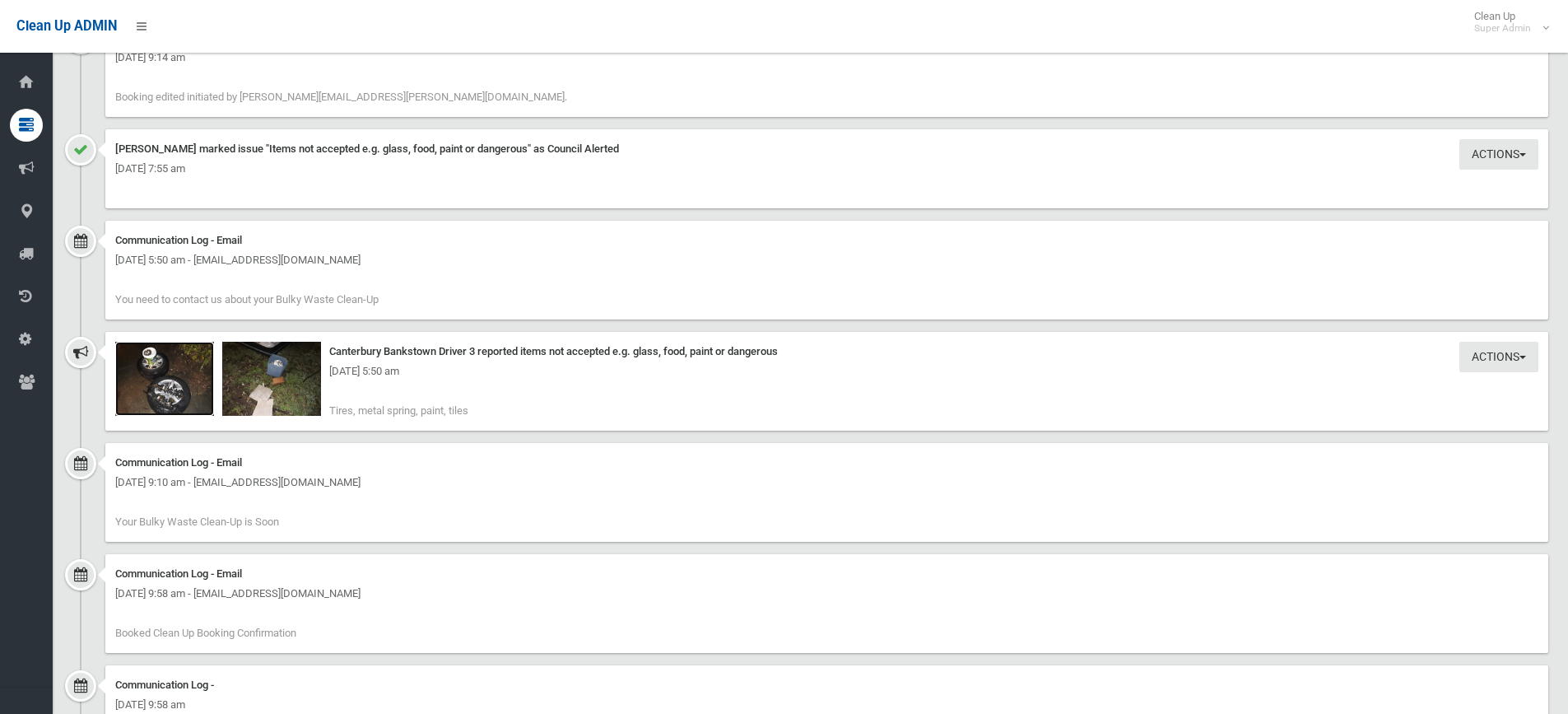
click at [161, 393] on img at bounding box center [164, 379] width 99 height 74
click at [275, 379] on div "Monday 11th August 2025 - 5:50 am" at bounding box center [826, 371] width 1423 height 19
click at [272, 397] on img at bounding box center [272, 379] width 99 height 74
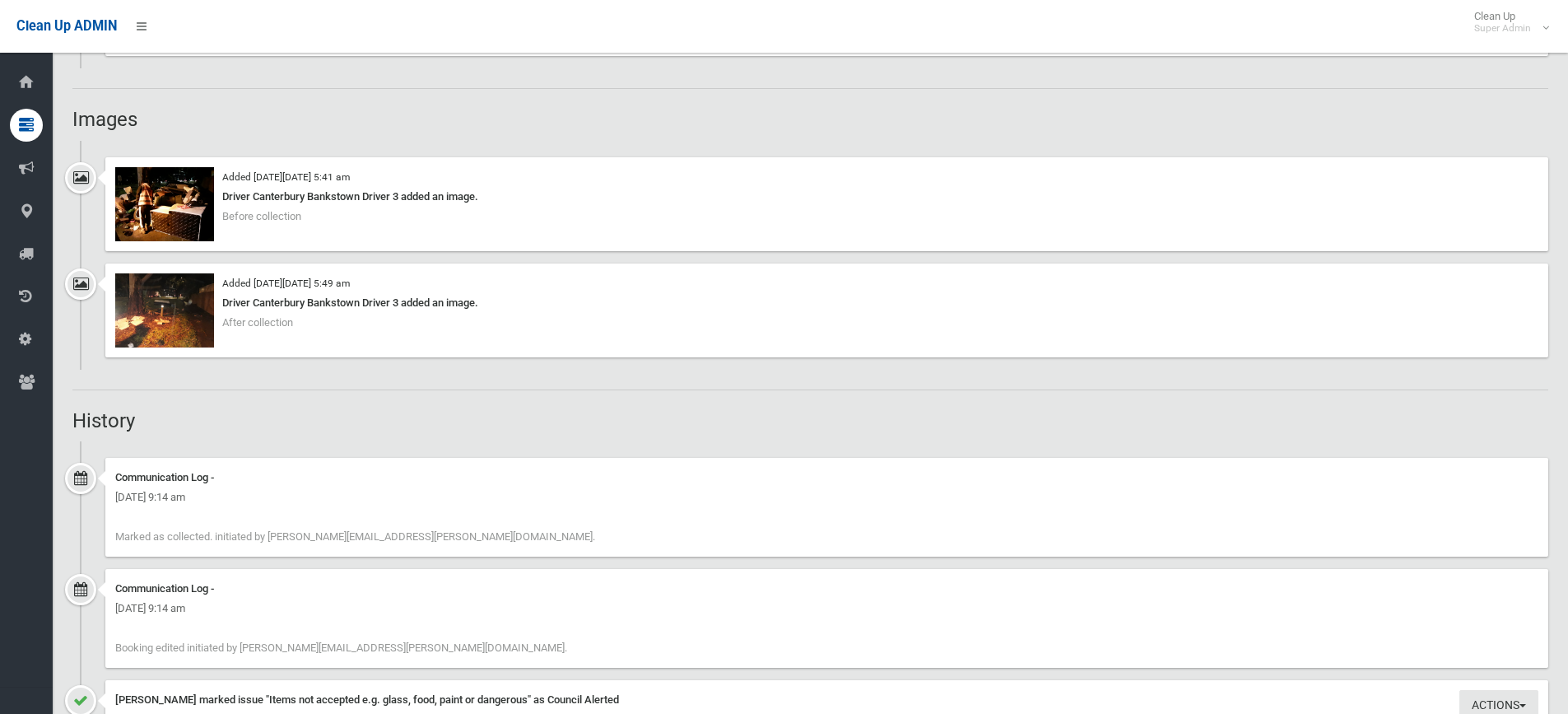
scroll to position [1327, 0]
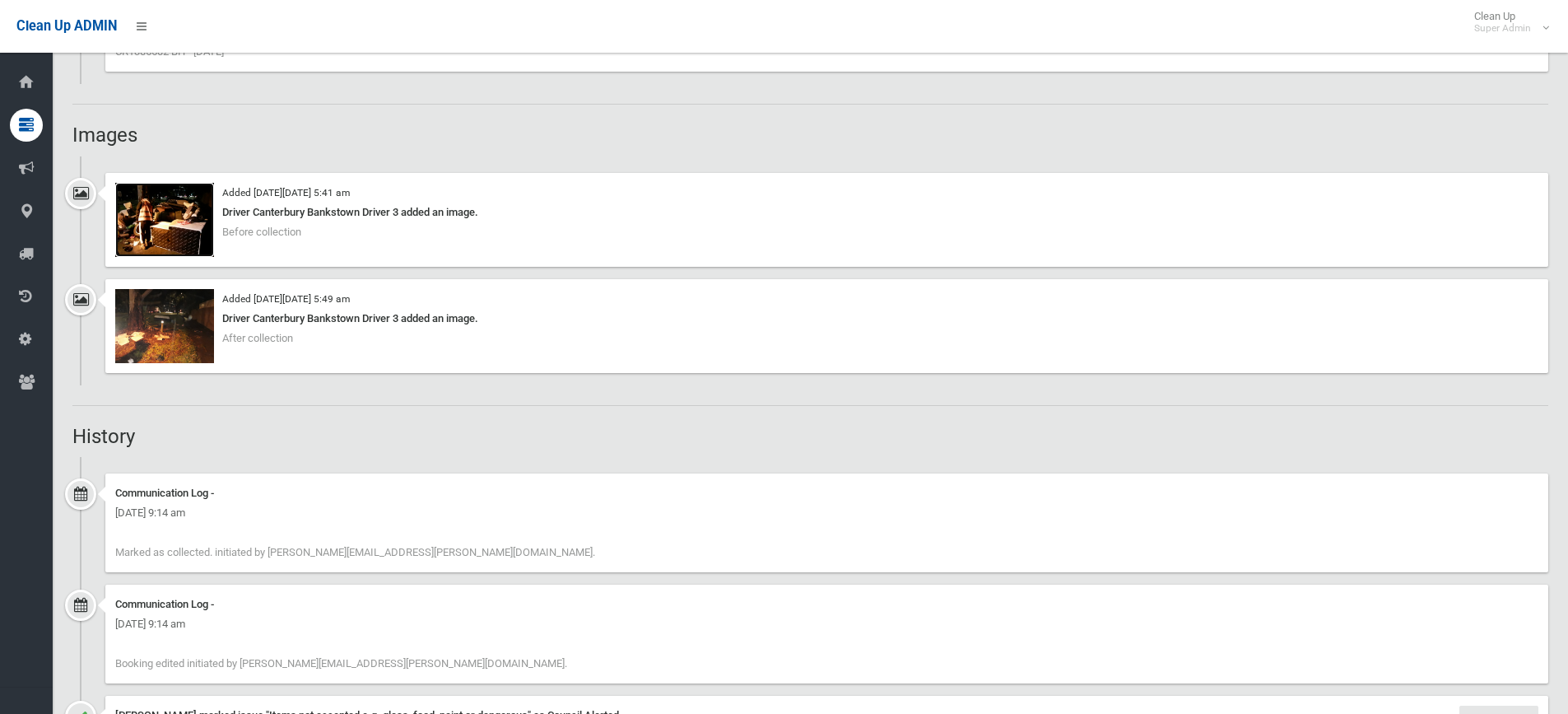
click at [163, 224] on img at bounding box center [164, 220] width 99 height 74
click at [174, 335] on img at bounding box center [164, 326] width 99 height 74
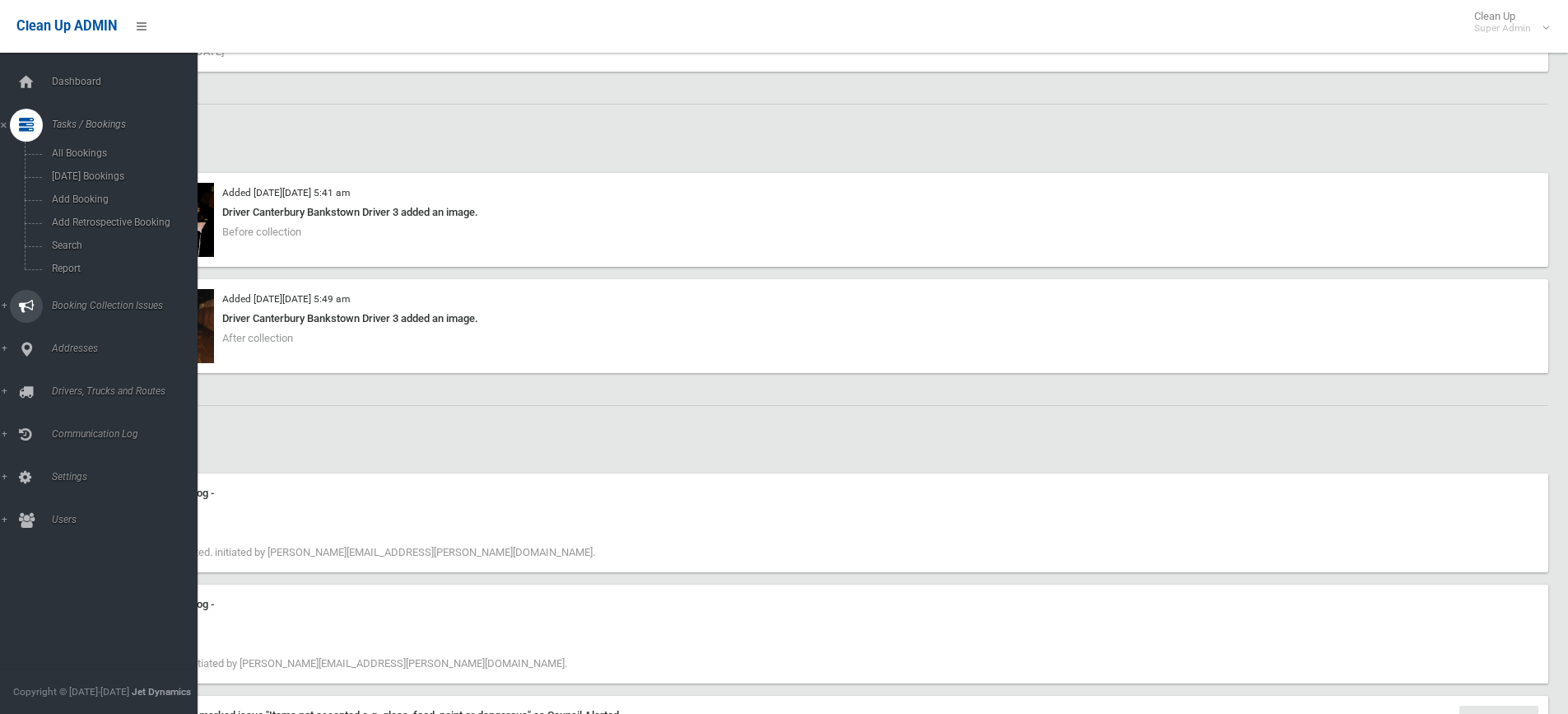
click at [85, 302] on span "Booking Collection Issues" at bounding box center [128, 305] width 163 height 11
click at [101, 195] on span "All Reported Issues" at bounding box center [121, 195] width 149 height 11
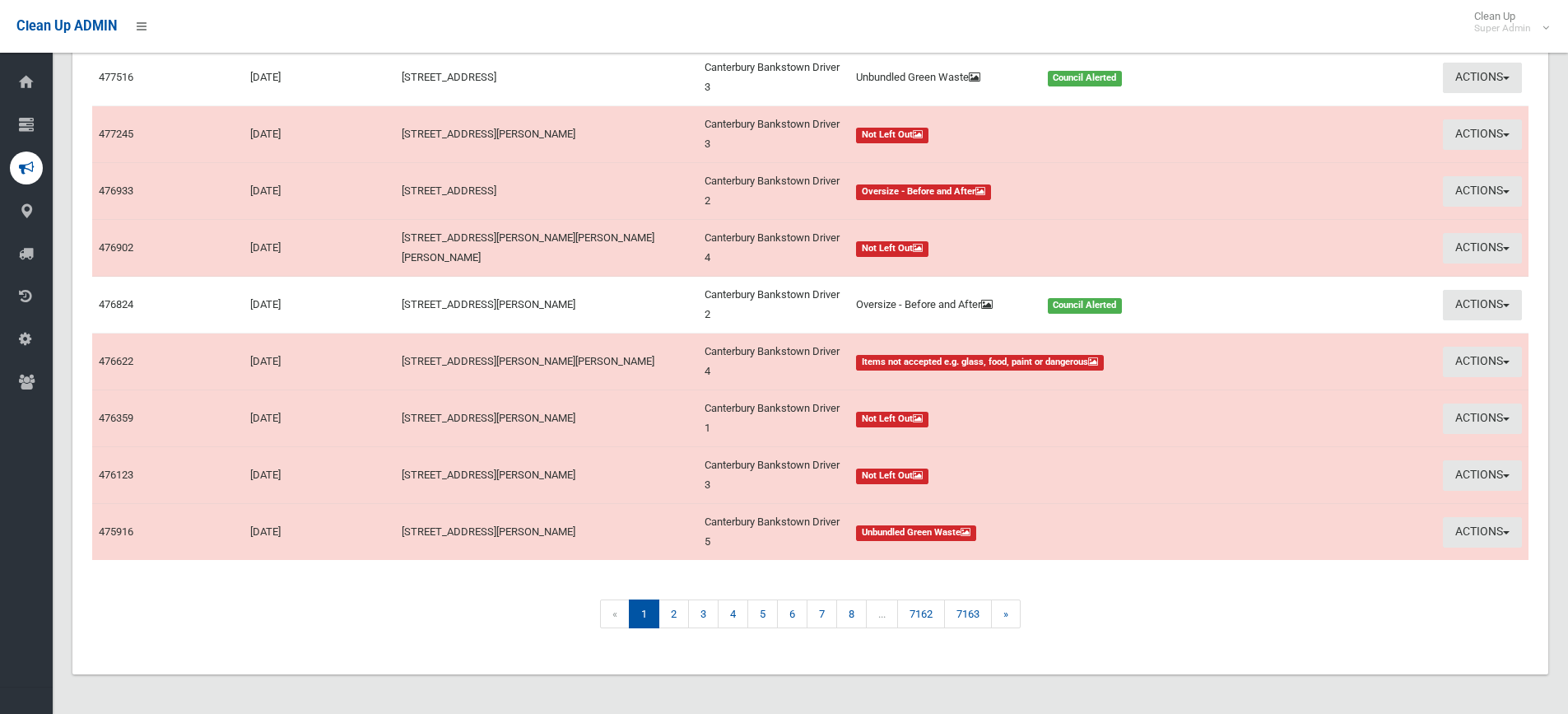
scroll to position [295, 0]
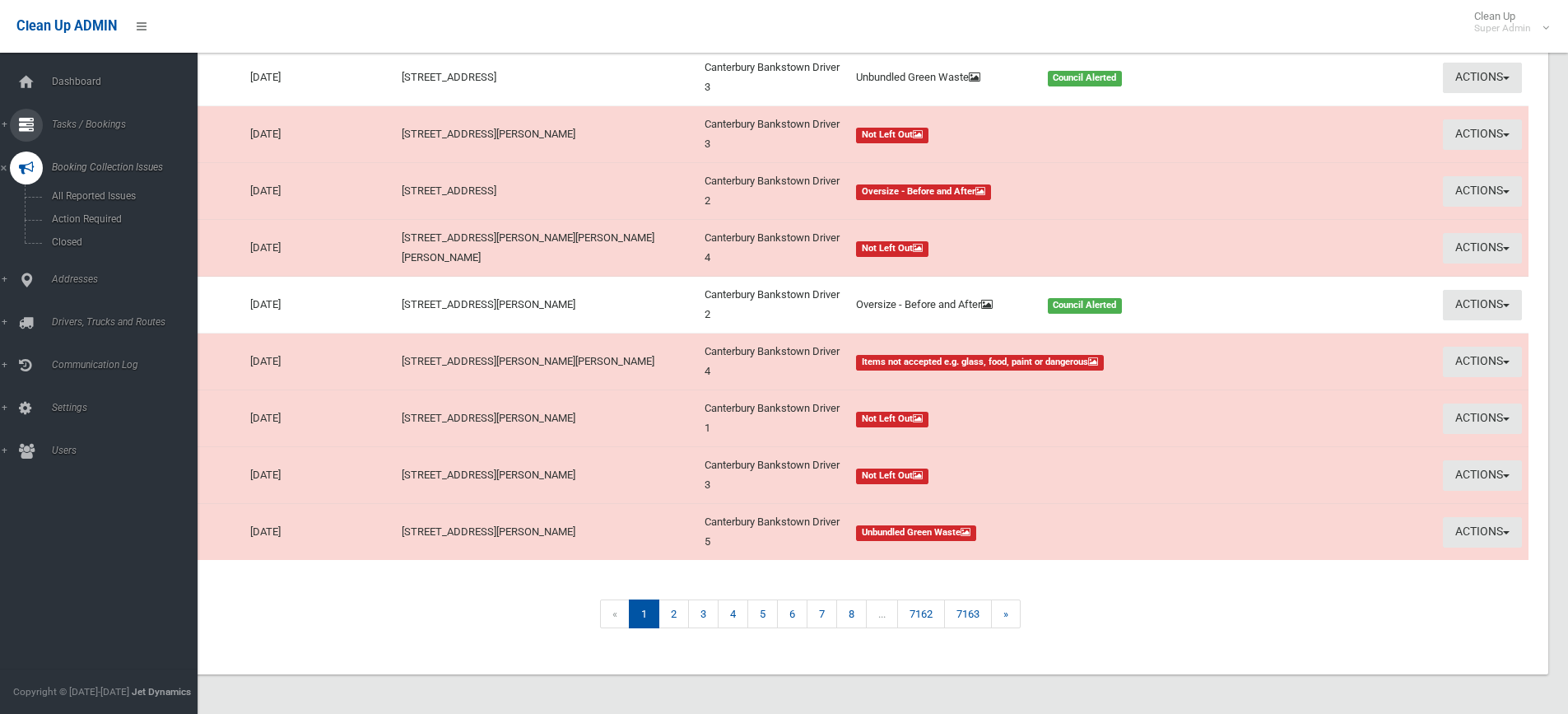
click at [93, 124] on span "Tasks / Bookings" at bounding box center [128, 124] width 163 height 11
click at [63, 241] on span "Search" at bounding box center [121, 245] width 149 height 11
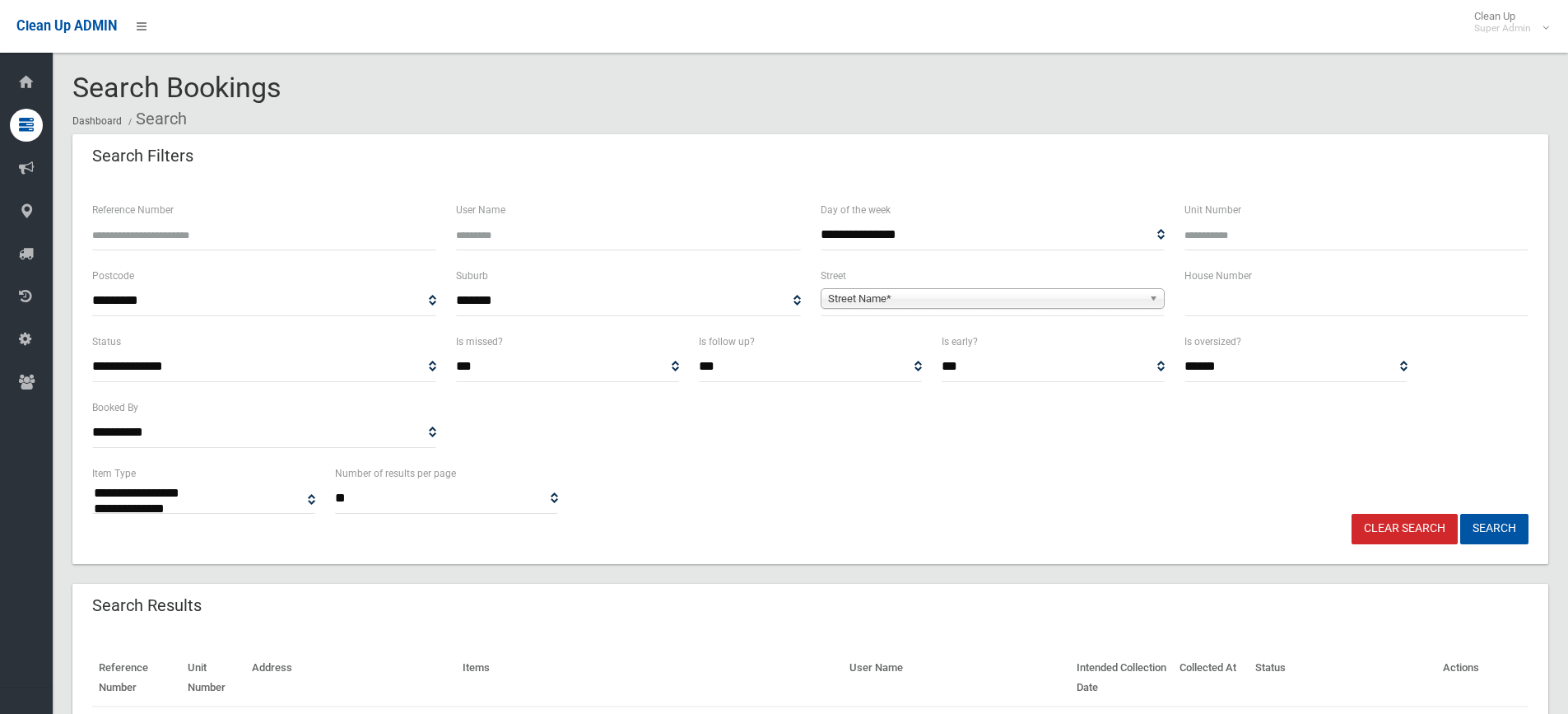
select select
click at [187, 227] on input "Reference Number" at bounding box center [264, 235] width 345 height 30
type input "******"
click at [1460, 513] on button "Search" at bounding box center [1494, 528] width 68 height 30
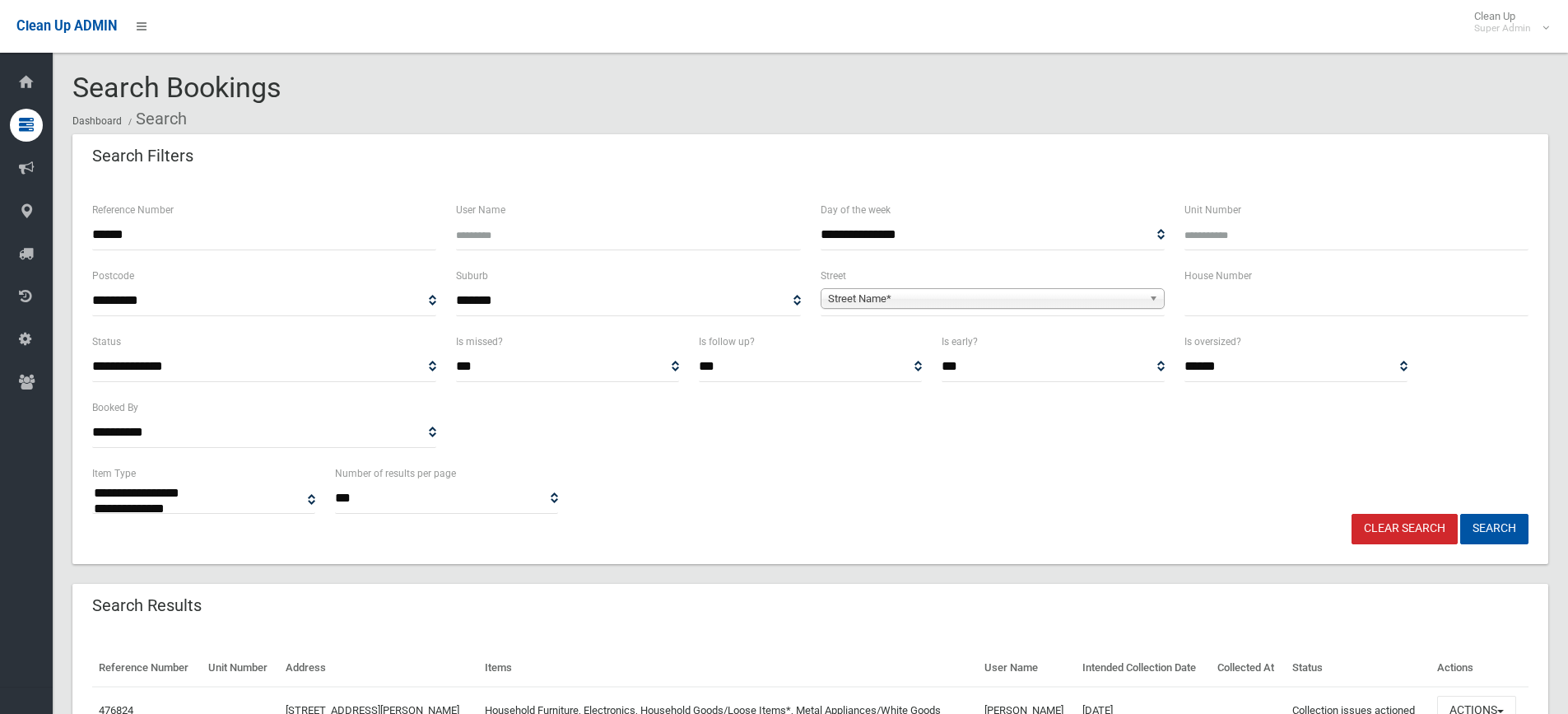
select select
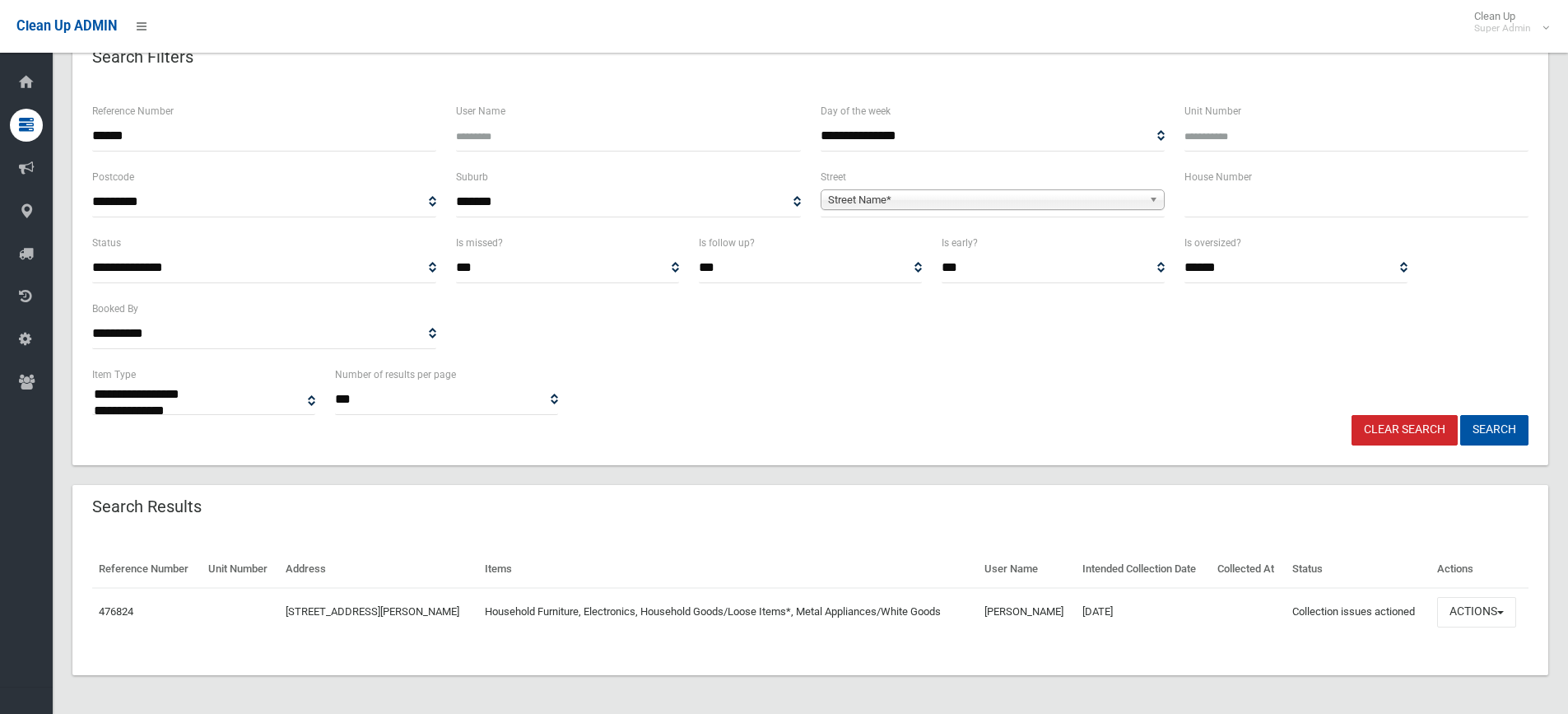
scroll to position [100, 0]
click at [1465, 611] on button "Actions" at bounding box center [1476, 611] width 79 height 30
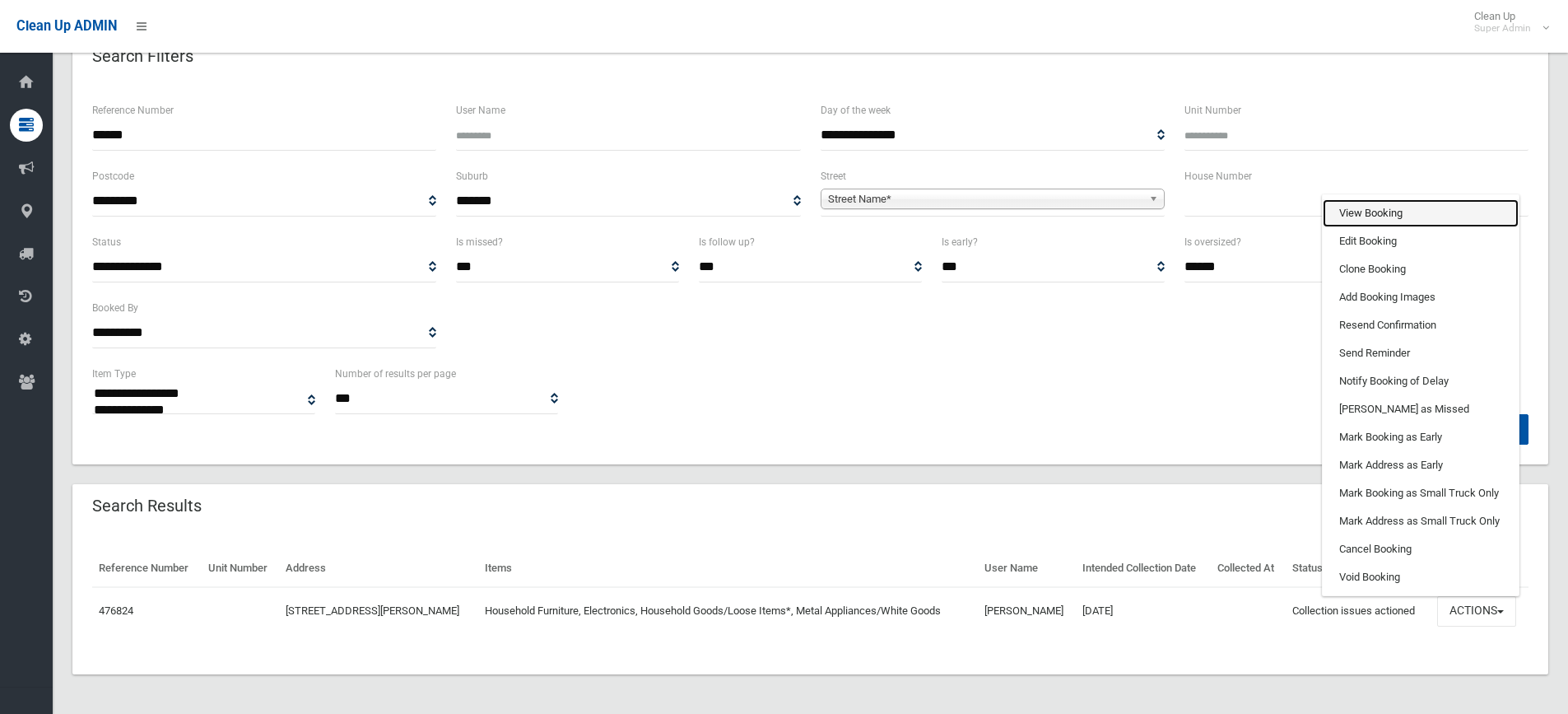
click at [1359, 201] on link "View Booking" at bounding box center [1420, 214] width 196 height 28
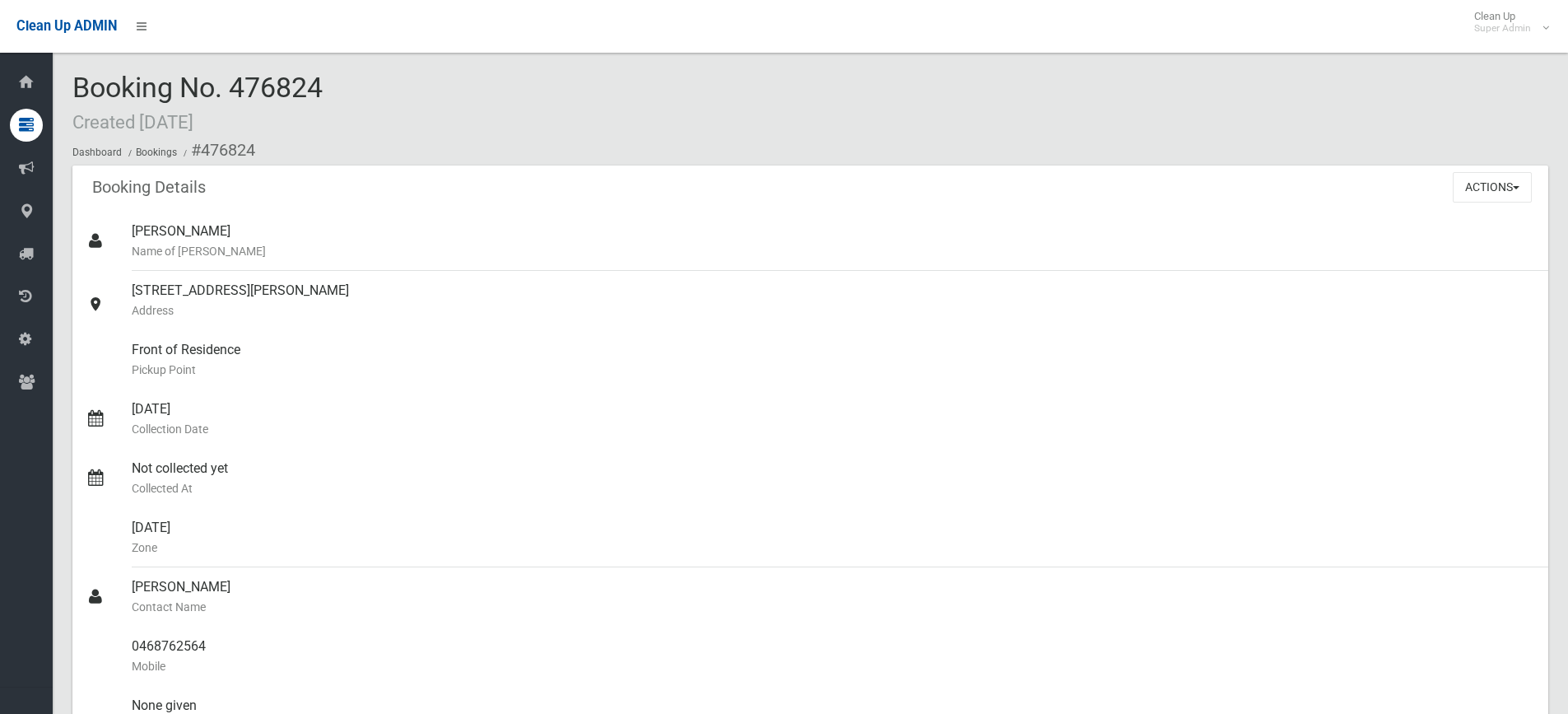
drag, startPoint x: 236, startPoint y: 85, endPoint x: 328, endPoint y: 88, distance: 92.0
click at [328, 88] on div "Booking No. 476824 Created [DATE] Dashboard Bookings #476824" at bounding box center [810, 118] width 1476 height 93
copy span "476824"
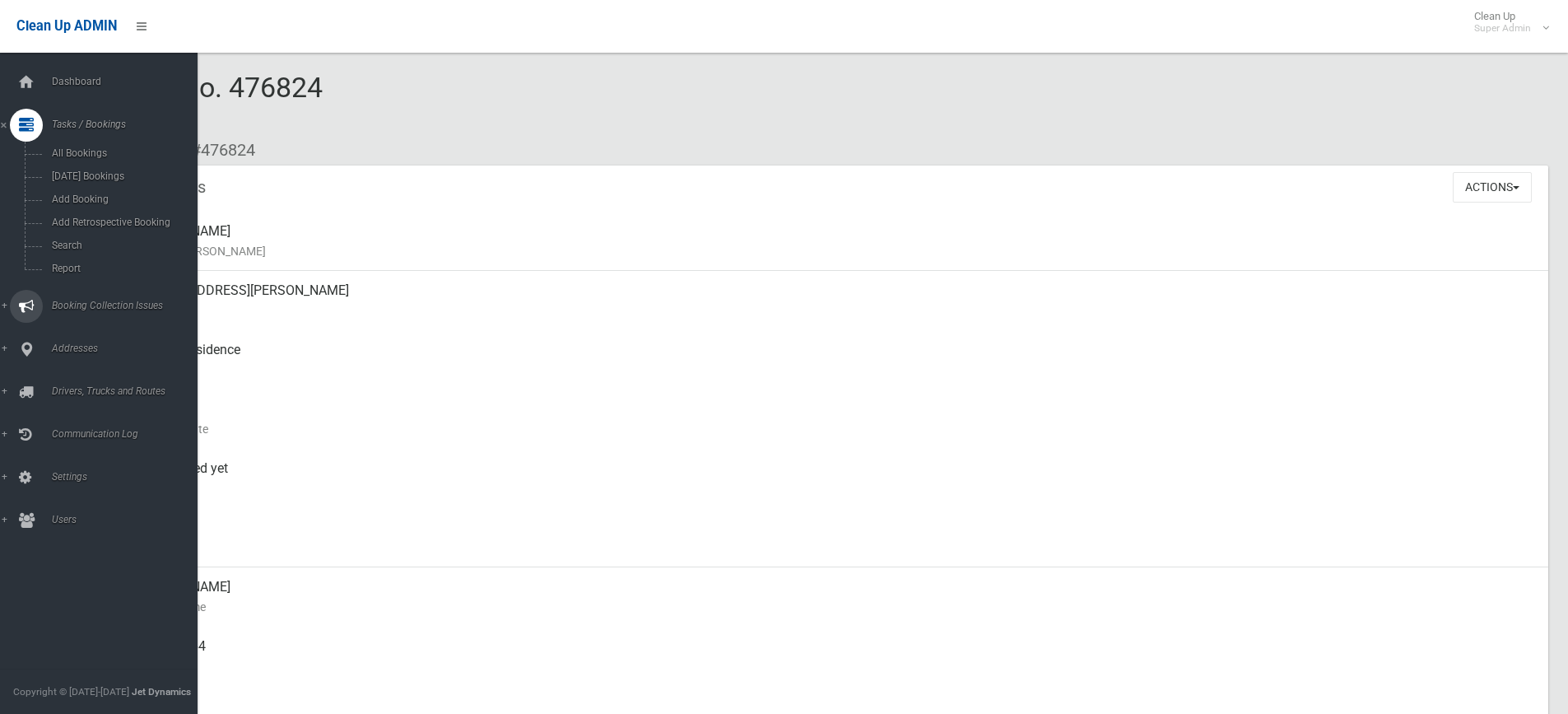
click at [72, 303] on span "Booking Collection Issues" at bounding box center [128, 305] width 163 height 11
click at [91, 192] on span "All Reported Issues" at bounding box center [121, 195] width 149 height 11
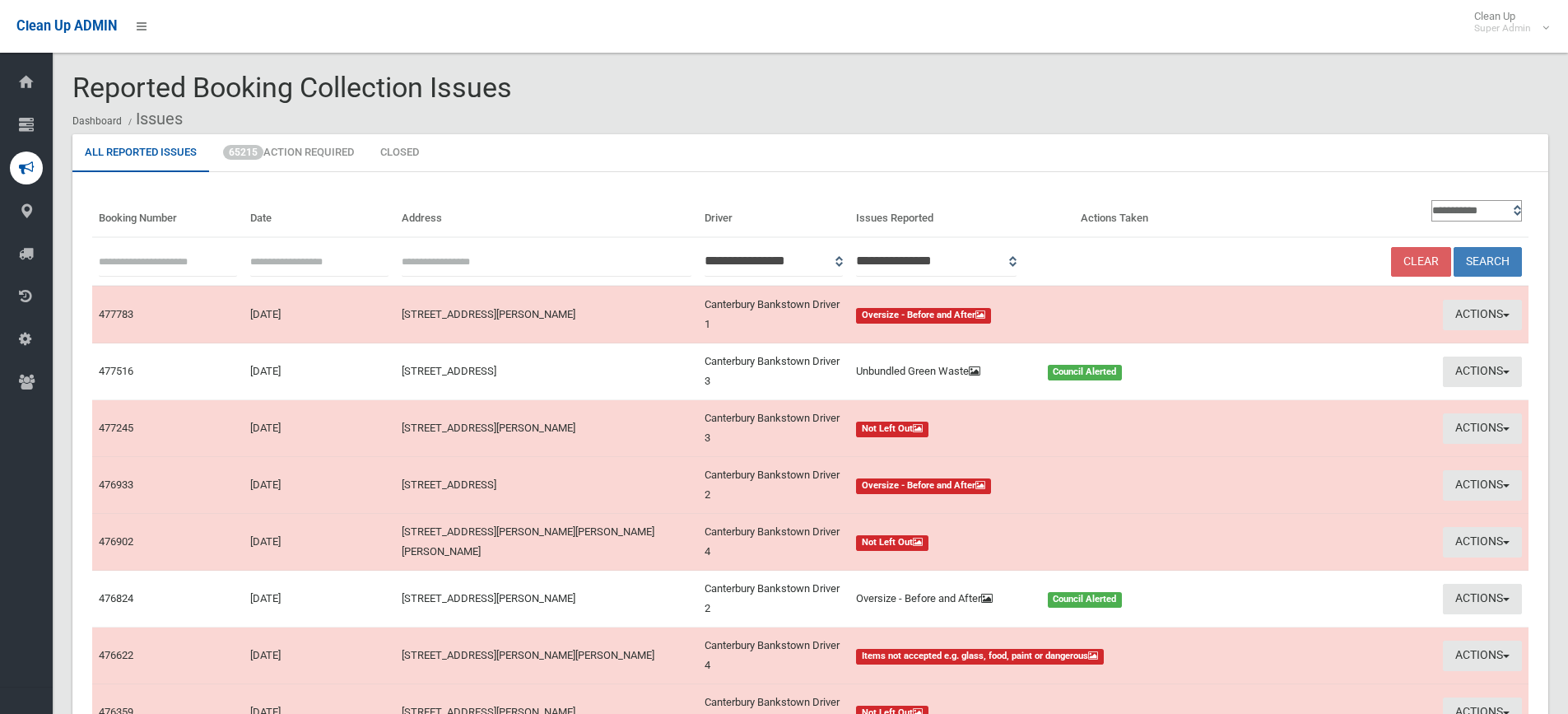
paste input "******"
type input "******"
click at [1485, 256] on button "Search" at bounding box center [1488, 262] width 68 height 30
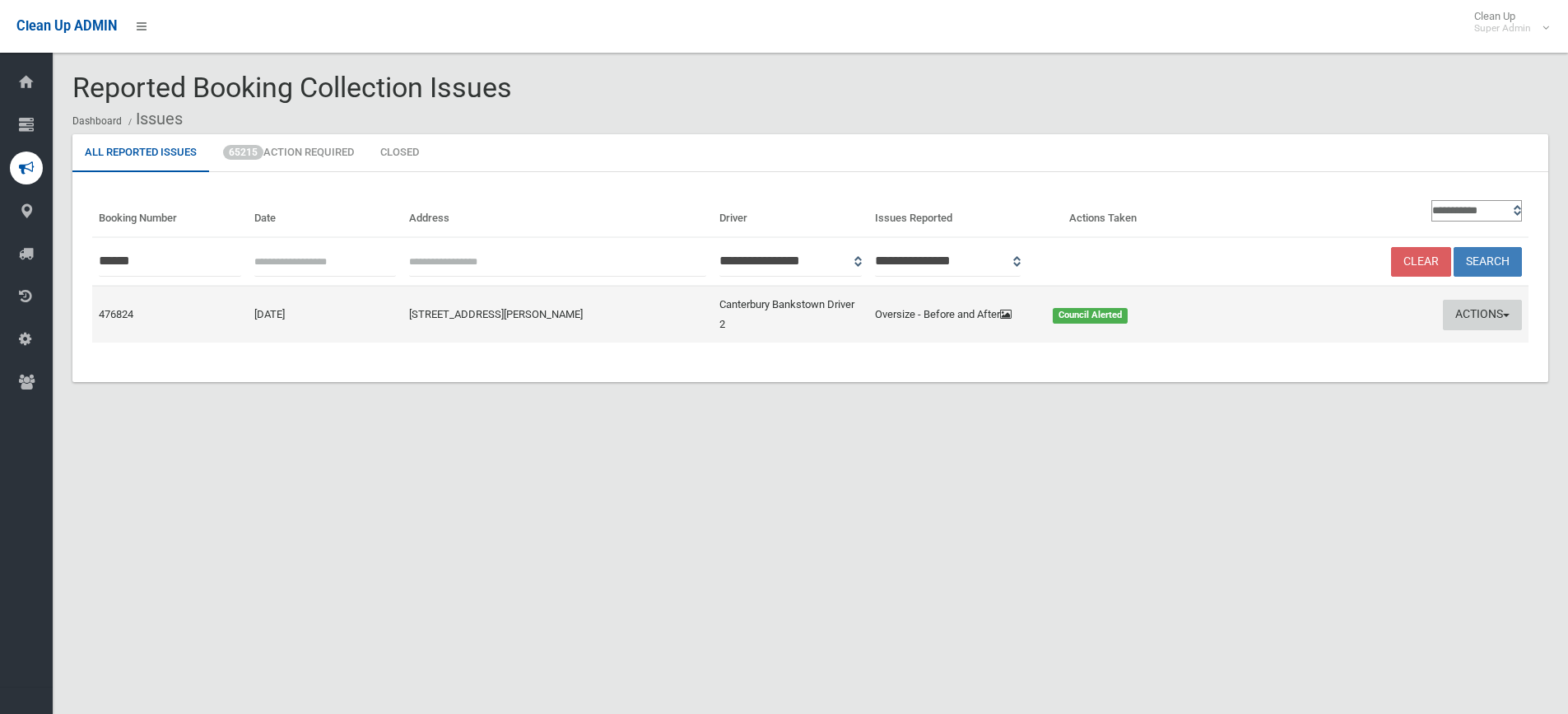
click at [1468, 311] on button "Actions" at bounding box center [1482, 315] width 79 height 30
click at [1325, 373] on link "Edit Actions Taken" at bounding box center [1324, 377] width 196 height 28
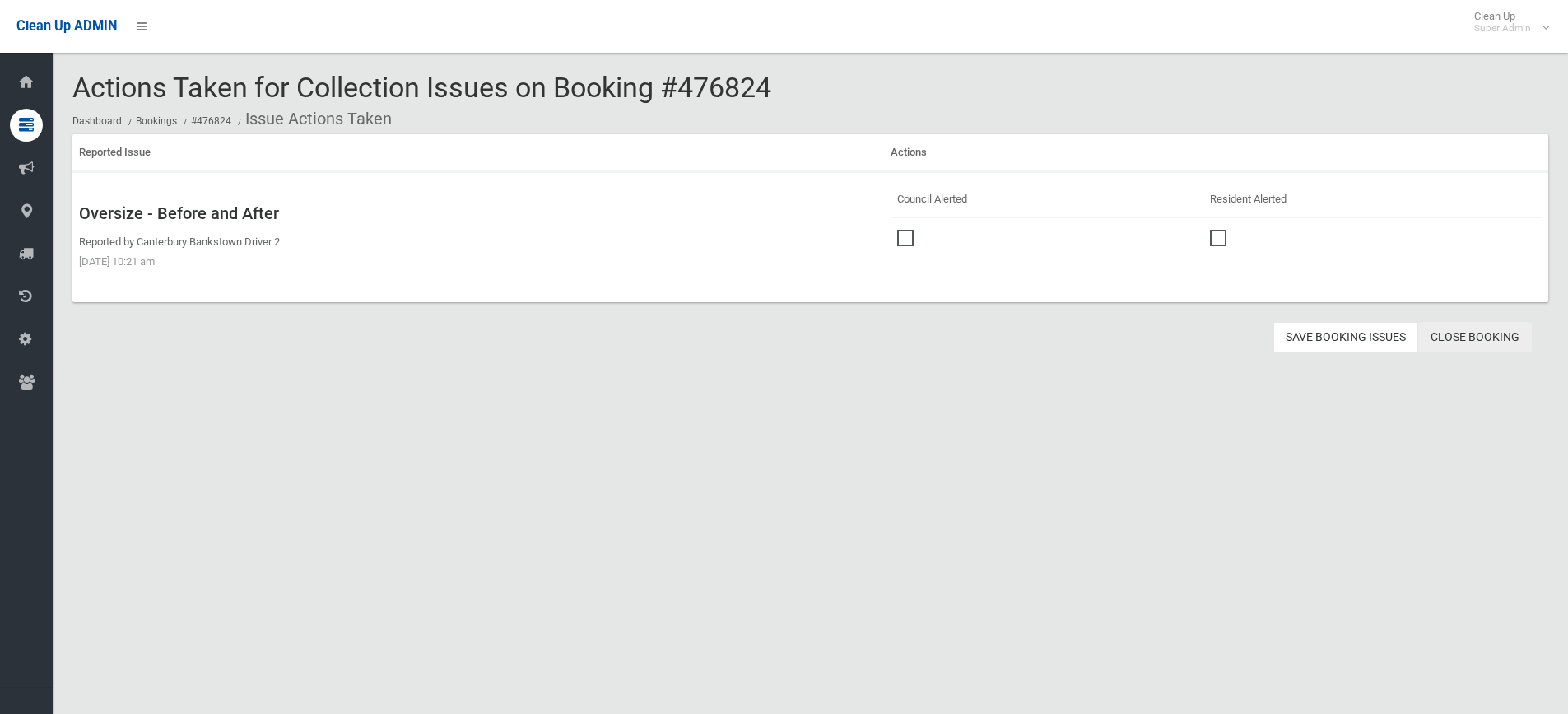
click at [1488, 330] on link "Close Booking" at bounding box center [1475, 337] width 114 height 30
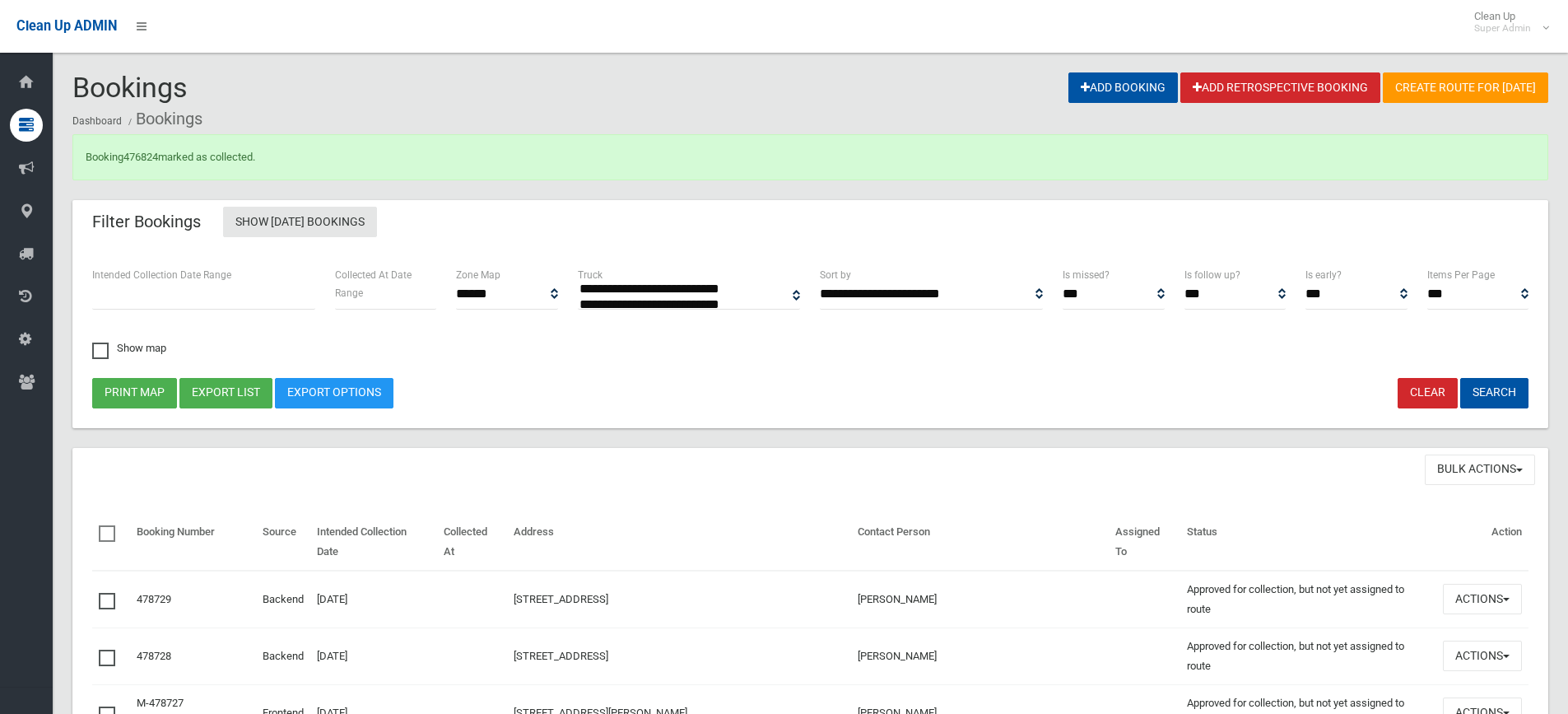
select select
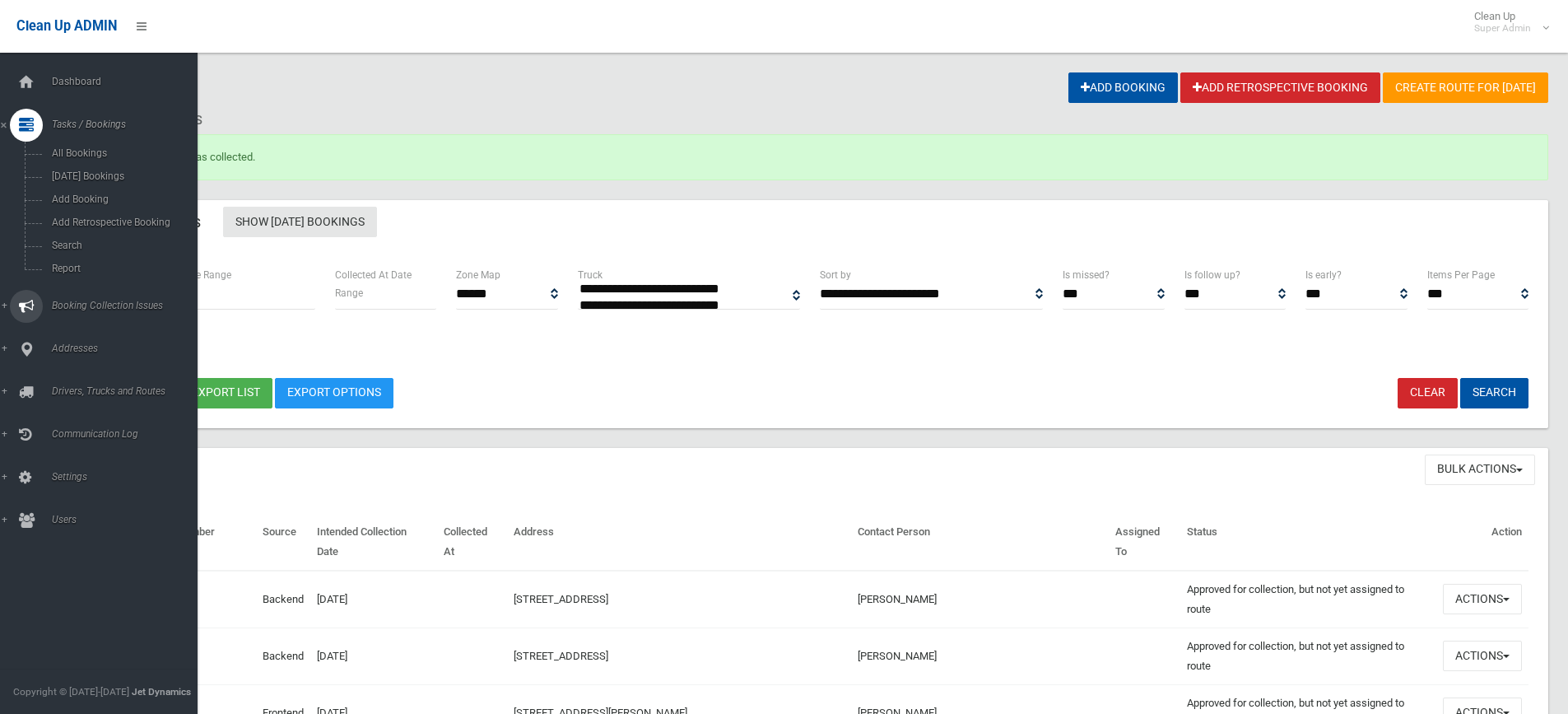
click at [97, 299] on link "Booking Collection Issues" at bounding box center [105, 306] width 210 height 33
click at [77, 191] on span "All Reported Issues" at bounding box center [121, 195] width 149 height 11
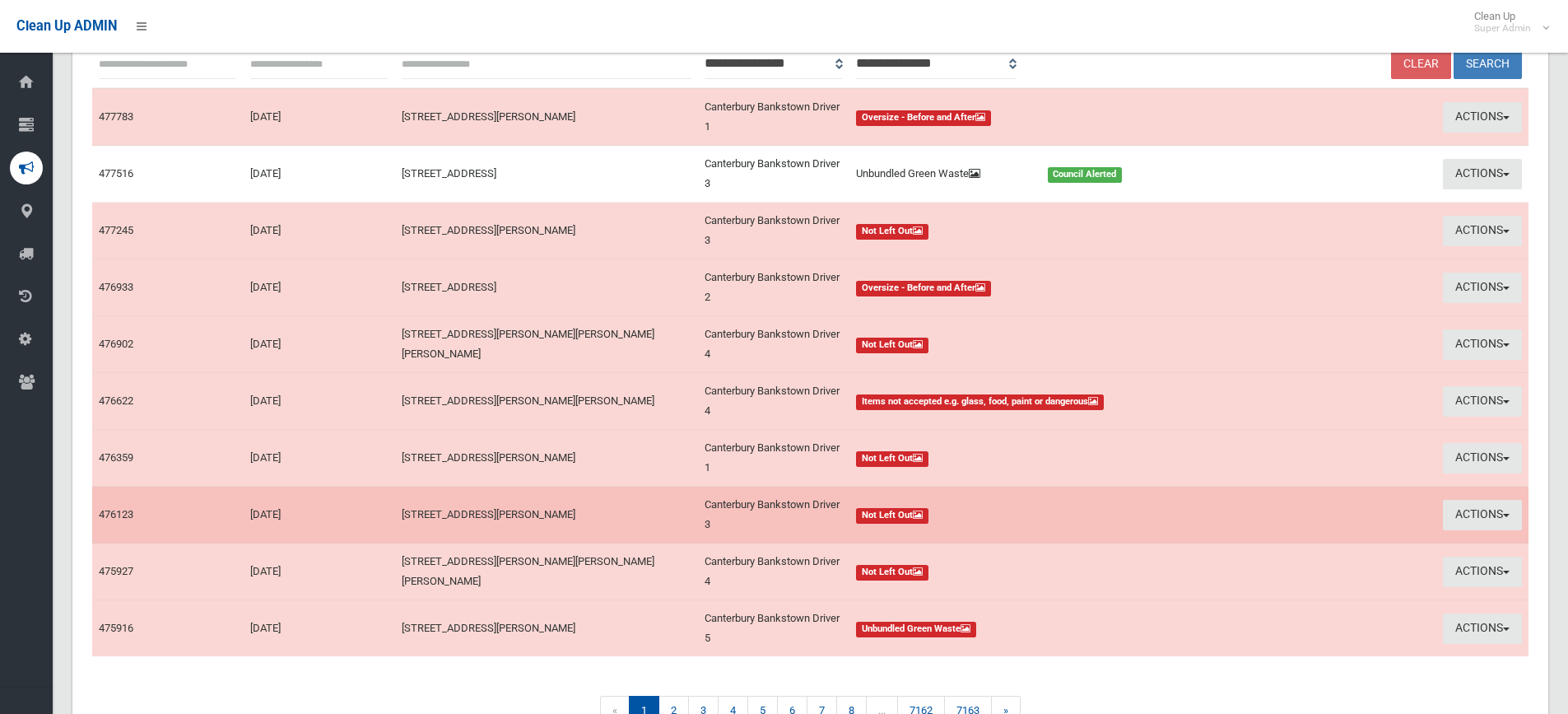
scroll to position [295, 0]
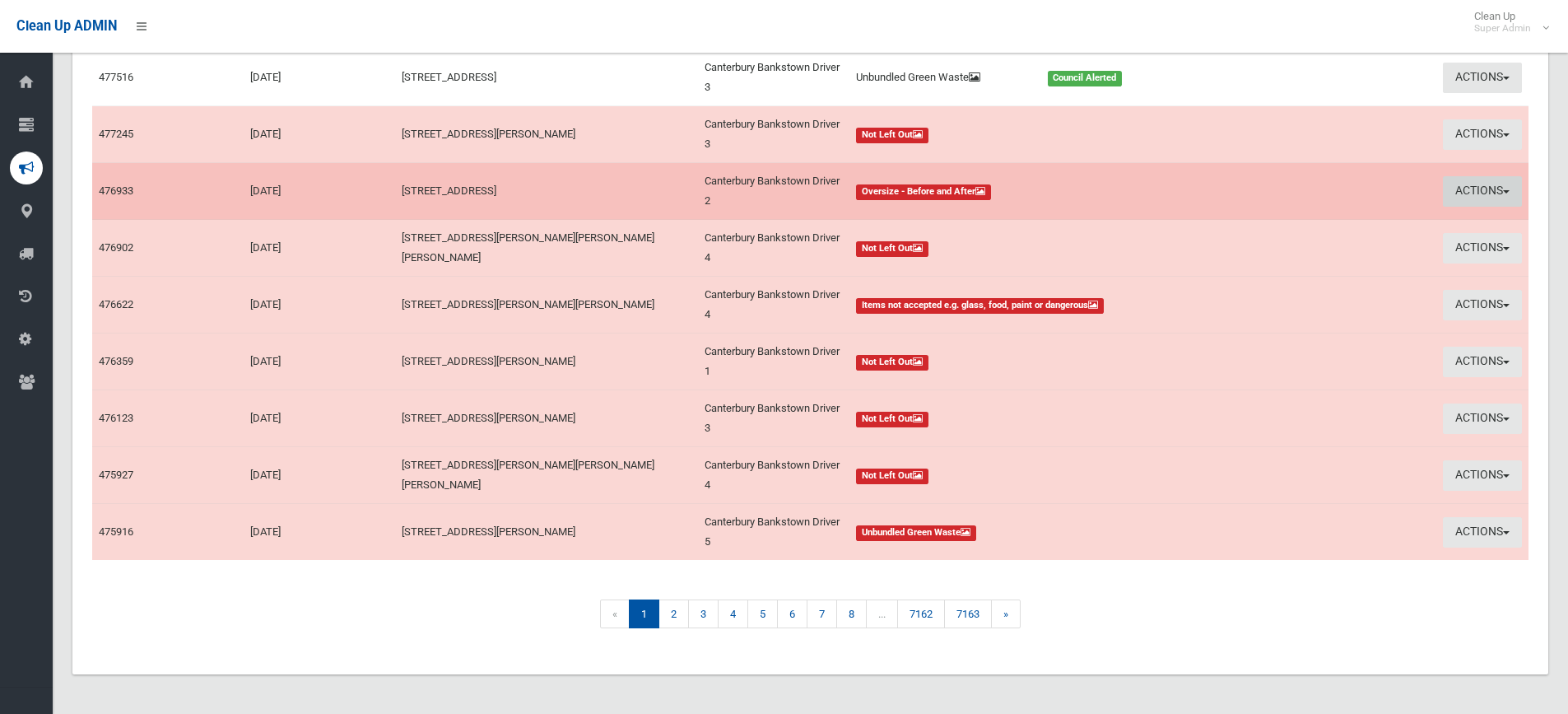
click at [1475, 186] on button "Actions" at bounding box center [1482, 191] width 79 height 30
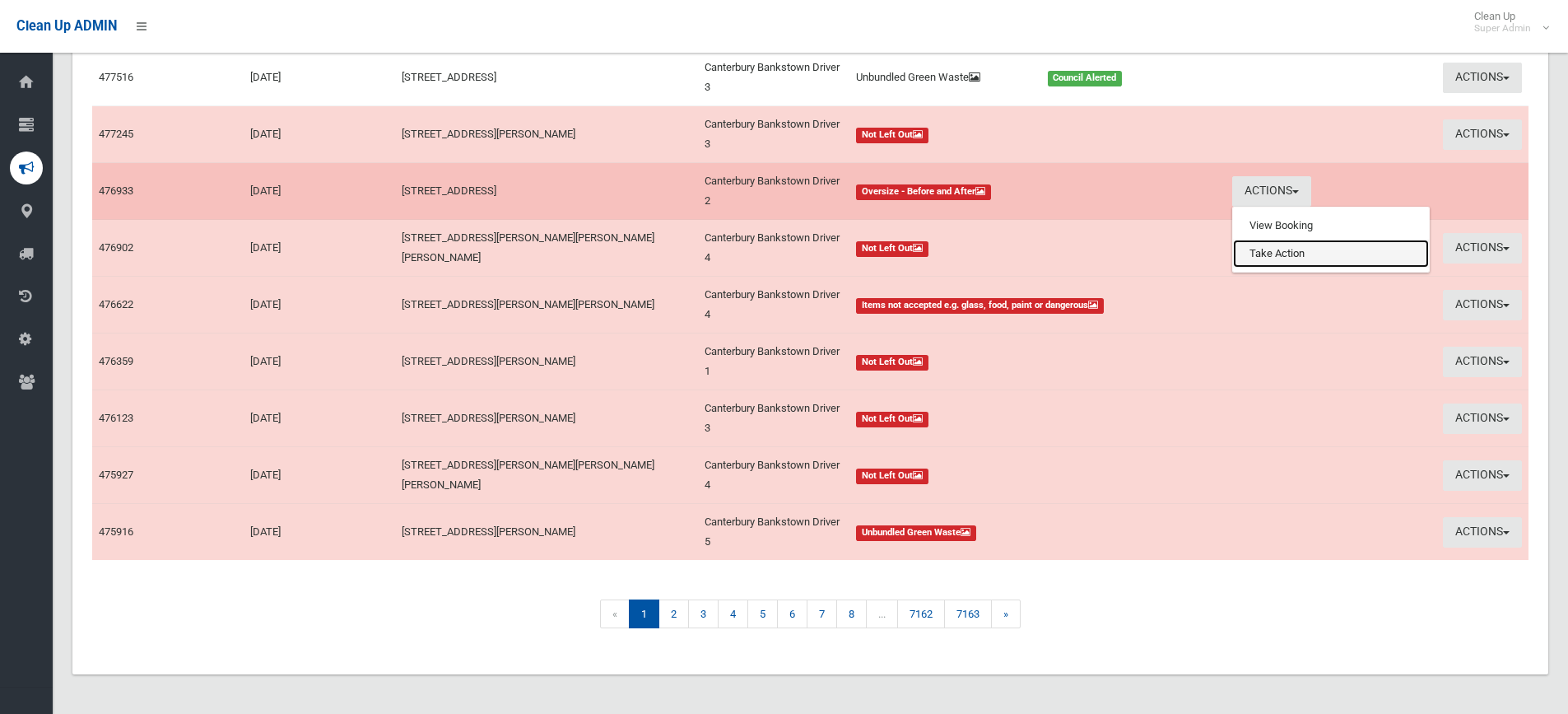
click at [1270, 249] on link "Take Action" at bounding box center [1331, 254] width 196 height 28
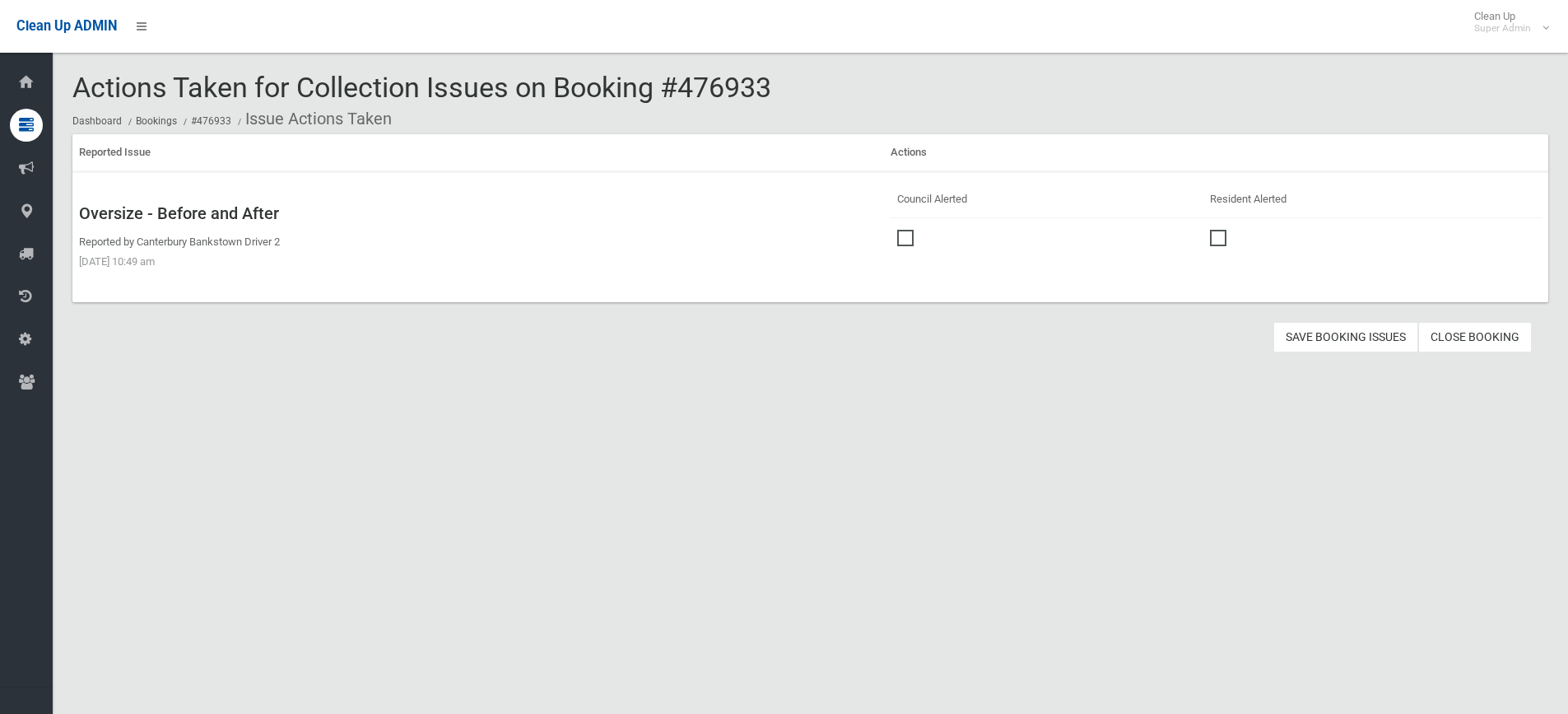
click at [898, 230] on span at bounding box center [910, 230] width 25 height 0
click at [1346, 337] on button "Save Booking Issues" at bounding box center [1346, 337] width 145 height 30
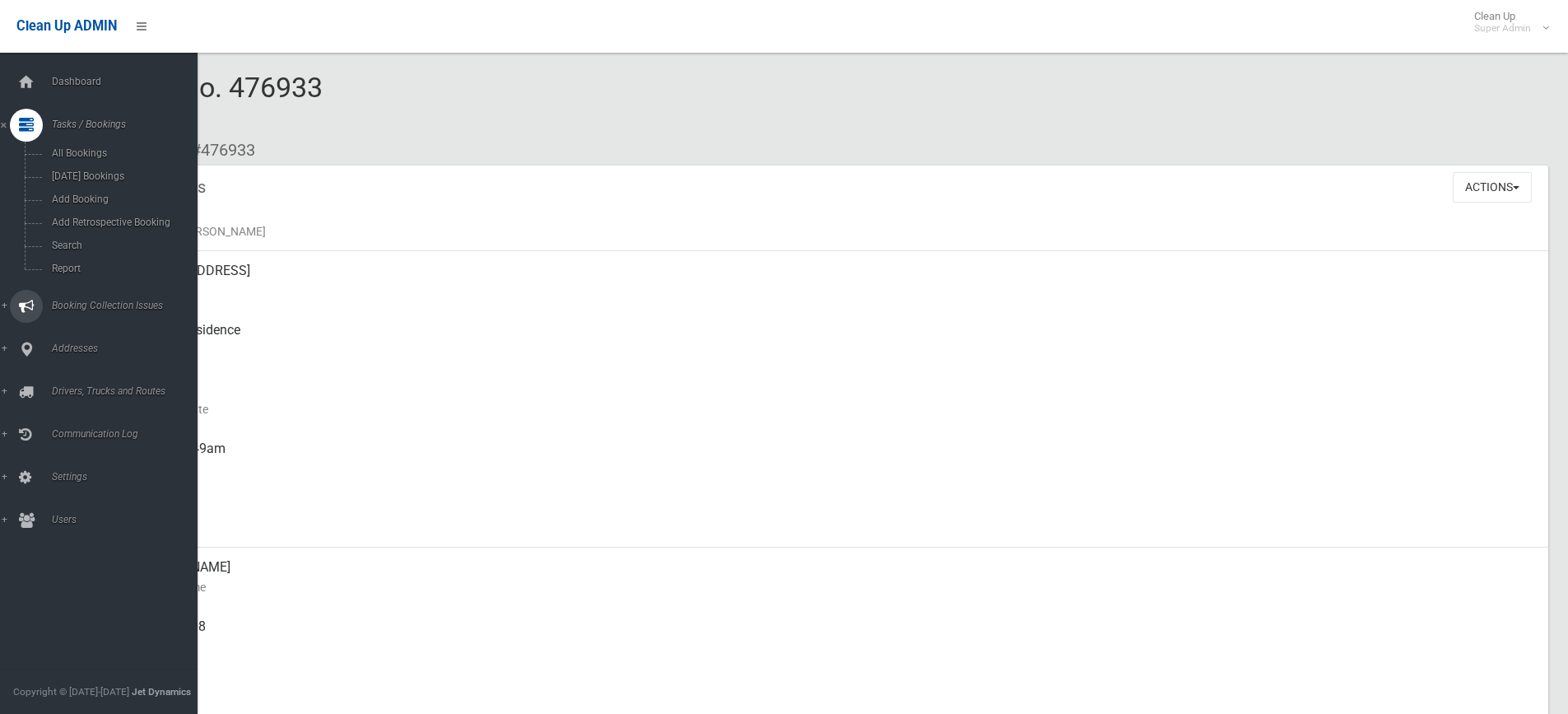
click at [86, 300] on span "Booking Collection Issues" at bounding box center [128, 305] width 163 height 11
click at [102, 187] on link "All Reported Issues" at bounding box center [105, 196] width 210 height 23
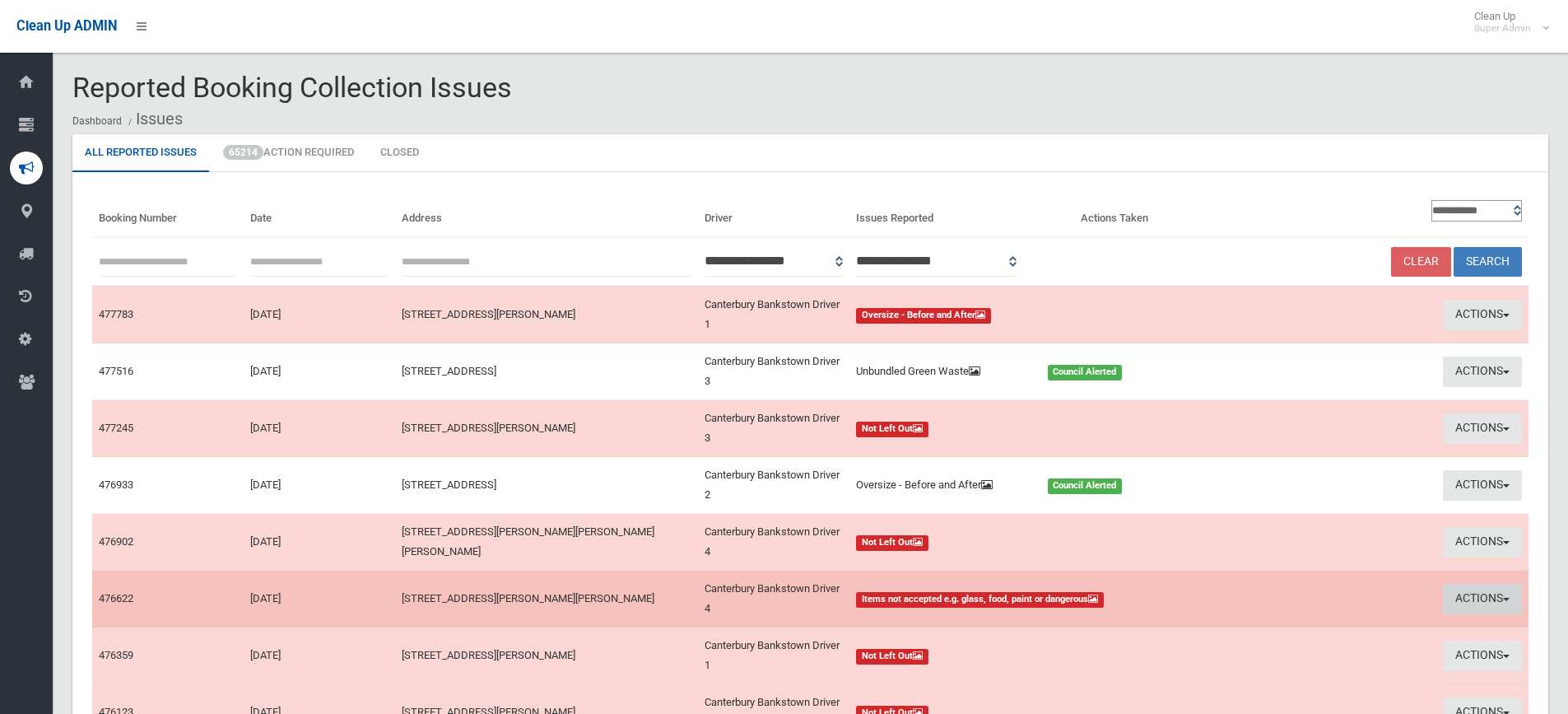
click at [1457, 599] on button "Actions" at bounding box center [1482, 599] width 79 height 30
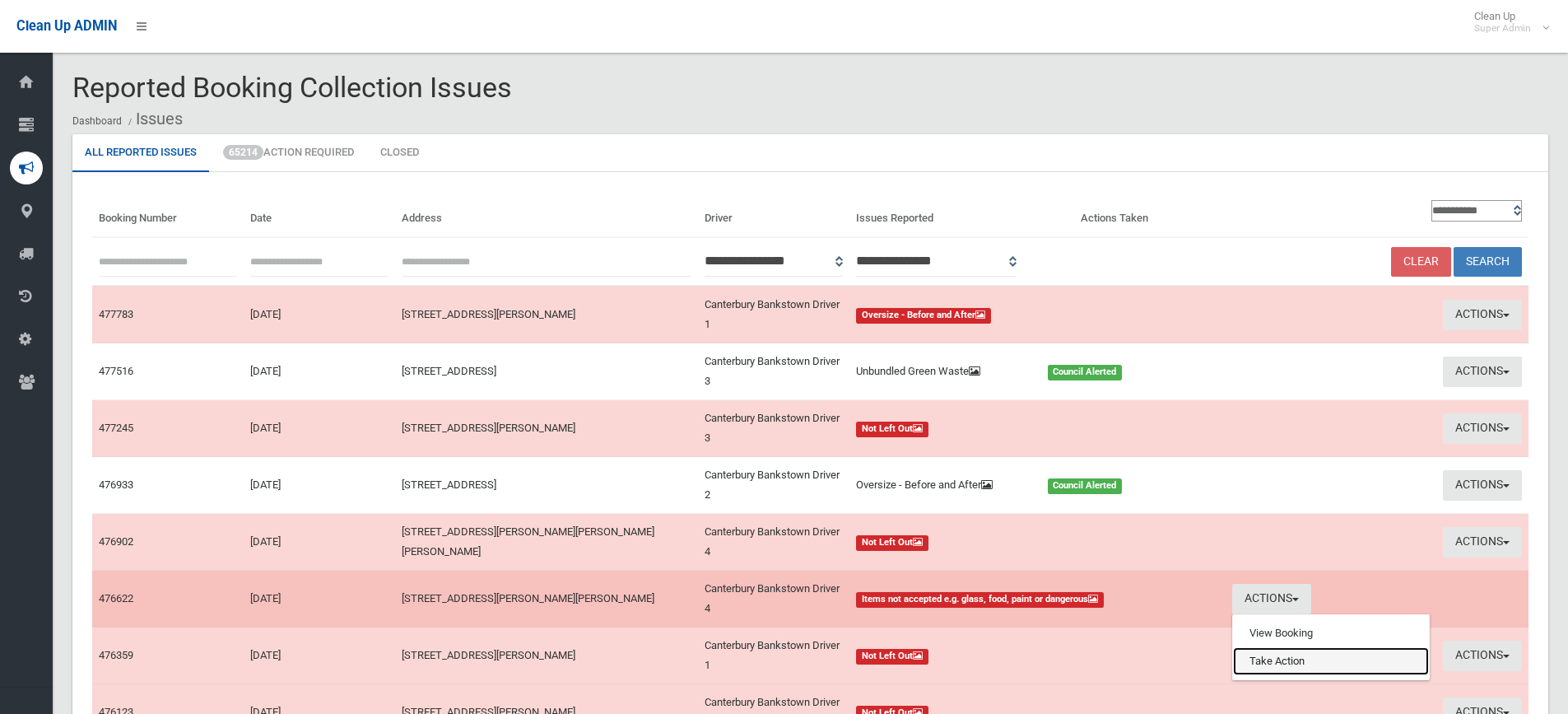
click at [1254, 669] on link "Take Action" at bounding box center [1331, 661] width 196 height 28
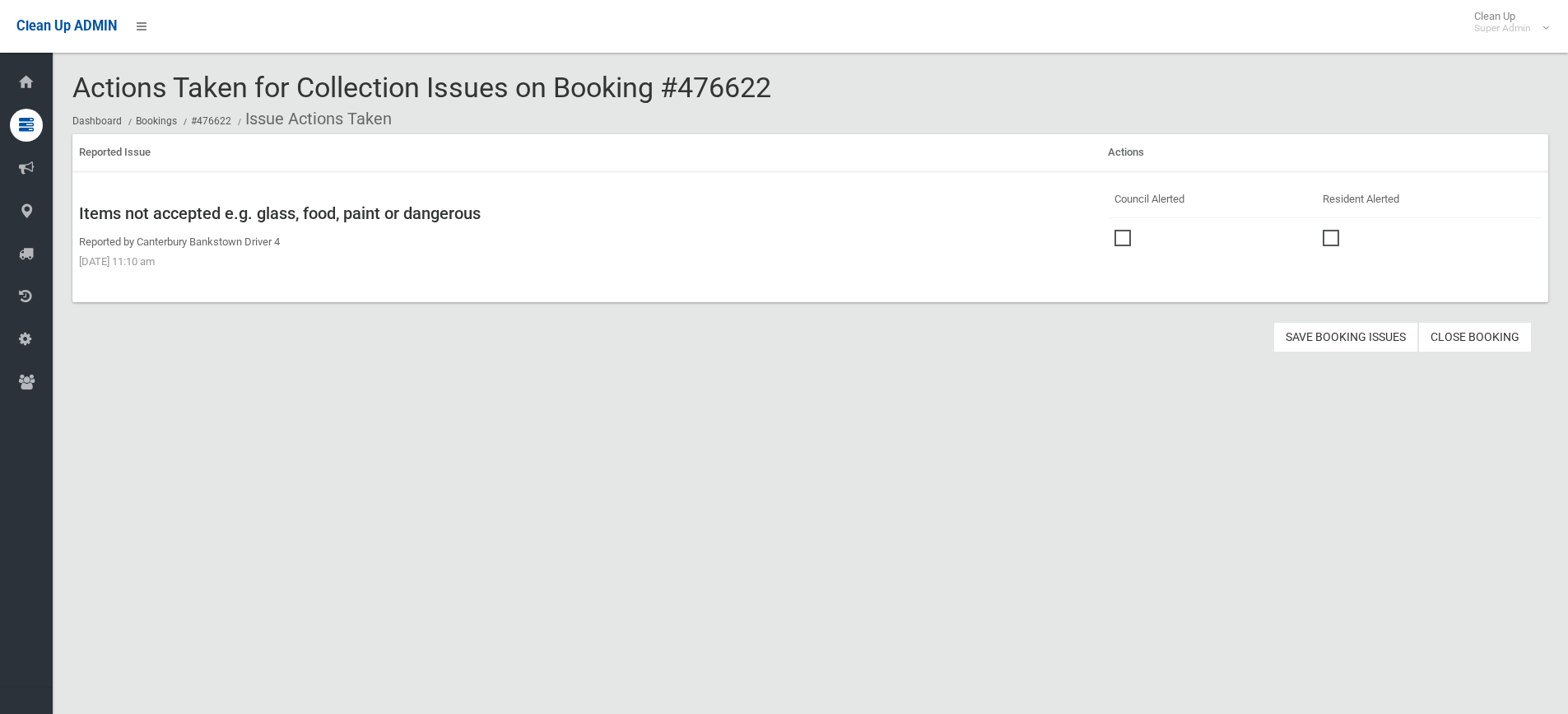
click at [1117, 230] on span at bounding box center [1127, 230] width 25 height 0
click at [1350, 338] on button "Save Booking Issues" at bounding box center [1346, 337] width 145 height 30
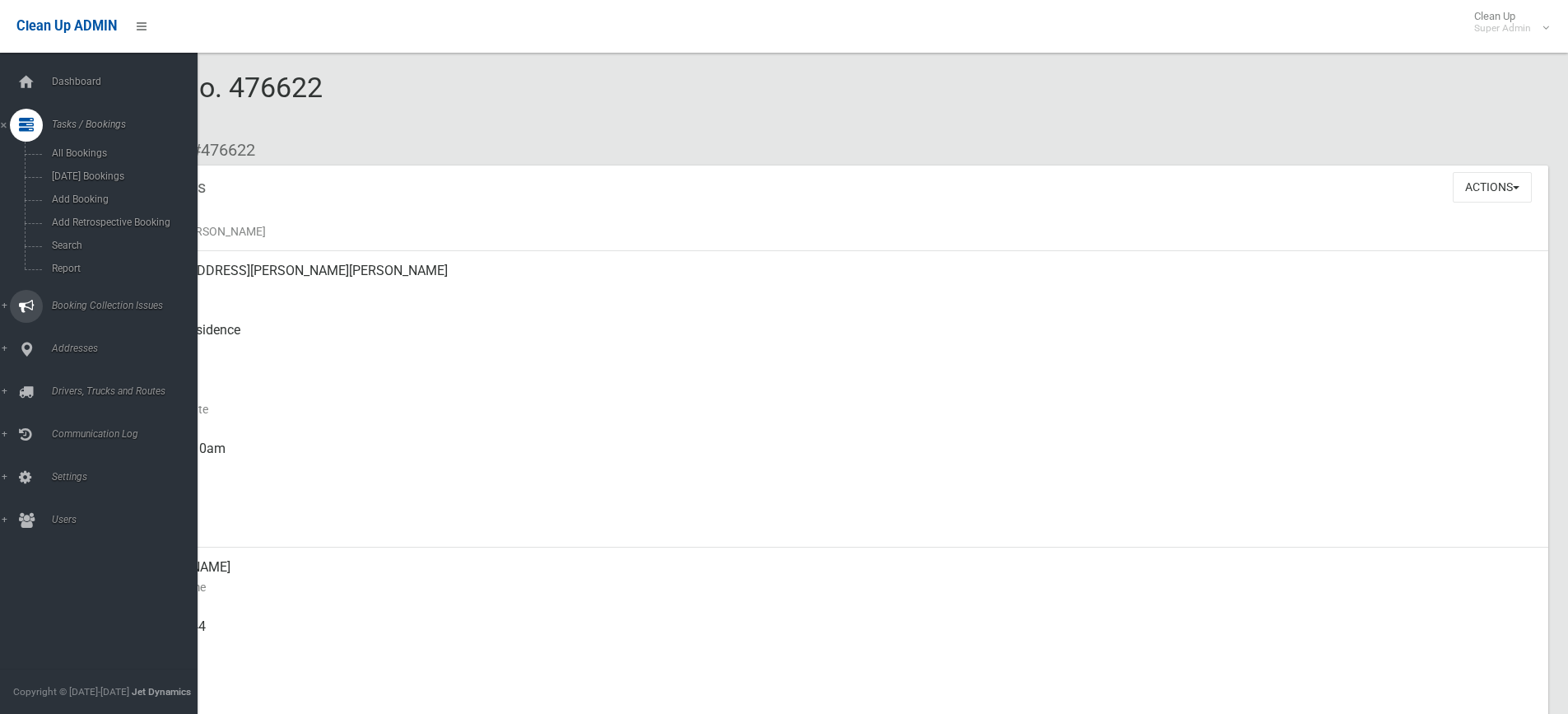
click at [99, 301] on span "Booking Collection Issues" at bounding box center [128, 305] width 163 height 11
click at [99, 187] on link "All Reported Issues" at bounding box center [105, 196] width 210 height 23
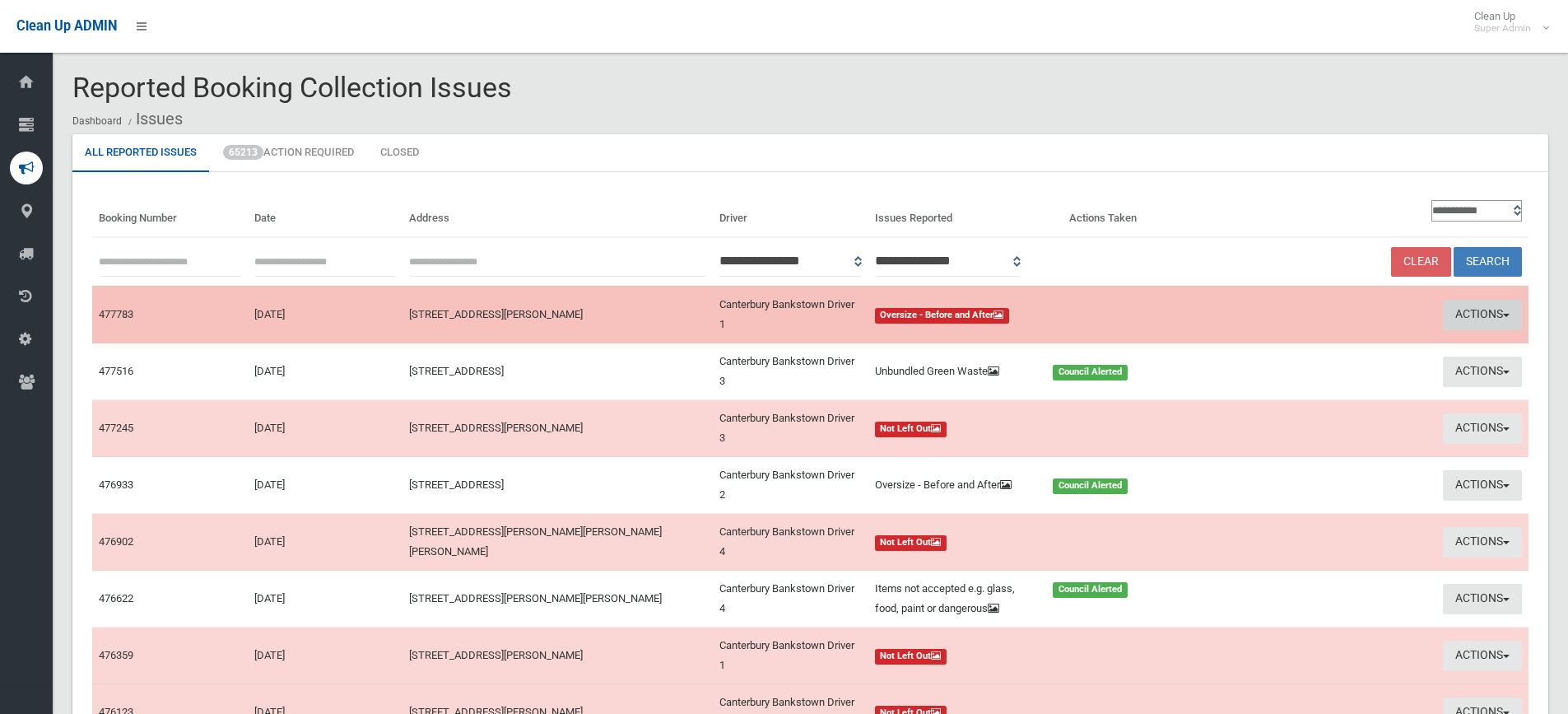
click at [1470, 308] on button "Actions" at bounding box center [1482, 315] width 79 height 30
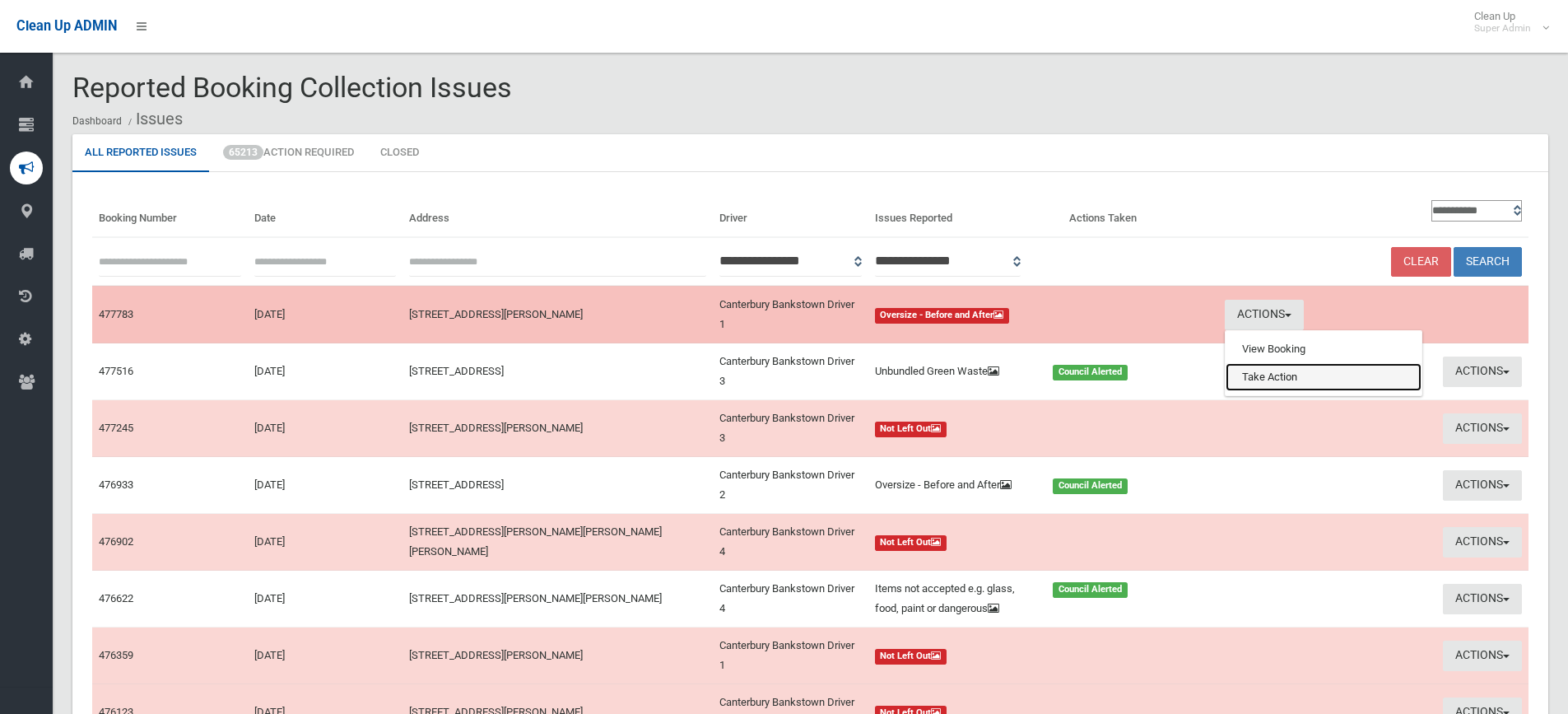
click at [1287, 379] on link "Take Action" at bounding box center [1324, 377] width 196 height 28
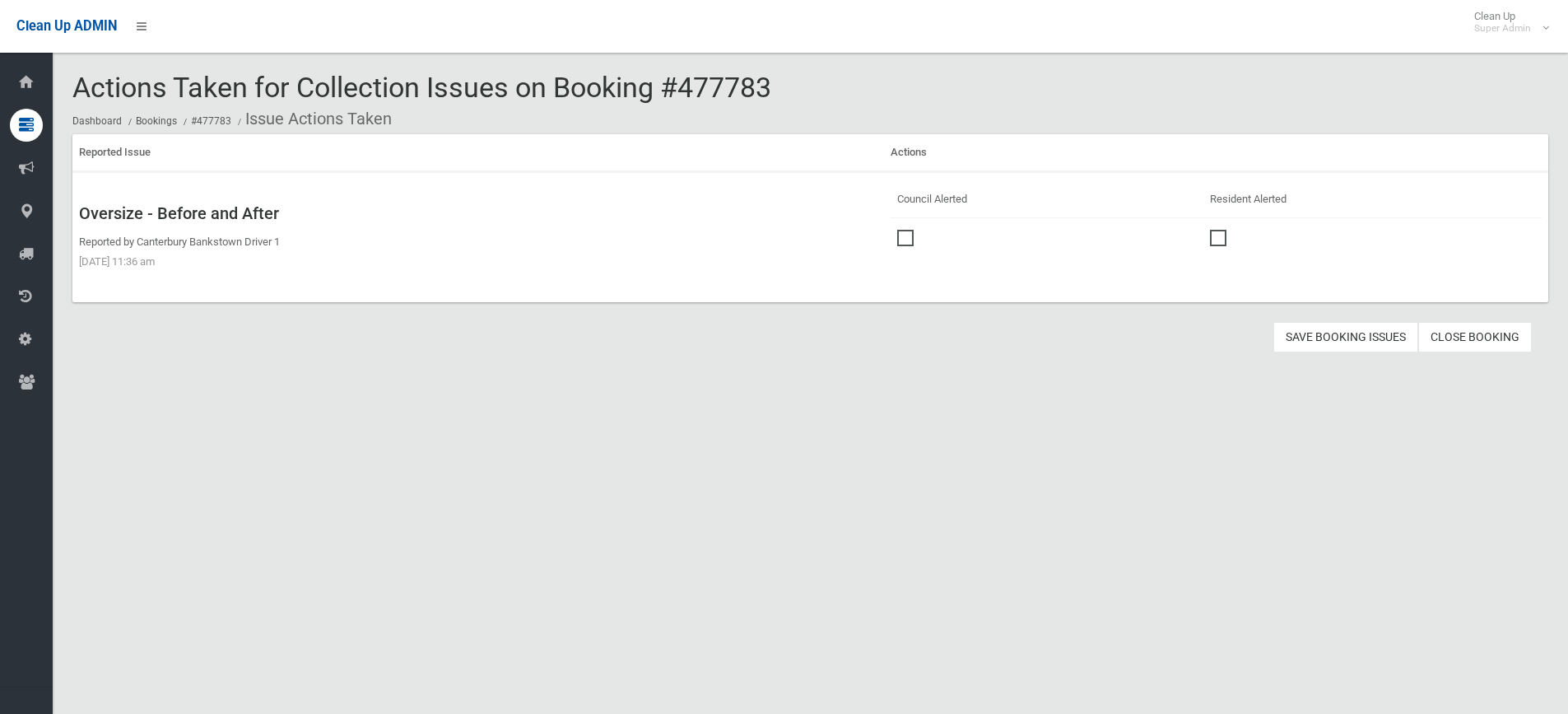
click at [908, 230] on span at bounding box center [910, 230] width 25 height 0
click at [1357, 334] on button "Save Booking Issues" at bounding box center [1346, 337] width 145 height 30
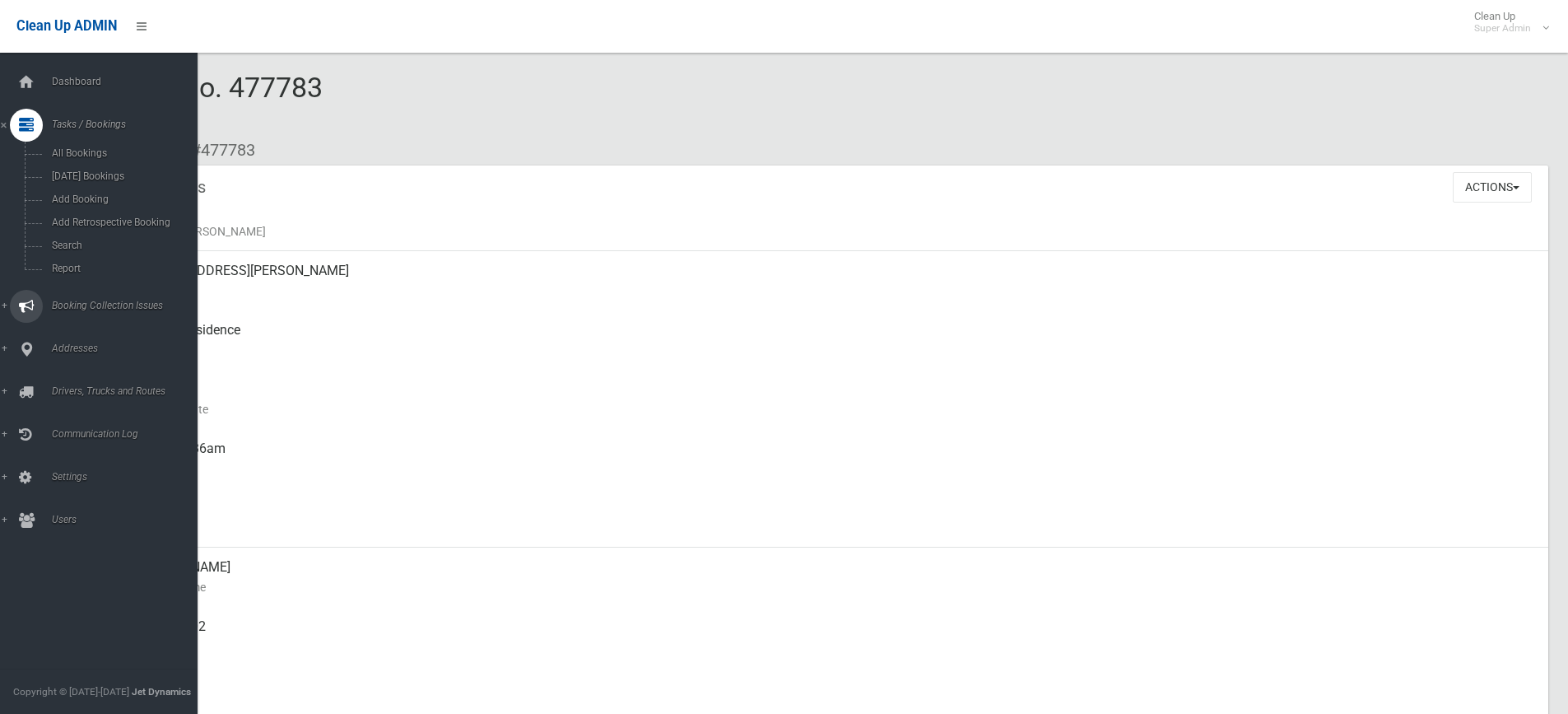
click at [78, 302] on span "Booking Collection Issues" at bounding box center [128, 305] width 163 height 11
click at [83, 194] on span "All Reported Issues" at bounding box center [121, 195] width 149 height 11
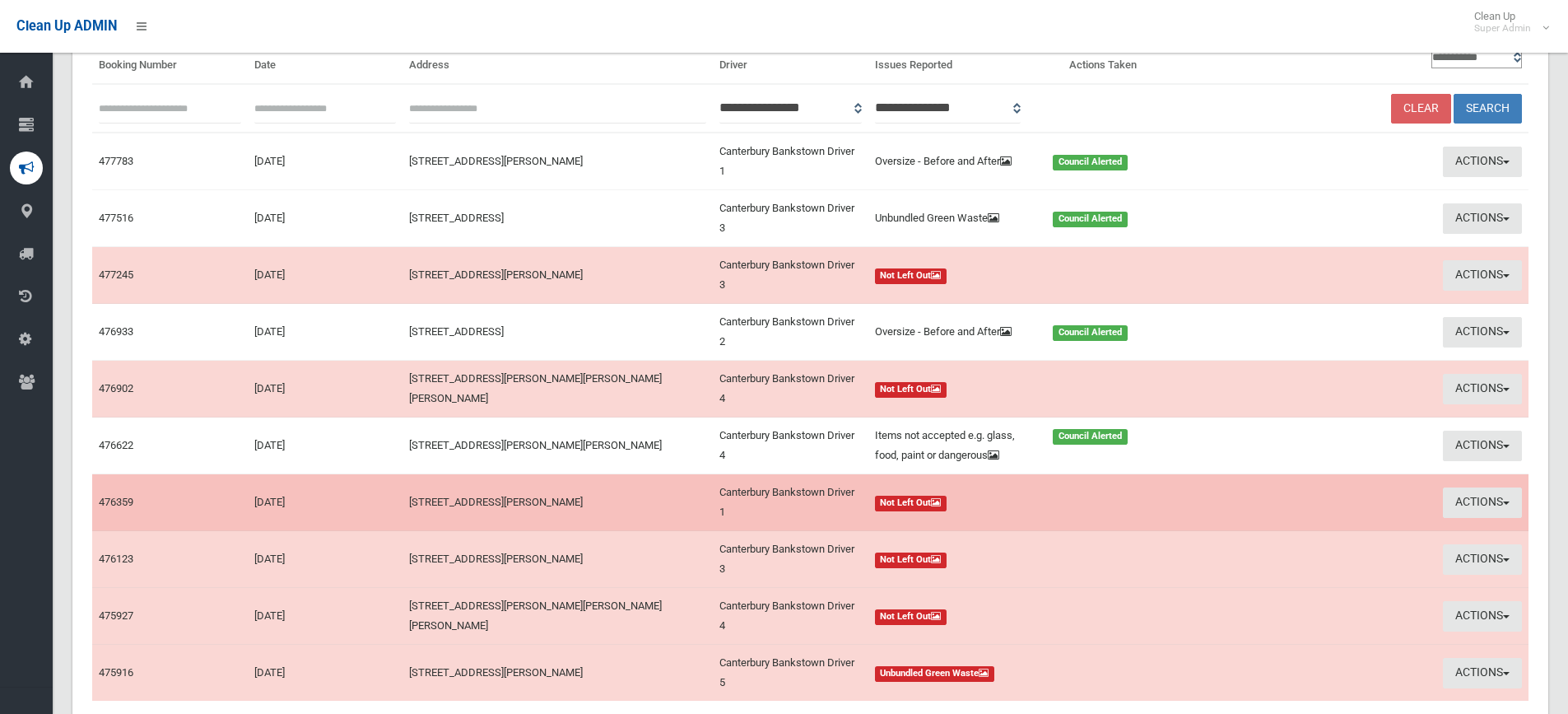
scroll to position [295, 0]
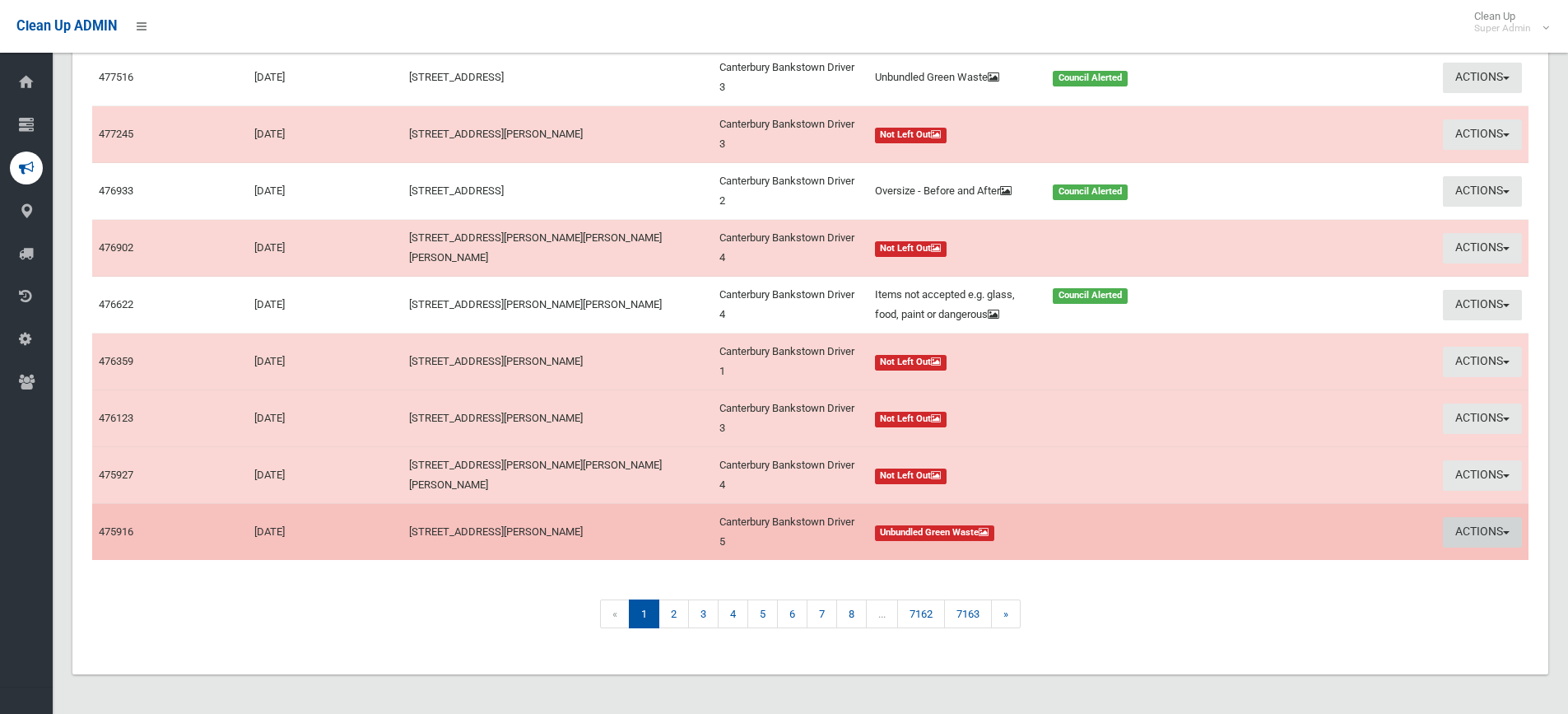
click at [1483, 526] on button "Actions" at bounding box center [1482, 532] width 79 height 30
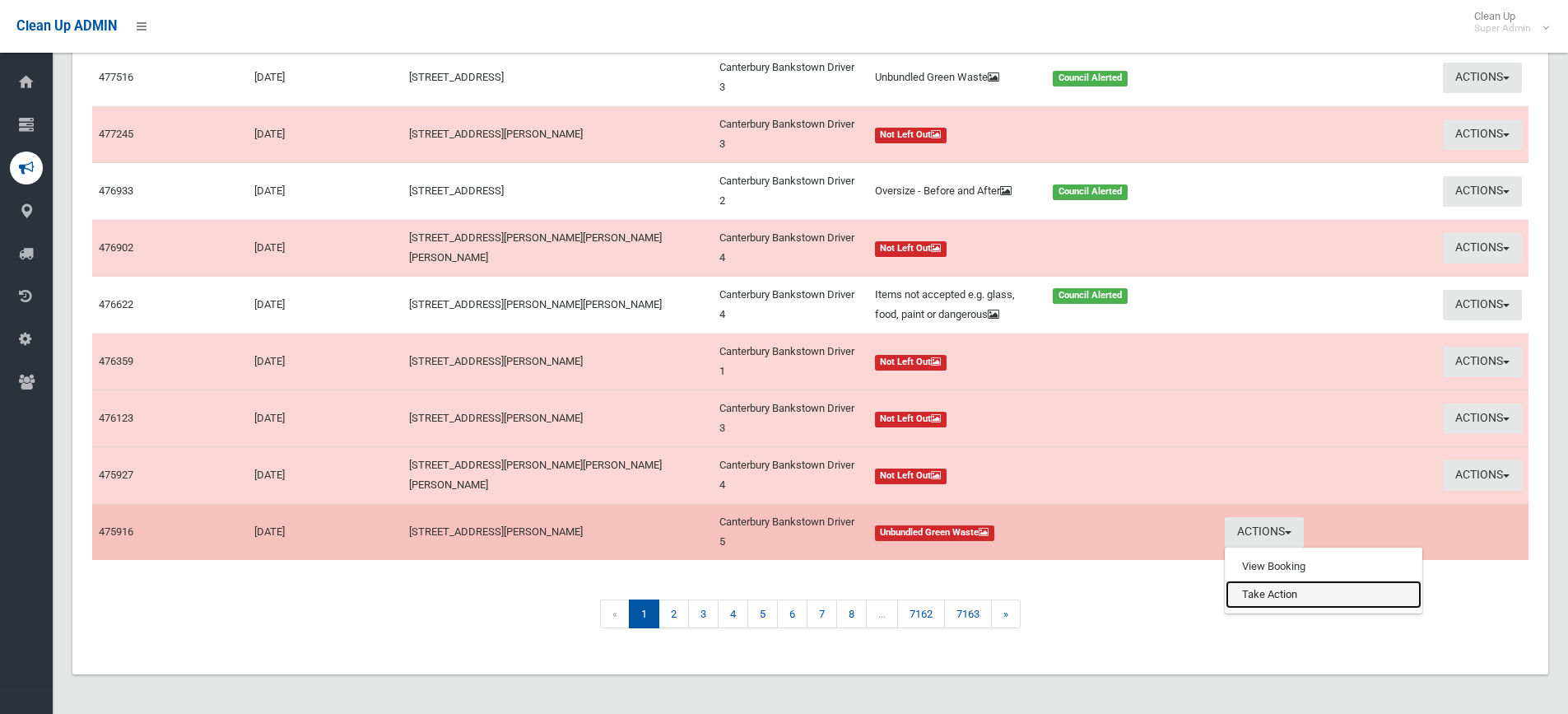
click at [1287, 592] on link "Take Action" at bounding box center [1324, 595] width 196 height 28
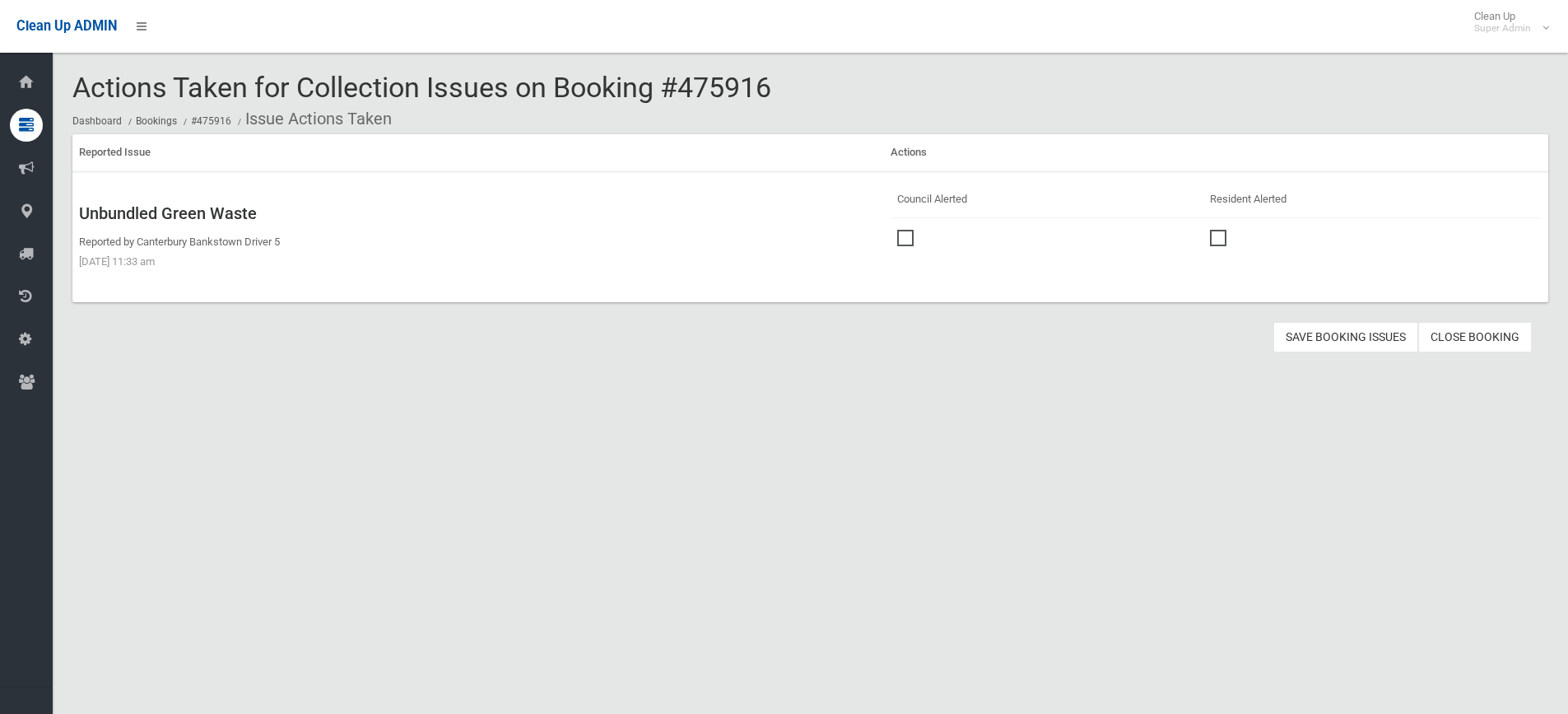
click at [906, 230] on span at bounding box center [910, 230] width 25 height 0
click at [1357, 328] on button "Save Booking Issues" at bounding box center [1346, 337] width 145 height 30
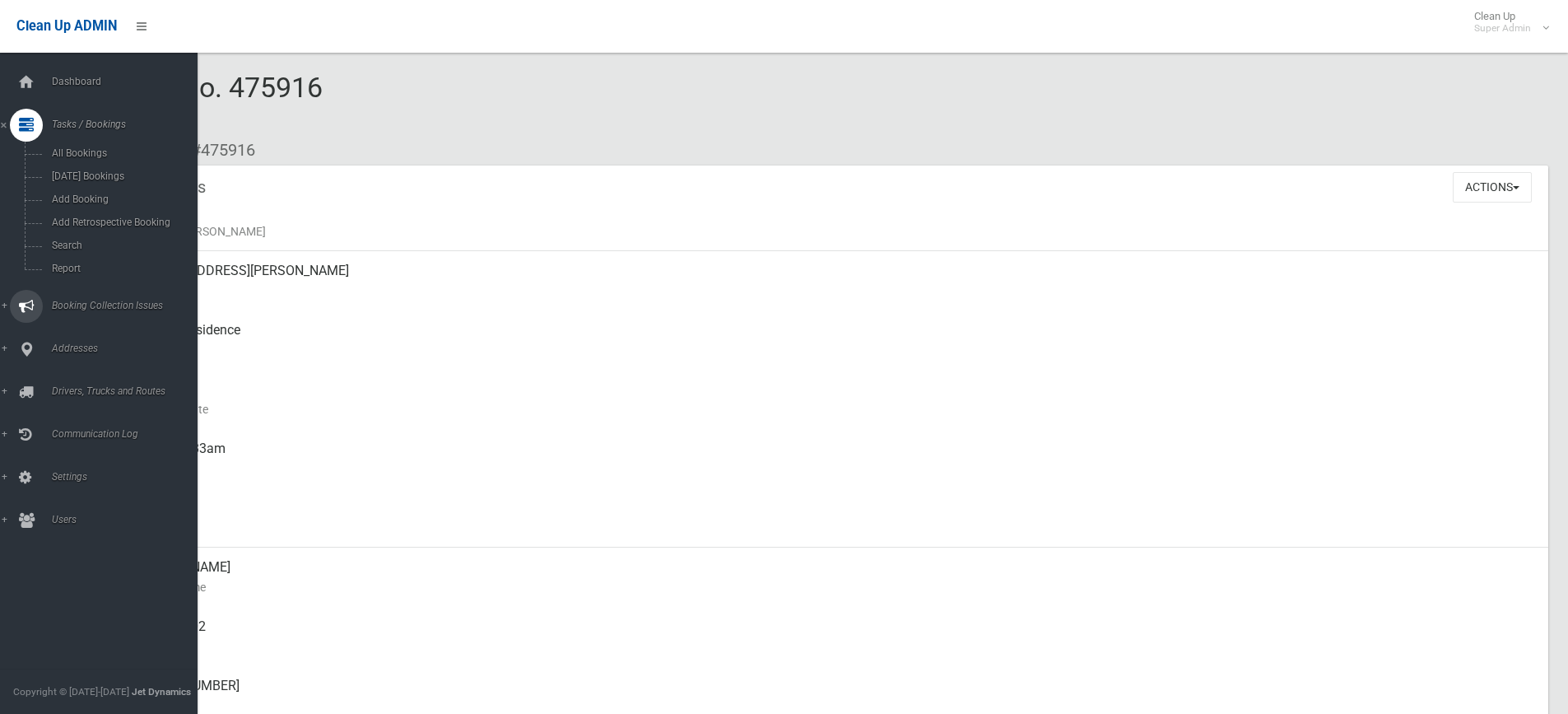
click at [106, 303] on span "Booking Collection Issues" at bounding box center [128, 305] width 163 height 11
click at [115, 190] on span "All Reported Issues" at bounding box center [121, 195] width 149 height 11
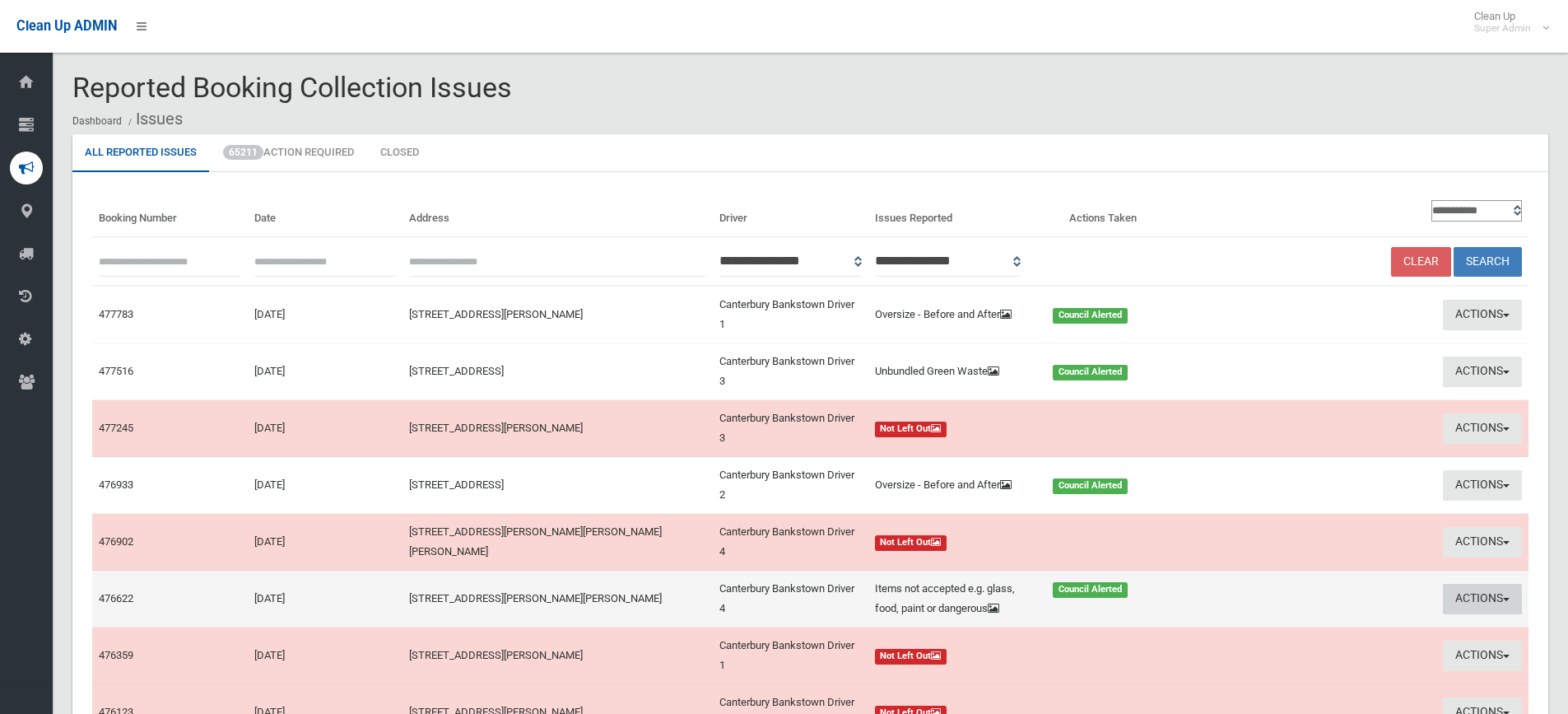
click at [1482, 588] on button "Actions" at bounding box center [1482, 599] width 79 height 30
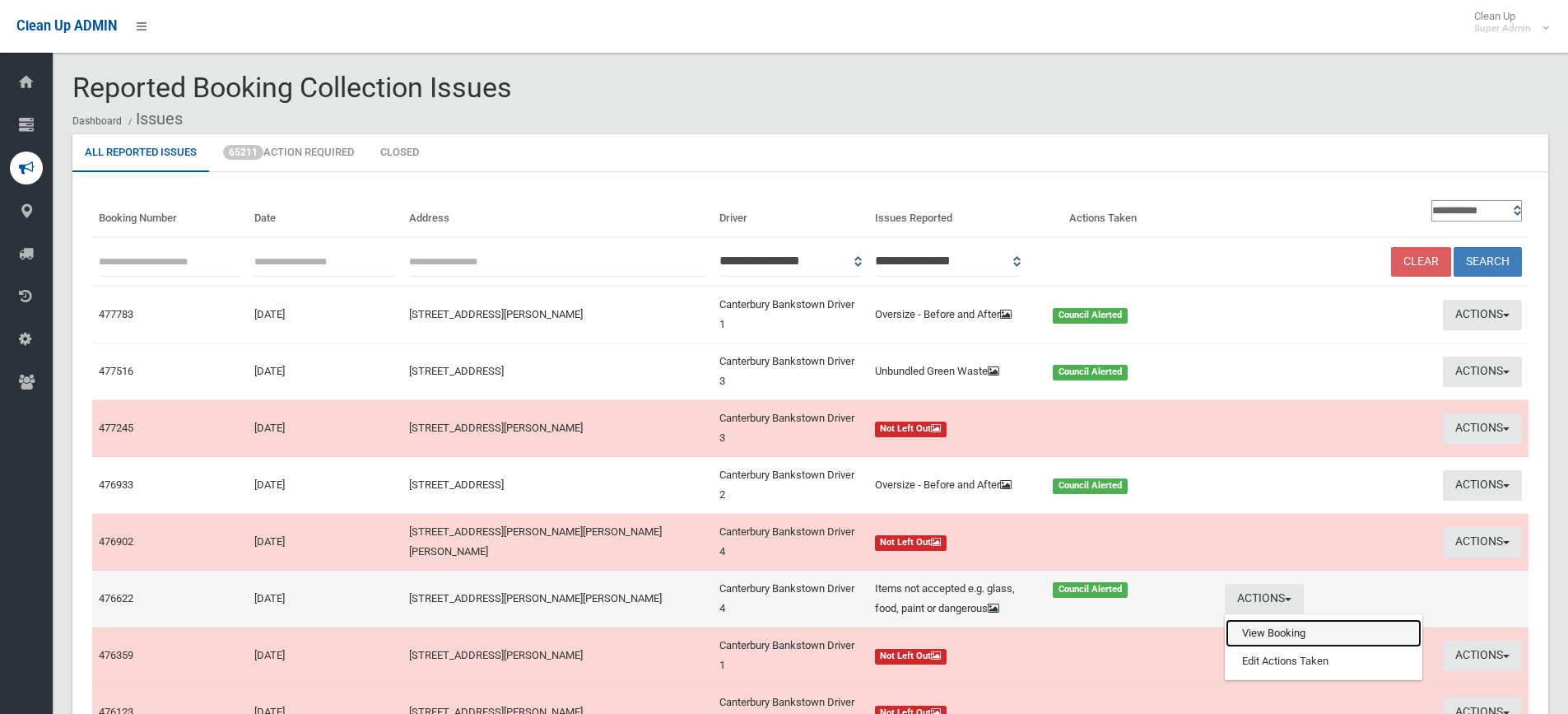
click at [1260, 625] on link "View Booking" at bounding box center [1324, 634] width 196 height 28
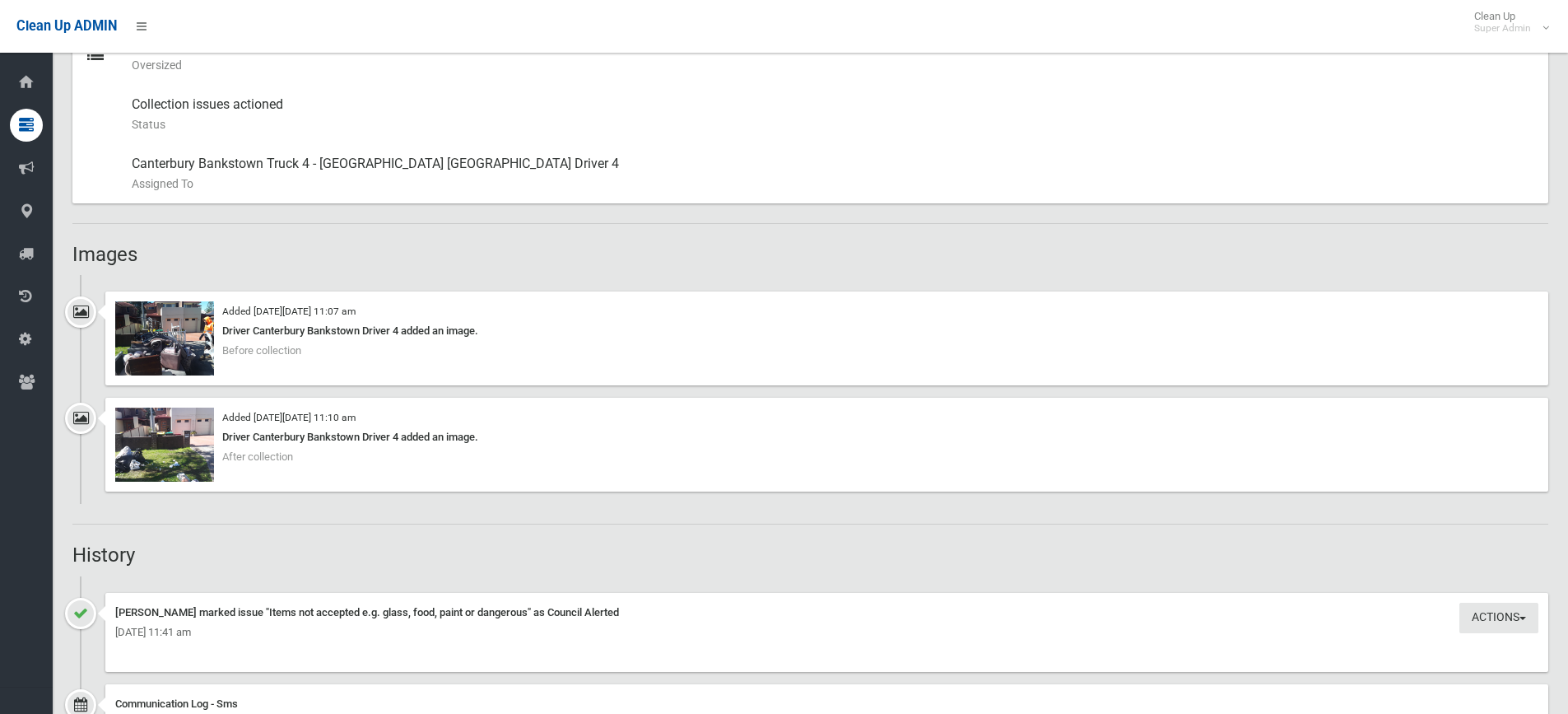
scroll to position [824, 0]
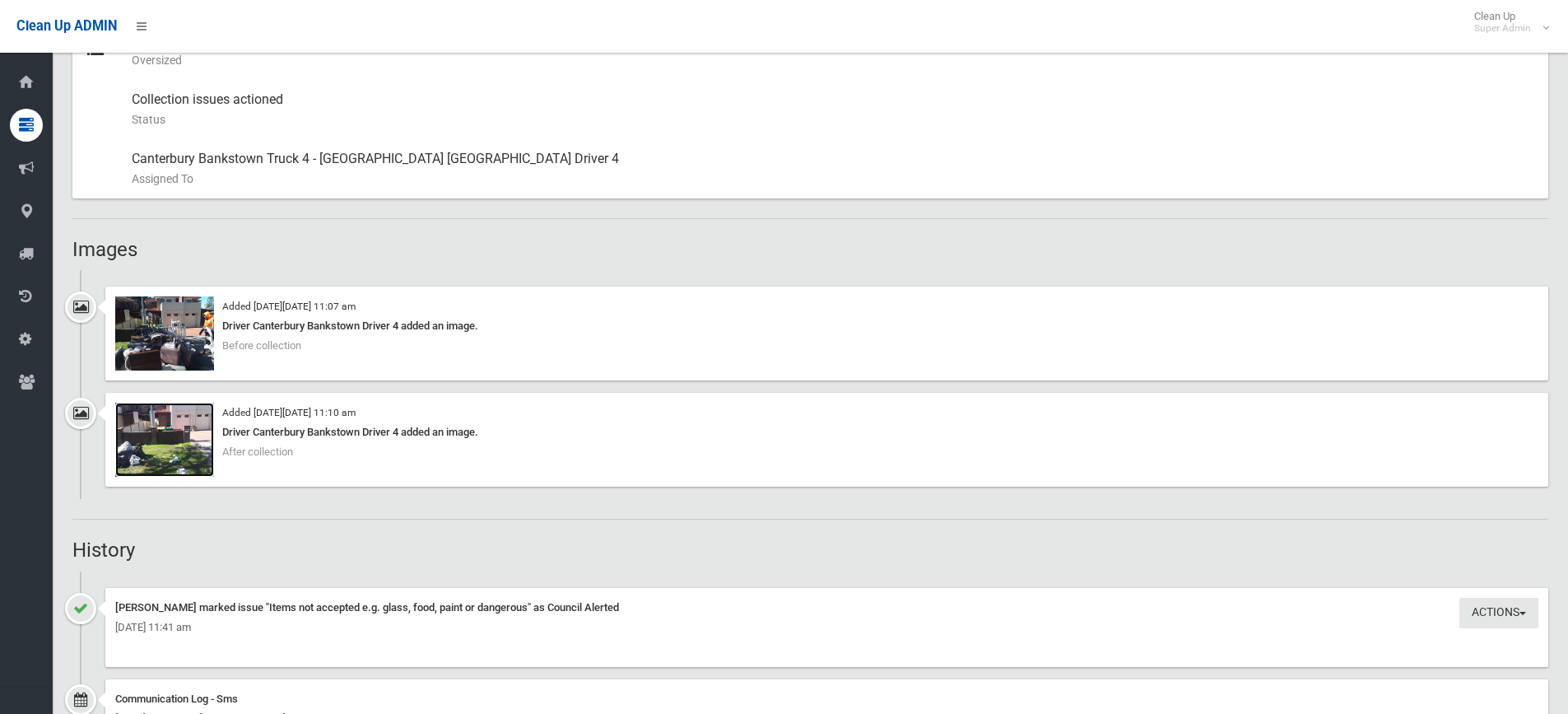
click at [165, 454] on img at bounding box center [164, 440] width 99 height 74
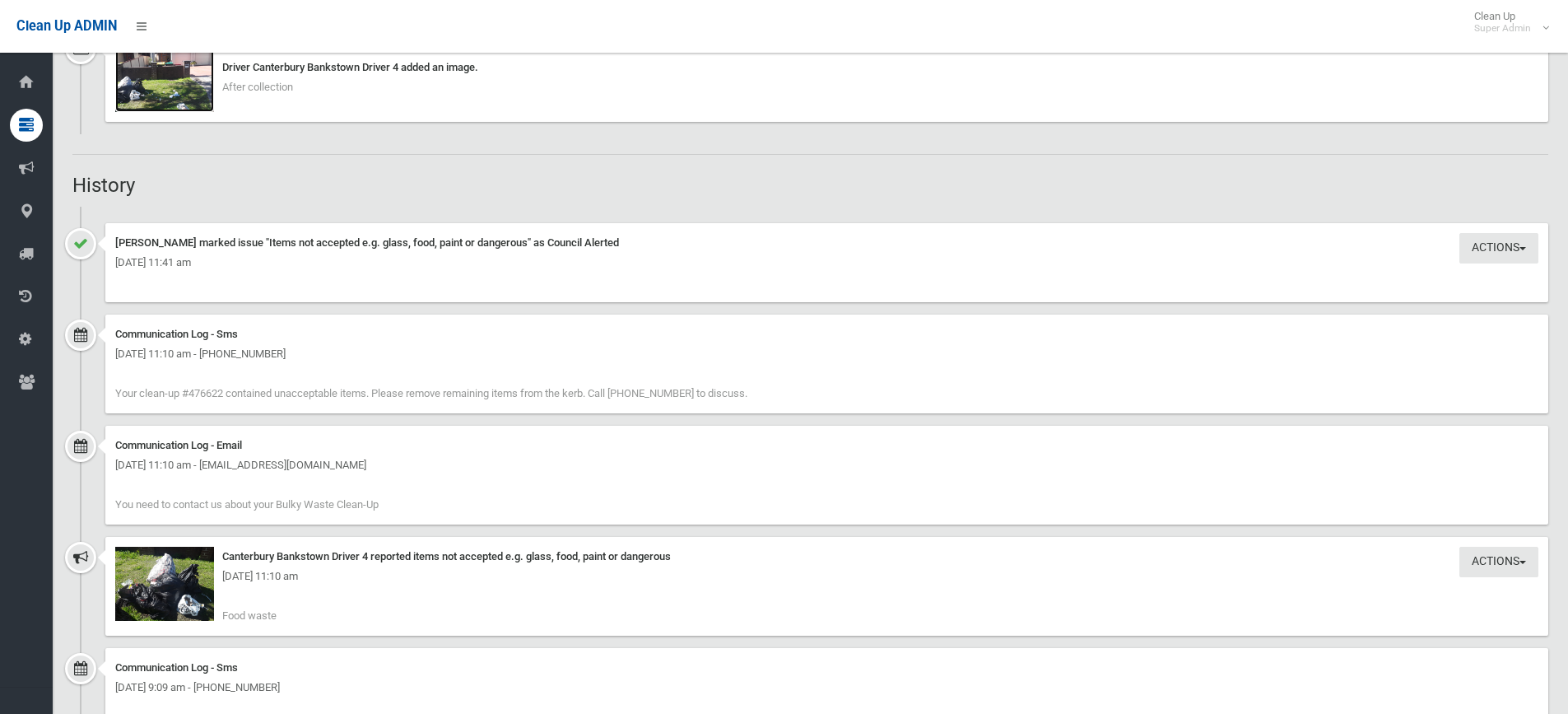
scroll to position [1318, 0]
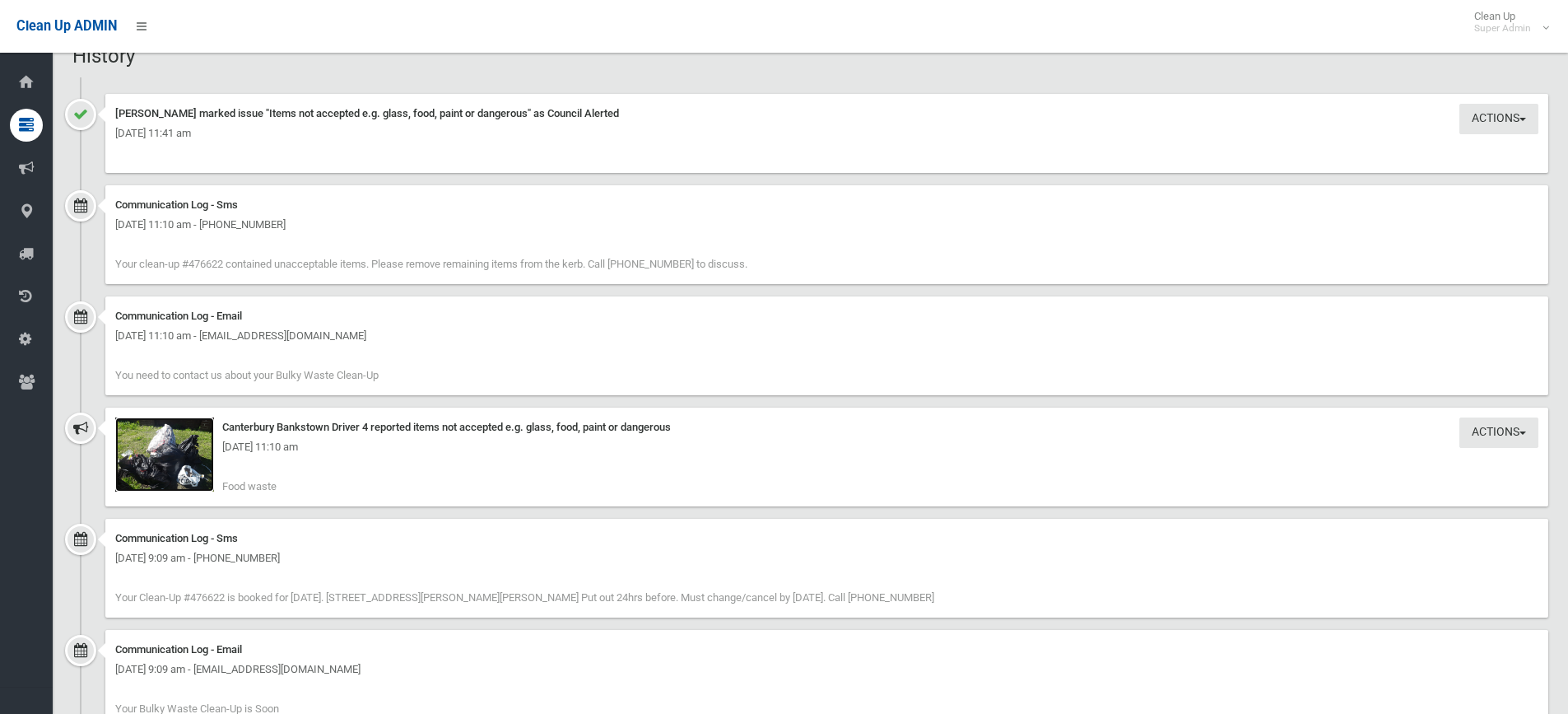
click at [193, 474] on img at bounding box center [164, 454] width 99 height 74
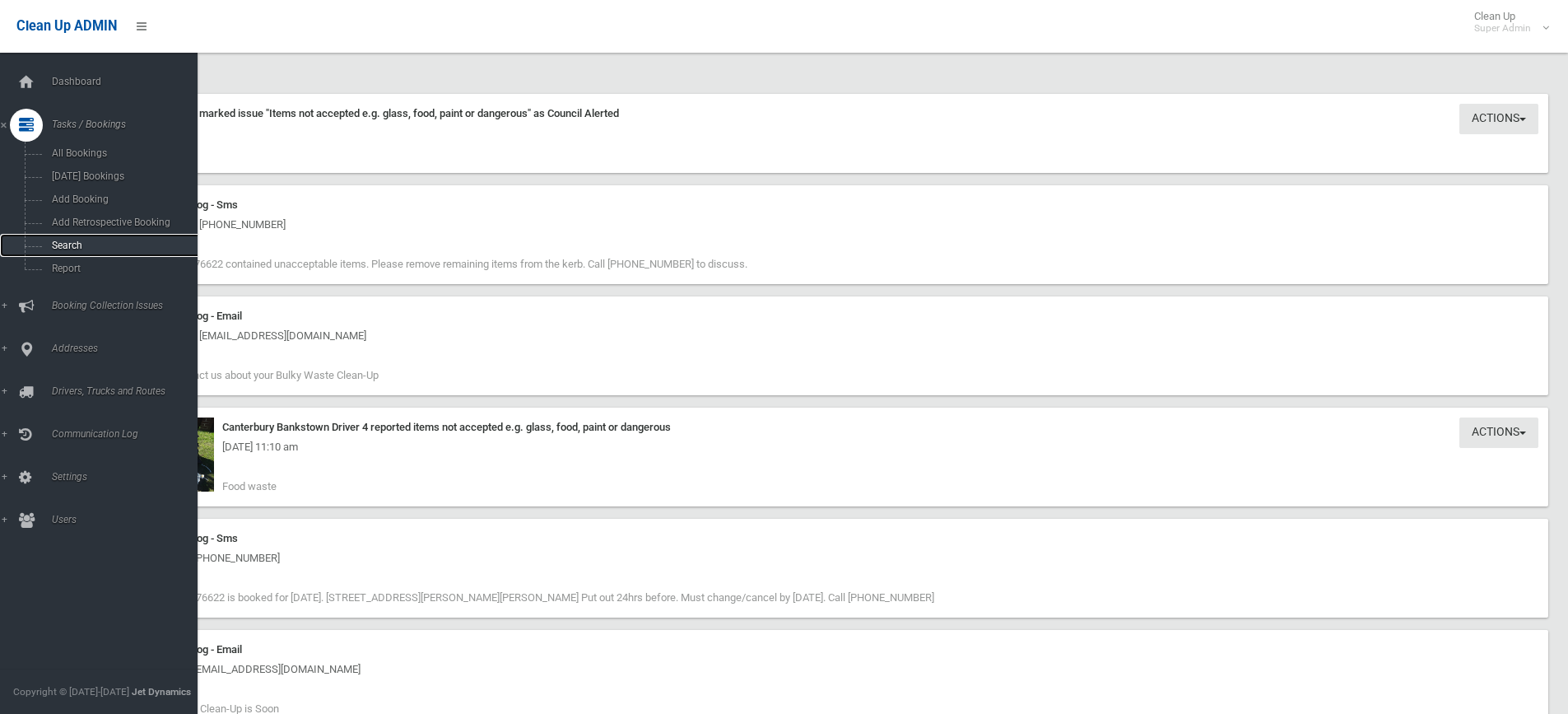
click at [80, 245] on span "Search" at bounding box center [121, 245] width 149 height 11
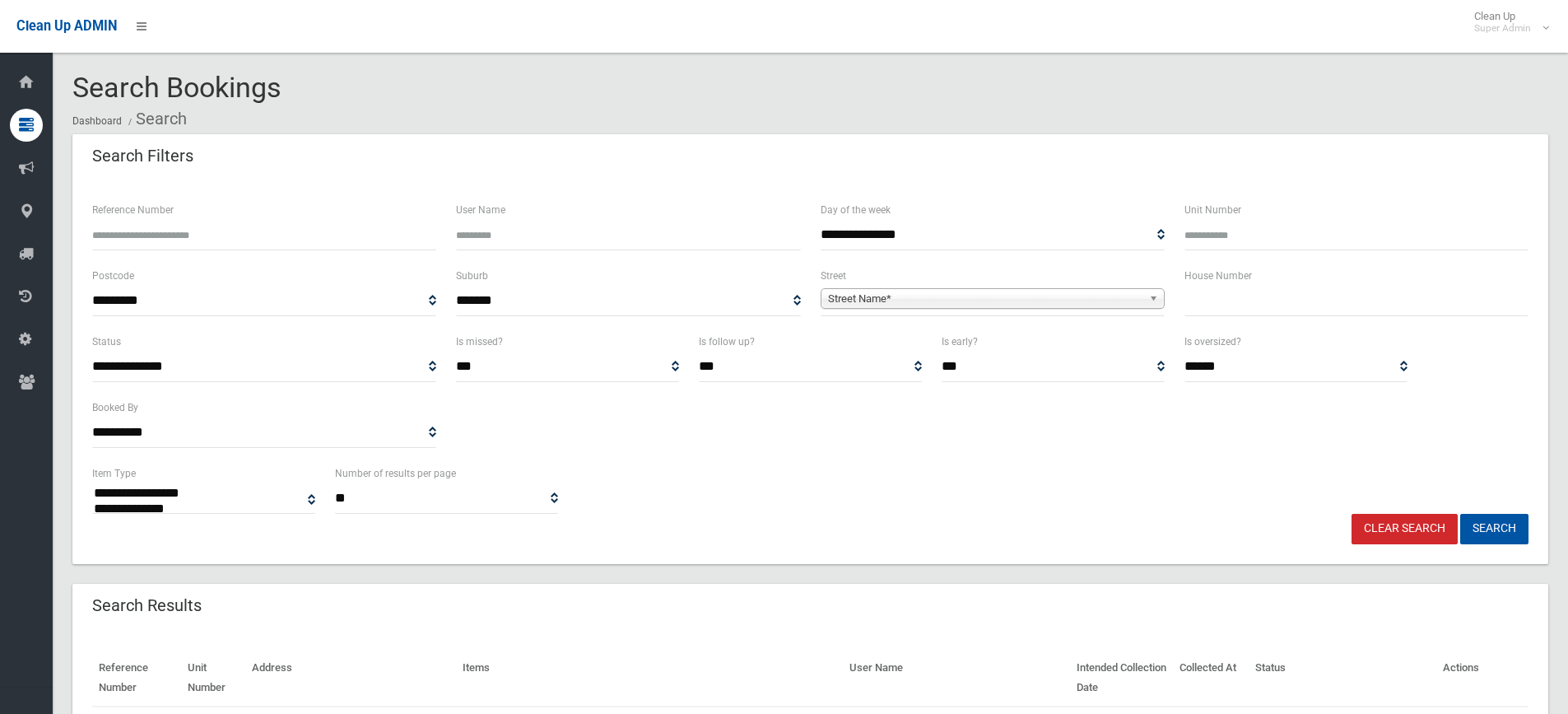
select select
click at [163, 243] on input "Reference Number" at bounding box center [264, 235] width 345 height 30
type input "******"
click at [1460, 513] on button "Search" at bounding box center [1494, 528] width 68 height 30
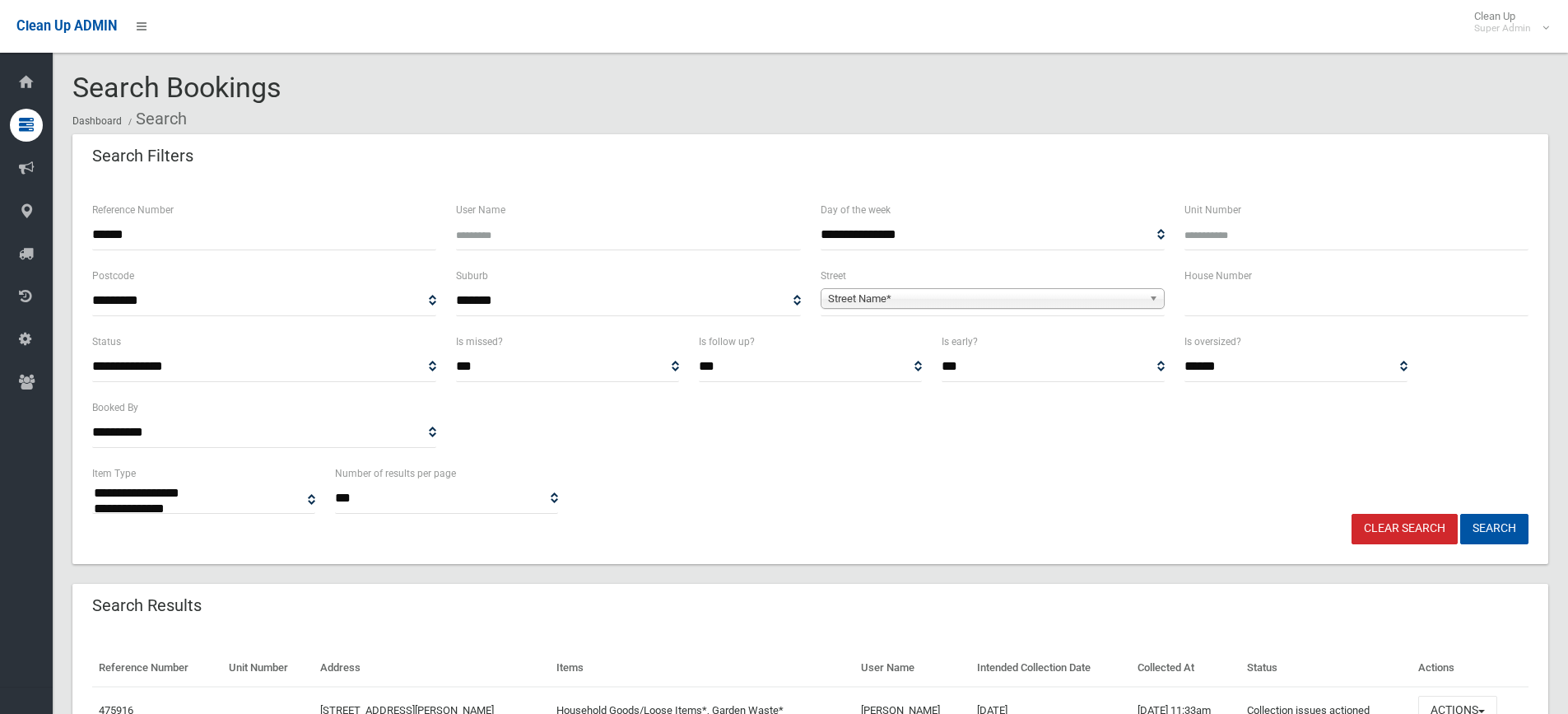
select select
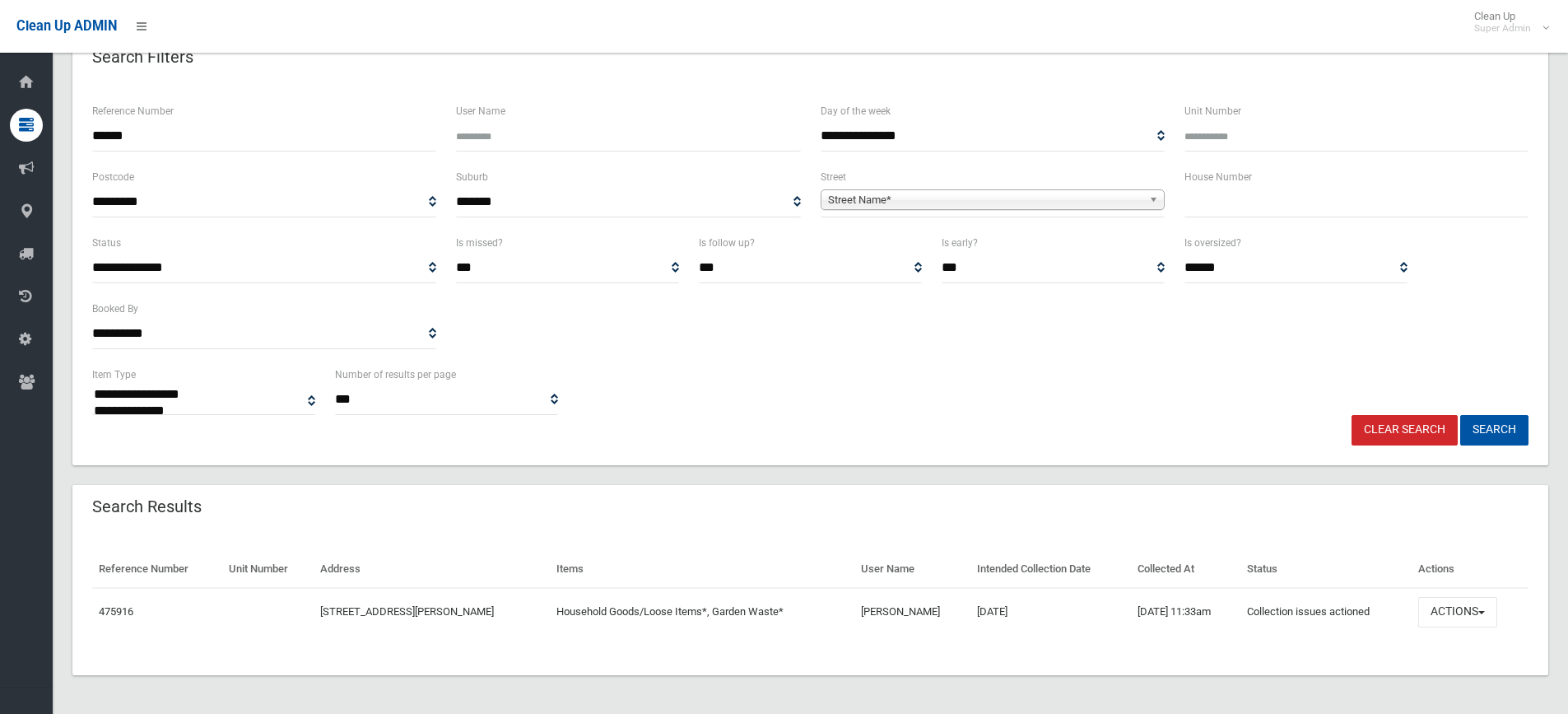
scroll to position [100, 0]
click at [1473, 609] on button "Actions" at bounding box center [1458, 611] width 79 height 30
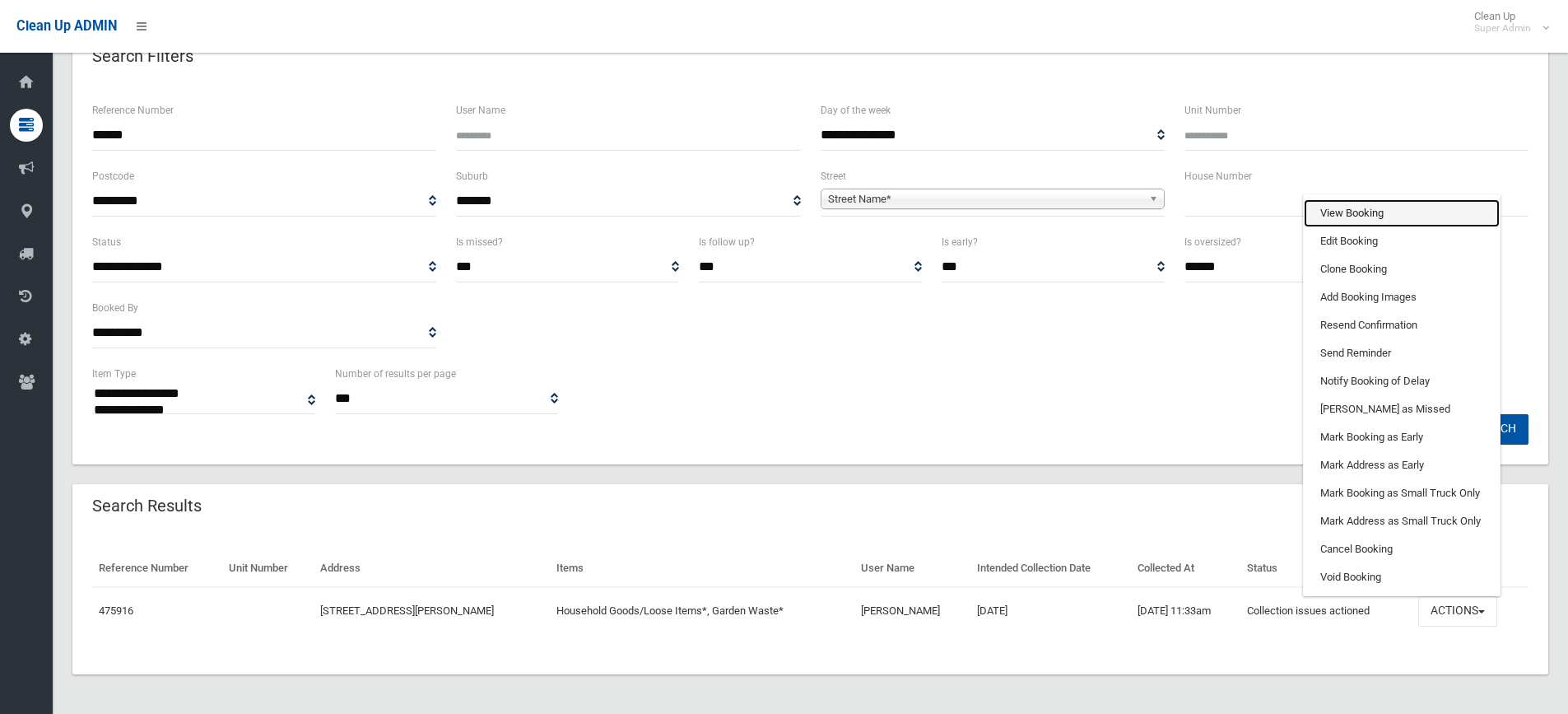
click at [1338, 218] on link "View Booking" at bounding box center [1402, 214] width 196 height 28
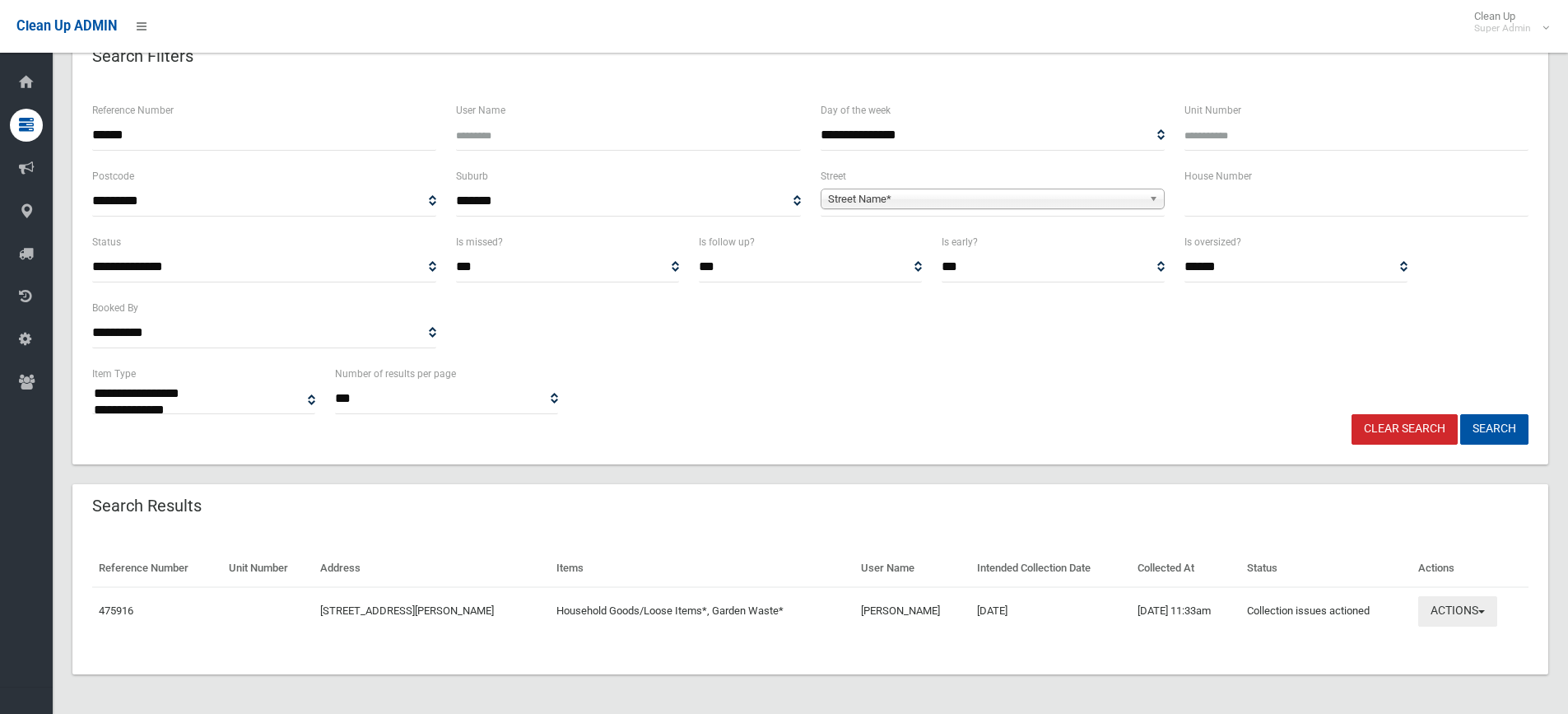
click at [1447, 607] on button "Actions" at bounding box center [1458, 611] width 79 height 30
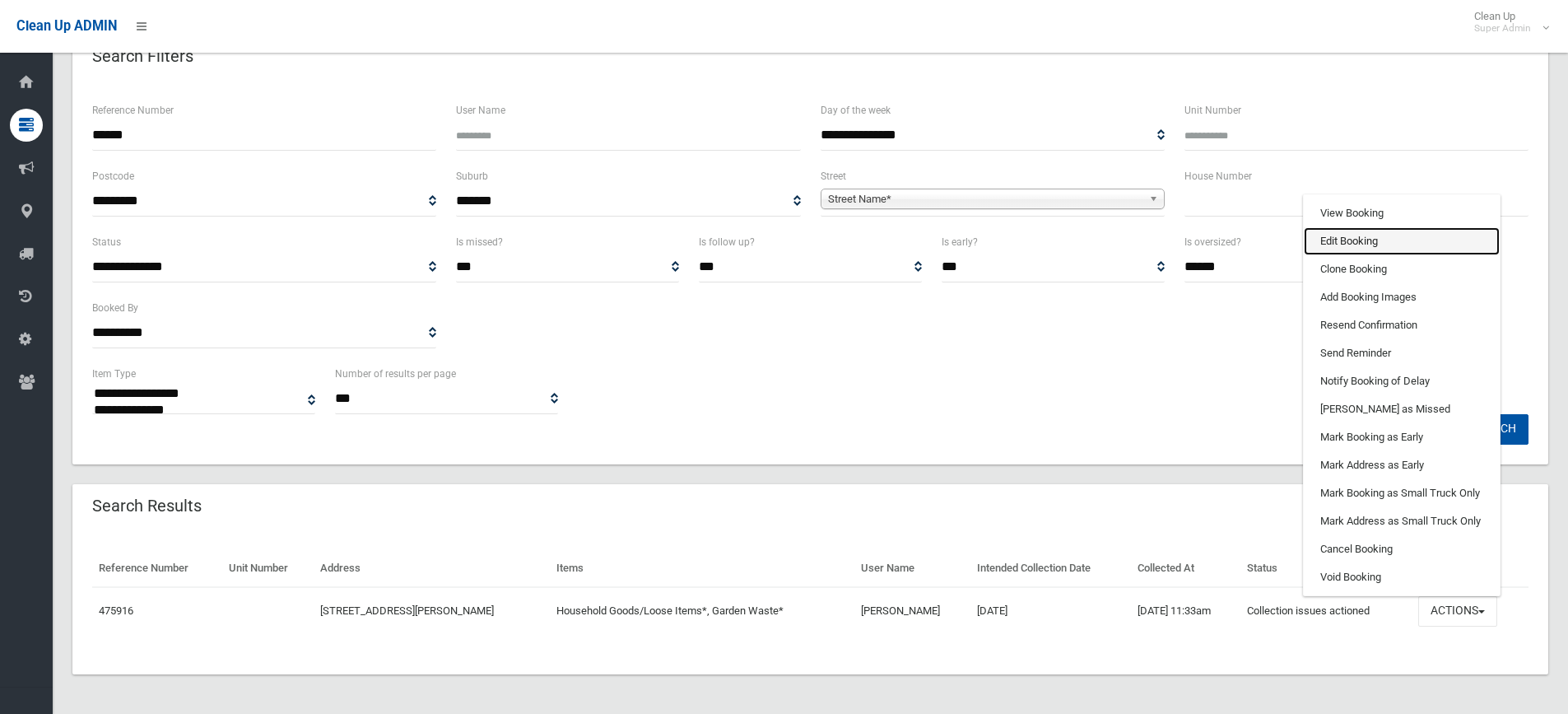
click at [1352, 246] on link "Edit Booking" at bounding box center [1402, 241] width 196 height 28
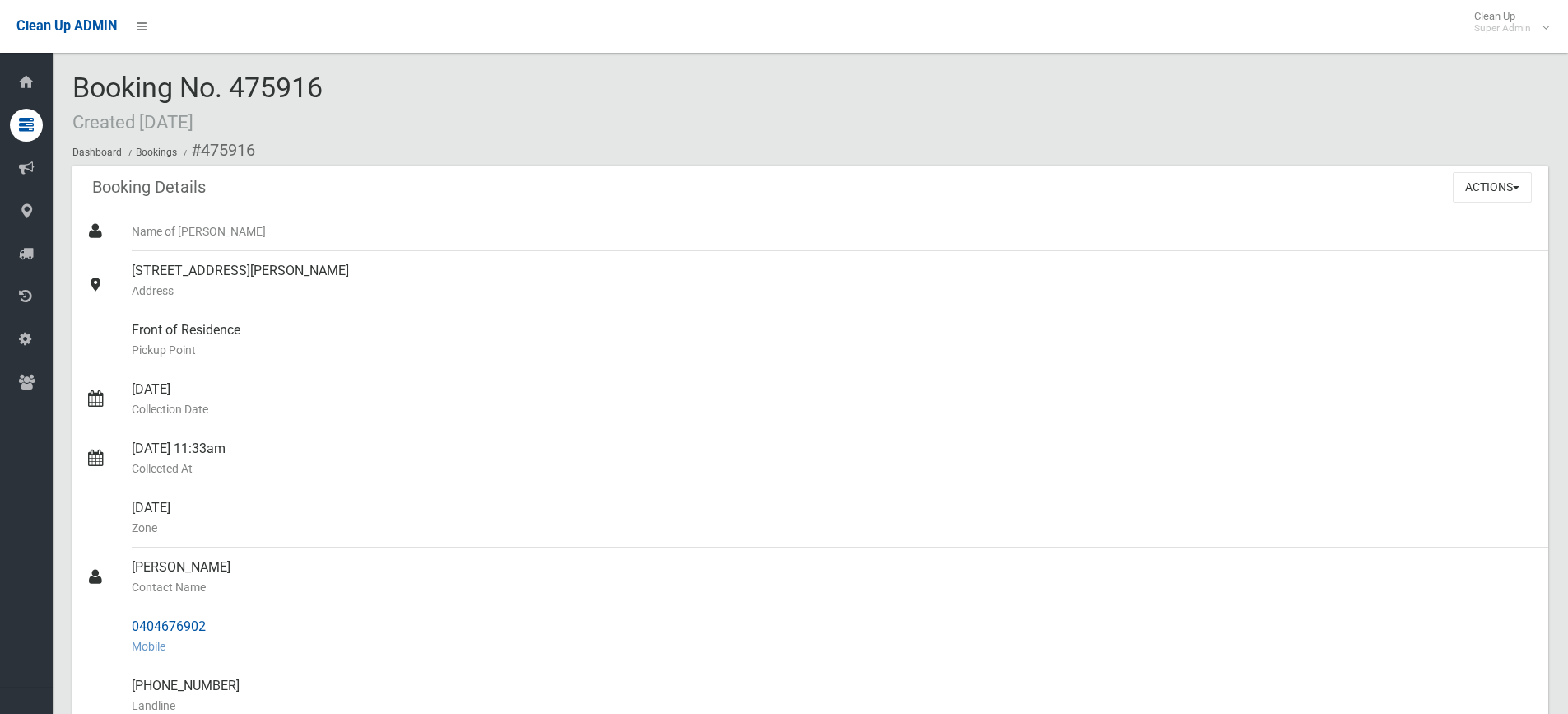
drag, startPoint x: 130, startPoint y: 567, endPoint x: 207, endPoint y: 634, distance: 102.1
click at [207, 634] on ul "Name of [PERSON_NAME] [STREET_ADDRESS][PERSON_NAME] Address Front of Residence …" at bounding box center [810, 626] width 1476 height 830
copy ul "[PERSON_NAME] Contact Name 0404676902"
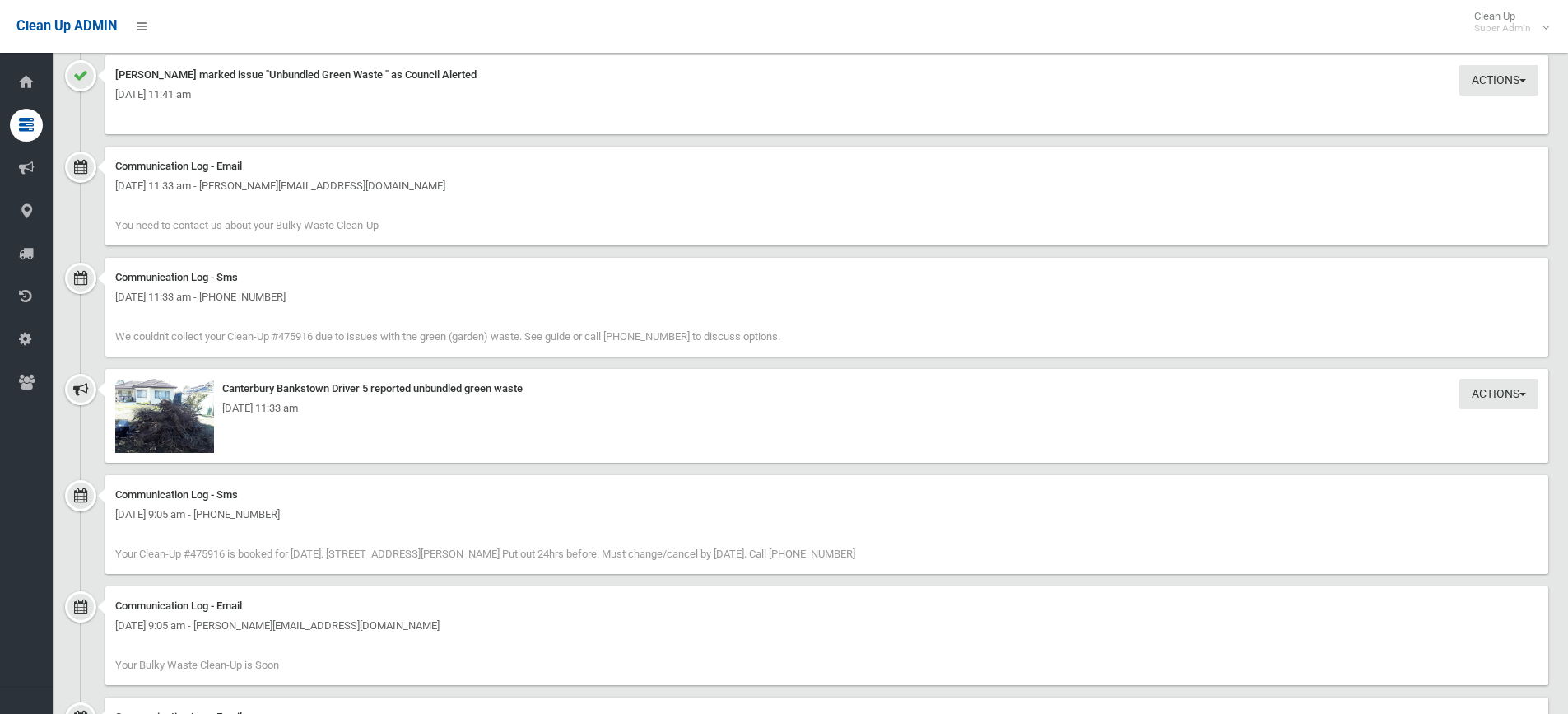
scroll to position [1153, 0]
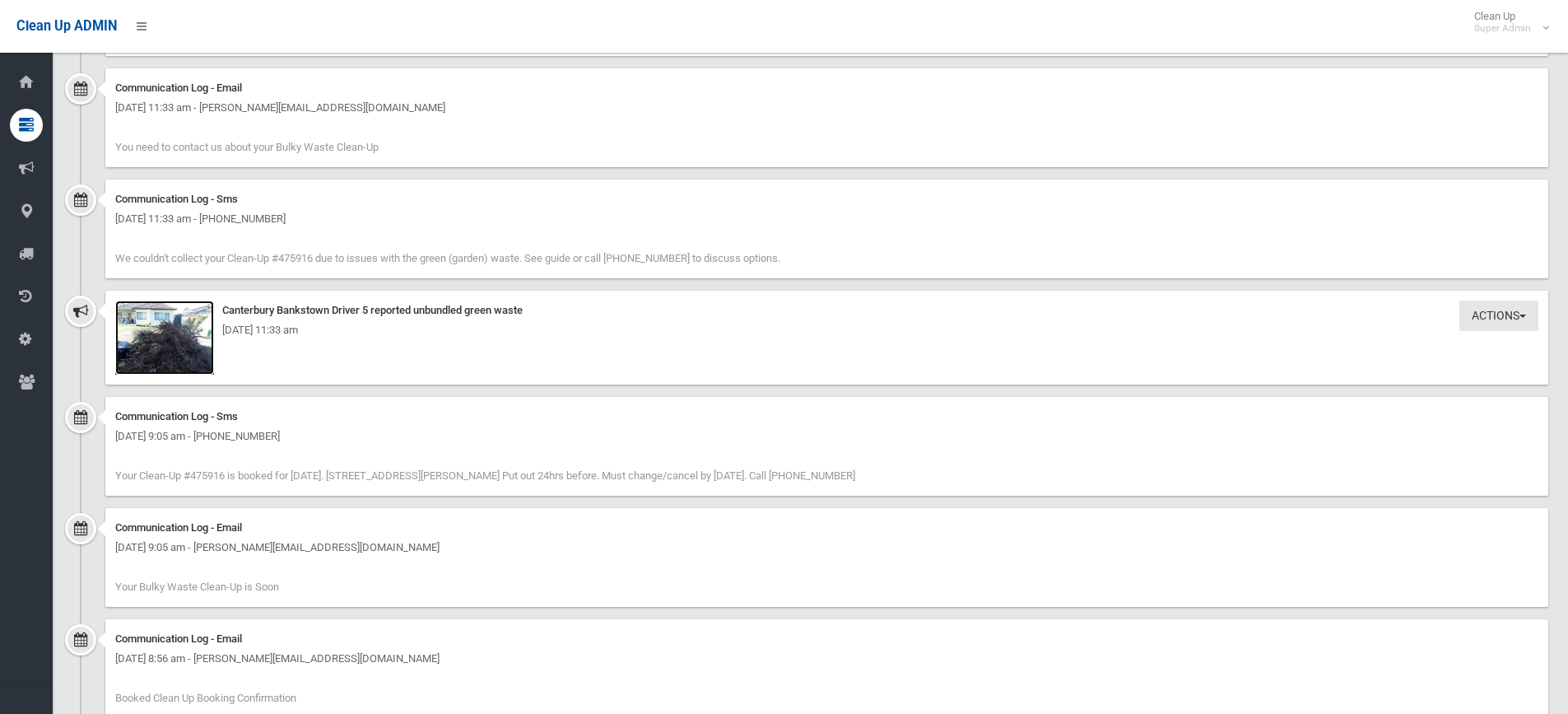
click at [181, 346] on img at bounding box center [164, 338] width 99 height 74
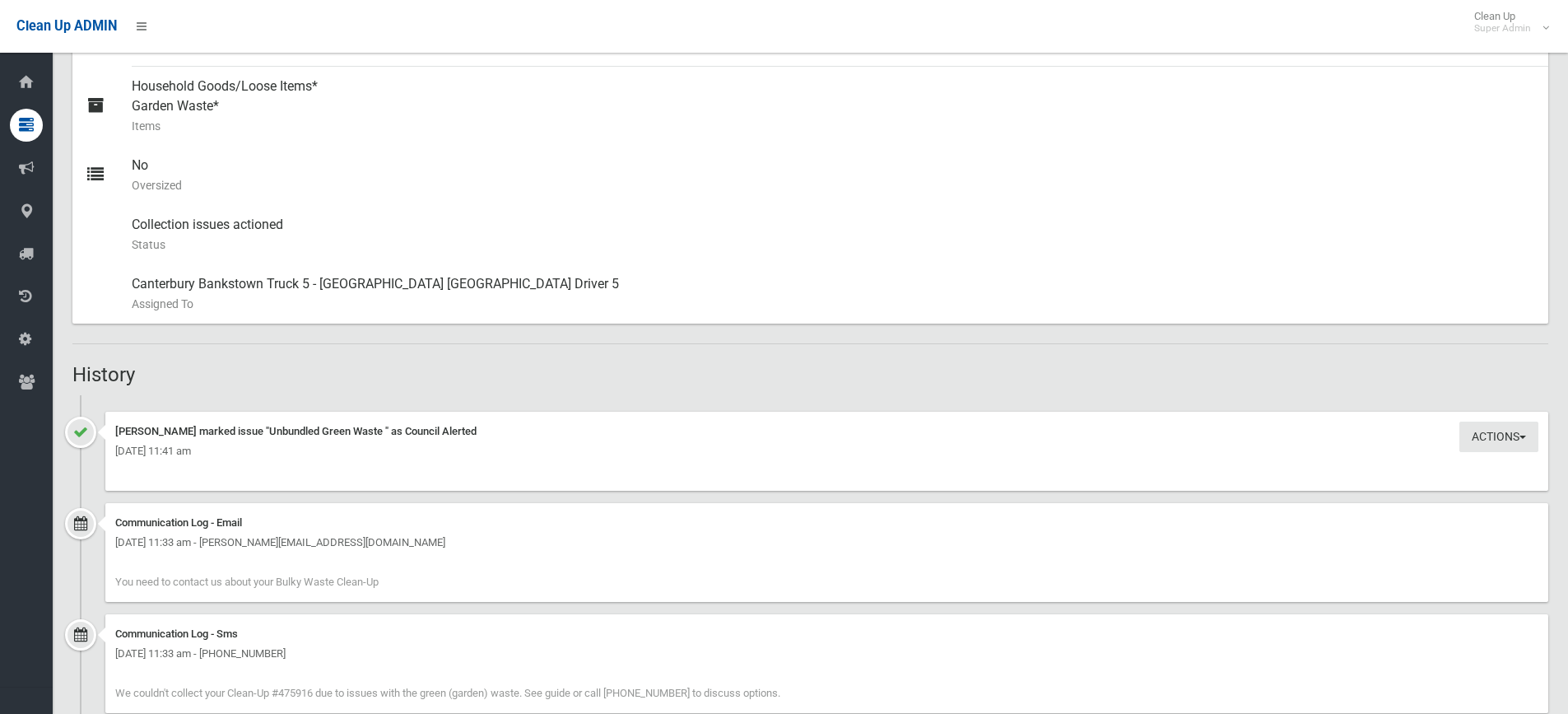
scroll to position [247, 0]
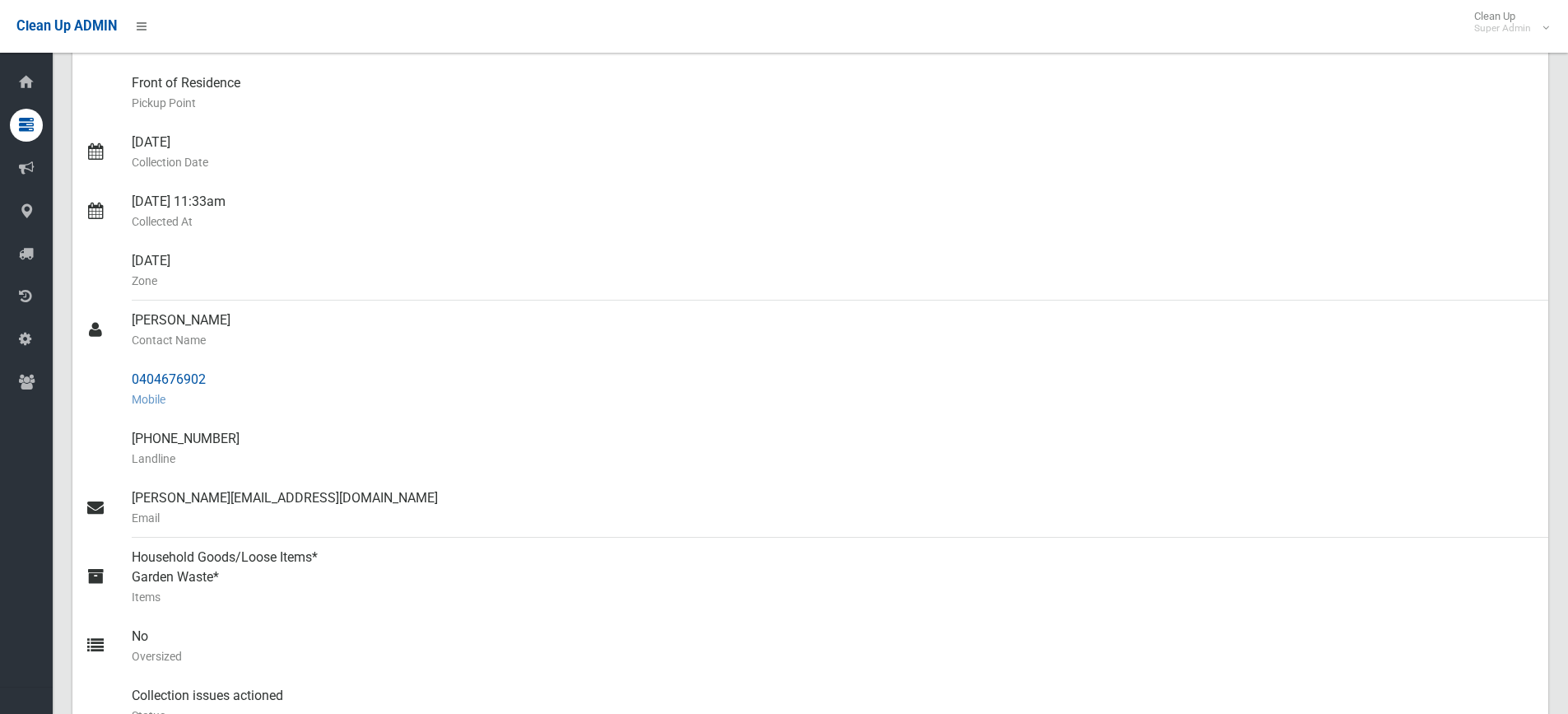
click at [215, 363] on div "0404676902 Mobile" at bounding box center [833, 389] width 1404 height 59
drag, startPoint x: 133, startPoint y: 381, endPoint x: 188, endPoint y: 381, distance: 55.0
click at [242, 381] on div "0404676902 Mobile" at bounding box center [833, 389] width 1404 height 59
copy div "0404676902"
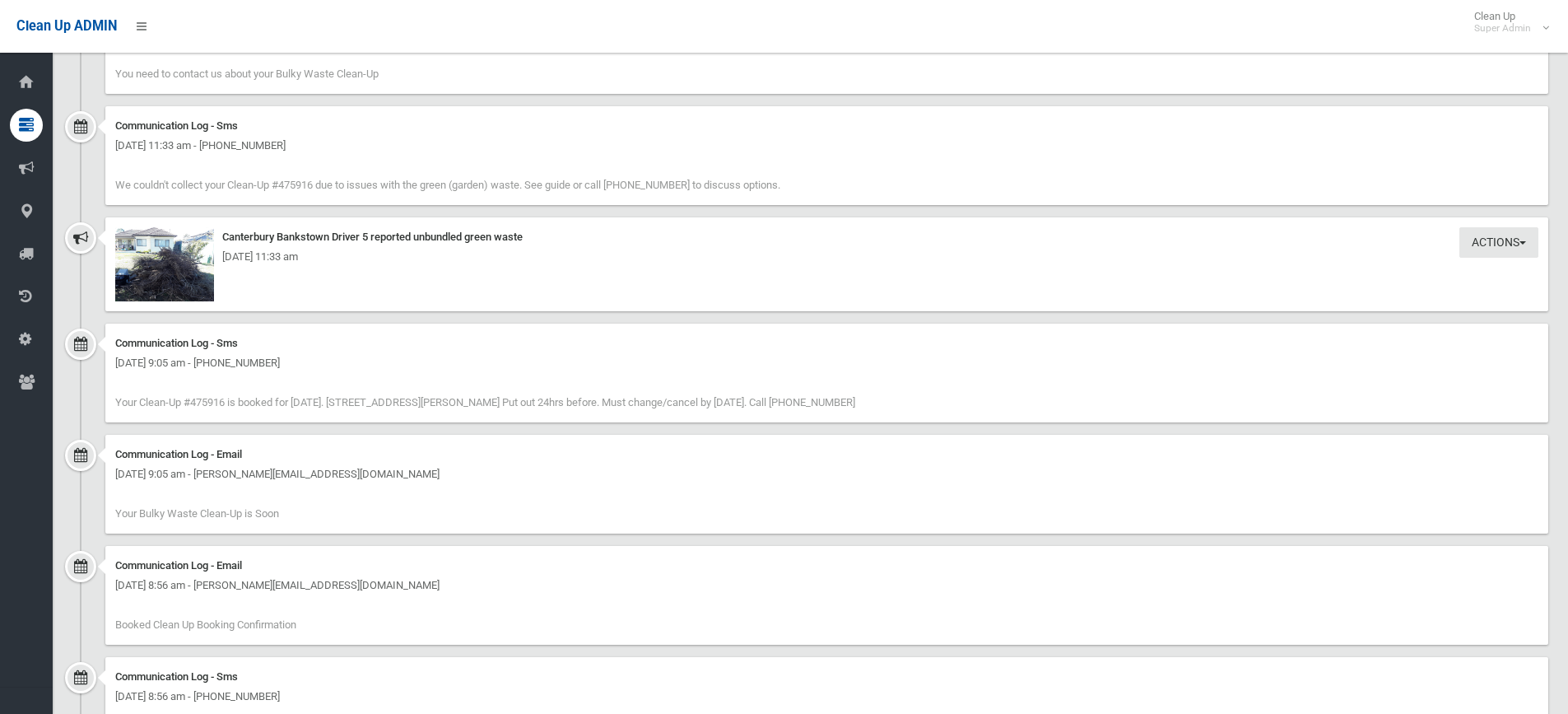
scroll to position [1235, 0]
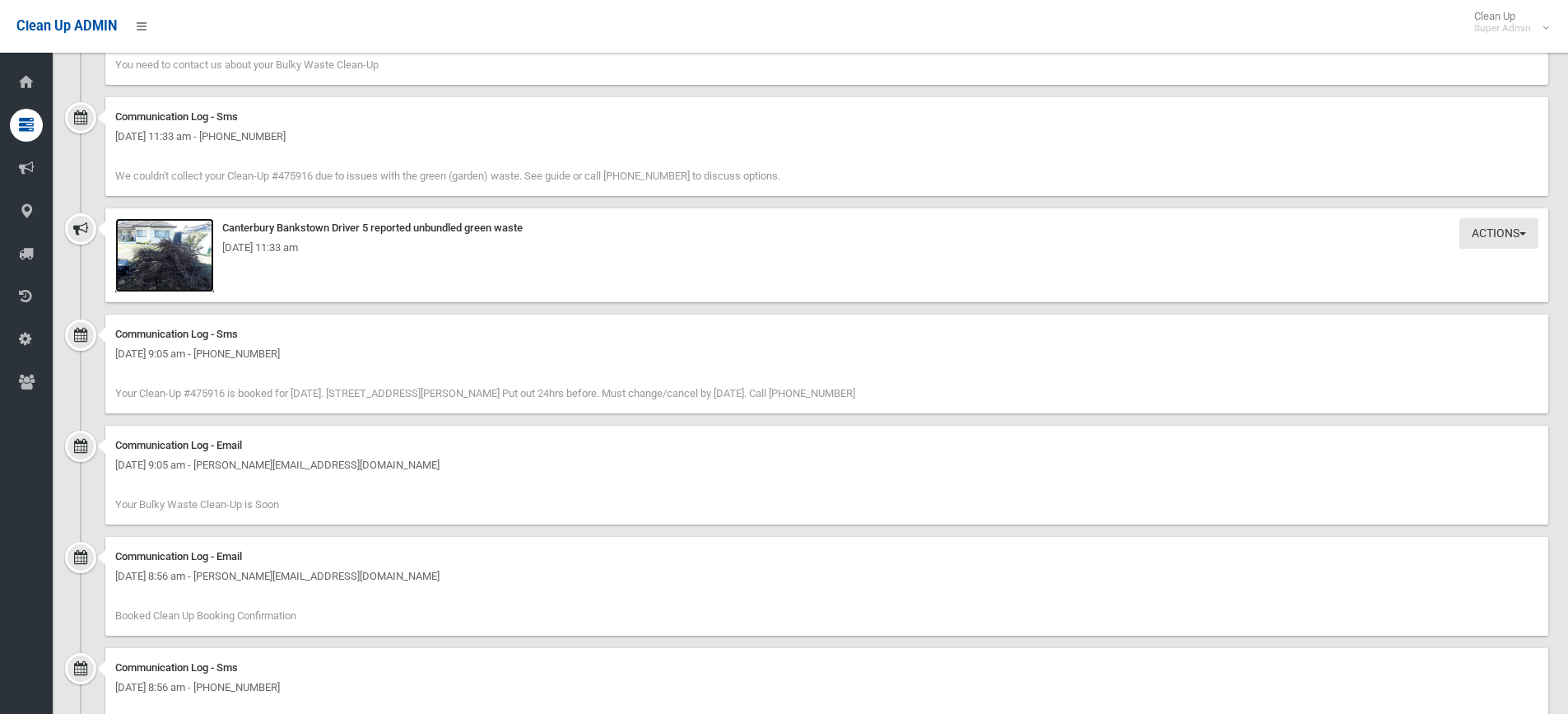
click at [176, 274] on img at bounding box center [164, 255] width 99 height 74
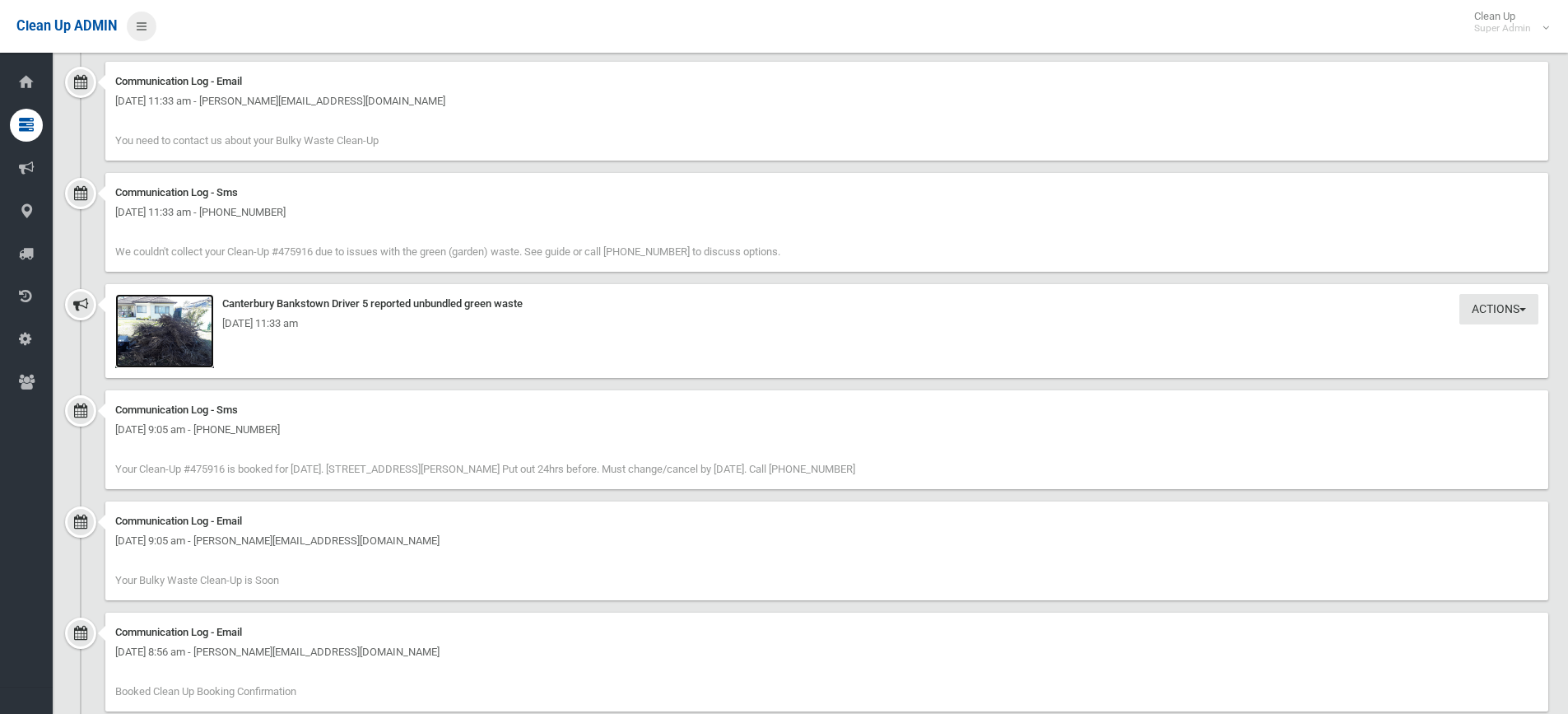
scroll to position [1070, 0]
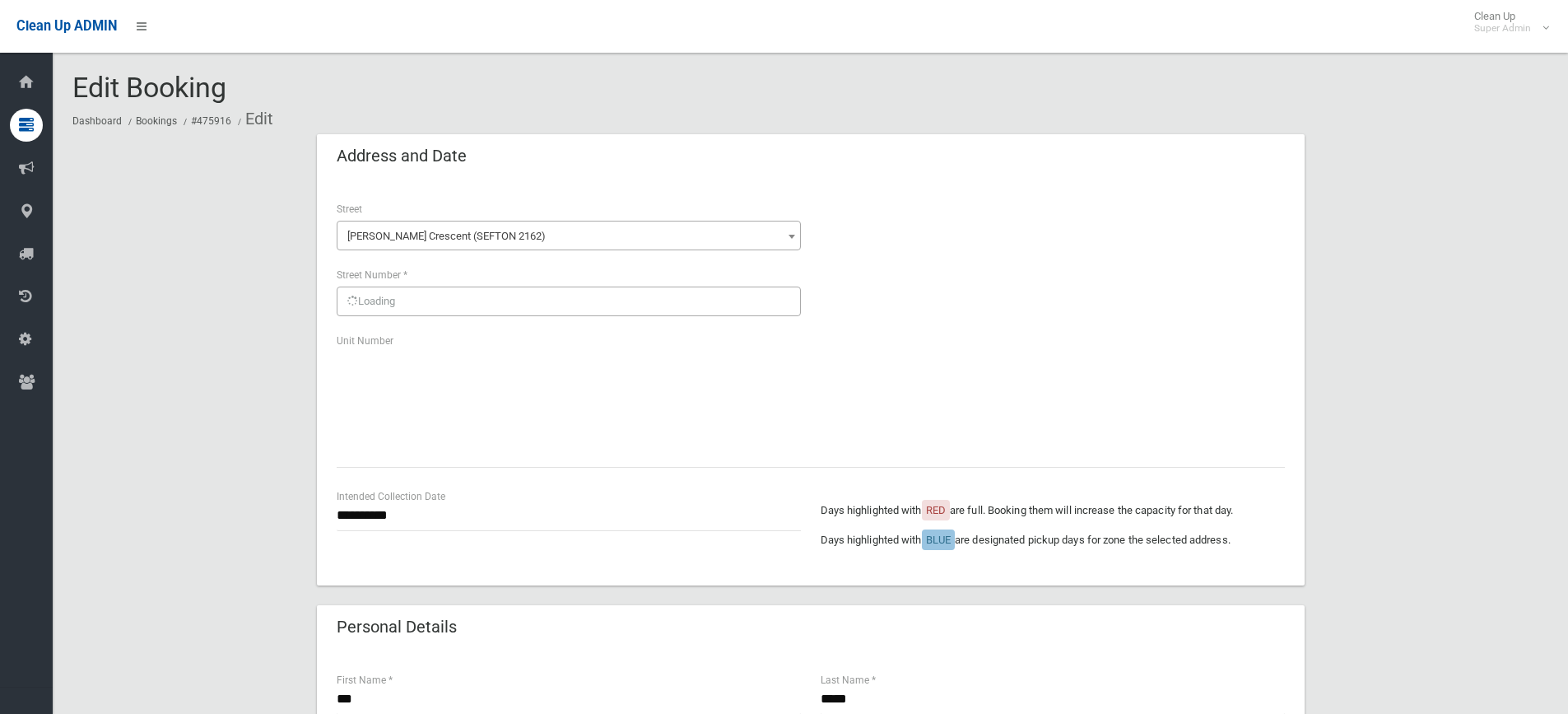
scroll to position [908, 0]
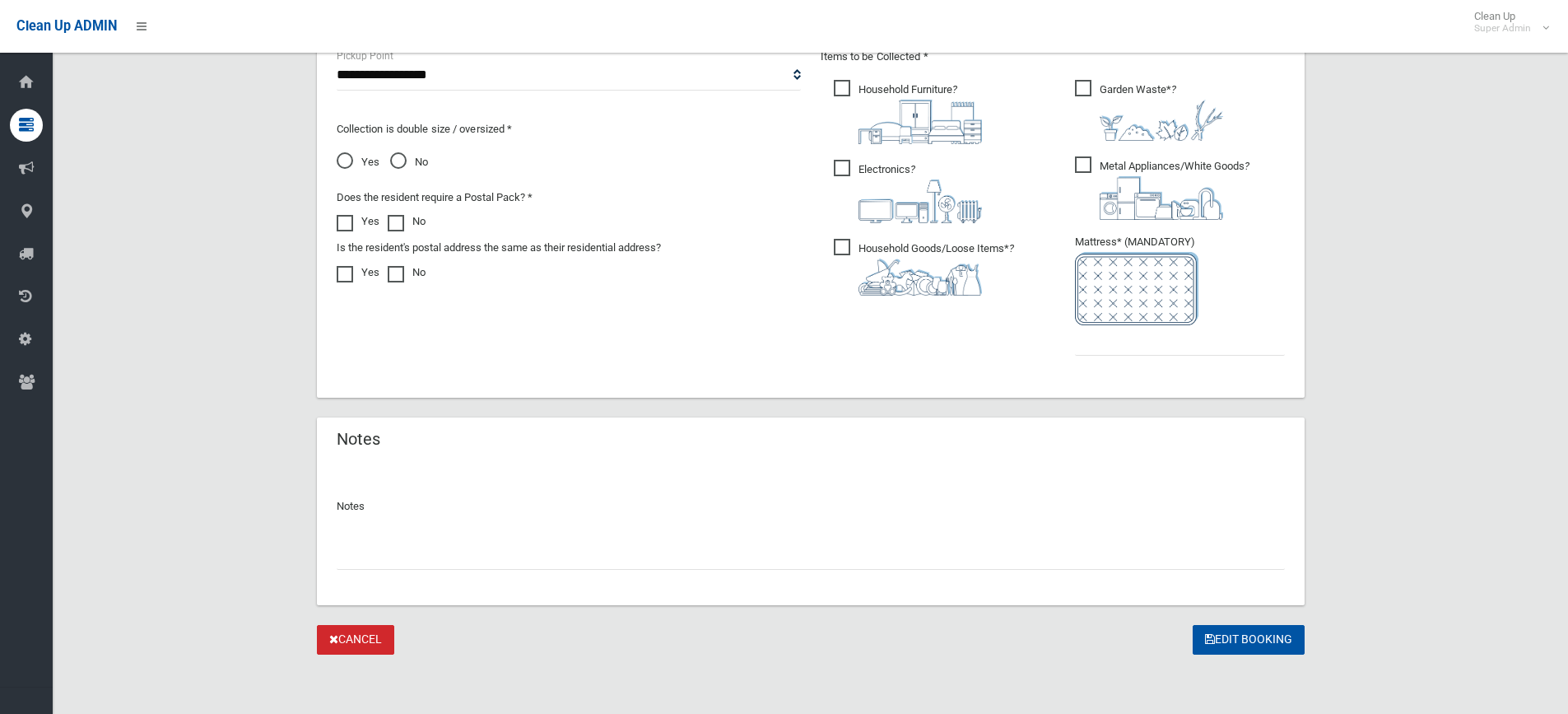
click at [382, 556] on input "text" at bounding box center [810, 554] width 948 height 30
type input "**********"
click at [1158, 336] on input "text" at bounding box center [1180, 340] width 210 height 30
type input "*"
click at [354, 551] on input "**********" at bounding box center [810, 554] width 948 height 30
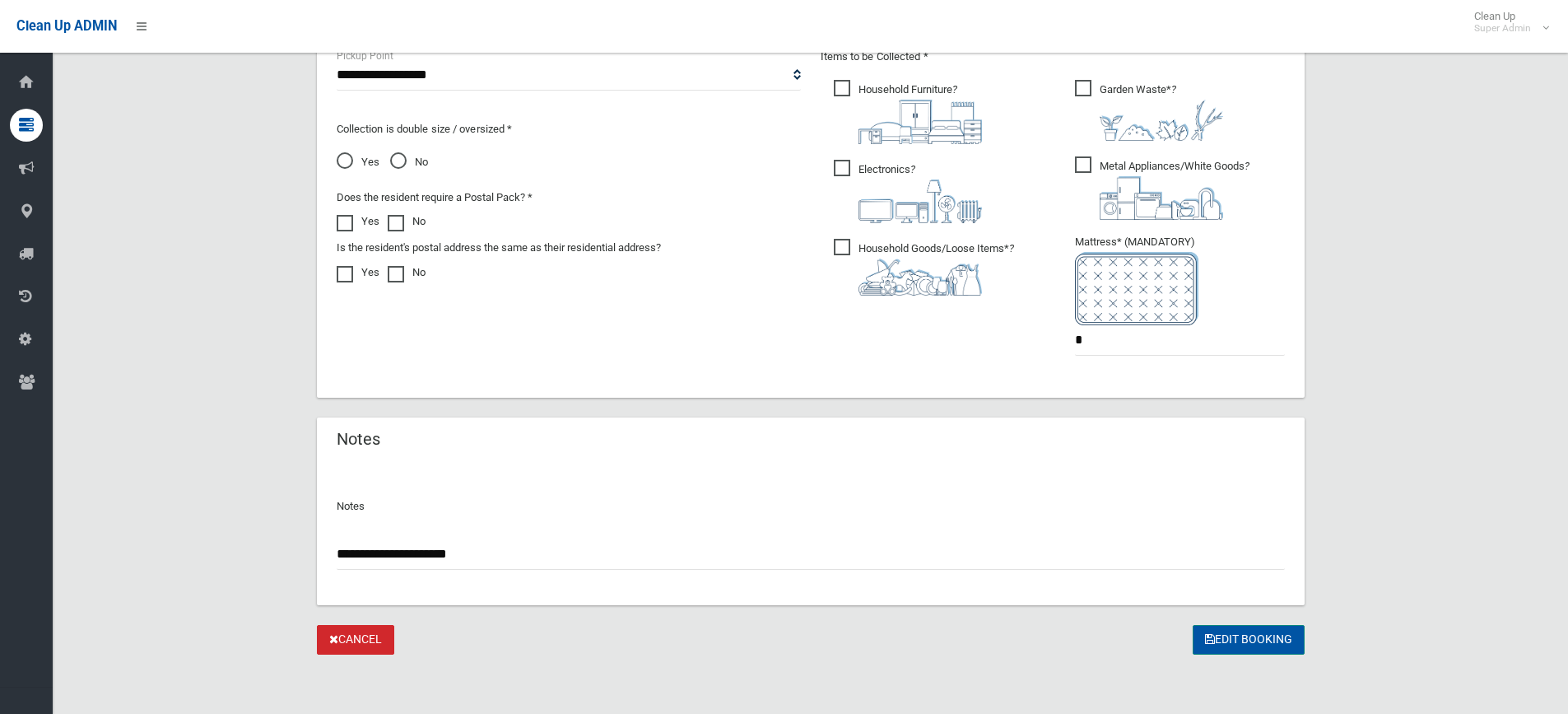
type input "**********"
click at [1261, 634] on button "Edit Booking" at bounding box center [1248, 640] width 112 height 30
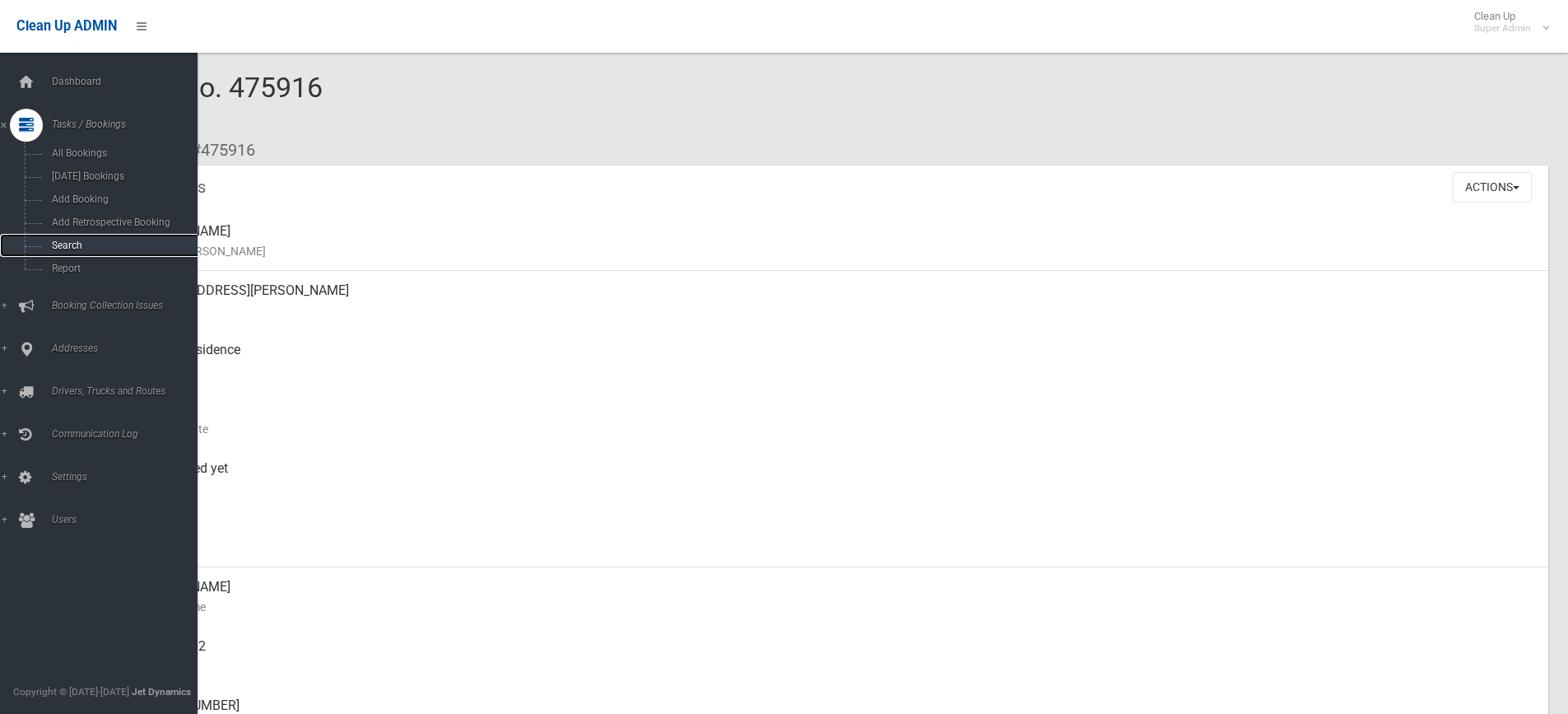
click at [61, 245] on span "Search" at bounding box center [121, 245] width 149 height 11
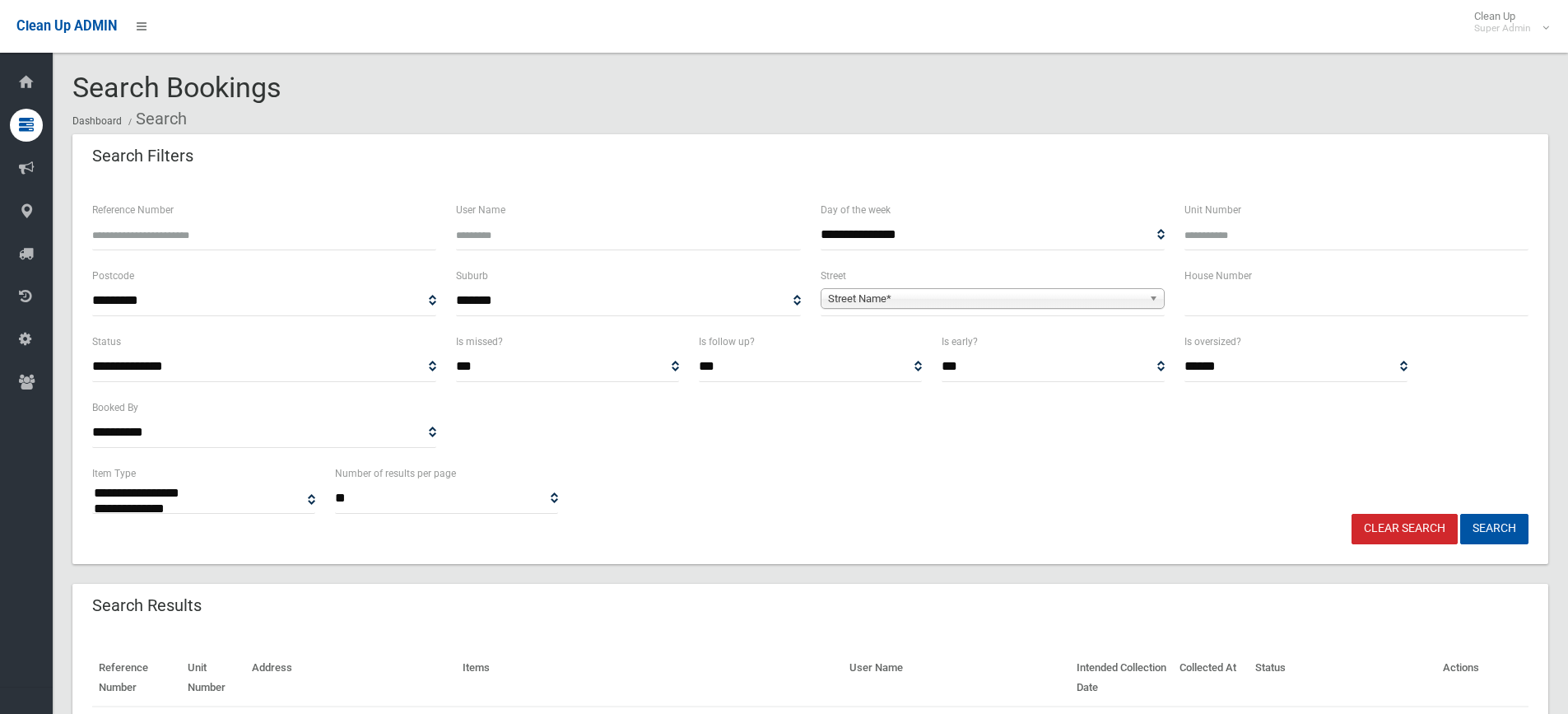
select select
click at [140, 238] on input "Reference Number" at bounding box center [264, 235] width 345 height 30
type input "******"
click at [1460, 513] on button "Search" at bounding box center [1494, 528] width 68 height 30
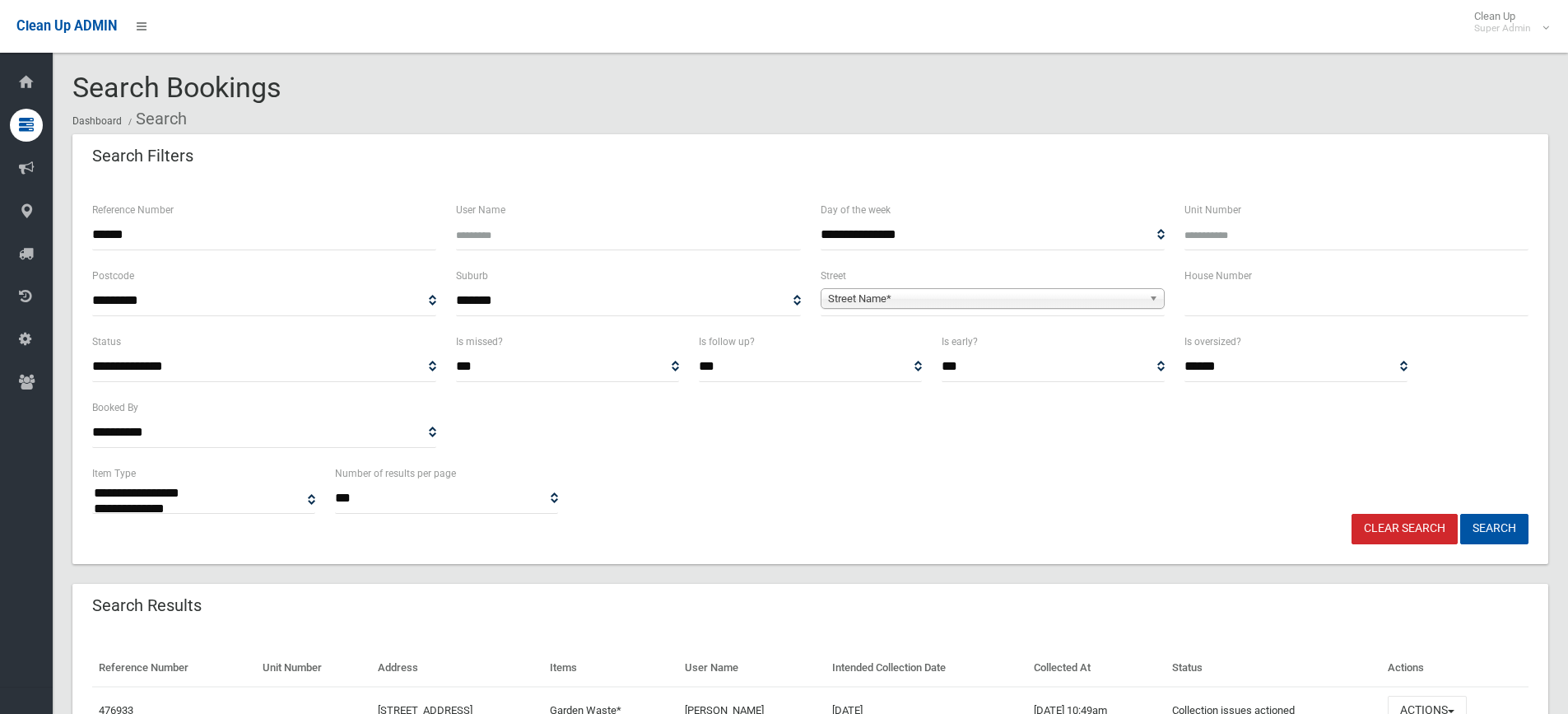
select select
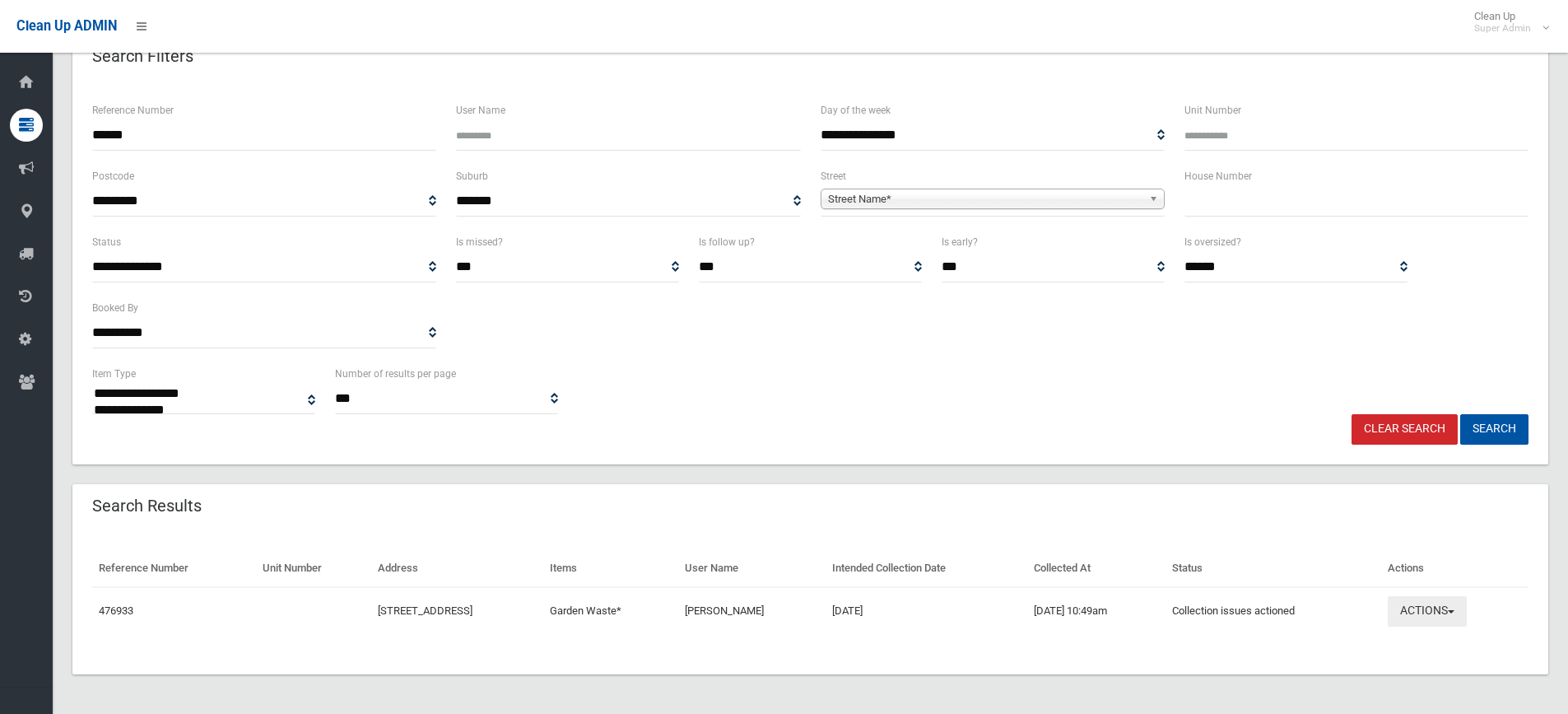
click at [1432, 609] on button "Actions" at bounding box center [1427, 611] width 79 height 30
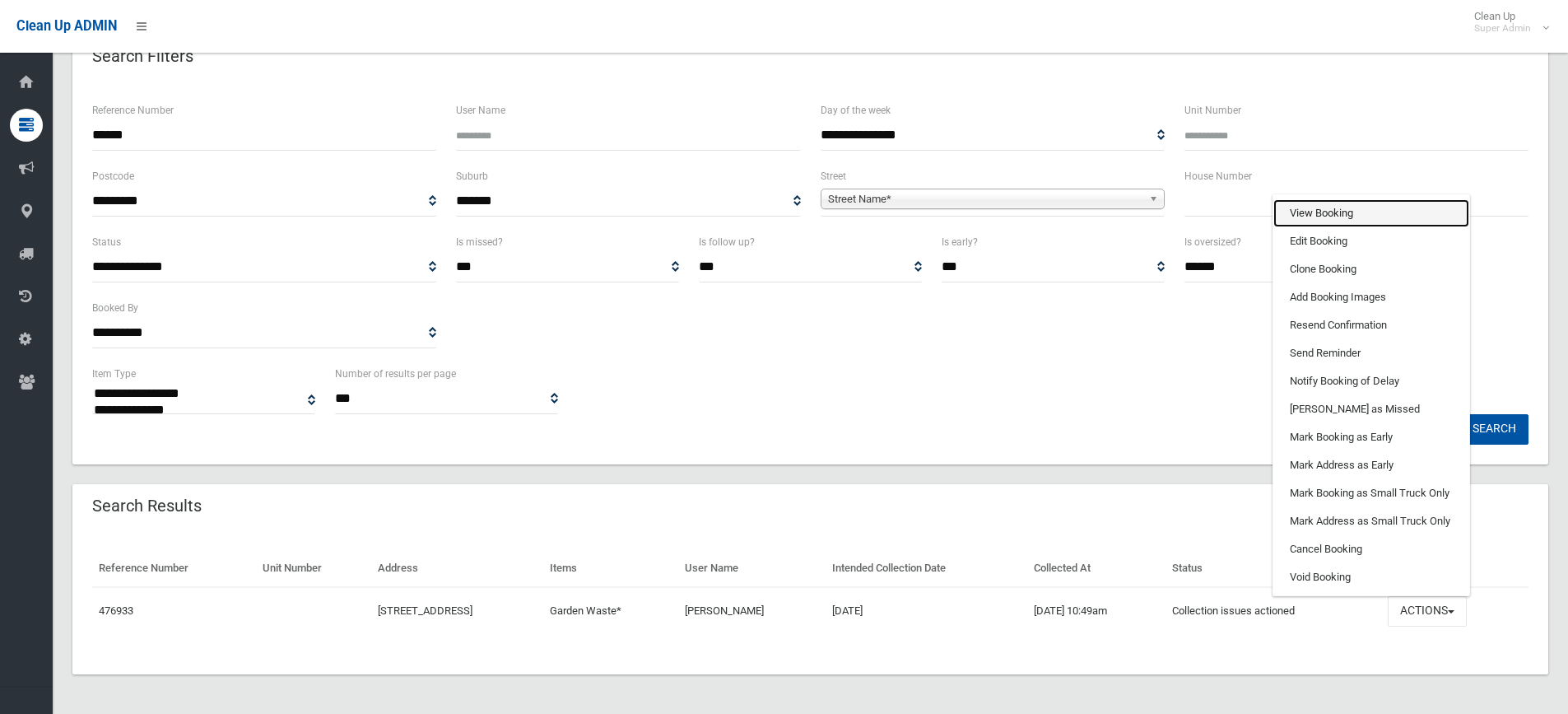
click at [1310, 216] on link "View Booking" at bounding box center [1372, 214] width 196 height 28
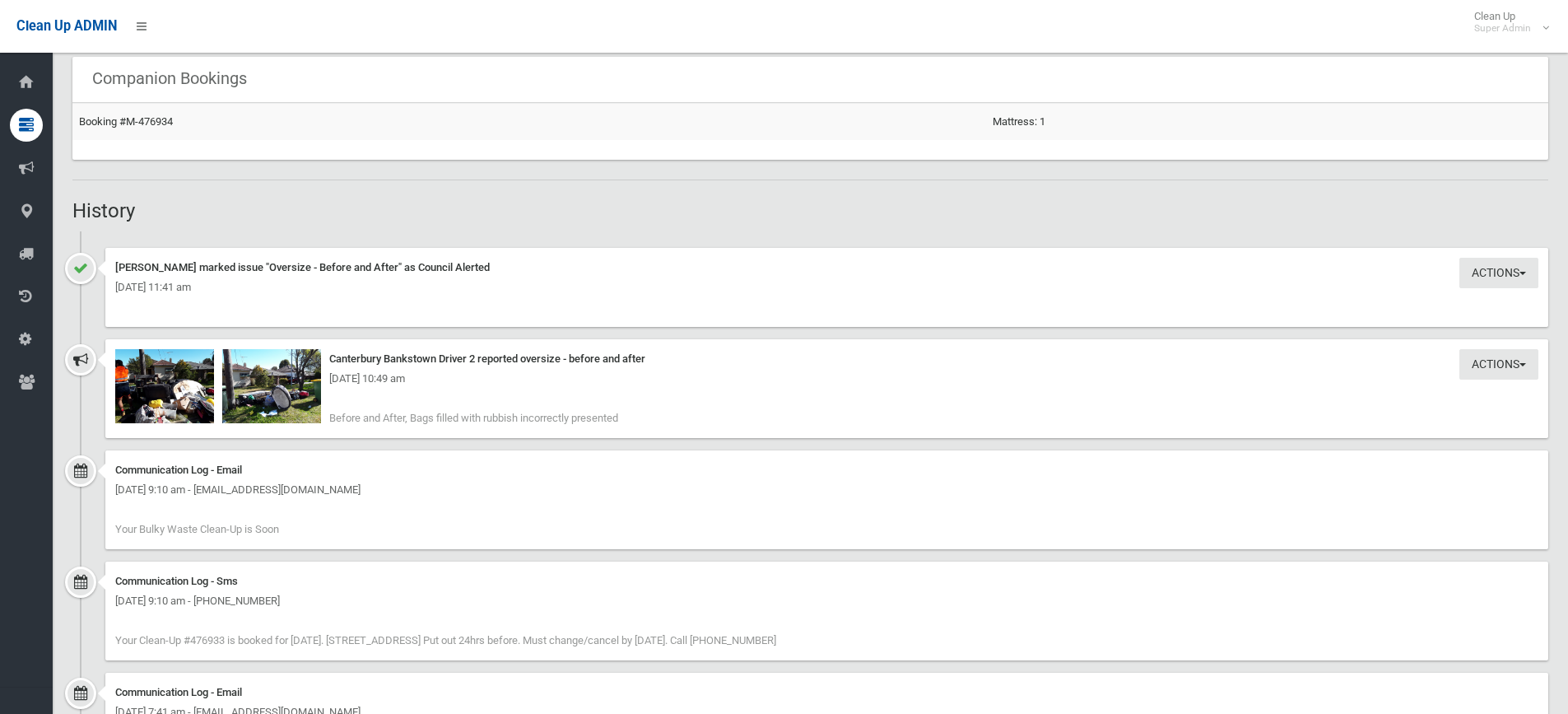
scroll to position [988, 0]
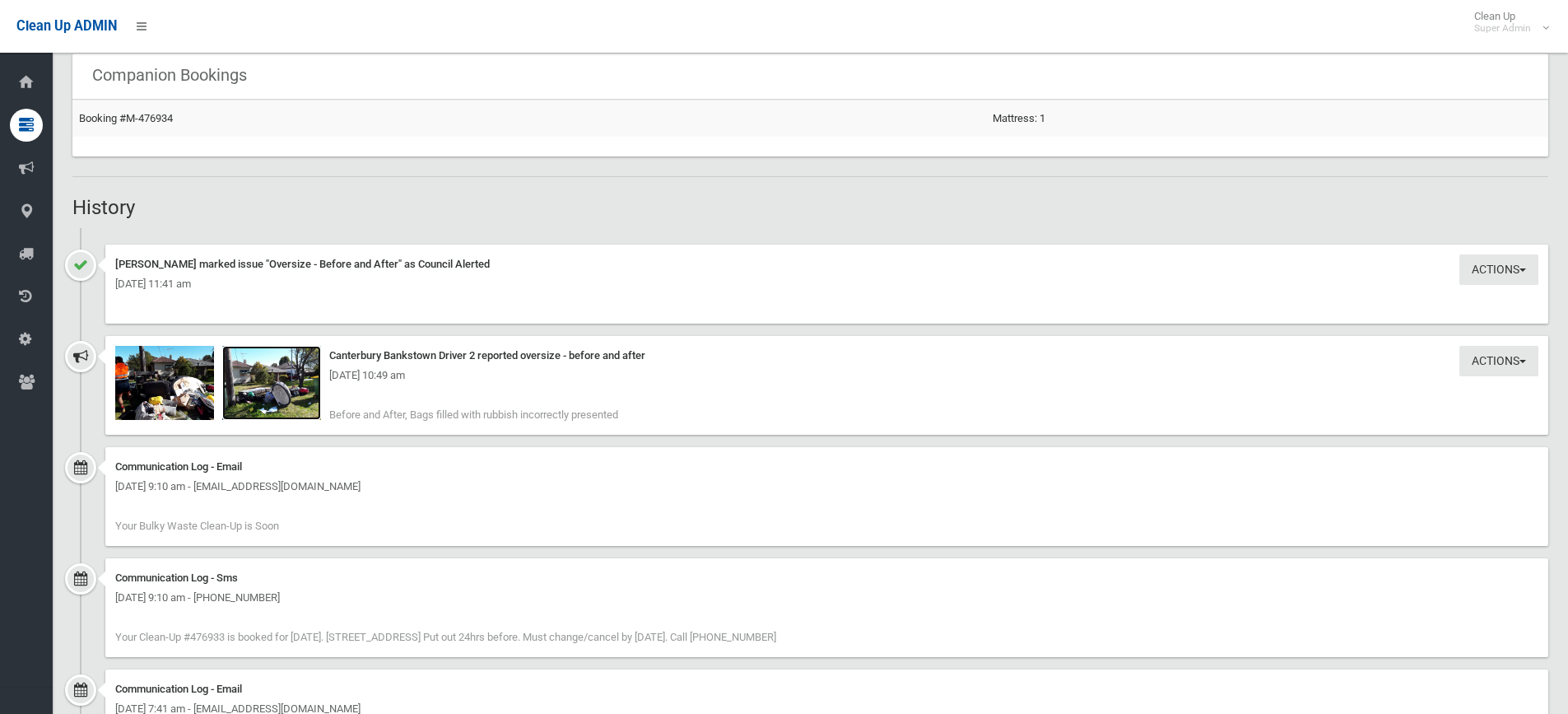
click at [258, 397] on img at bounding box center [272, 383] width 99 height 74
click at [175, 391] on img at bounding box center [164, 383] width 99 height 74
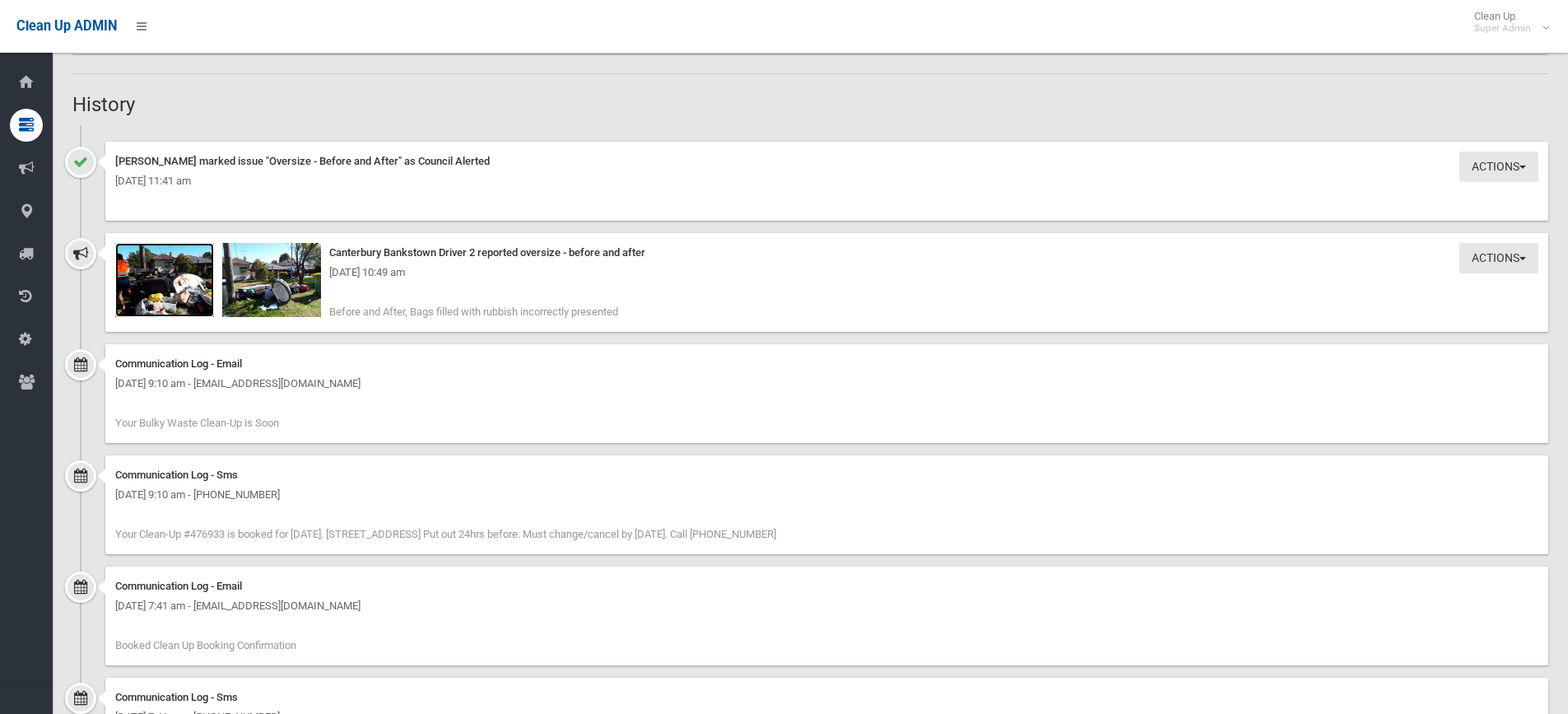
scroll to position [866, 0]
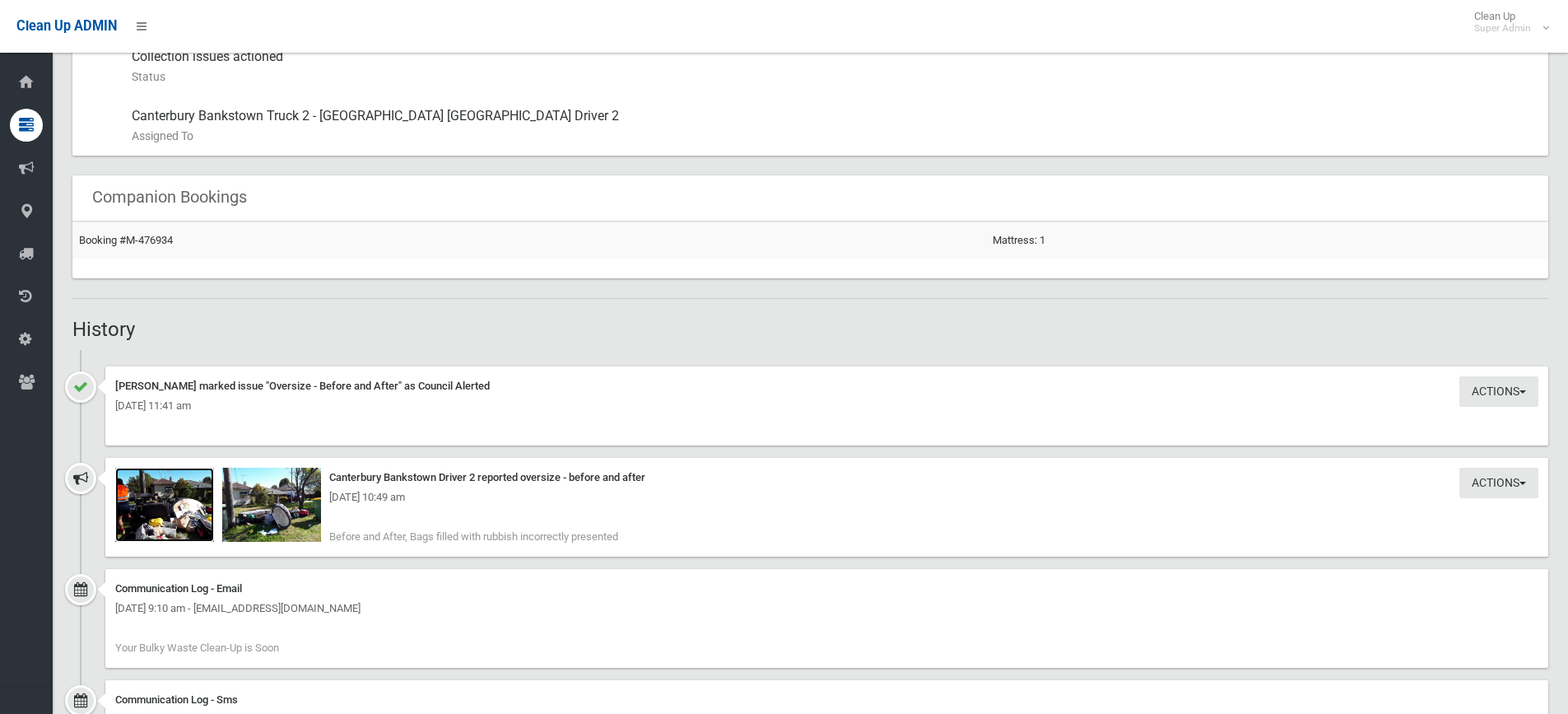
click at [155, 515] on img at bounding box center [164, 505] width 99 height 74
click at [276, 515] on img at bounding box center [272, 505] width 99 height 74
click at [186, 512] on img at bounding box center [164, 505] width 99 height 74
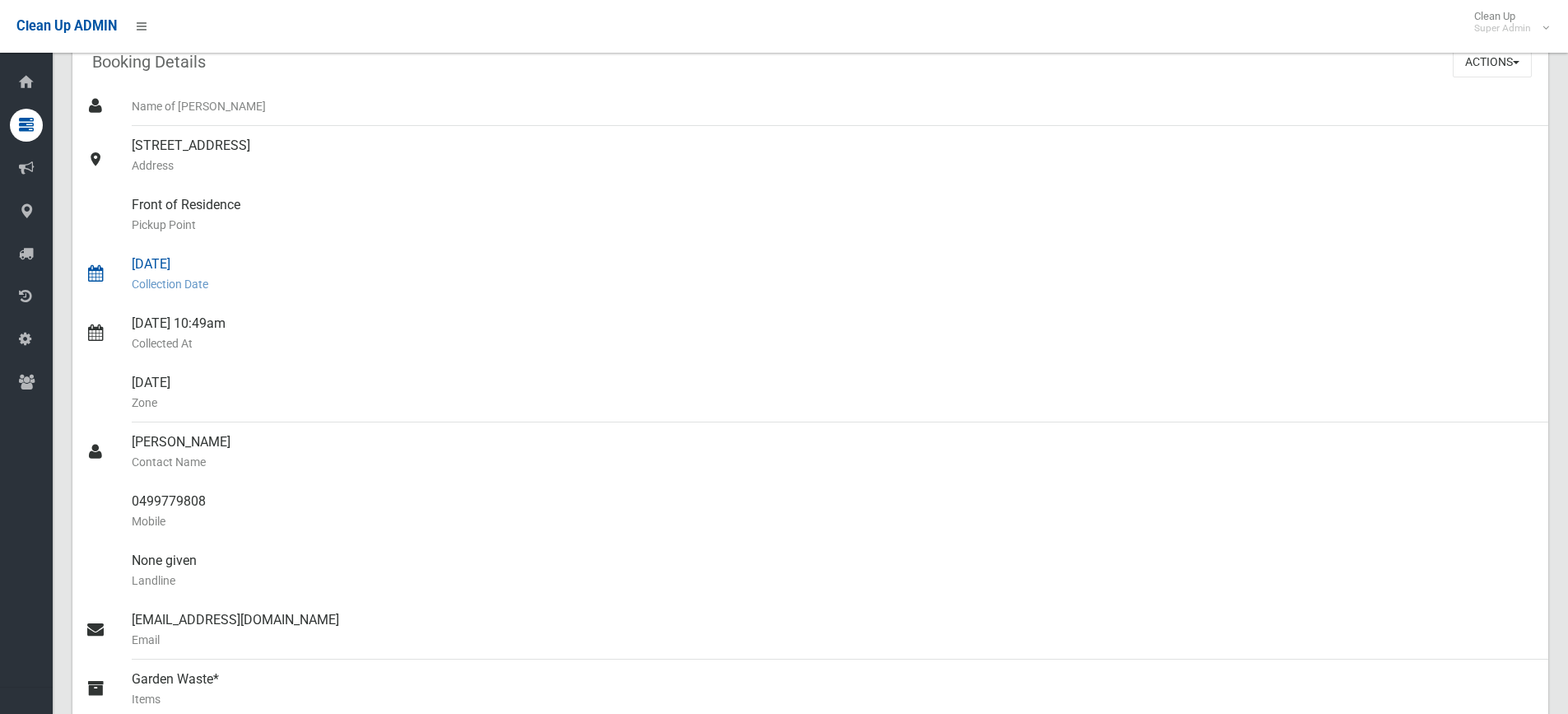
scroll to position [0, 0]
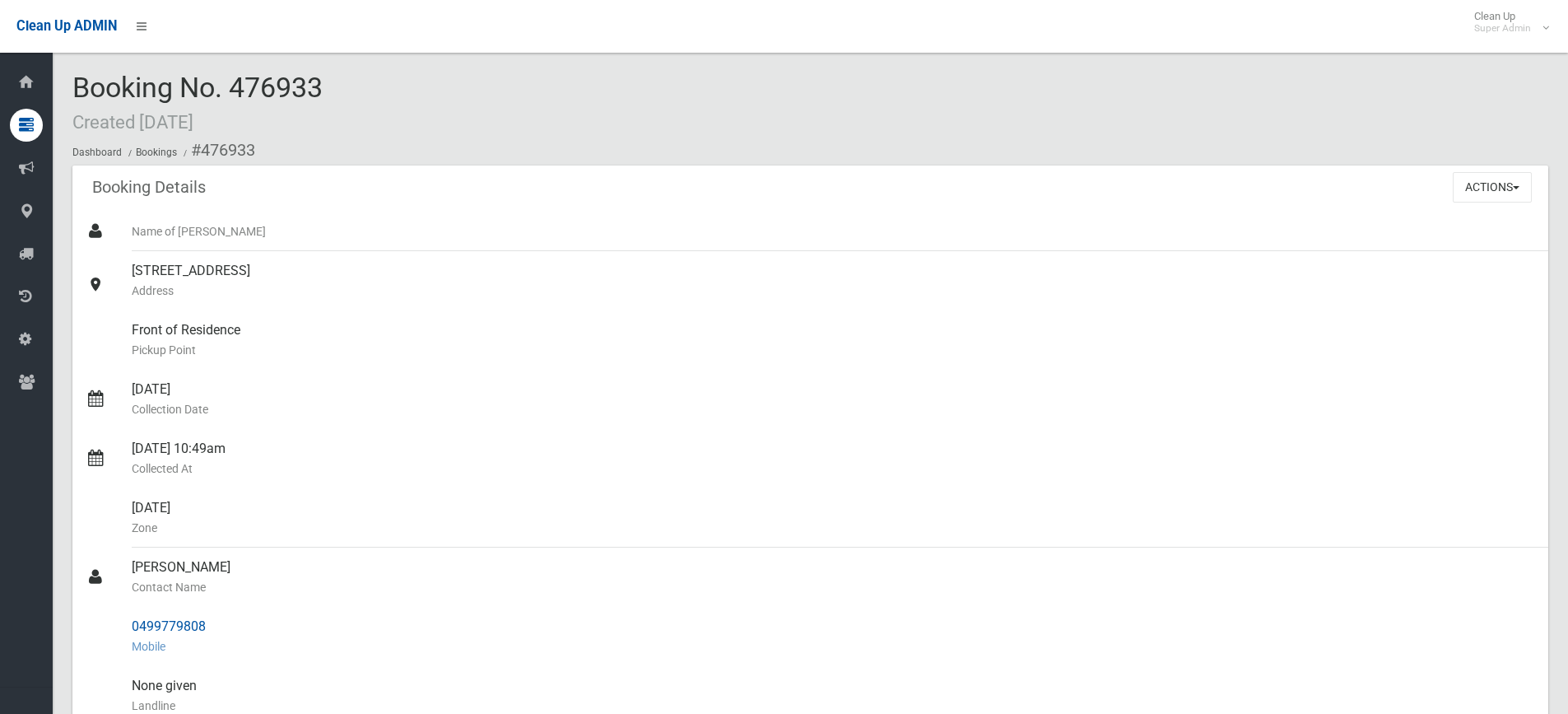
drag, startPoint x: 133, startPoint y: 567, endPoint x: 208, endPoint y: 627, distance: 96.0
click at [208, 627] on ul "Name of Booker 9 Hill Road, BIRRONG NSW 2143 Address Front of Residence Pickup …" at bounding box center [810, 616] width 1476 height 810
copy ul "Angela skaf Contact Name 0499779808"
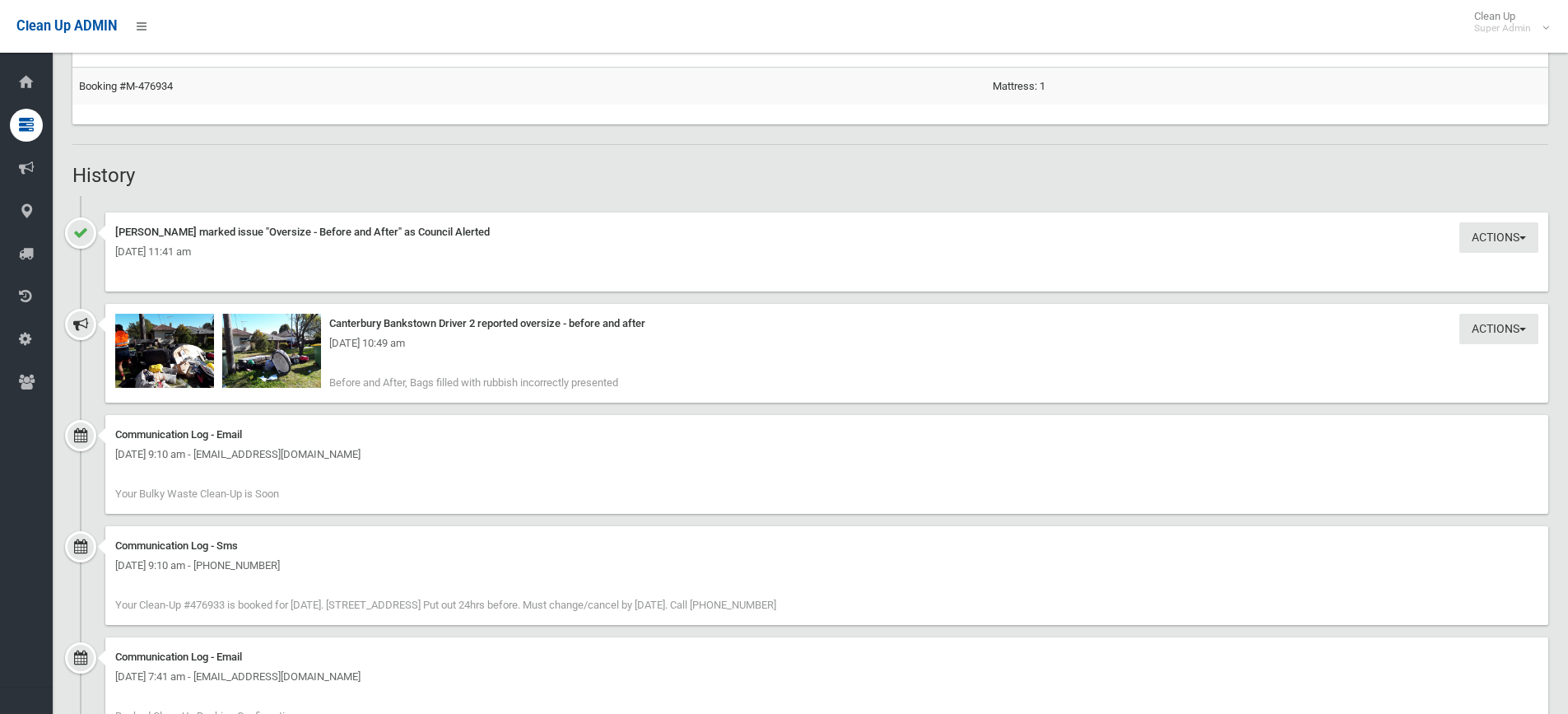
scroll to position [1070, 0]
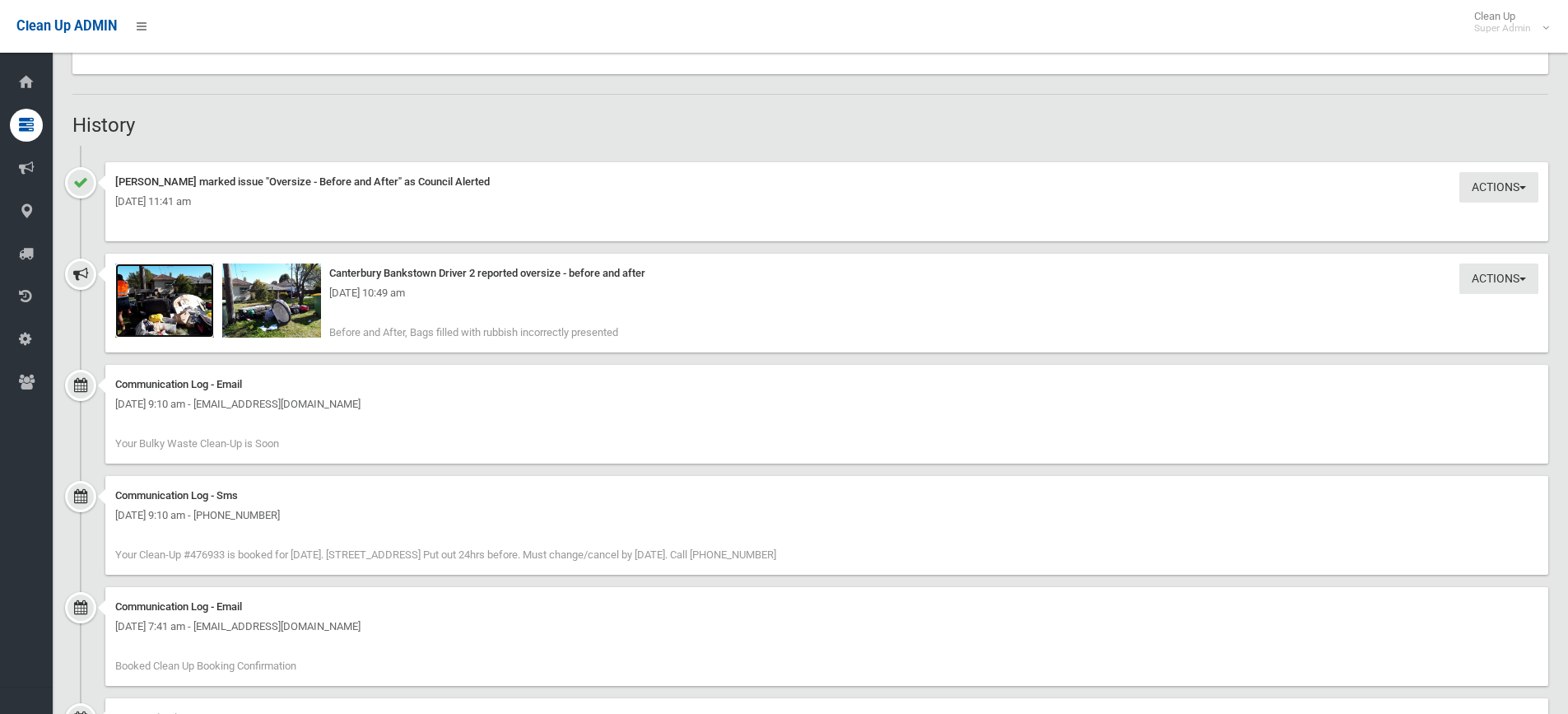
click at [191, 323] on img at bounding box center [164, 300] width 99 height 74
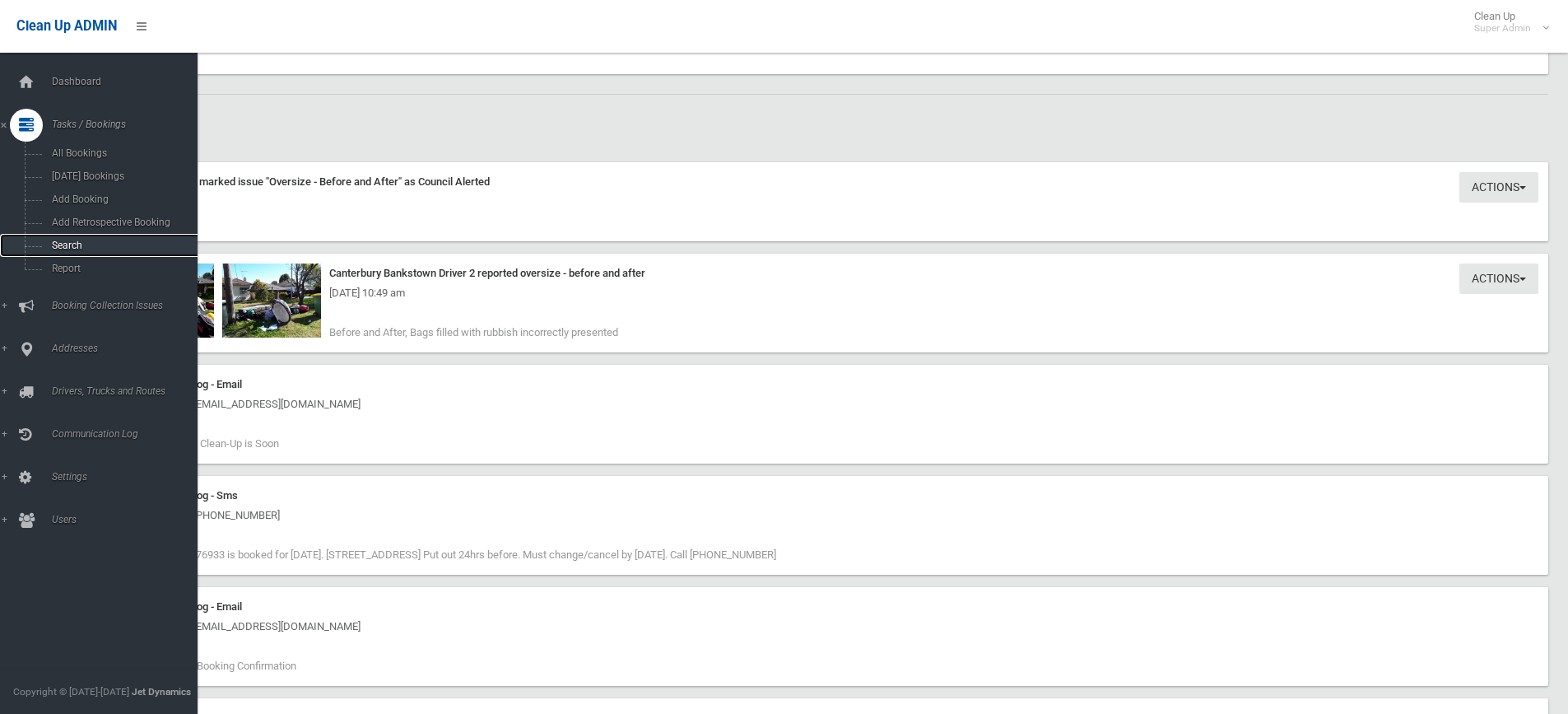
click at [69, 245] on span "Search" at bounding box center [121, 245] width 149 height 11
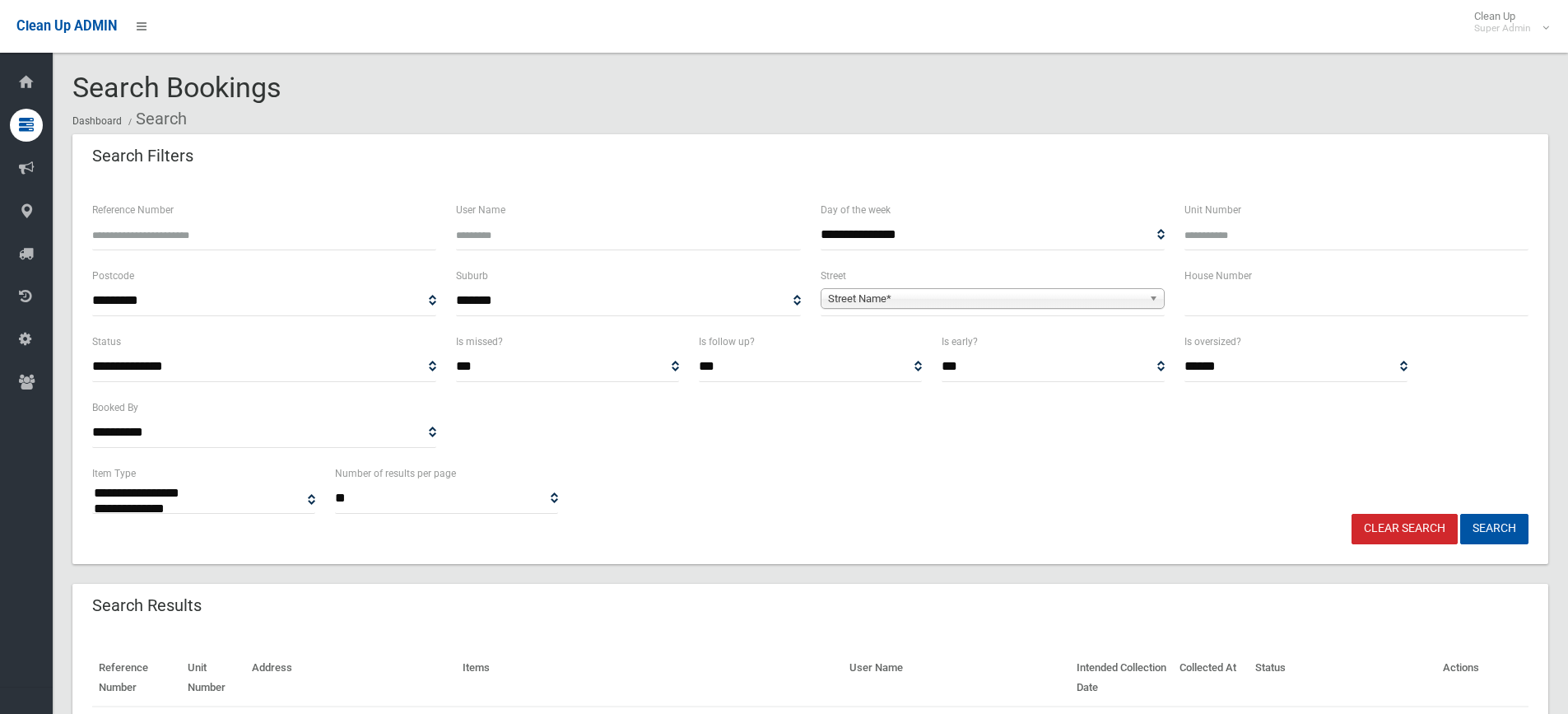
select select
click at [1245, 297] on input "text" at bounding box center [1357, 300] width 345 height 30
type input "*"
click at [886, 308] on span "Street Name*" at bounding box center [985, 299] width 314 height 19
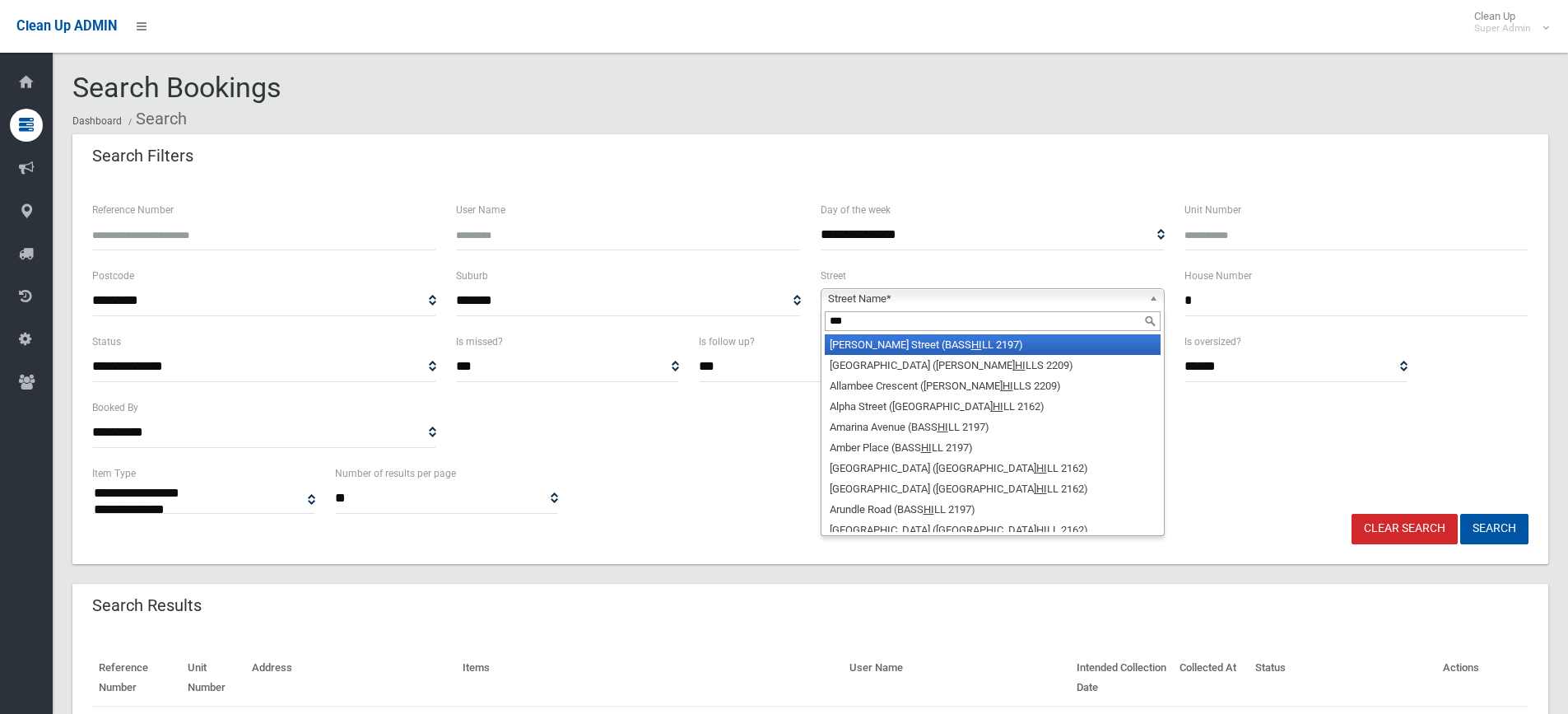
type input "****"
drag, startPoint x: 884, startPoint y: 322, endPoint x: 802, endPoint y: 322, distance: 82.0
click at [802, 322] on div "**********" at bounding box center [810, 299] width 1456 height 66
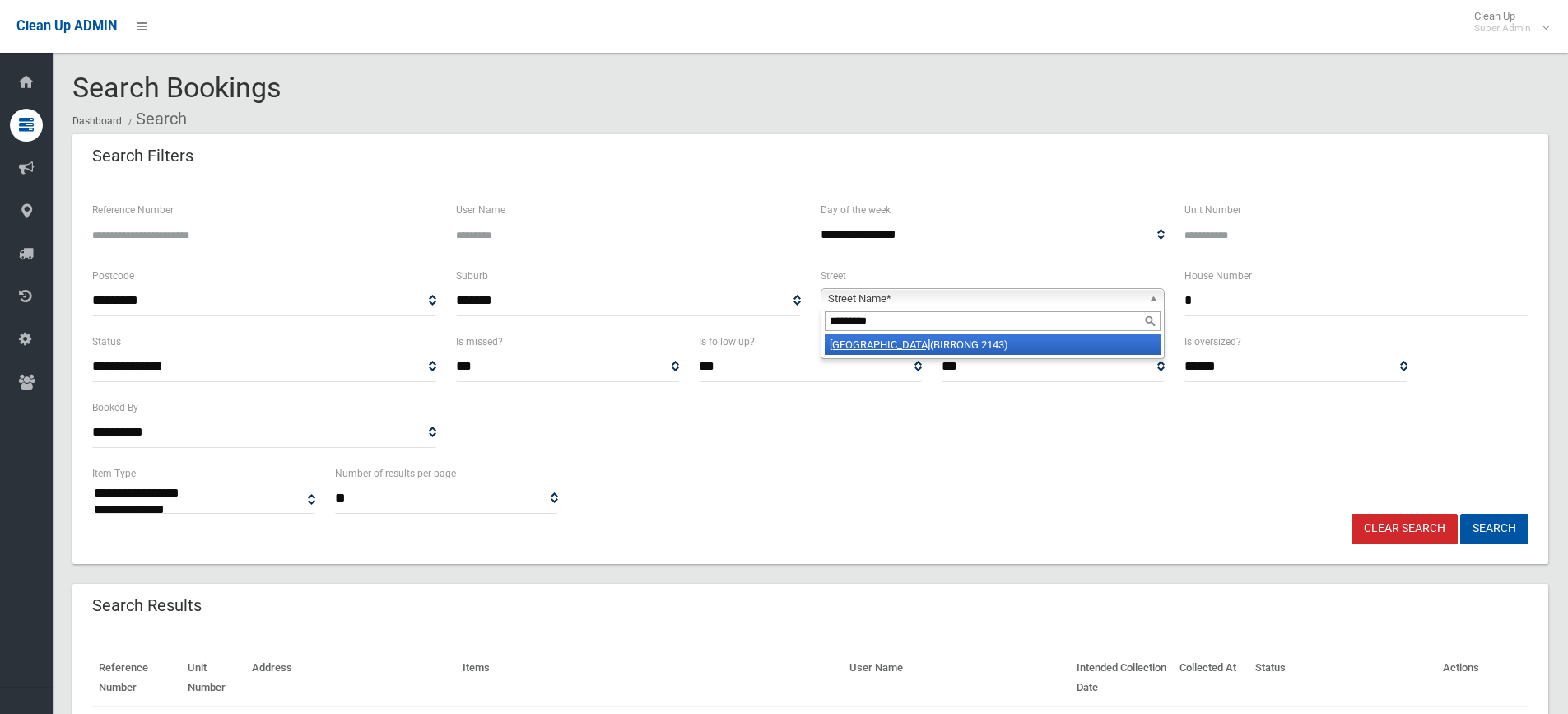
type input "*********"
click at [908, 338] on li "Hill Road (BIRRONG 2143)" at bounding box center [993, 344] width 336 height 20
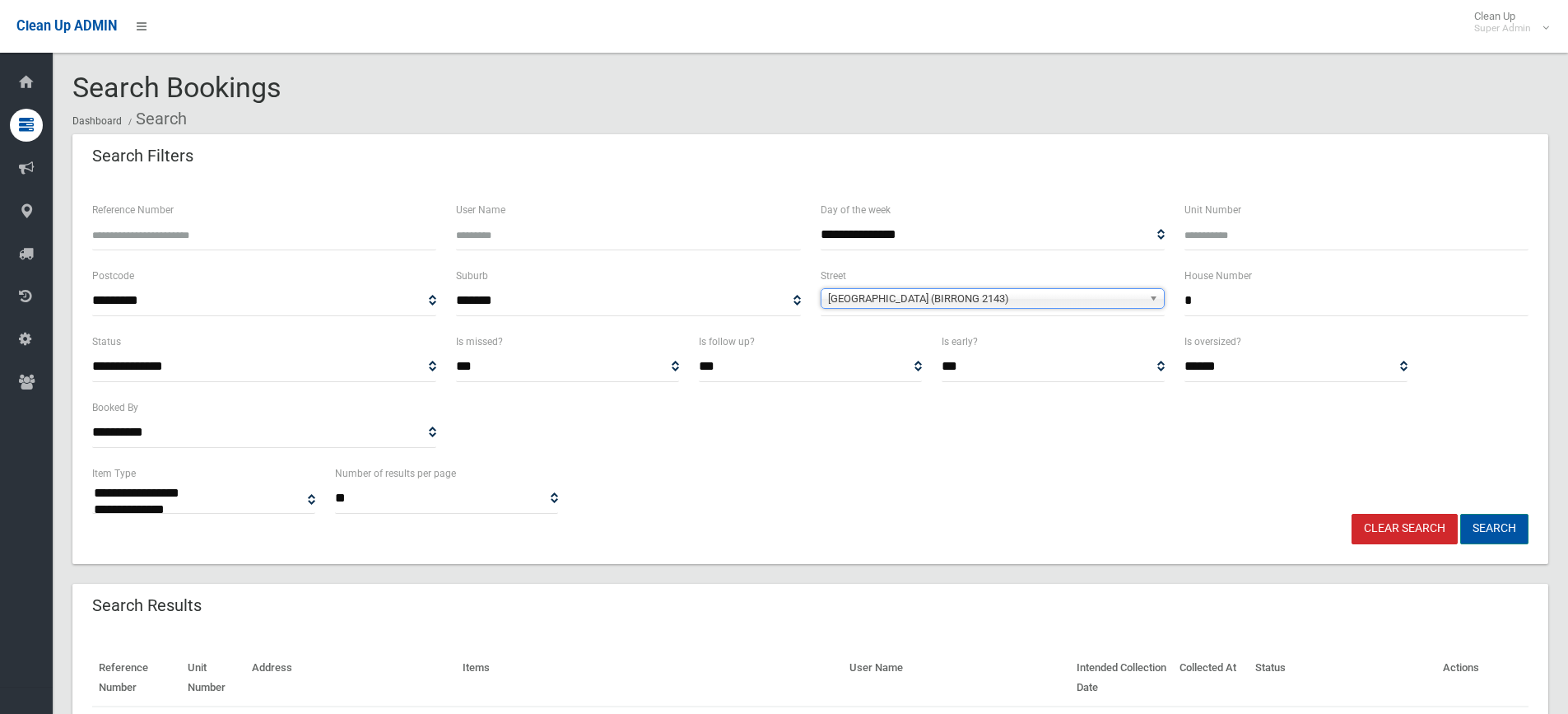
click at [1492, 518] on button "Search" at bounding box center [1494, 528] width 68 height 30
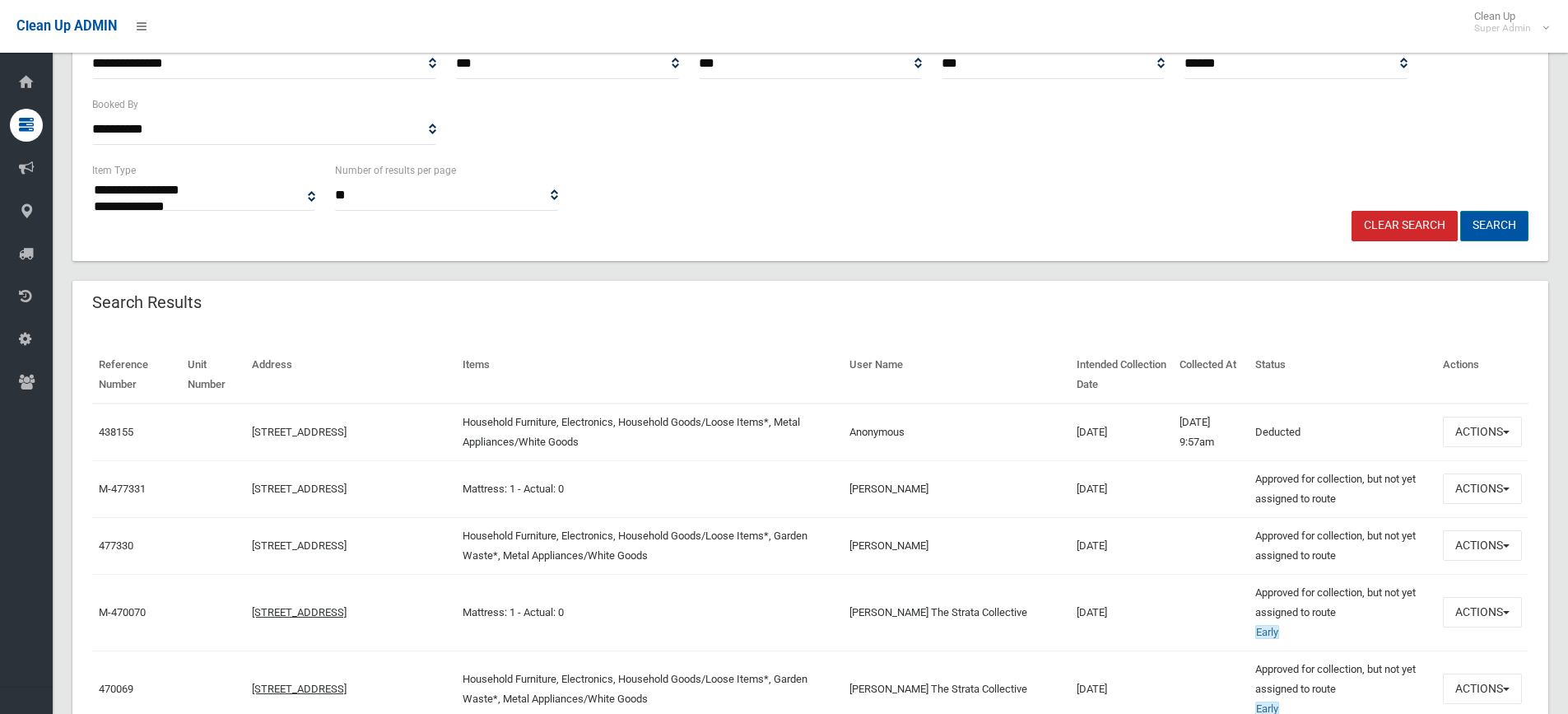
scroll to position [412, 0]
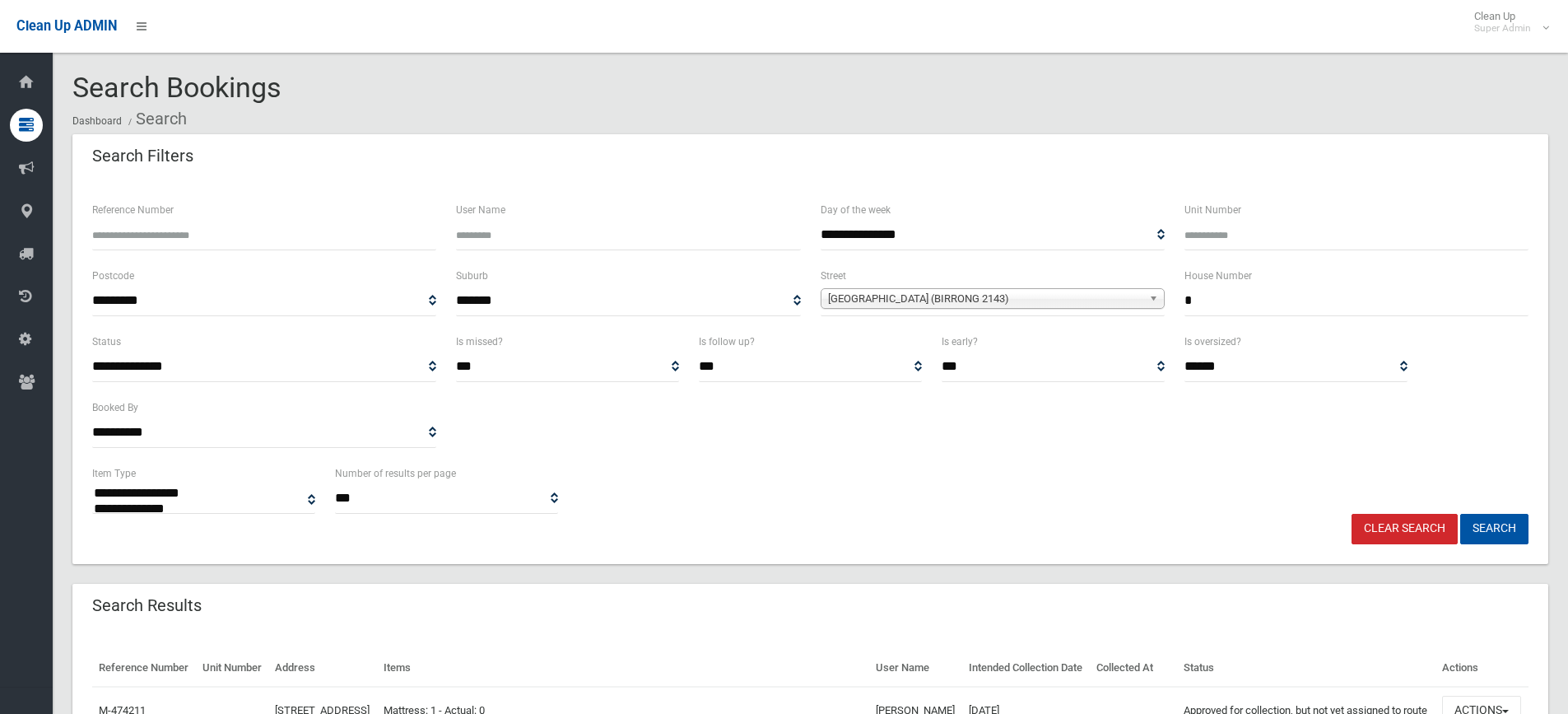
select select
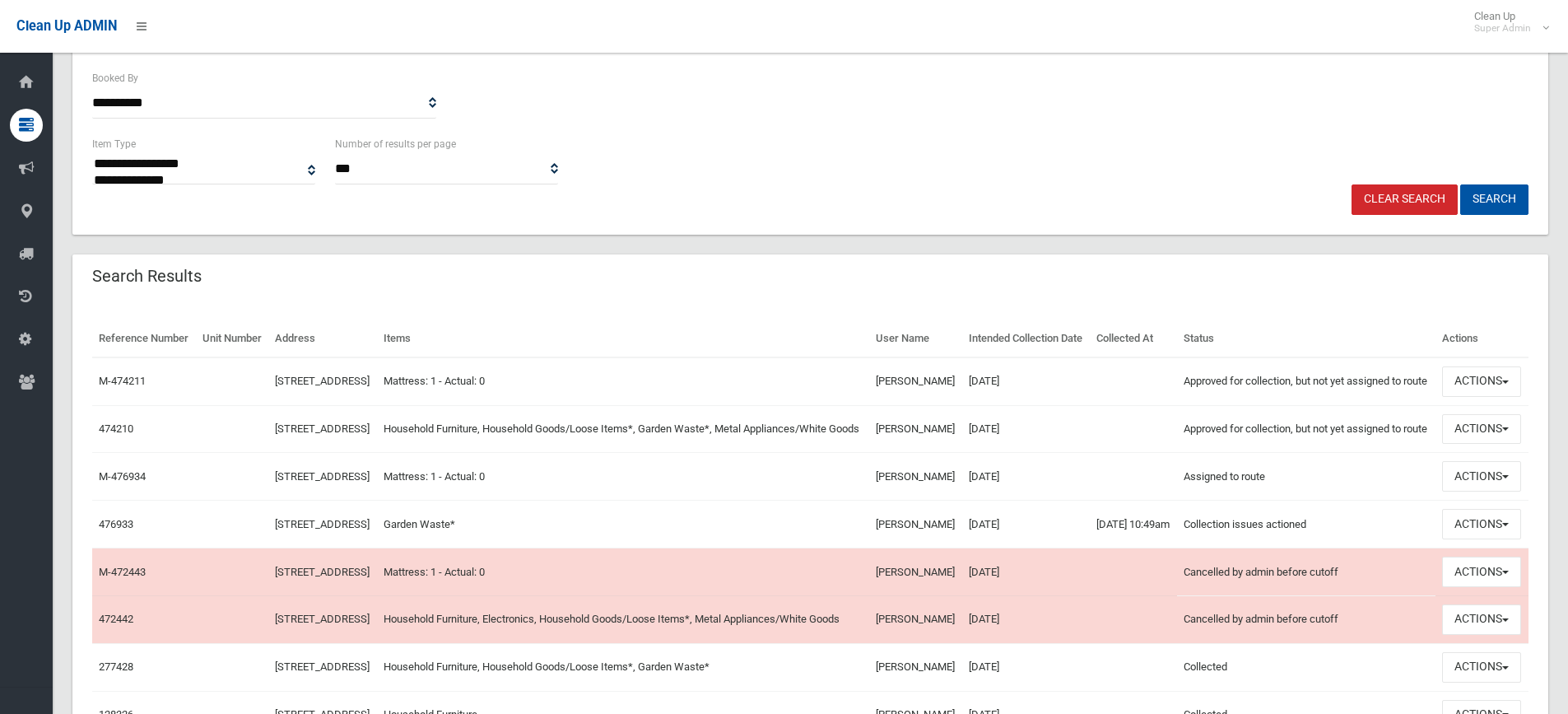
scroll to position [412, 0]
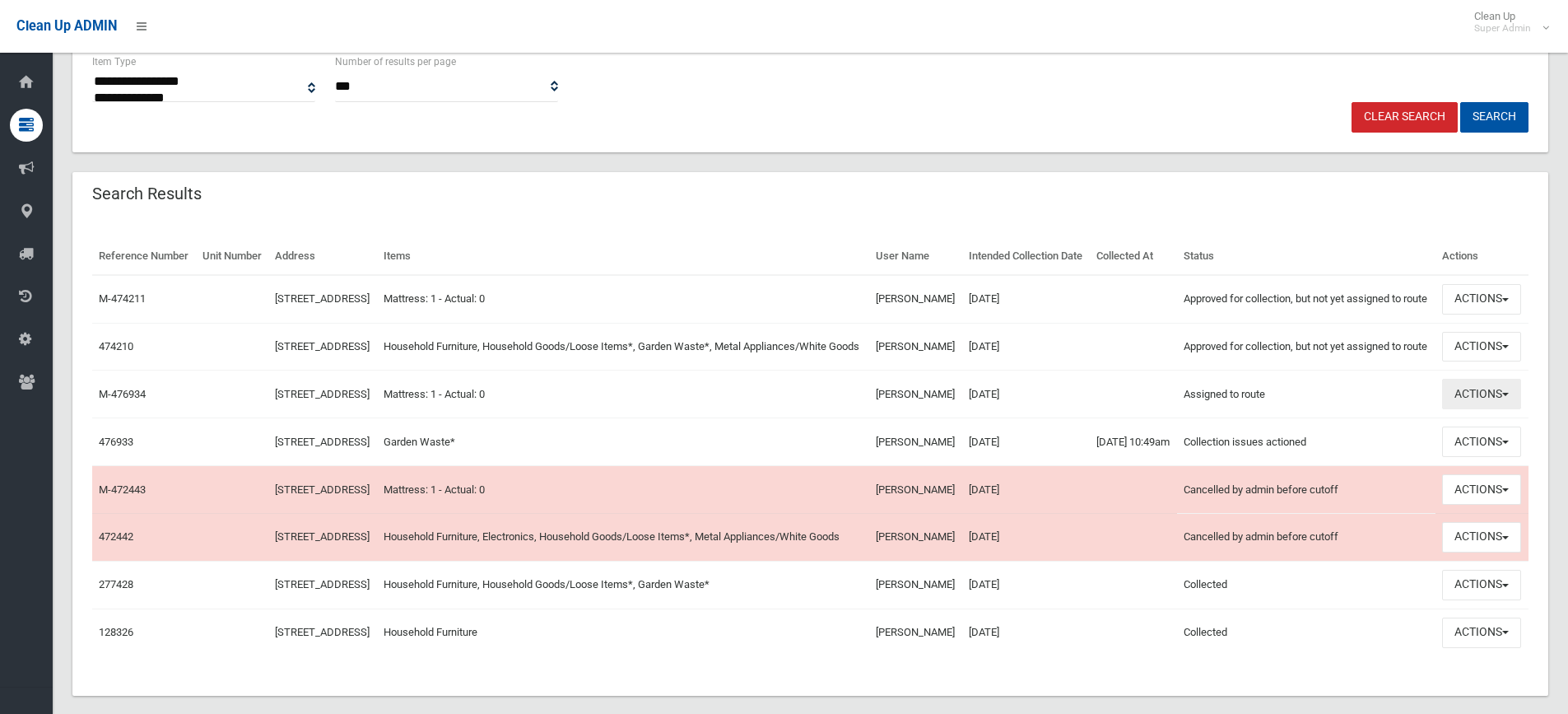
click at [1473, 409] on button "Actions" at bounding box center [1481, 394] width 79 height 30
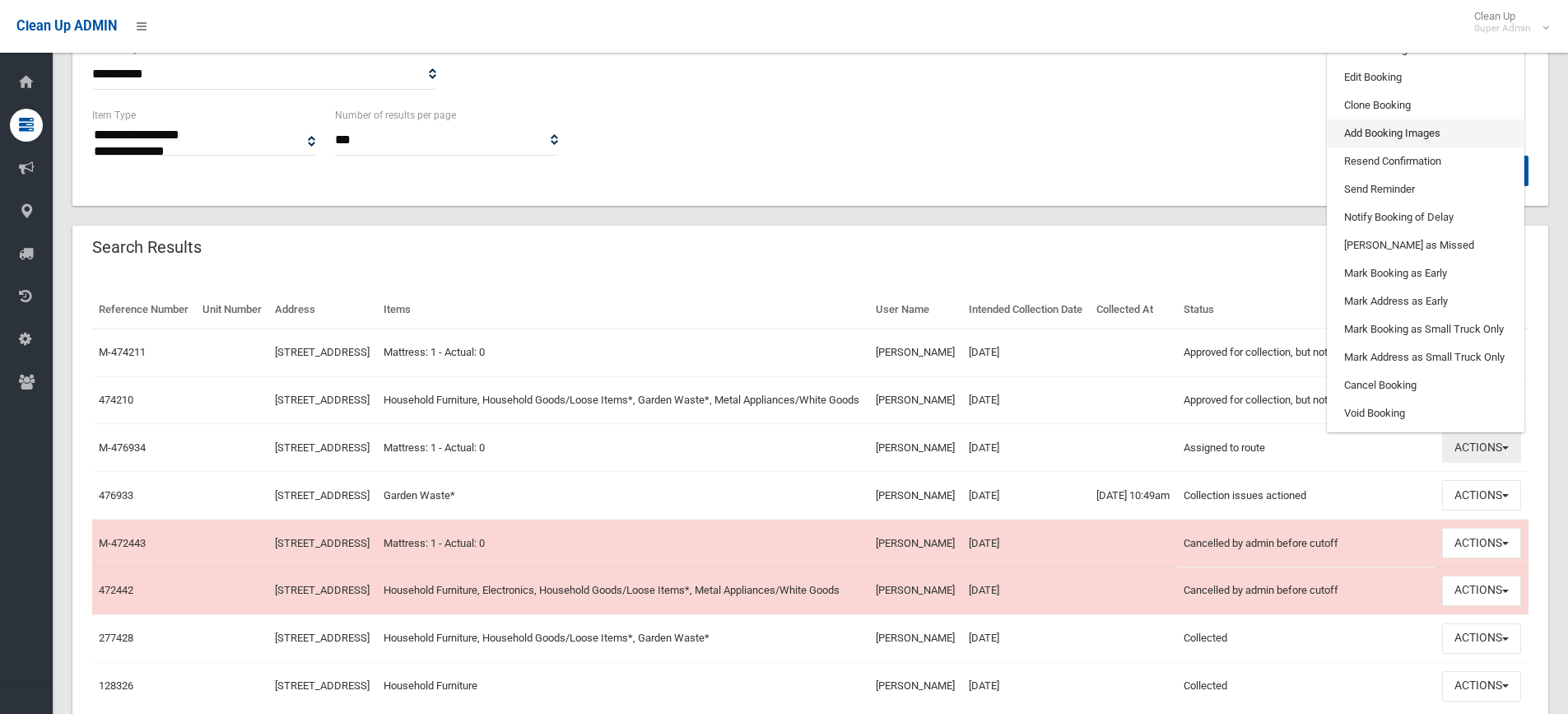
scroll to position [330, 0]
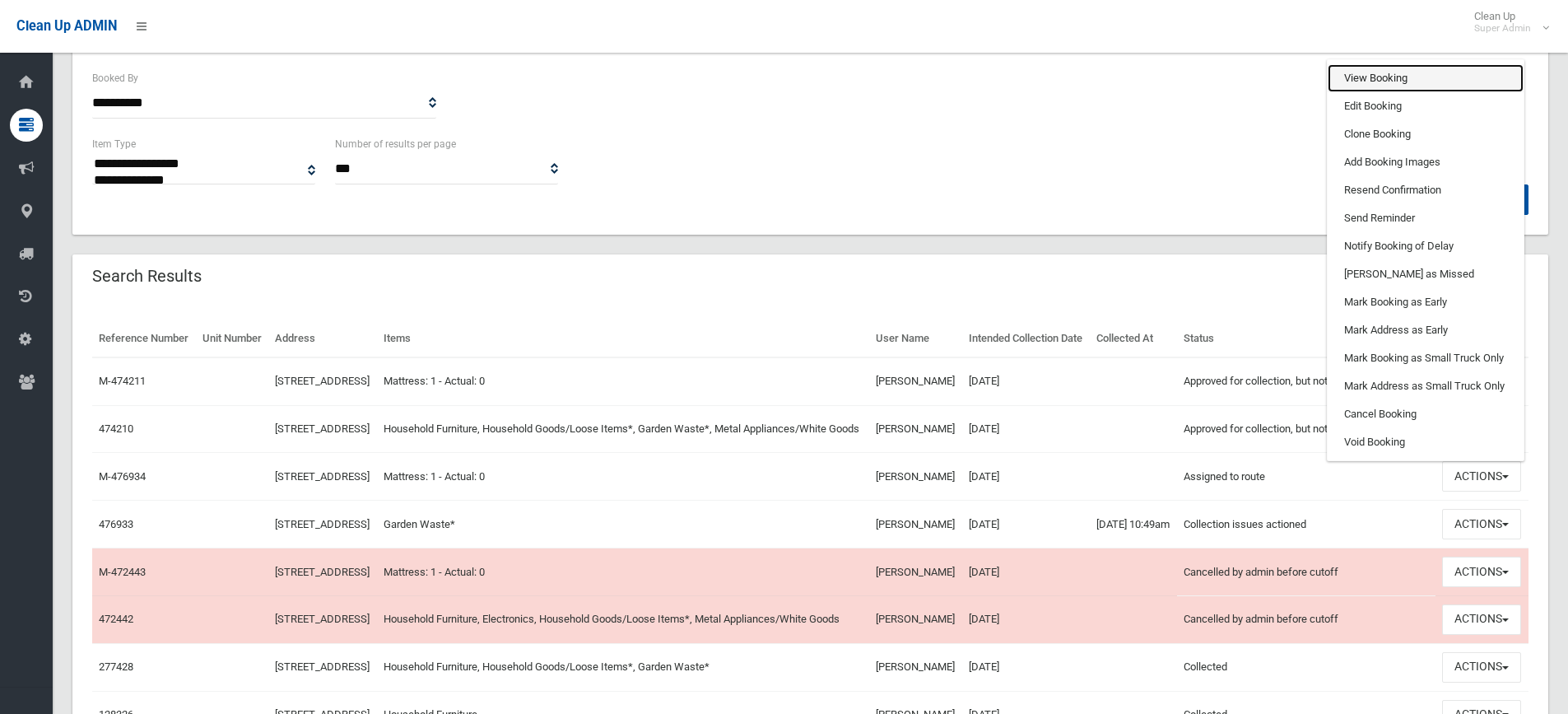
click at [1382, 92] on link "View Booking" at bounding box center [1426, 79] width 196 height 28
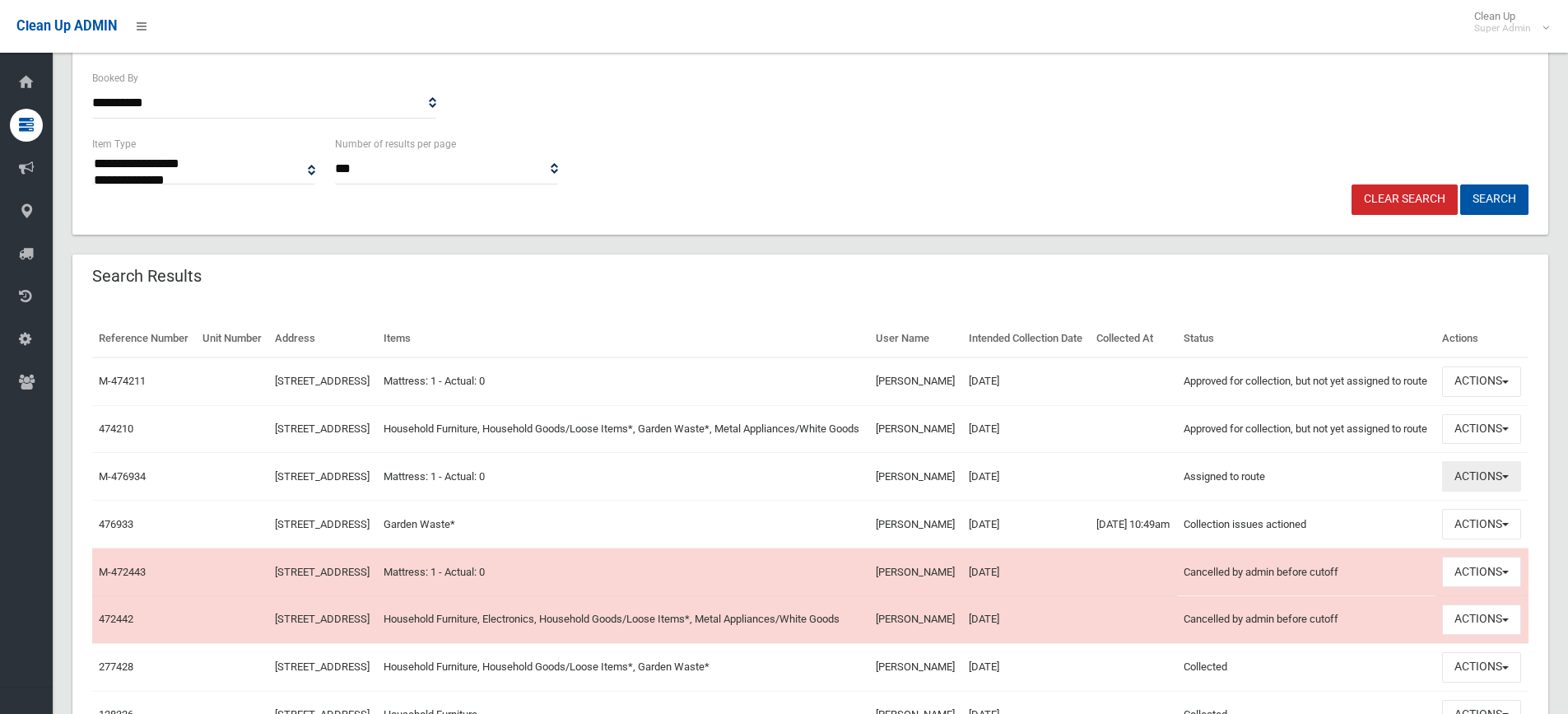
click at [1453, 491] on button "Actions" at bounding box center [1481, 476] width 79 height 30
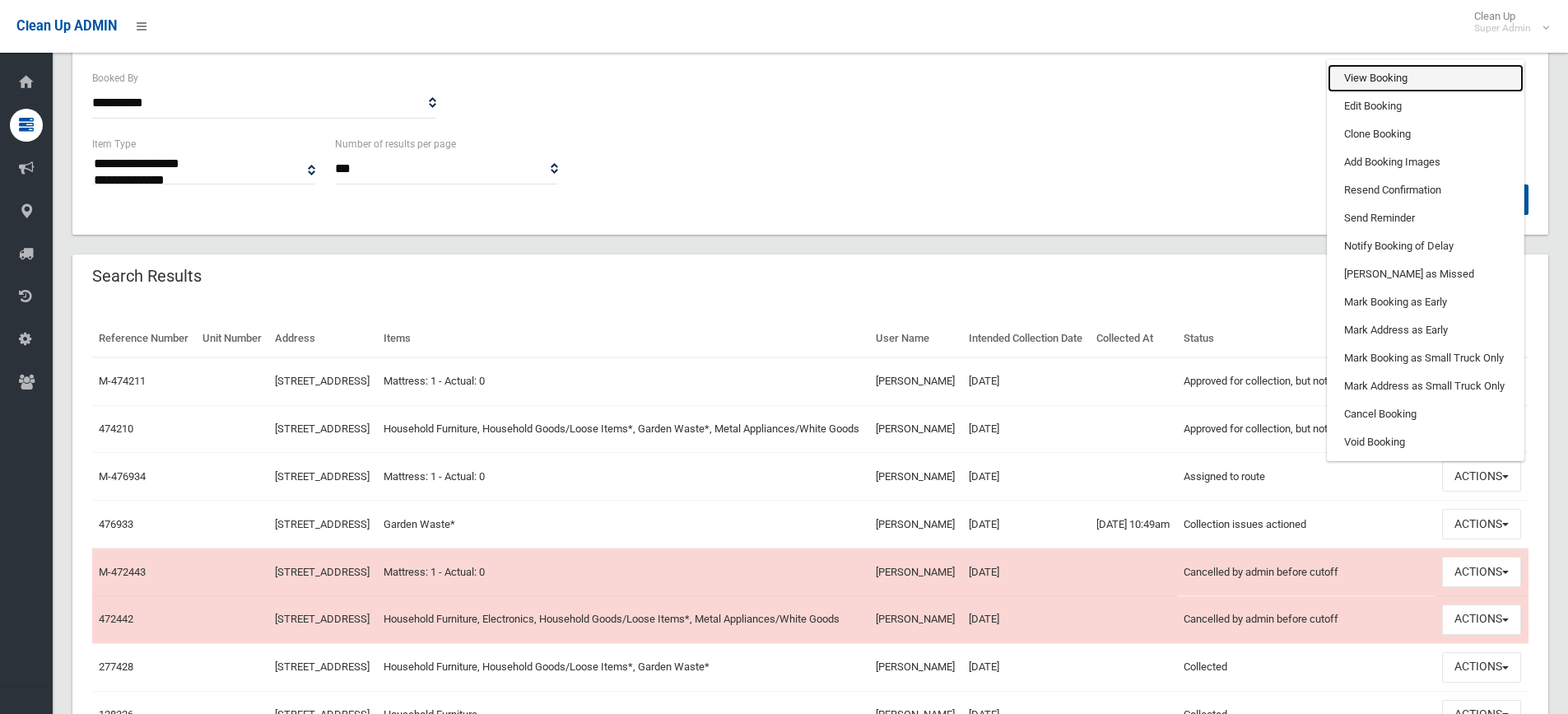
click at [1360, 92] on link "View Booking" at bounding box center [1426, 79] width 196 height 28
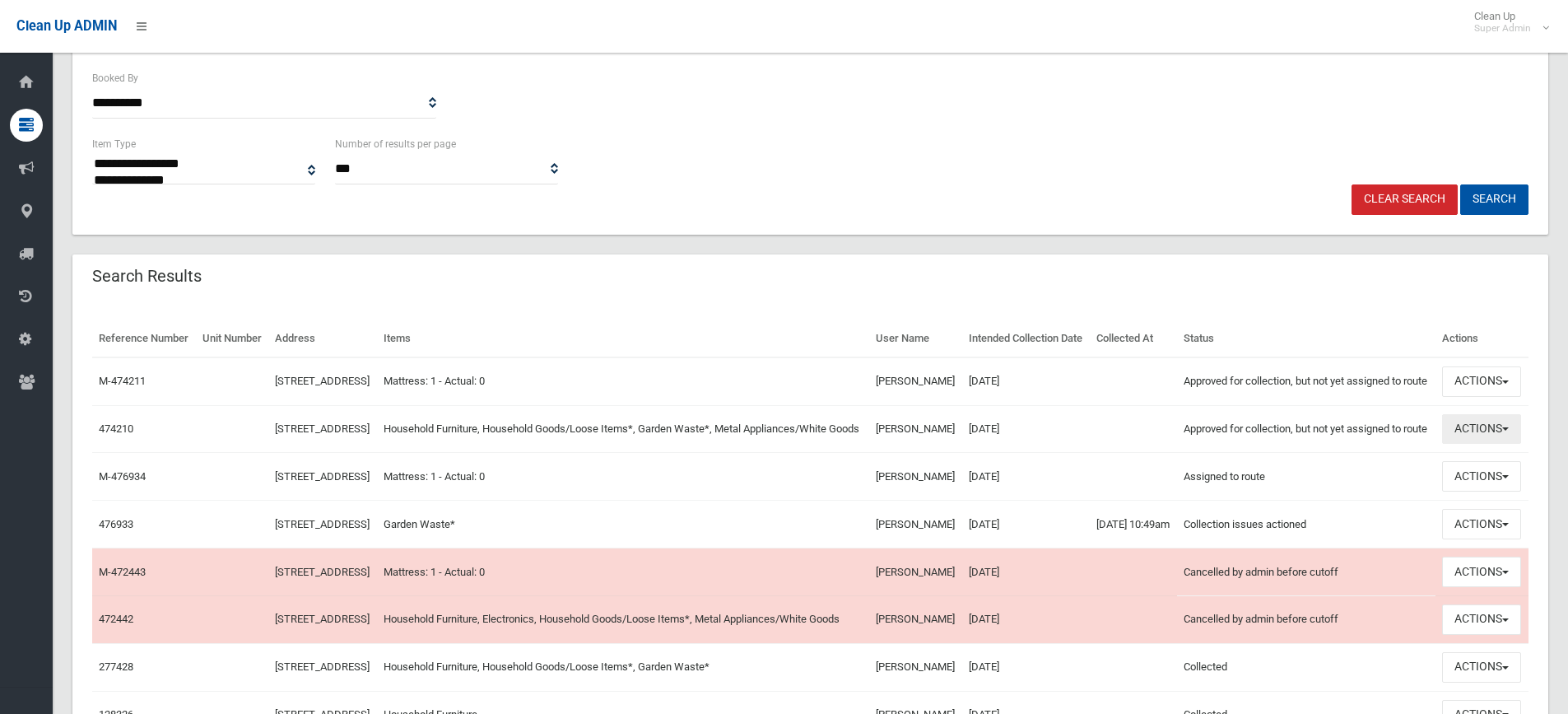
click at [1491, 444] on button "Actions" at bounding box center [1481, 429] width 79 height 30
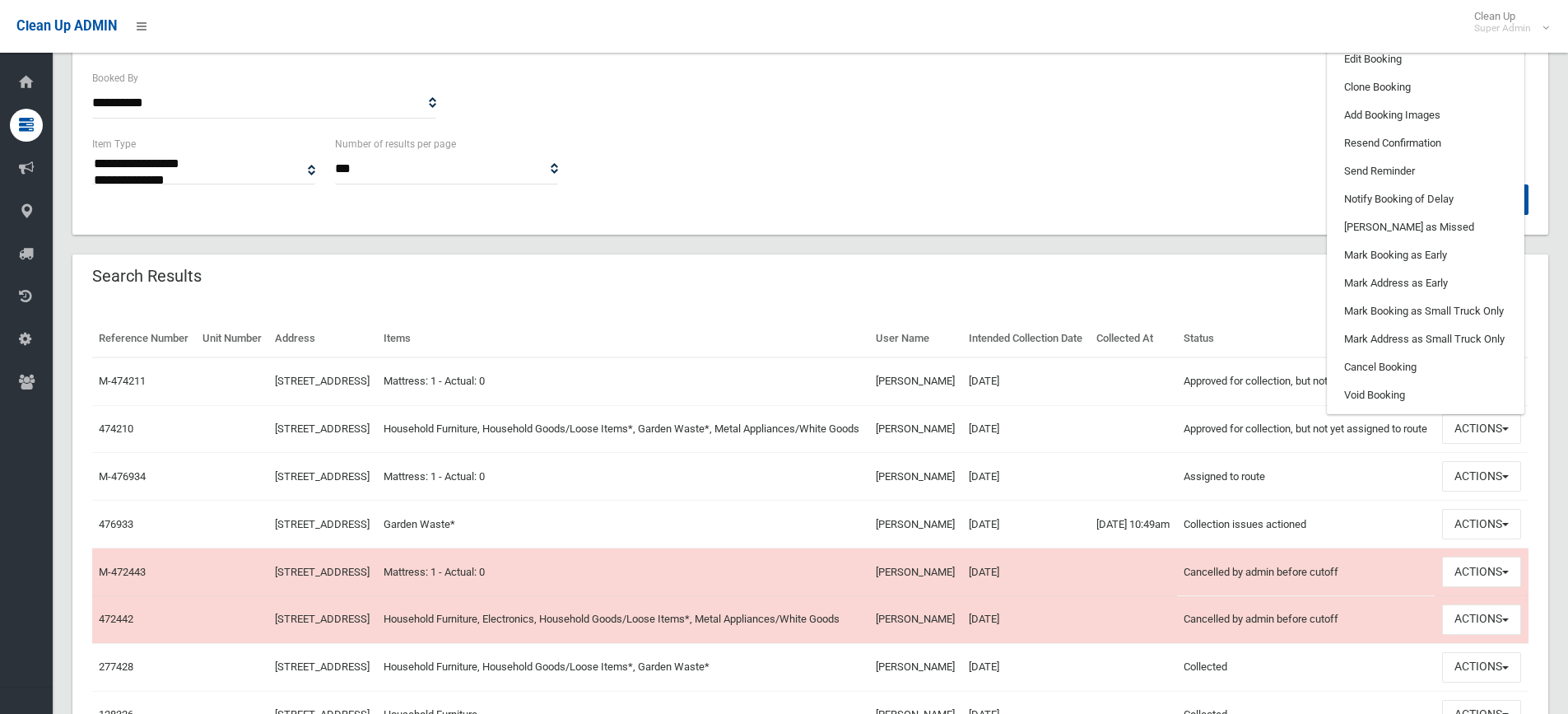
click at [1374, 45] on link "View Booking" at bounding box center [1426, 32] width 196 height 28
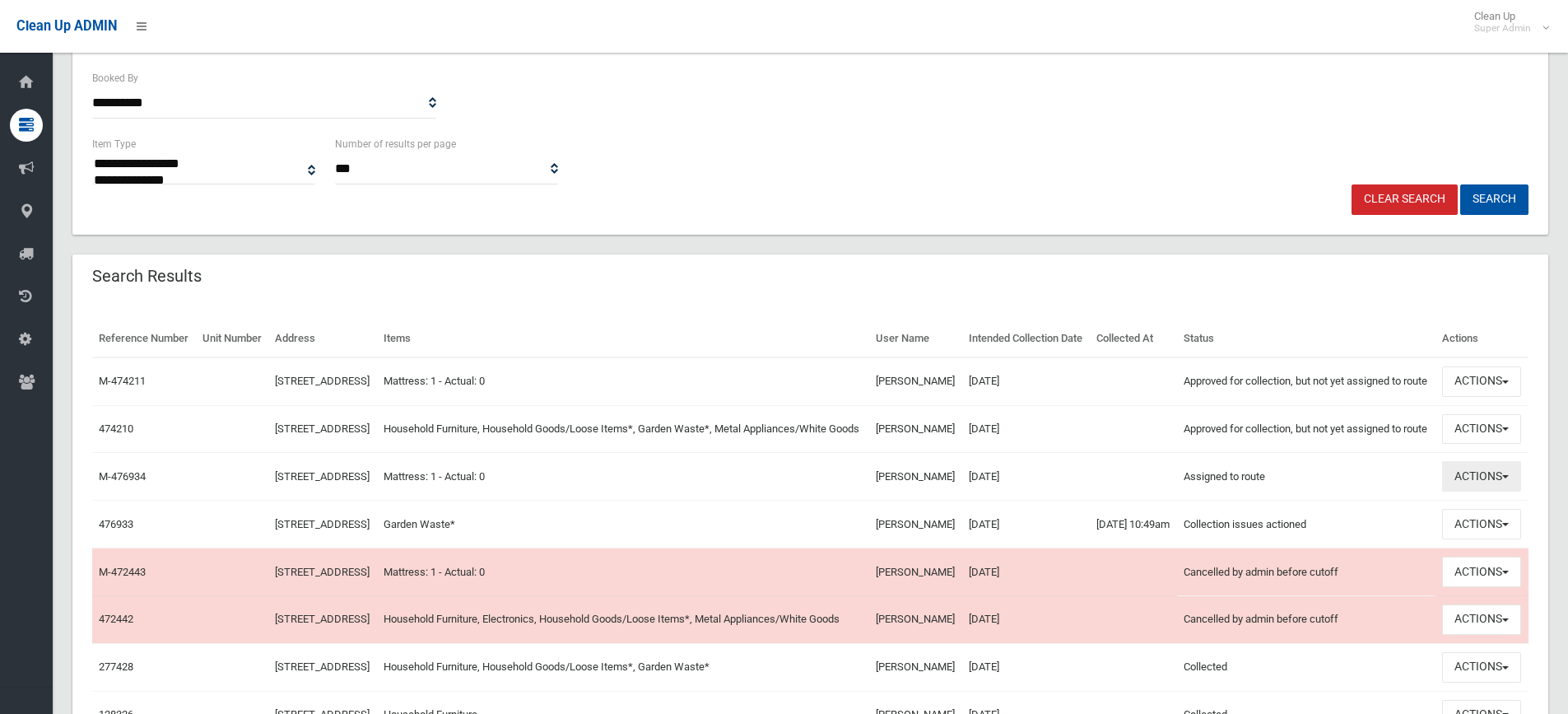
click at [1476, 491] on button "Actions" at bounding box center [1481, 476] width 79 height 30
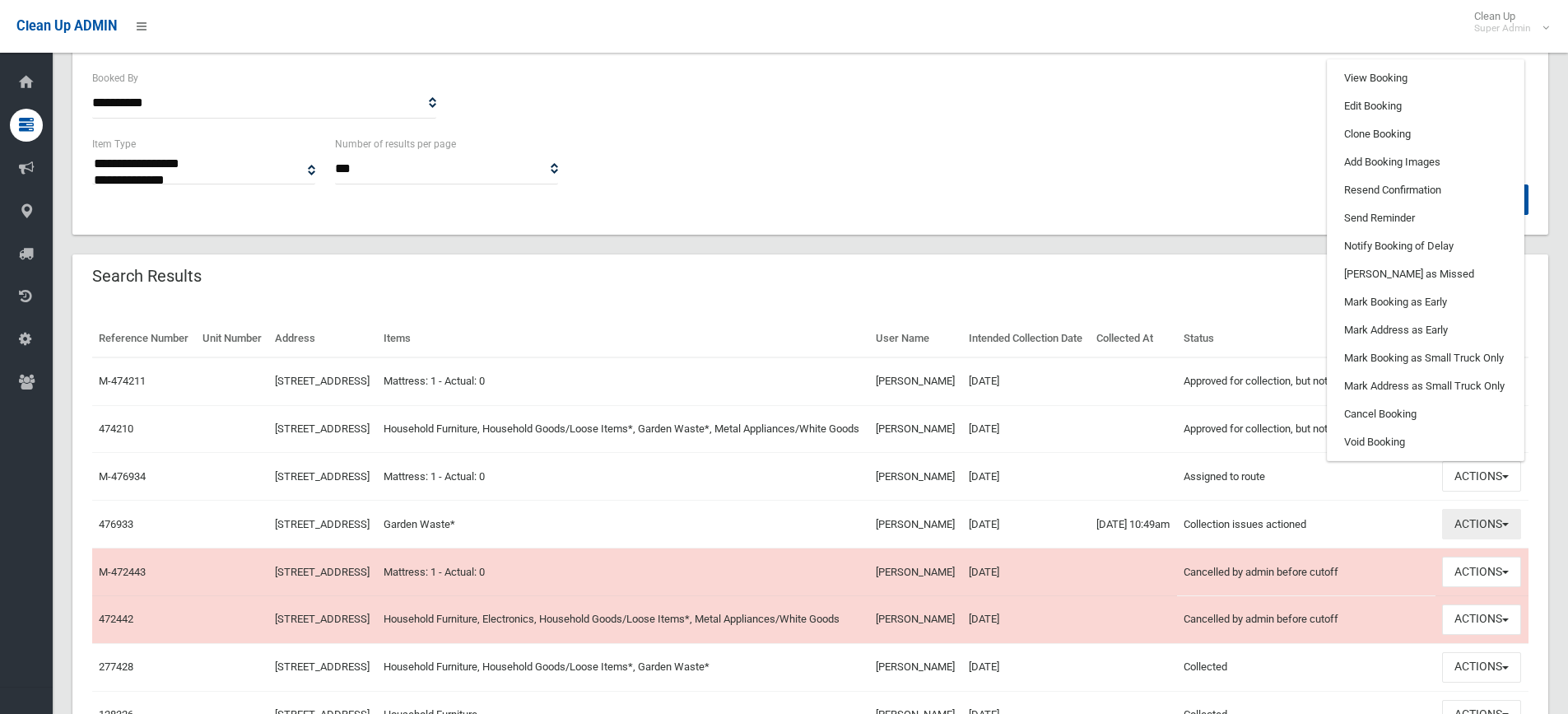
click at [1467, 539] on button "Actions" at bounding box center [1481, 524] width 79 height 30
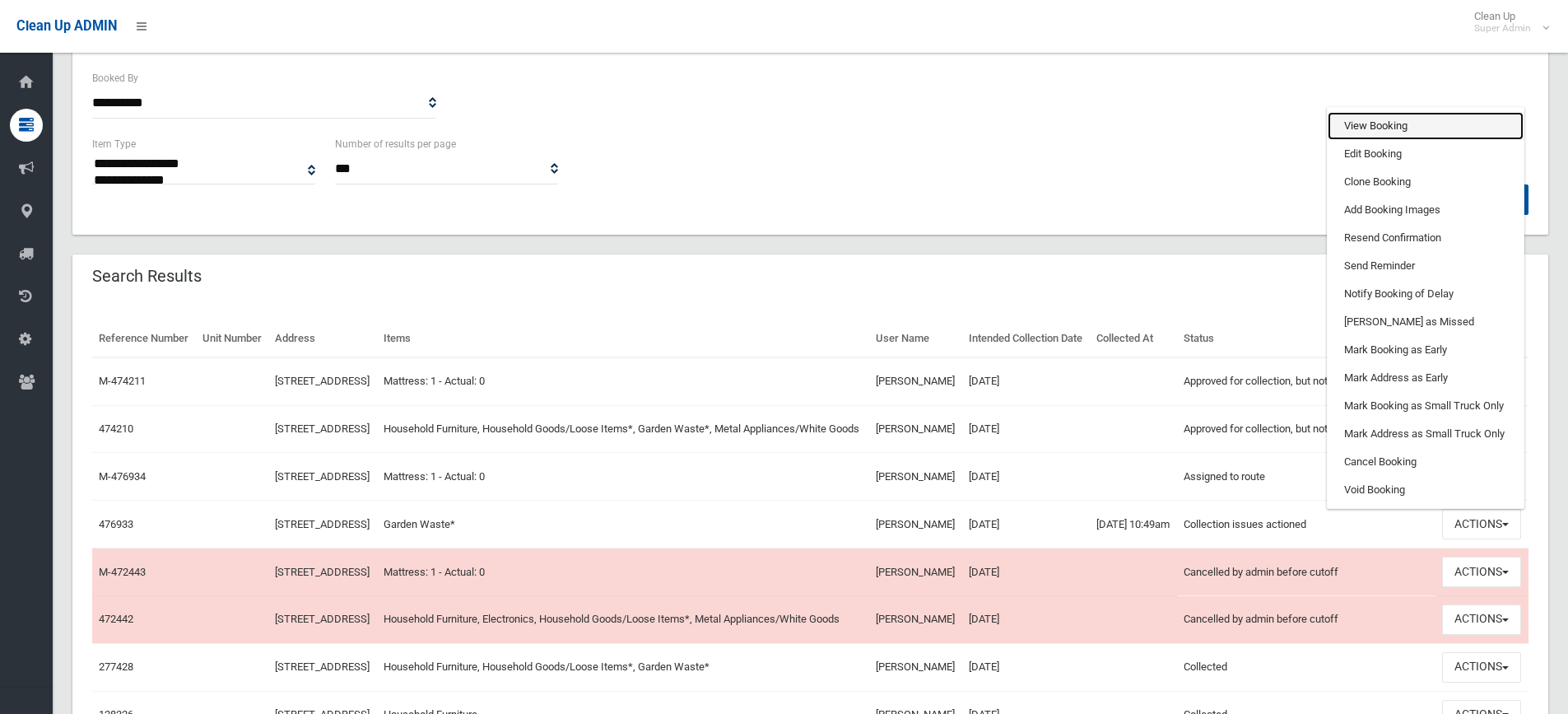
click at [1381, 140] on link "View Booking" at bounding box center [1426, 126] width 196 height 28
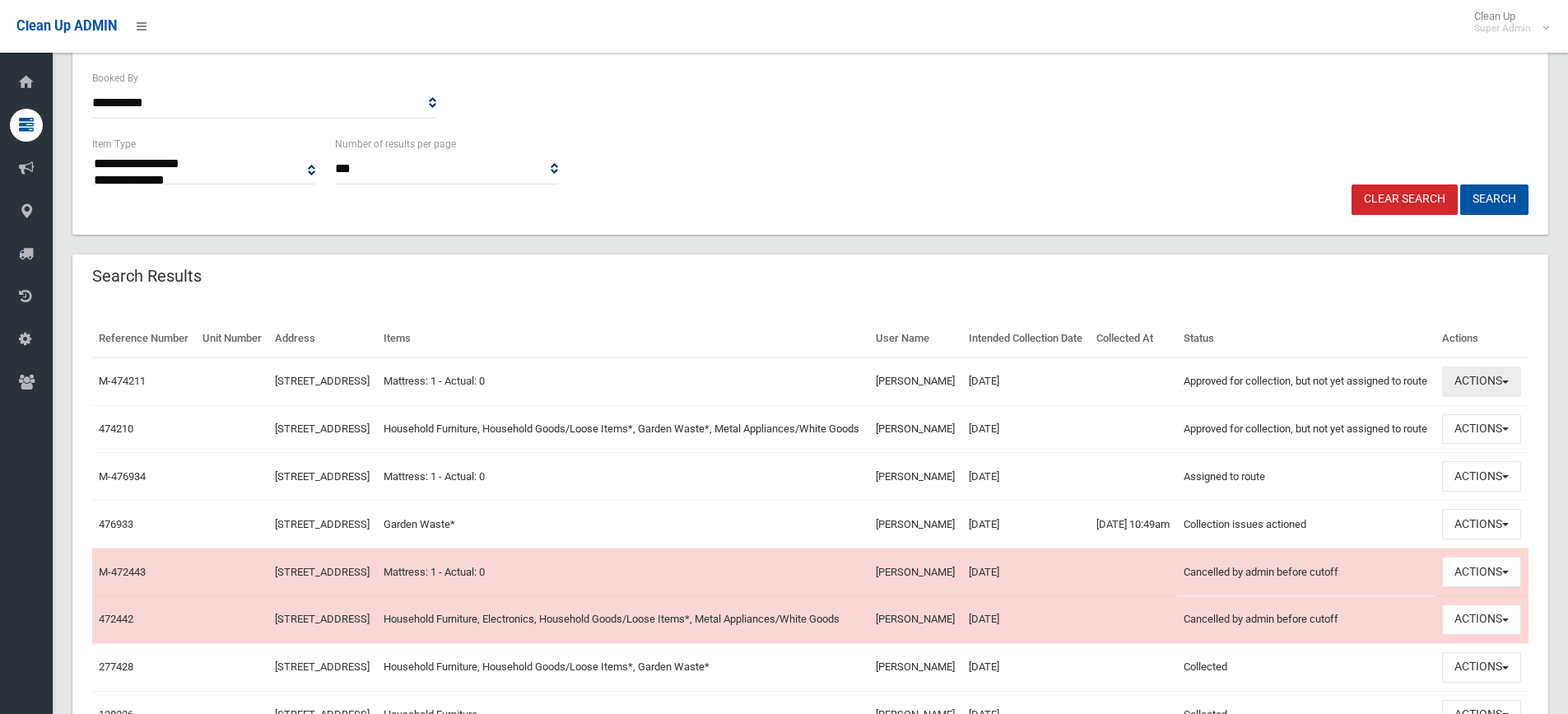
click at [1473, 397] on button "Actions" at bounding box center [1481, 382] width 79 height 30
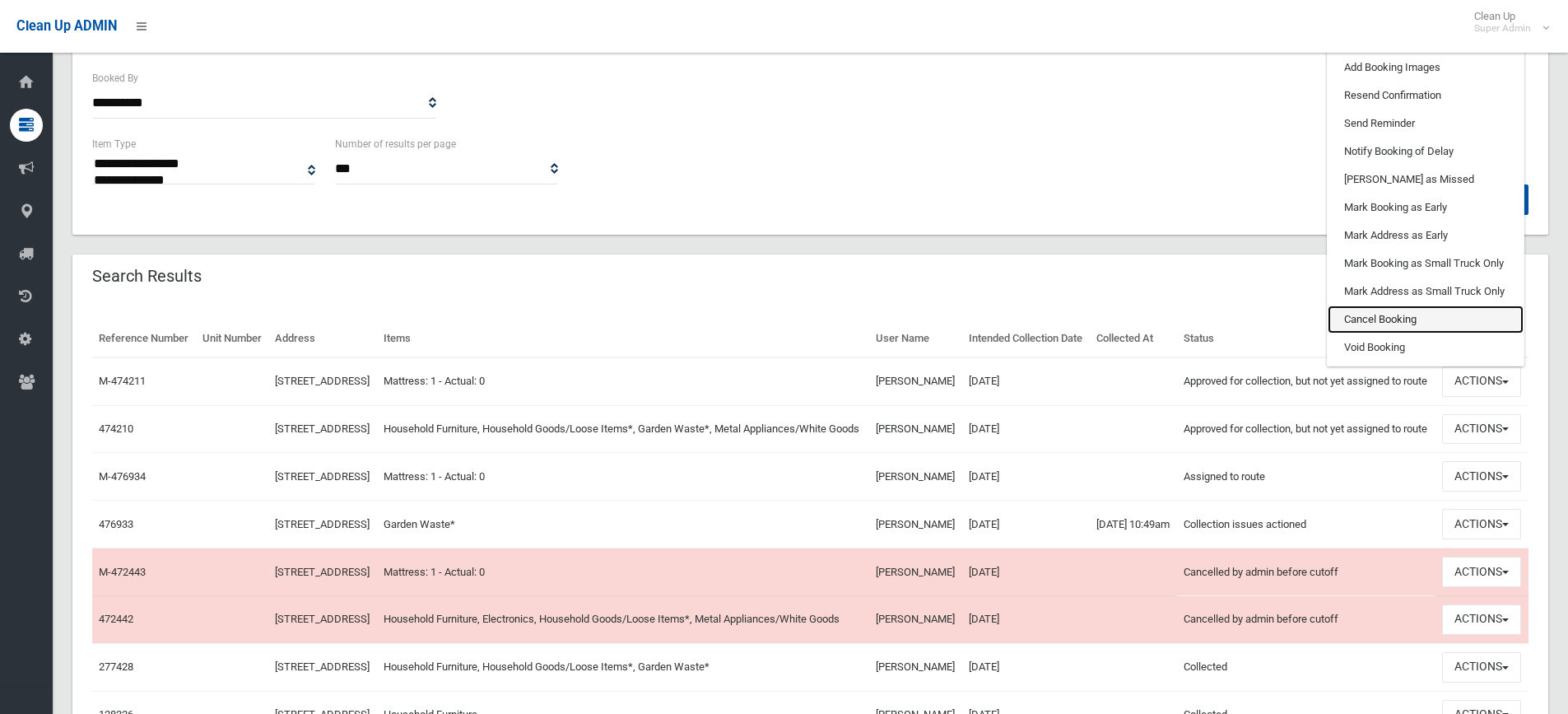
click at [1394, 333] on link "Cancel Booking" at bounding box center [1426, 320] width 196 height 28
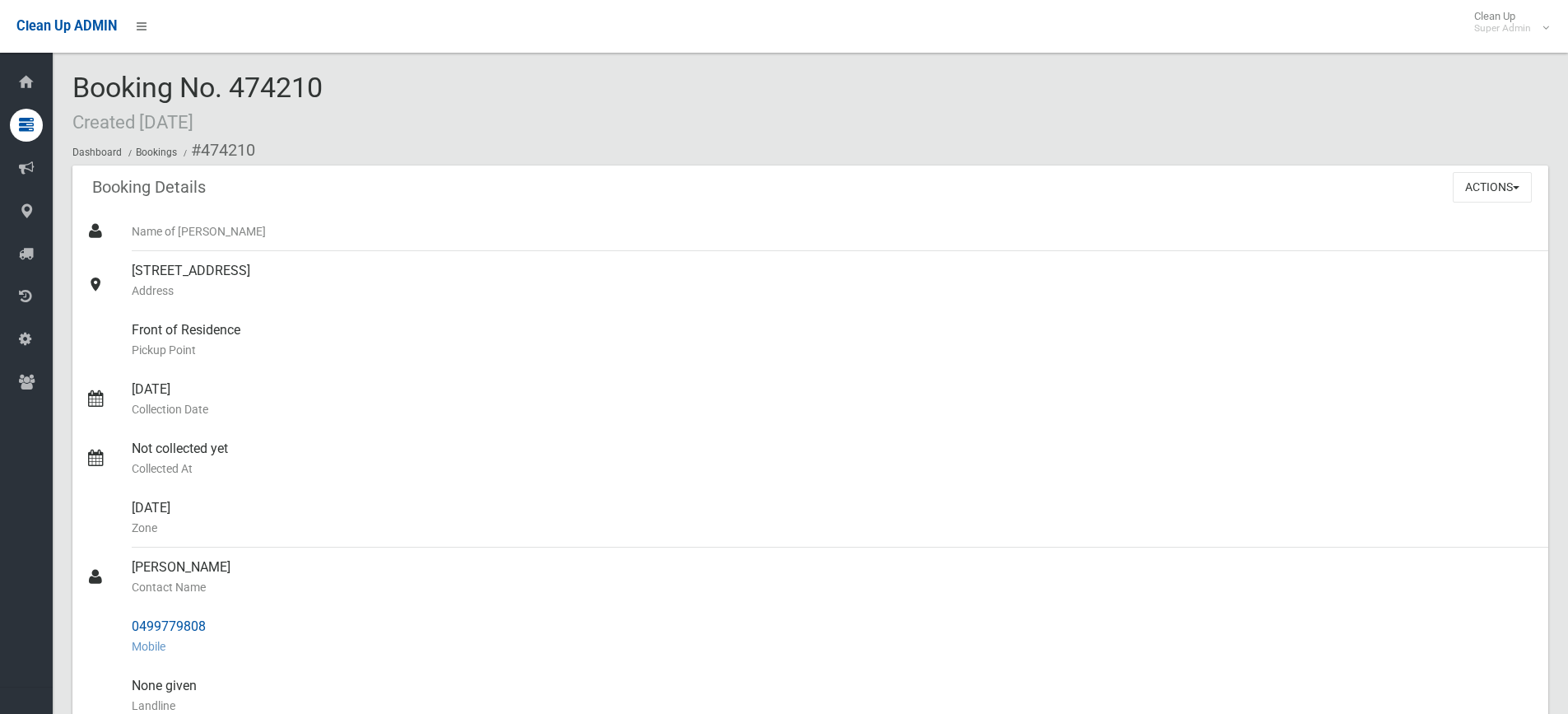
drag, startPoint x: 136, startPoint y: 621, endPoint x: 232, endPoint y: 622, distance: 96.0
click at [232, 622] on div "0499779808 Mobile" at bounding box center [833, 636] width 1404 height 59
drag, startPoint x: 168, startPoint y: 629, endPoint x: 134, endPoint y: 624, distance: 34.4
click at [134, 624] on div "0499779808 Mobile" at bounding box center [833, 636] width 1404 height 59
drag, startPoint x: 131, startPoint y: 624, endPoint x: 213, endPoint y: 627, distance: 82.1
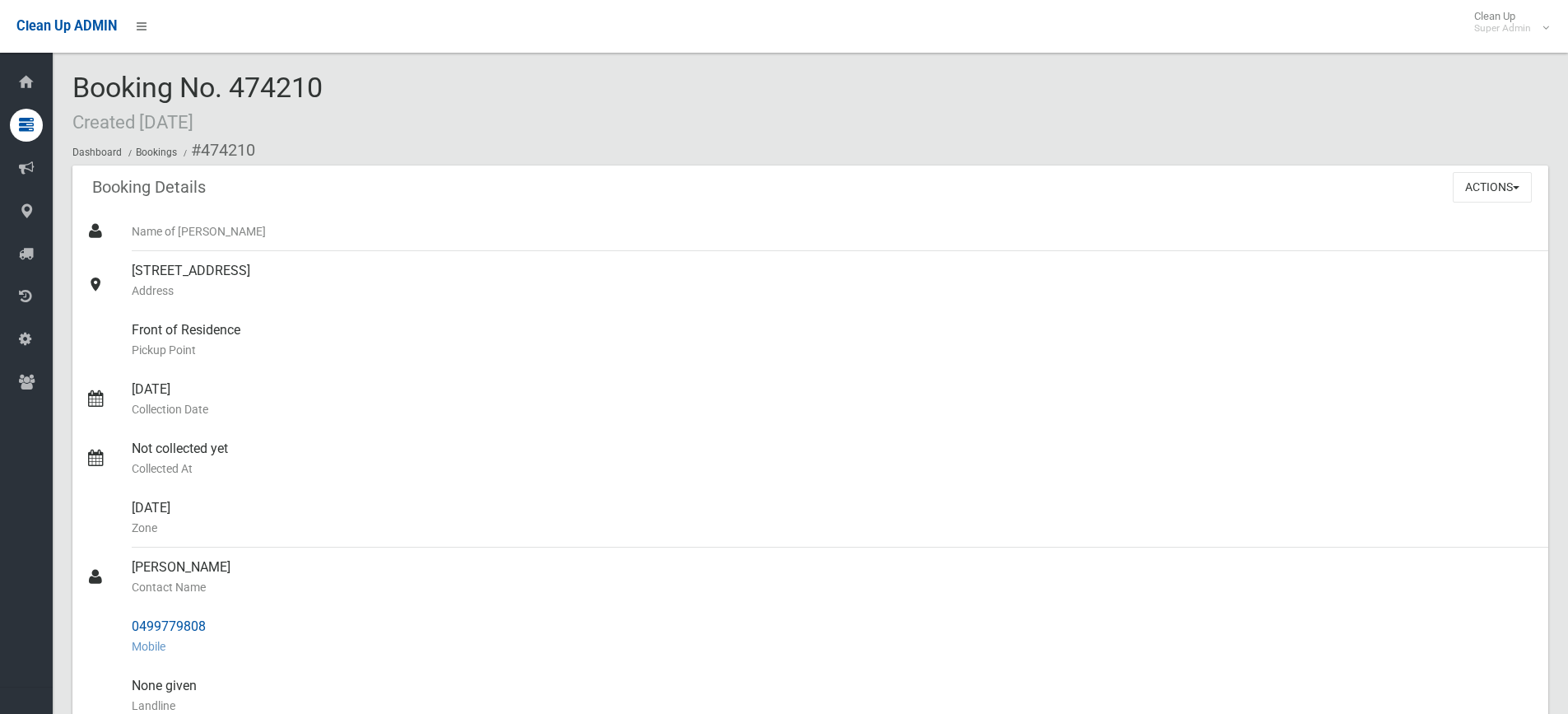
click at [213, 627] on link "0499779808 Mobile" at bounding box center [810, 636] width 1476 height 59
copy link "0499779808"
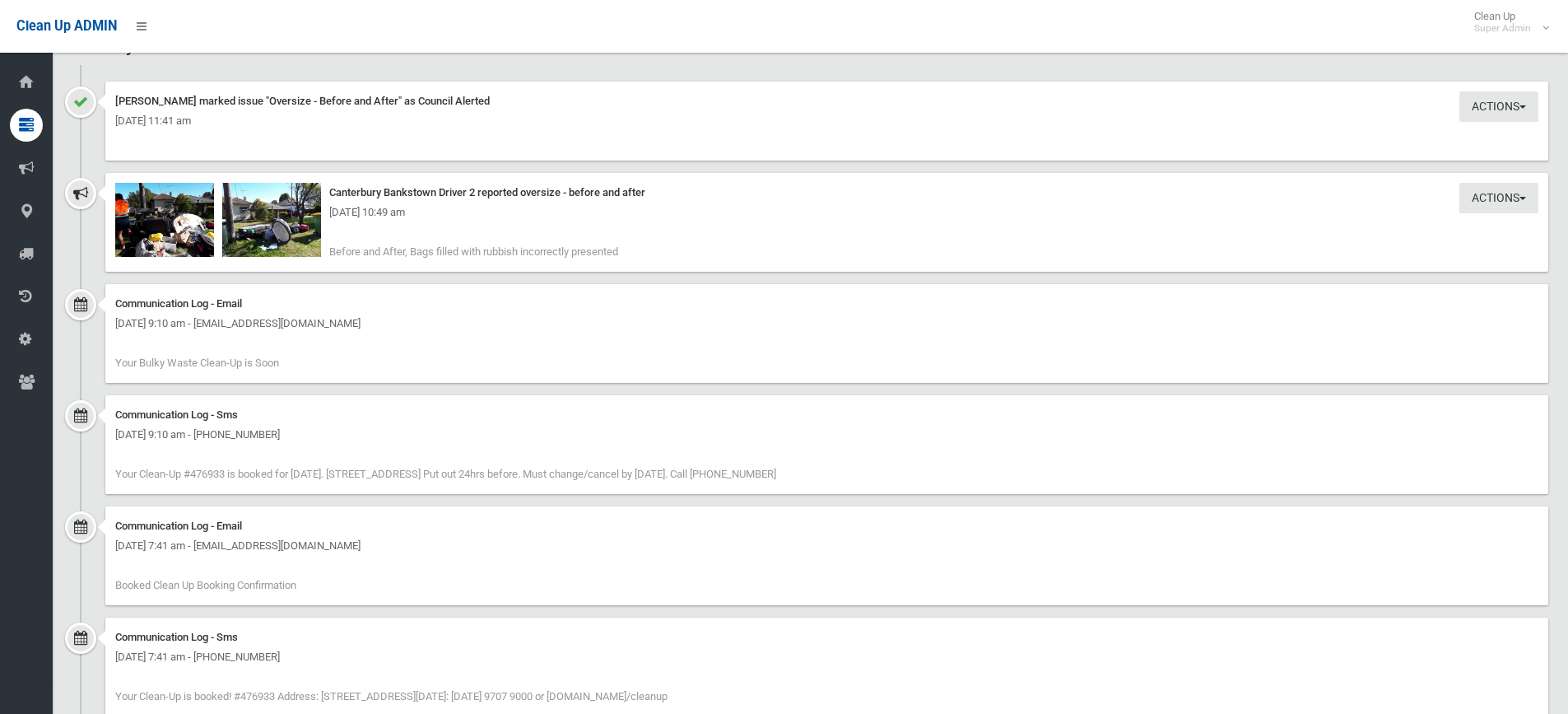
scroll to position [1153, 0]
click at [264, 237] on img at bounding box center [272, 218] width 99 height 74
click at [290, 236] on img at bounding box center [272, 218] width 99 height 74
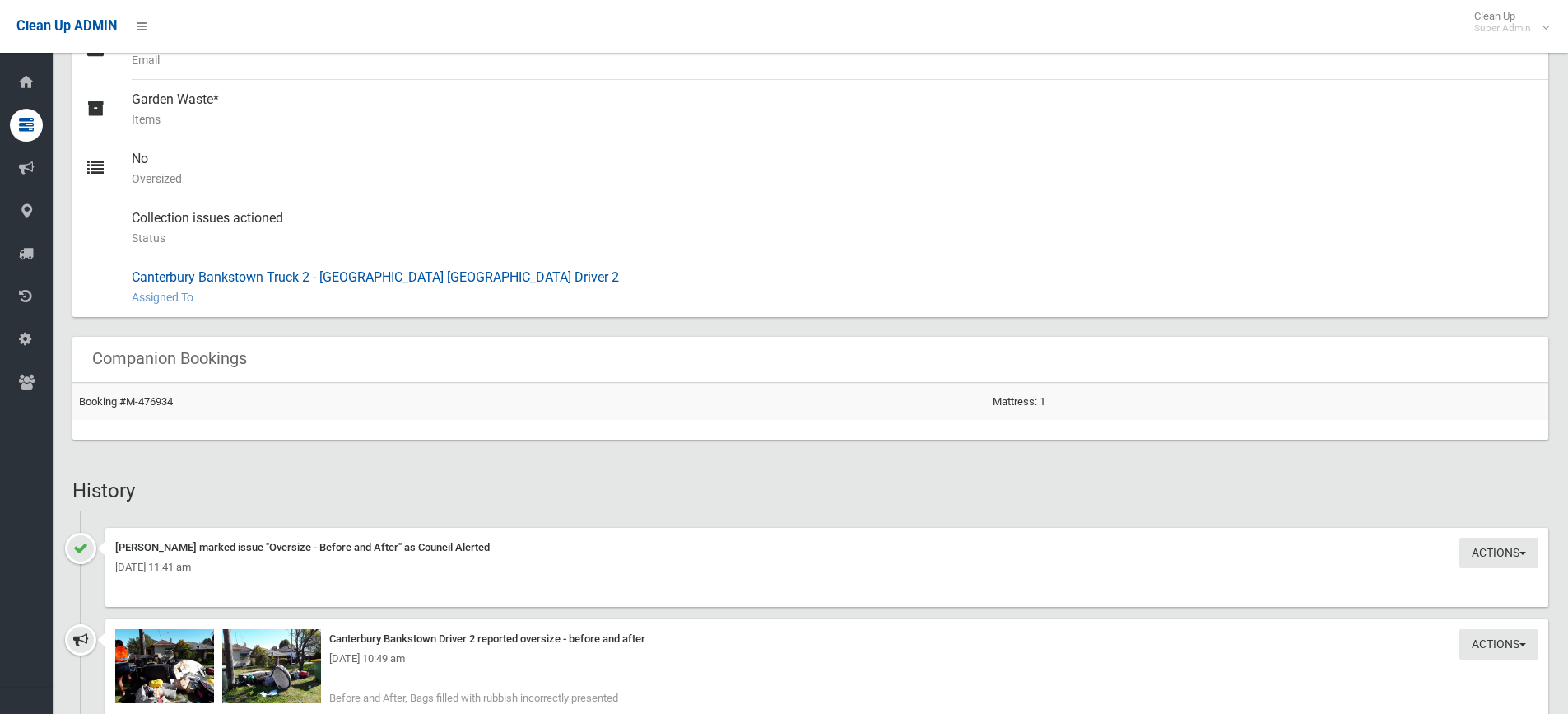
scroll to position [988, 0]
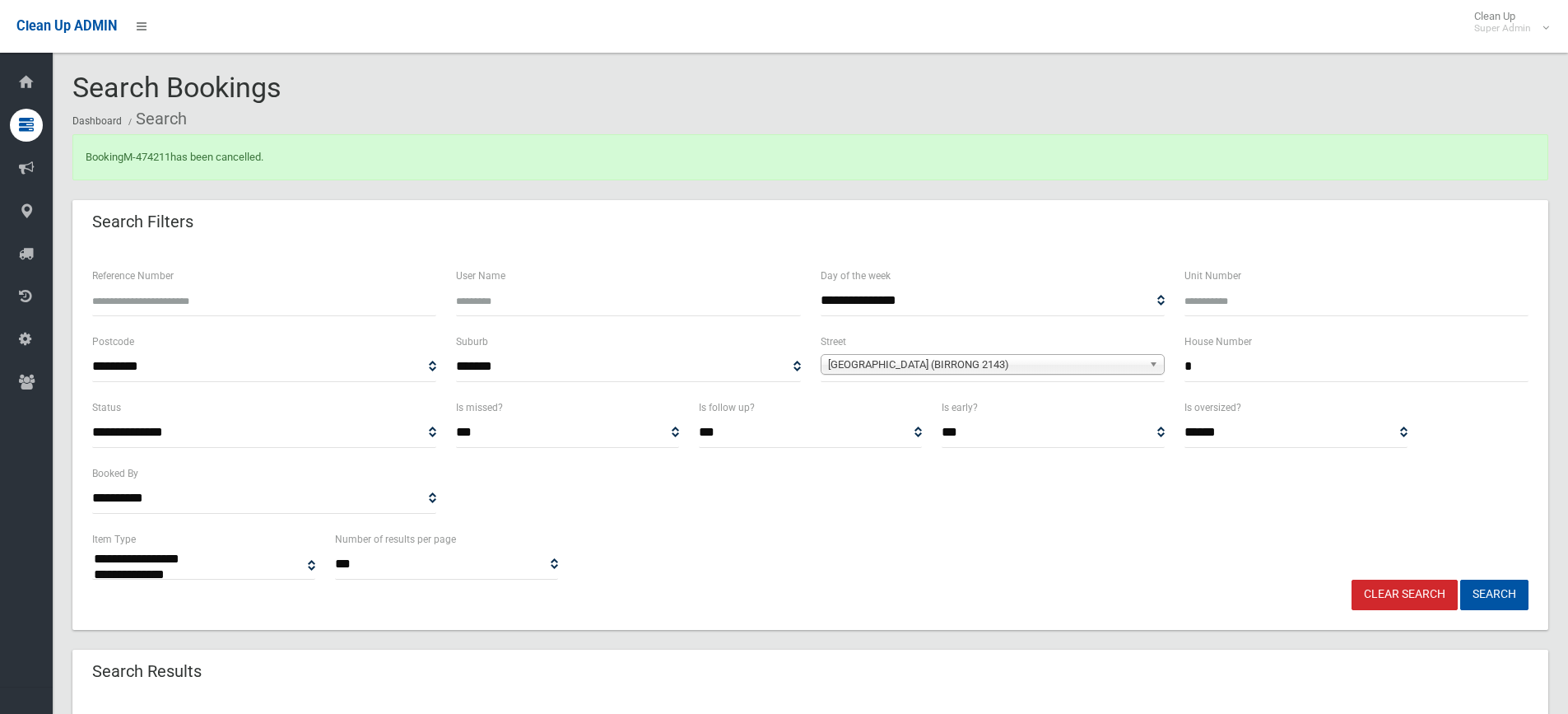
select select
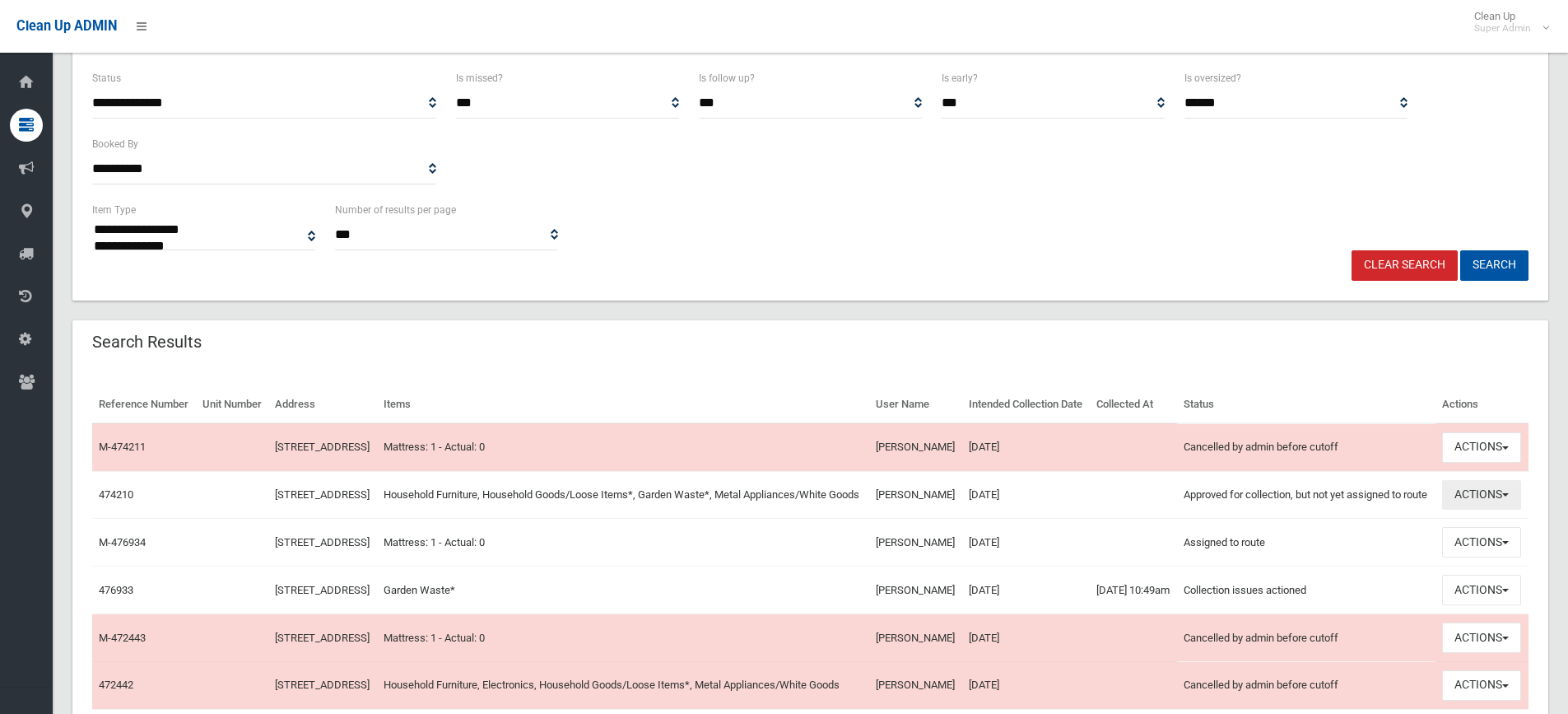
click at [1479, 511] on button "Actions" at bounding box center [1481, 495] width 79 height 30
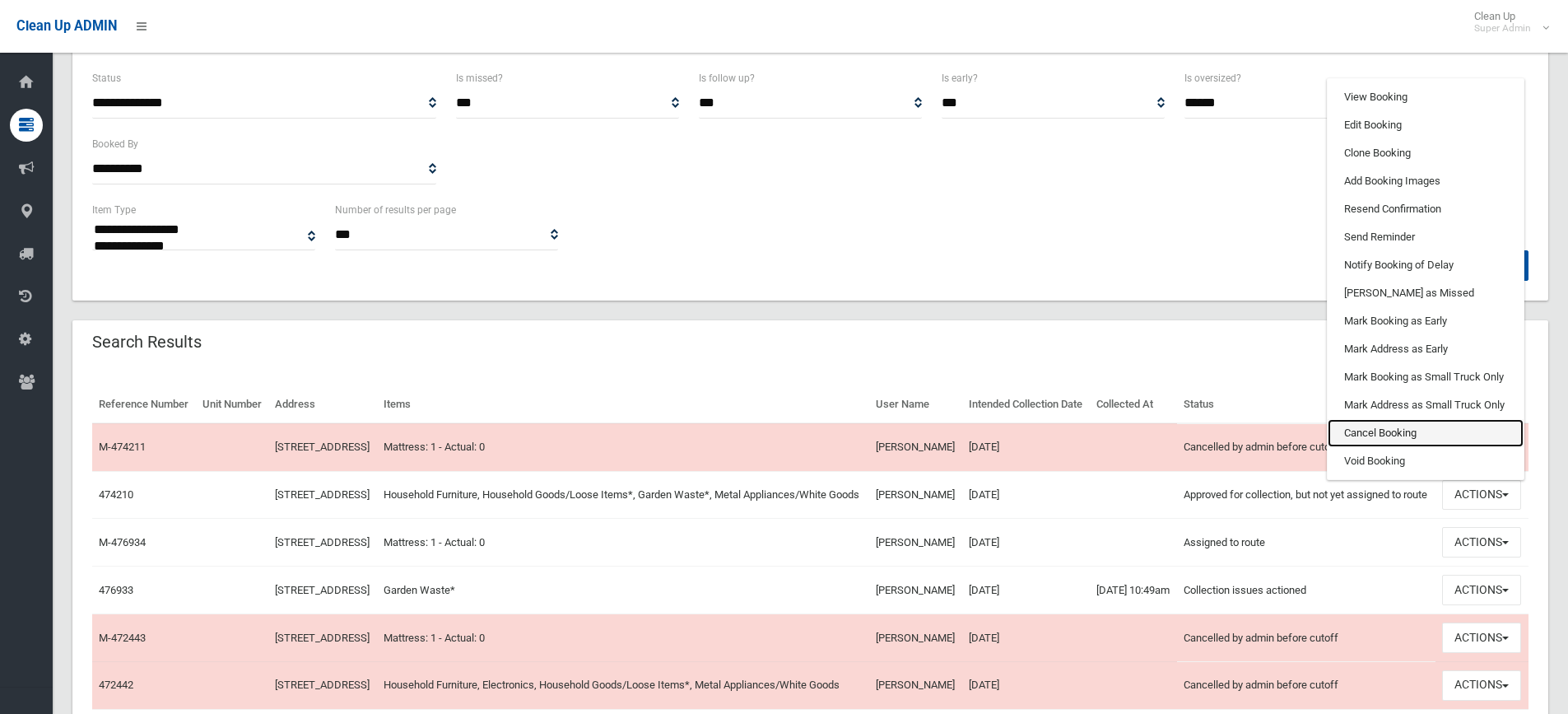
click at [1386, 447] on link "Cancel Booking" at bounding box center [1426, 433] width 196 height 28
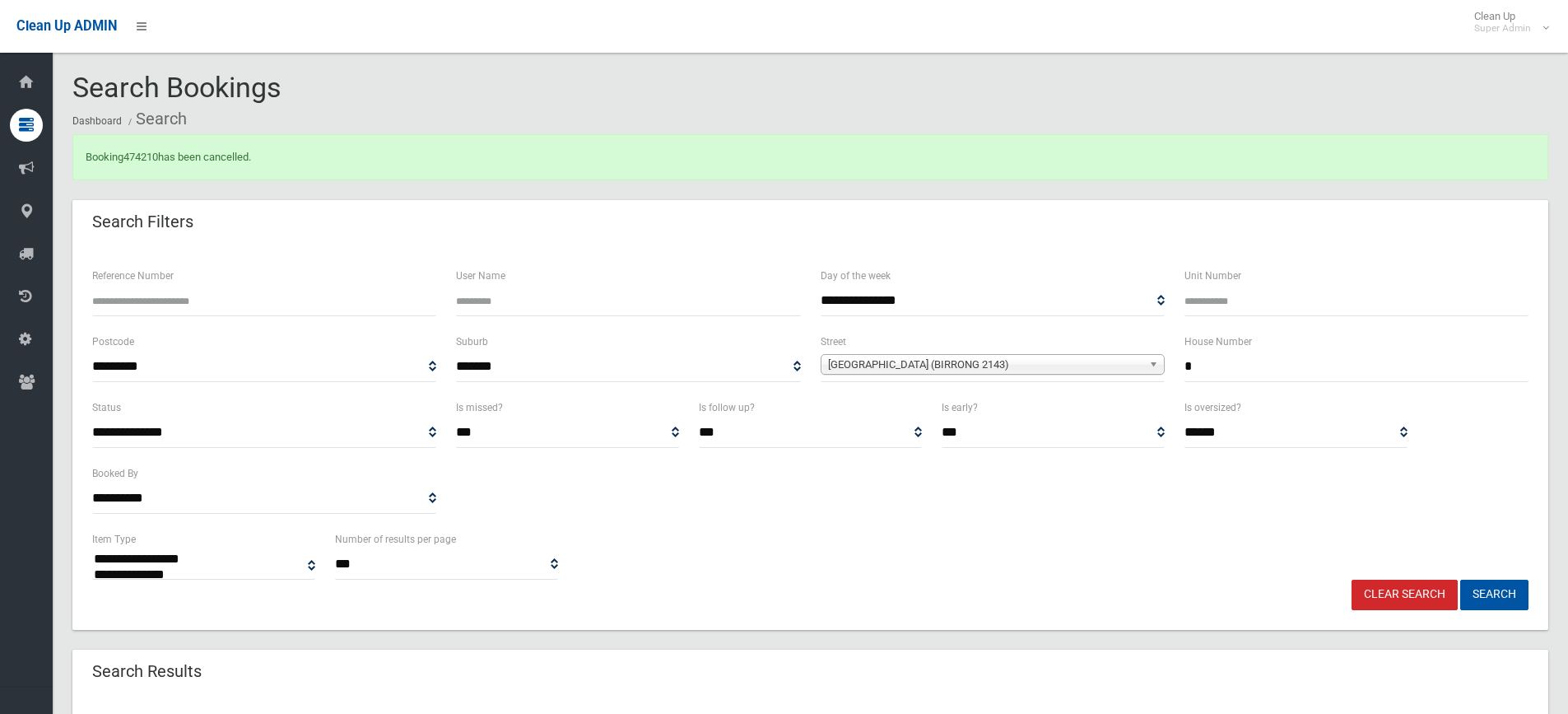
select select
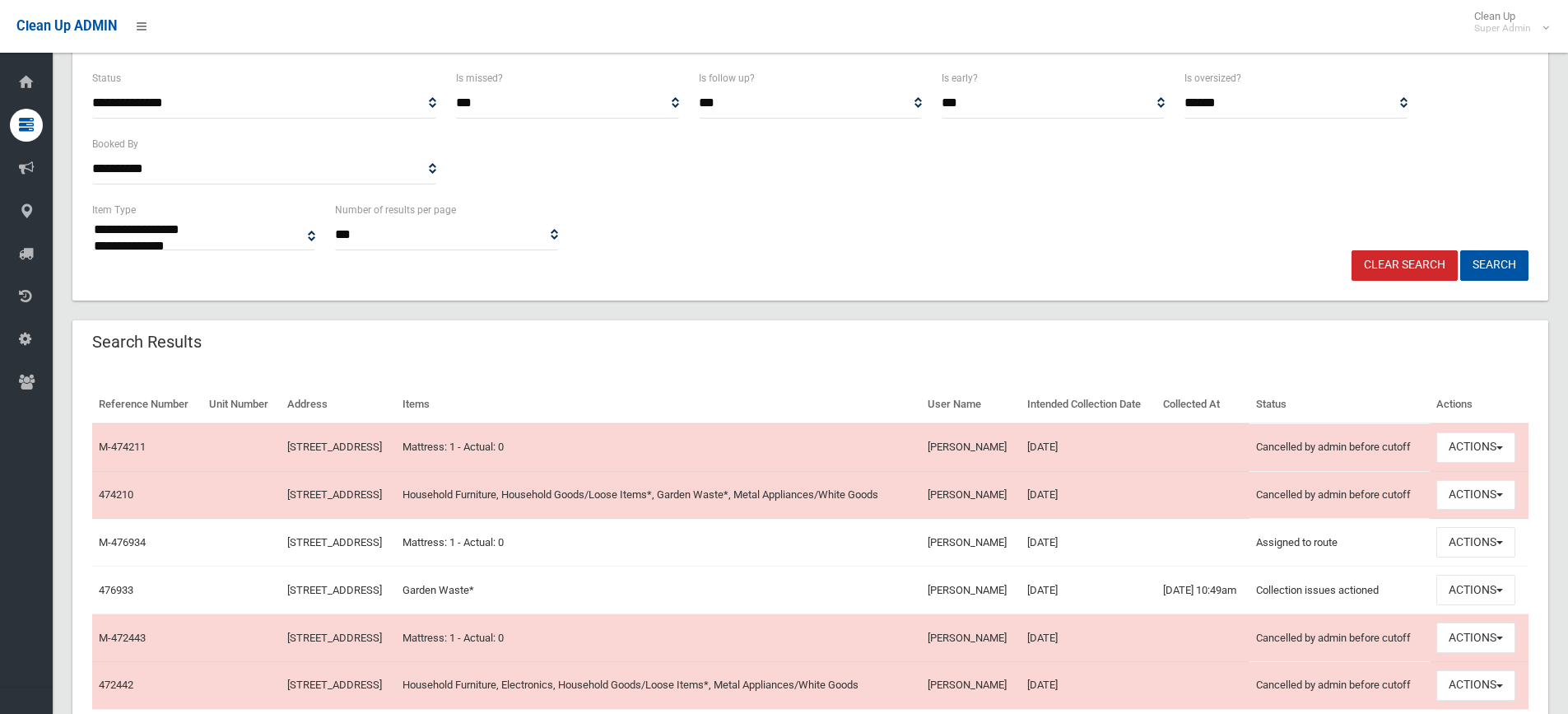
scroll to position [330, 0]
click at [1477, 585] on button "Actions" at bounding box center [1475, 589] width 79 height 30
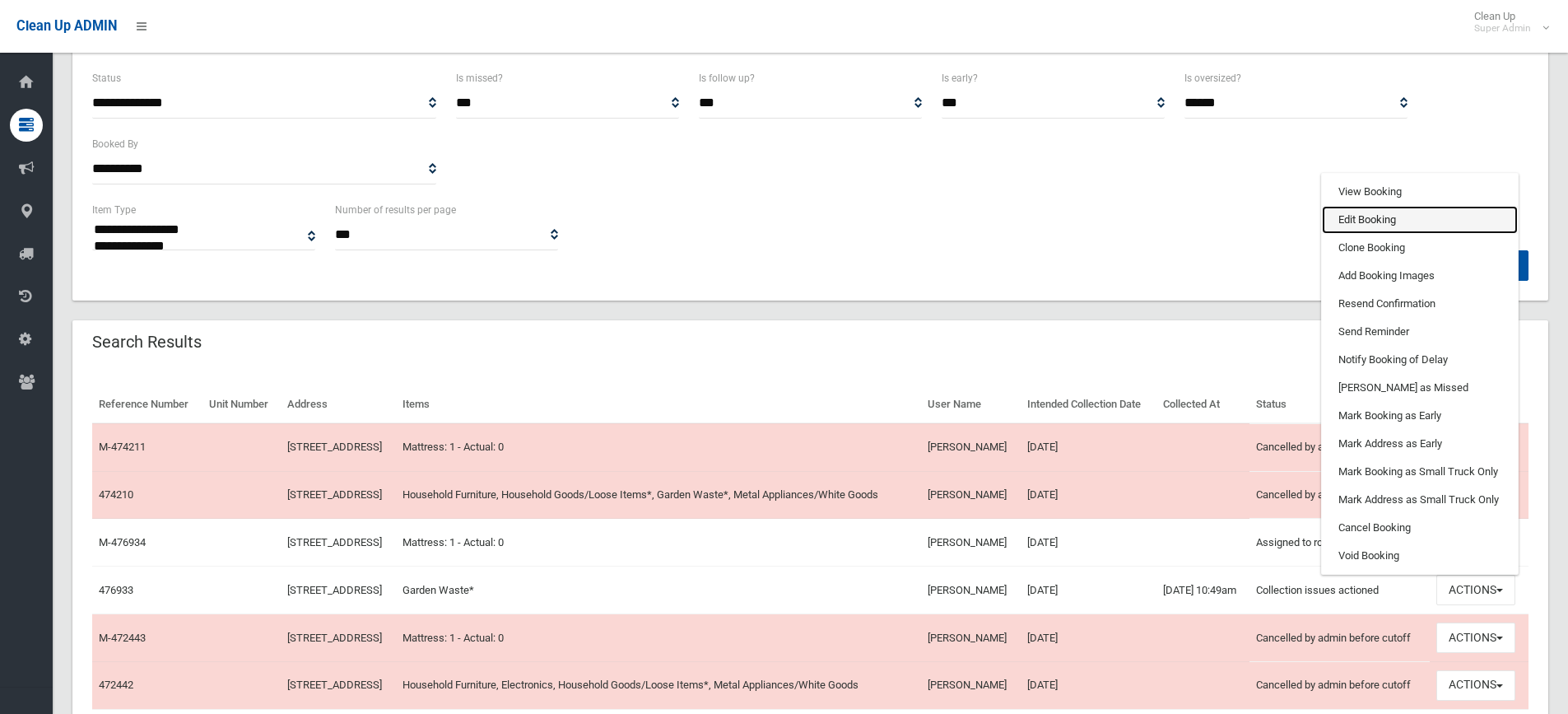
click at [1372, 220] on link "Edit Booking" at bounding box center [1420, 220] width 196 height 28
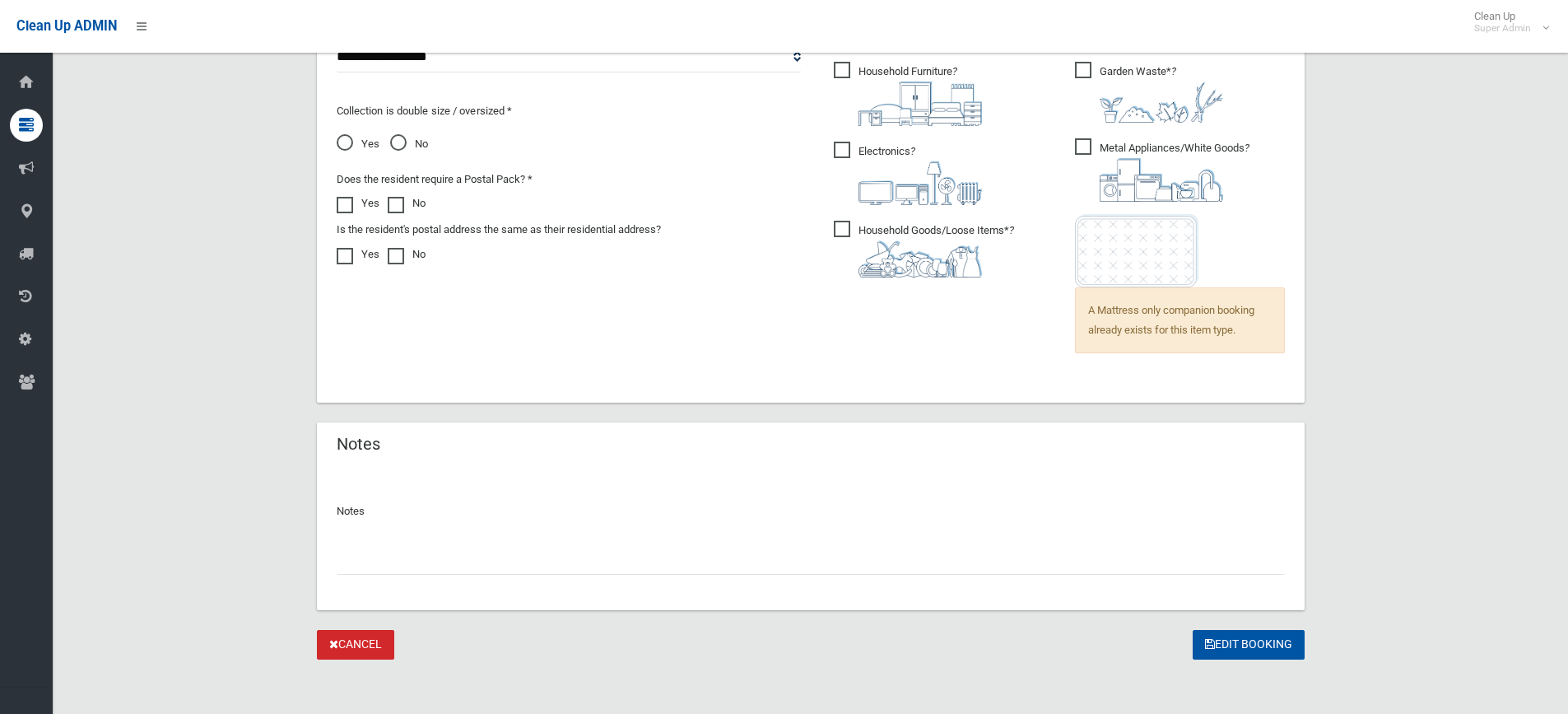
scroll to position [1181, 0]
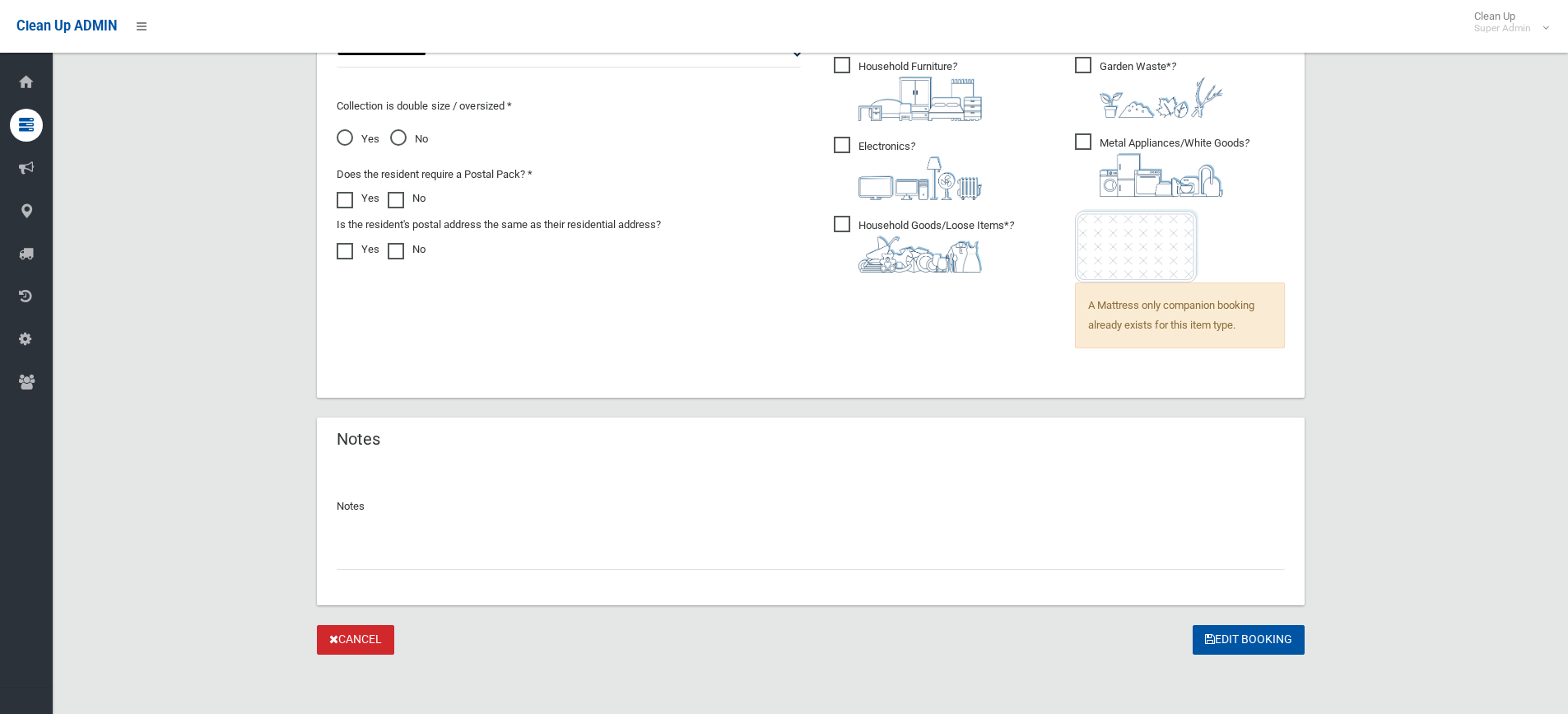
click at [388, 560] on input "text" at bounding box center [810, 554] width 948 height 30
type input "**********"
click at [345, 135] on span "Yes" at bounding box center [358, 139] width 42 height 19
click at [1249, 635] on button "Edit Booking" at bounding box center [1248, 640] width 112 height 30
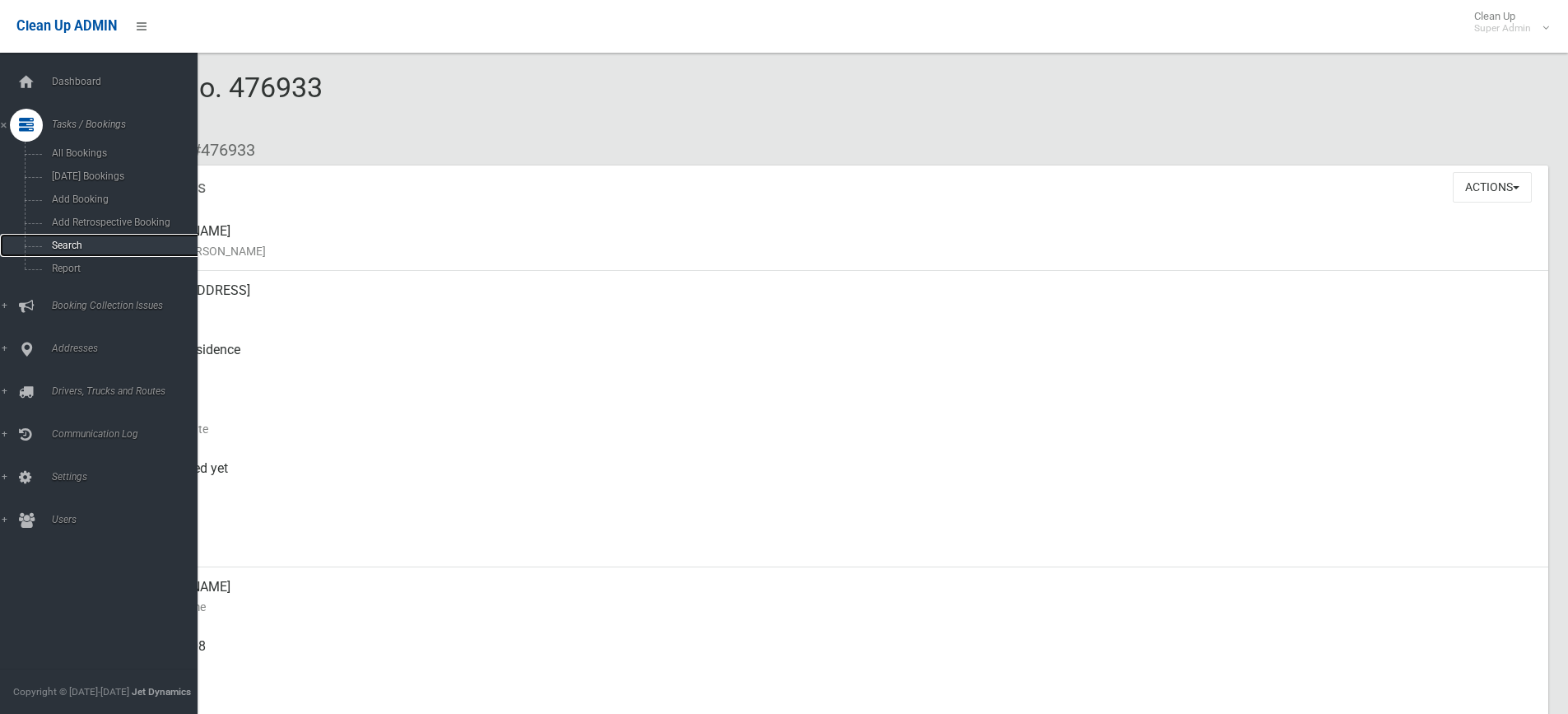
click at [62, 244] on span "Search" at bounding box center [121, 245] width 149 height 11
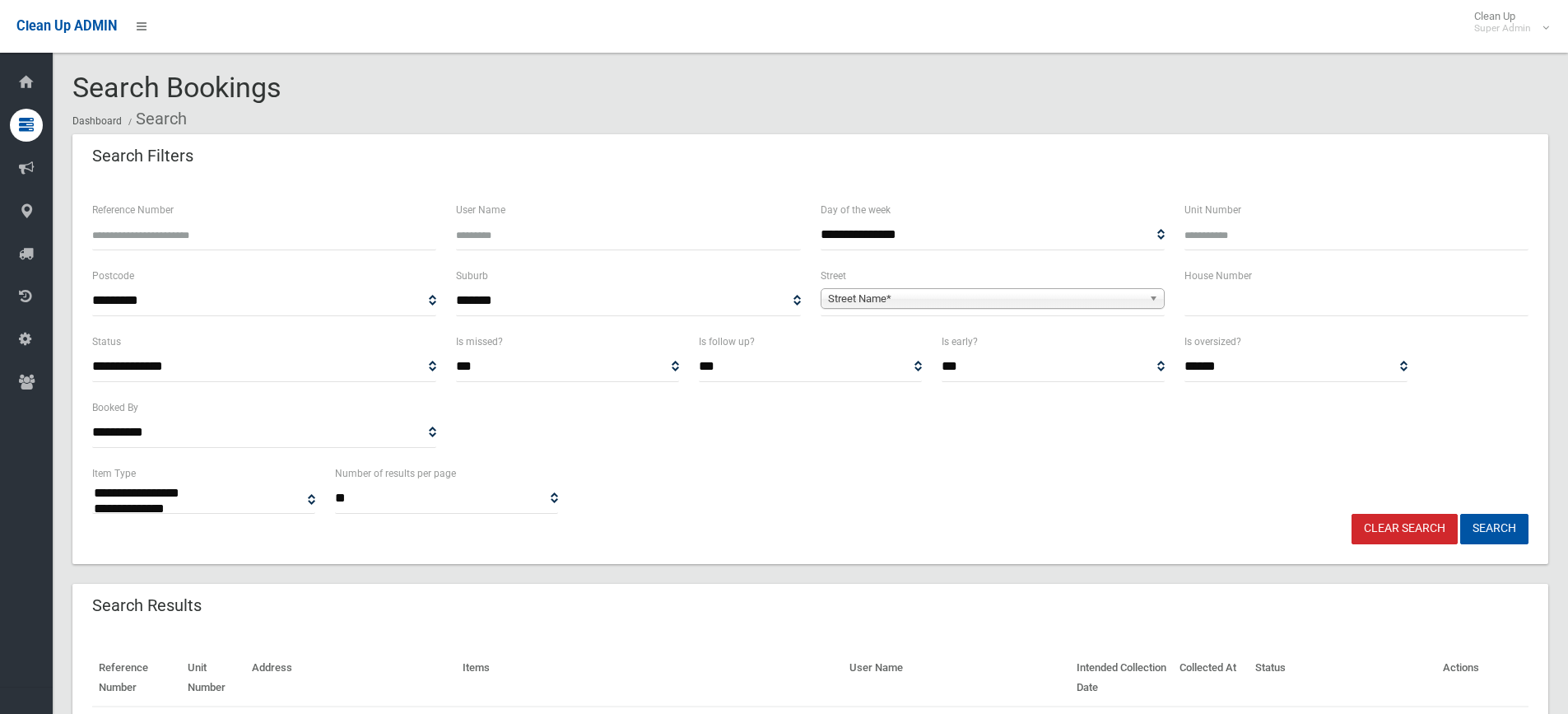
select select
click at [131, 234] on input "Reference Number" at bounding box center [264, 235] width 345 height 30
type input "******"
click at [1460, 513] on button "Search" at bounding box center [1494, 528] width 68 height 30
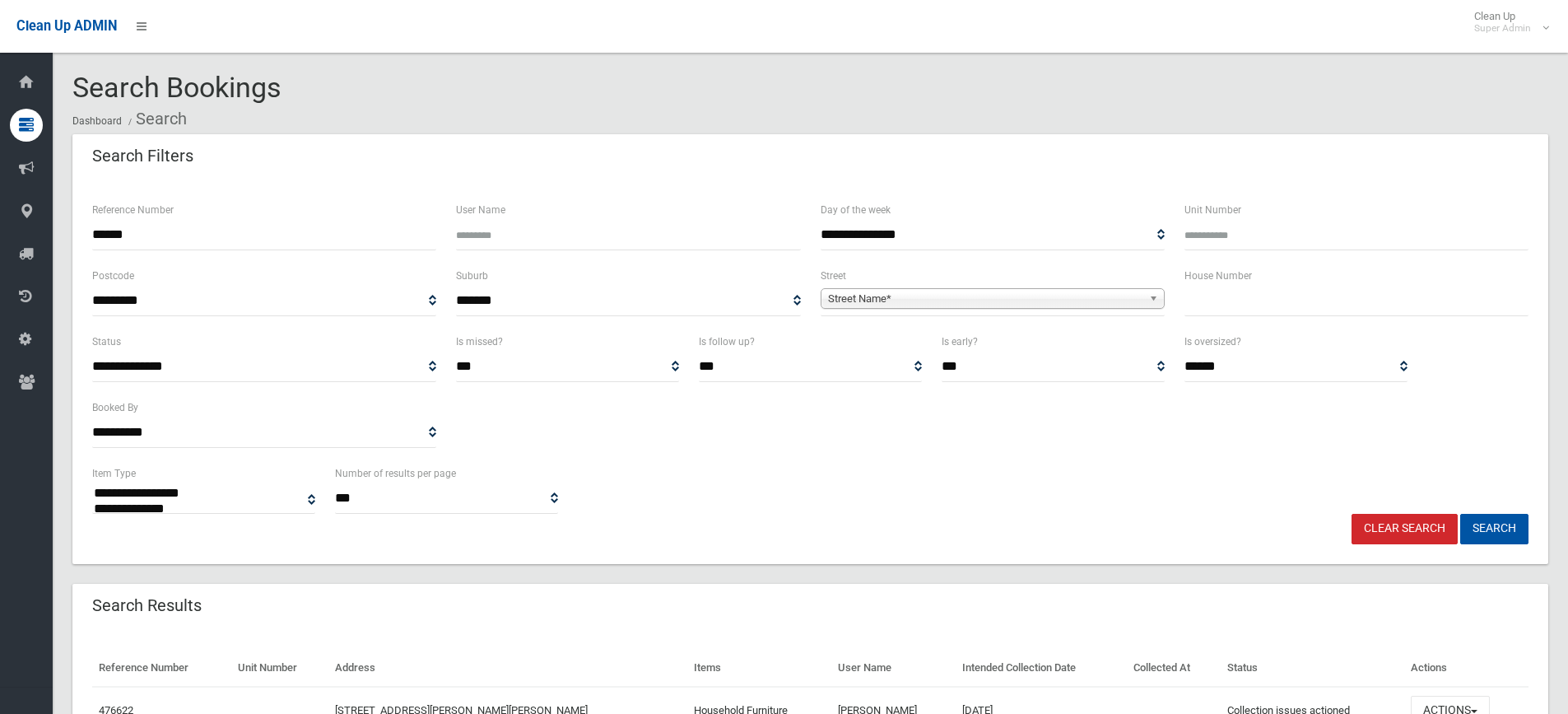
select select
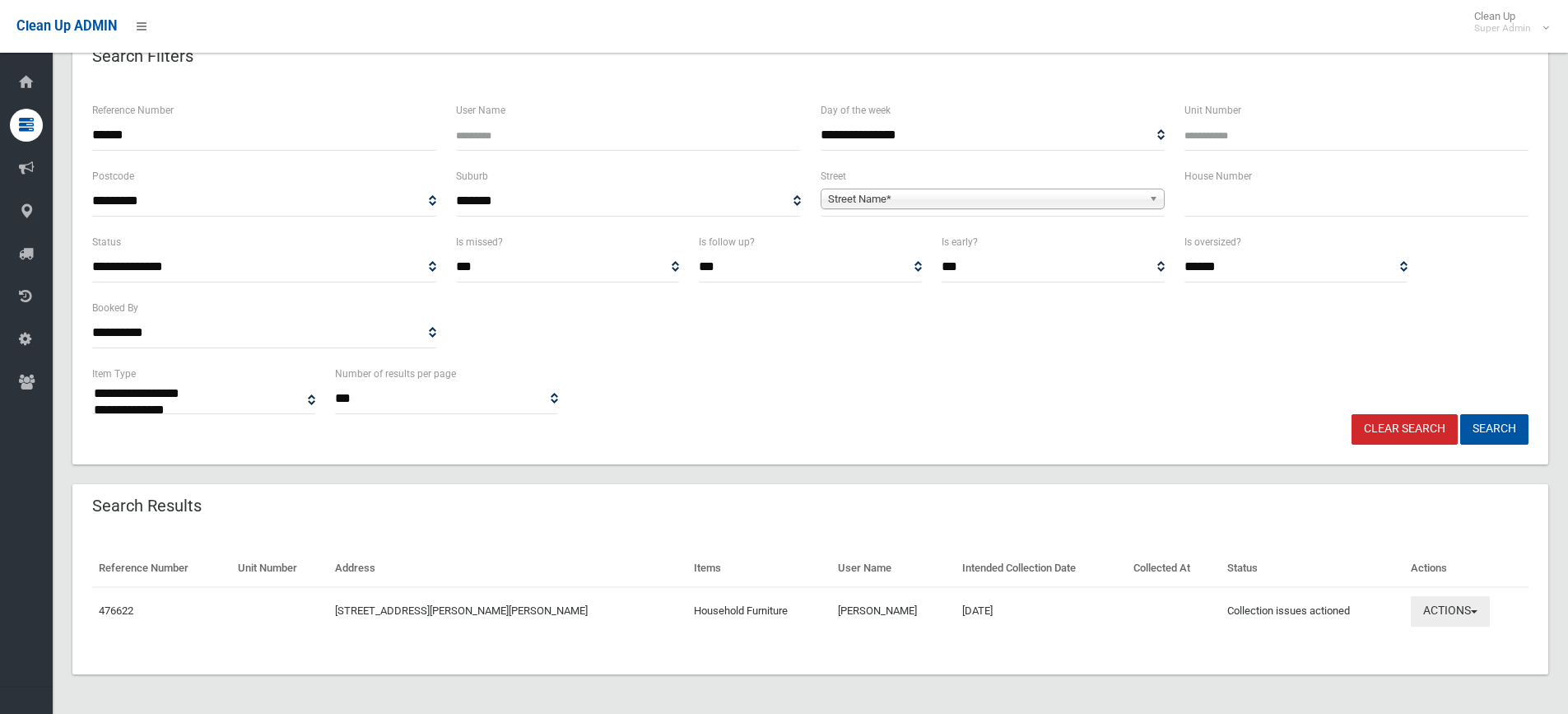
click at [1420, 606] on button "Actions" at bounding box center [1450, 611] width 79 height 30
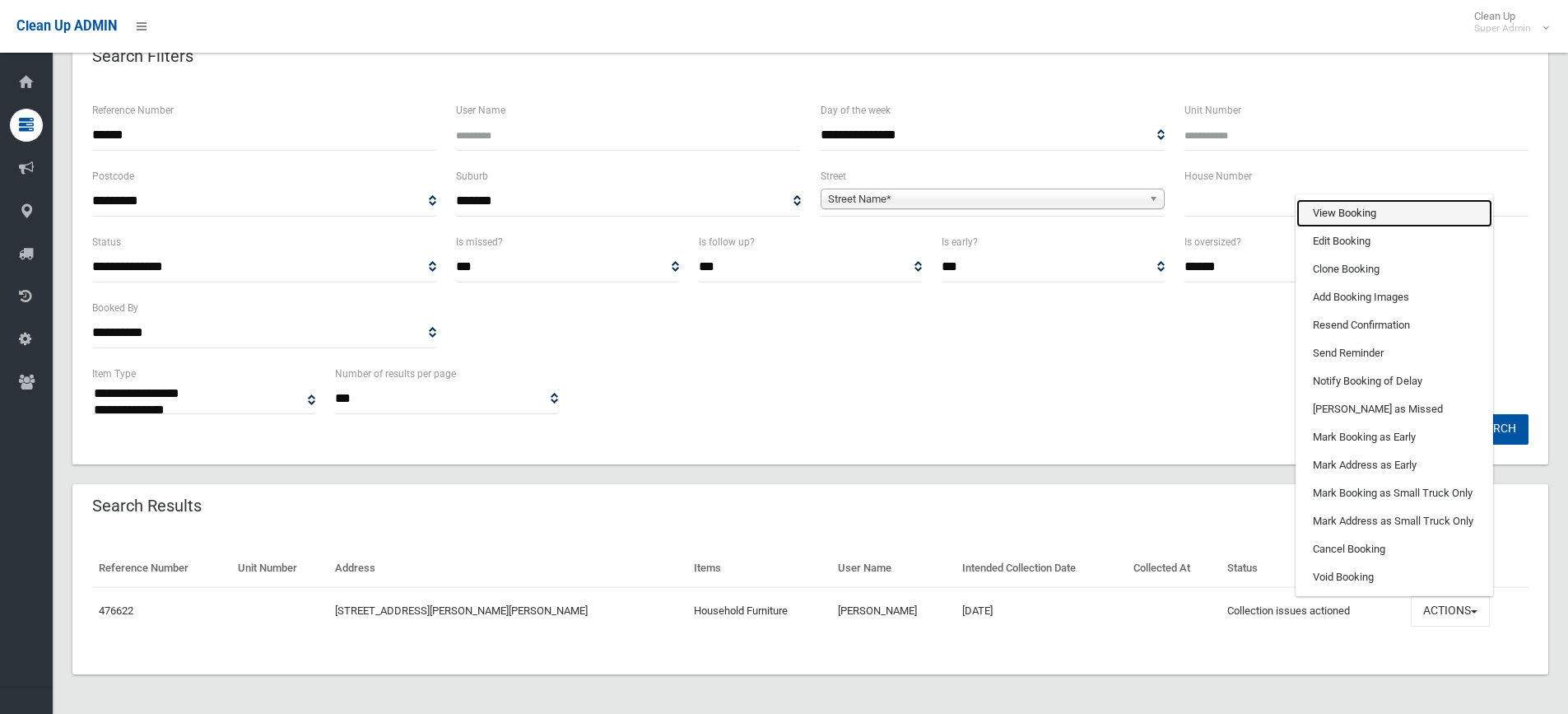
click at [1327, 204] on link "View Booking" at bounding box center [1395, 214] width 196 height 28
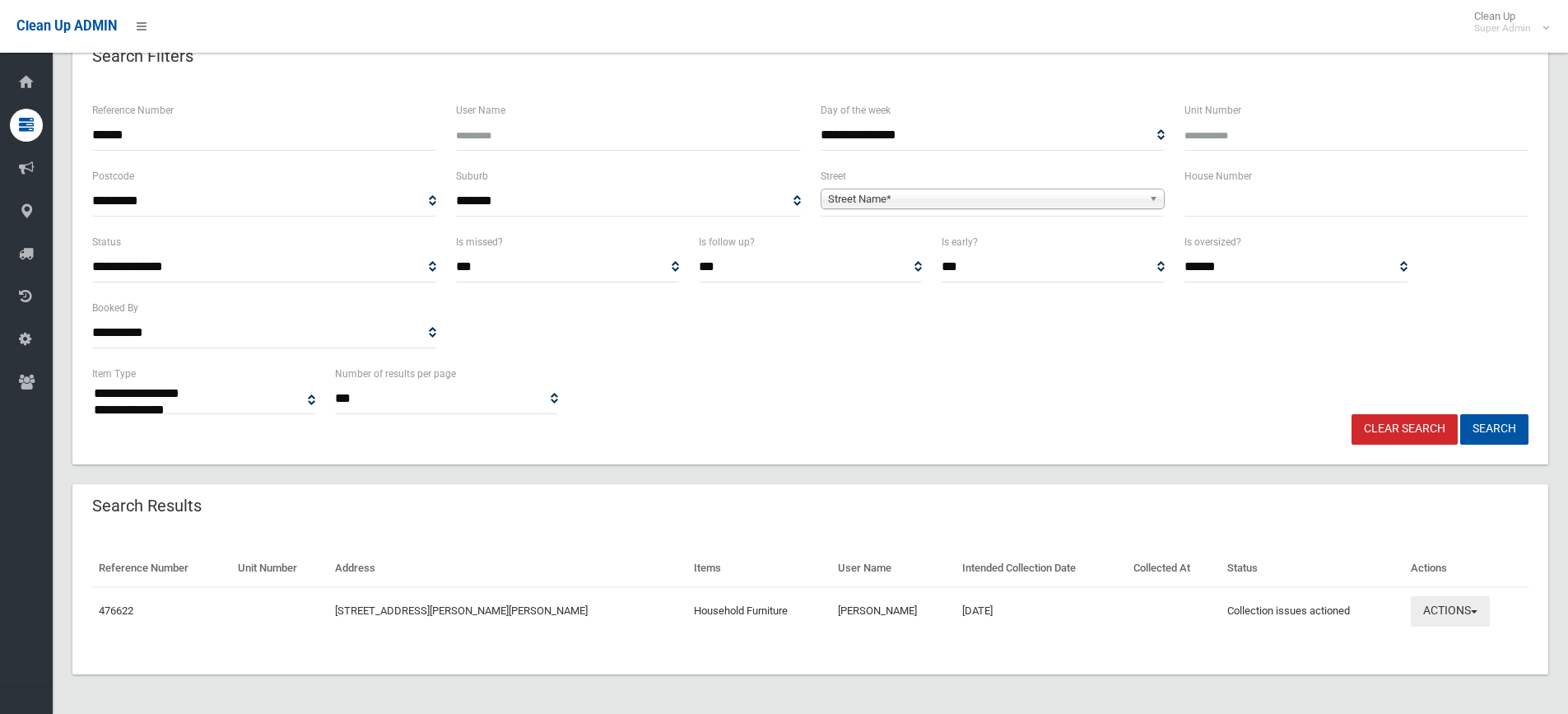
drag, startPoint x: 1441, startPoint y: 612, endPoint x: 1408, endPoint y: 581, distance: 45.3
click at [1441, 612] on button "Actions" at bounding box center [1450, 611] width 79 height 30
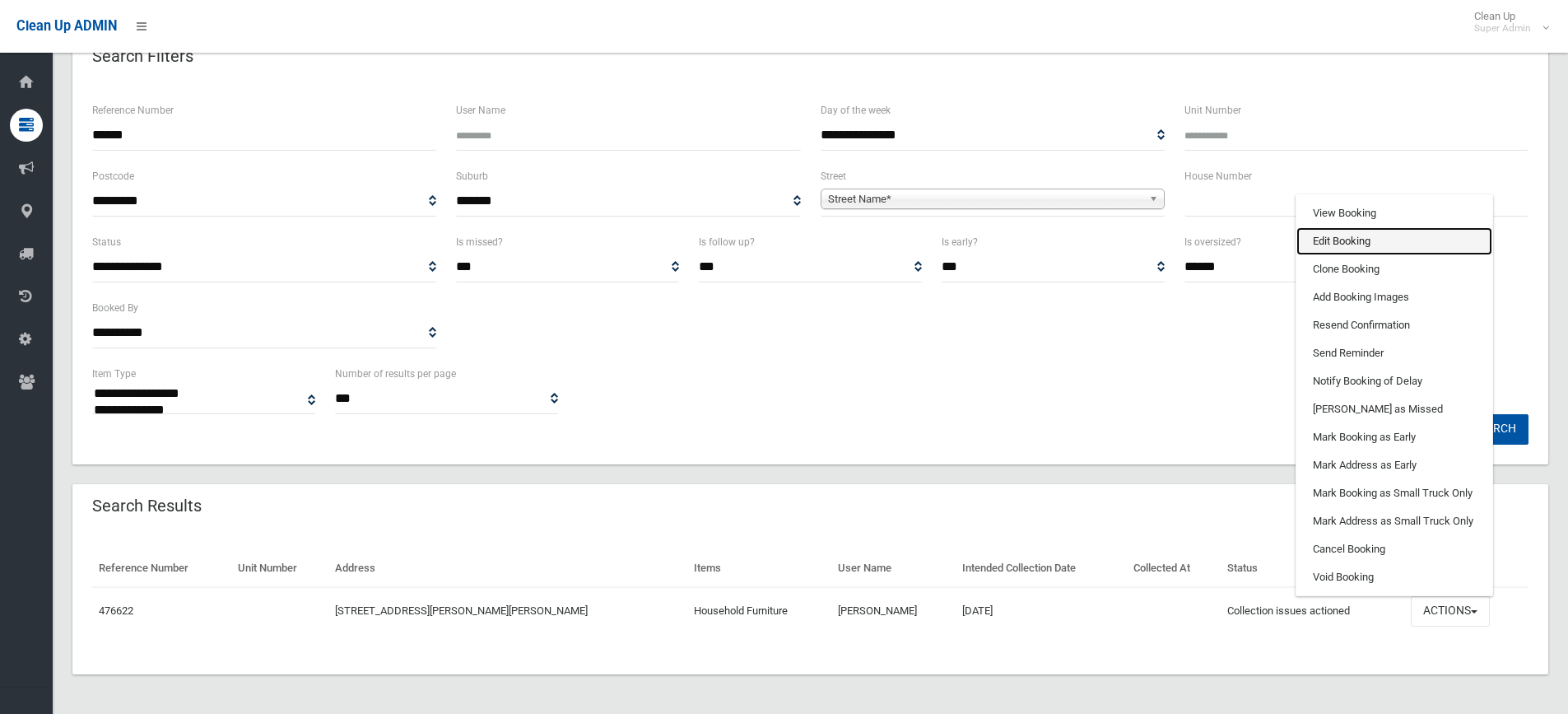
click at [1312, 252] on link "Edit Booking" at bounding box center [1395, 241] width 196 height 28
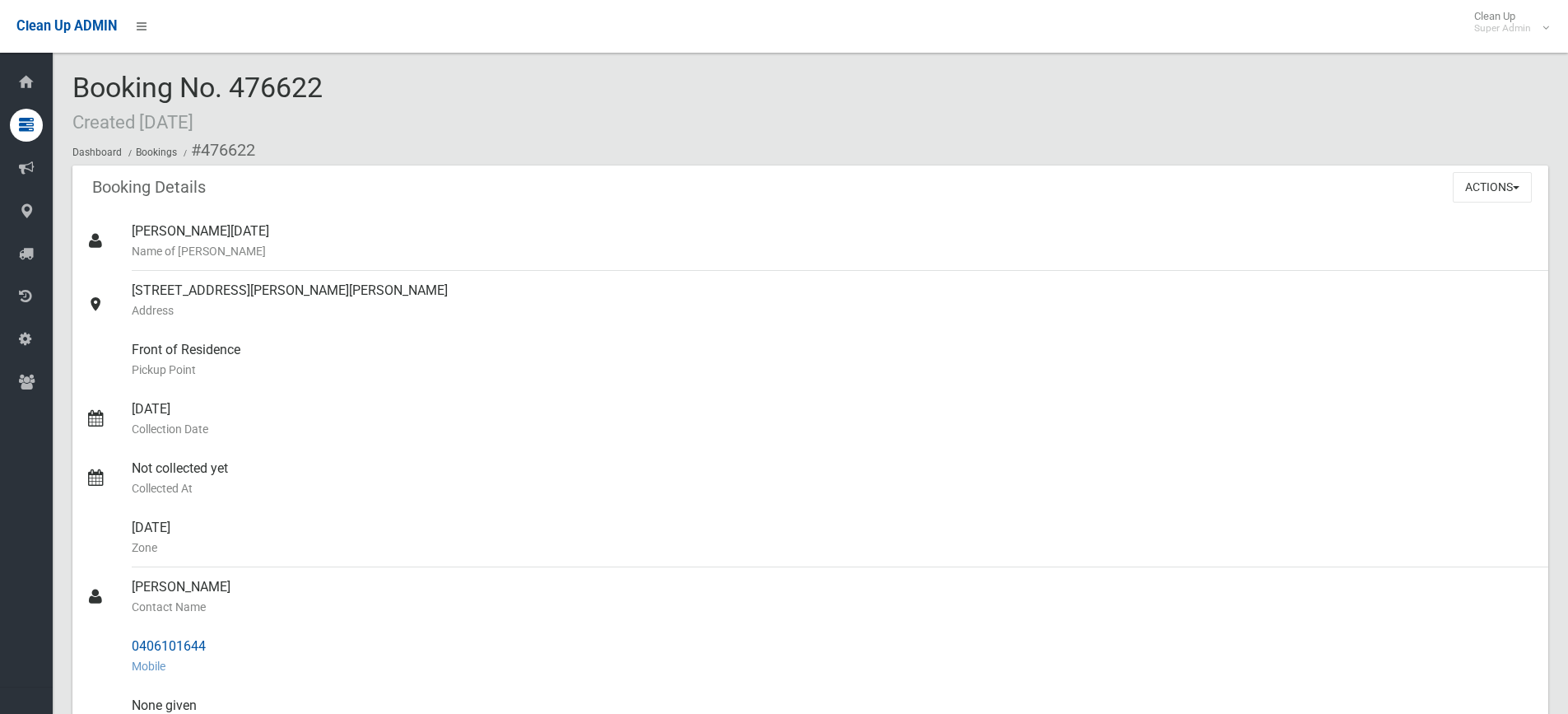
drag, startPoint x: 133, startPoint y: 585, endPoint x: 208, endPoint y: 645, distance: 96.0
click at [208, 645] on ul "Angela Natale Name of Booker 3 Melrose Street, CHESTER HILL NSW 2162 Address Fr…" at bounding box center [810, 626] width 1476 height 830
copy ul "Hala Alabid Contact Name 0406101644"
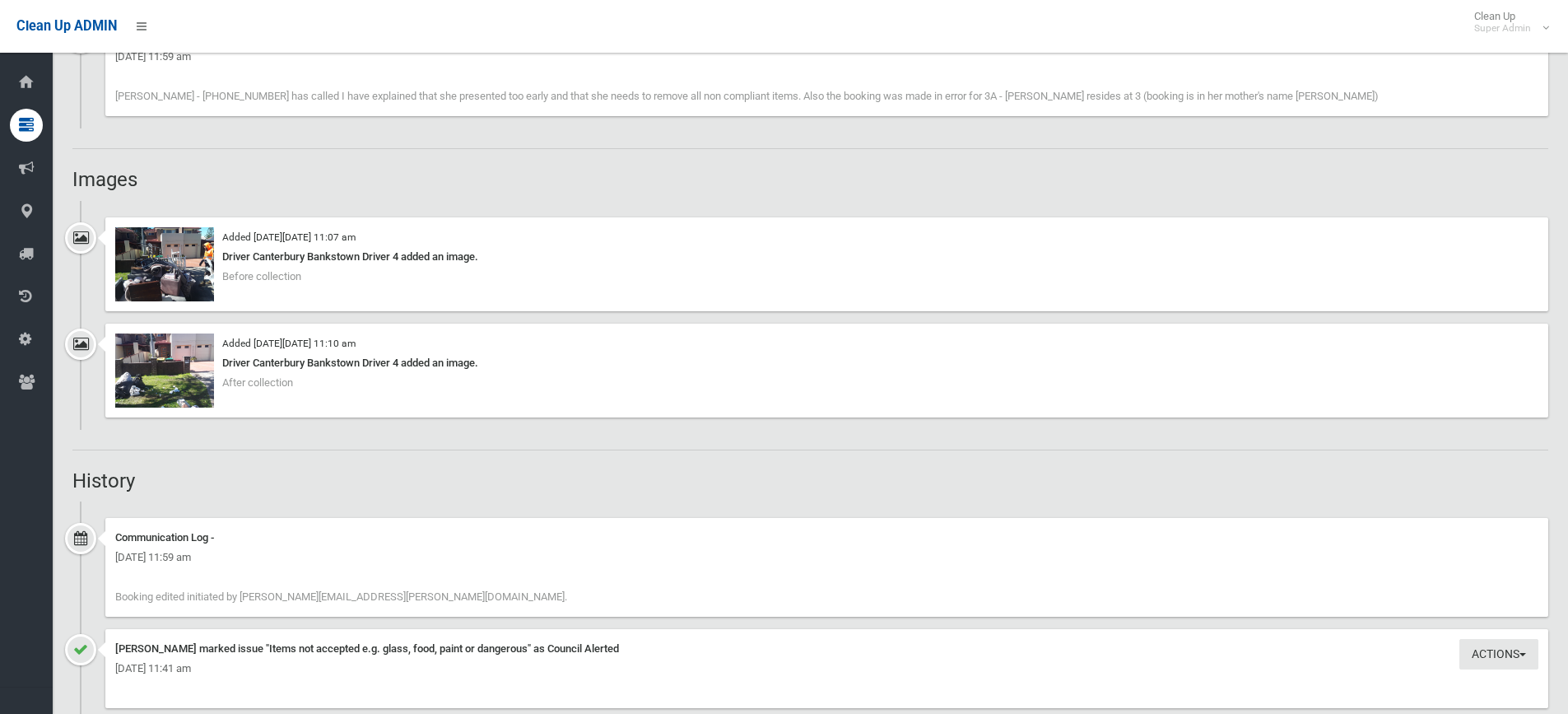
scroll to position [1153, 0]
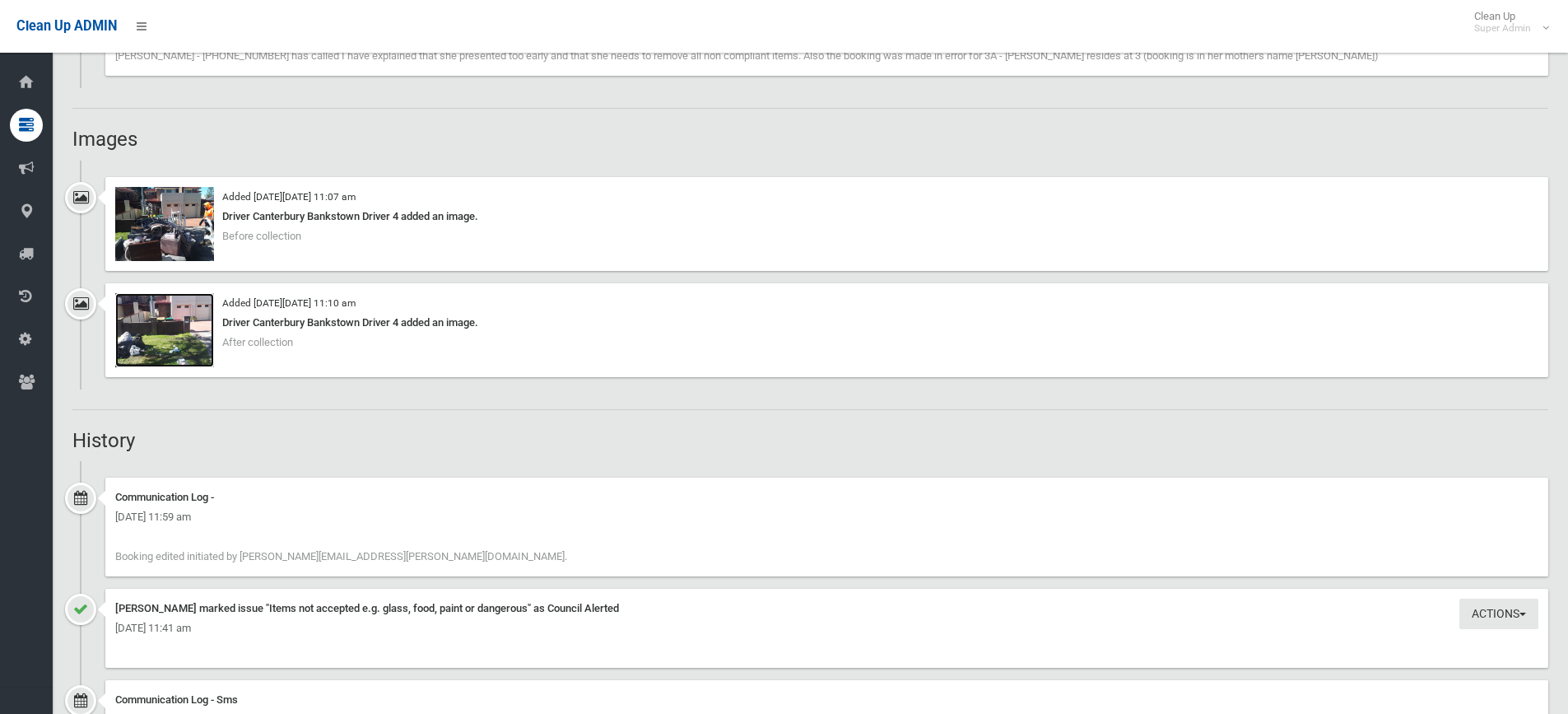
click at [177, 344] on img at bounding box center [164, 330] width 99 height 74
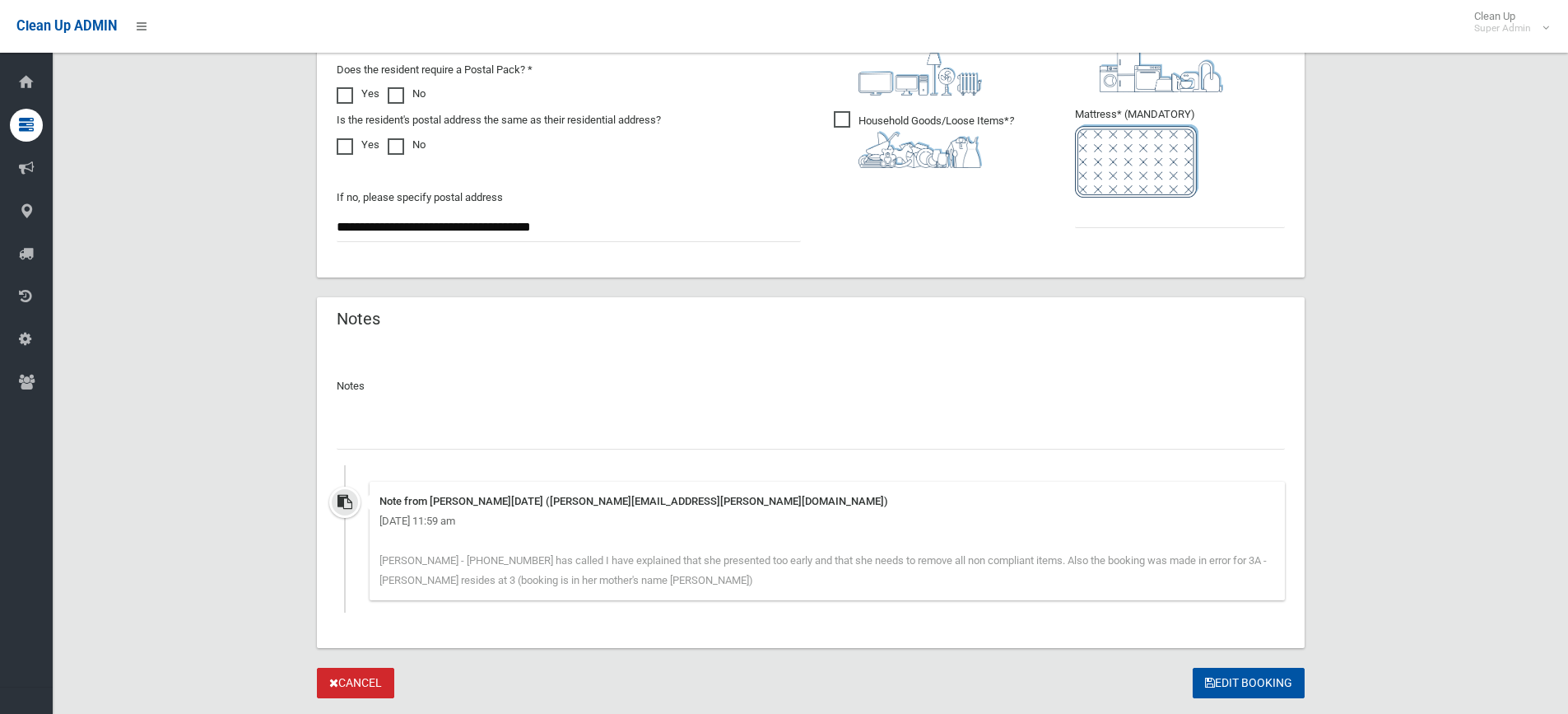
scroll to position [1079, 0]
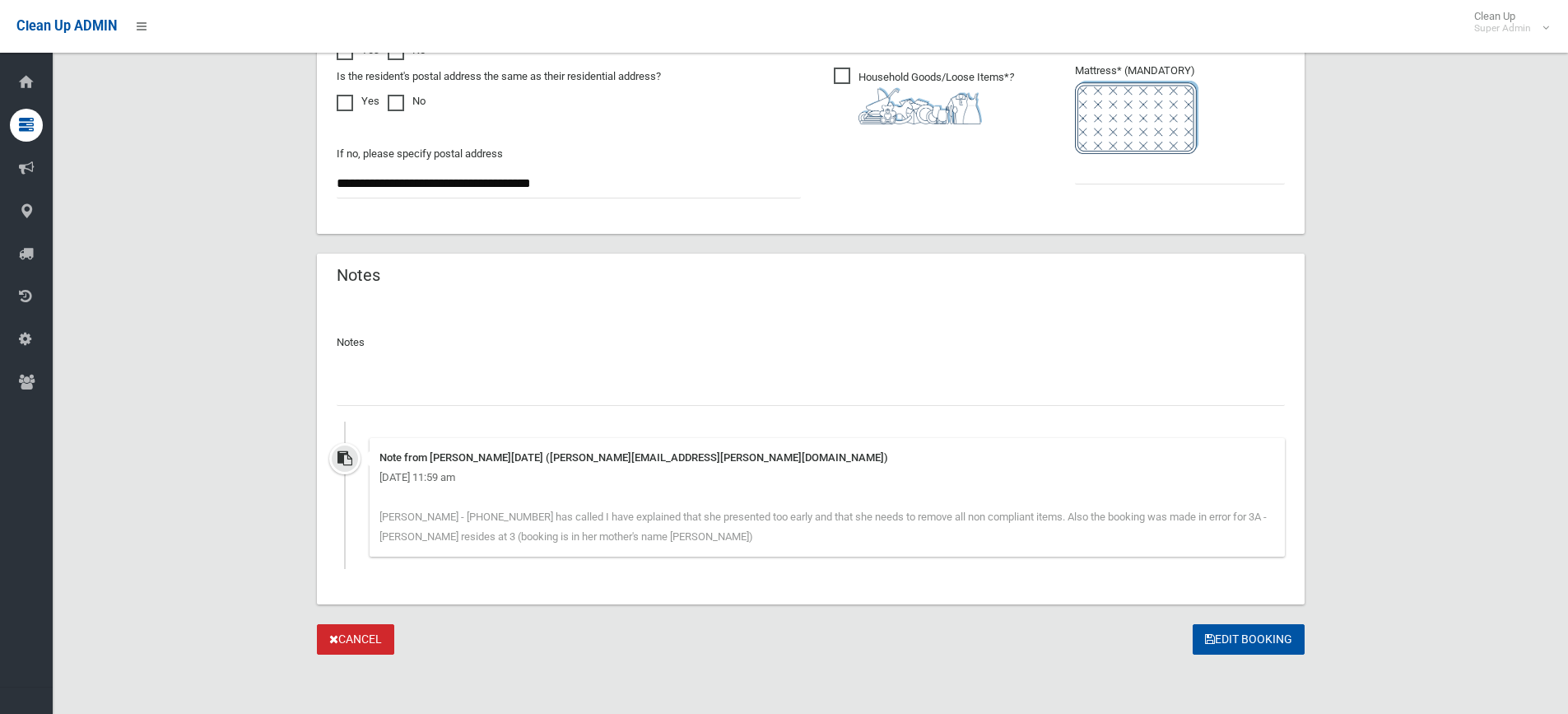
click at [375, 385] on input "text" at bounding box center [810, 391] width 948 height 30
type input "**********"
click at [1162, 170] on input "text" at bounding box center [1180, 169] width 210 height 30
type input "*"
click at [1254, 634] on button "Edit Booking" at bounding box center [1248, 639] width 112 height 30
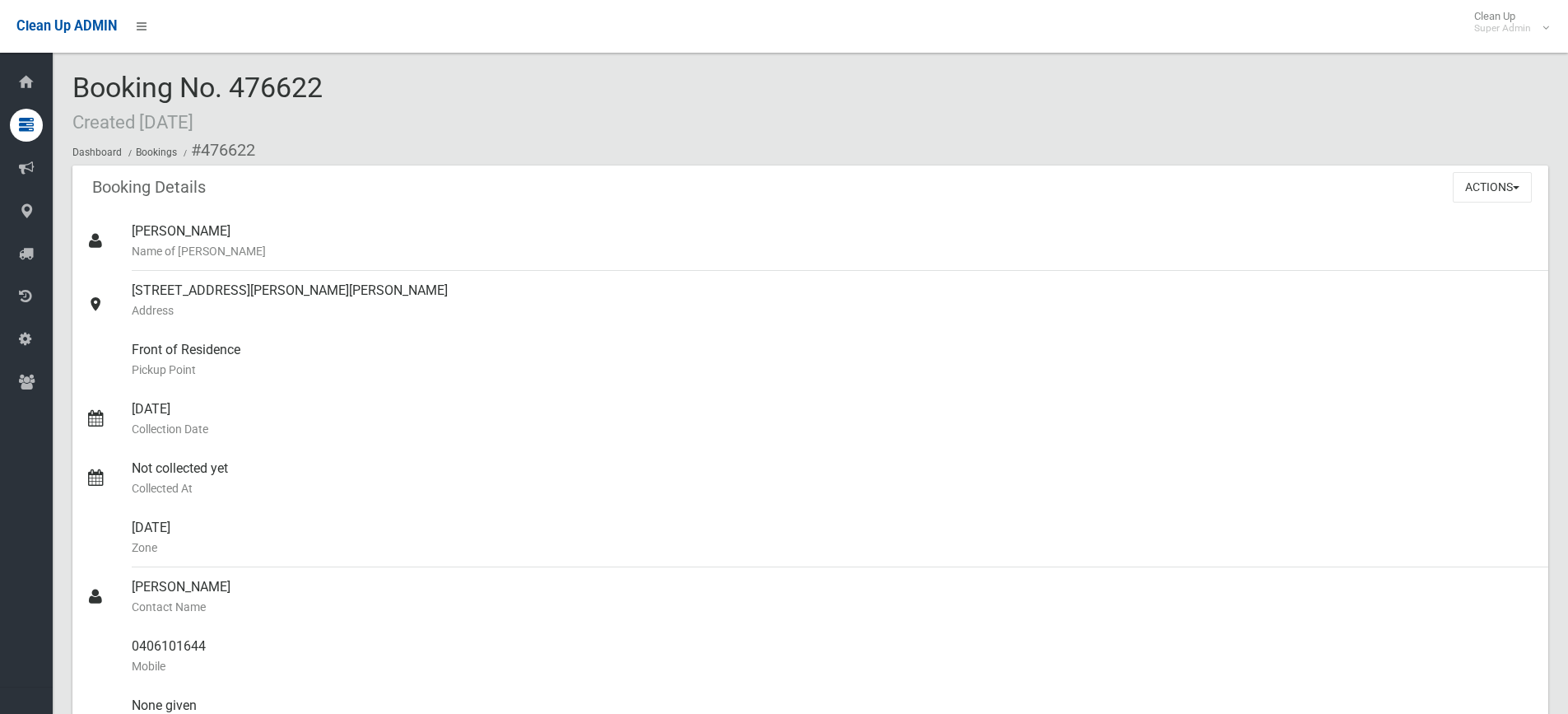
drag, startPoint x: 234, startPoint y: 87, endPoint x: 330, endPoint y: 86, distance: 96.0
click at [330, 86] on div "Booking No. 476622 Created [DATE] Dashboard Bookings #476622" at bounding box center [810, 118] width 1476 height 93
copy span "476622"
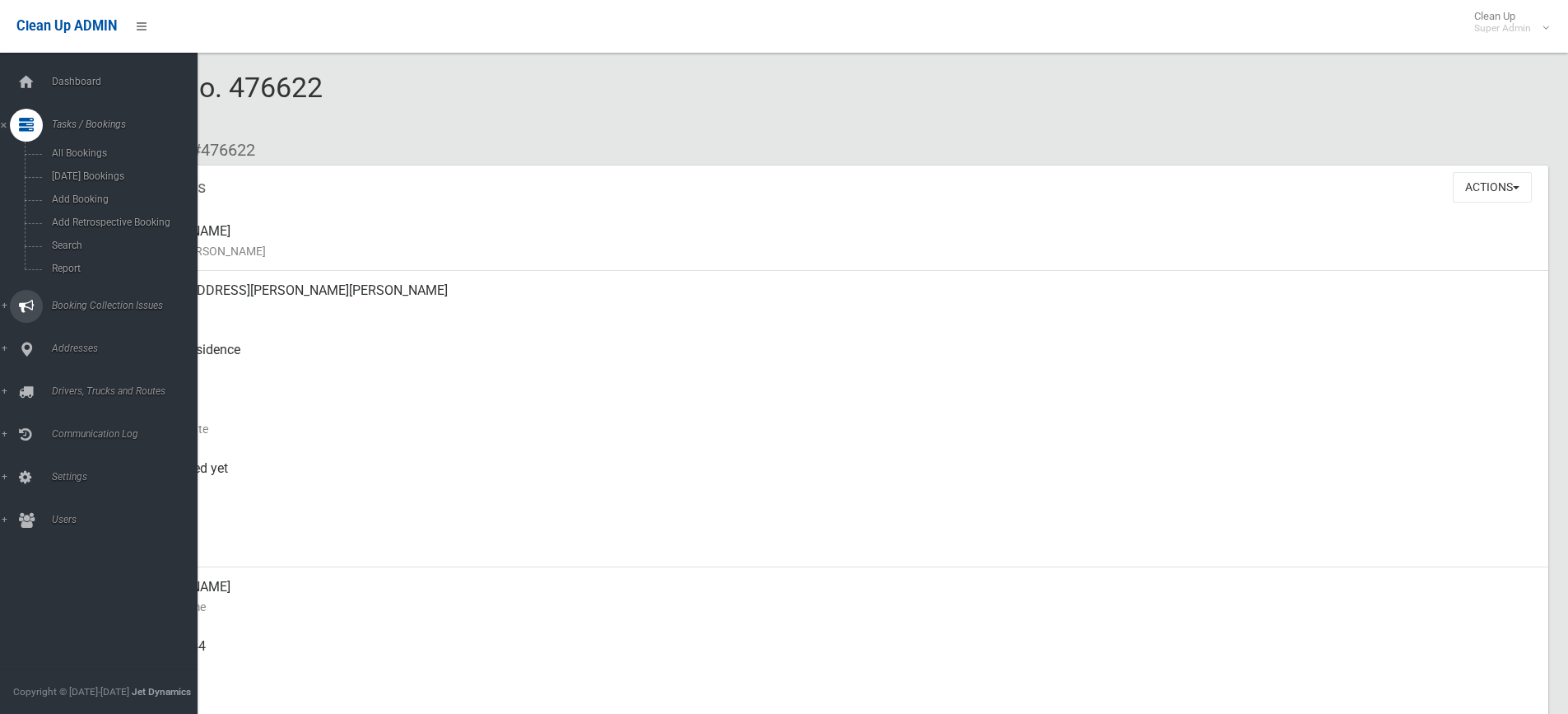
click at [102, 301] on span "Booking Collection Issues" at bounding box center [128, 305] width 163 height 11
click at [86, 188] on link "All Reported Issues" at bounding box center [105, 196] width 210 height 23
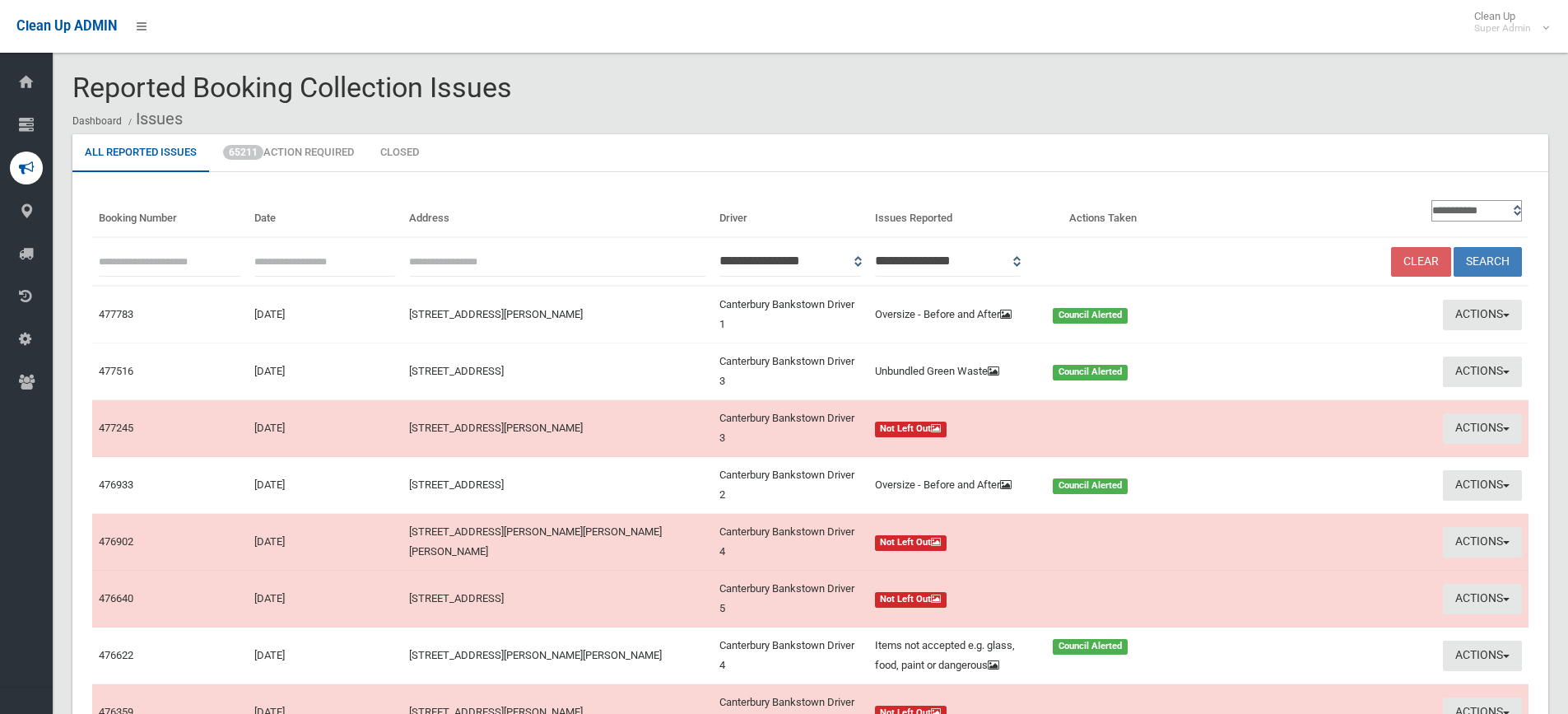
paste input "******"
type input "******"
click at [1487, 254] on button "Search" at bounding box center [1488, 262] width 68 height 30
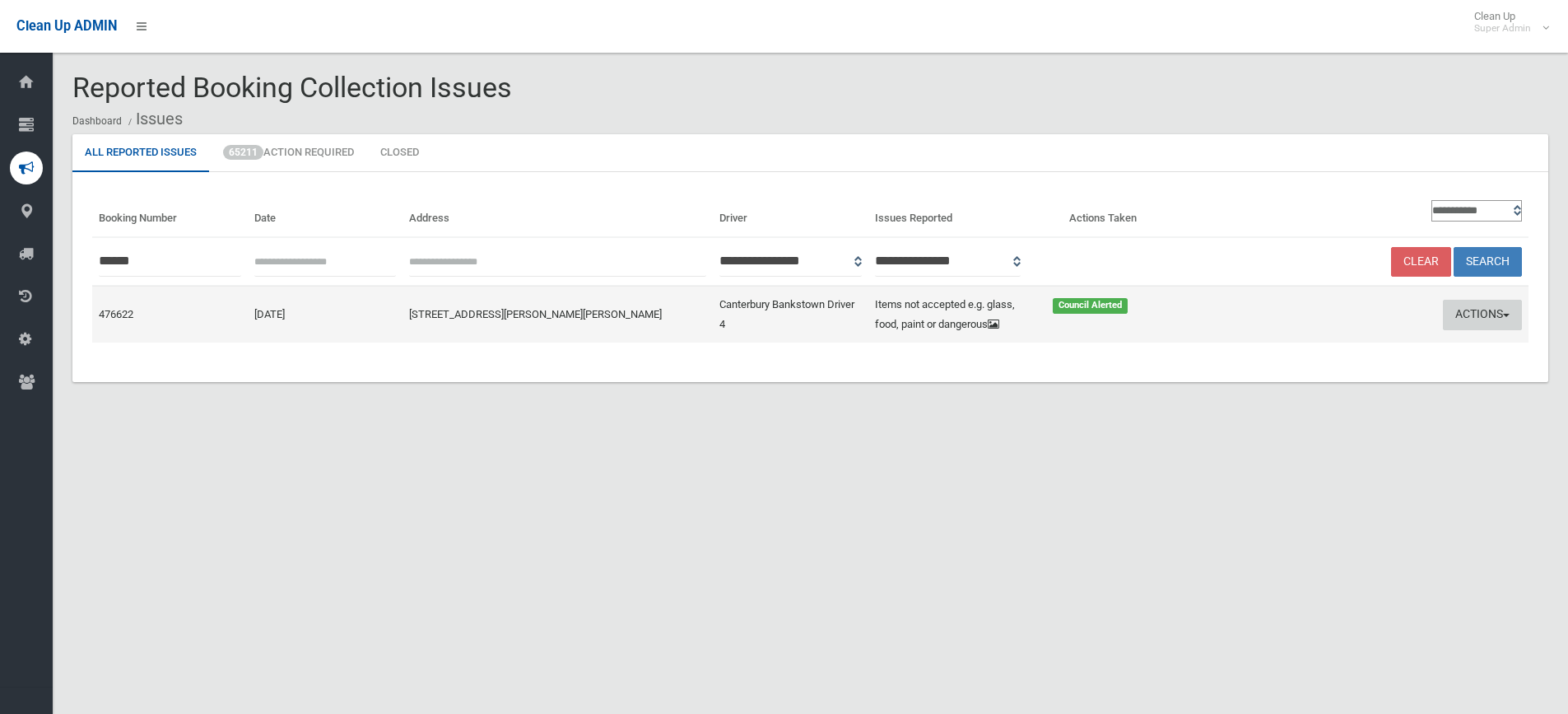
click at [1477, 312] on button "Actions" at bounding box center [1482, 315] width 79 height 30
click at [1292, 374] on link "Edit Actions Taken" at bounding box center [1324, 377] width 196 height 28
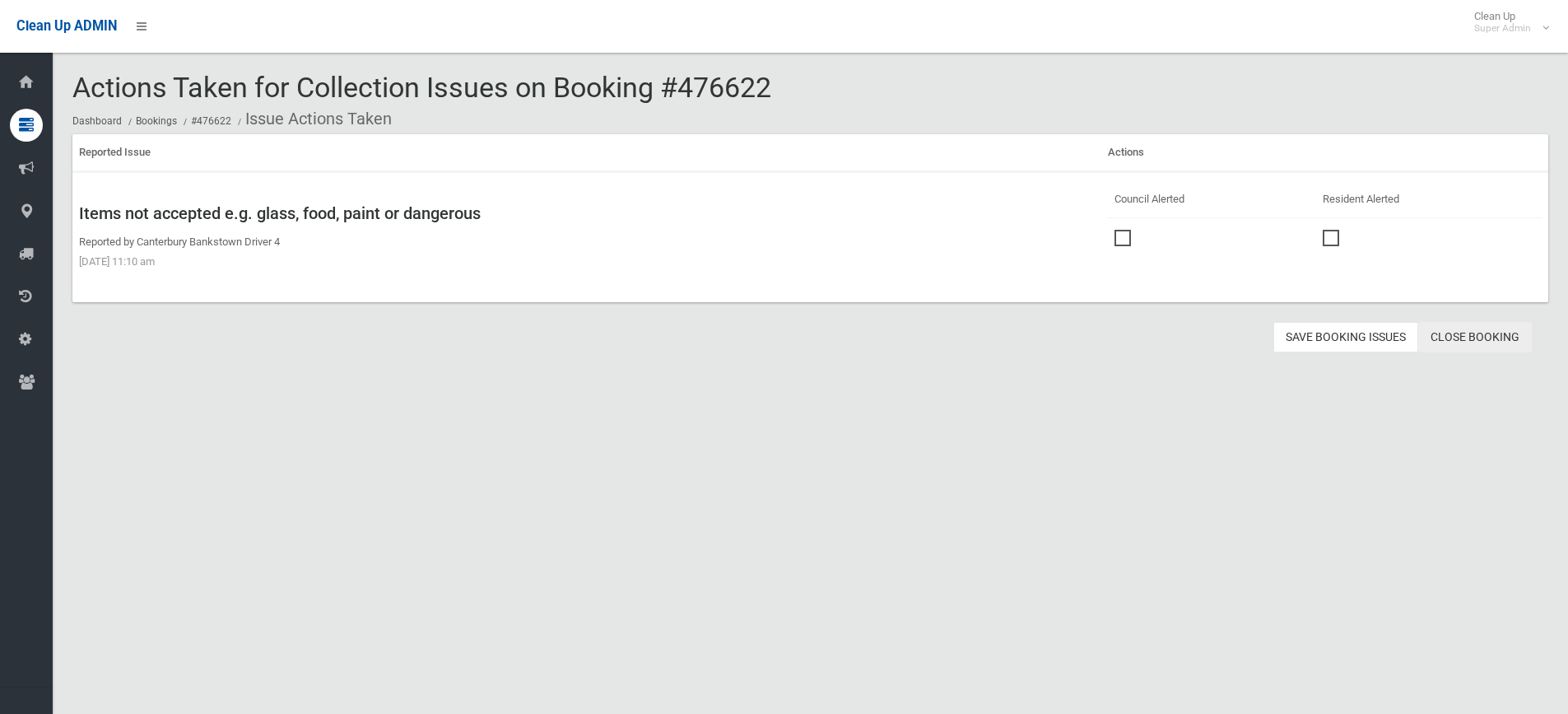
click at [1480, 332] on link "Close Booking" at bounding box center [1475, 337] width 114 height 30
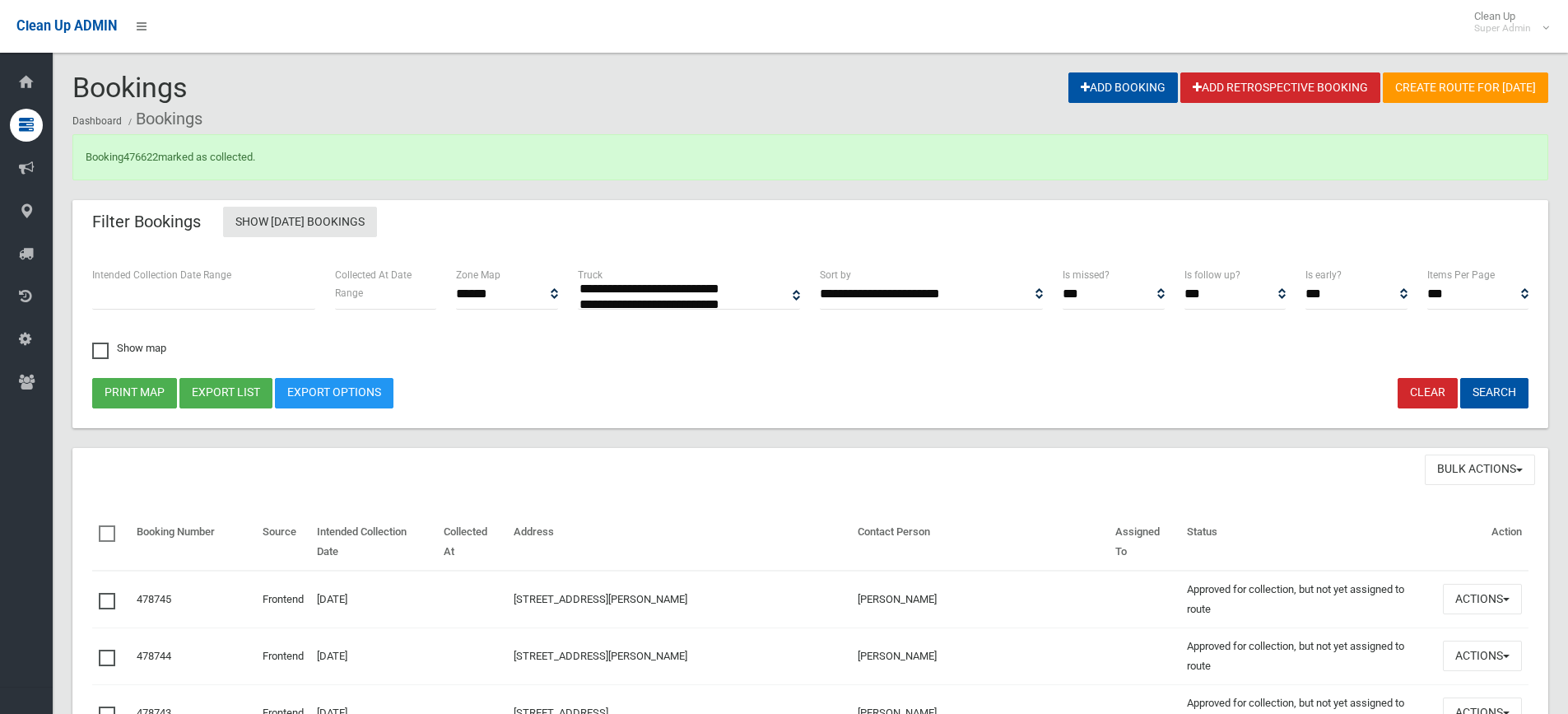
select select
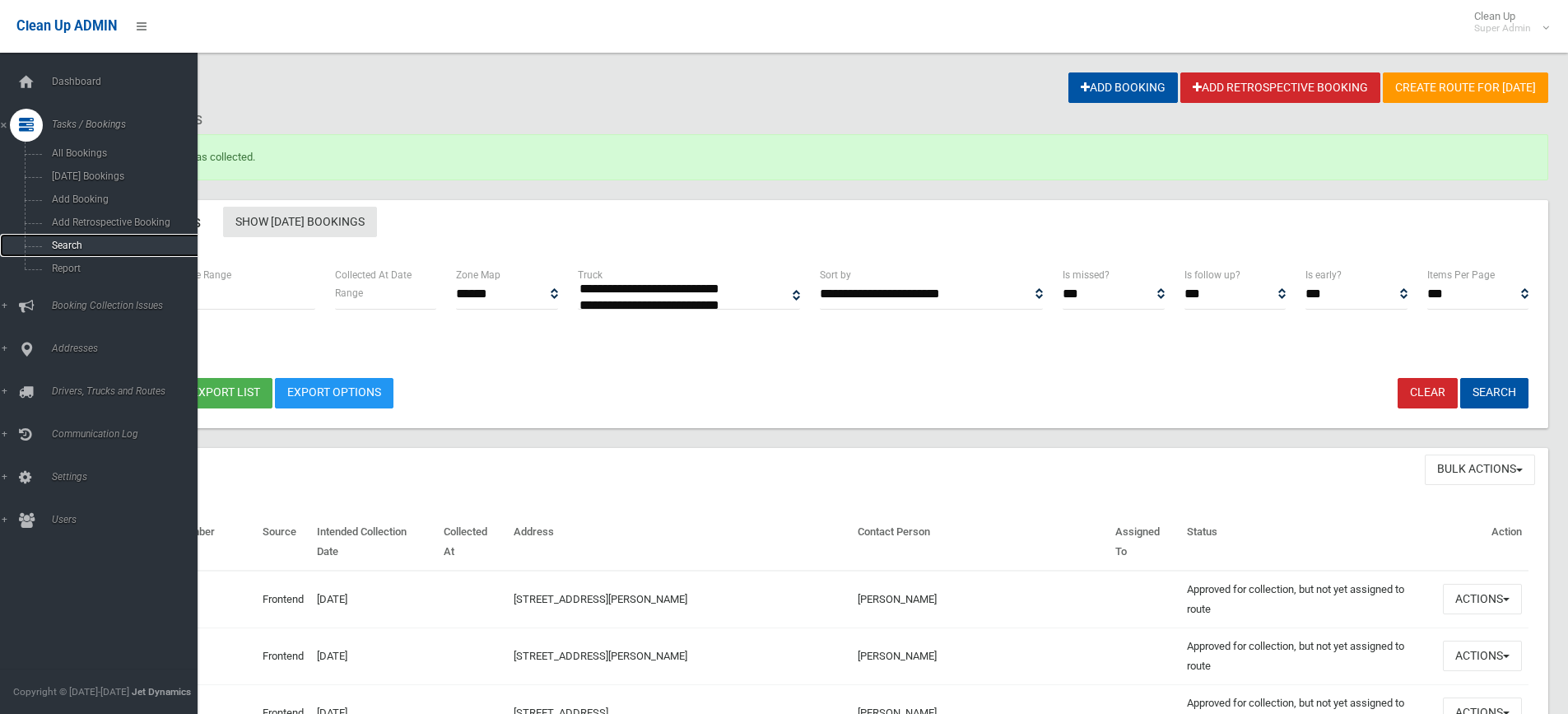
click at [64, 238] on link "Search" at bounding box center [105, 246] width 210 height 23
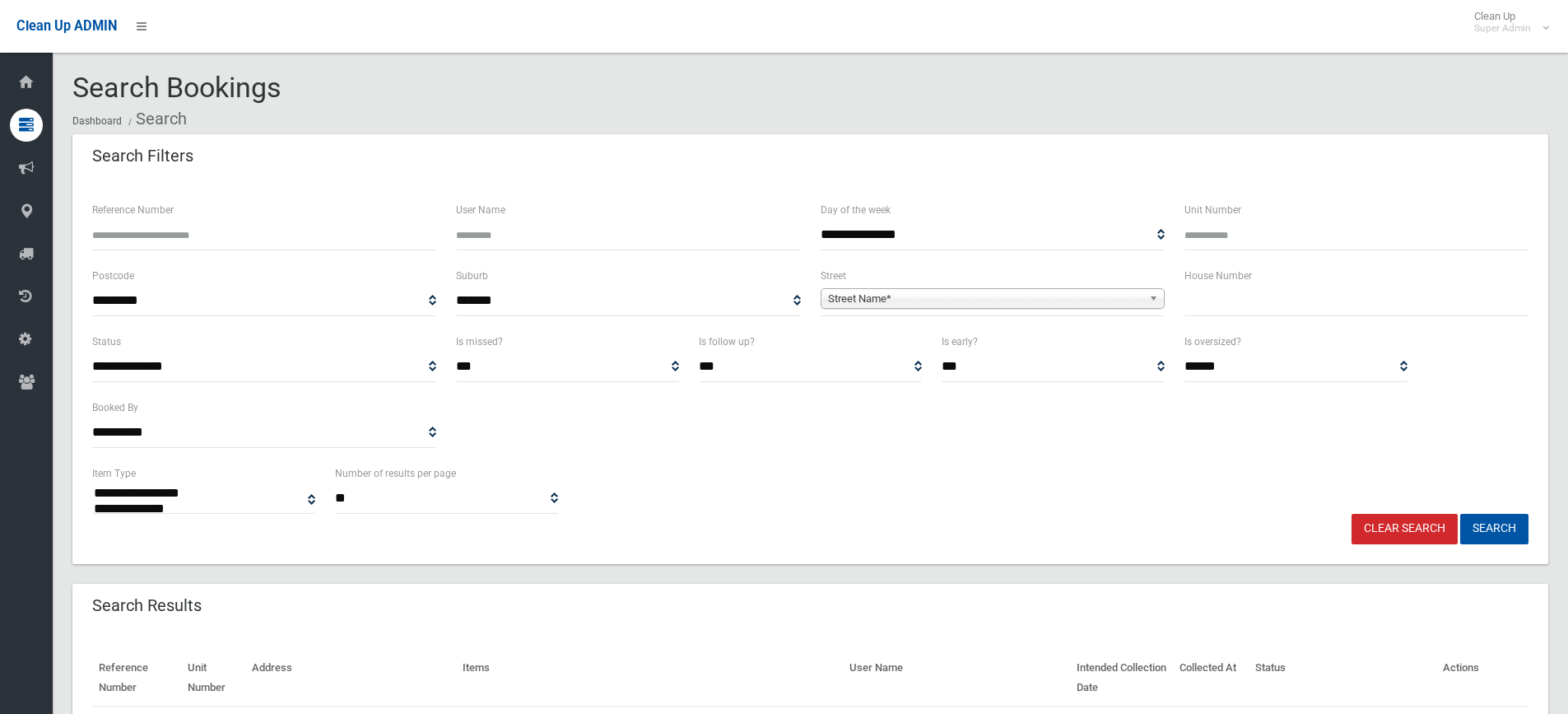
select select
click at [140, 234] on input "Reference Number" at bounding box center [264, 235] width 345 height 30
type input "******"
click at [1460, 513] on button "Search" at bounding box center [1494, 528] width 68 height 30
select select
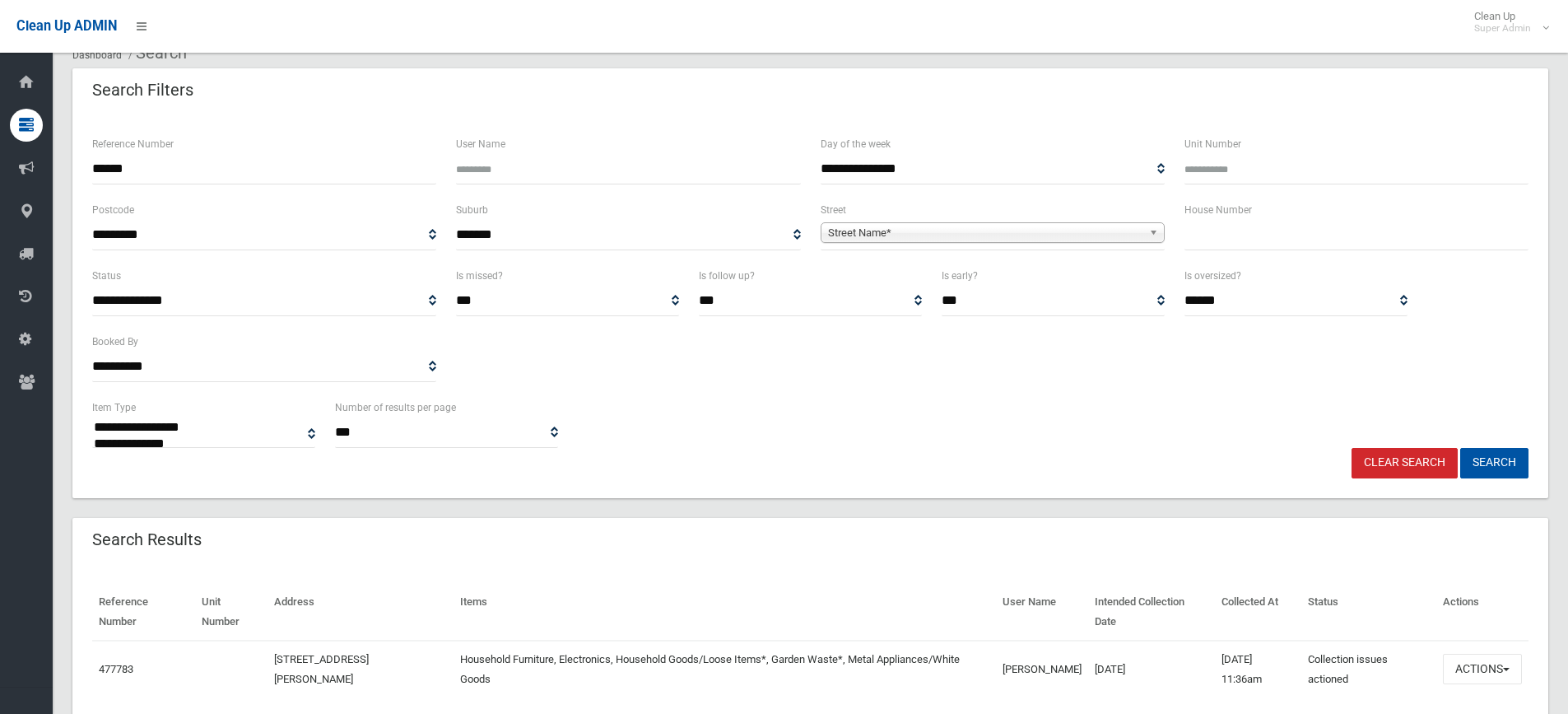
scroll to position [128, 0]
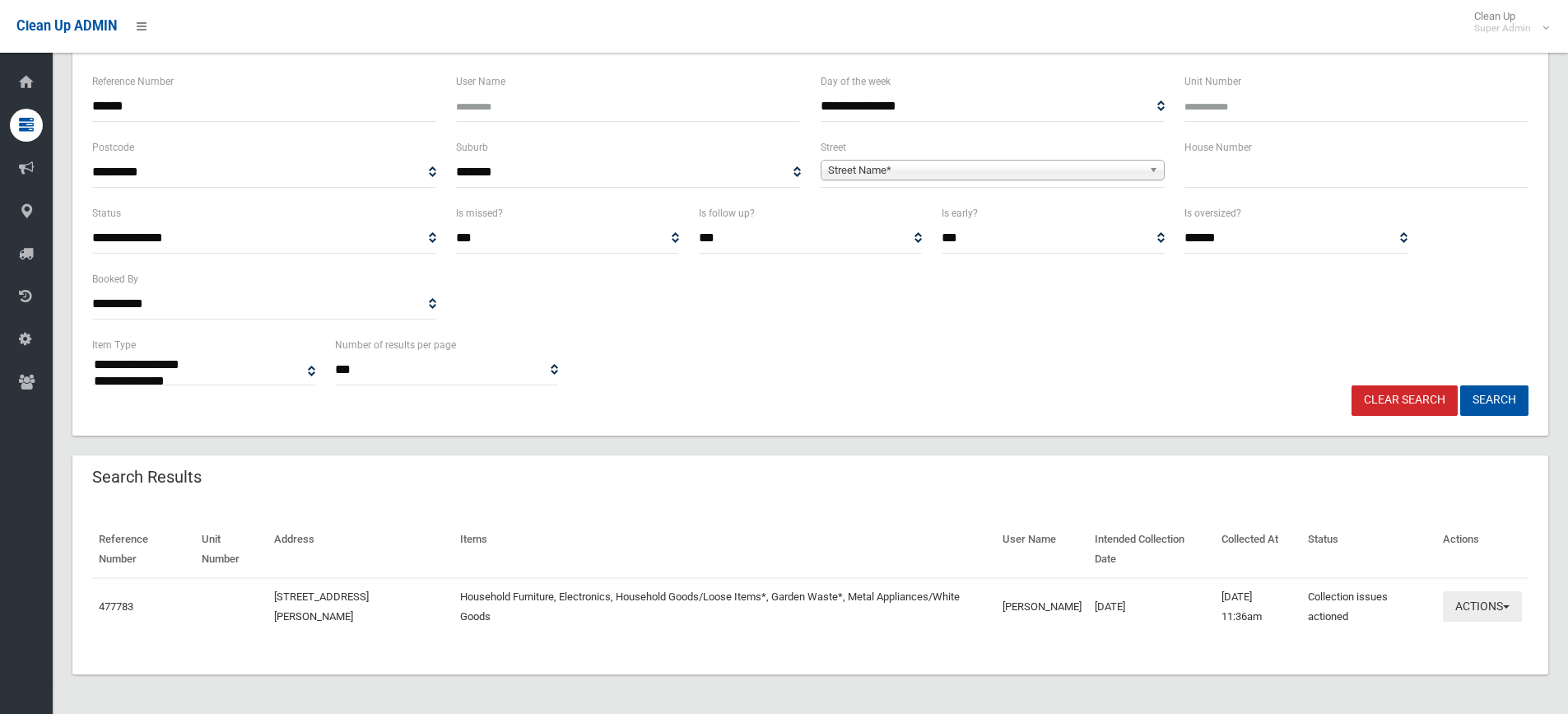
click at [1483, 600] on button "Actions" at bounding box center [1482, 606] width 79 height 30
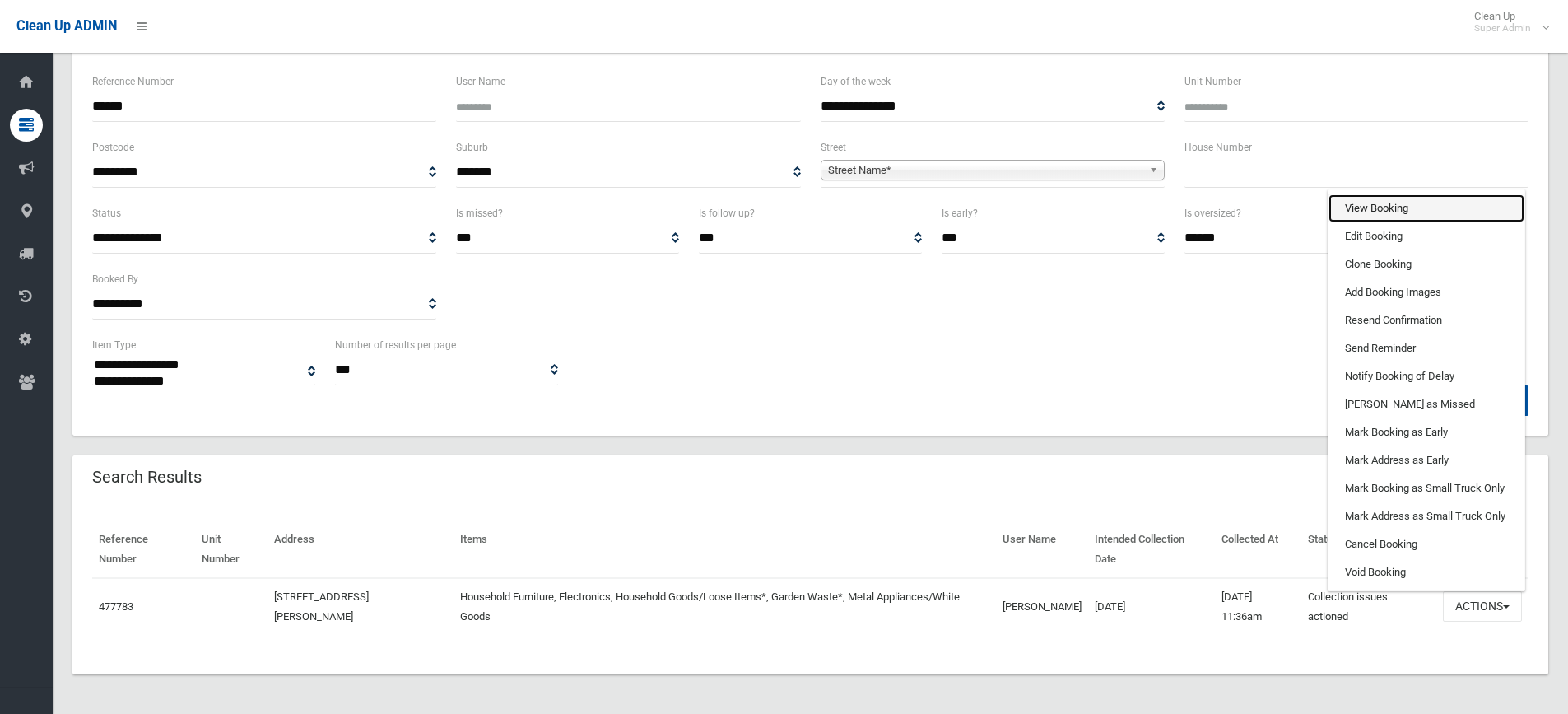
click at [1370, 200] on link "View Booking" at bounding box center [1427, 209] width 196 height 28
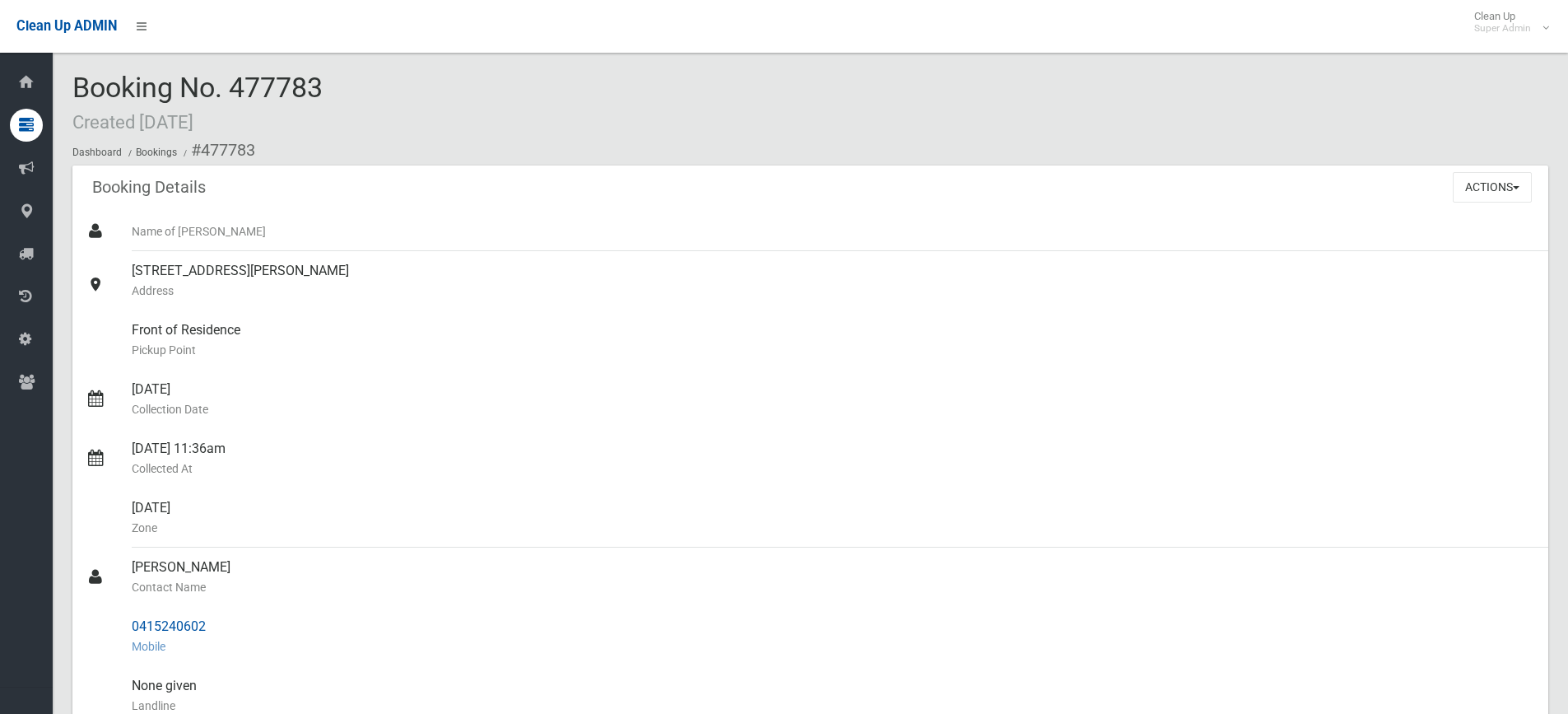
drag, startPoint x: 132, startPoint y: 565, endPoint x: 202, endPoint y: 632, distance: 96.9
click at [202, 632] on ul "Name of [PERSON_NAME] [STREET_ADDRESS][PERSON_NAME] Address Front of Residence …" at bounding box center [810, 656] width 1476 height 889
copy ul "[PERSON_NAME] Contact Name 0415240602"
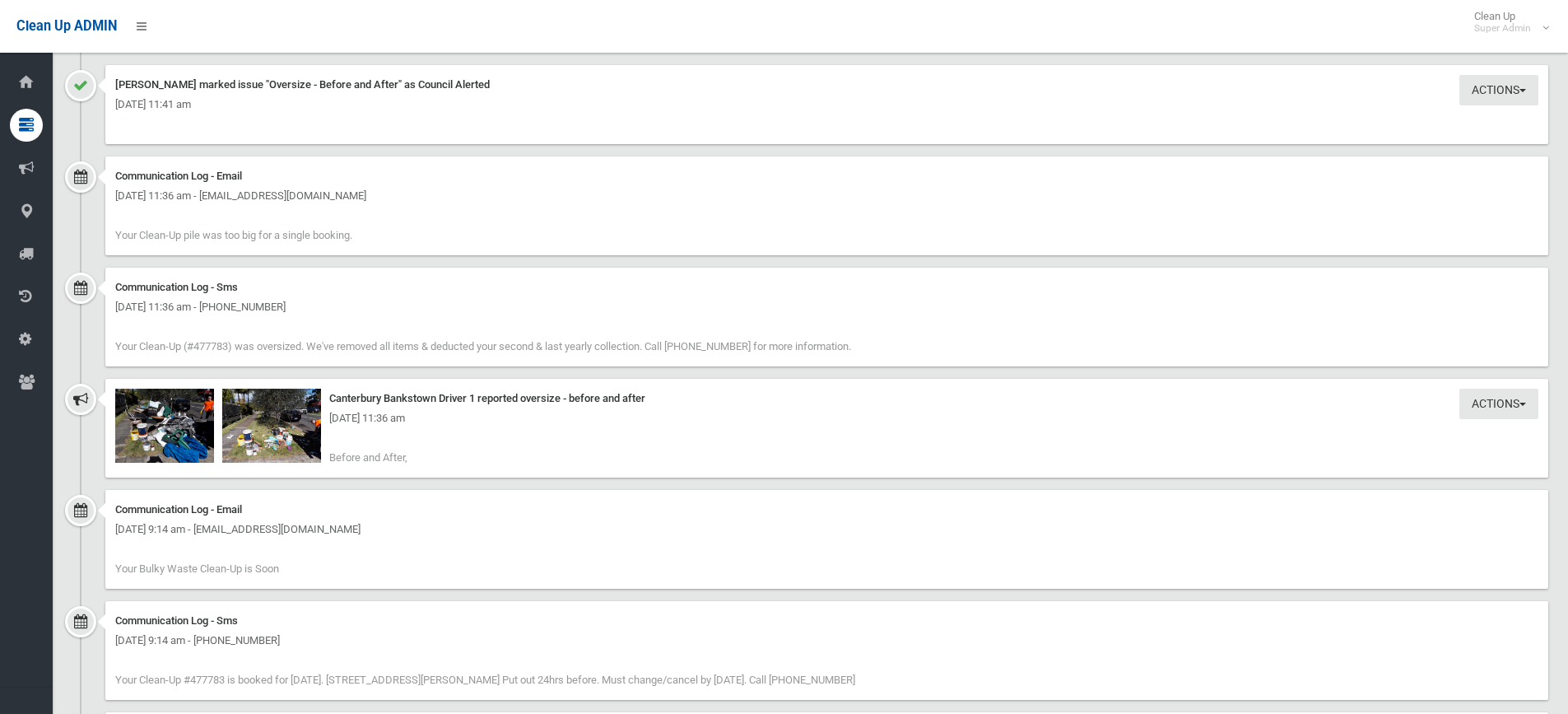
scroll to position [1153, 0]
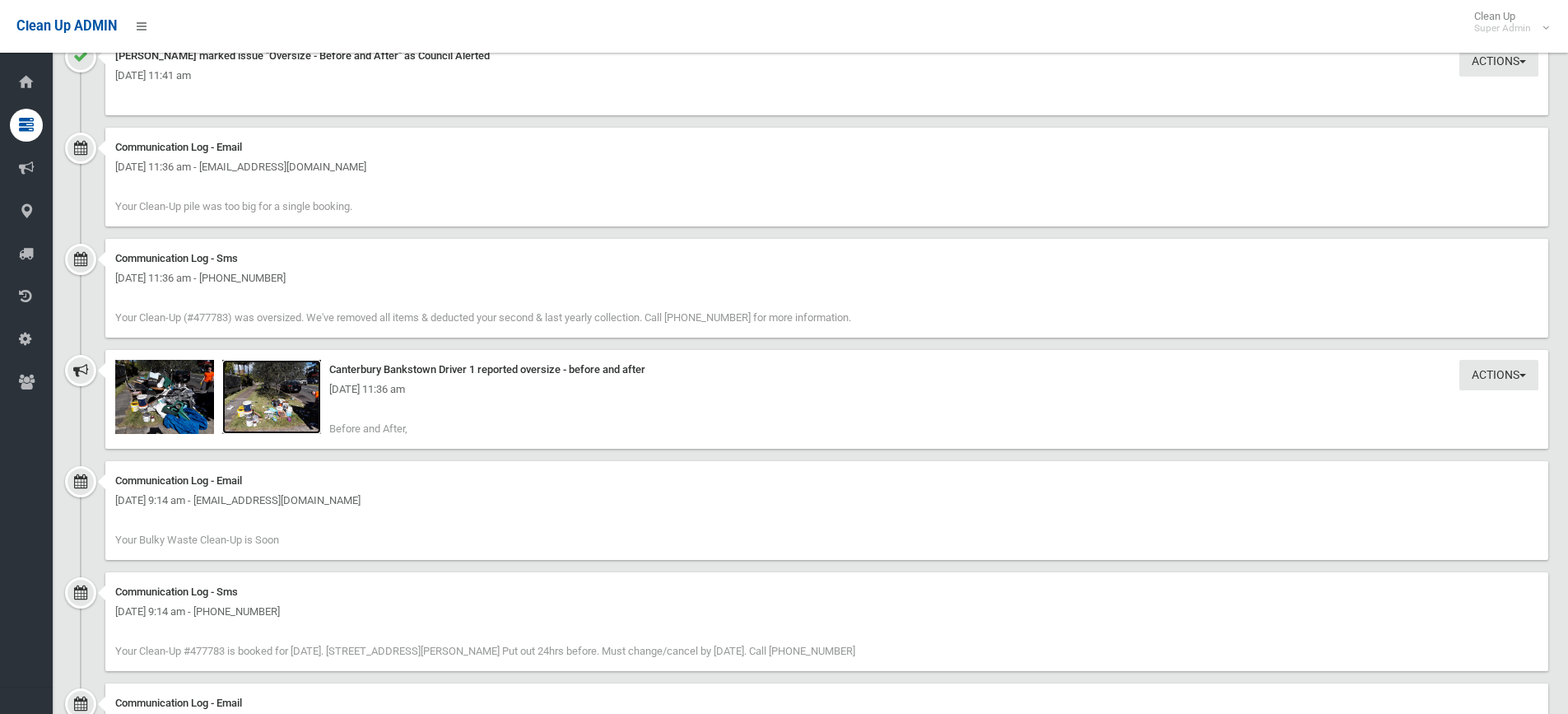
click at [291, 420] on img at bounding box center [272, 397] width 99 height 74
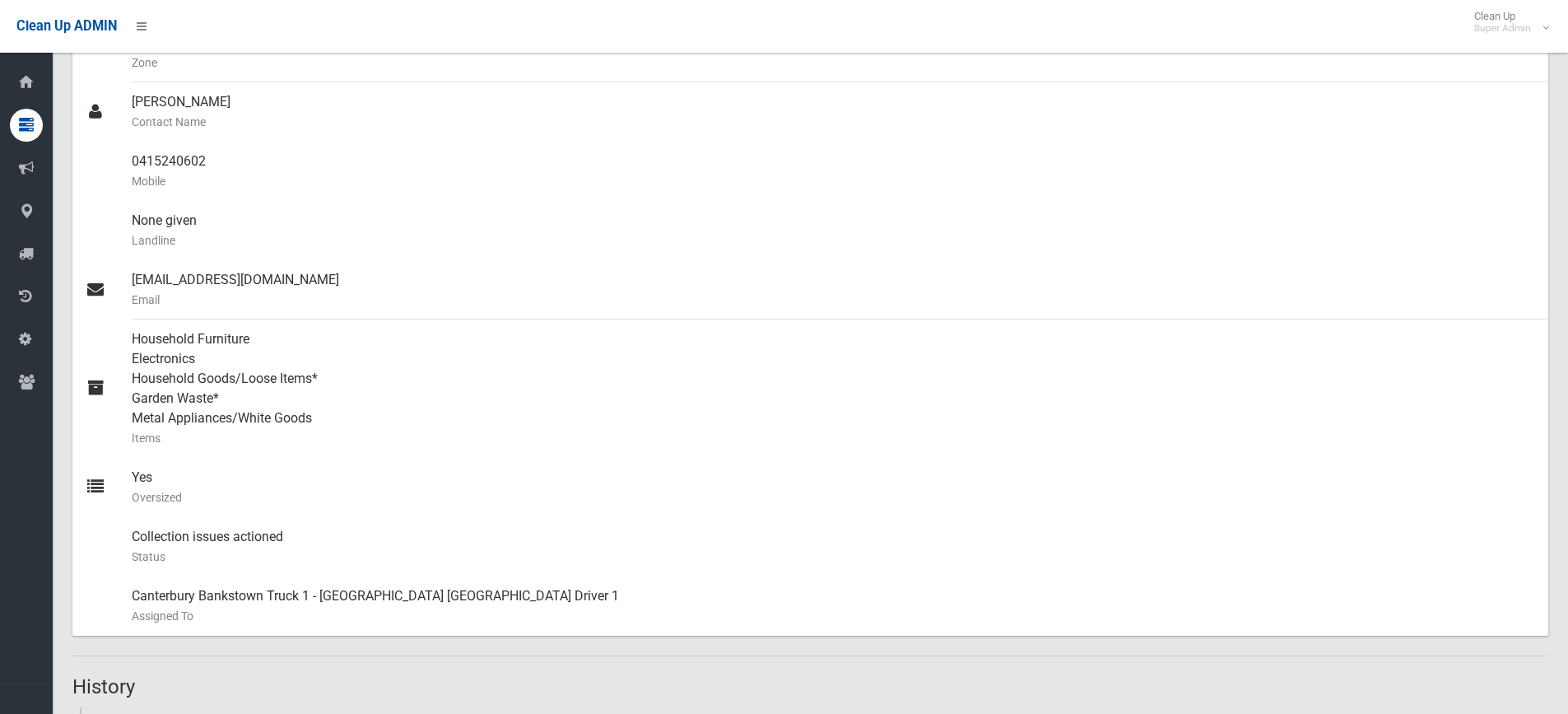
scroll to position [247, 0]
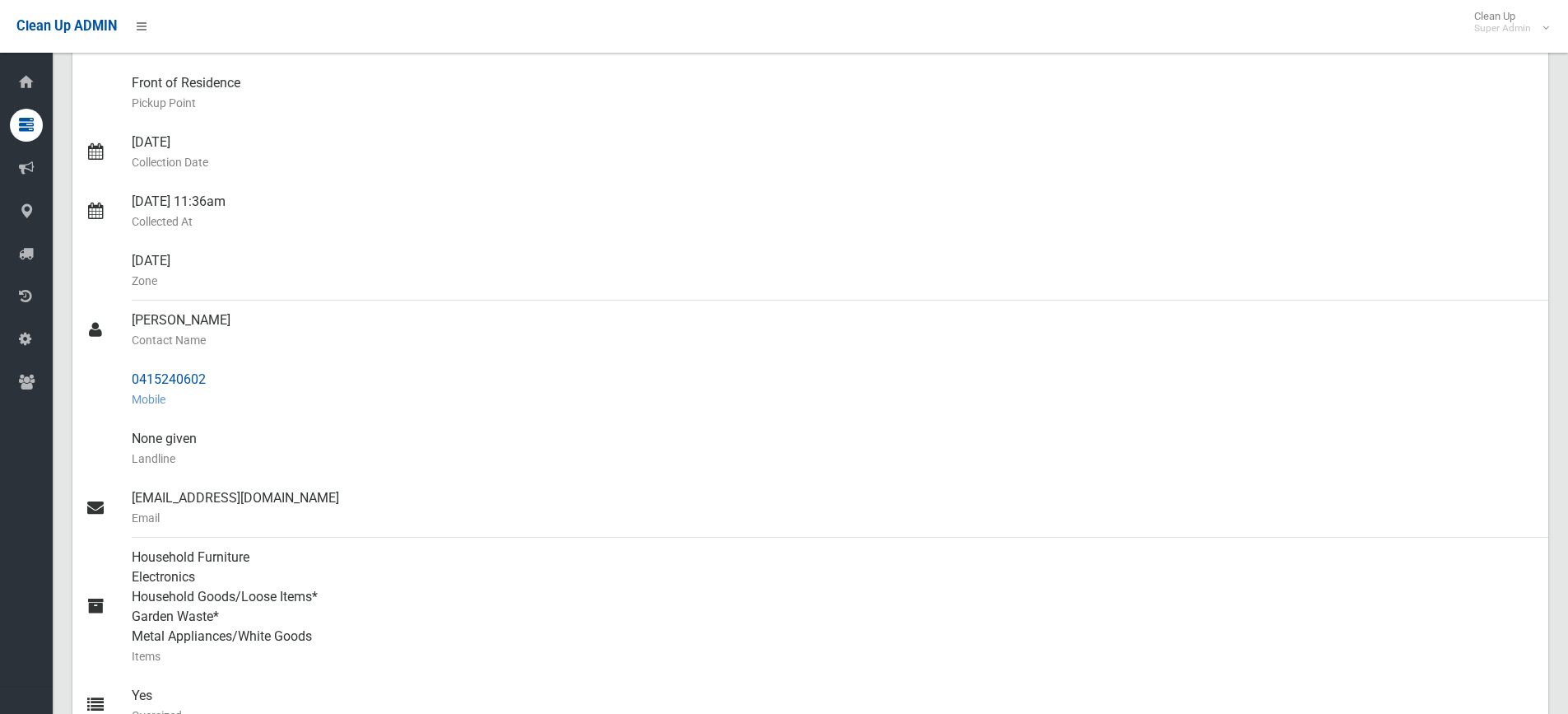
click at [230, 361] on div "0415240602 Mobile" at bounding box center [833, 389] width 1404 height 59
drag, startPoint x: 151, startPoint y: 377, endPoint x: 231, endPoint y: 376, distance: 80.0
click at [231, 376] on link "0415240602 Mobile" at bounding box center [810, 389] width 1476 height 59
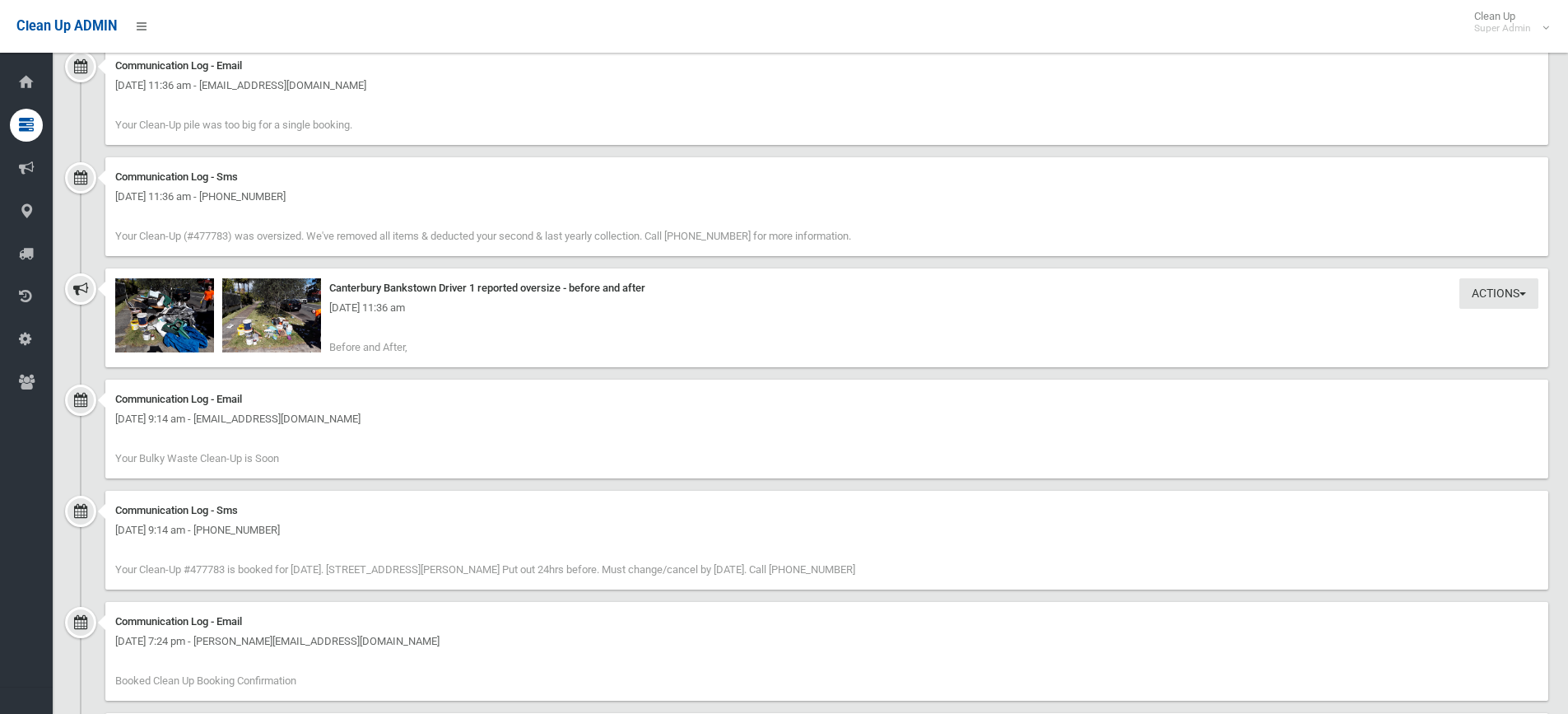
scroll to position [1235, 0]
click at [258, 326] on img at bounding box center [272, 315] width 99 height 74
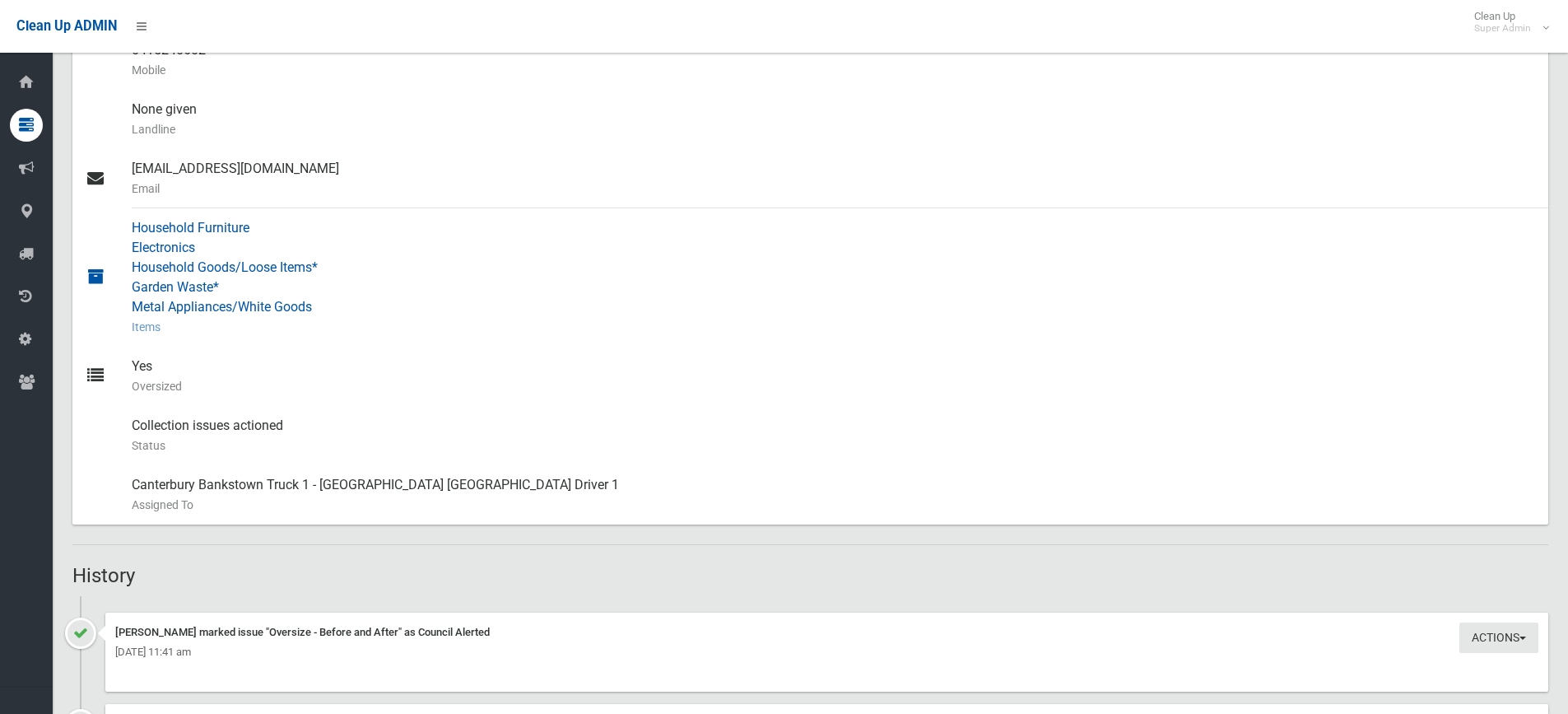
scroll to position [0, 0]
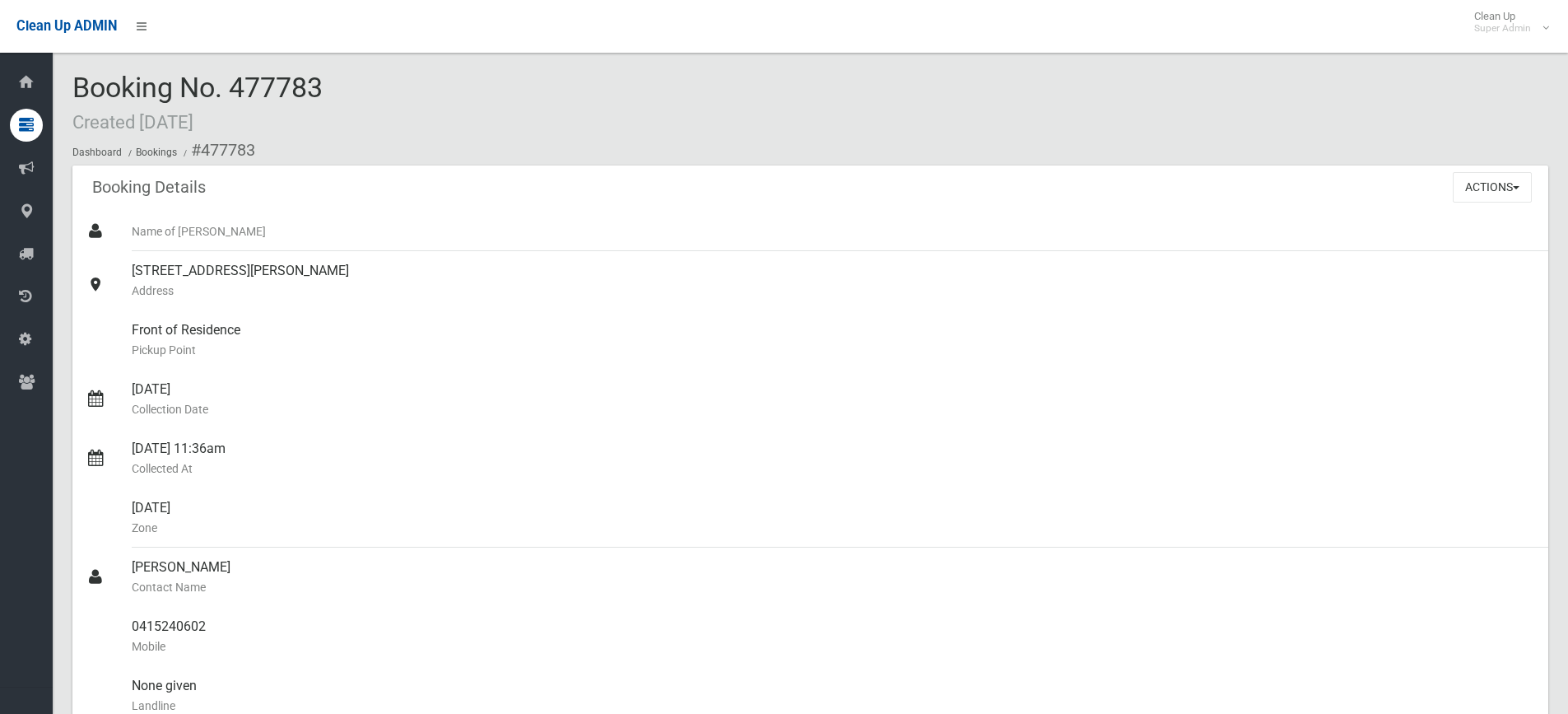
drag, startPoint x: 235, startPoint y: 91, endPoint x: 356, endPoint y: 91, distance: 121.0
click at [356, 91] on div "Booking No. 477783 Created 06/08/2025 Dashboard Bookings #477783" at bounding box center [810, 118] width 1476 height 93
copy span "477783"
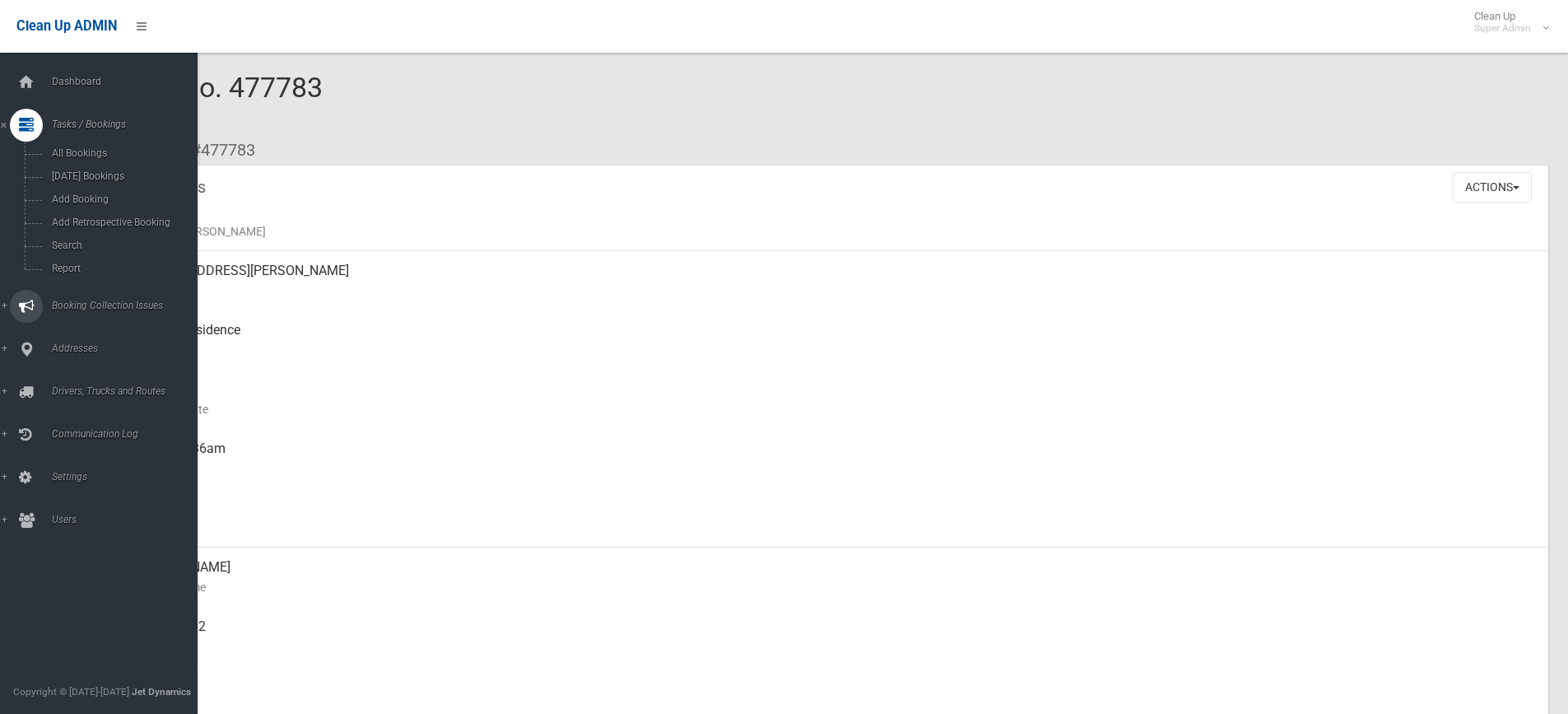
click at [68, 301] on span "Booking Collection Issues" at bounding box center [128, 305] width 163 height 11
click at [68, 190] on span "All Reported Issues" at bounding box center [121, 195] width 149 height 11
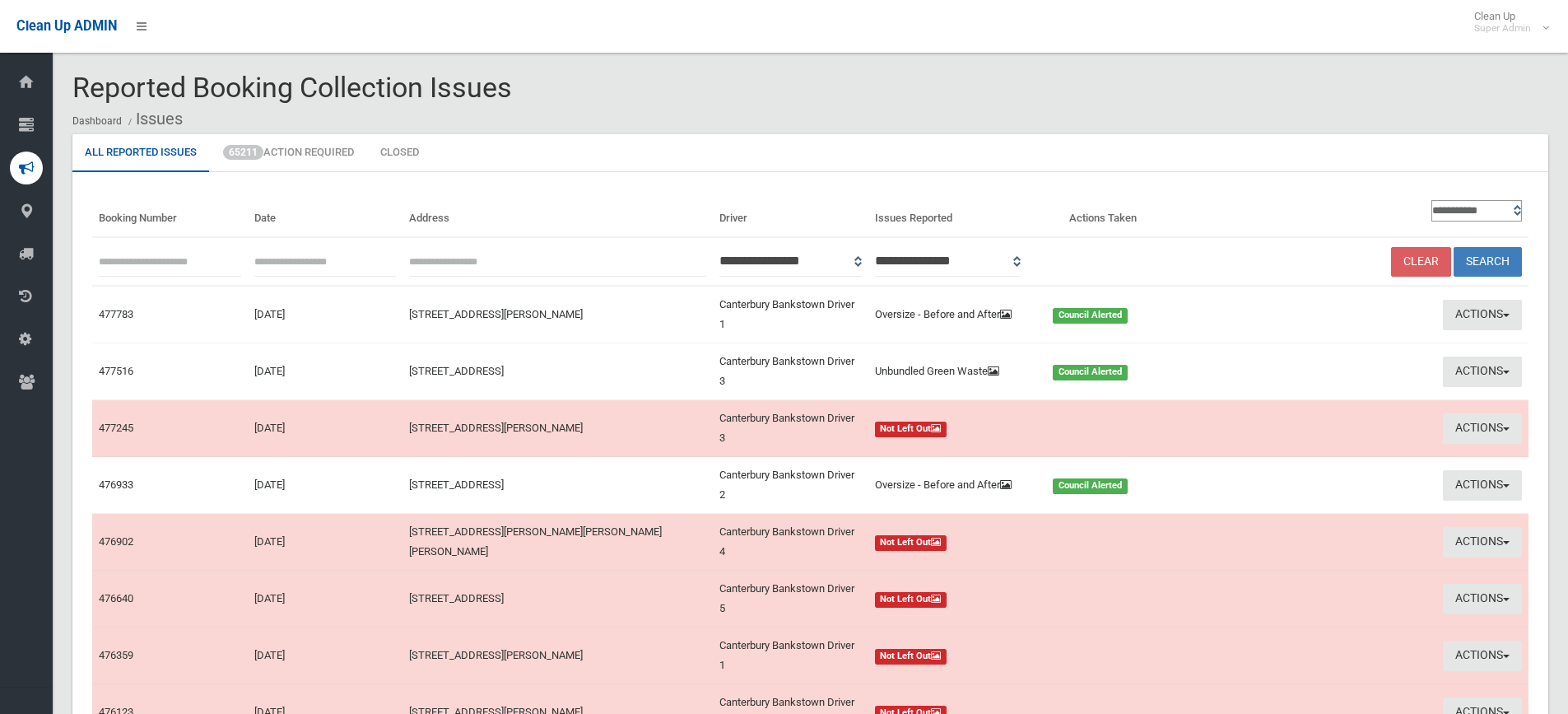
paste input "******"
type input "******"
click at [1481, 260] on button "Search" at bounding box center [1488, 262] width 68 height 30
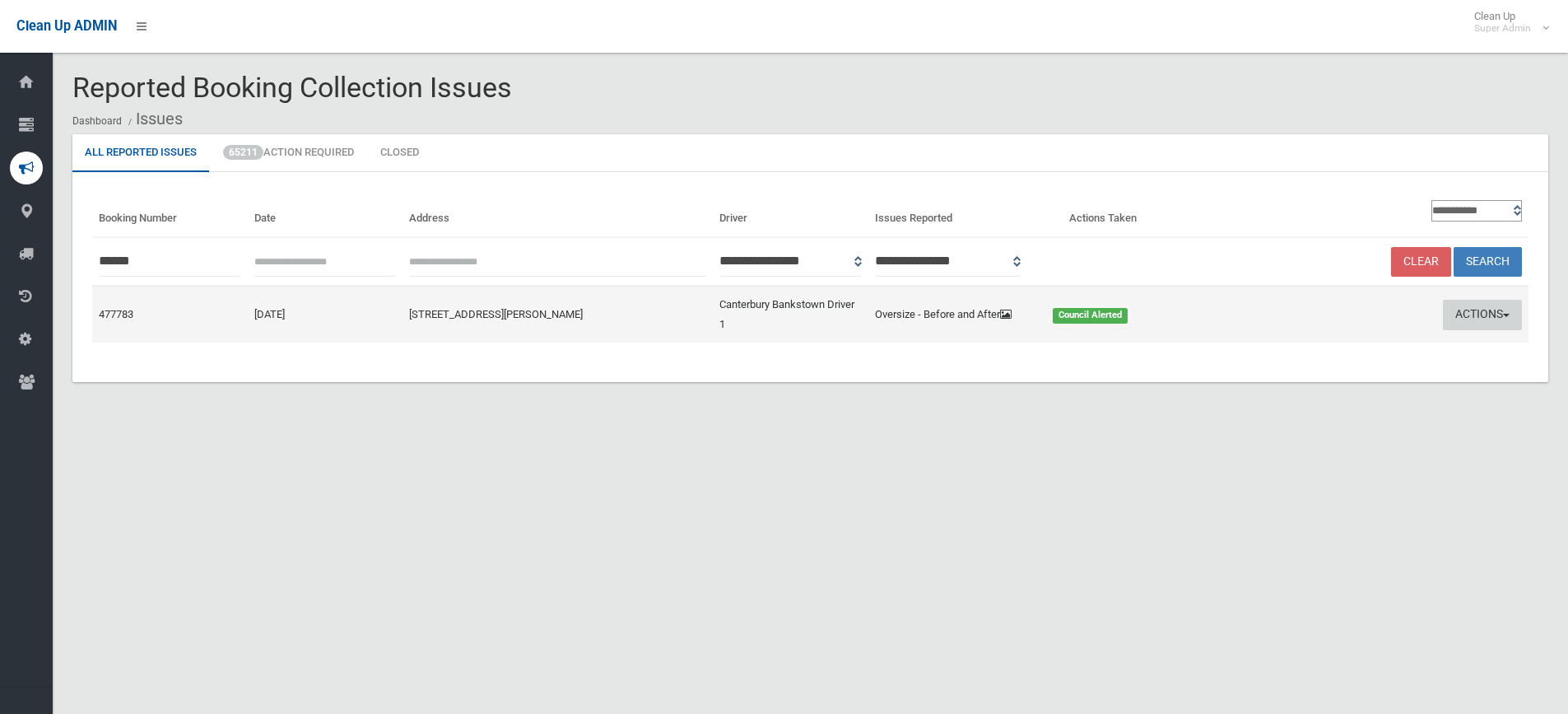
click at [1472, 313] on button "Actions" at bounding box center [1482, 315] width 79 height 30
click at [1314, 373] on link "Edit Actions Taken" at bounding box center [1324, 377] width 196 height 28
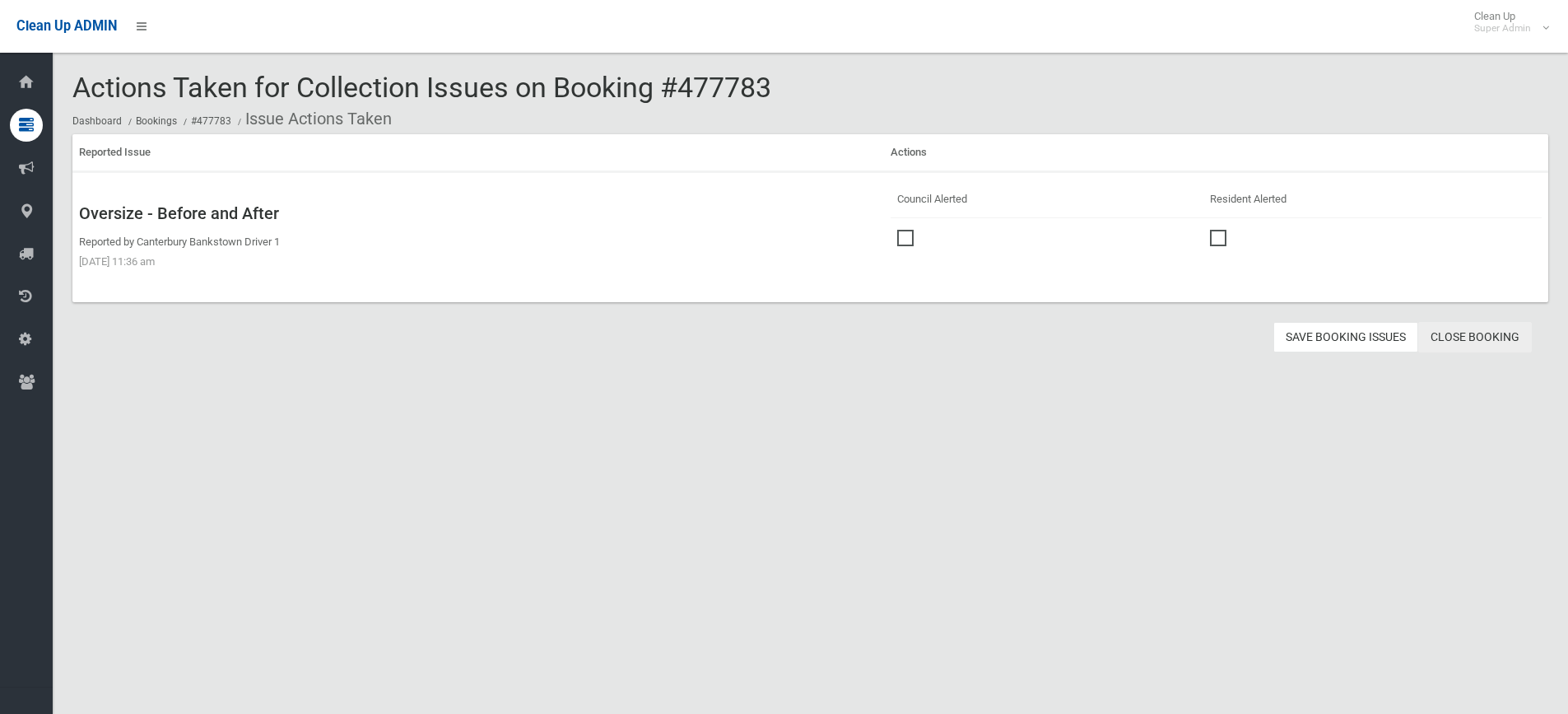
click at [1499, 325] on link "Close Booking" at bounding box center [1475, 337] width 114 height 30
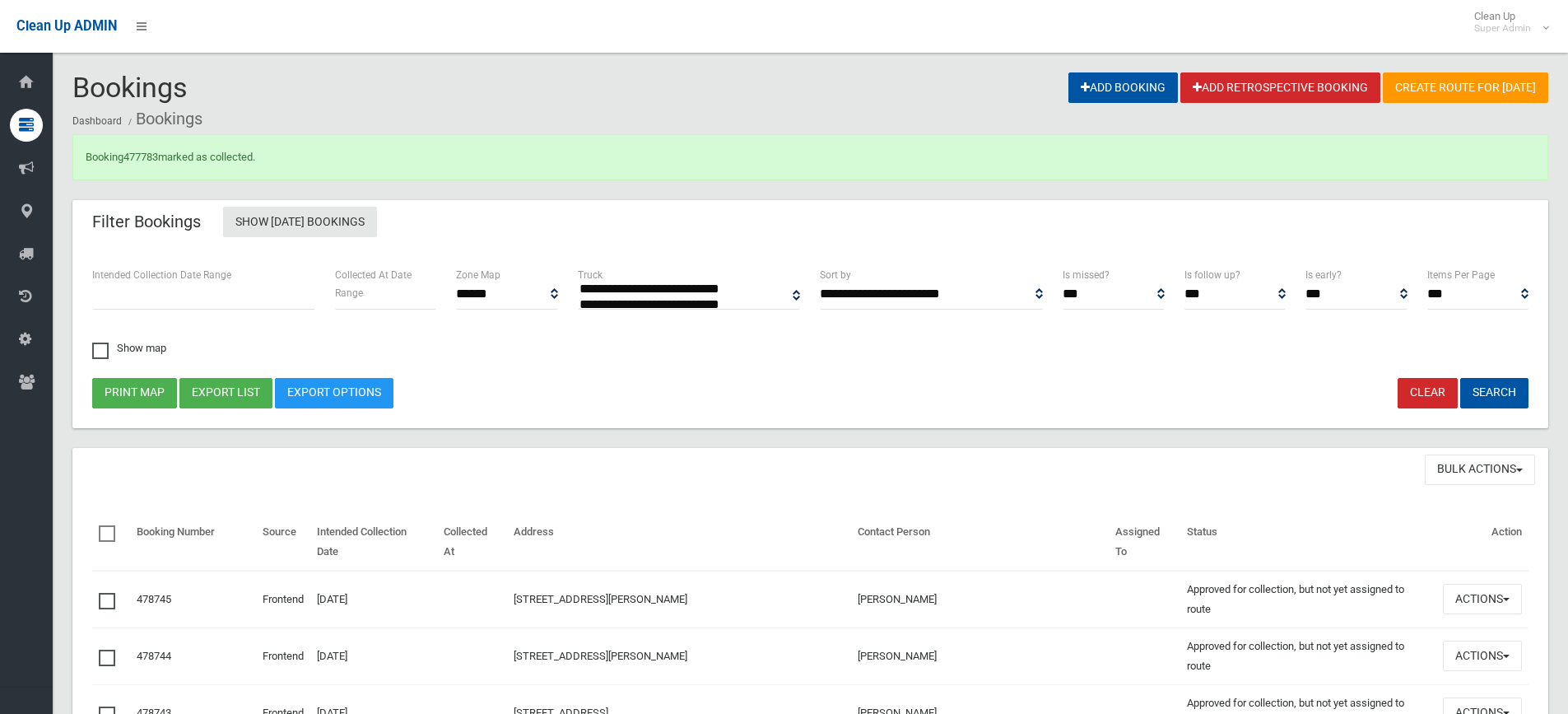
select select
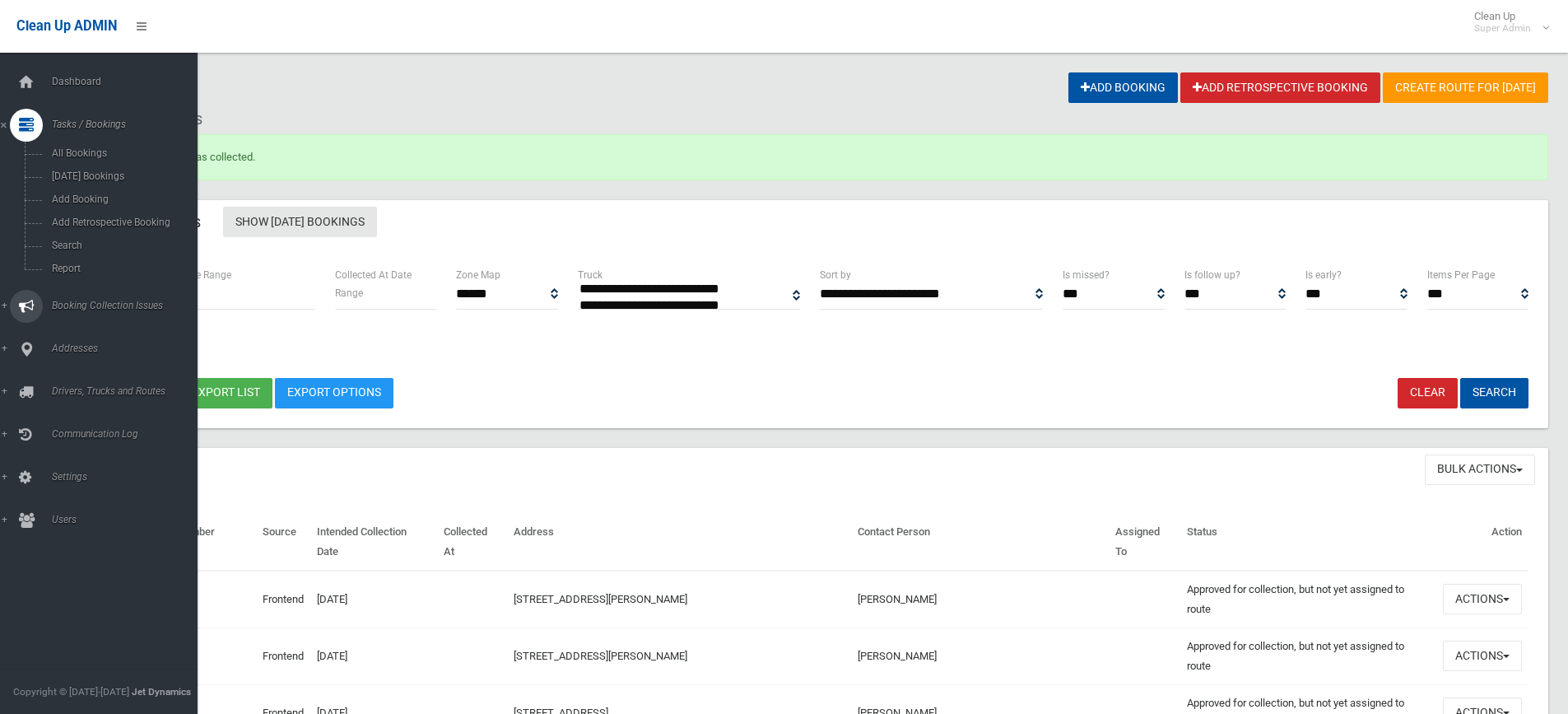
click at [75, 303] on span "Booking Collection Issues" at bounding box center [128, 305] width 163 height 11
click at [97, 178] on link "Booking Collection Issues" at bounding box center [105, 167] width 210 height 33
click at [82, 166] on span "Booking Collection Issues" at bounding box center [128, 167] width 163 height 11
click at [87, 199] on span "All Reported Issues" at bounding box center [121, 195] width 149 height 11
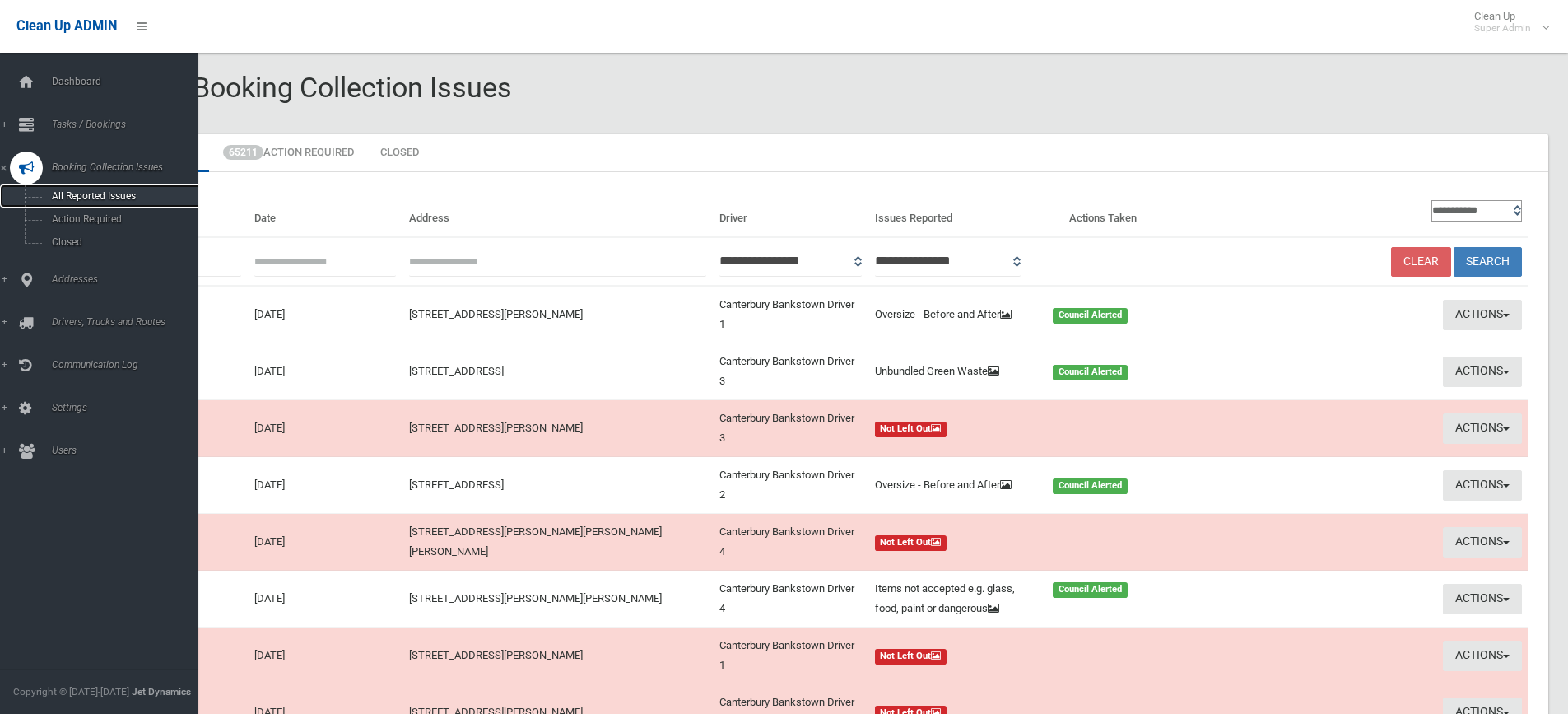
click at [107, 193] on span "All Reported Issues" at bounding box center [121, 195] width 149 height 11
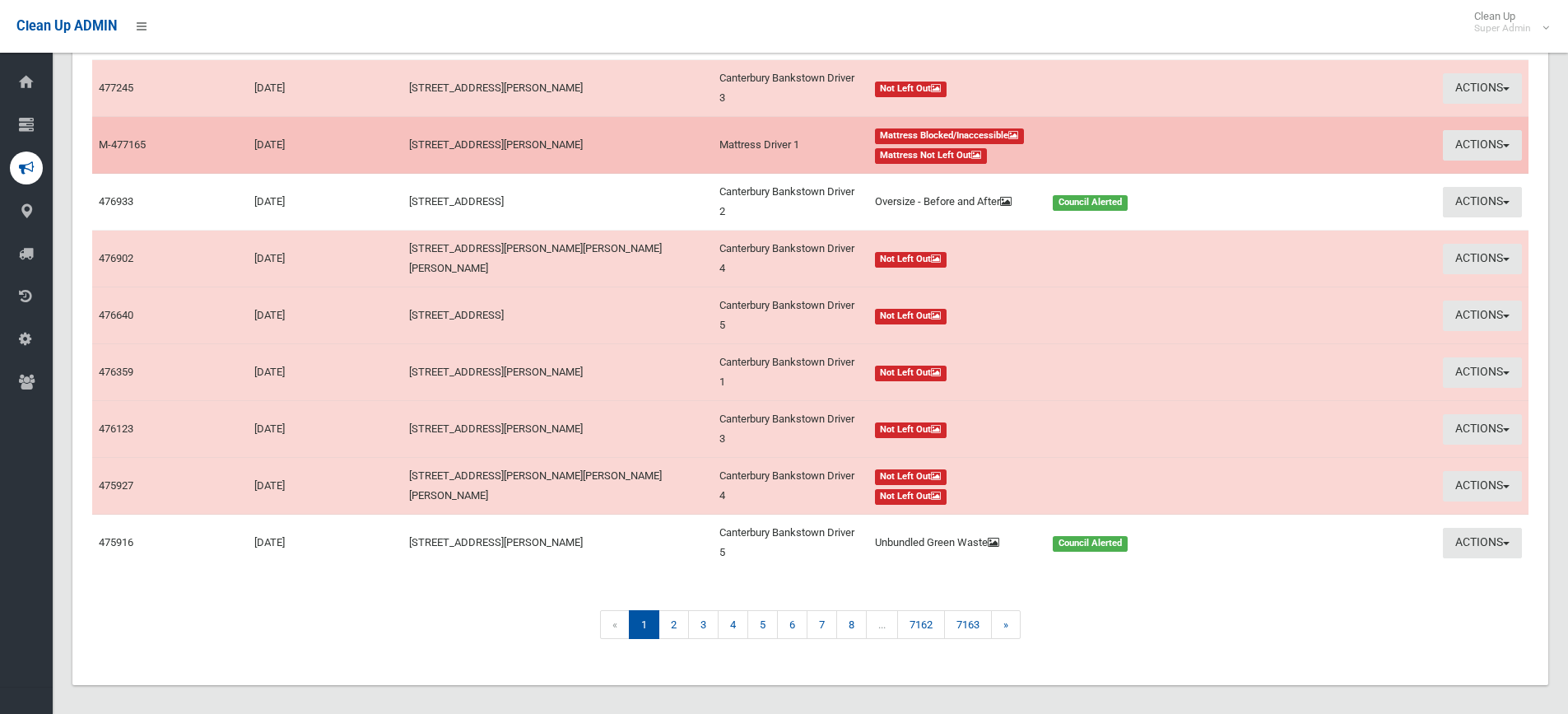
scroll to position [295, 0]
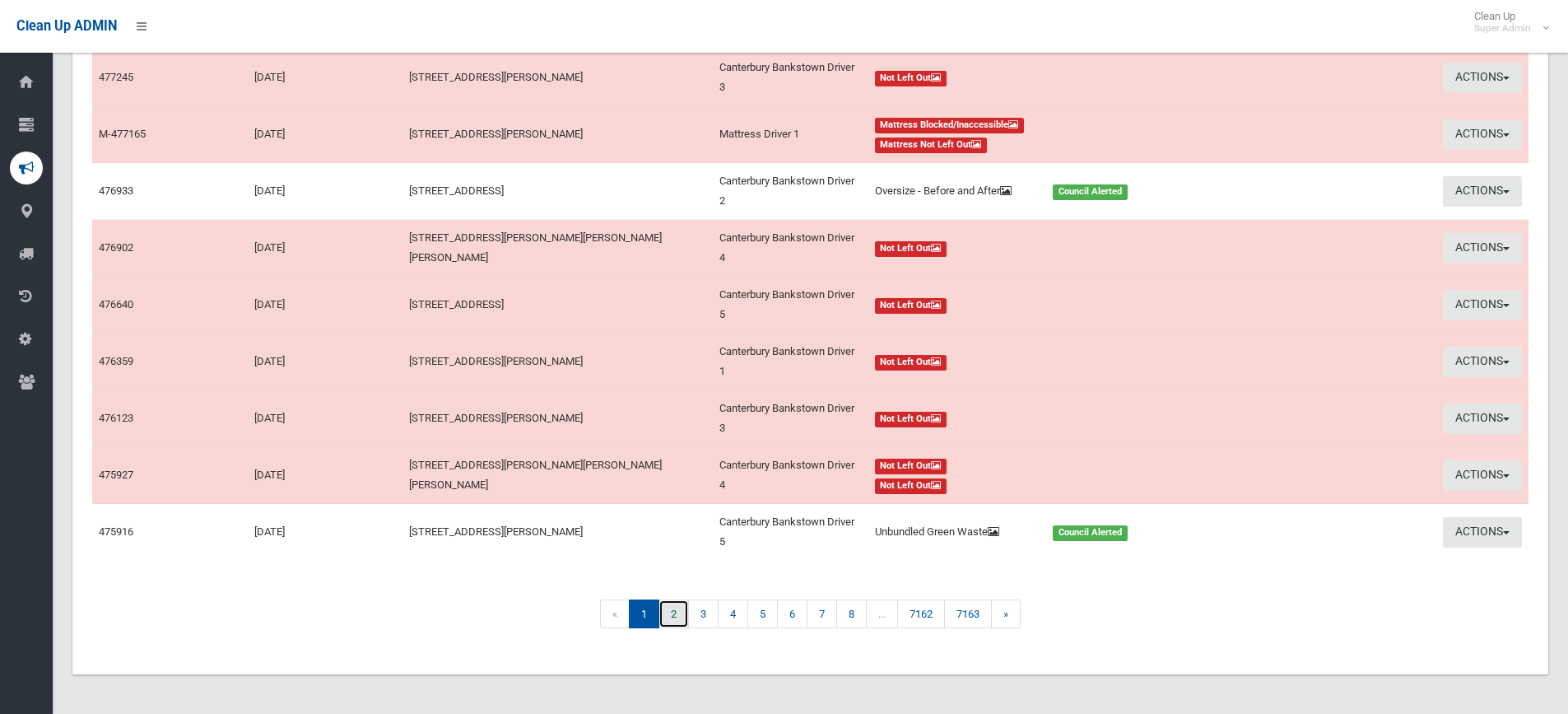
click at [671, 614] on link "2" at bounding box center [673, 613] width 30 height 29
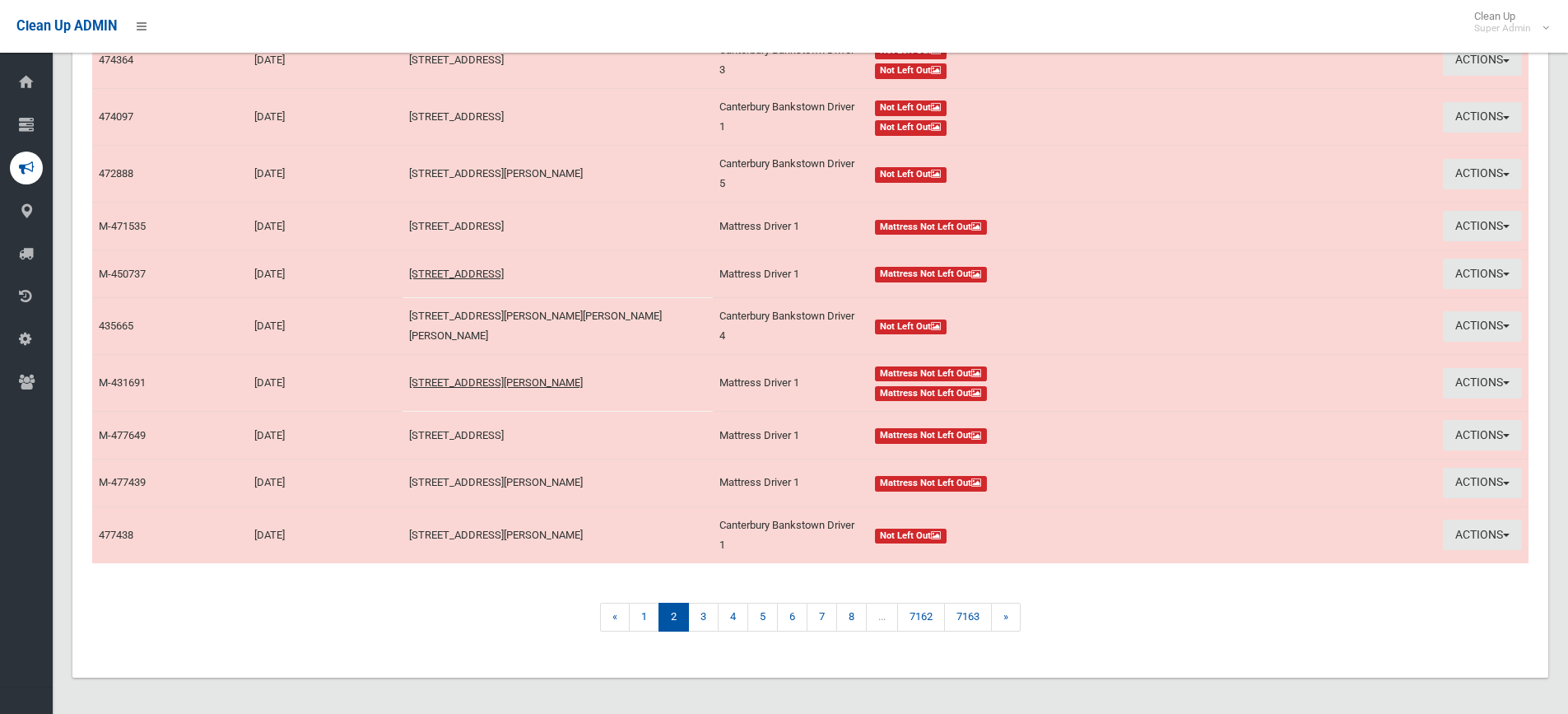
scroll to position [259, 0]
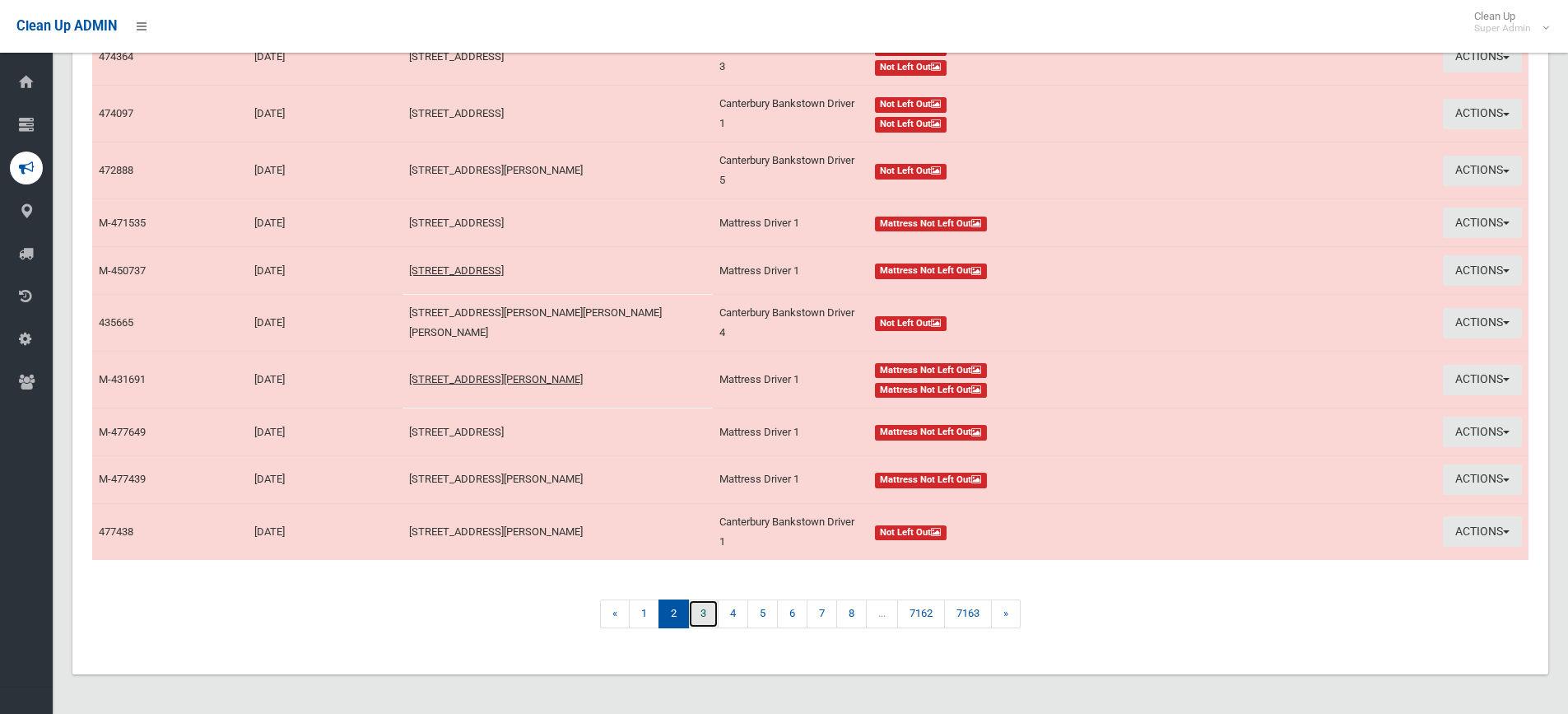
click at [701, 621] on link "3" at bounding box center [703, 613] width 30 height 29
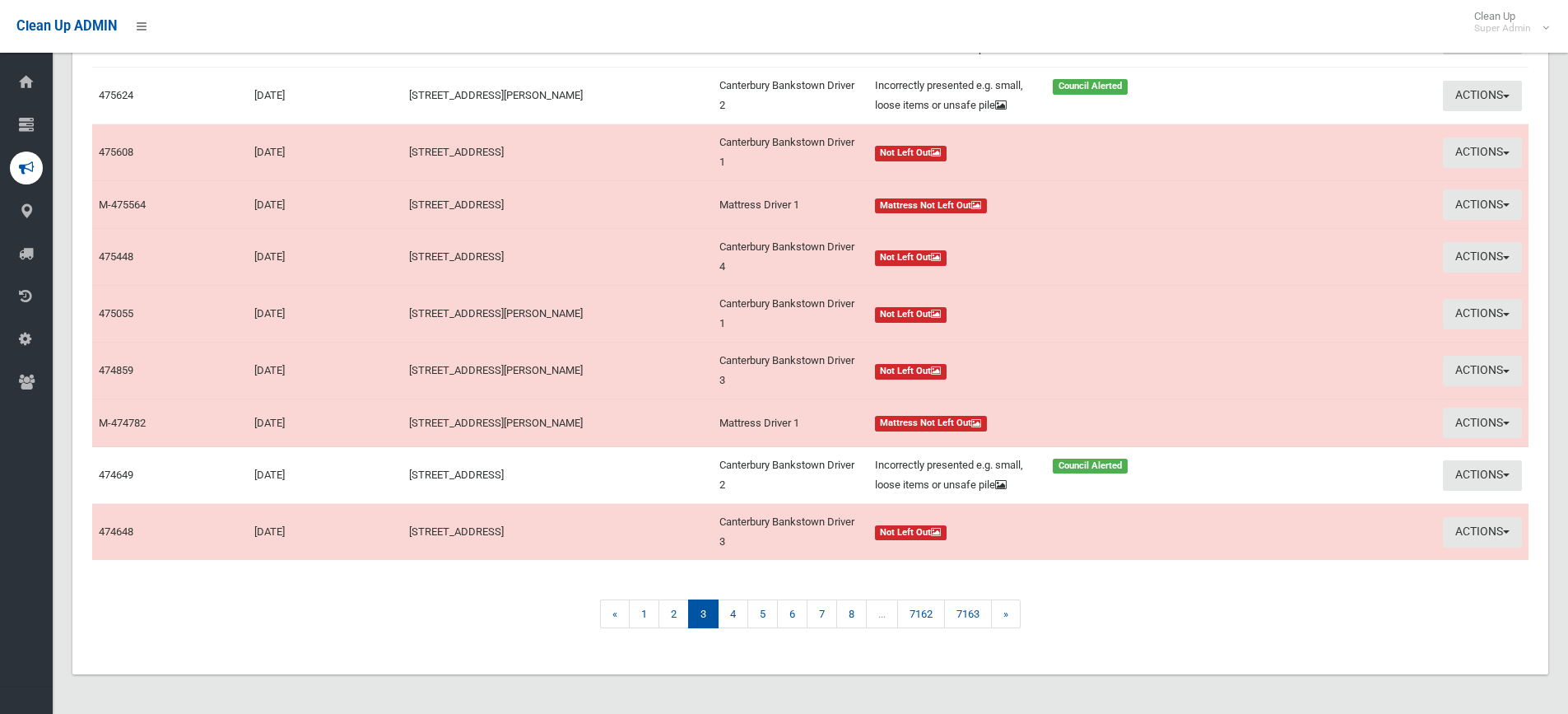
scroll to position [336, 0]
click at [734, 614] on link "4" at bounding box center [733, 613] width 30 height 29
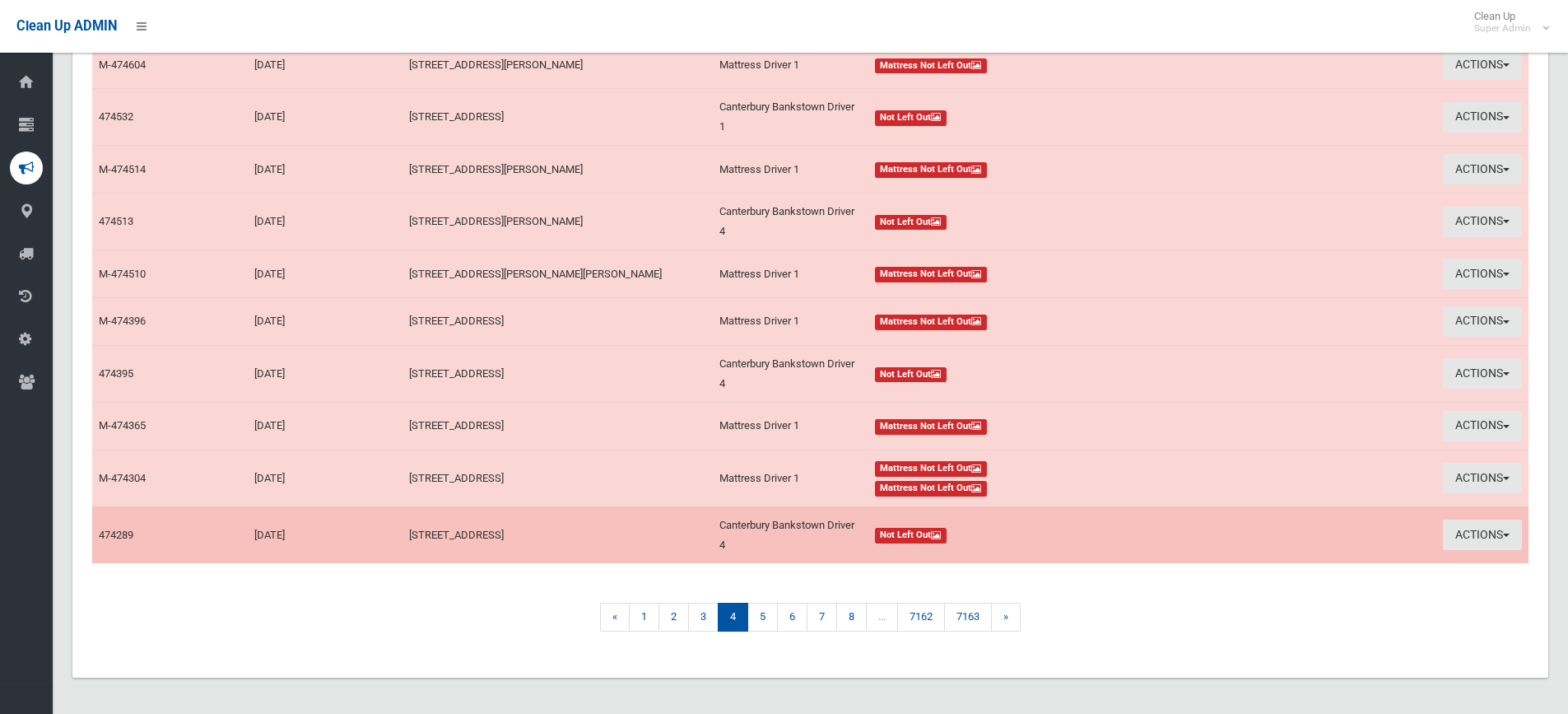
scroll to position [249, 0]
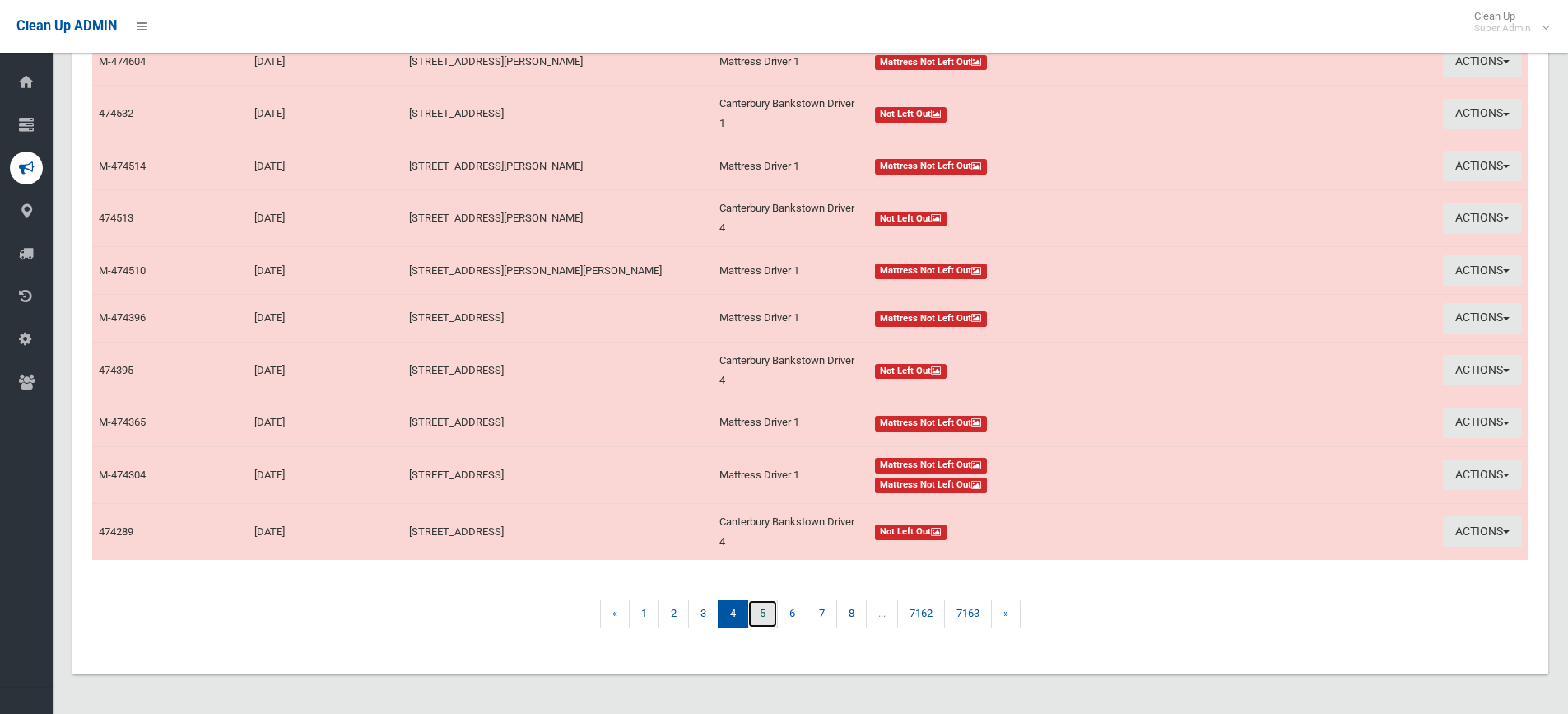
click at [765, 617] on link "5" at bounding box center [762, 613] width 30 height 29
